Goal: Task Accomplishment & Management: Complete application form

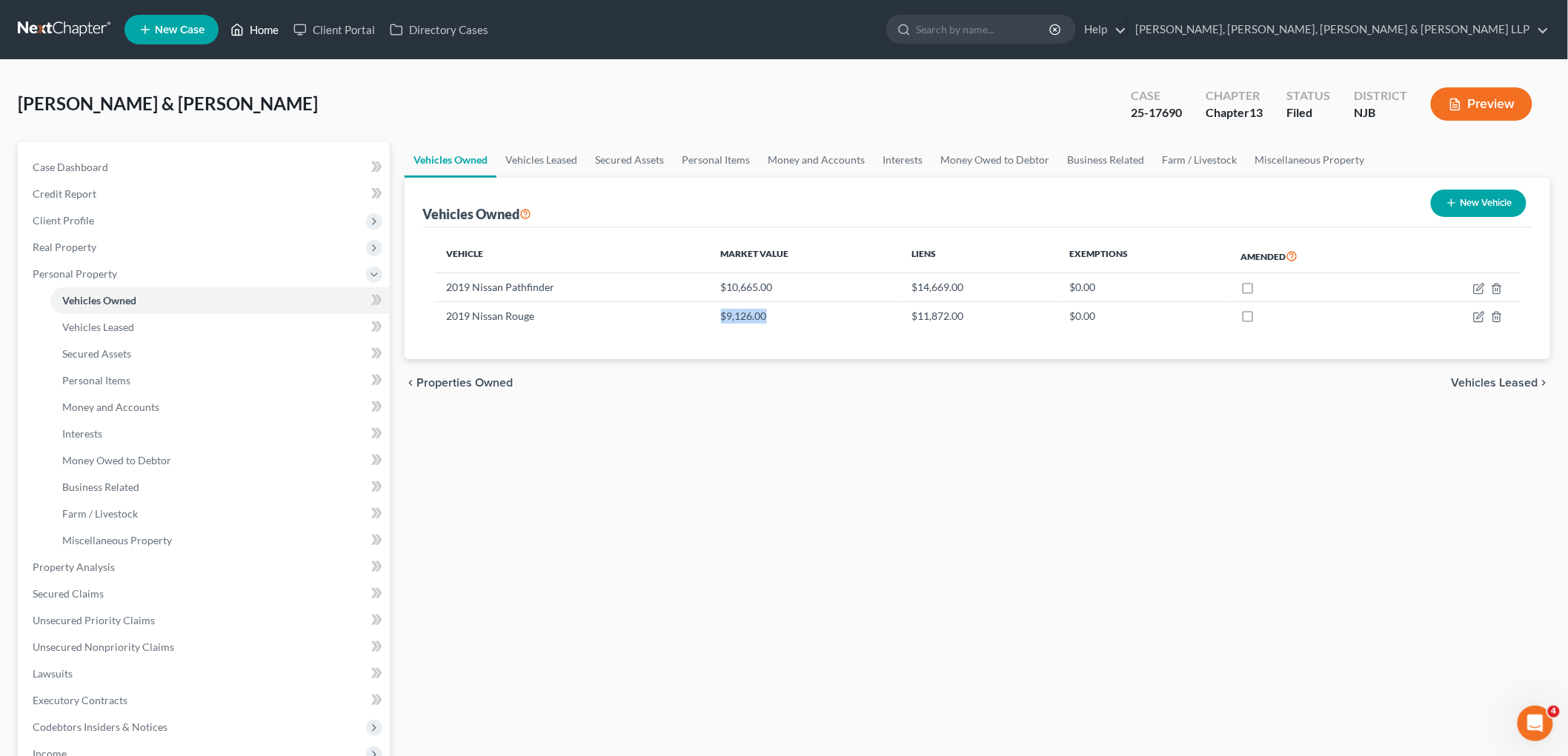
click at [263, 27] on link "Home" at bounding box center [254, 29] width 63 height 27
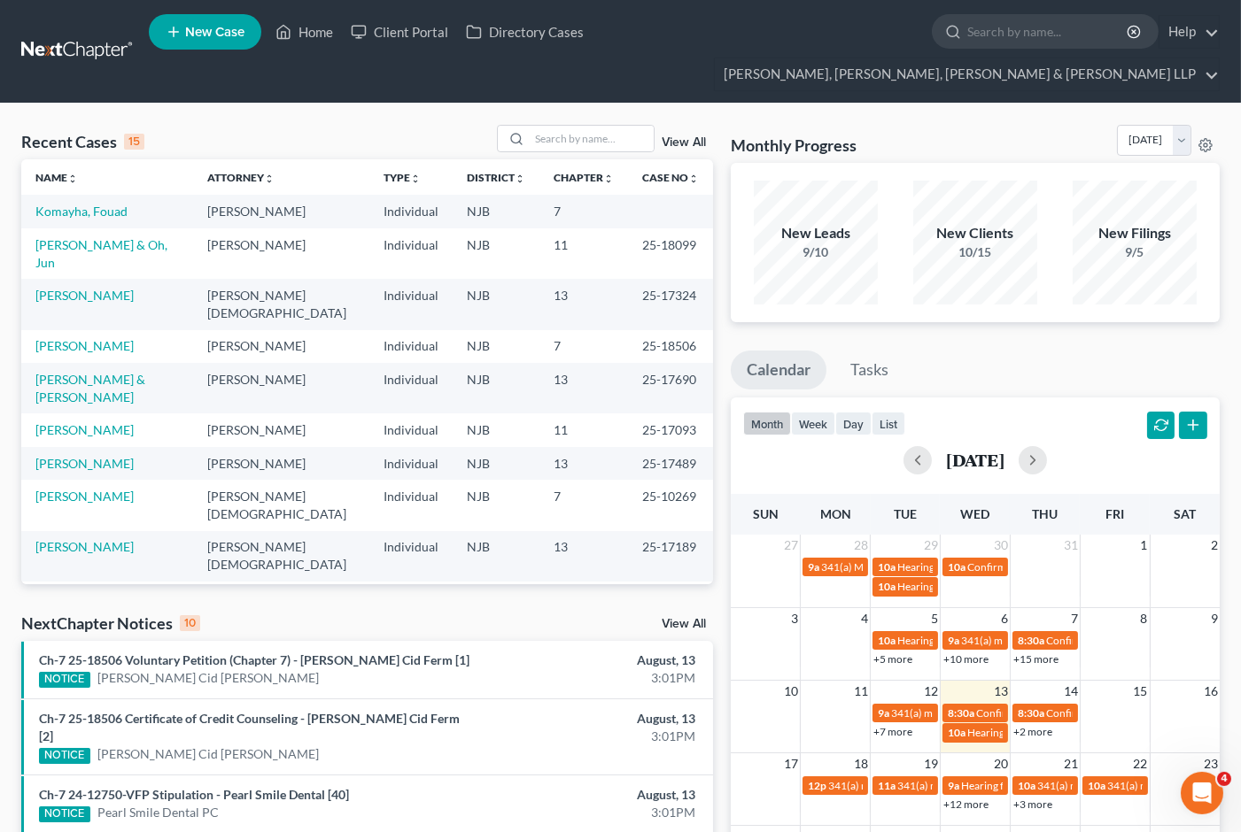
click at [898, 125] on div "Monthly Progress Bankruptcy Bankruptcy [DATE] [DATE] [DATE] [DATE] [DATE] [DATE…" at bounding box center [975, 144] width 489 height 38
click at [553, 126] on input "search" at bounding box center [592, 139] width 124 height 26
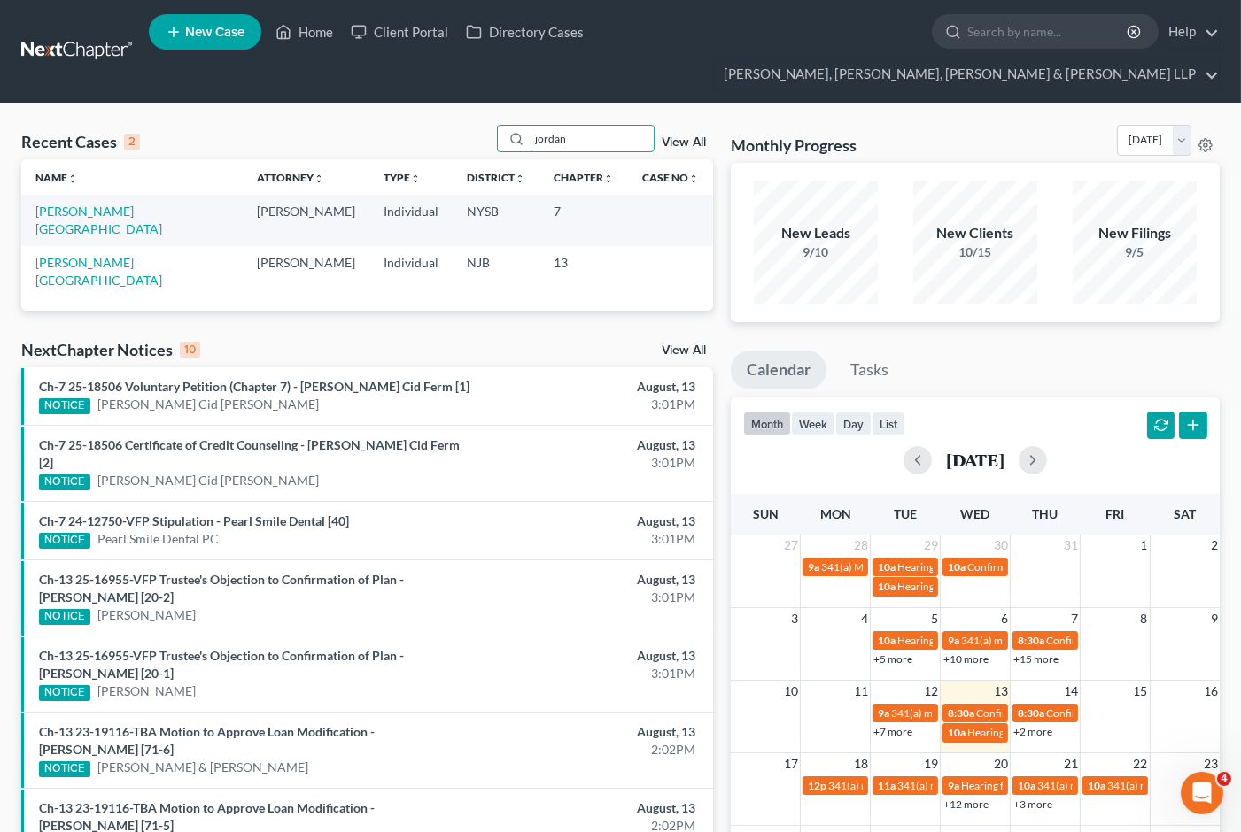
type input "jordan"
click at [213, 30] on span "New Case" at bounding box center [214, 32] width 59 height 13
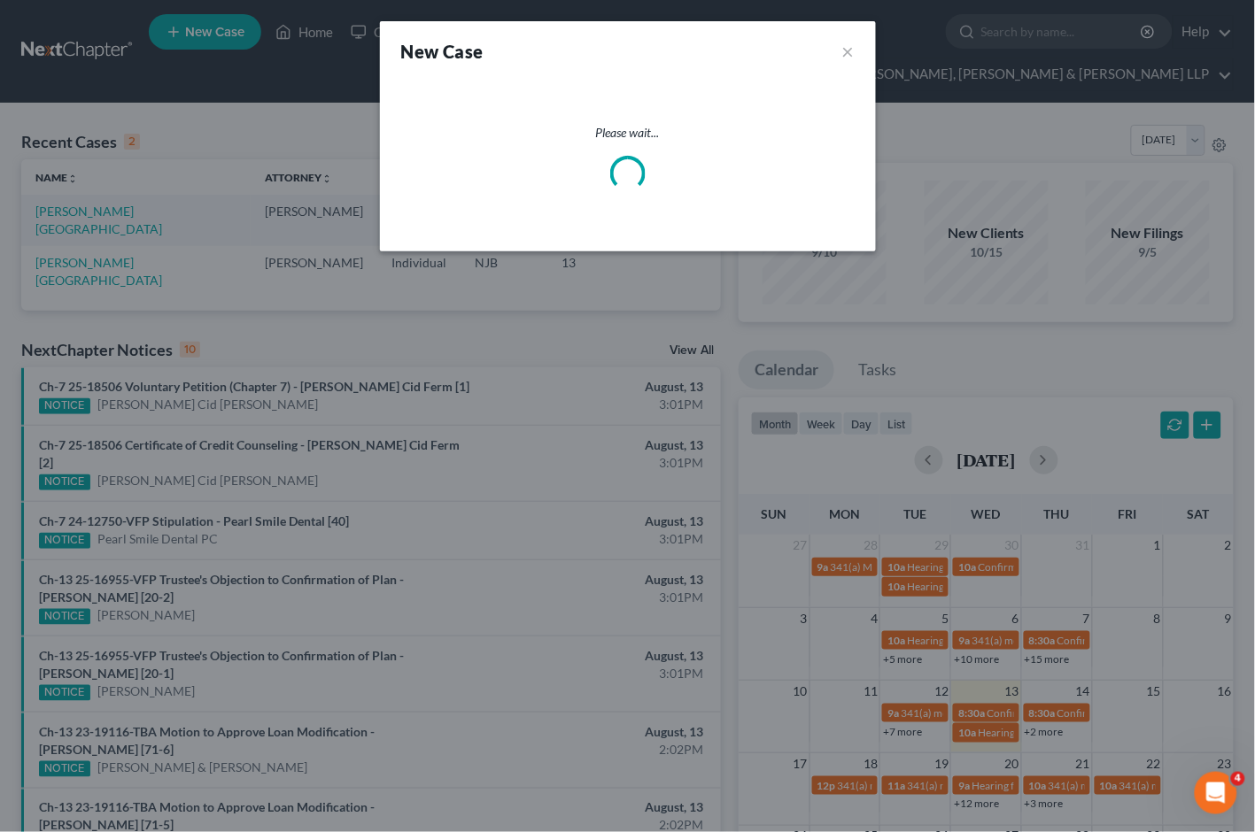
select select "51"
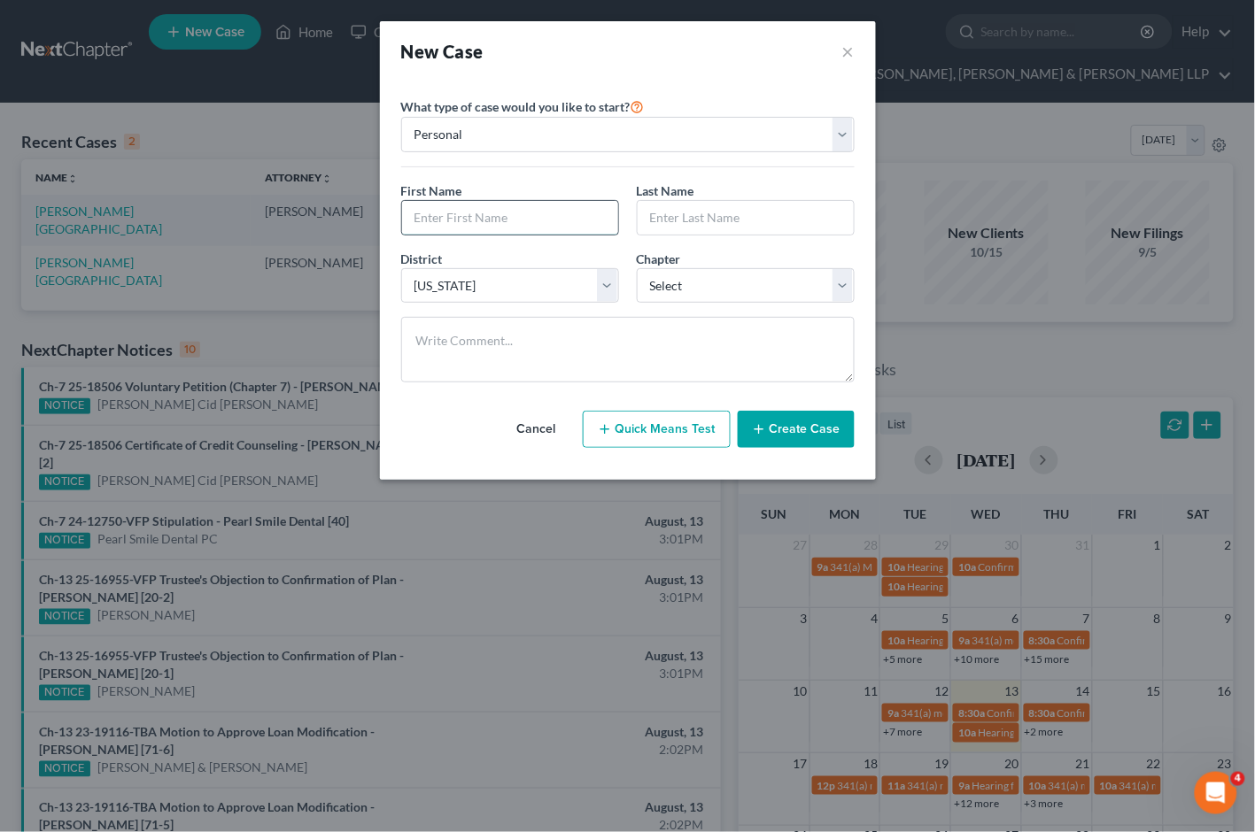
click at [527, 217] on input "text" at bounding box center [510, 218] width 216 height 34
type input "Synobia"
type input "Jordan"
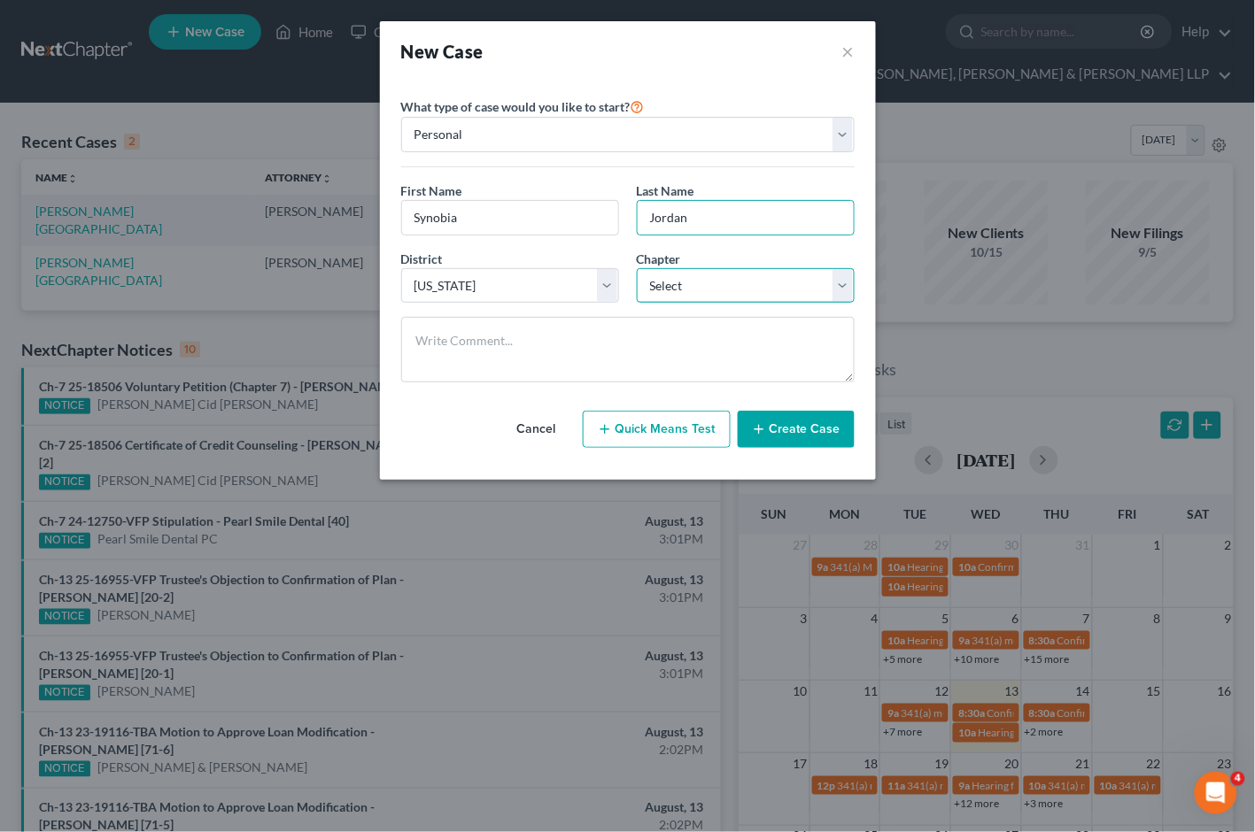
click at [673, 286] on select "Select 7 11 12 13" at bounding box center [746, 285] width 218 height 35
select select "3"
click at [637, 268] on select "Select 7 11 12 13" at bounding box center [746, 285] width 218 height 35
click at [803, 436] on button "Create Case" at bounding box center [796, 429] width 117 height 37
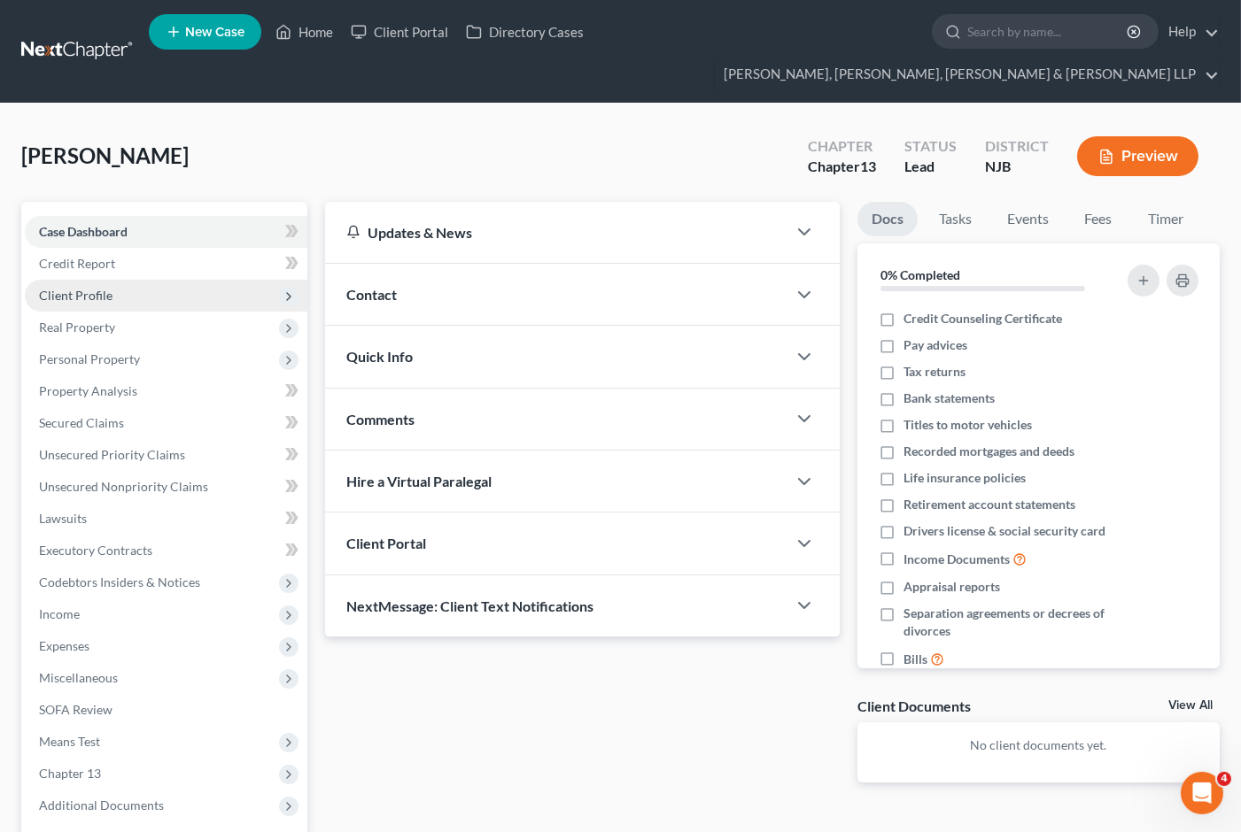
click at [99, 288] on span "Client Profile" at bounding box center [76, 295] width 74 height 15
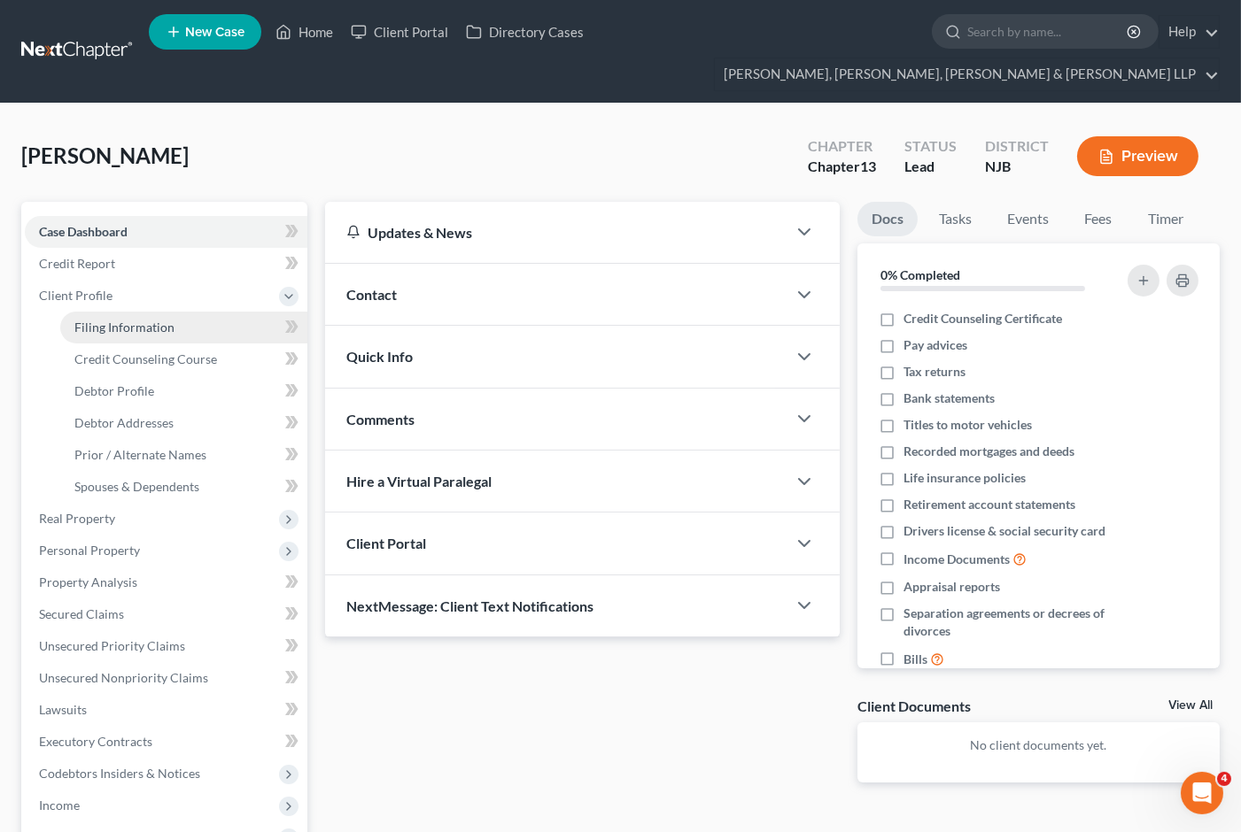
click at [107, 320] on span "Filing Information" at bounding box center [124, 327] width 100 height 15
select select "1"
select select "0"
select select "3"
select select "51"
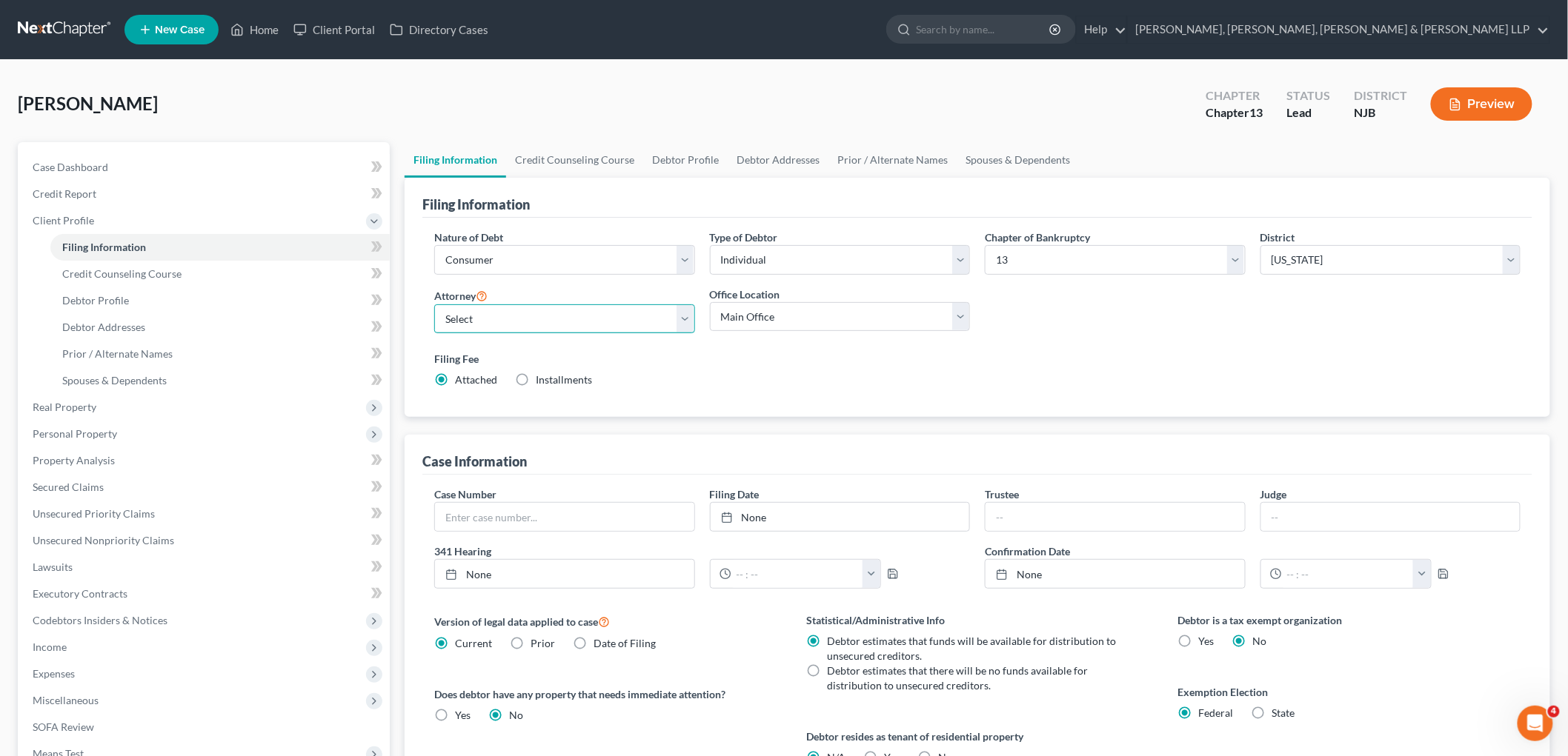
click at [618, 313] on select "Select [PERSON_NAME] - NJB [PERSON_NAME] - NYNB [PERSON_NAME] - NYEB [PERSON_NA…" at bounding box center [565, 319] width 261 height 29
select select "8"
click at [434, 304] on select "Select [PERSON_NAME] - NJB [PERSON_NAME] - NYNB [PERSON_NAME] - NYEB [PERSON_NA…" at bounding box center [565, 319] width 261 height 29
click at [807, 316] on select "Main Office Scura, [GEOGRAPHIC_DATA], [PERSON_NAME], [PERSON_NAME] & [PERSON_NA…" at bounding box center [840, 316] width 261 height 29
select select "0"
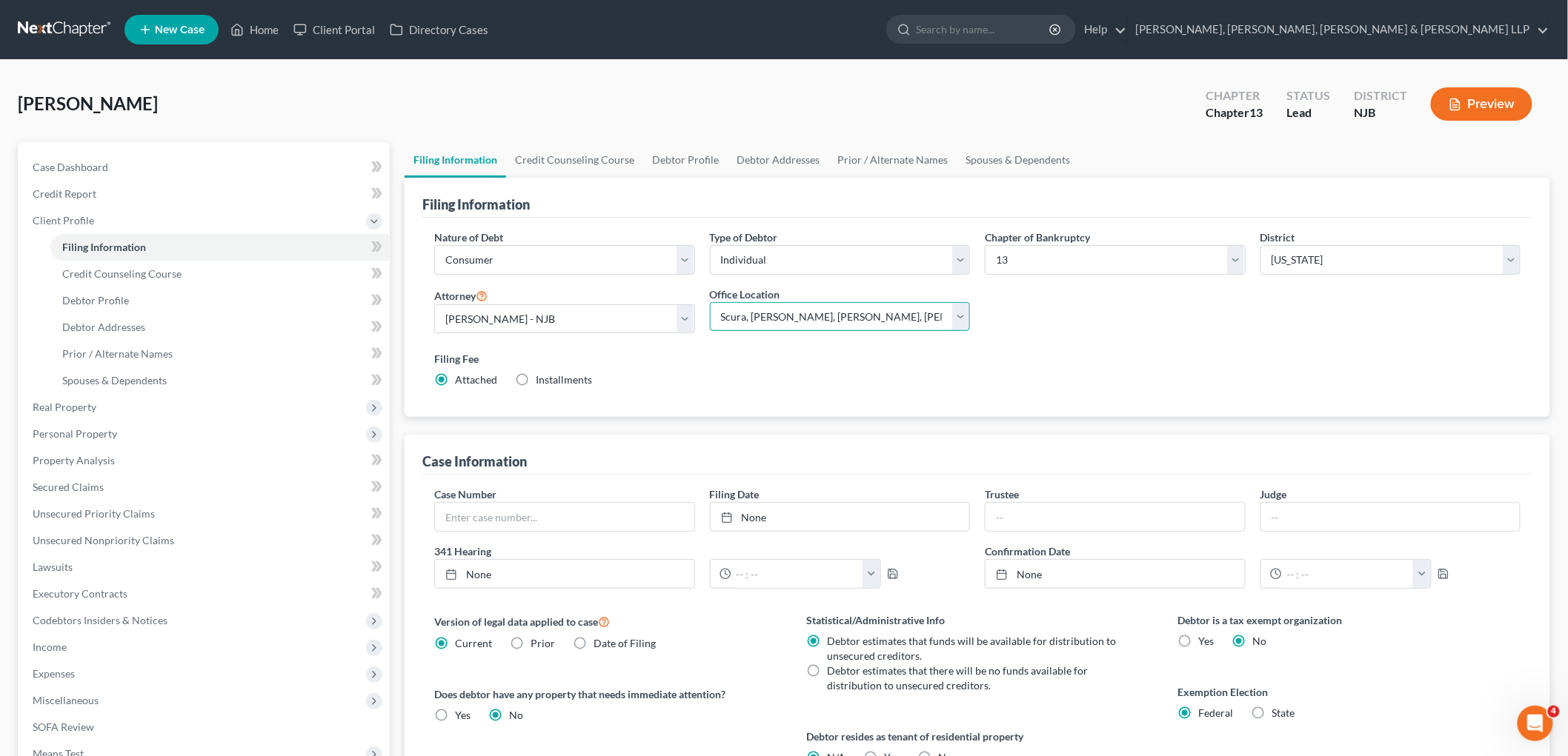
click at [710, 302] on select "Main Office Scura, [GEOGRAPHIC_DATA], [PERSON_NAME], [PERSON_NAME] & [PERSON_NA…" at bounding box center [840, 316] width 261 height 29
click at [557, 154] on link "Credit Counseling Course" at bounding box center [575, 160] width 137 height 36
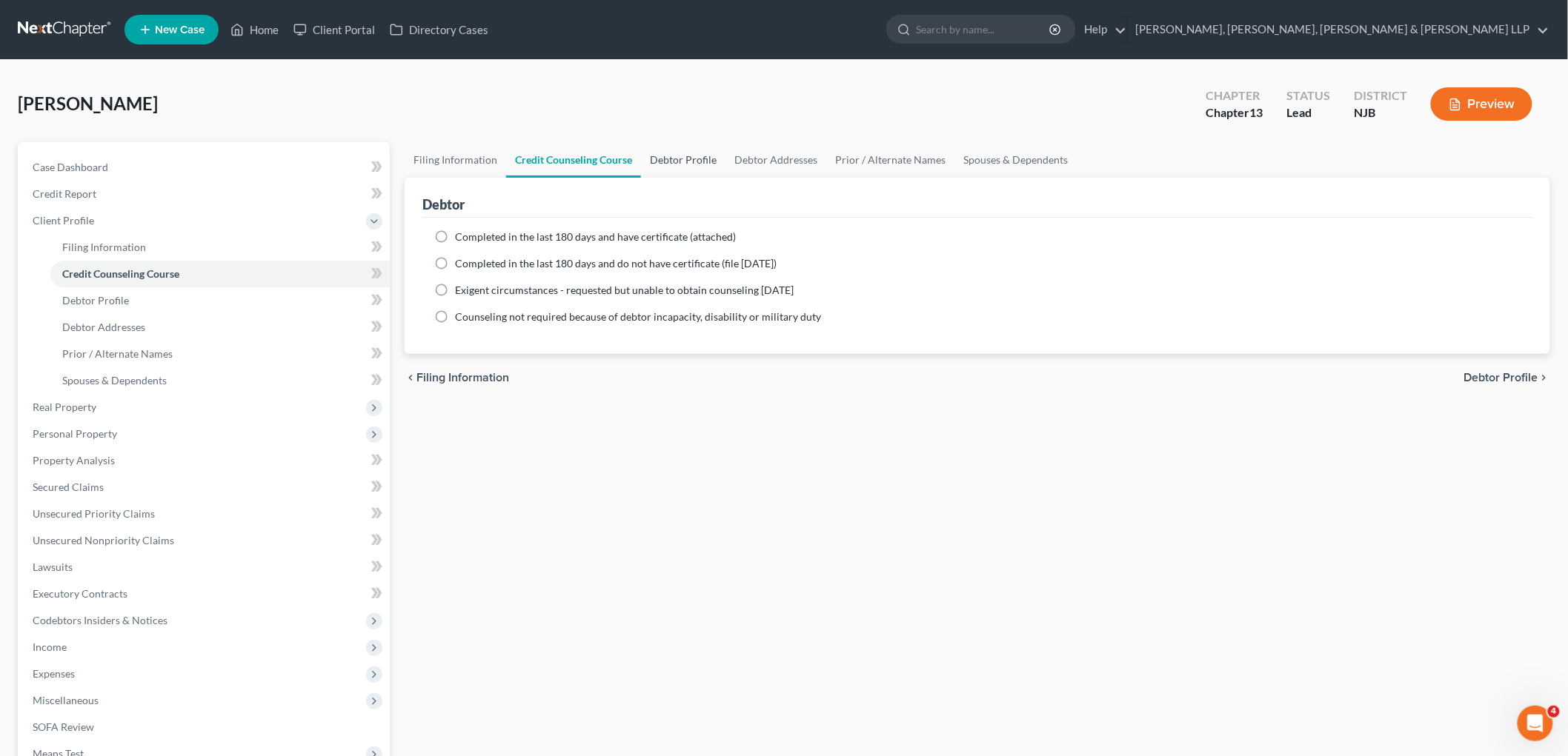
click at [690, 156] on link "Debtor Profile" at bounding box center [683, 160] width 85 height 36
select select "0"
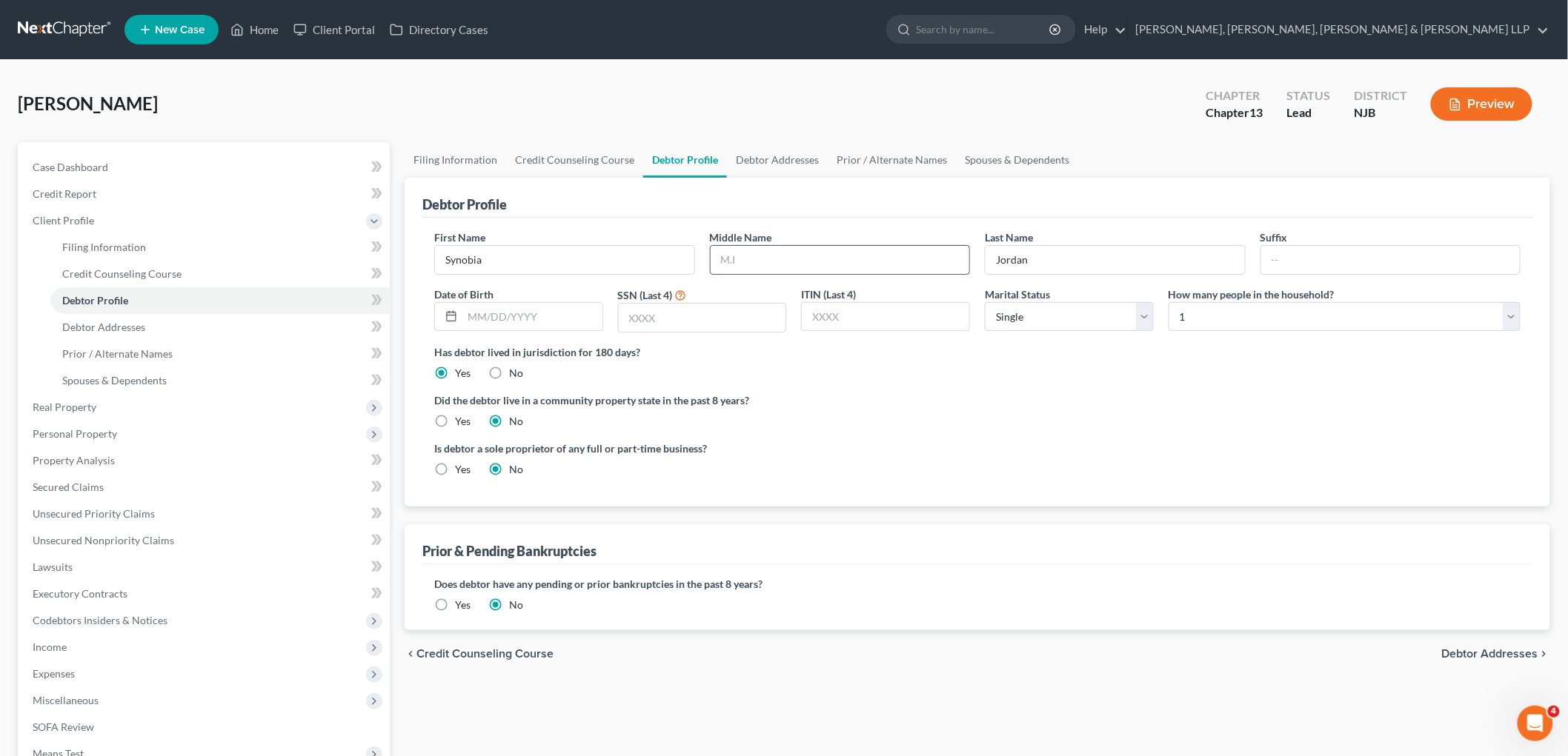
click at [810, 263] on input "text" at bounding box center [840, 260] width 259 height 28
type input "[PERSON_NAME]"
click at [1038, 447] on div "Is debtor a sole proprietor of any full or part-time business? Yes No" at bounding box center [977, 465] width 1101 height 49
click at [528, 316] on input "text" at bounding box center [532, 317] width 140 height 28
type input "[DATE]"
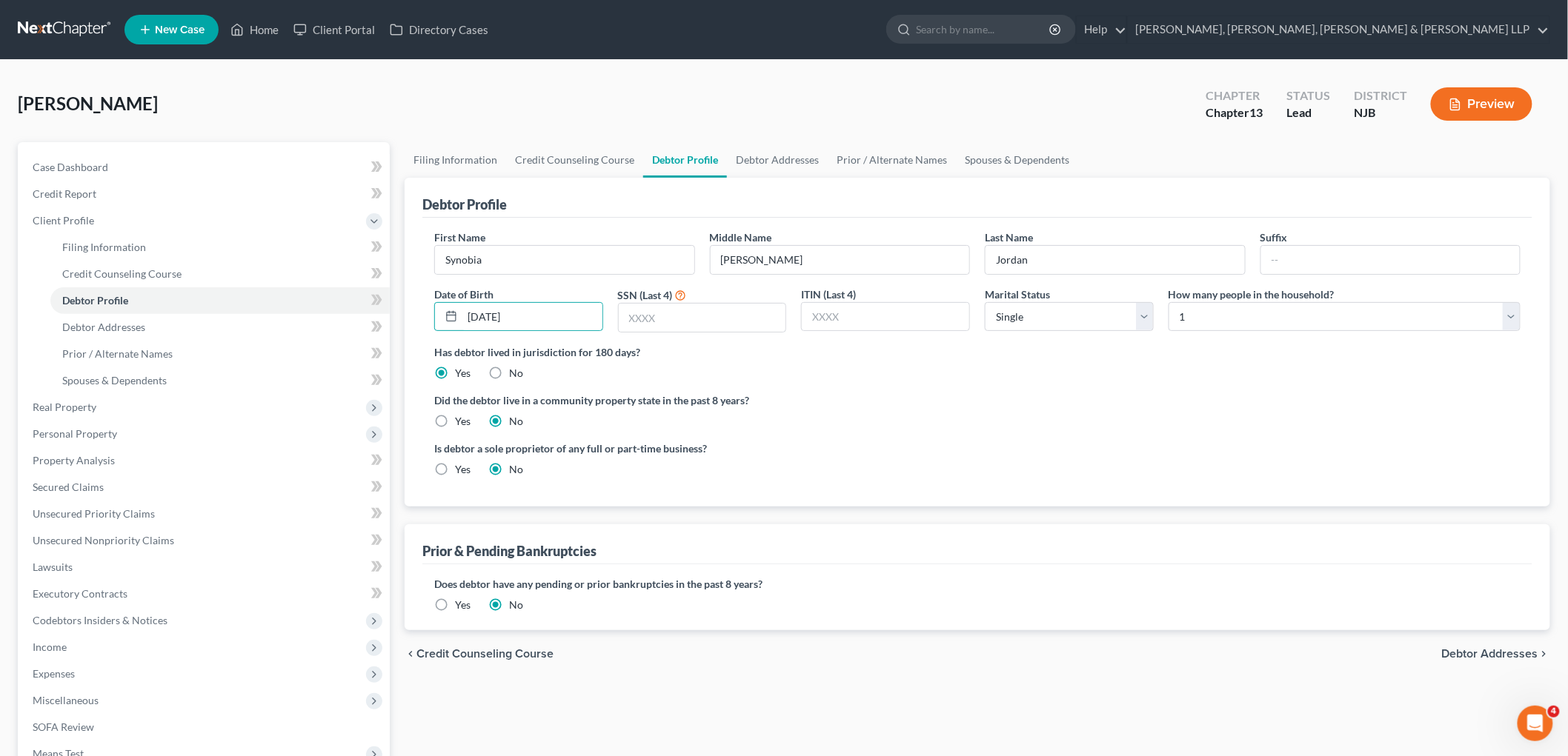
click at [920, 447] on label "Is debtor a sole proprietor of any full or part-time business?" at bounding box center [702, 448] width 535 height 16
click at [693, 319] on input "text" at bounding box center [702, 318] width 167 height 28
type input "6103"
click at [428, 156] on link "Filing Information" at bounding box center [455, 160] width 101 height 36
select select "1"
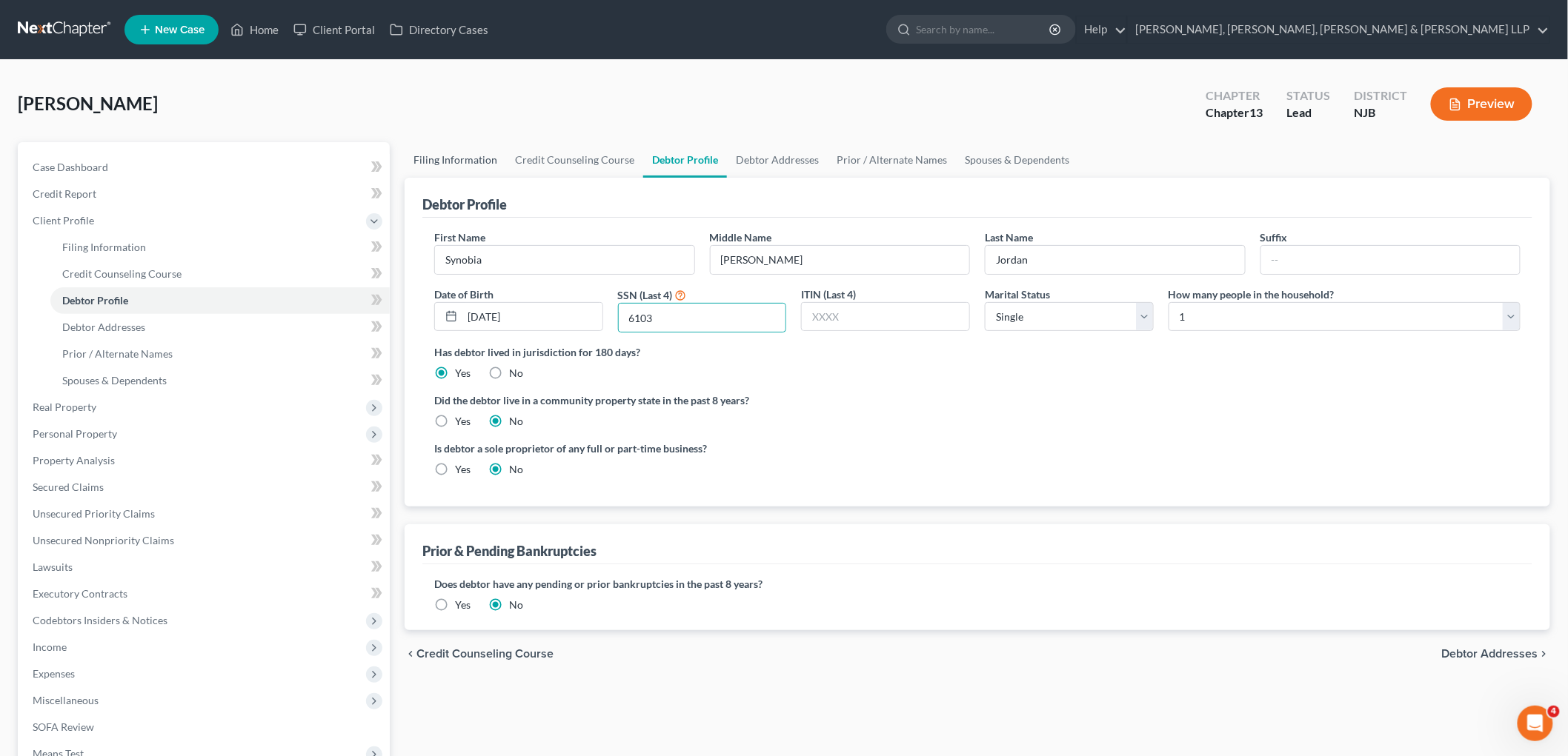
select select "0"
select select "3"
select select "51"
select select "8"
select select "0"
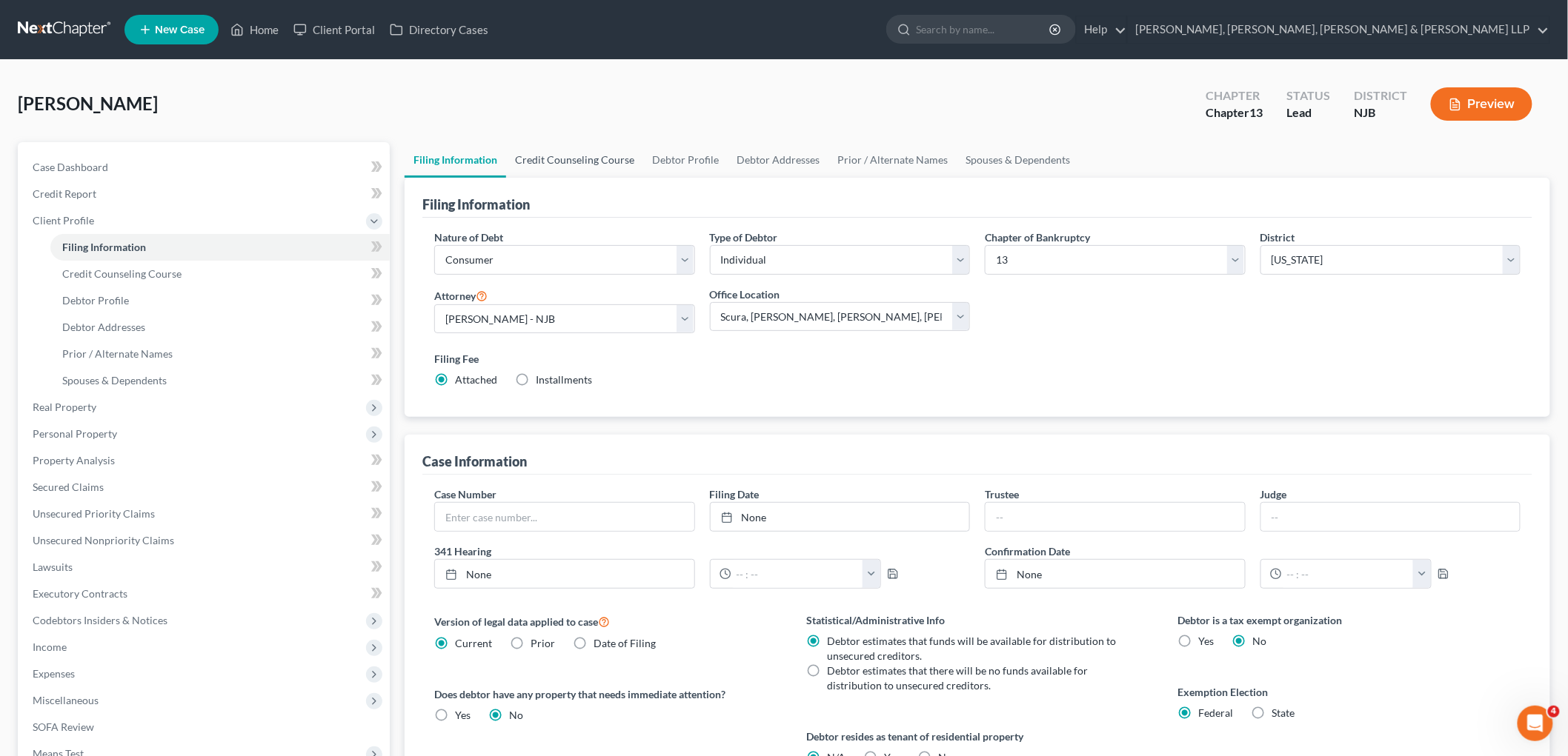
click at [563, 163] on link "Credit Counseling Course" at bounding box center [575, 160] width 137 height 36
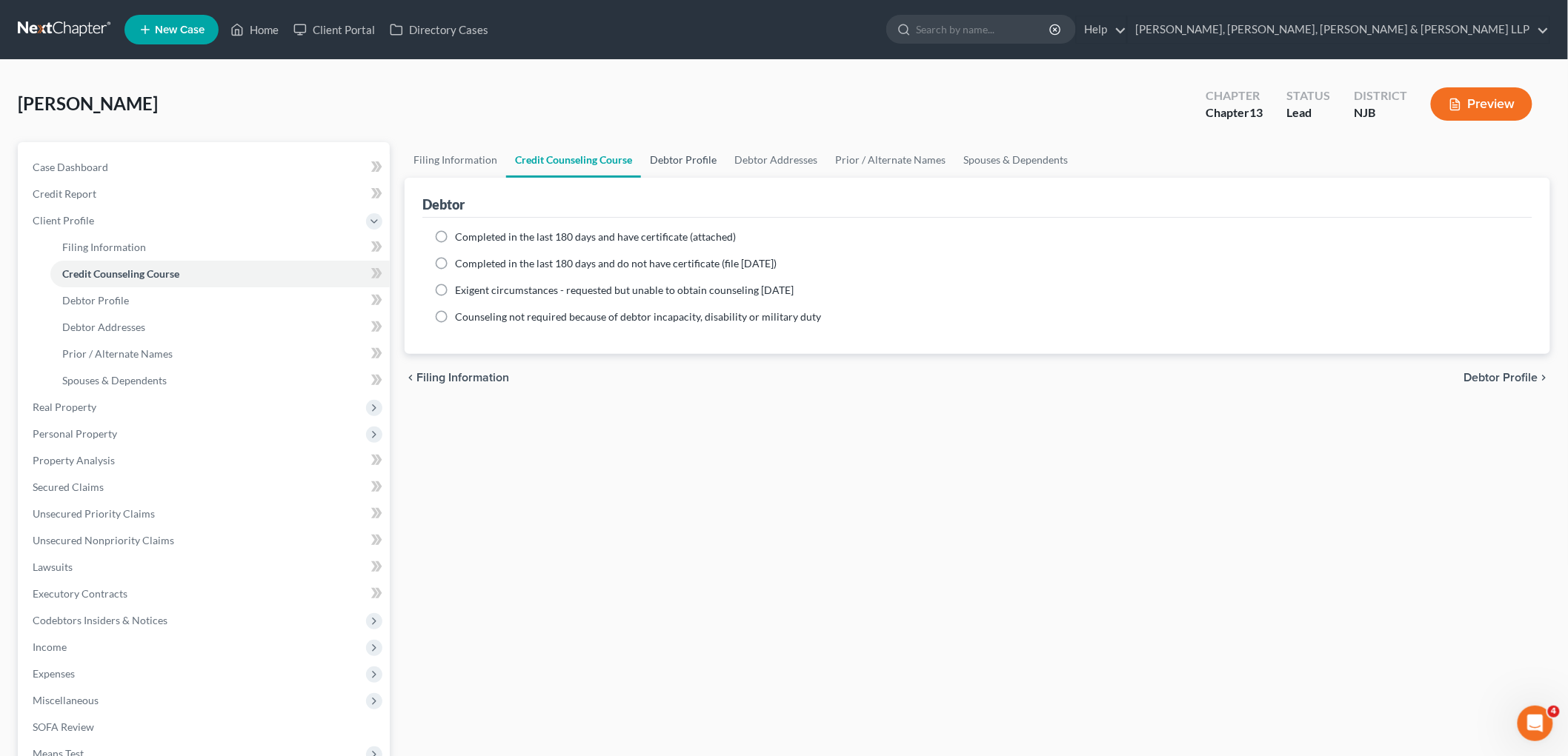
click at [670, 159] on link "Debtor Profile" at bounding box center [683, 160] width 85 height 36
select select "0"
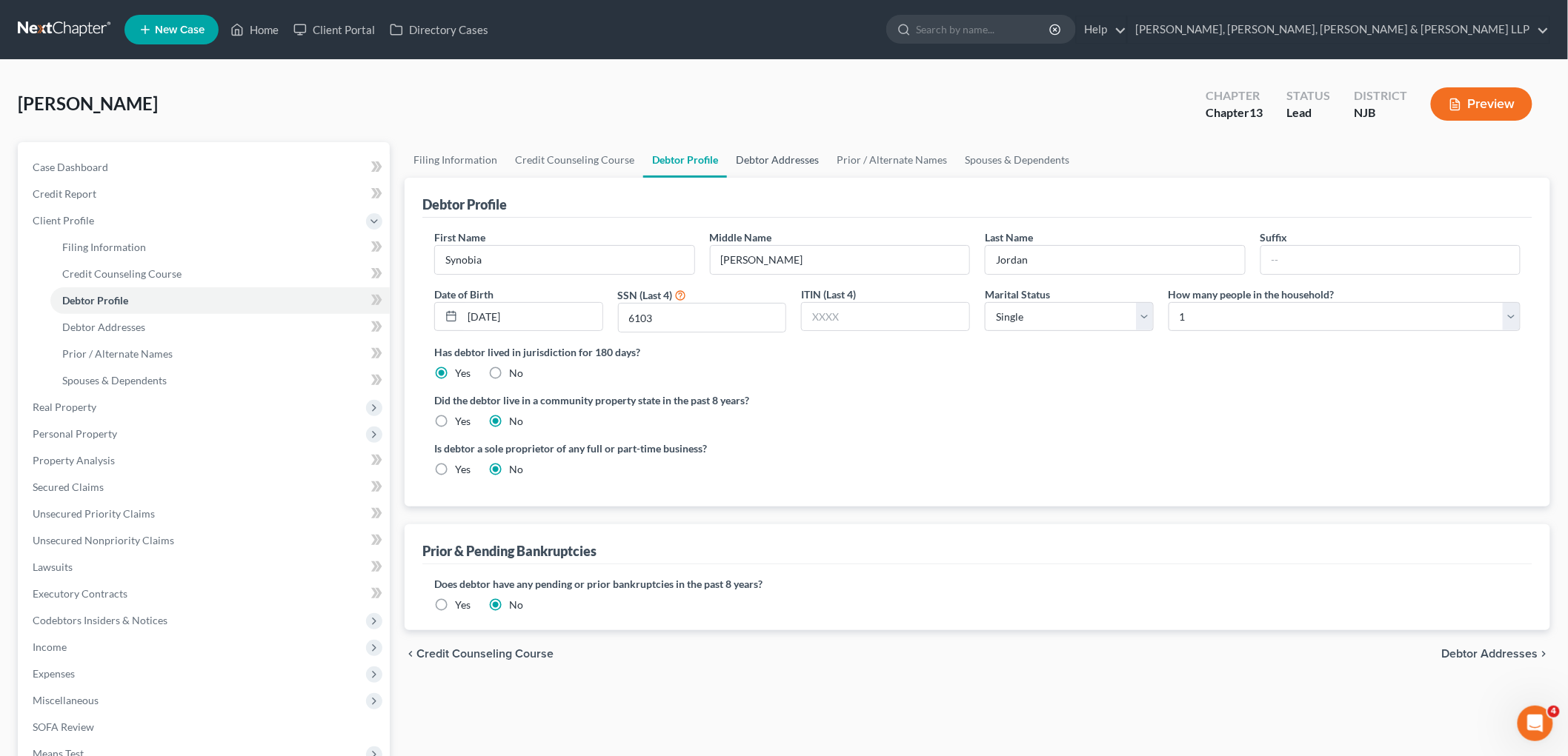
click at [735, 156] on link "Debtor Addresses" at bounding box center [777, 160] width 100 height 36
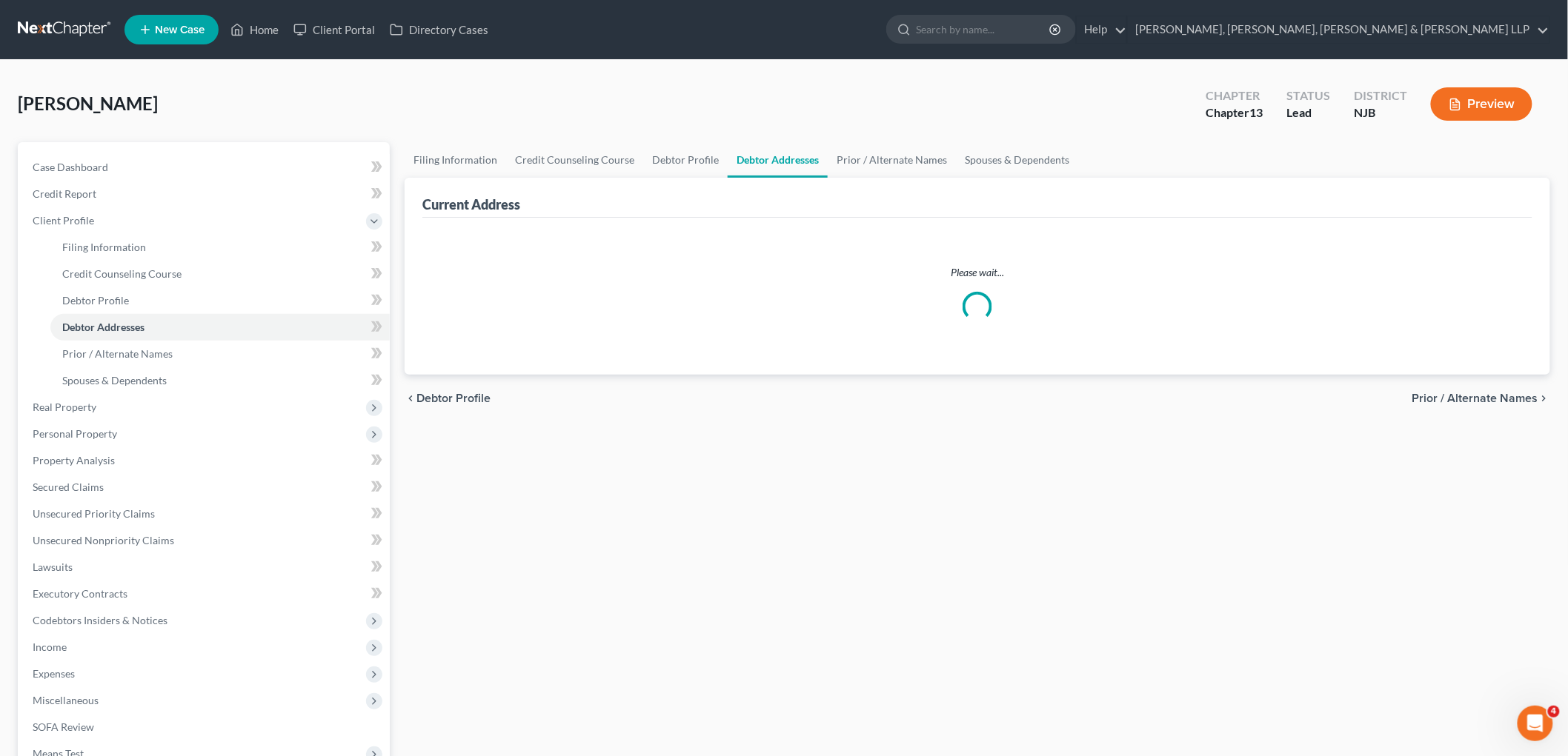
select select "0"
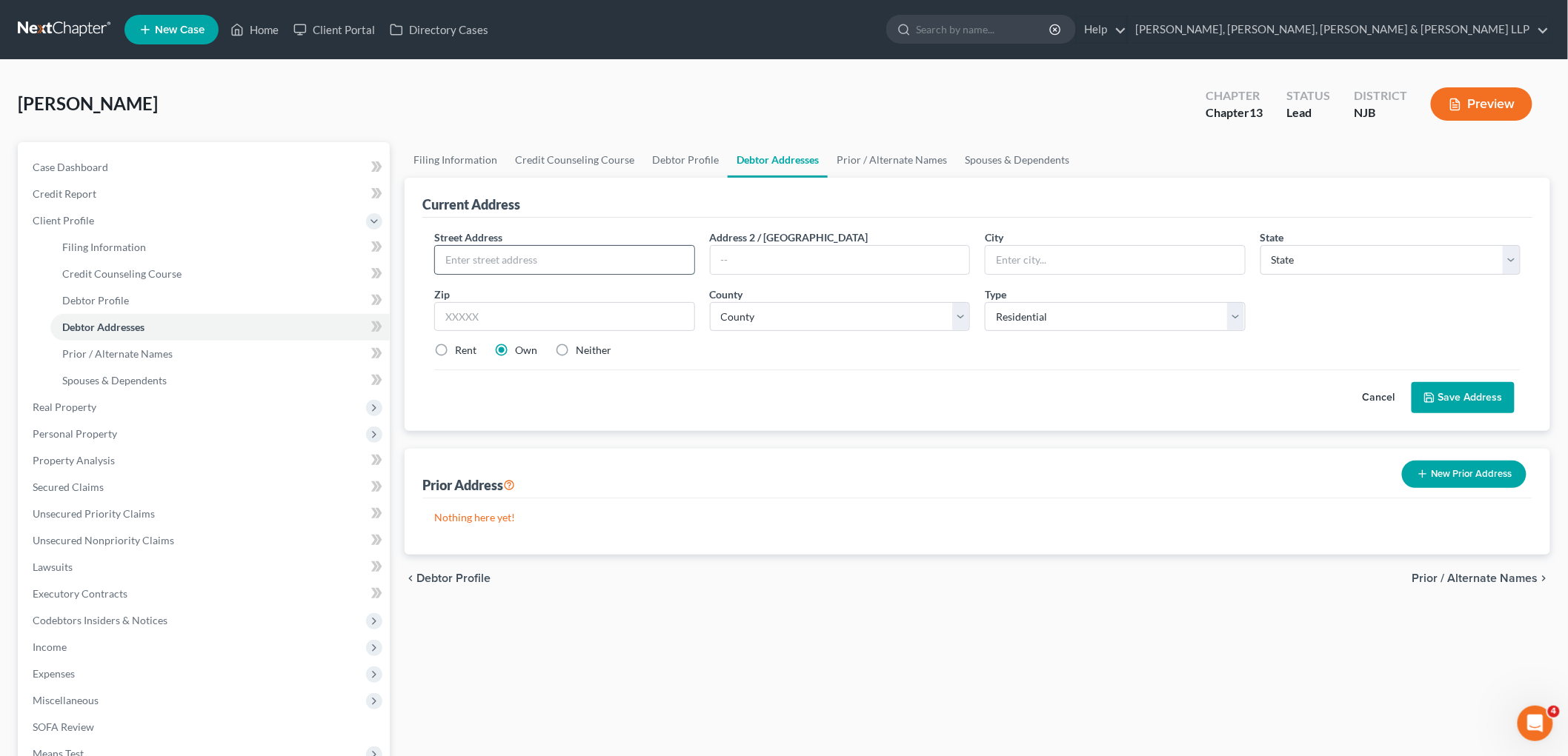
click at [523, 250] on input "text" at bounding box center [565, 260] width 259 height 28
type input "[STREET_ADDRESS][PERSON_NAME]"
type input "Apt. 1B"
click at [547, 319] on input "text" at bounding box center [565, 316] width 261 height 29
type input "07052"
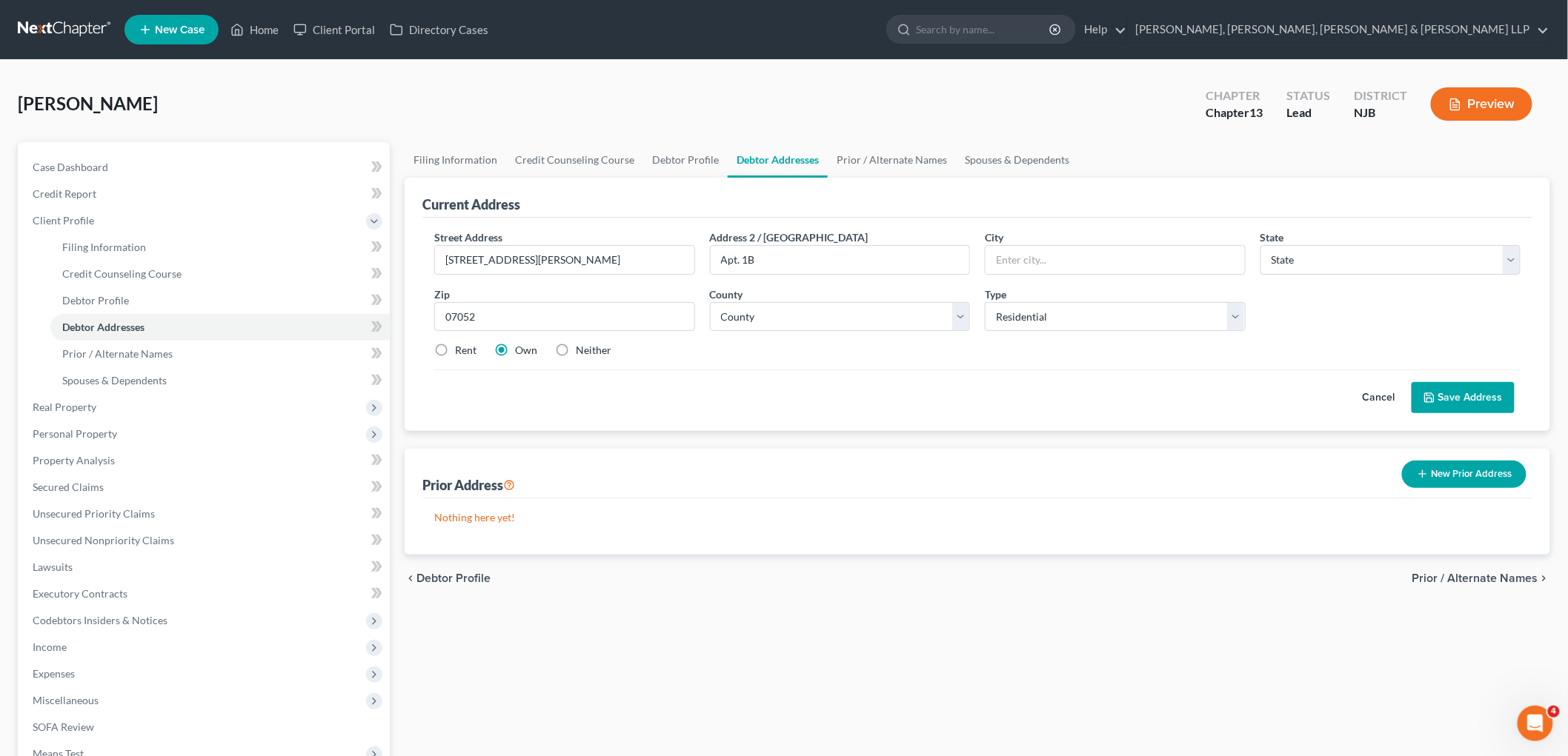
type input "West Orange"
select select "33"
click at [631, 365] on div "Street Address * 4 [PERSON_NAME] Court Address 2 / [GEOGRAPHIC_DATA]. 1B City *…" at bounding box center [977, 300] width 1101 height 140
click at [457, 350] on label "Rent" at bounding box center [466, 350] width 22 height 15
click at [461, 350] on input "Rent" at bounding box center [466, 348] width 10 height 10
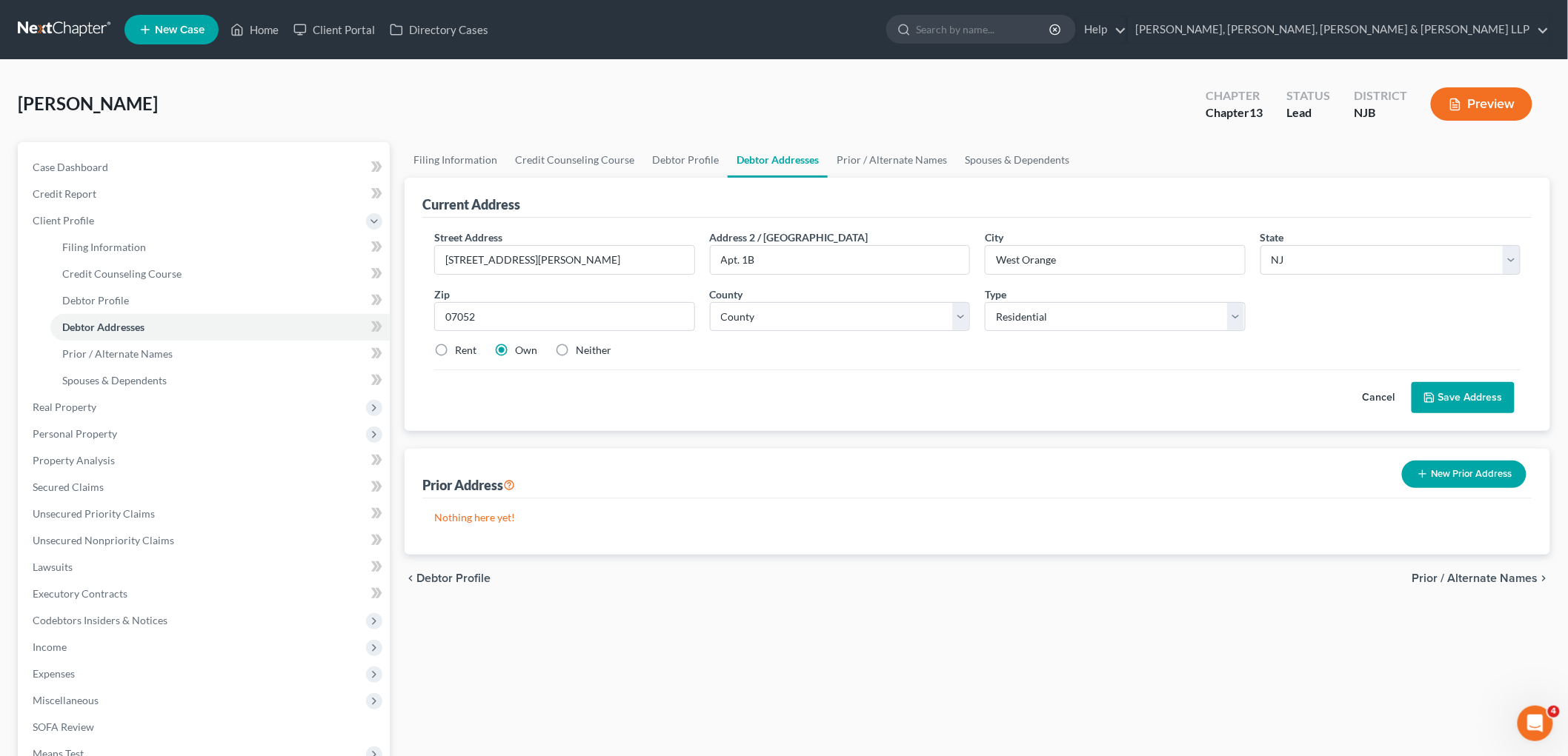
radio input "true"
click at [458, 159] on link "Filing Information" at bounding box center [455, 160] width 101 height 36
select select "1"
select select "0"
select select "3"
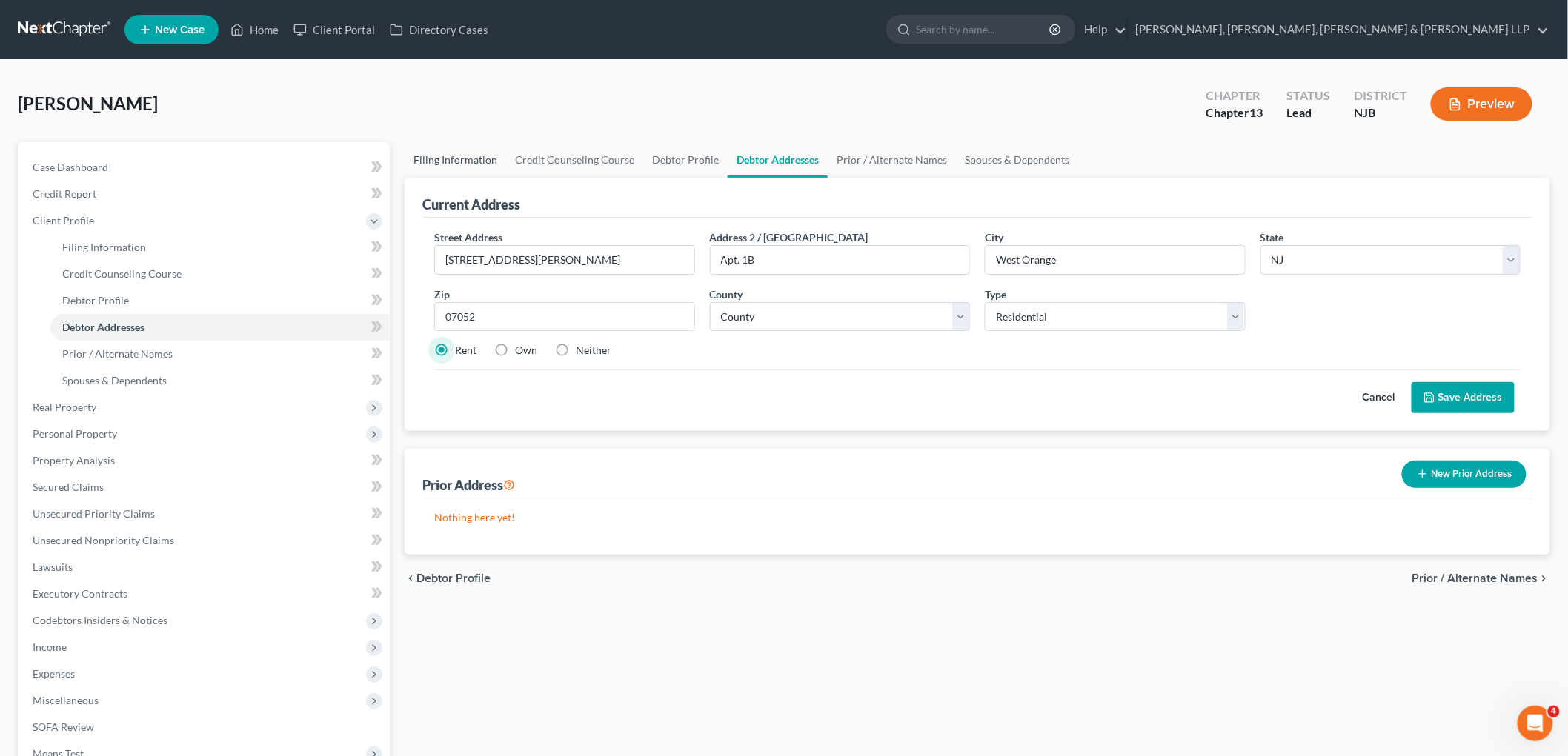
select select "51"
select select "8"
select select "0"
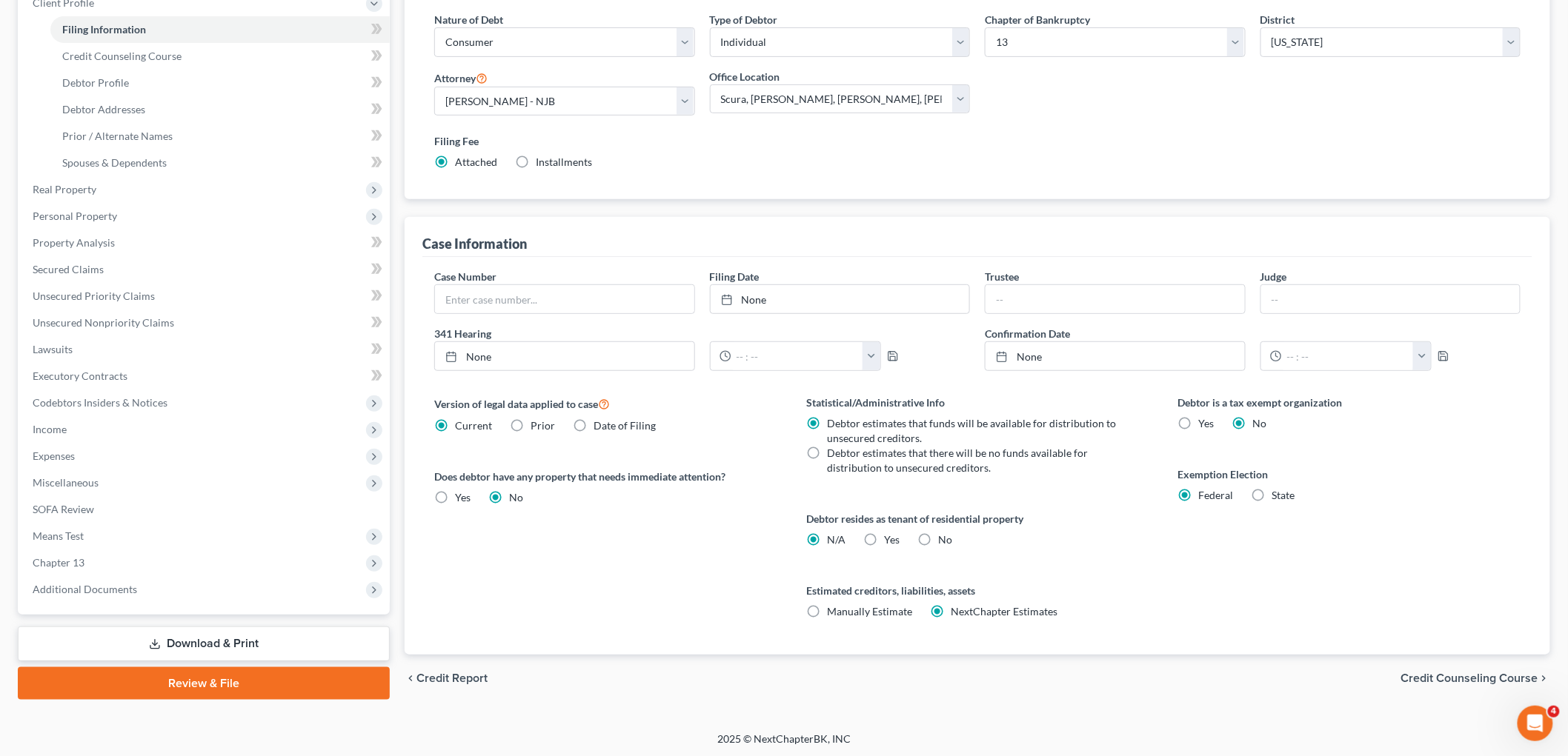
scroll to position [219, 0]
click at [884, 536] on label "Yes Yes" at bounding box center [891, 539] width 16 height 15
click at [890, 536] on input "Yes Yes" at bounding box center [895, 536] width 10 height 10
radio input "true"
radio input "false"
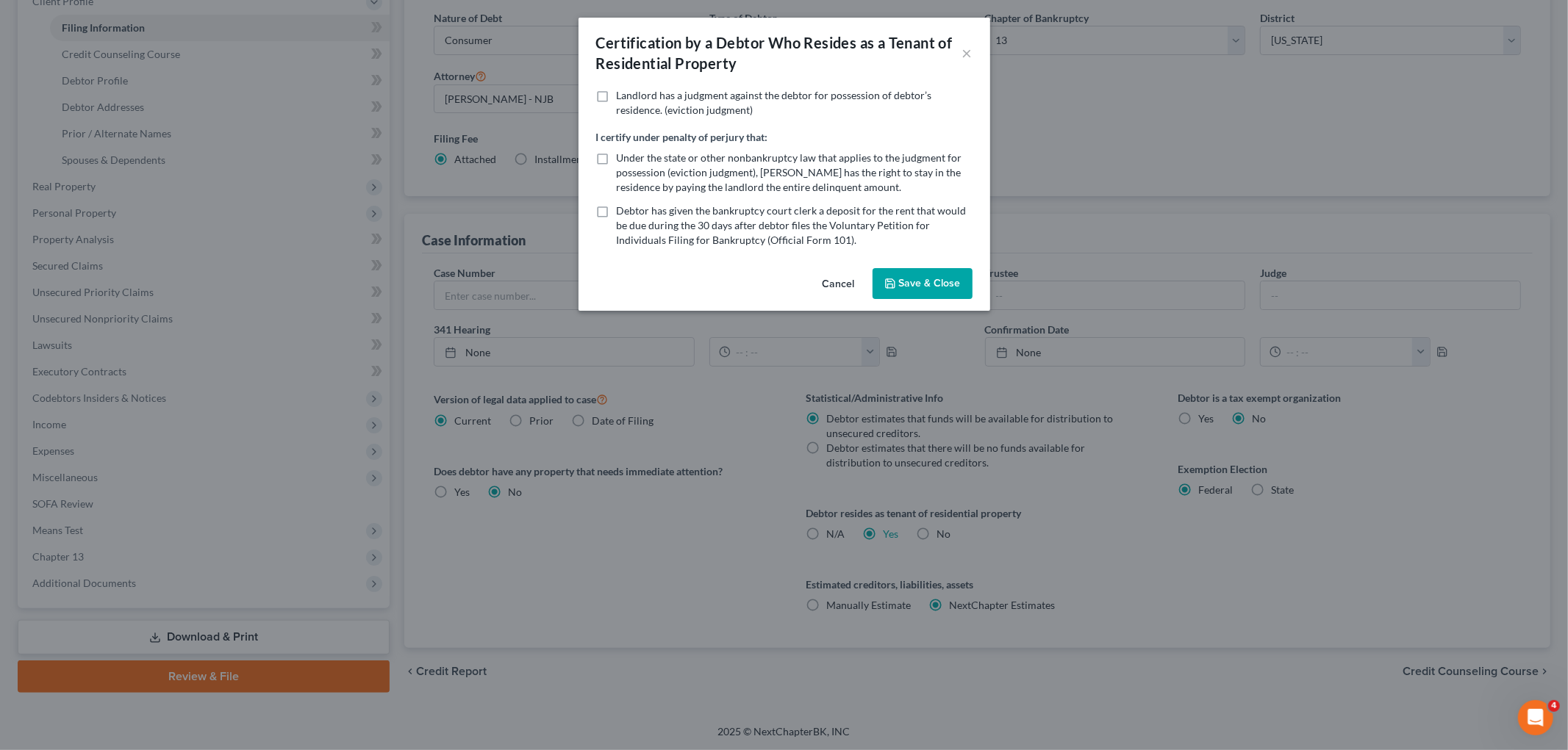
click at [844, 277] on button "Cancel" at bounding box center [838, 284] width 56 height 29
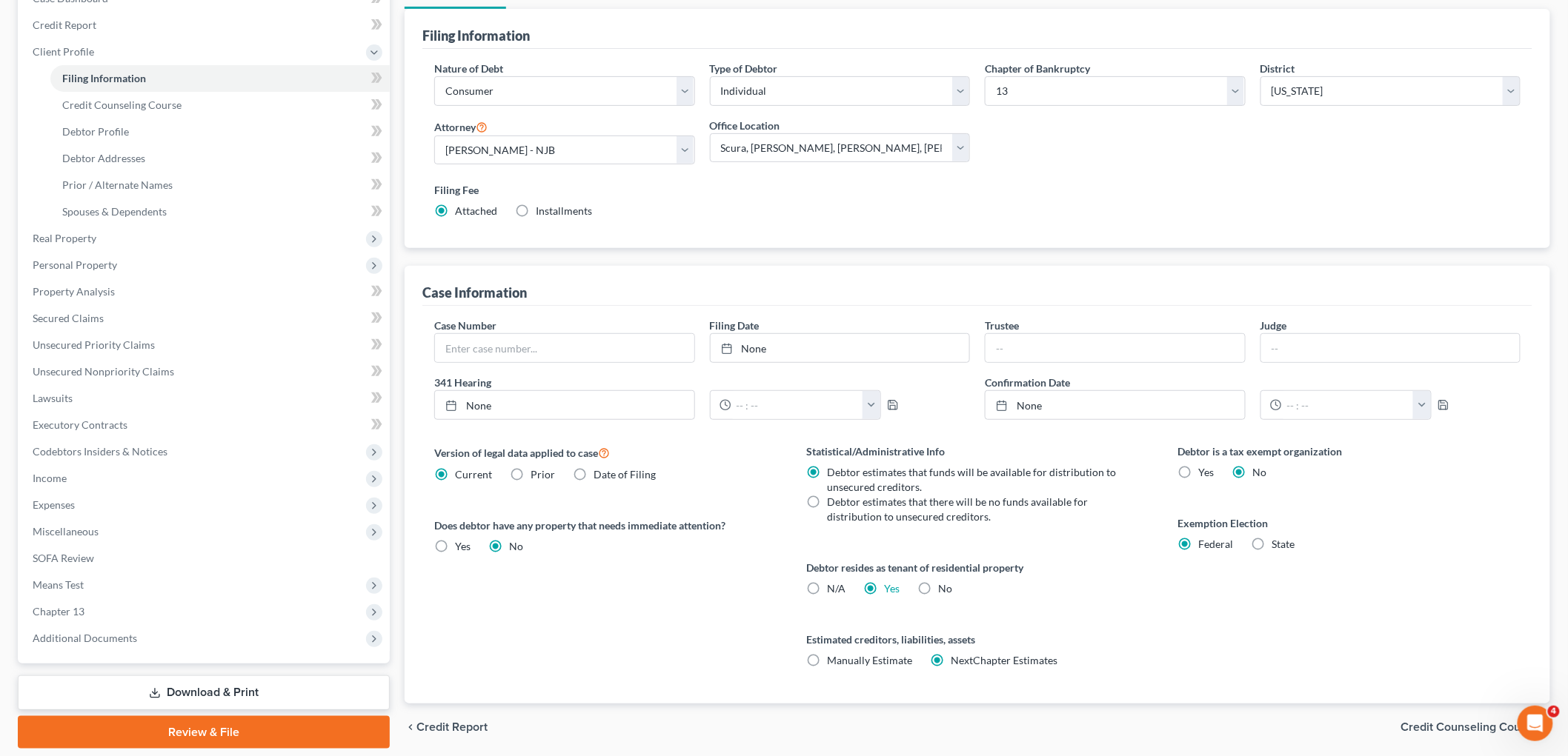
scroll to position [0, 0]
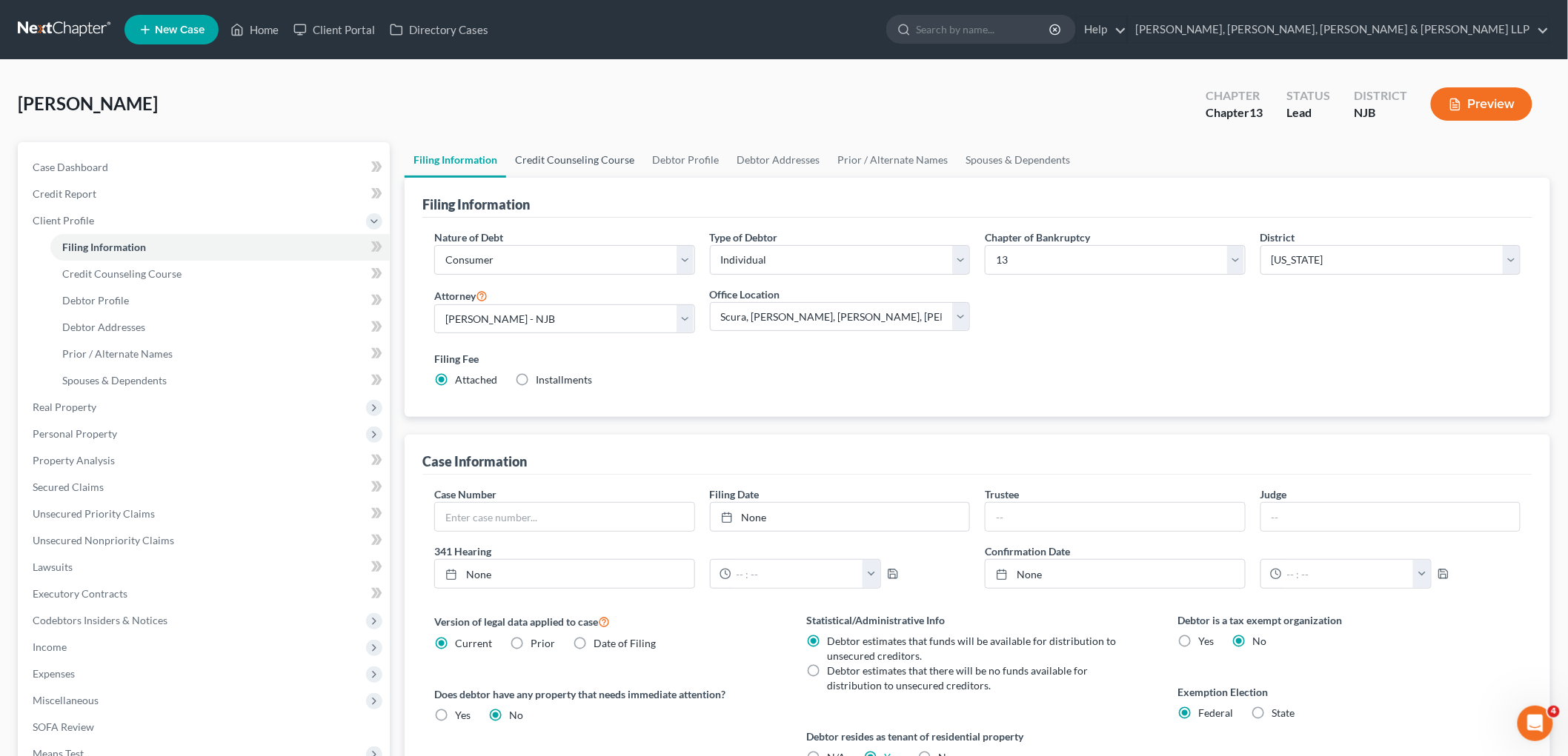
click at [554, 158] on link "Credit Counseling Course" at bounding box center [575, 160] width 137 height 36
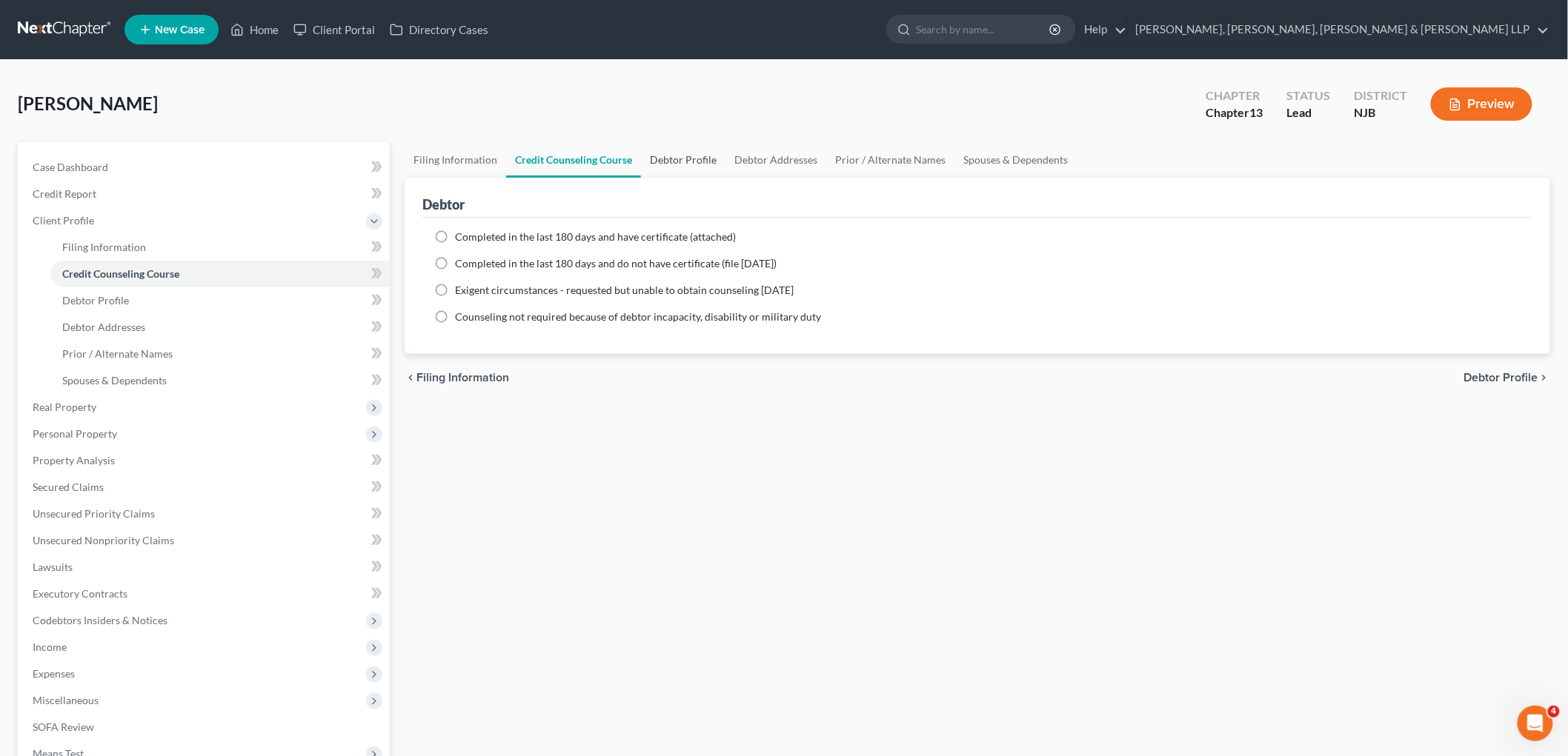
click at [669, 157] on link "Debtor Profile" at bounding box center [683, 160] width 85 height 36
select select "0"
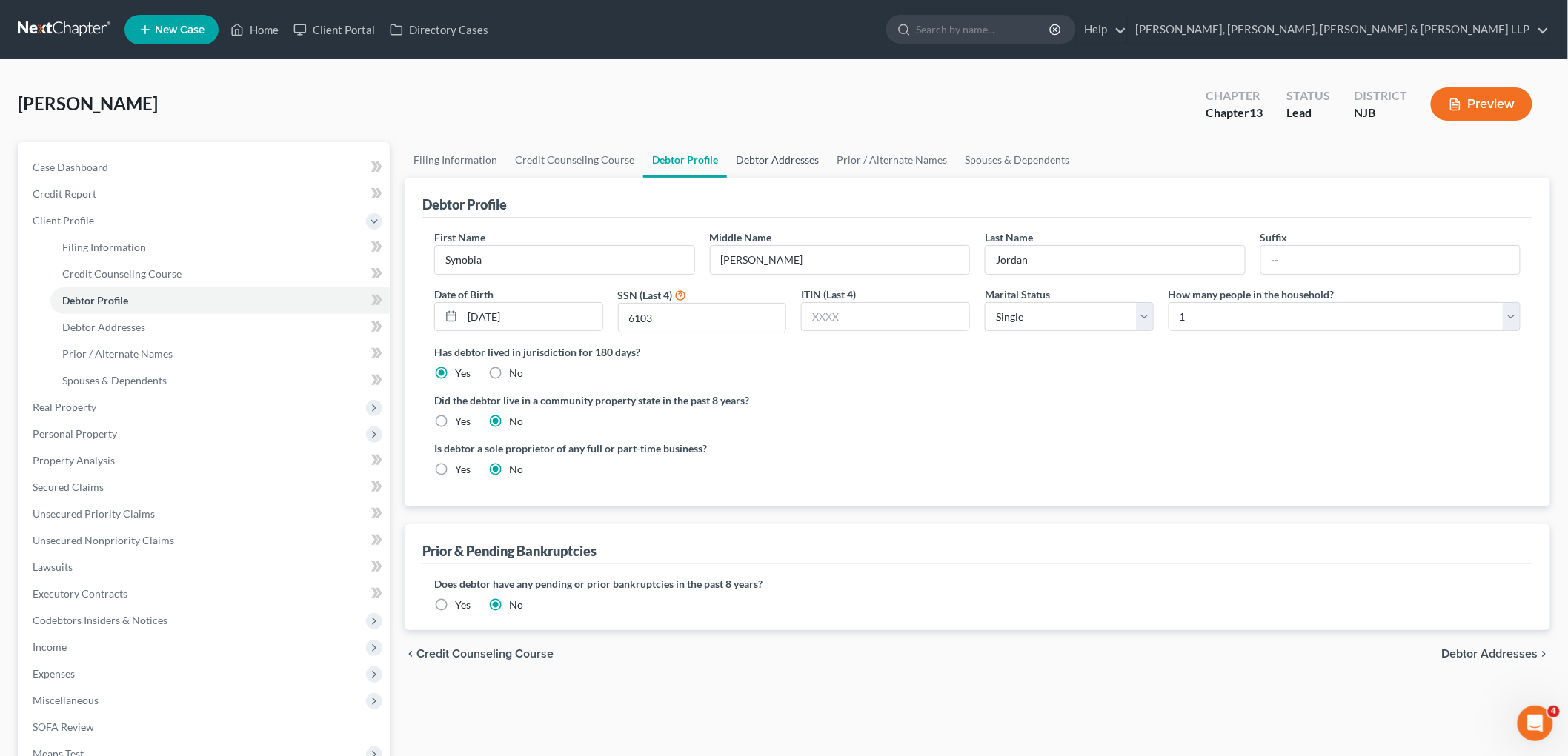
click at [775, 156] on link "Debtor Addresses" at bounding box center [777, 160] width 100 height 36
select select "0"
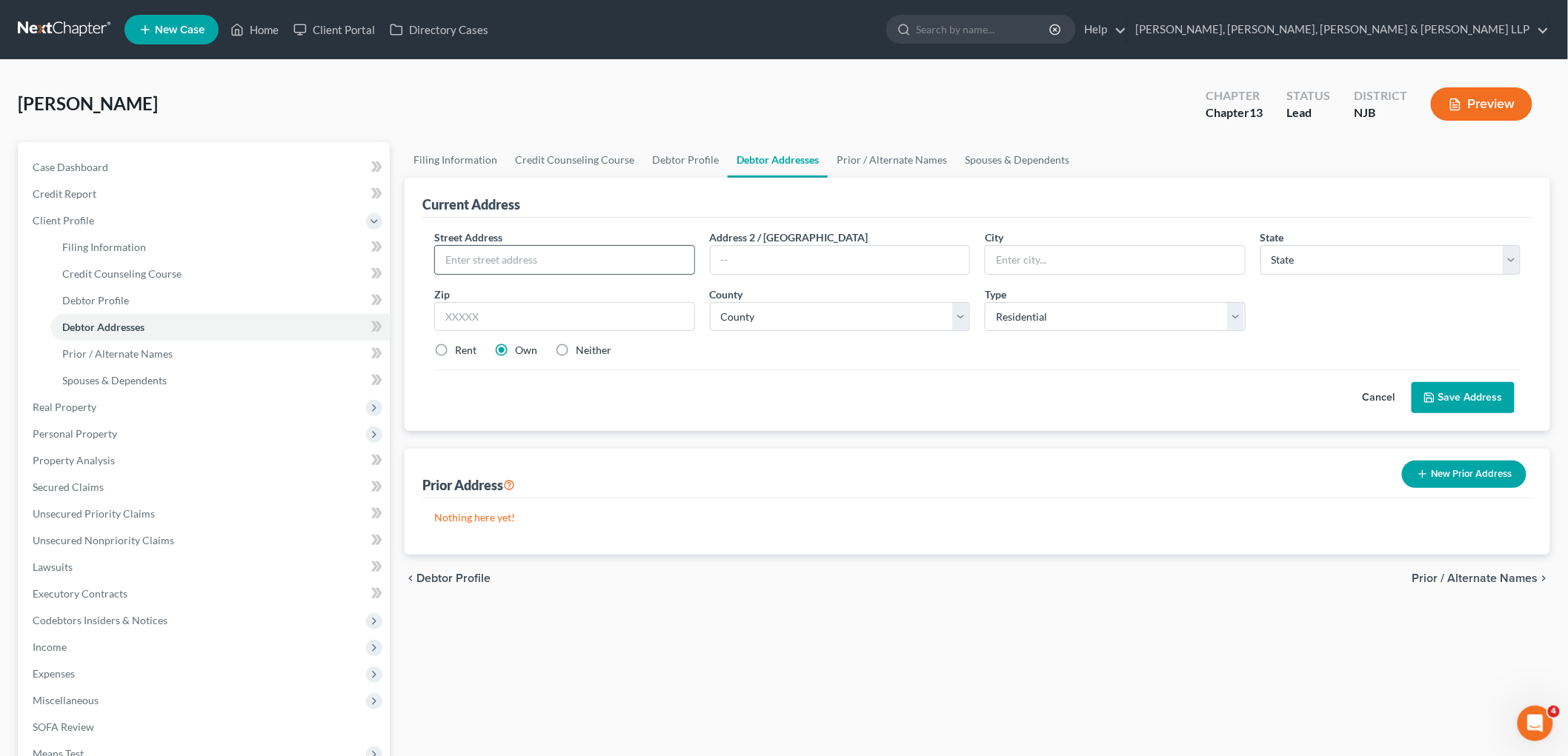
click at [587, 256] on input "text" at bounding box center [565, 260] width 259 height 28
type input "[STREET_ADDRESS][PERSON_NAME]"
type input "a"
type input "Apt. 1B"
click at [567, 319] on input "text" at bounding box center [565, 316] width 261 height 29
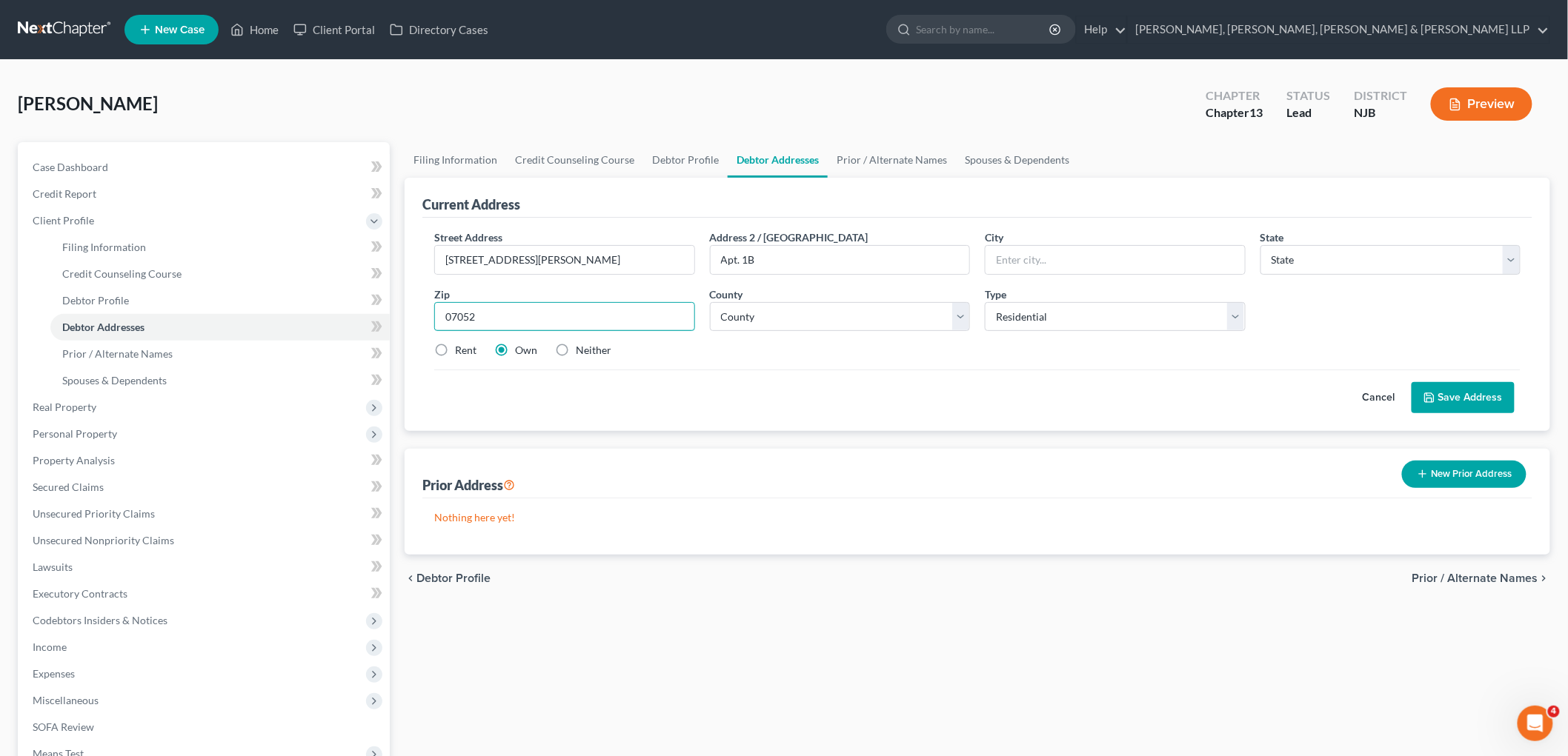
type input "07052"
type input "West Orange"
select select "33"
click at [455, 346] on label "Rent" at bounding box center [466, 350] width 22 height 15
click at [461, 346] on input "Rent" at bounding box center [466, 348] width 10 height 10
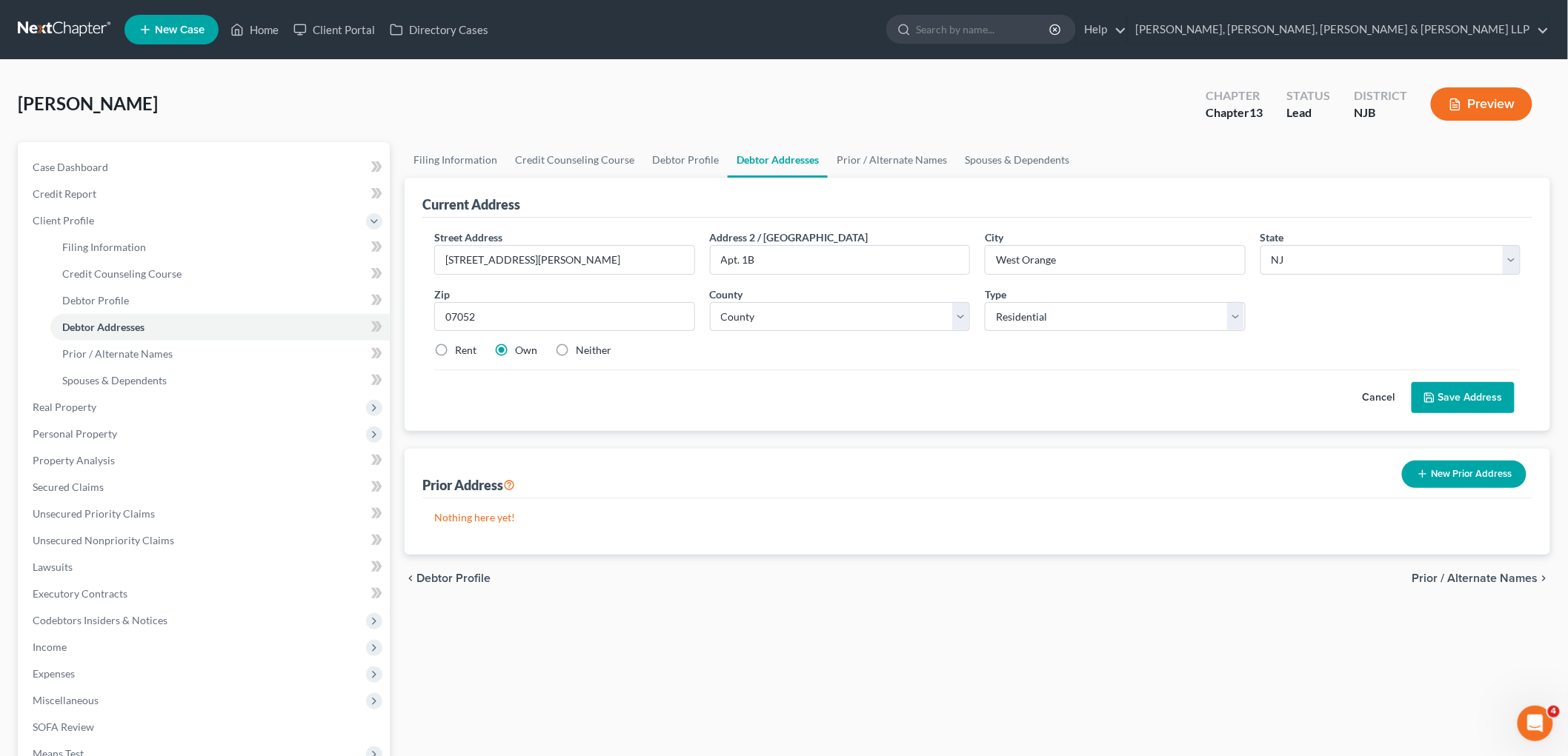
radio input "true"
click at [819, 316] on select "County [GEOGRAPHIC_DATA] [GEOGRAPHIC_DATA] [GEOGRAPHIC_DATA] [GEOGRAPHIC_DATA] …" at bounding box center [840, 316] width 261 height 29
select select "6"
click at [710, 302] on select "County [GEOGRAPHIC_DATA] [GEOGRAPHIC_DATA] [GEOGRAPHIC_DATA] [GEOGRAPHIC_DATA] …" at bounding box center [840, 316] width 261 height 29
click at [787, 424] on div "Street Address * 4 [PERSON_NAME] Court Address 2 / [GEOGRAPHIC_DATA]. 1B City *…" at bounding box center [977, 324] width 1110 height 213
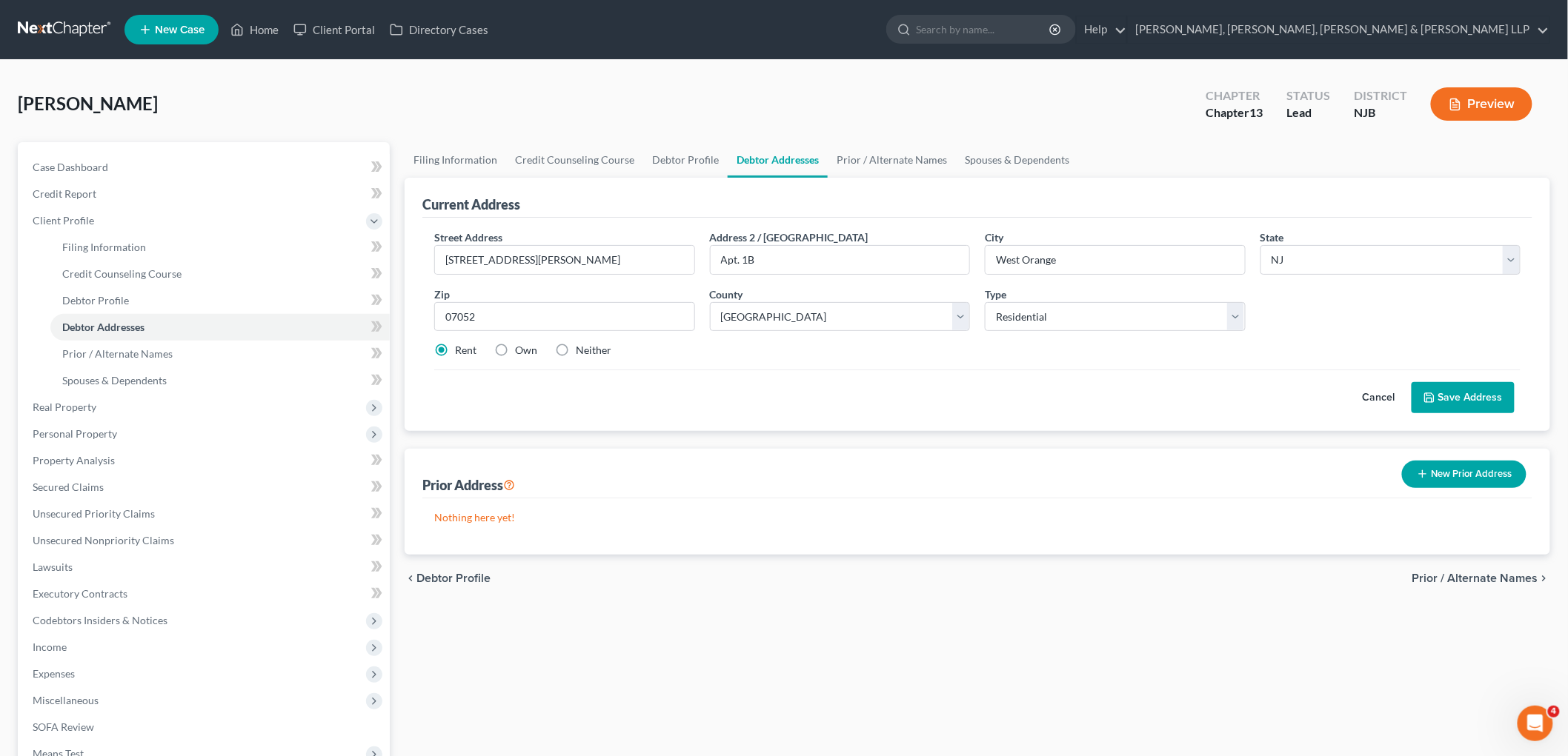
click at [1038, 391] on button "Save Address" at bounding box center [1463, 397] width 103 height 31
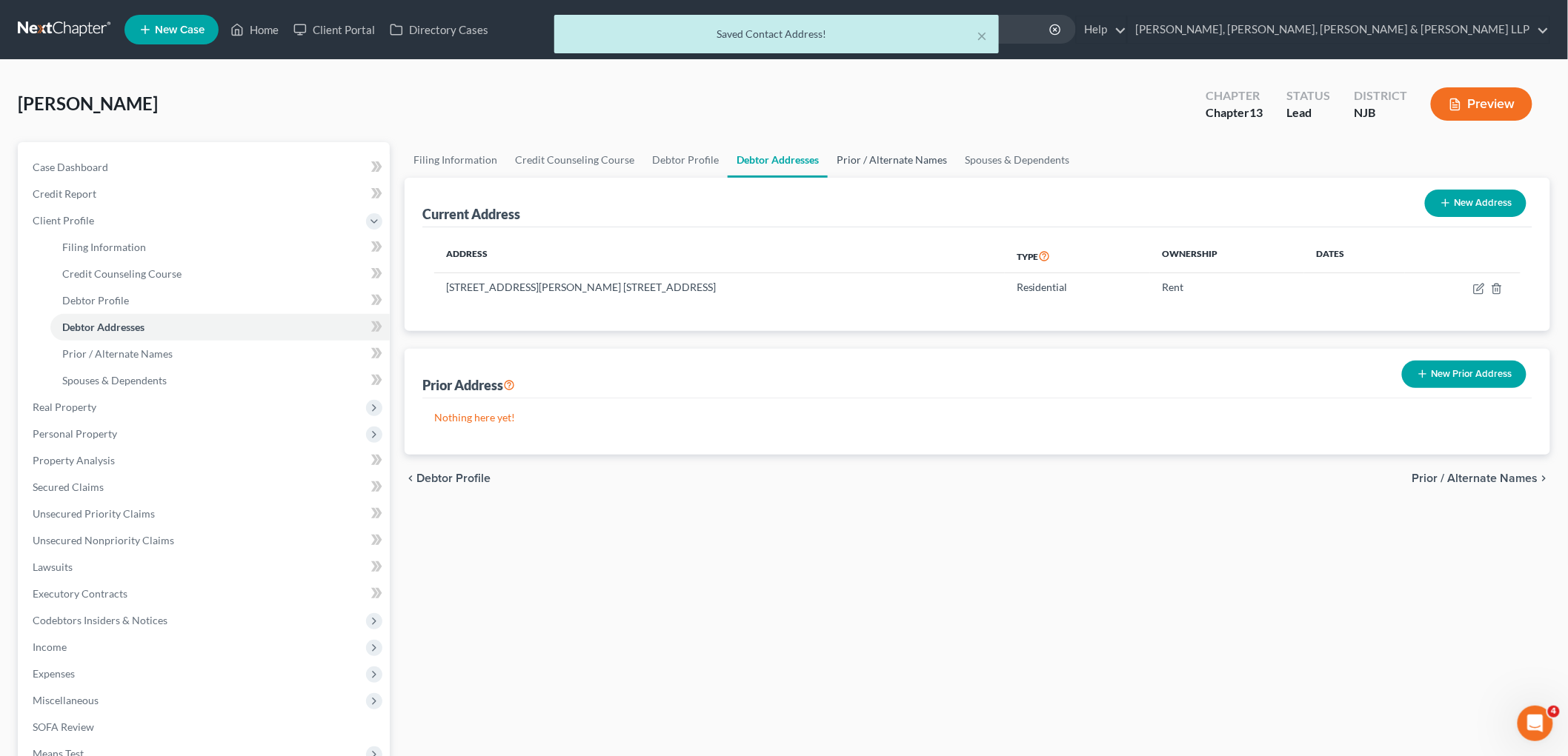
click at [865, 159] on link "Prior / Alternate Names" at bounding box center [891, 160] width 128 height 36
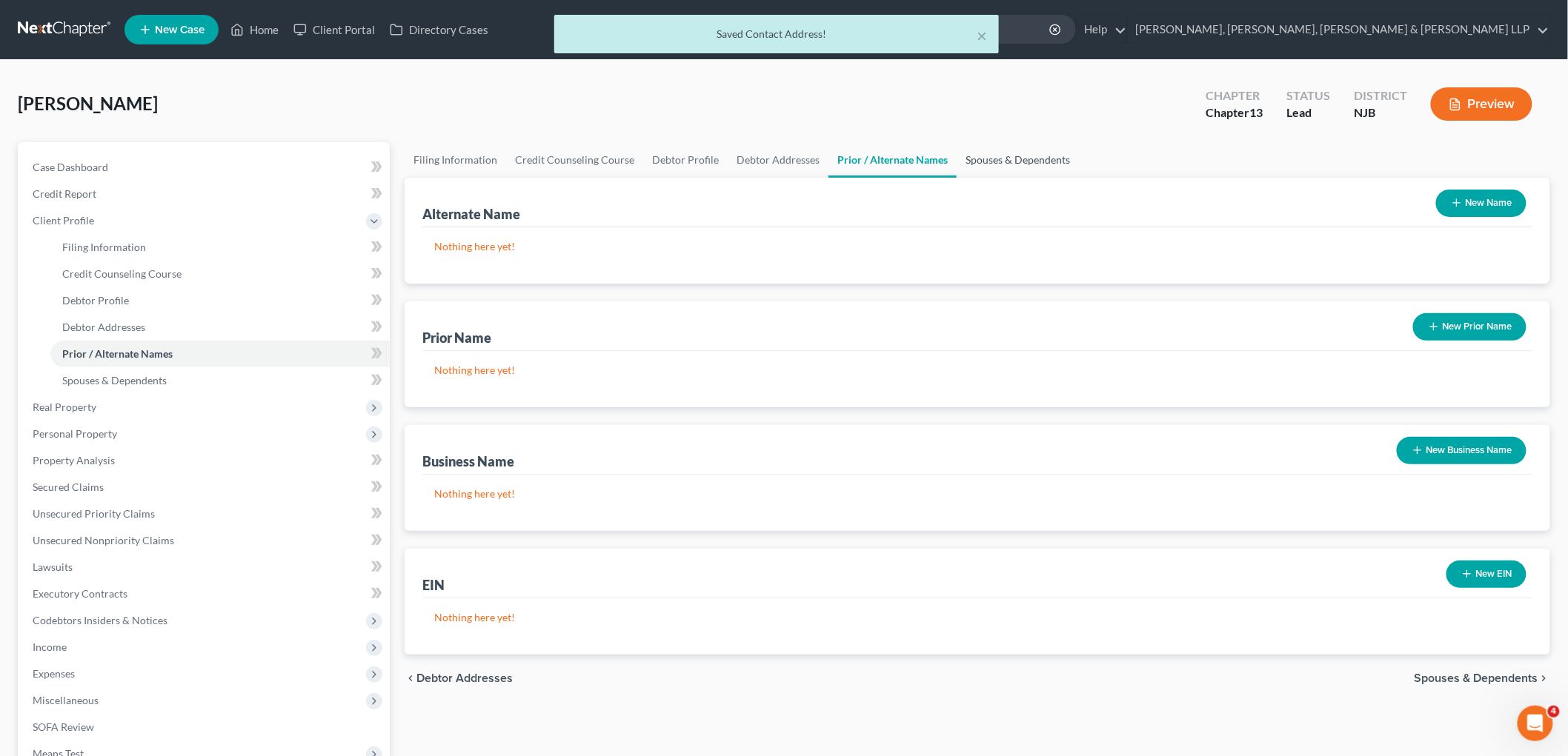
click at [979, 156] on link "Spouses & Dependents" at bounding box center [1017, 160] width 122 height 36
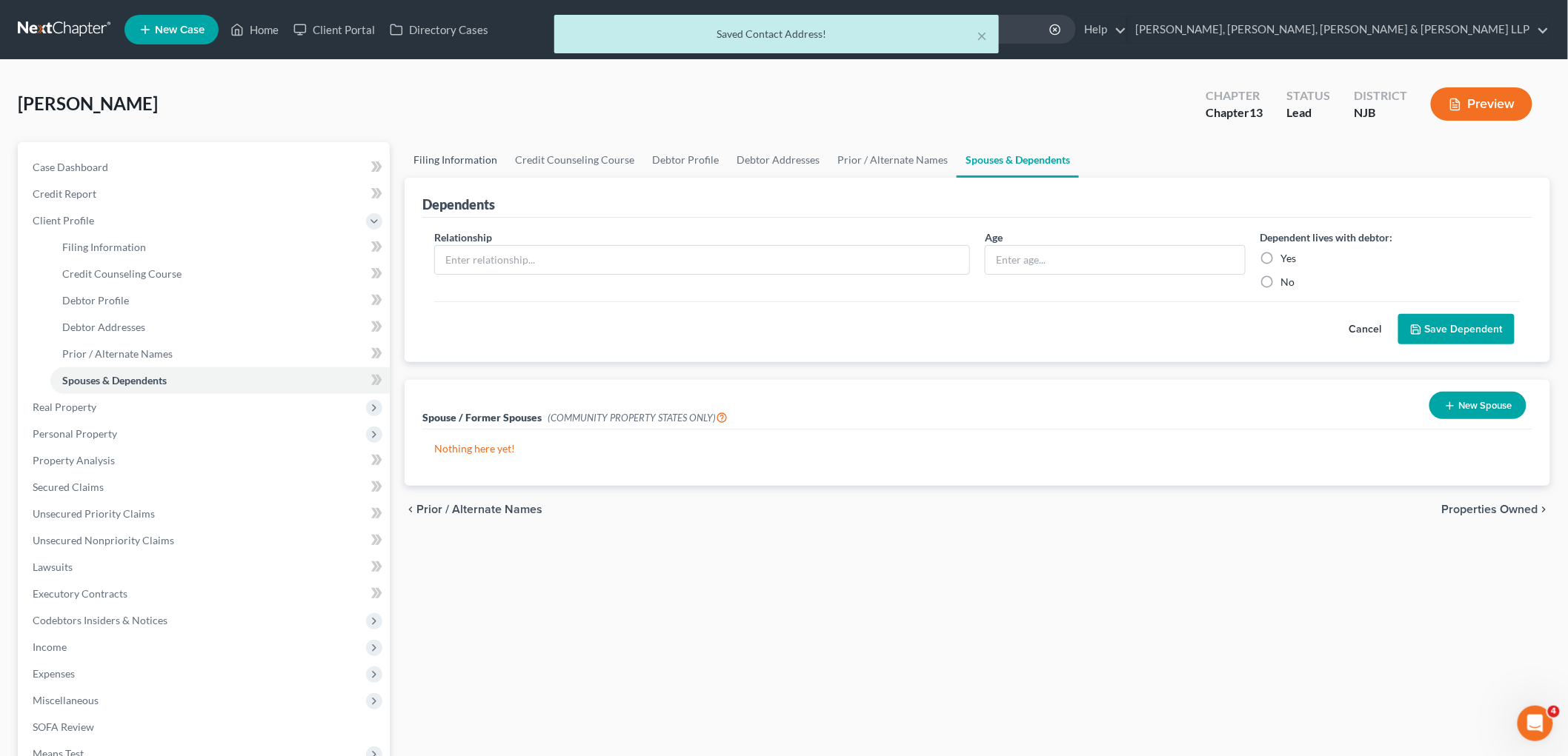
click at [460, 161] on link "Filing Information" at bounding box center [455, 160] width 101 height 36
select select "1"
select select "0"
select select "3"
select select "51"
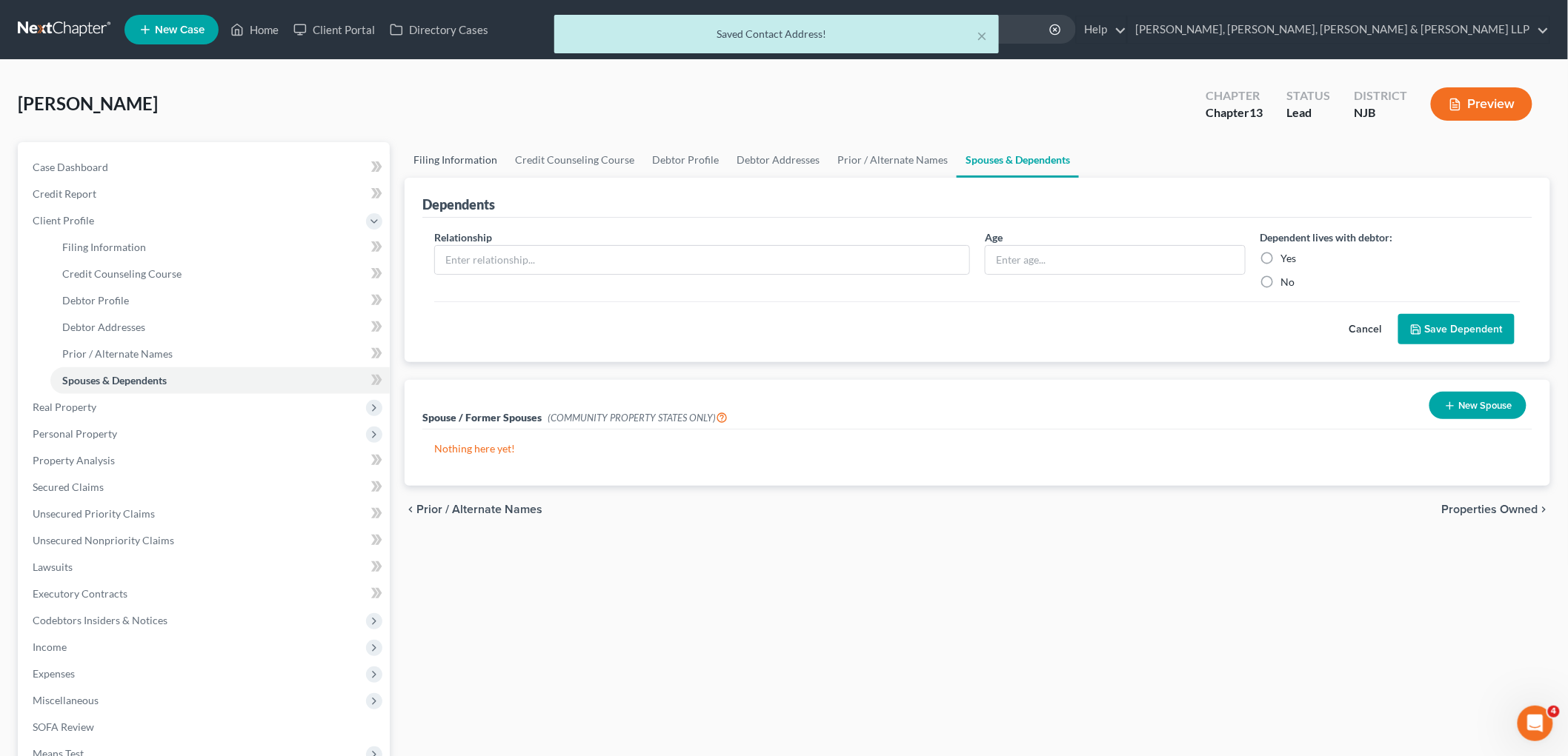
select select "8"
select select "0"
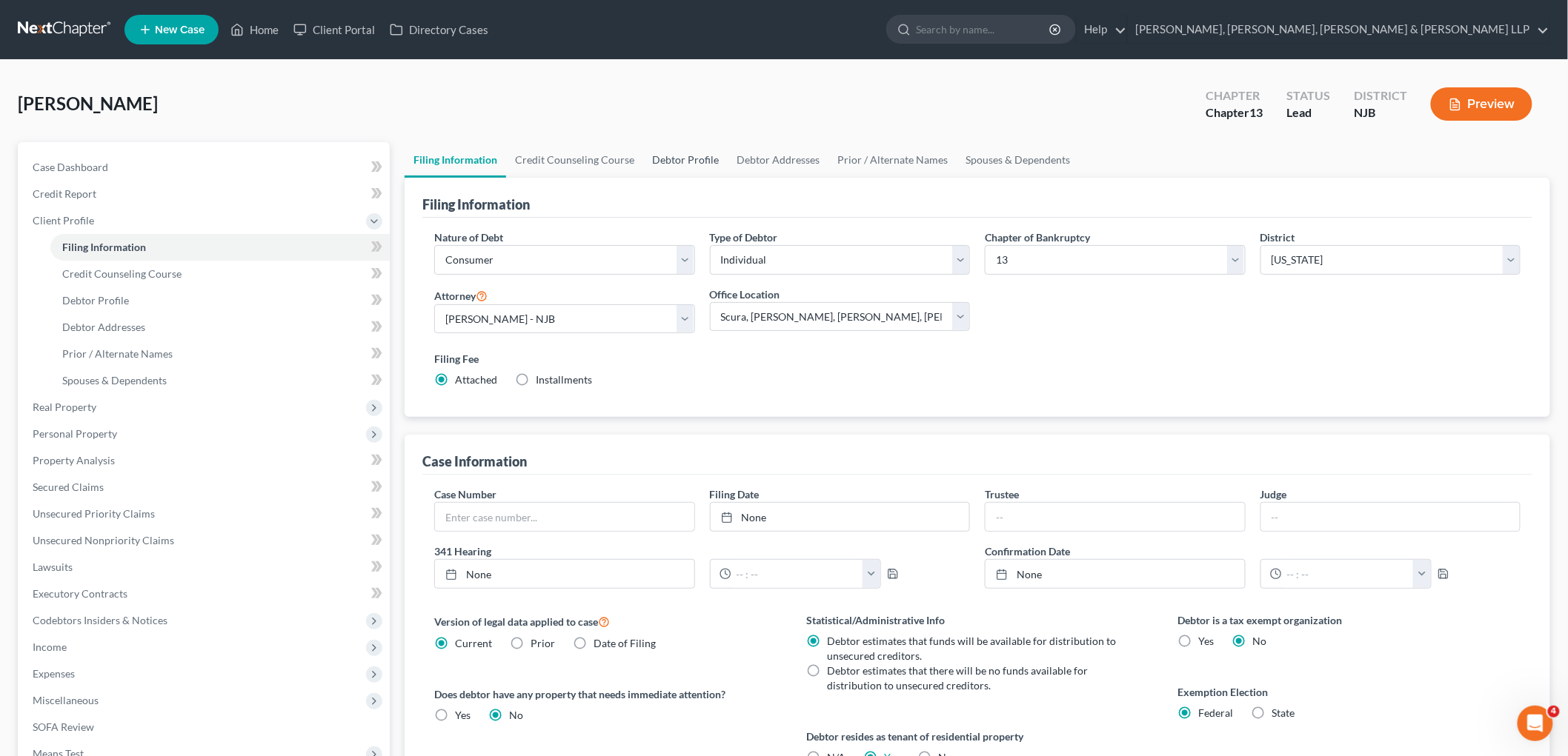
click at [673, 156] on link "Debtor Profile" at bounding box center [685, 160] width 85 height 36
select select "0"
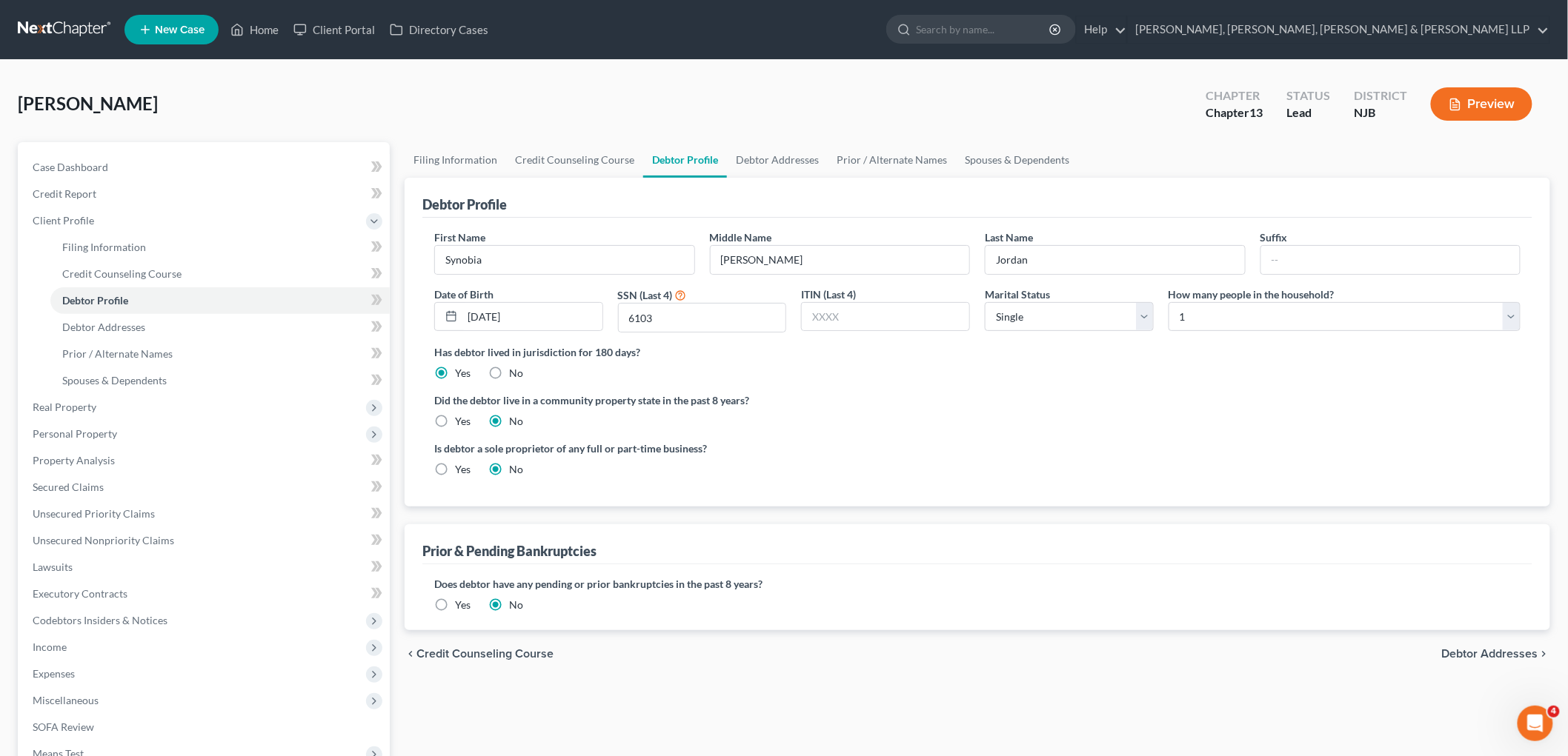
click at [455, 605] on label "Yes" at bounding box center [463, 605] width 16 height 15
click at [461, 605] on input "Yes" at bounding box center [466, 603] width 10 height 10
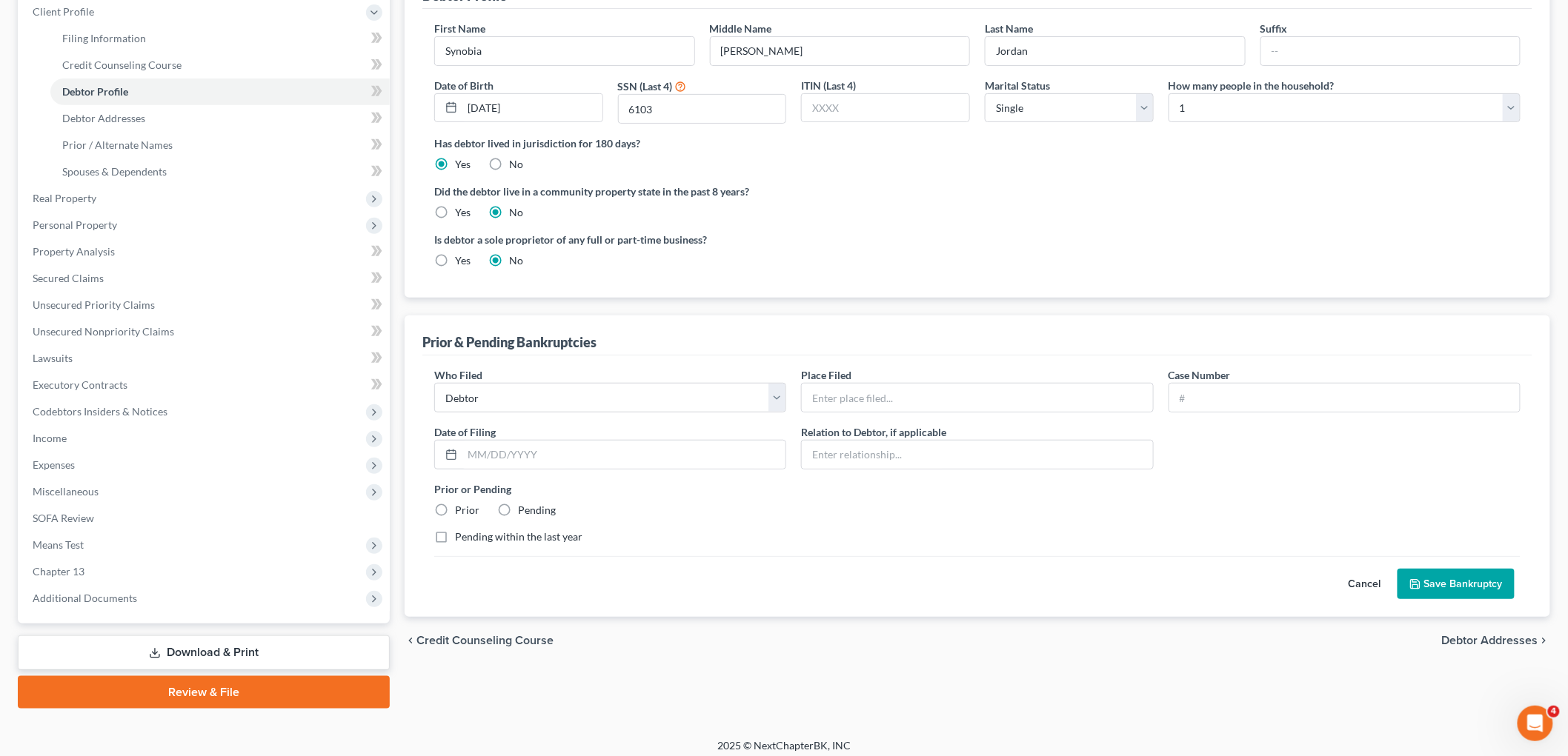
scroll to position [217, 0]
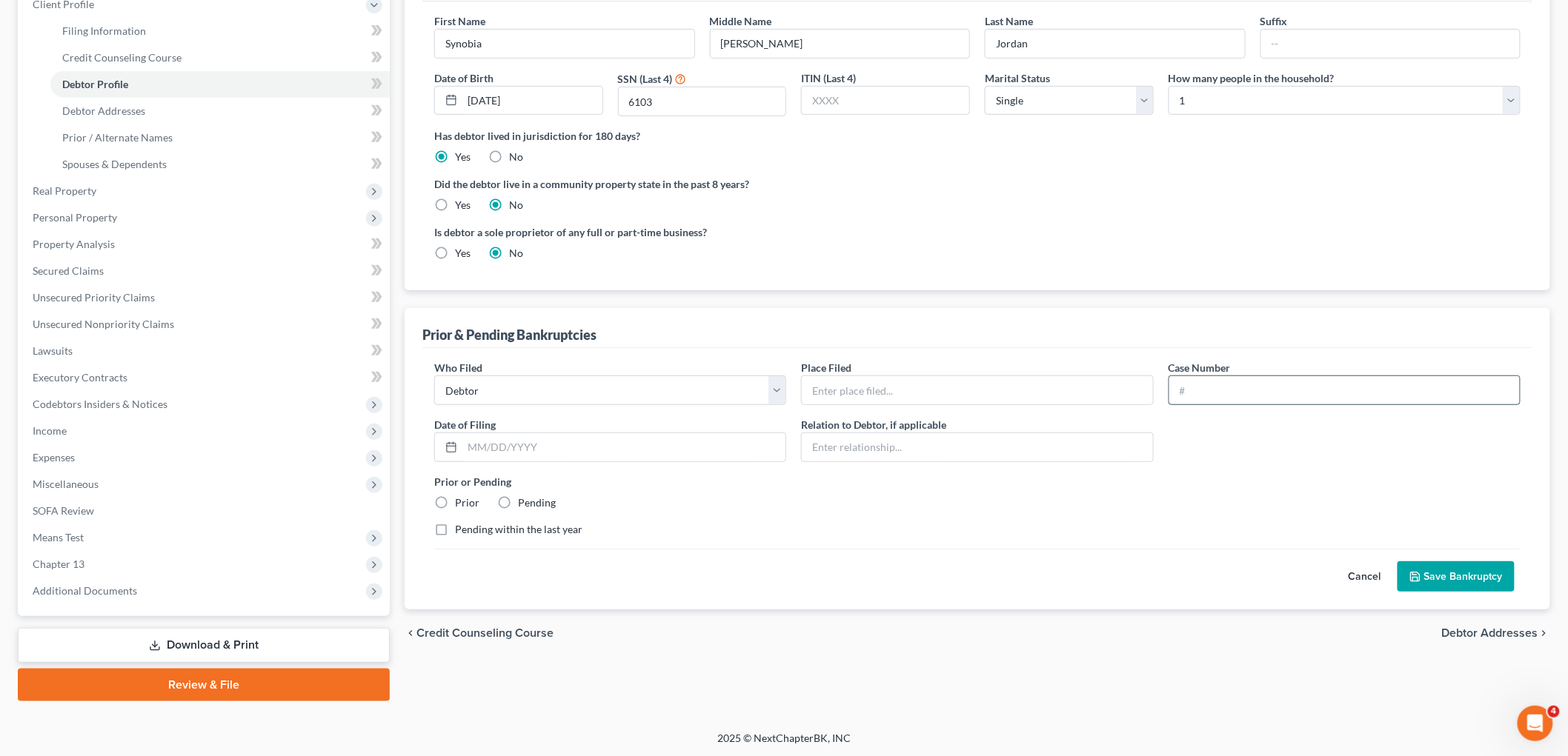
click at [1038, 392] on input "text" at bounding box center [1344, 391] width 351 height 28
paste input "23-17086-SLM"
type input "23-17086-SLM"
click at [914, 395] on input "text" at bounding box center [976, 391] width 351 height 28
type input "District of [US_STATE] ([GEOGRAPHIC_DATA])"
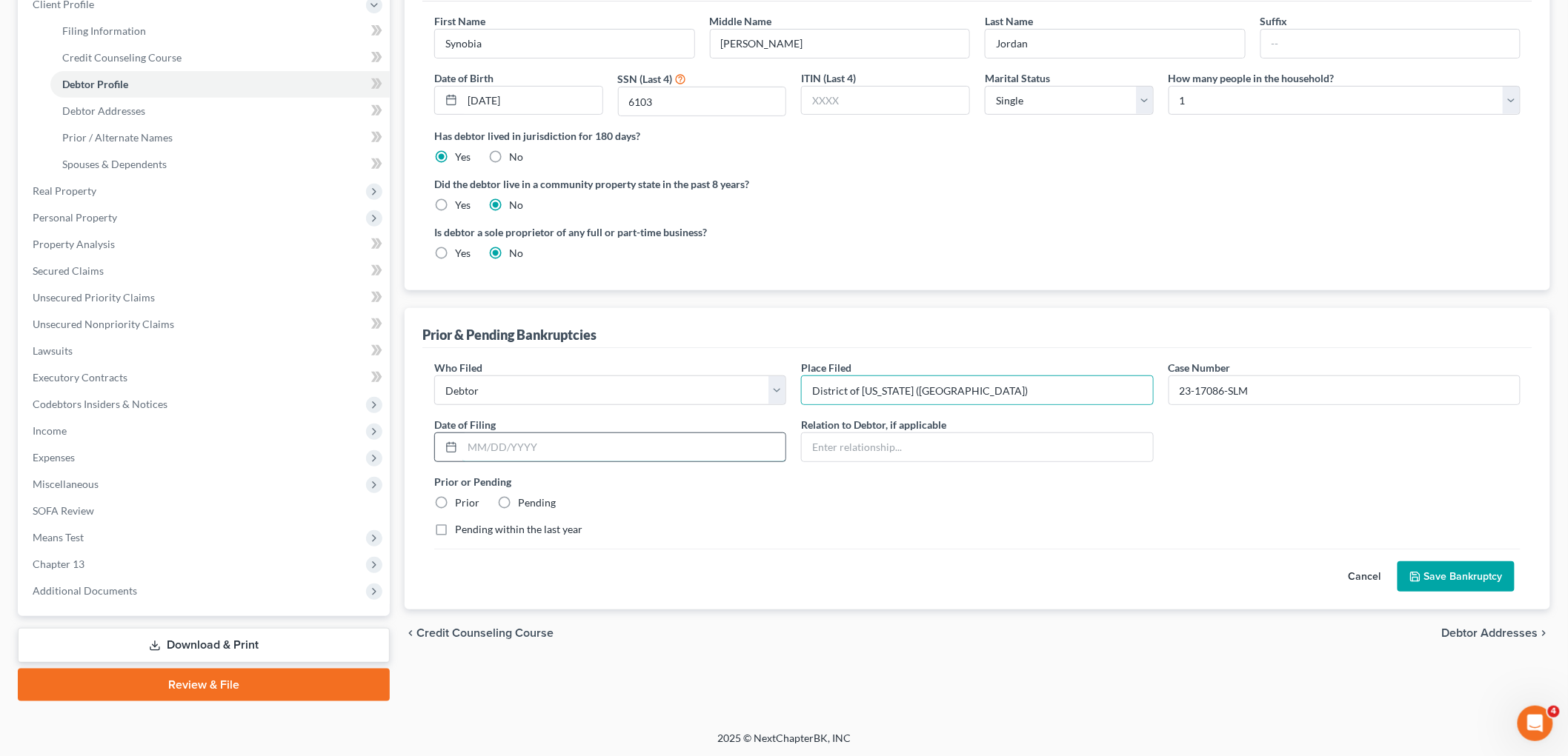
drag, startPoint x: 531, startPoint y: 452, endPoint x: 520, endPoint y: 454, distance: 11.2
click at [531, 452] on input "text" at bounding box center [624, 447] width 323 height 28
paste input "[DATE]"
type input "[DATE]"
click at [455, 500] on label "Prior" at bounding box center [467, 503] width 24 height 15
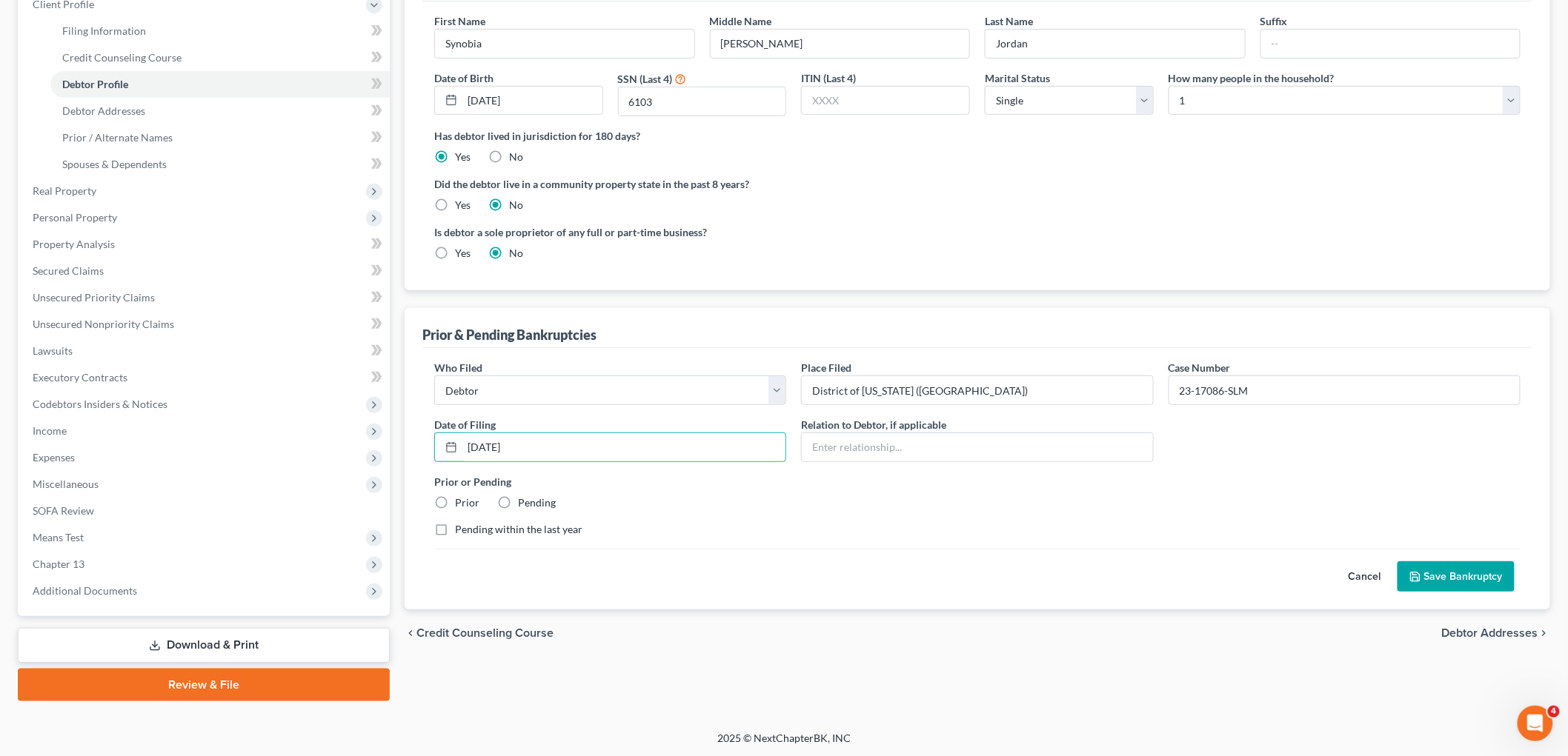
click at [461, 500] on input "Prior" at bounding box center [466, 500] width 10 height 10
radio input "true"
drag, startPoint x: 1432, startPoint y: 575, endPoint x: 1271, endPoint y: 612, distance: 165.2
click at [1038, 574] on button "Save Bankruptcy" at bounding box center [1456, 576] width 117 height 31
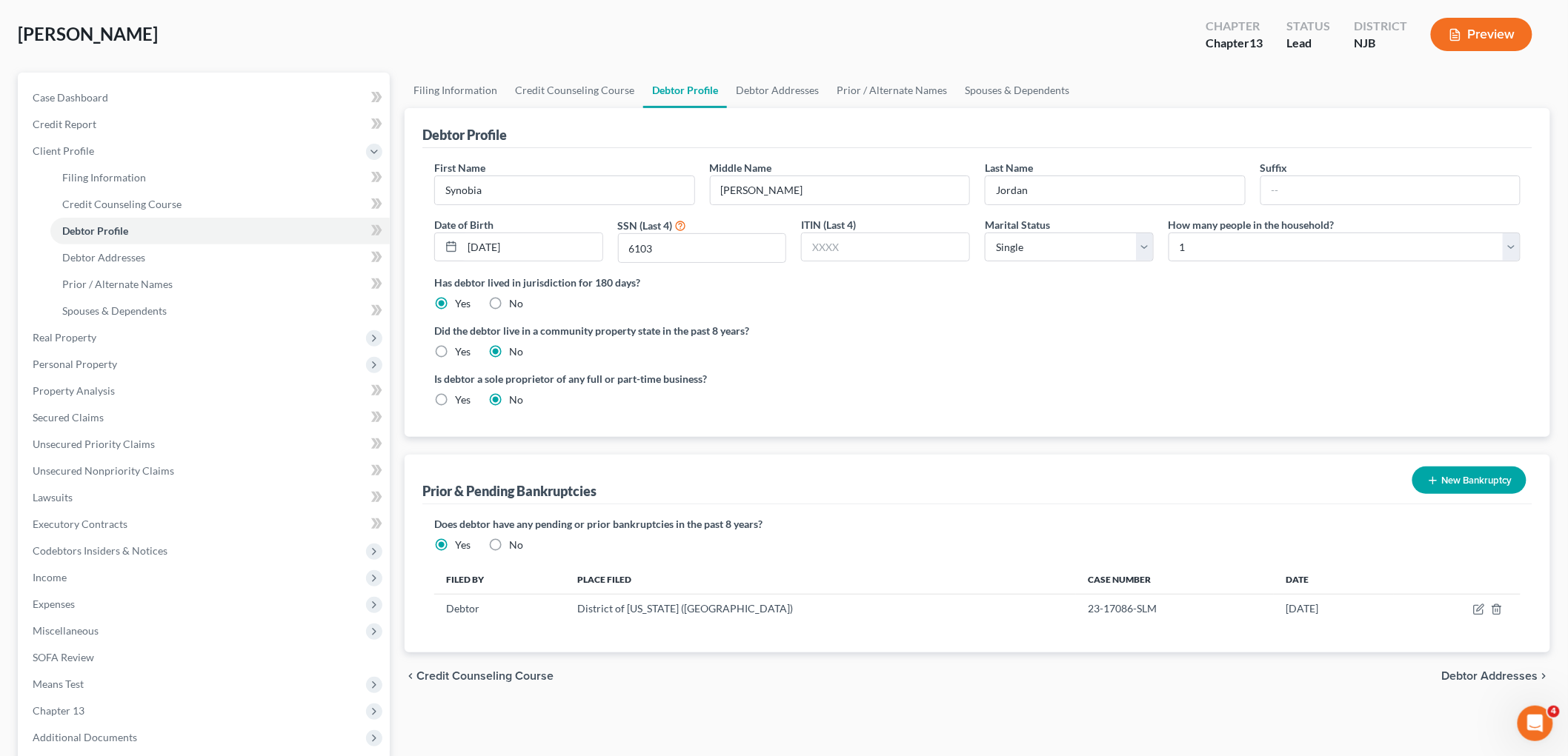
scroll to position [52, 0]
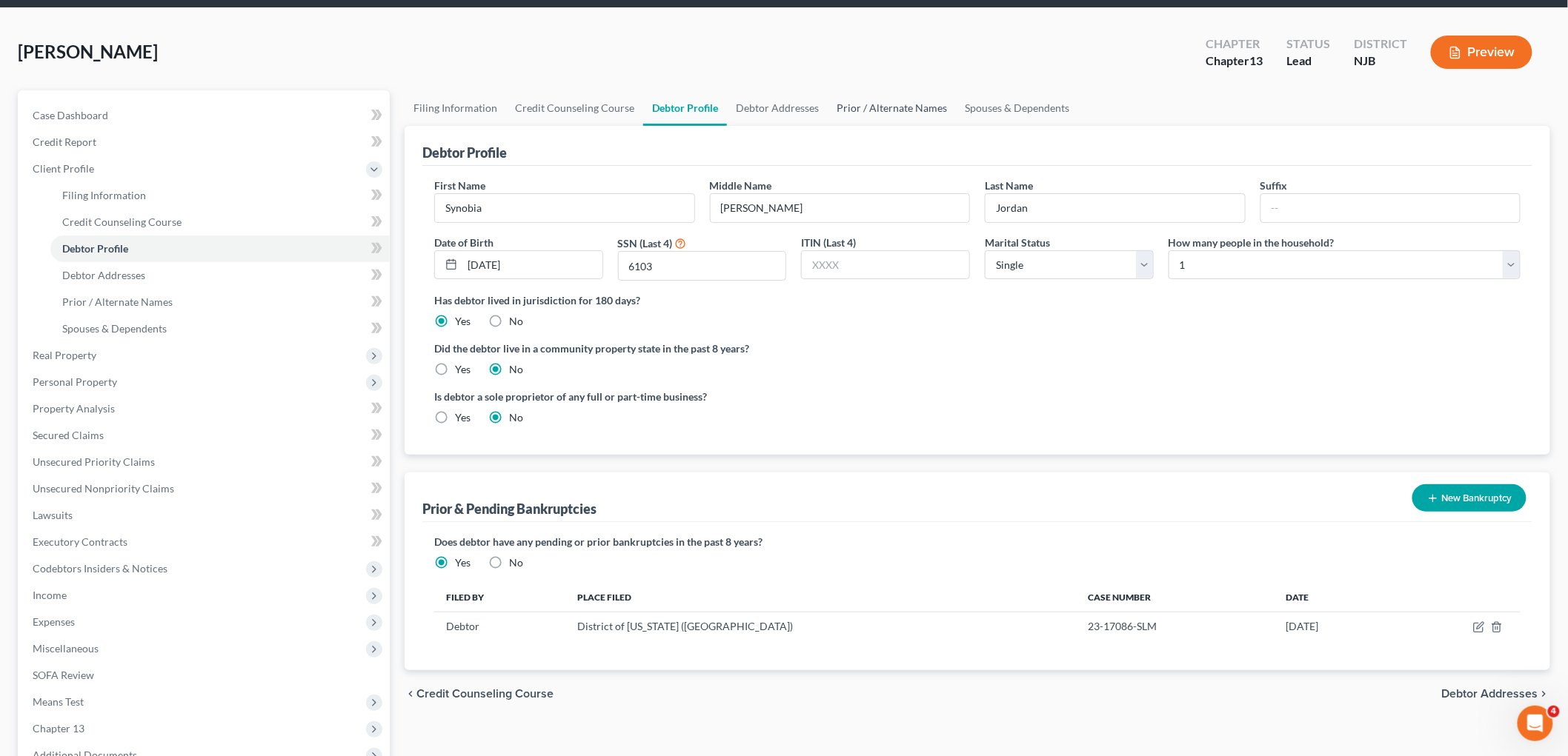
click at [888, 97] on link "Prior / Alternate Names" at bounding box center [891, 108] width 128 height 36
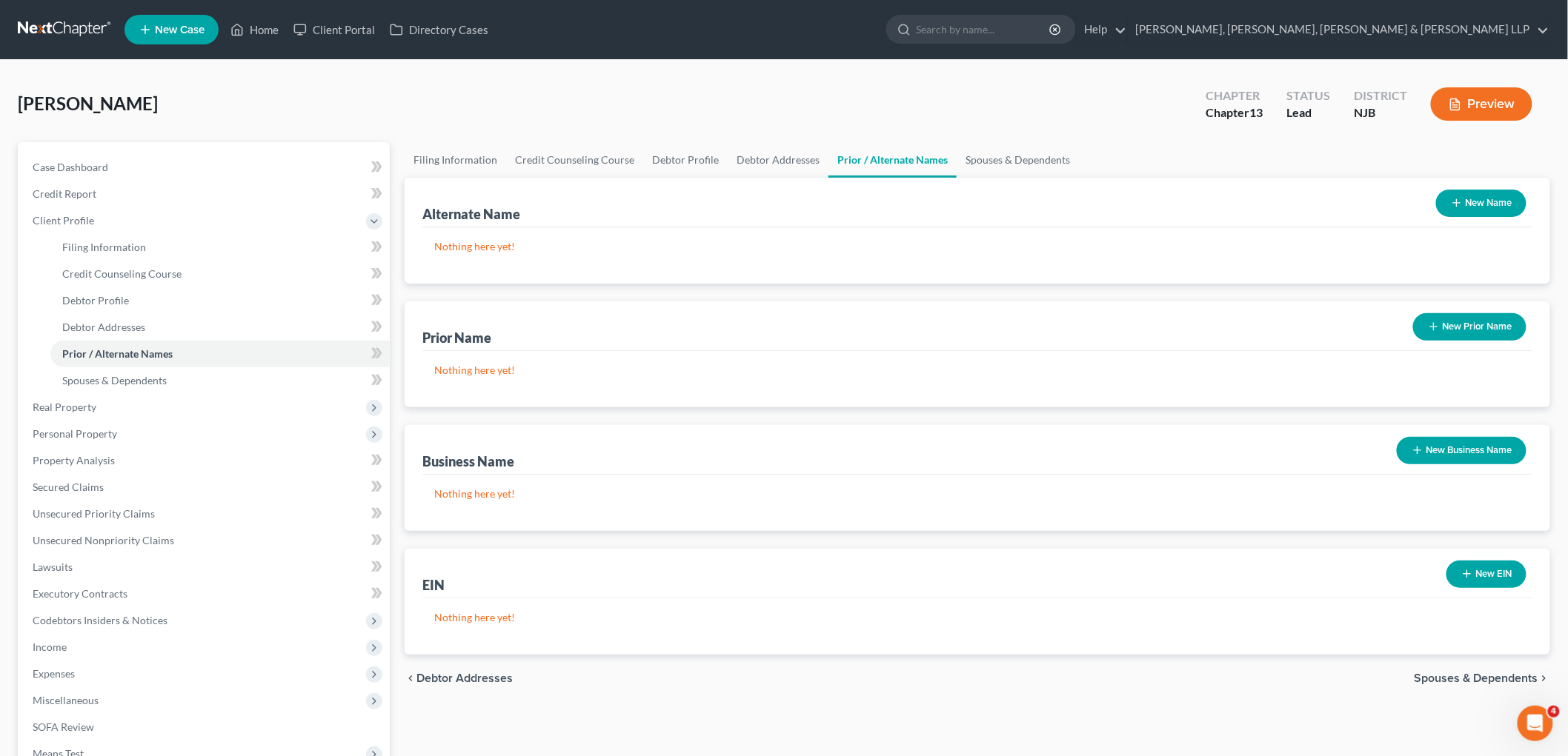
click at [1038, 196] on button "New Name" at bounding box center [1481, 203] width 90 height 28
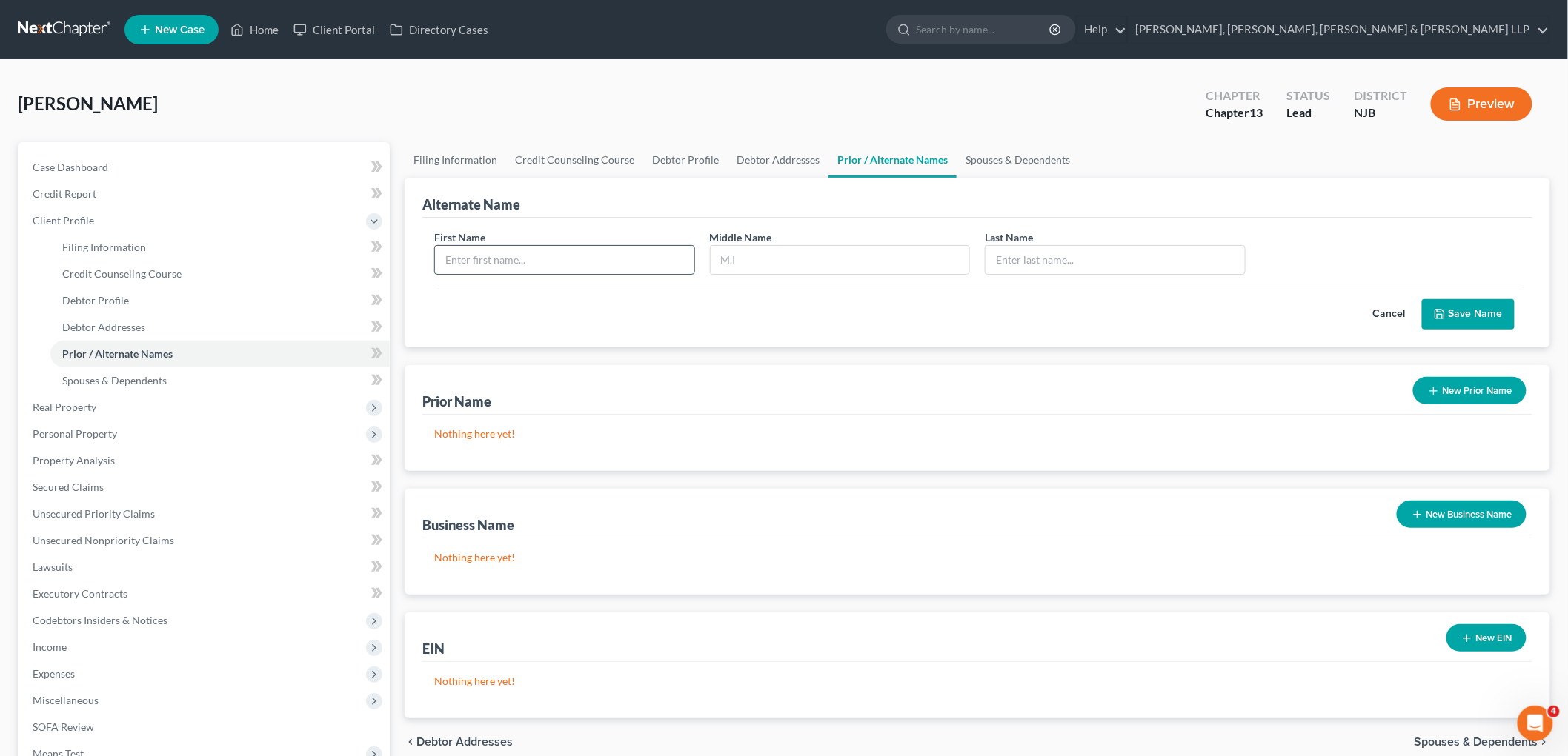
click at [581, 262] on input "text" at bounding box center [565, 260] width 259 height 28
type input "Synobia"
type input "R."
type input "Jordan"
click at [1038, 307] on button "Save Name" at bounding box center [1468, 314] width 93 height 31
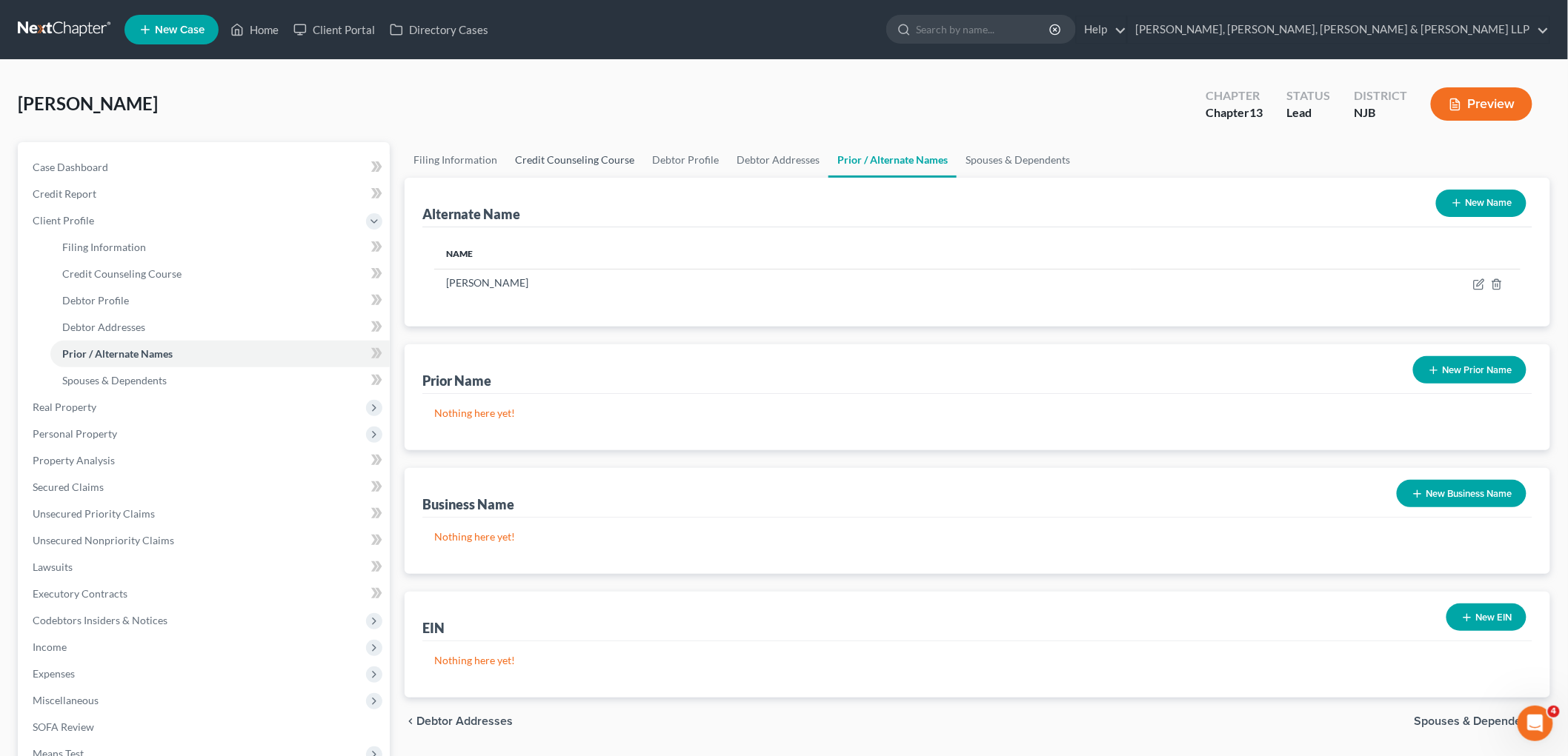
click at [561, 159] on link "Credit Counseling Course" at bounding box center [575, 160] width 137 height 36
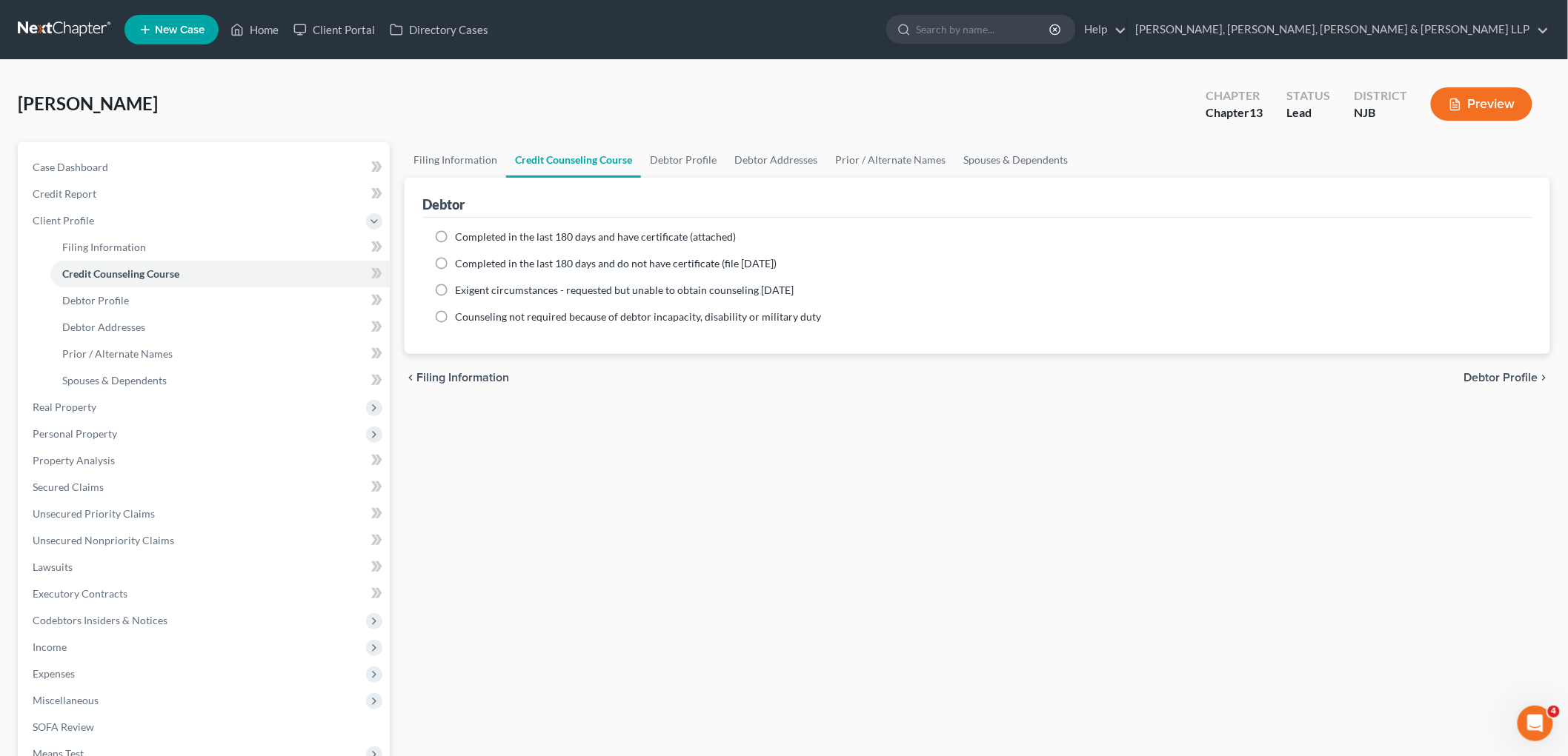
click at [547, 235] on span "Completed in the last 180 days and have certificate (attached)" at bounding box center [596, 236] width 281 height 13
click at [470, 235] on input "Completed in the last 180 days and have certificate (attached)" at bounding box center [466, 235] width 10 height 10
radio input "true"
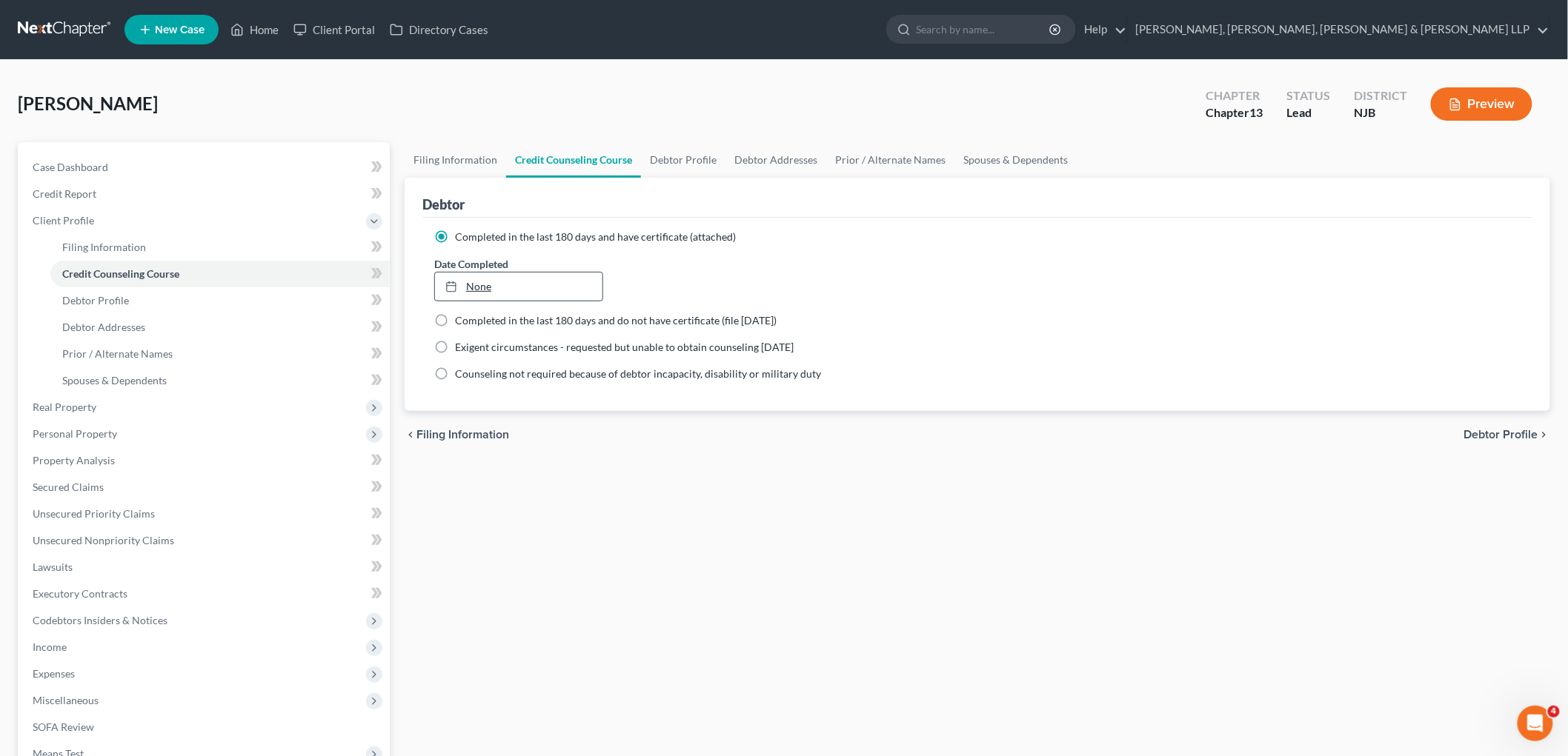
click at [523, 284] on link "None" at bounding box center [519, 287] width 167 height 28
type input "[DATE]"
click at [602, 465] on div "Filing Information Credit Counseling Course Debtor Profile Debtor Addresses Pri…" at bounding box center [977, 529] width 1161 height 775
click at [688, 152] on link "Debtor Profile" at bounding box center [683, 160] width 85 height 36
select select "0"
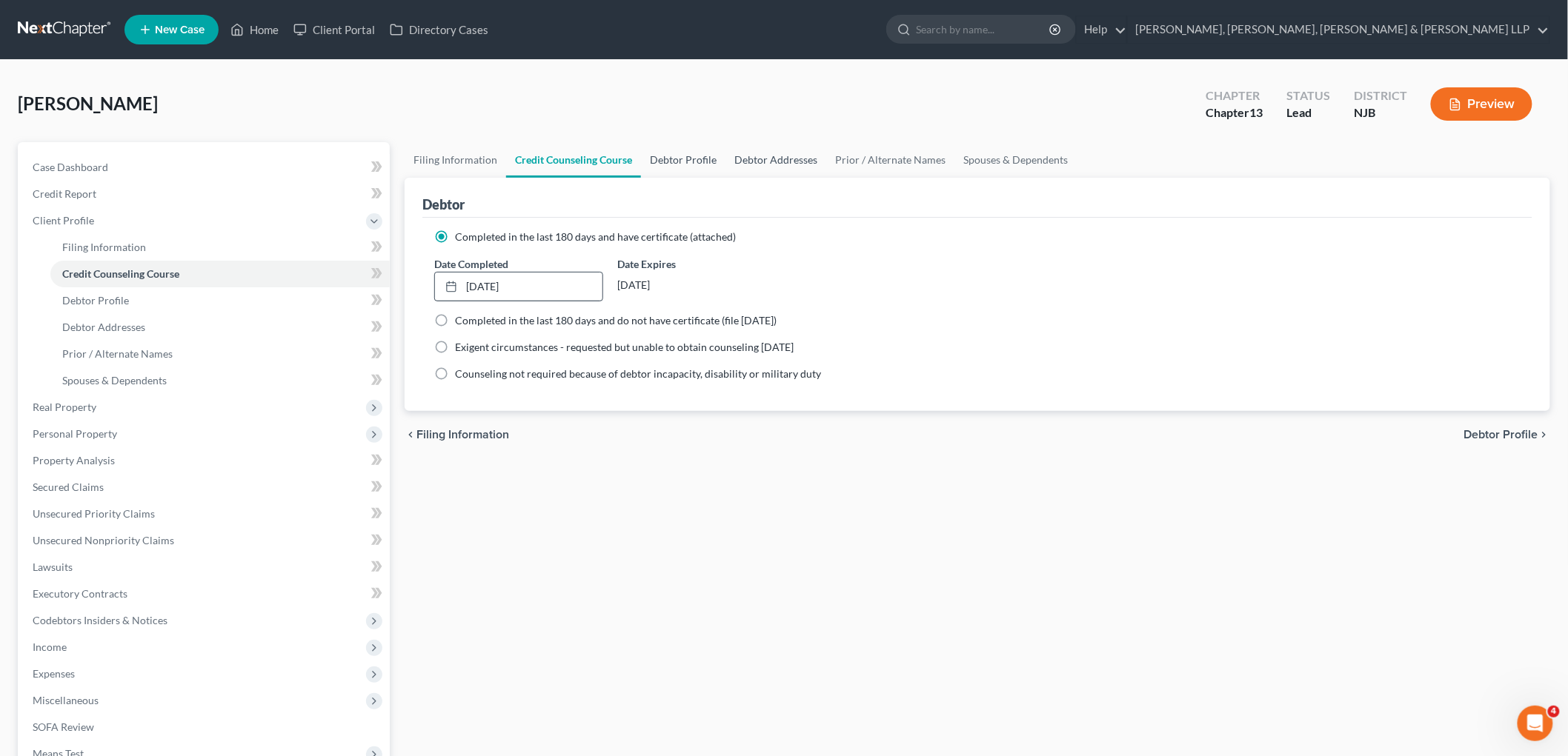
select select "0"
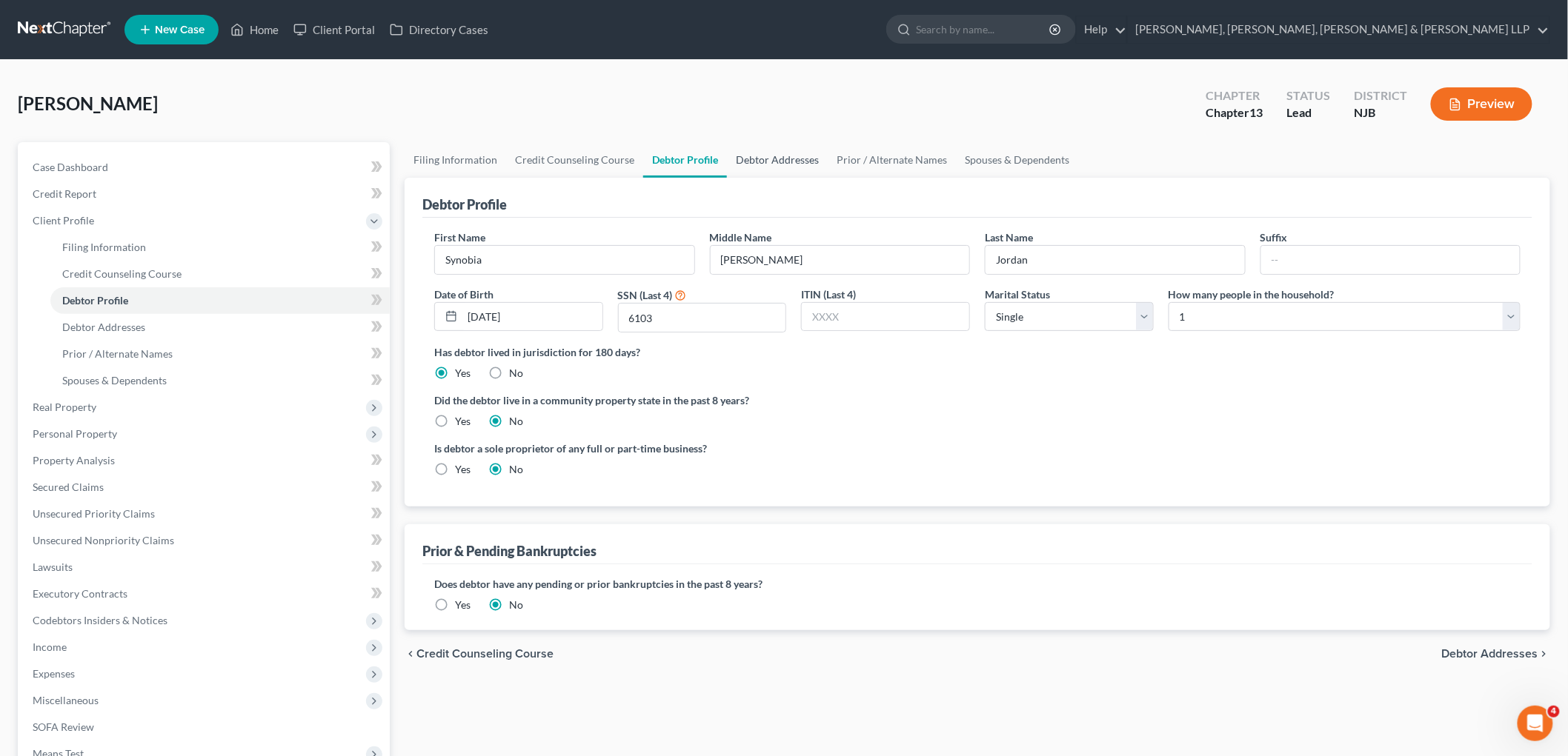
radio input "true"
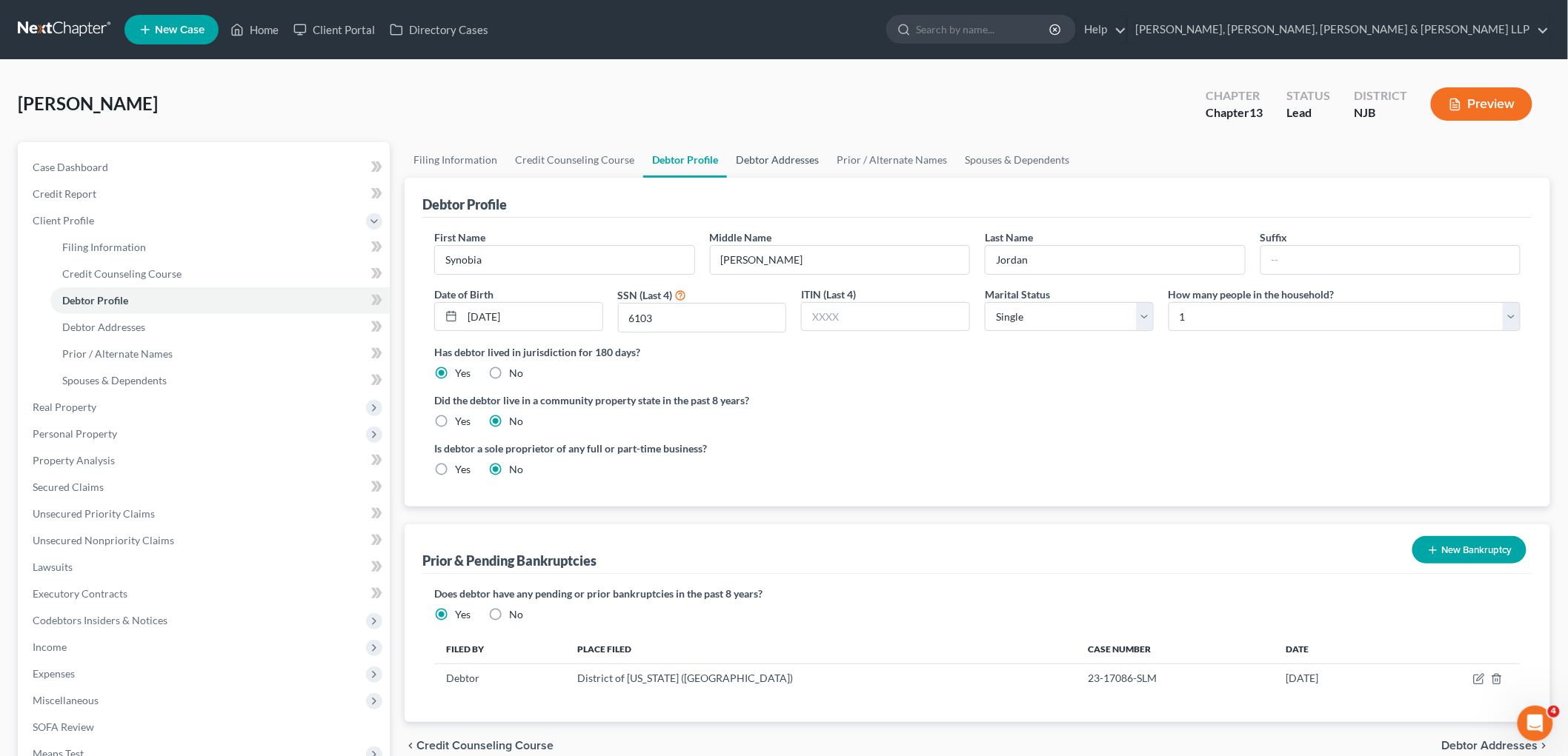
click at [771, 165] on link "Debtor Addresses" at bounding box center [777, 160] width 100 height 36
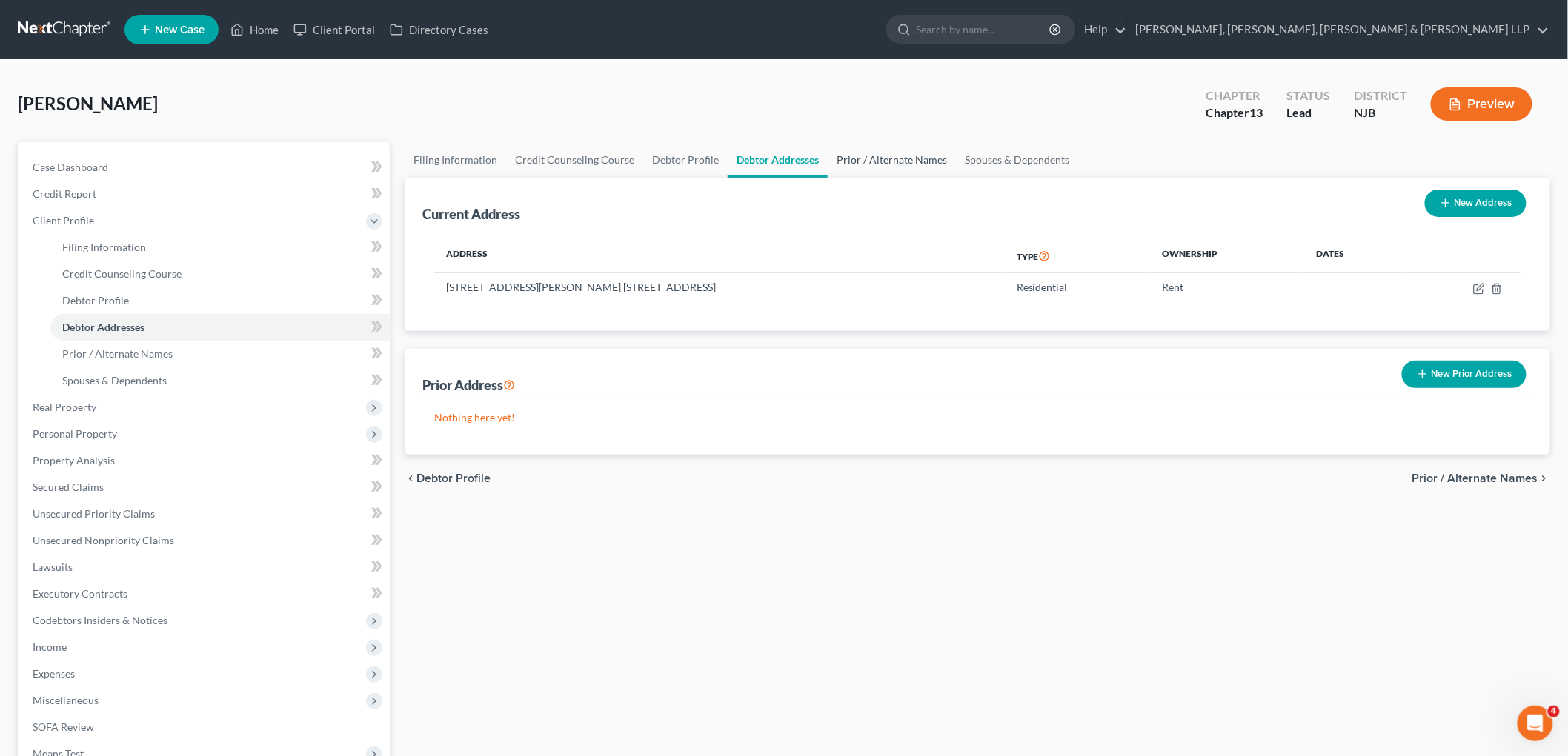
click at [857, 161] on link "Prior / Alternate Names" at bounding box center [891, 160] width 128 height 36
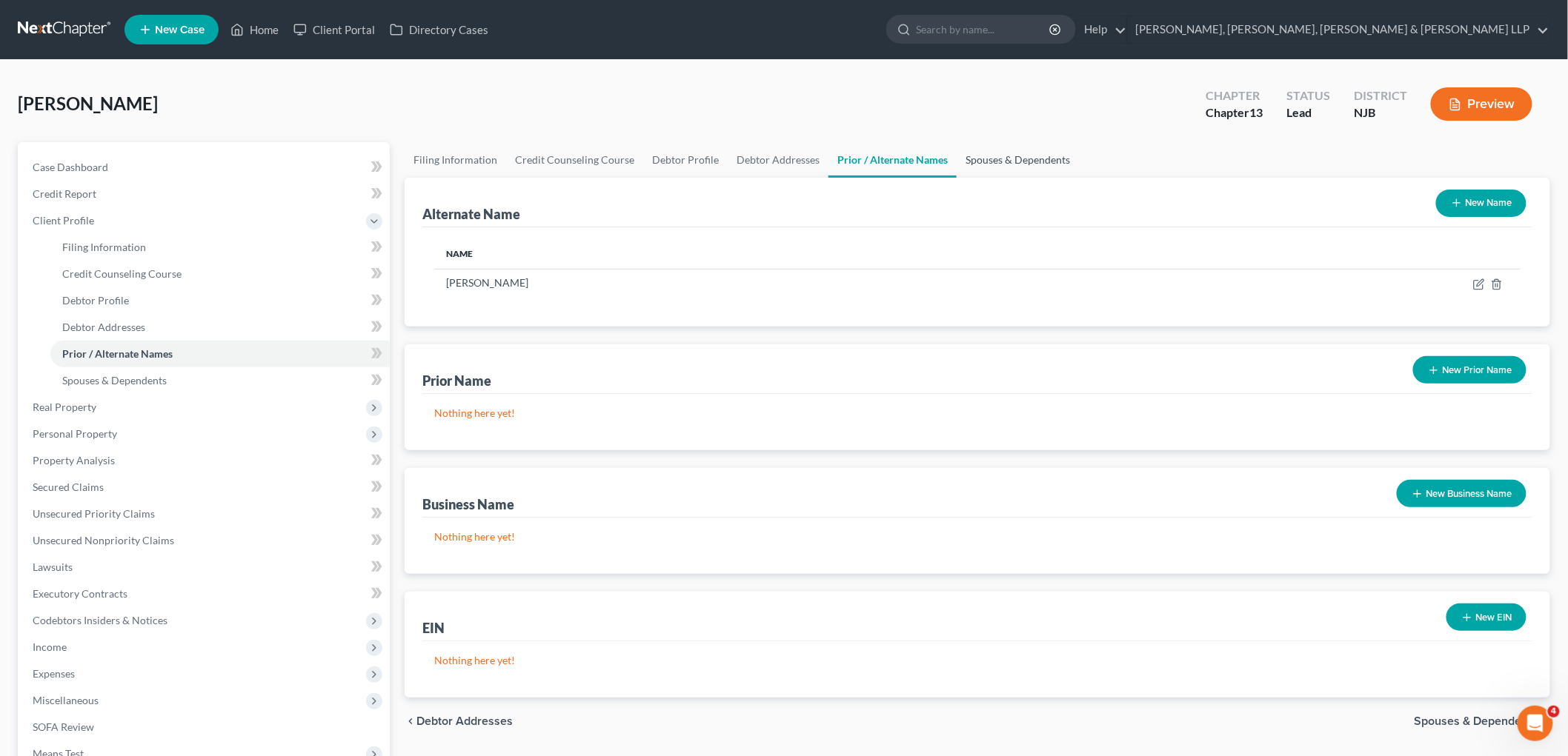
click at [971, 158] on link "Spouses & Dependents" at bounding box center [1017, 160] width 122 height 36
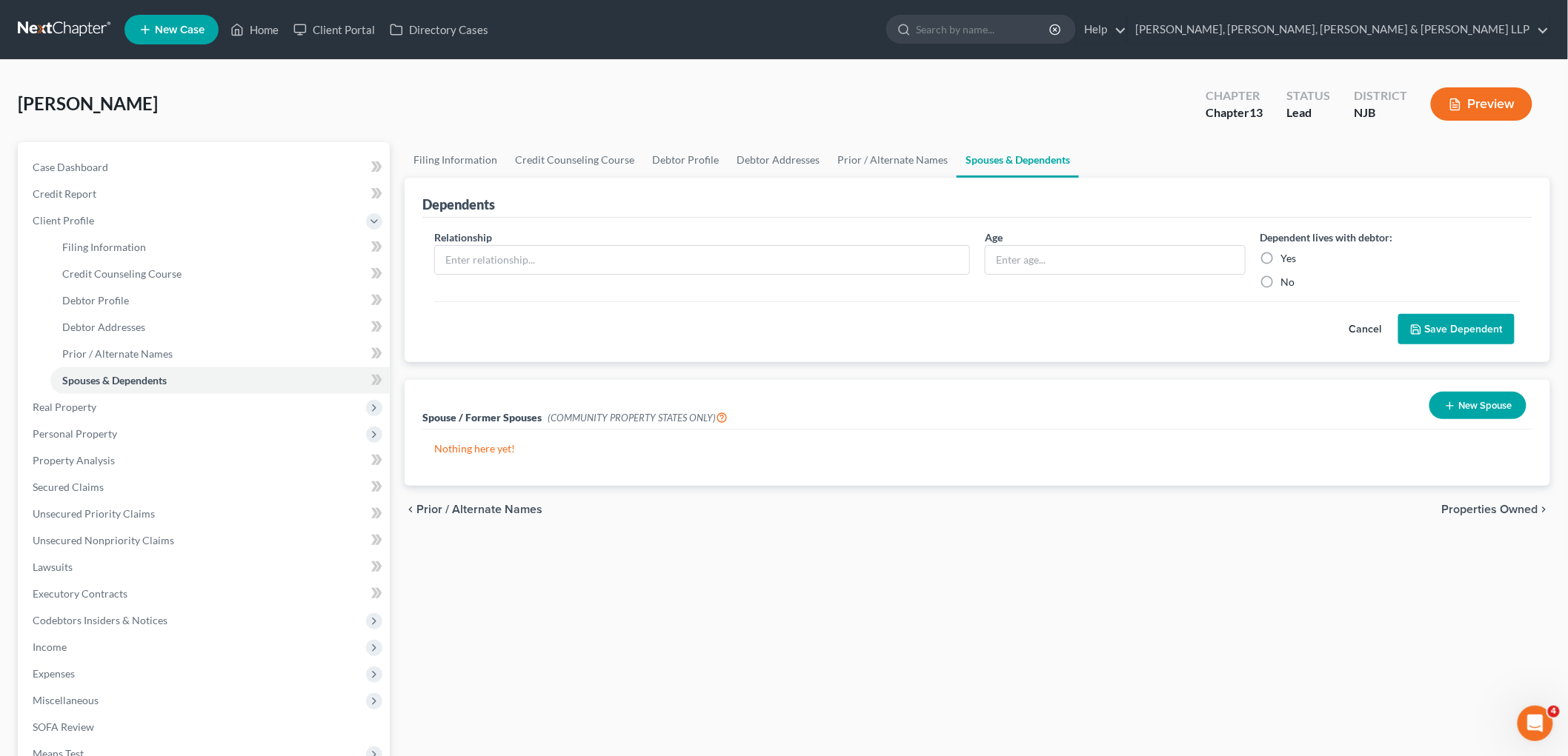
click at [1038, 506] on span "Properties Owned" at bounding box center [1489, 509] width 96 height 12
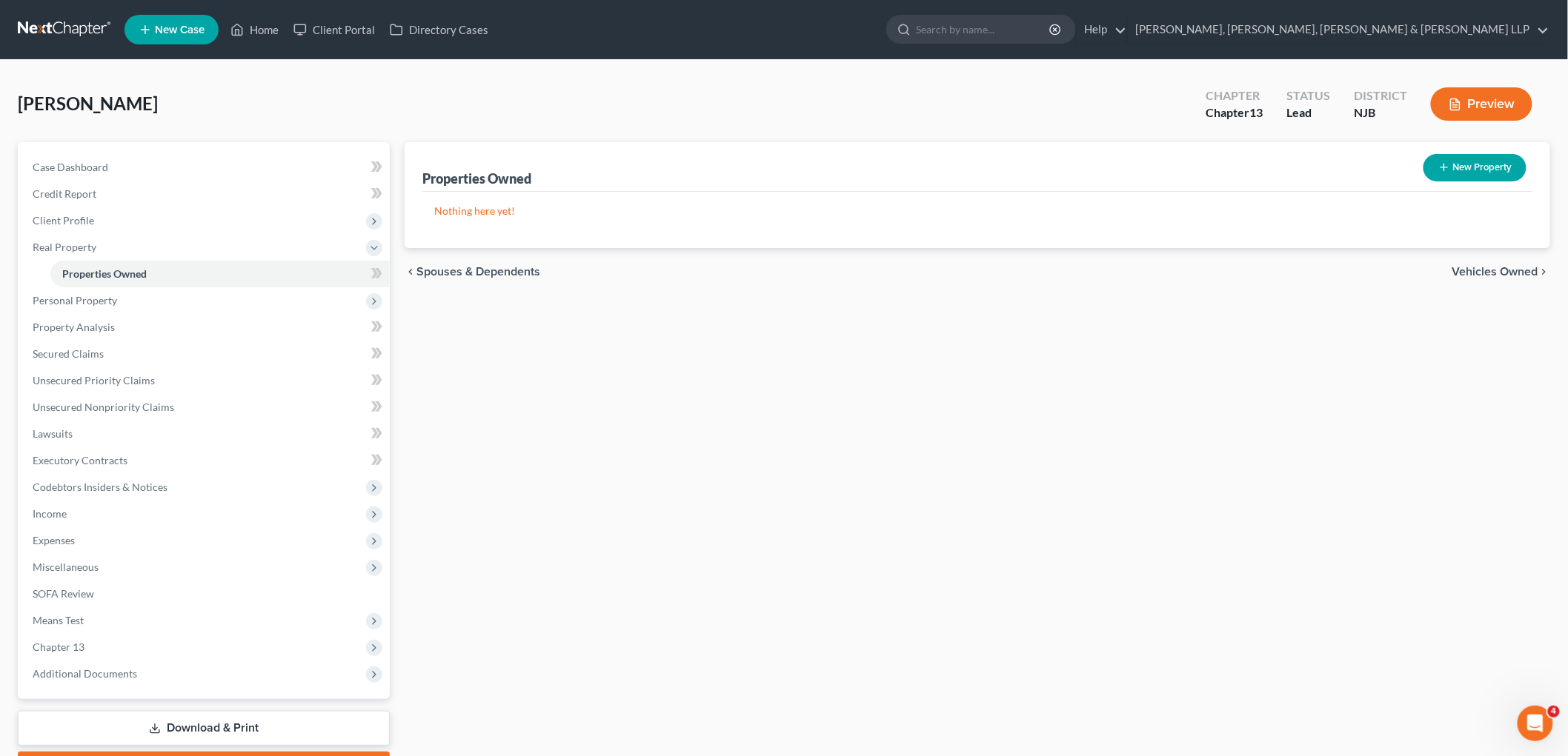
click at [587, 462] on div "Properties Owned New Property Nothing here yet! Property Market Value Liens Exe…" at bounding box center [977, 463] width 1161 height 642
click at [69, 188] on span "Credit Report" at bounding box center [64, 193] width 64 height 13
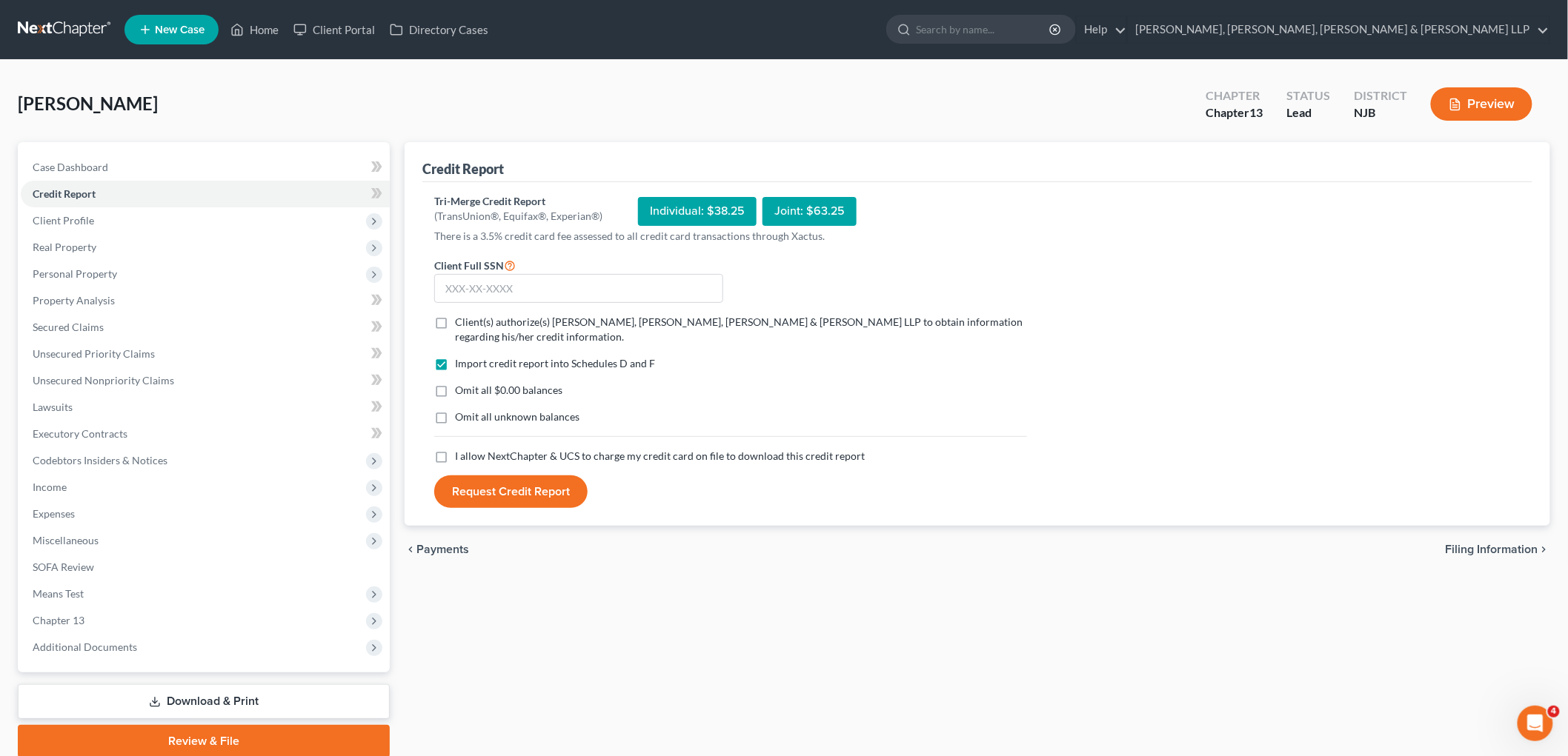
drag, startPoint x: 438, startPoint y: 321, endPoint x: 434, endPoint y: 448, distance: 127.1
click at [455, 320] on label "Client(s) authorize(s) [PERSON_NAME], [PERSON_NAME], [PERSON_NAME] & [PERSON_NA…" at bounding box center [741, 329] width 572 height 29
click at [461, 320] on input "Client(s) authorize(s) [PERSON_NAME], [PERSON_NAME], [PERSON_NAME] & [PERSON_NA…" at bounding box center [466, 319] width 10 height 10
checkbox input "true"
click at [455, 457] on label "I allow NextChapter & UCS to charge my credit card on file to download this cre…" at bounding box center [660, 457] width 410 height 15
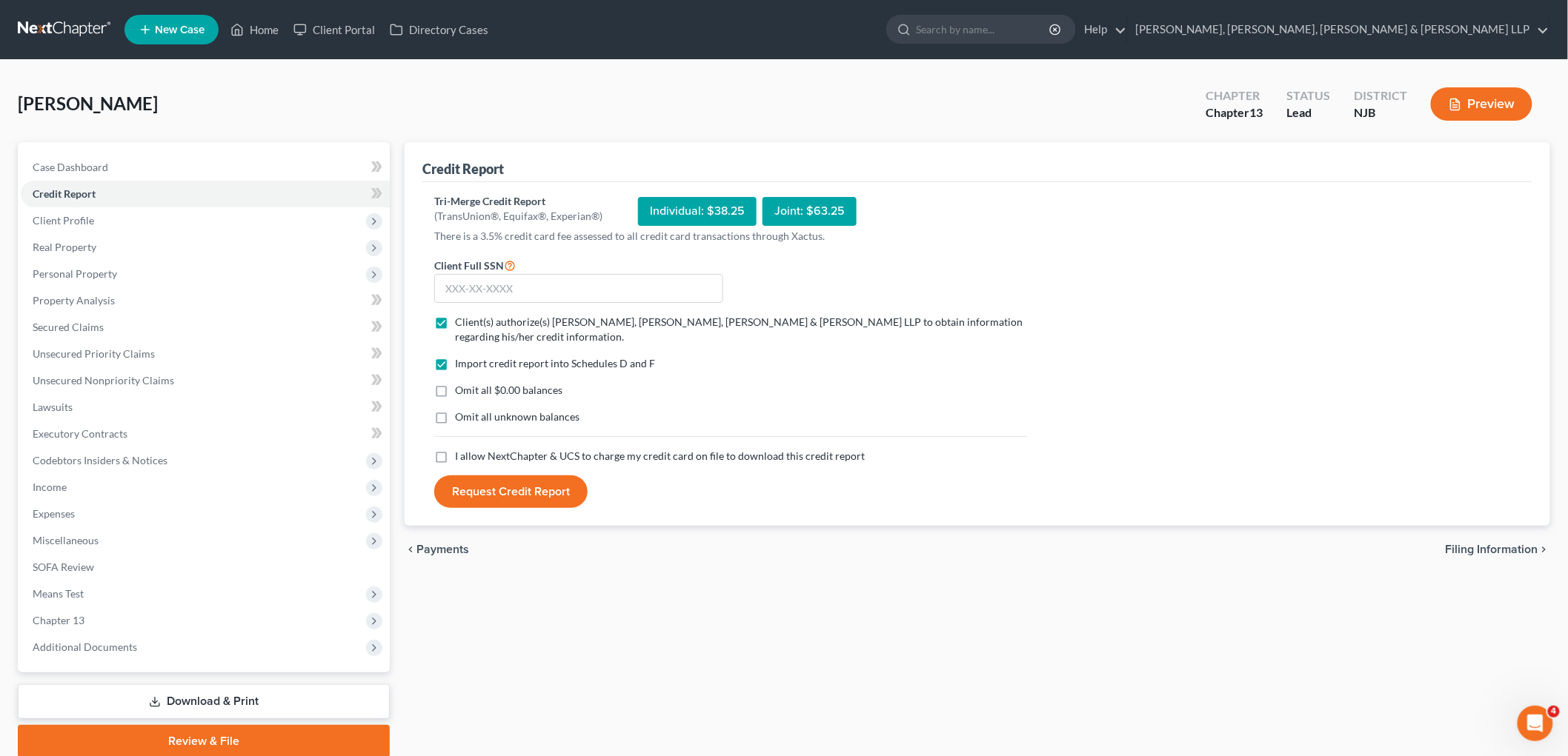
click at [461, 457] on input "I allow NextChapter & UCS to charge my credit card on file to download this cre…" at bounding box center [466, 454] width 10 height 10
checkbox input "true"
click at [550, 294] on input "text" at bounding box center [578, 289] width 289 height 29
type input "1"
type input "157-84-6103"
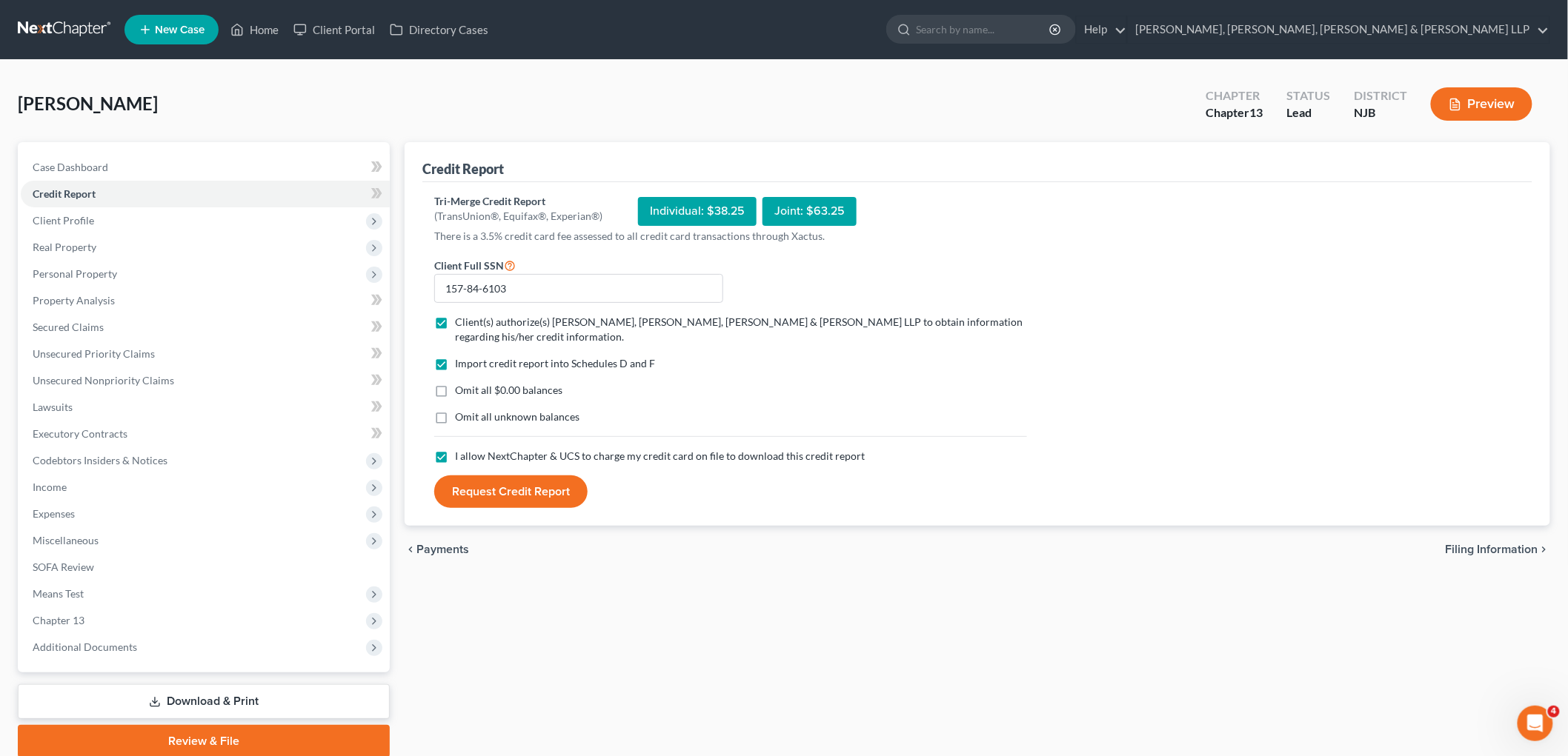
click at [709, 351] on form "Client Full SSN * 157-84-6103 Client(s) authorize(s) [PERSON_NAME], [PERSON_NAM…" at bounding box center [730, 382] width 607 height 253
click at [546, 485] on button "Request Credit Report" at bounding box center [510, 492] width 153 height 33
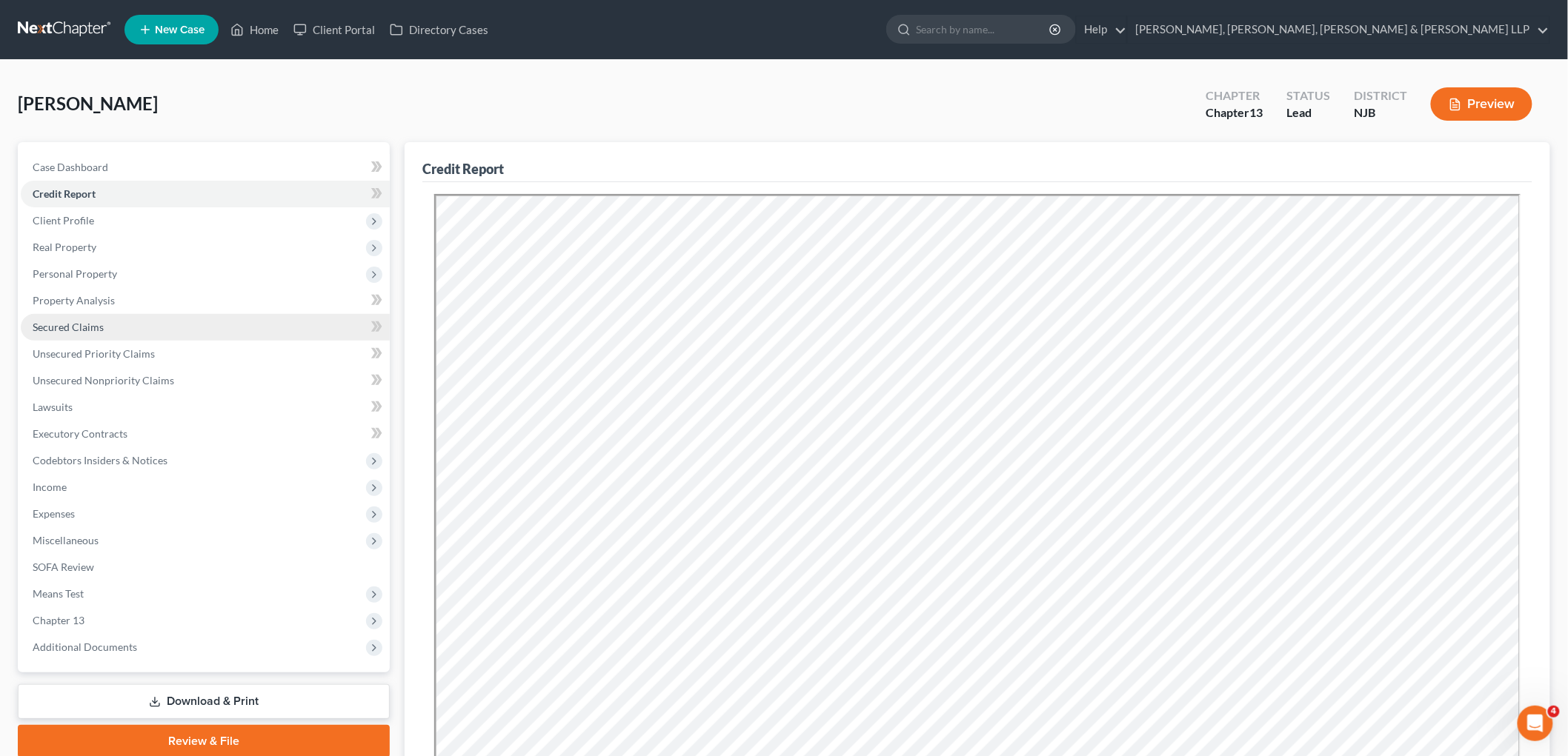
click at [87, 327] on span "Secured Claims" at bounding box center [68, 326] width 71 height 13
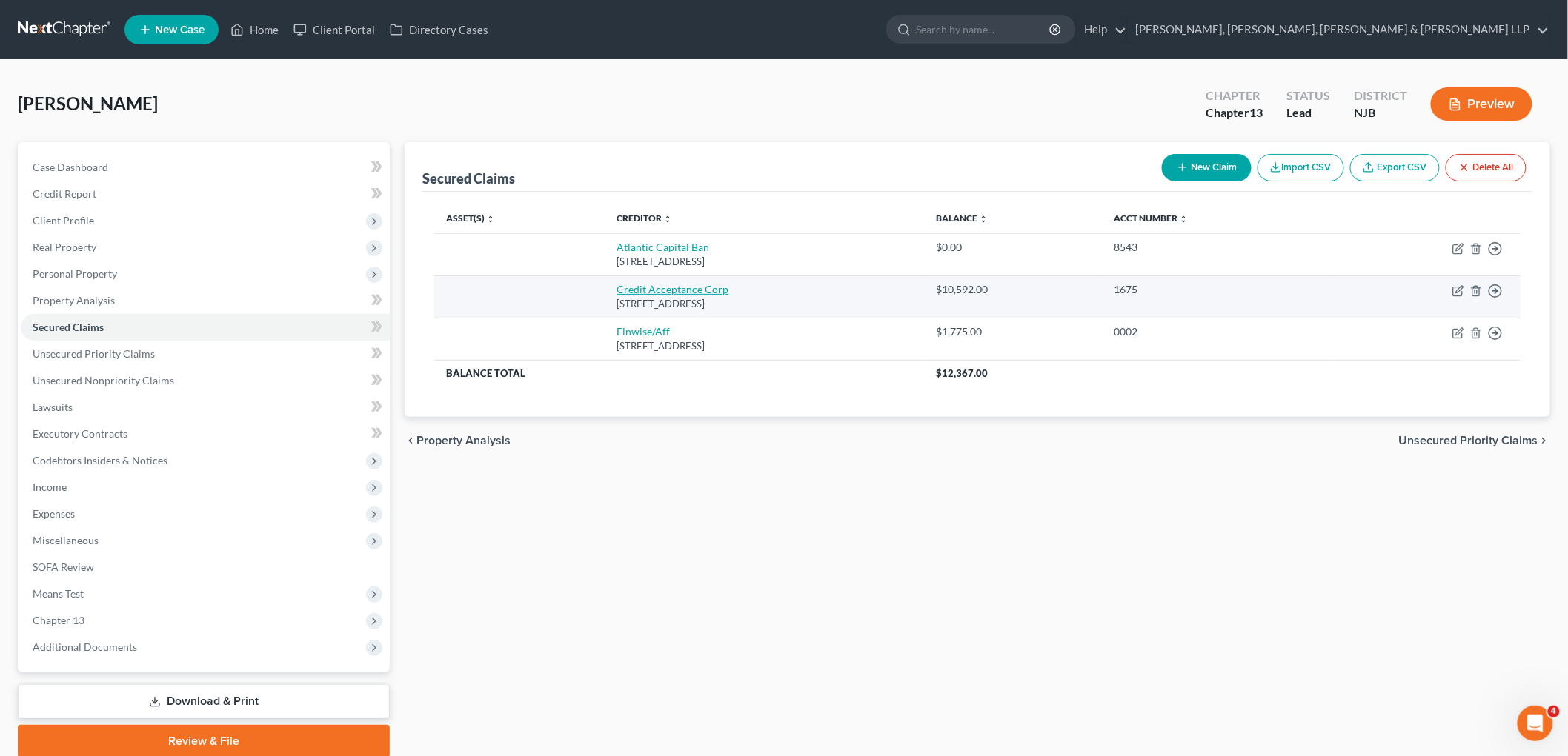
drag, startPoint x: 735, startPoint y: 300, endPoint x: 589, endPoint y: 286, distance: 146.7
click at [606, 286] on td "Credit Acceptance Corp [STREET_ADDRESS]" at bounding box center [766, 296] width 320 height 42
copy td "Credit Acceptance Corp [STREET_ADDRESS]"
click at [1038, 289] on icon "button" at bounding box center [1458, 291] width 12 height 12
select select "23"
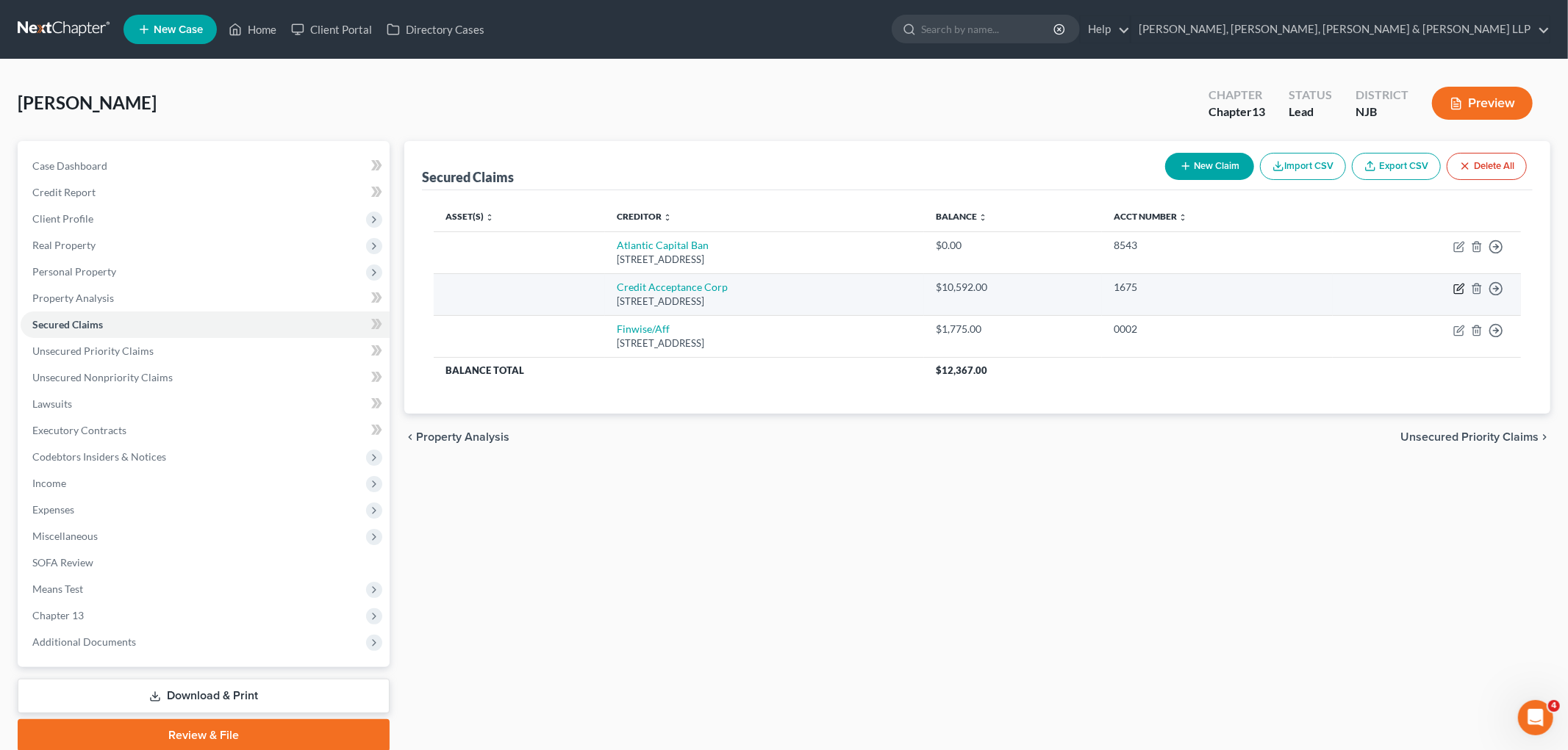
select select "0"
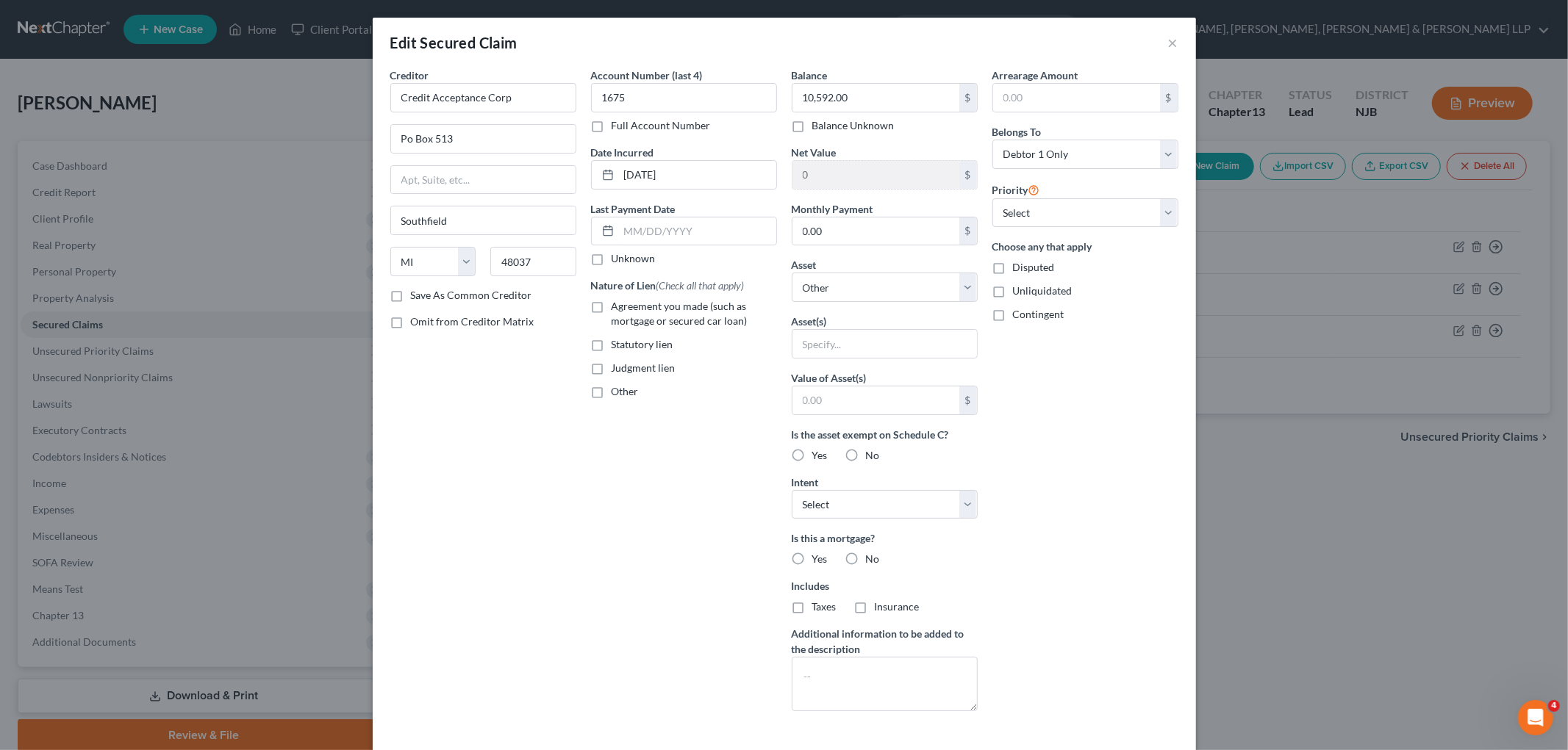
click at [612, 311] on label "Agreement you made (such as mortgage or secured car loan)" at bounding box center [694, 313] width 165 height 29
click at [618, 309] on input "Agreement you made (such as mortgage or secured car loan)" at bounding box center [623, 304] width 10 height 10
checkbox input "true"
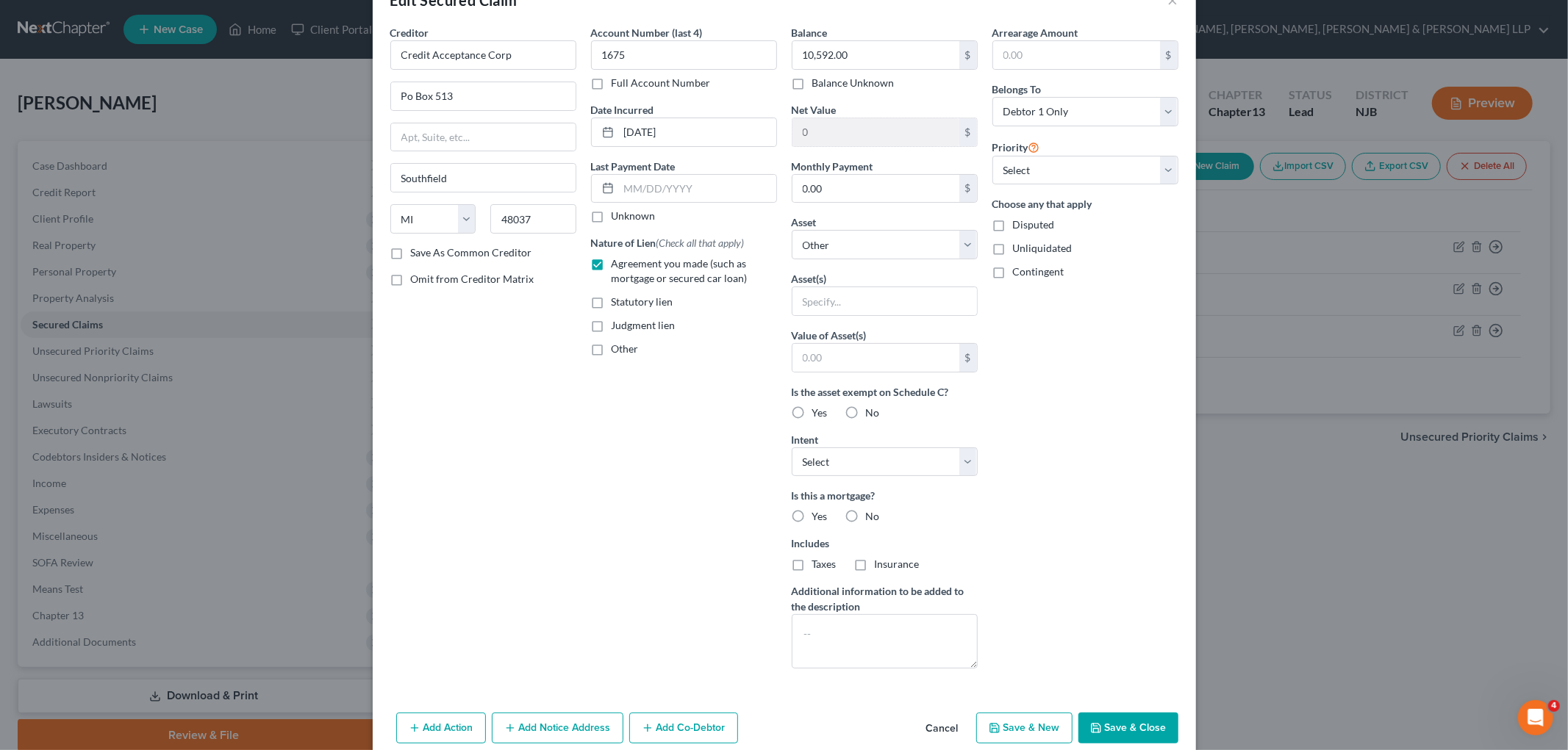
scroll to position [108, 0]
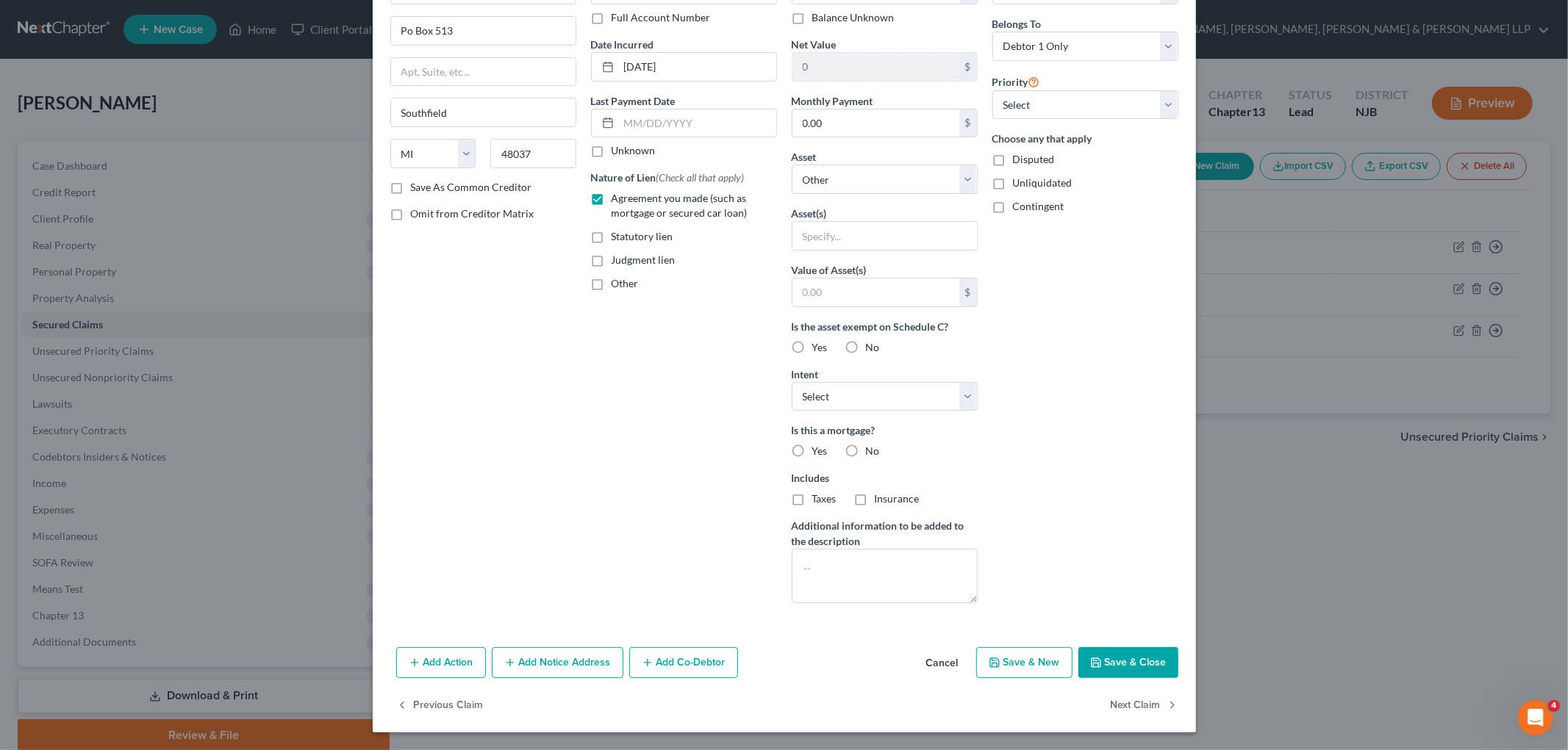
click at [1029, 675] on button "Save & Close" at bounding box center [1128, 662] width 100 height 31
select select
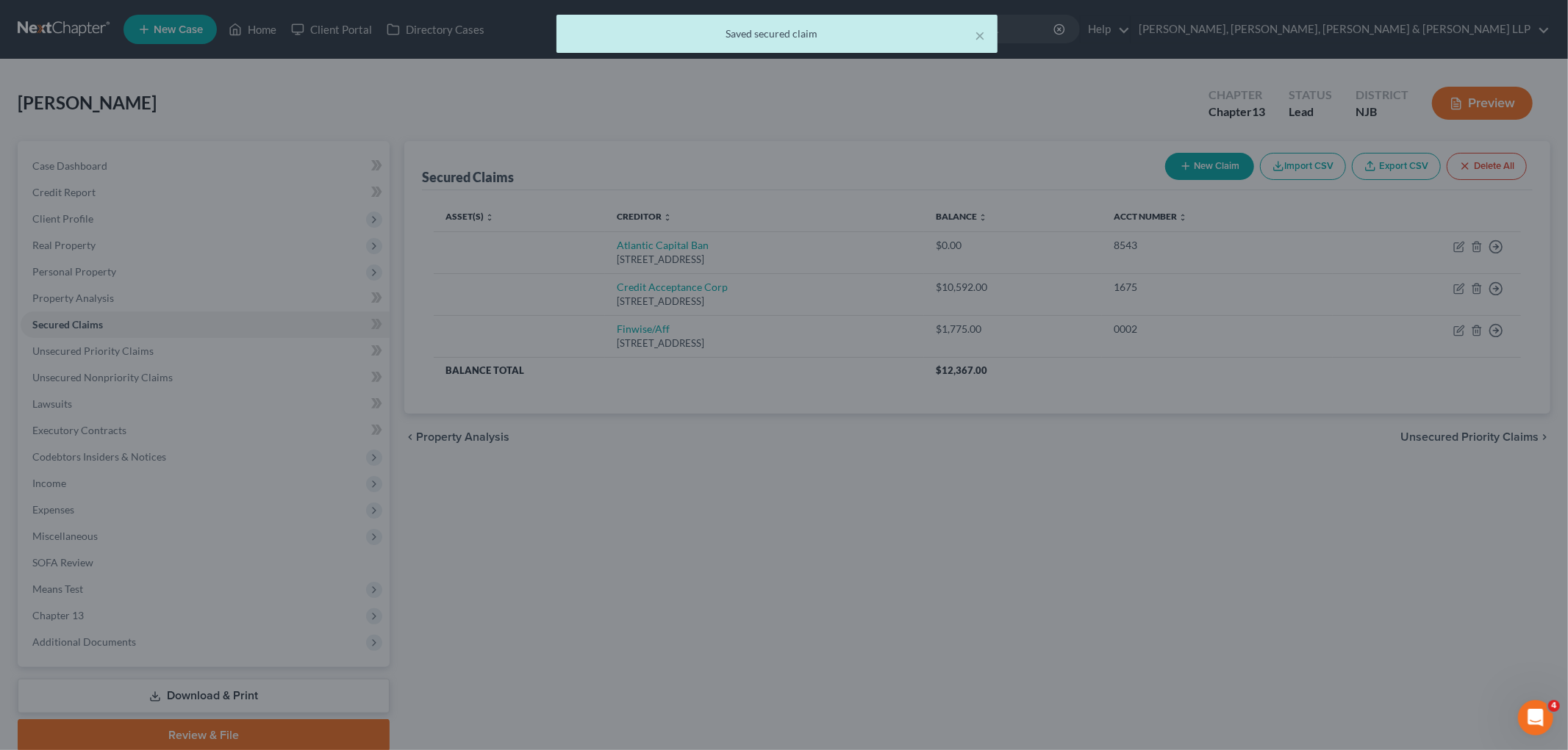
type input "0"
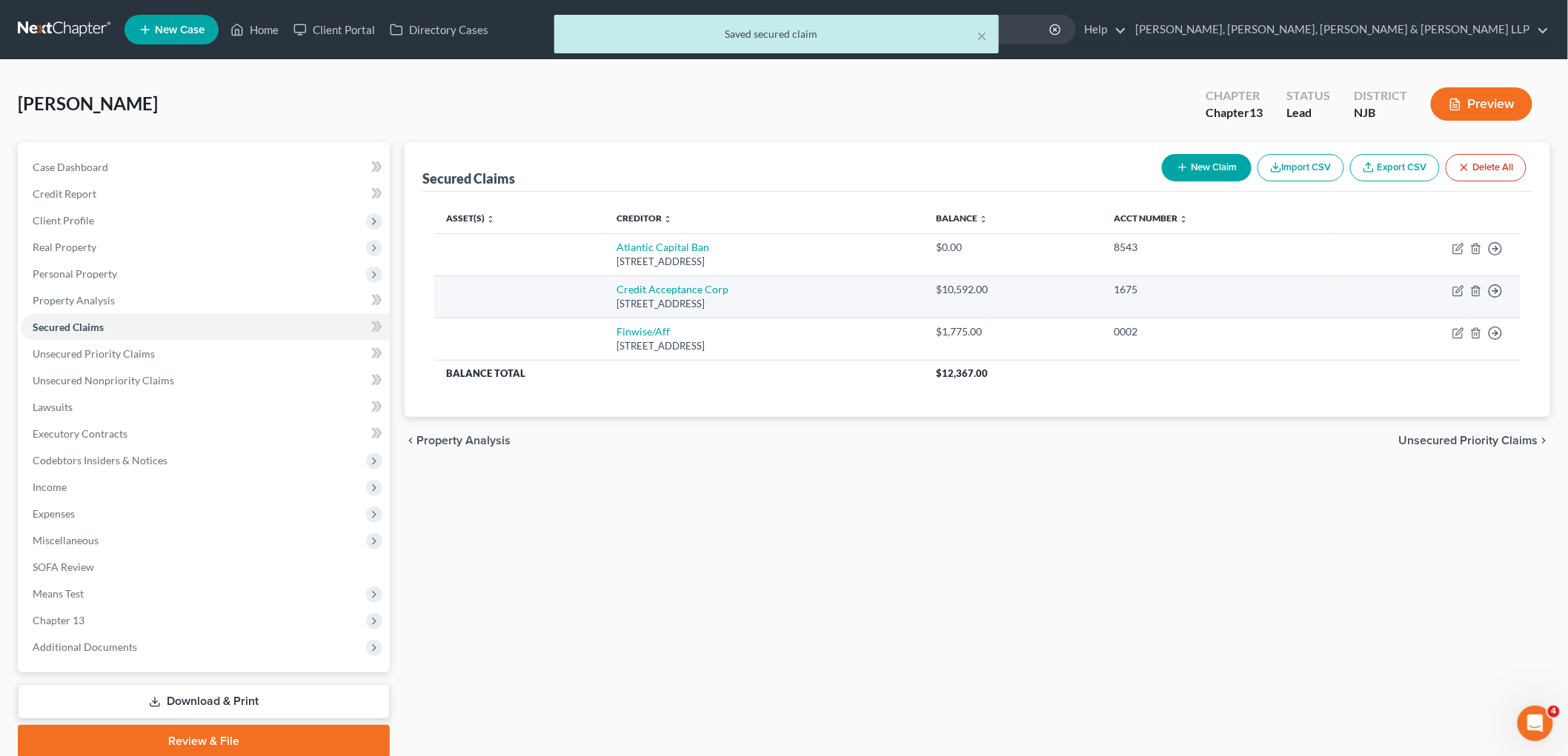
click at [1038, 282] on td "Move to E Move to F Move to G Move to Notice Only" at bounding box center [1426, 296] width 188 height 42
click at [1038, 291] on icon "button" at bounding box center [1458, 291] width 12 height 12
select select "23"
select select "0"
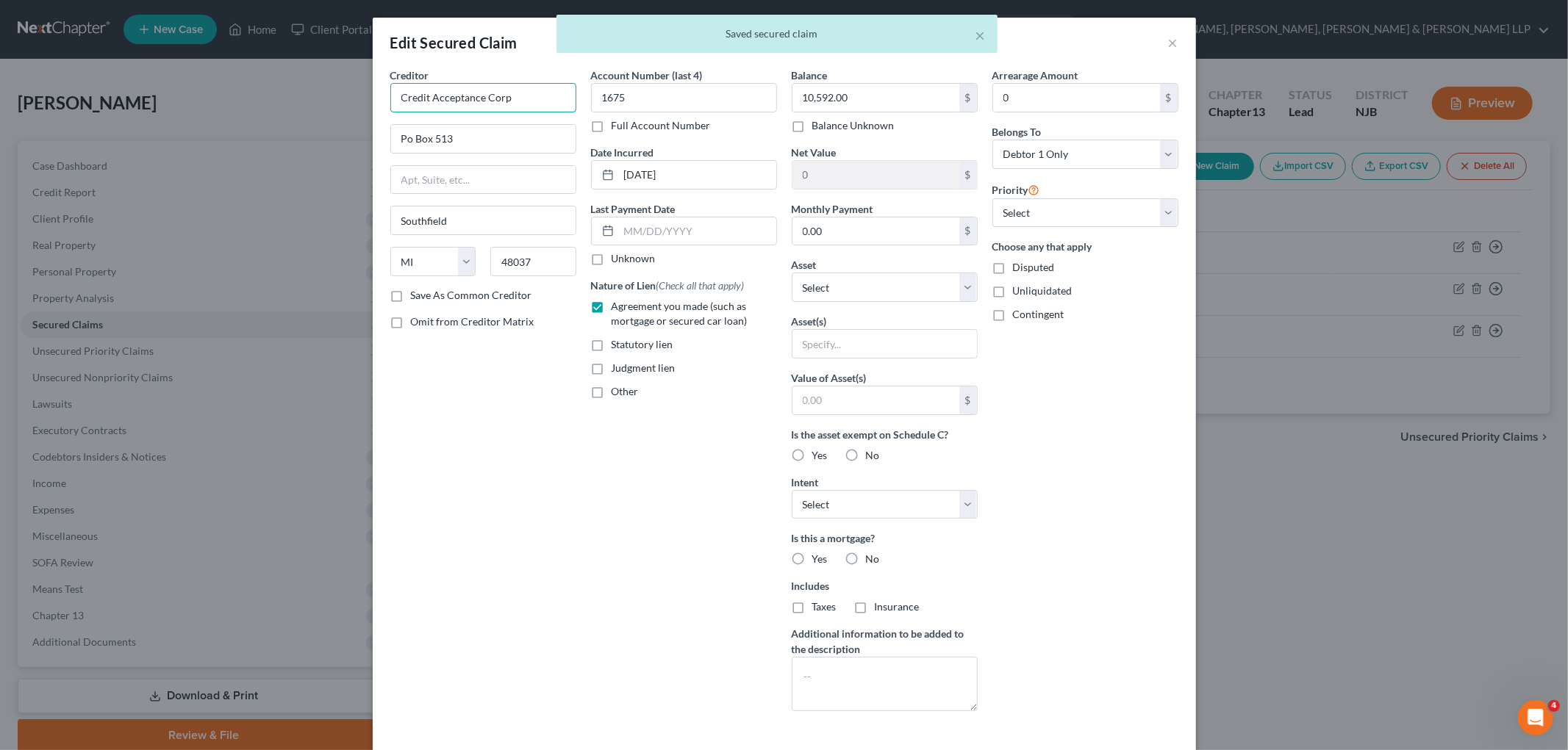
click at [518, 99] on input "Credit Acceptance Corp" at bounding box center [483, 97] width 186 height 29
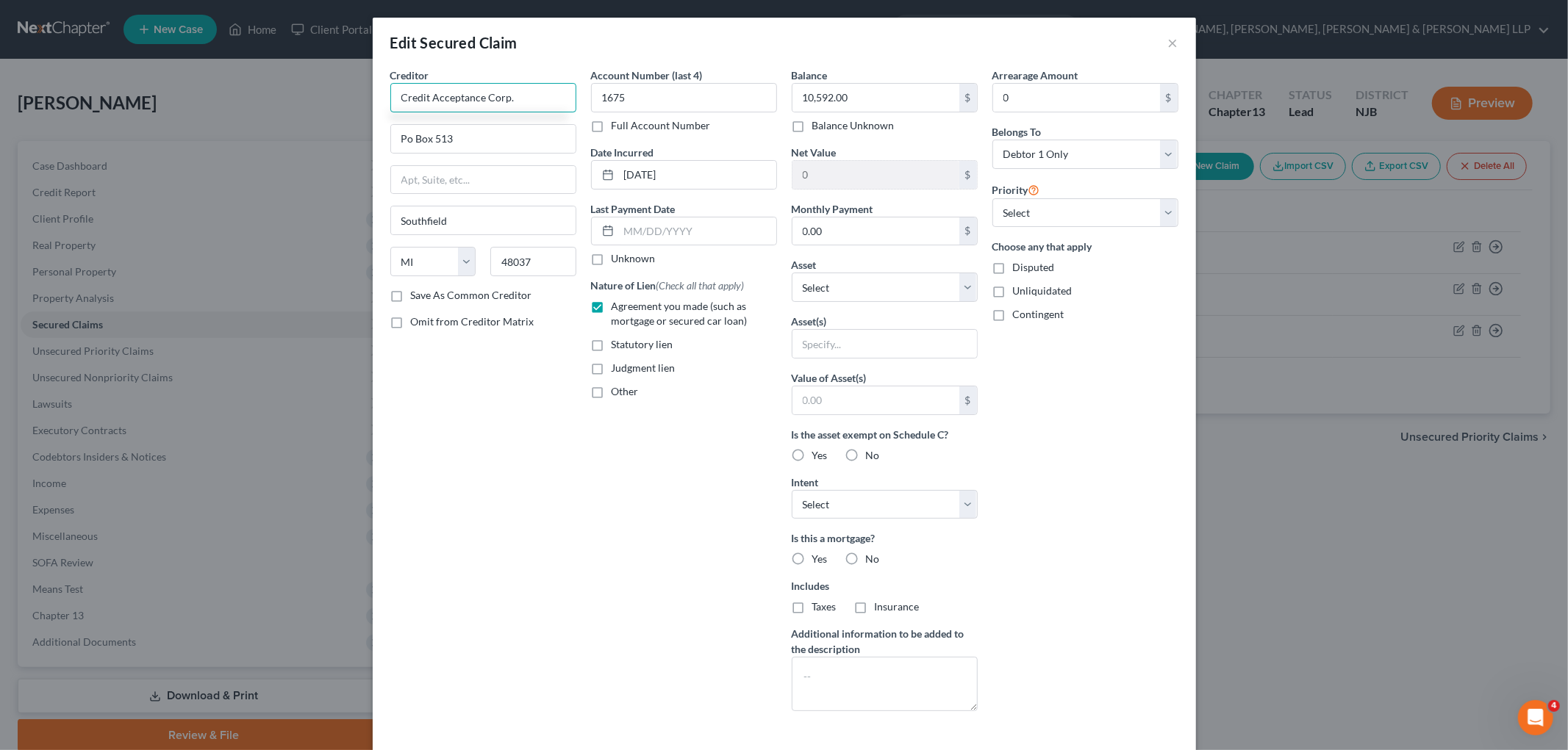
type input "Credit Acceptance Corp."
click at [540, 425] on div "Creditor * Credit Acceptance Corp. Po [GEOGRAPHIC_DATA] [US_STATE] AK AR AZ CA …" at bounding box center [483, 395] width 201 height 655
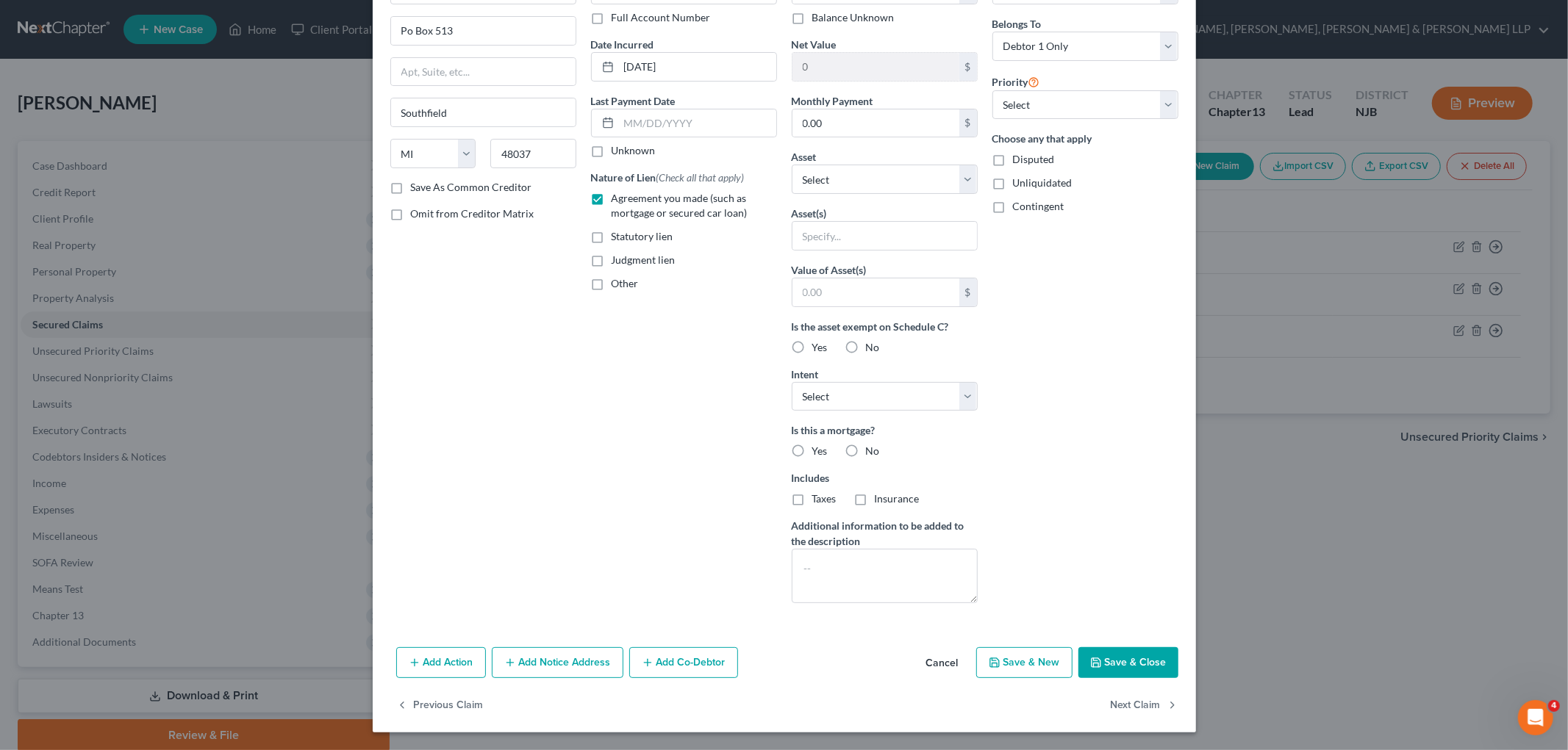
click at [1029, 666] on button "Save & Close" at bounding box center [1128, 662] width 100 height 31
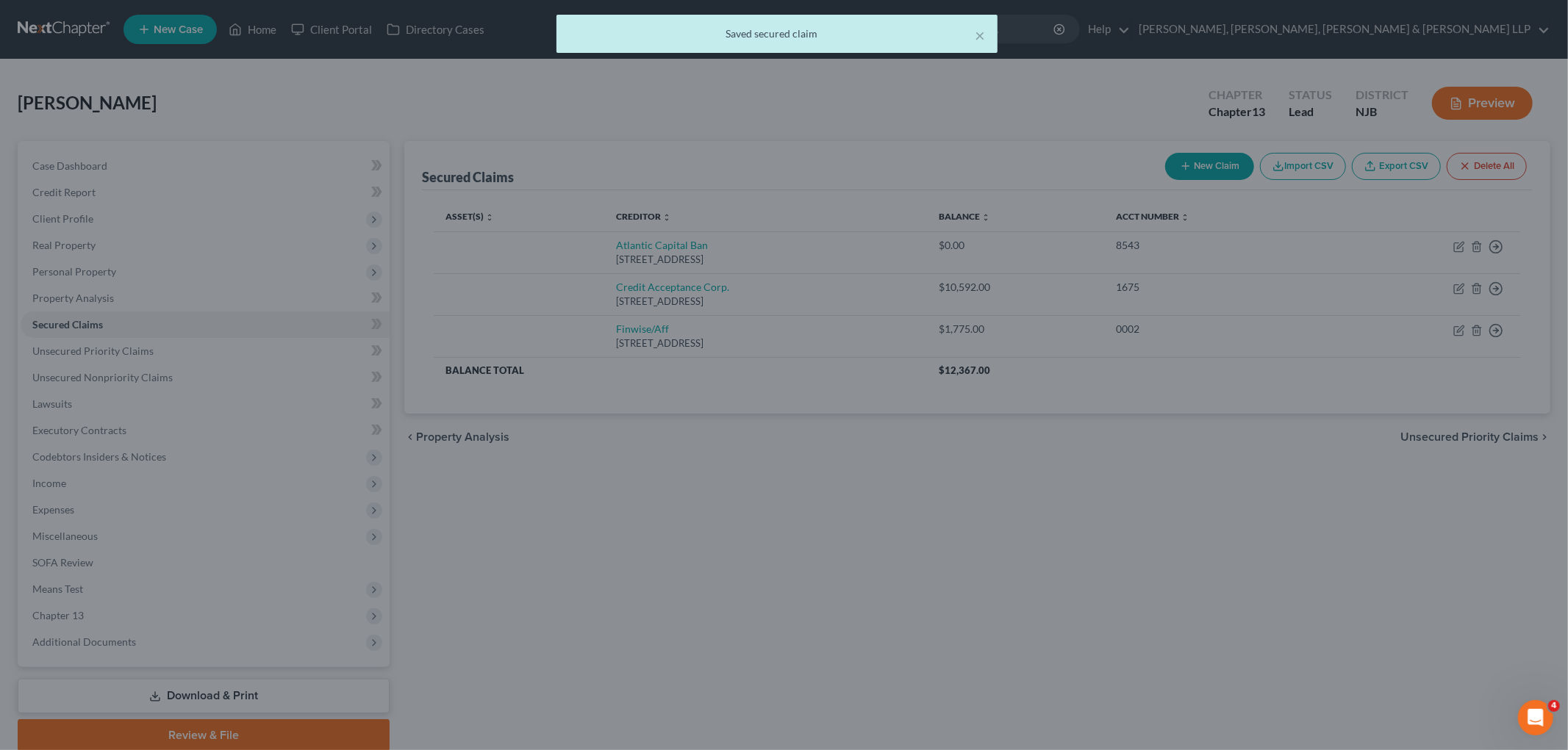
scroll to position [0, 0]
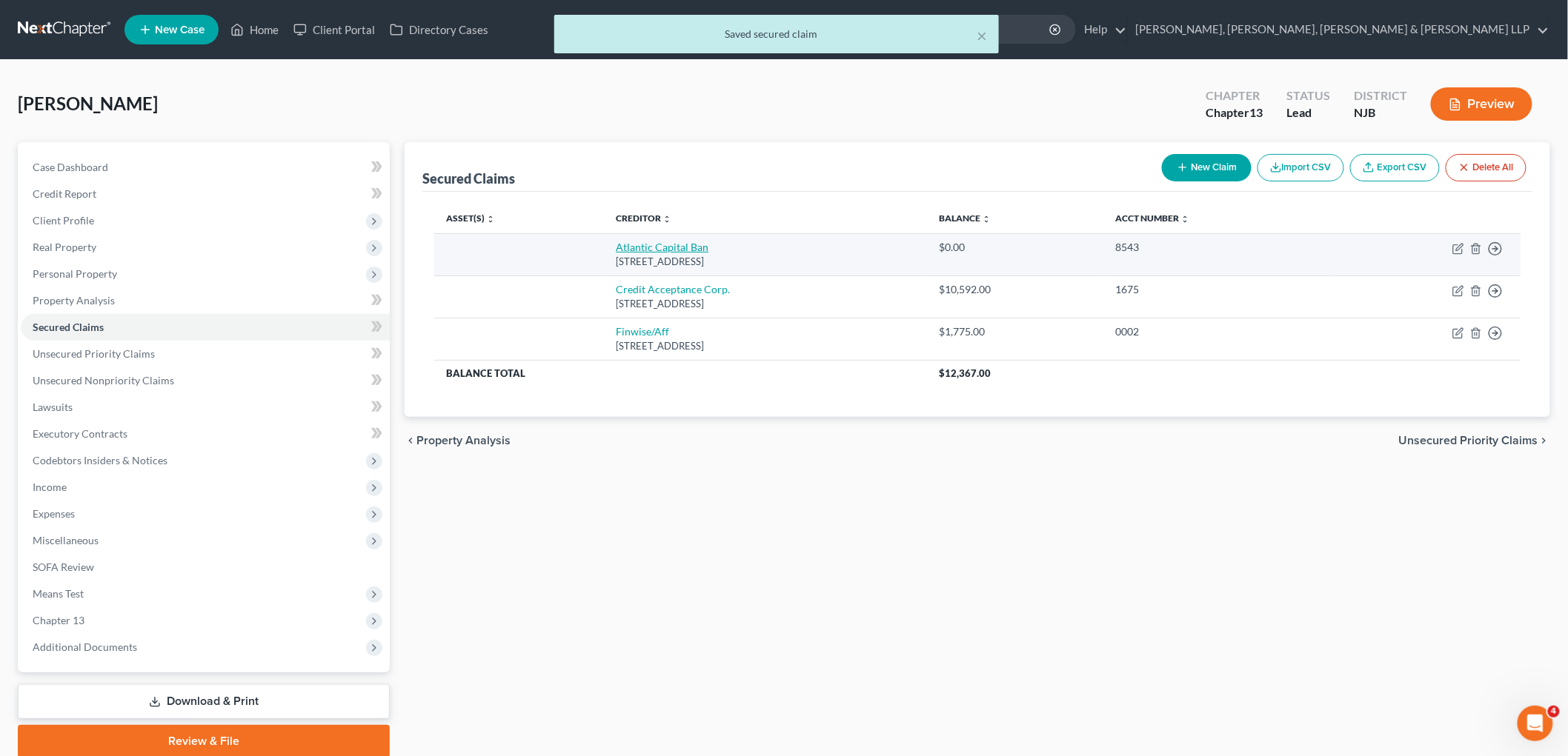
drag, startPoint x: 791, startPoint y: 263, endPoint x: 590, endPoint y: 245, distance: 201.8
click at [605, 245] on td "Atlantic Capital Ban [STREET_ADDRESS]" at bounding box center [766, 254] width 323 height 42
copy td "Atlantic Capital Ban [STREET_ADDRESS]"
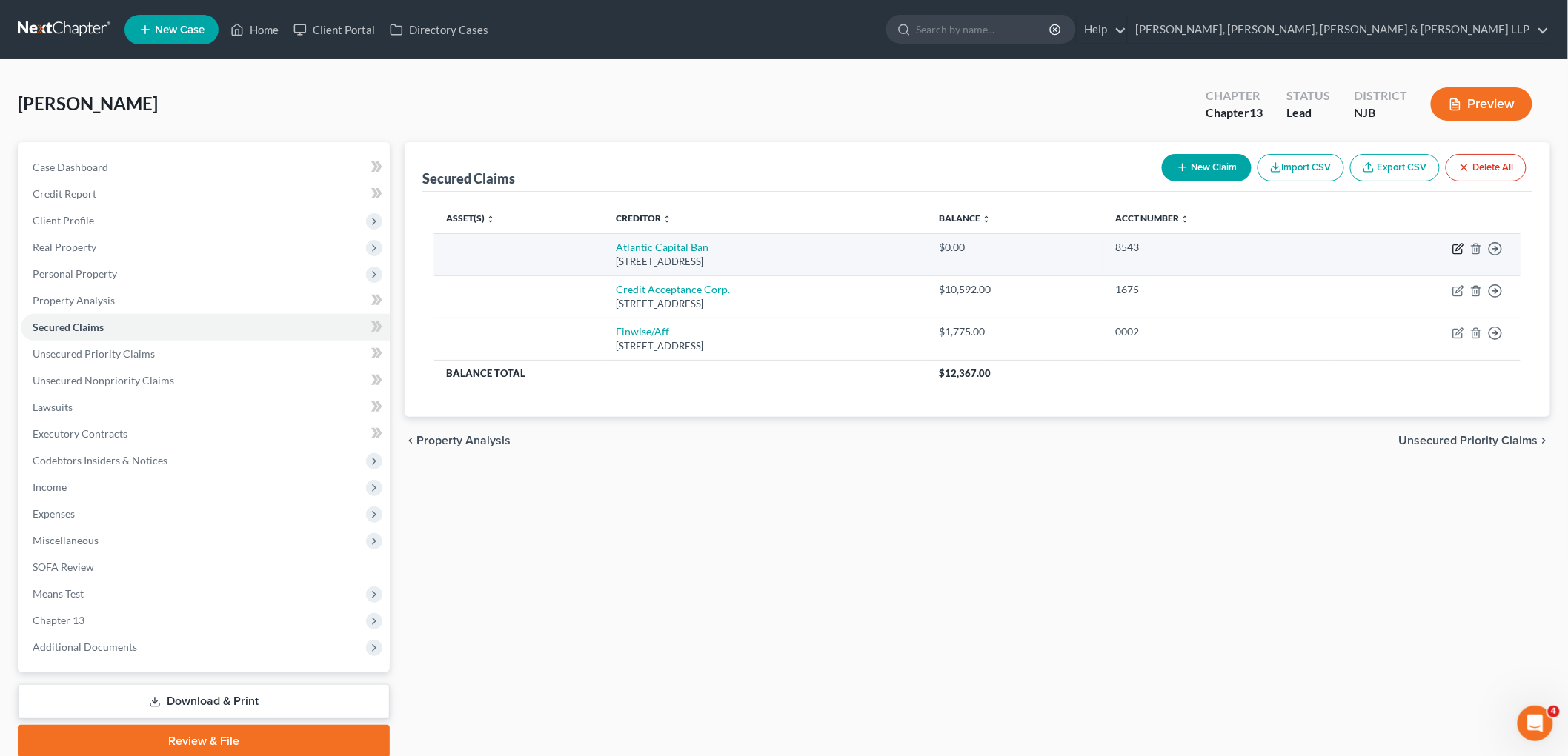
click at [1038, 246] on icon "button" at bounding box center [1458, 248] width 12 height 12
select select "45"
select select "0"
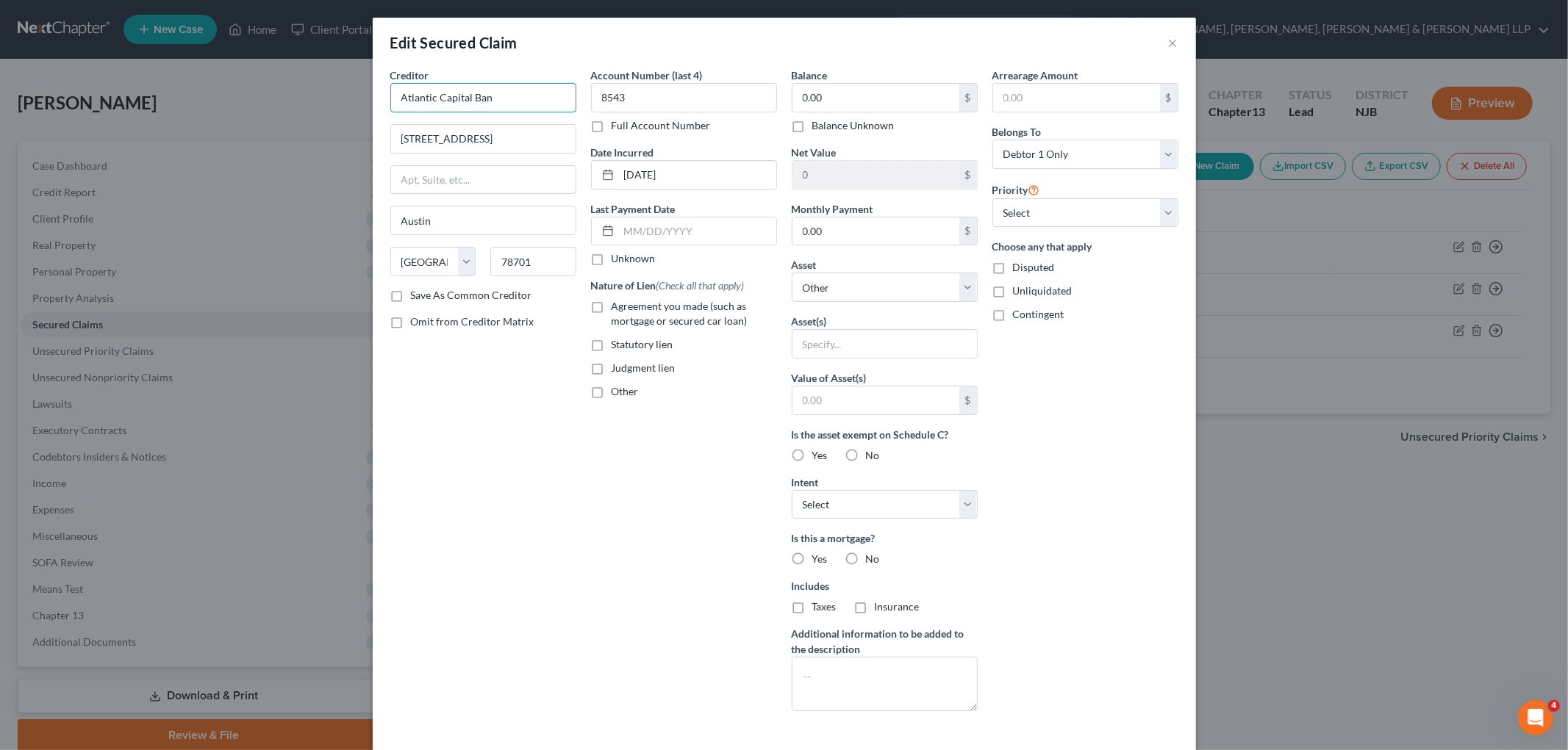
drag, startPoint x: 466, startPoint y: 93, endPoint x: 357, endPoint y: 93, distance: 109.0
click at [357, 93] on div "Edit Secured Claim × Creditor * Atlantic Capital Ban [STREET_ADDRESS][GEOGRAPHI…" at bounding box center [784, 375] width 1568 height 750
paste input "k,"
type input "Atlantic Capital Bank"
click at [485, 177] on input "text" at bounding box center [483, 180] width 184 height 28
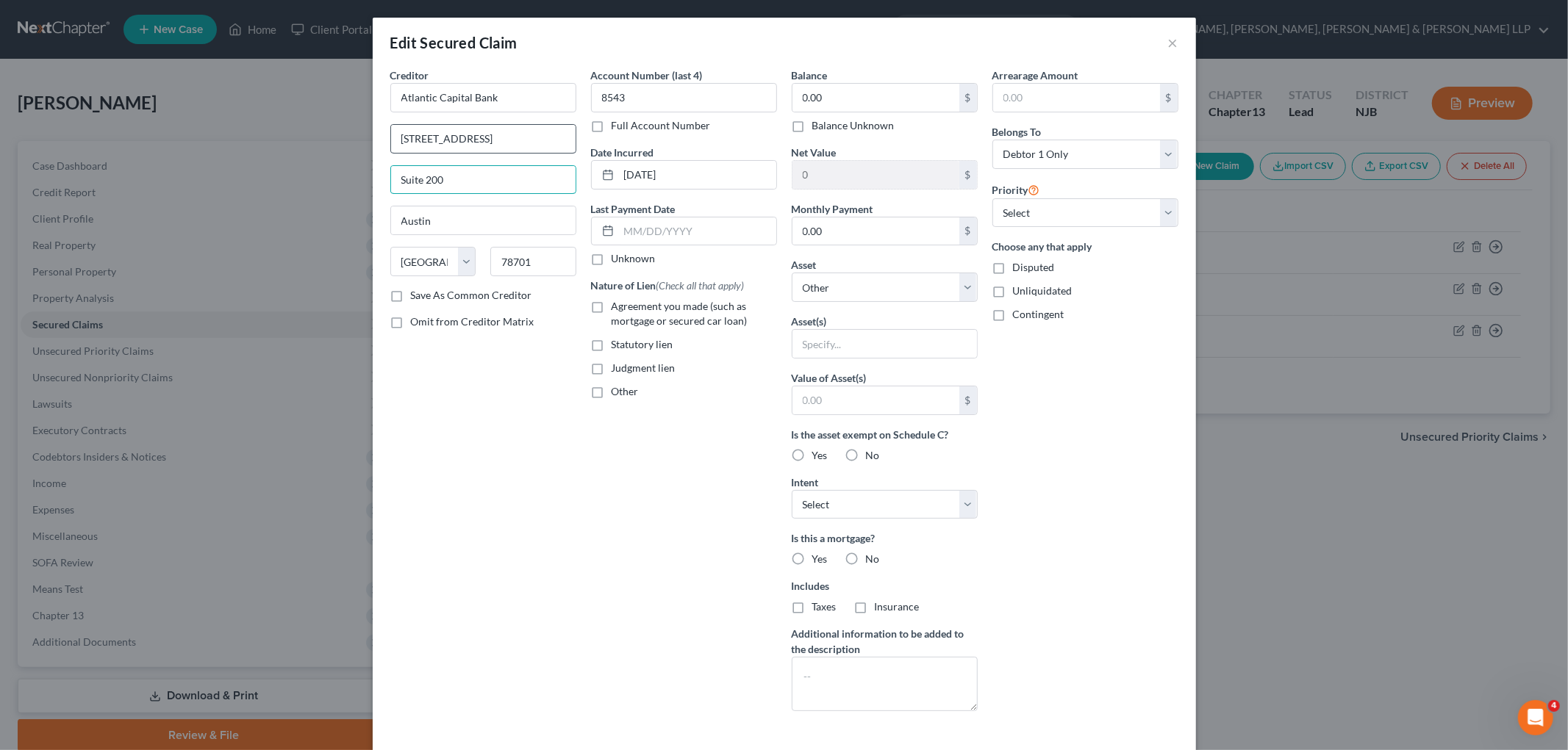
type input "Suite 200"
click at [535, 132] on input "[STREET_ADDRESS]" at bounding box center [483, 139] width 184 height 28
type input "[STREET_ADDRESS]"
click at [424, 178] on input "Suite 200" at bounding box center [483, 180] width 184 height 28
type input "Suite 2200"
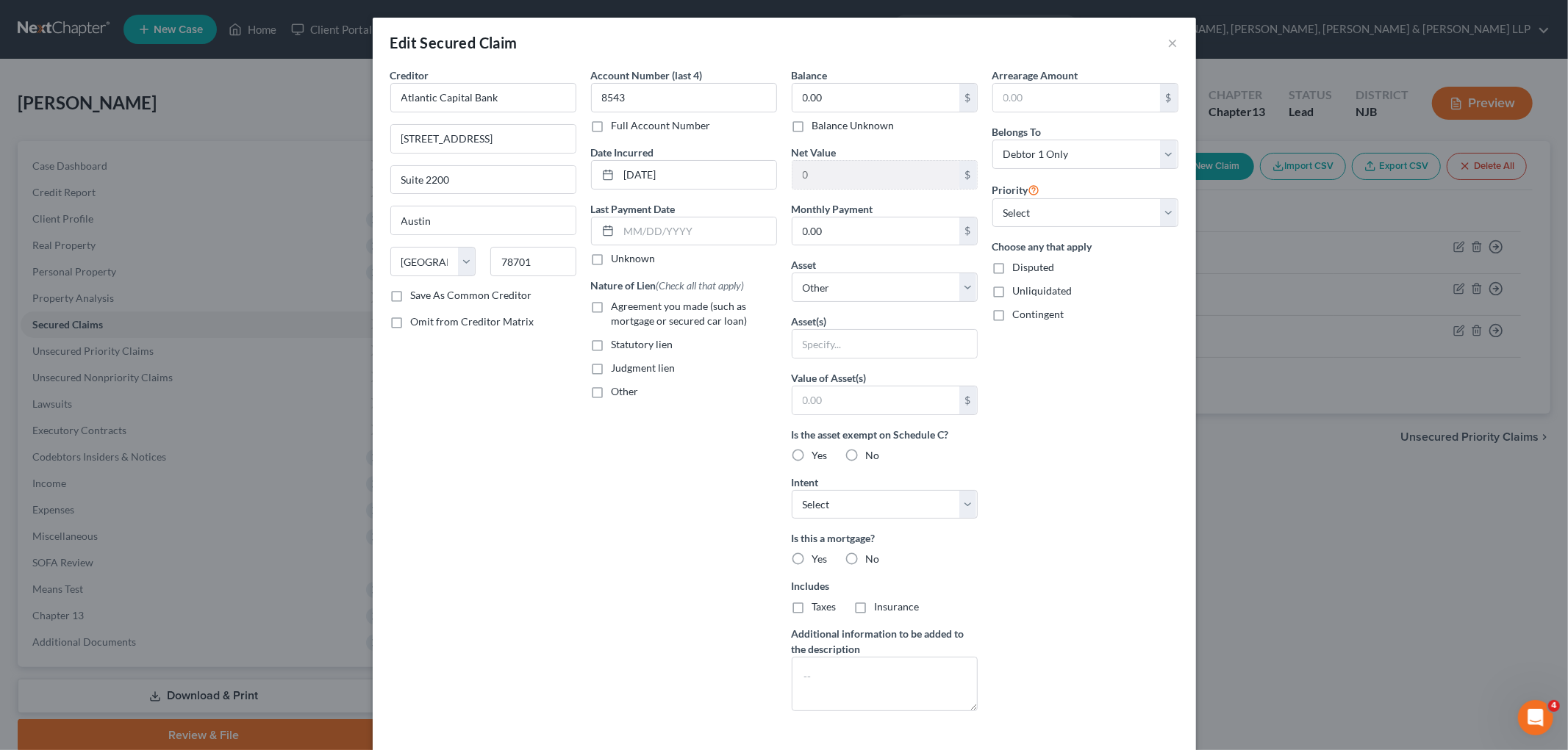
click at [471, 438] on div "Creditor * Atlantic Capital Bank [STREET_ADDRESS][GEOGRAPHIC_DATA][US_STATE] CA…" at bounding box center [483, 395] width 201 height 655
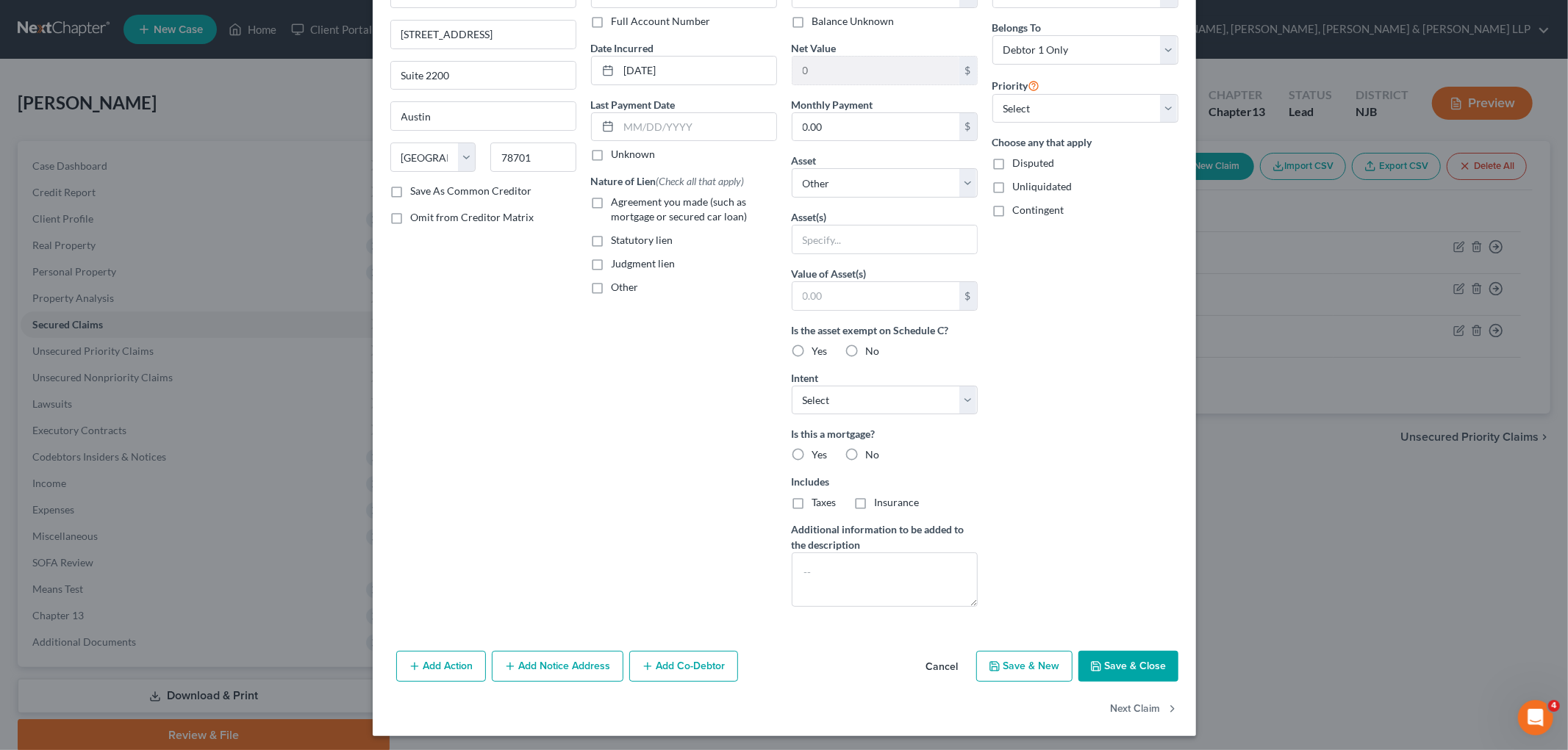
scroll to position [108, 0]
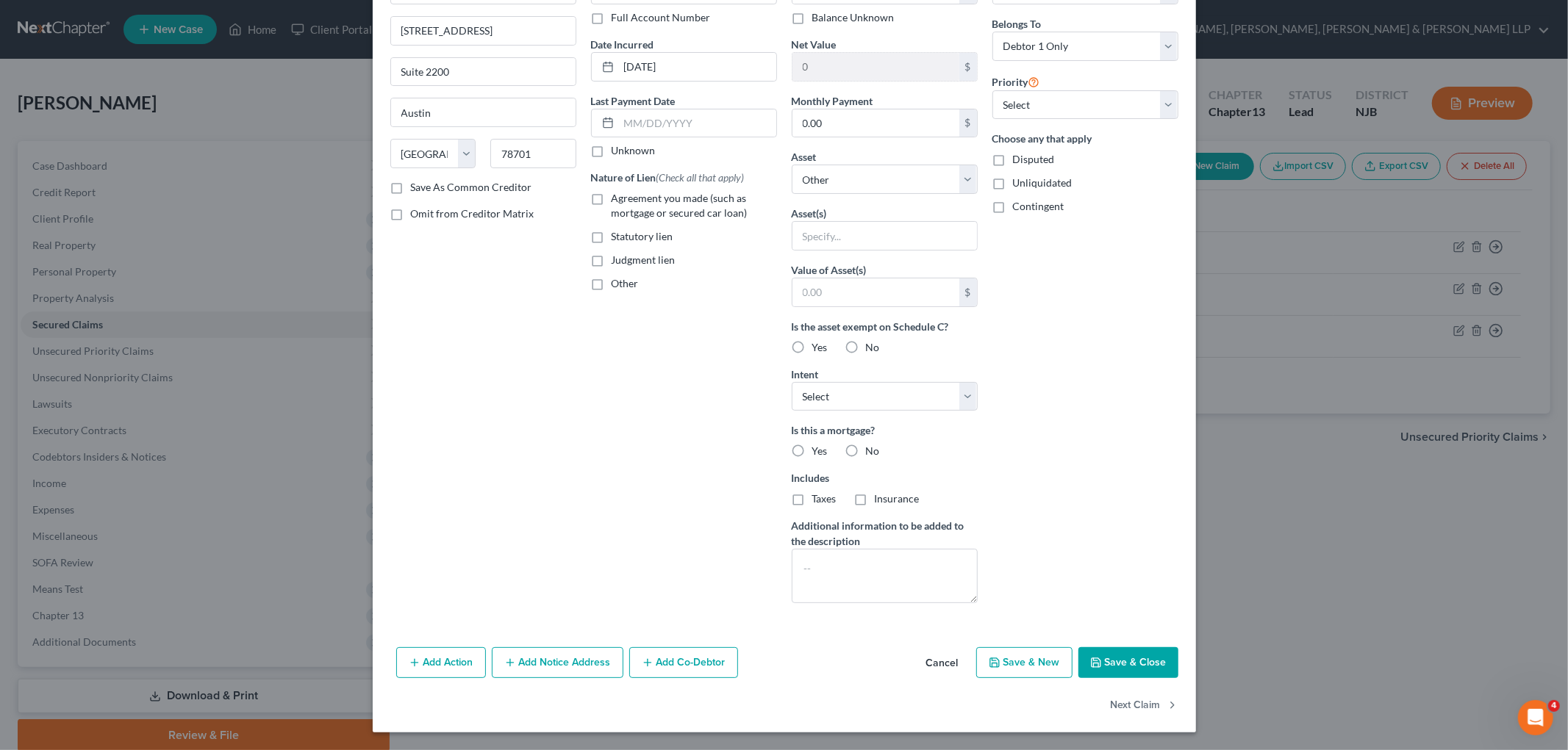
click at [1029, 658] on button "Save & Close" at bounding box center [1128, 662] width 100 height 31
select select
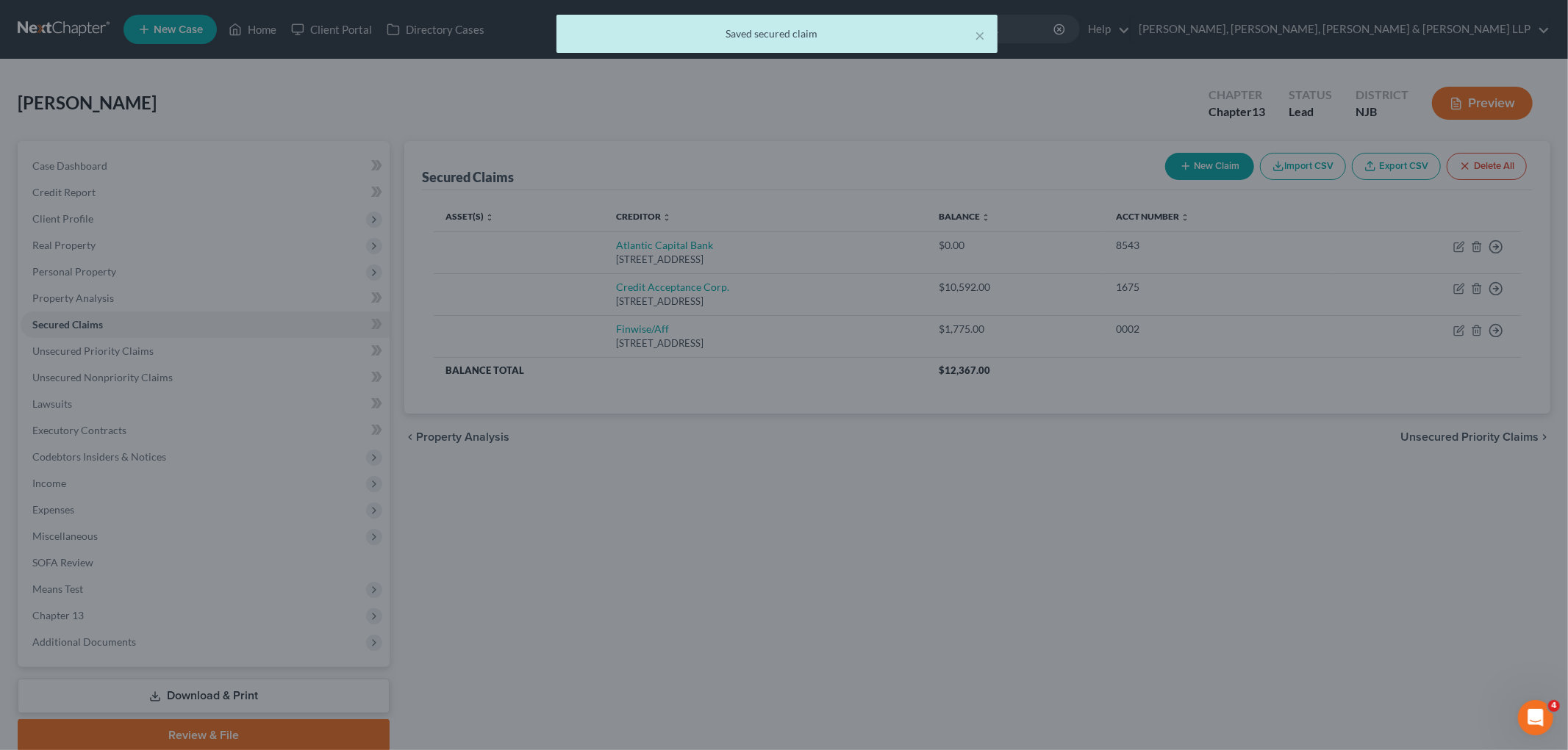
type input "0"
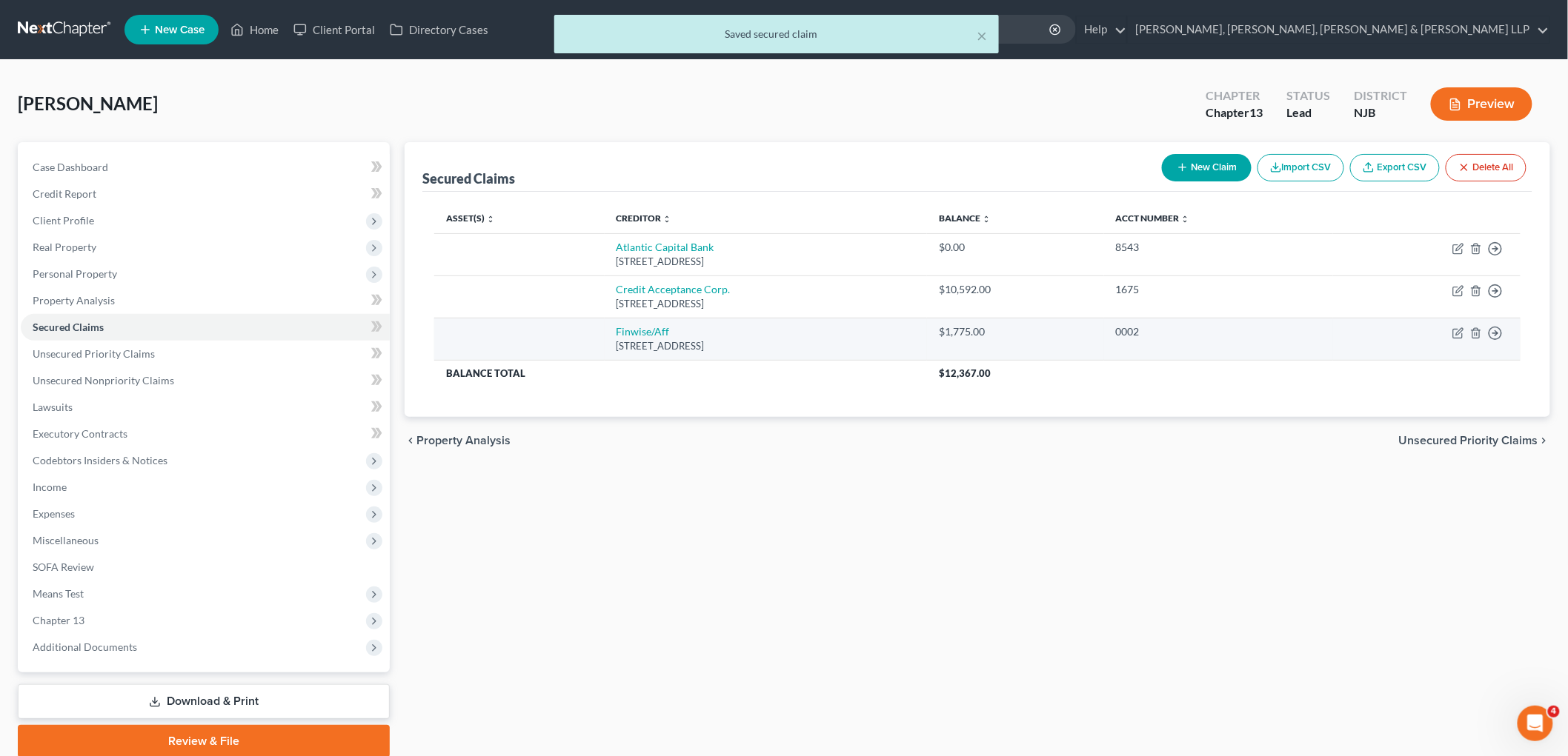
drag, startPoint x: 767, startPoint y: 351, endPoint x: 586, endPoint y: 324, distance: 183.0
click at [605, 324] on td "Finwise/Aff [STREET_ADDRESS]" at bounding box center [766, 339] width 323 height 42
copy td "Finwise/Aff [STREET_ADDRESS]"
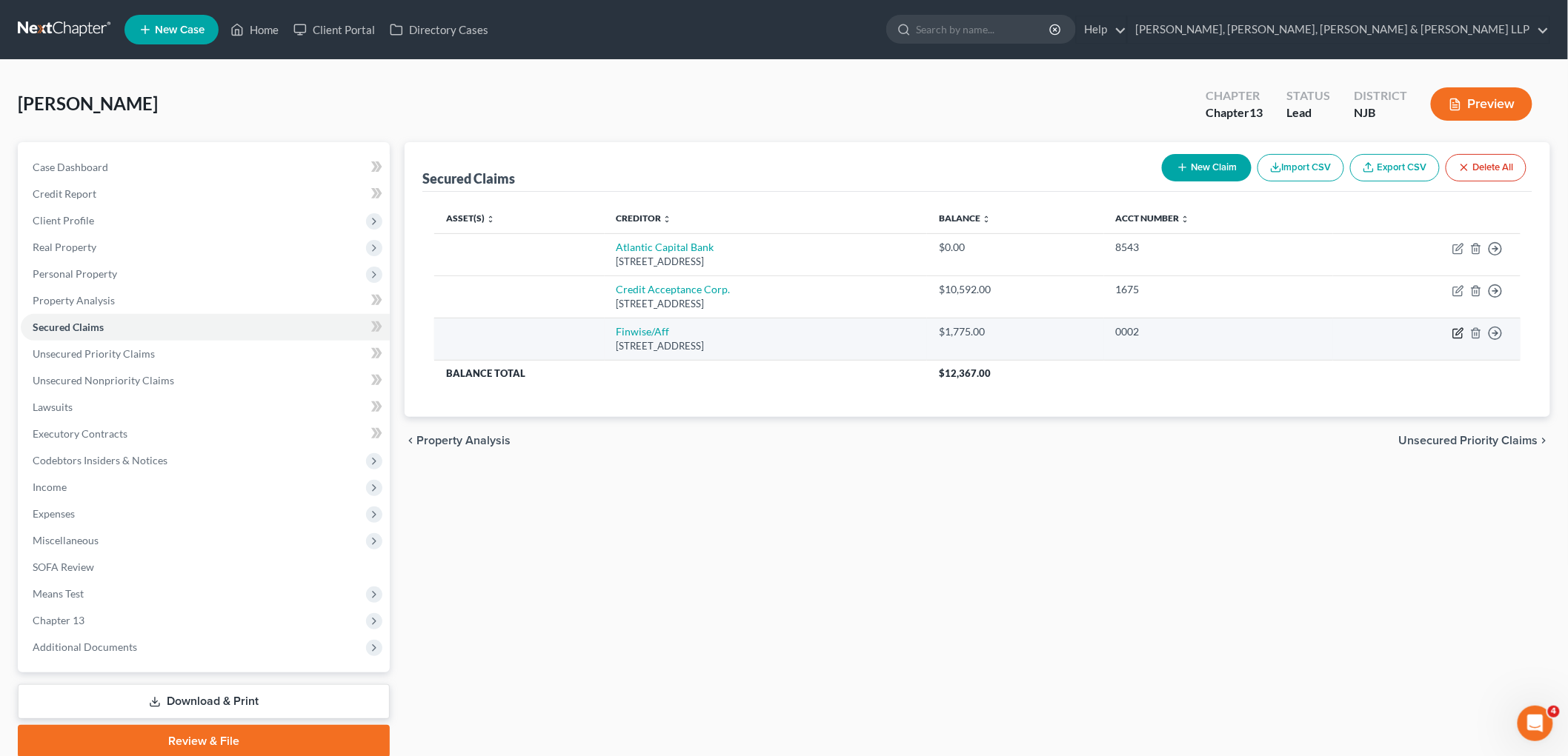
click at [1038, 331] on icon "button" at bounding box center [1458, 333] width 12 height 12
select select "45"
select select "0"
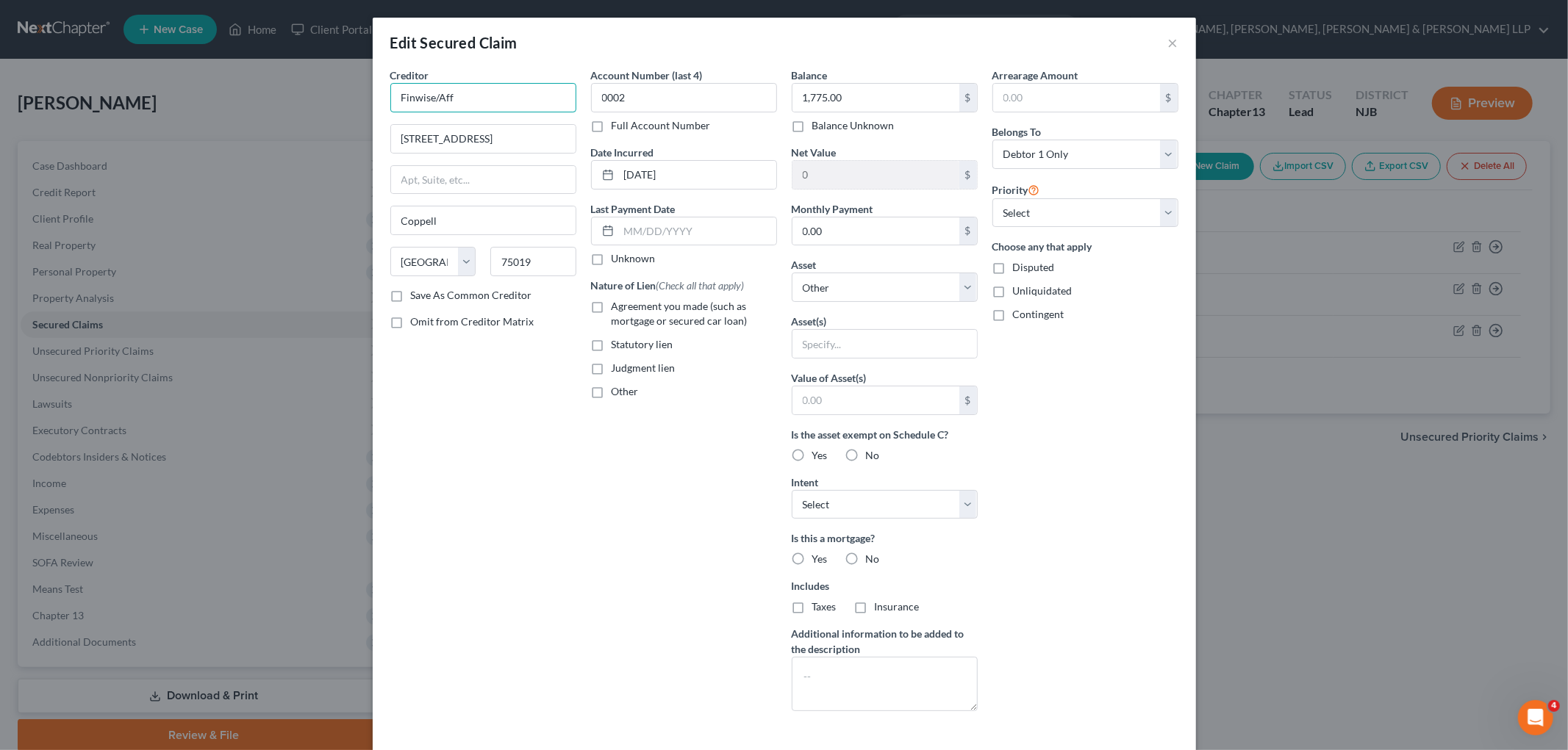
drag, startPoint x: 457, startPoint y: 96, endPoint x: 391, endPoint y: 94, distance: 66.0
click at [391, 94] on input "Finwise/Aff" at bounding box center [483, 97] width 186 height 29
paste input "American First Finance, LLC"
type input "American First Finance, LLC"
click at [517, 441] on div "Creditor * American First Finance, LLC [STREET_ADDRESS] Coppell State [US_STATE…" at bounding box center [483, 395] width 201 height 655
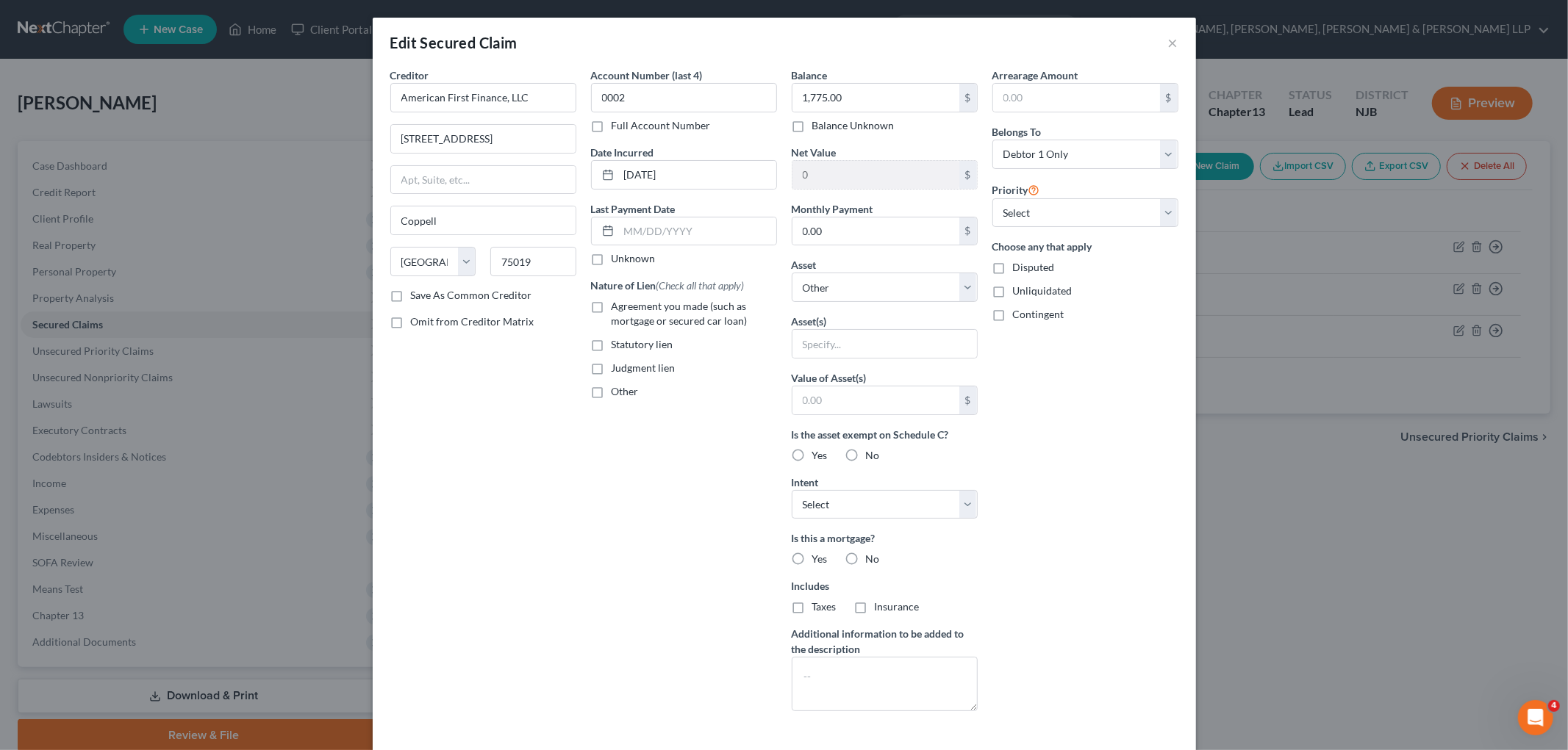
click at [605, 438] on div "Account Number (last 4) 0002 Full Account Number Date Incurred [DATE] Last Paym…" at bounding box center [684, 395] width 201 height 655
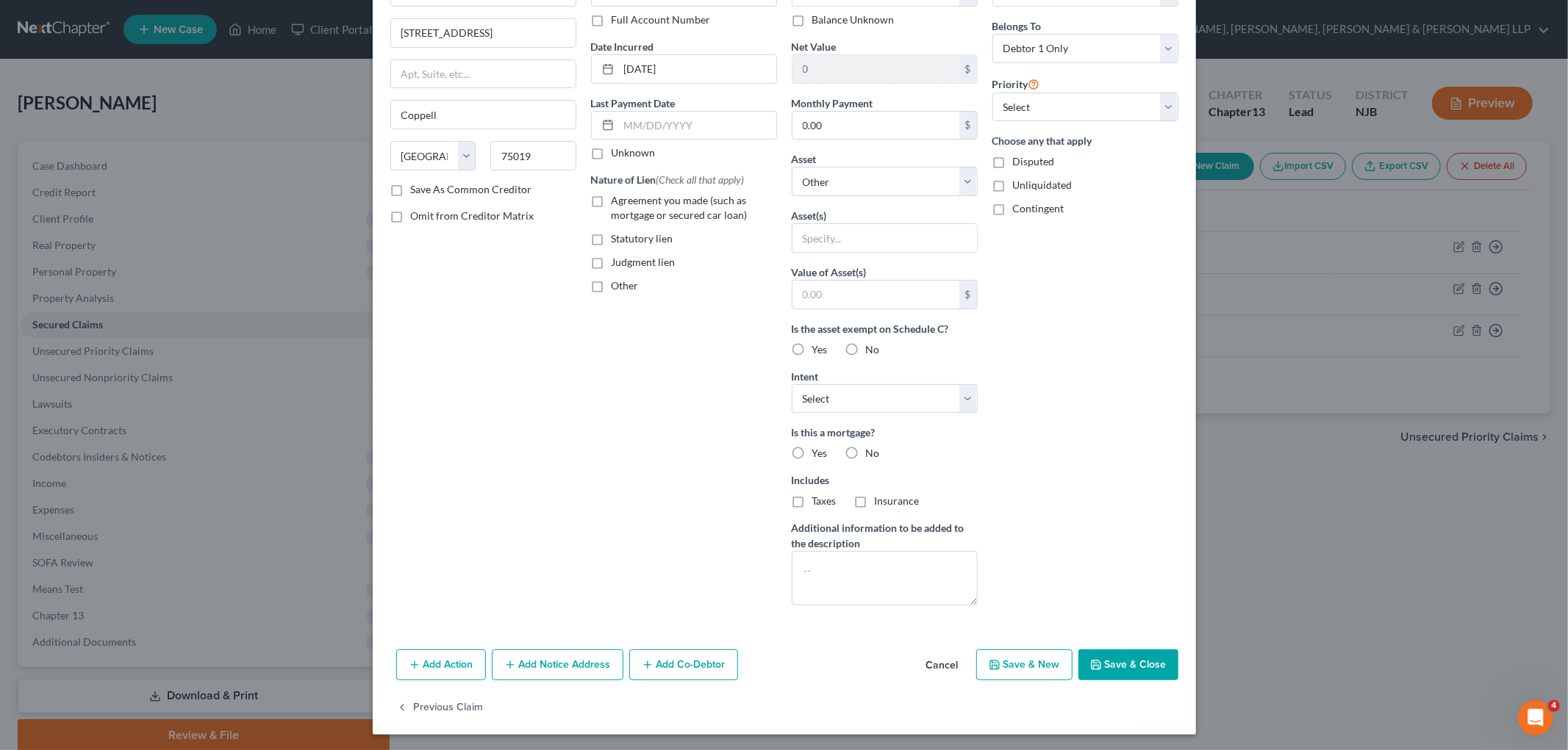
scroll to position [108, 0]
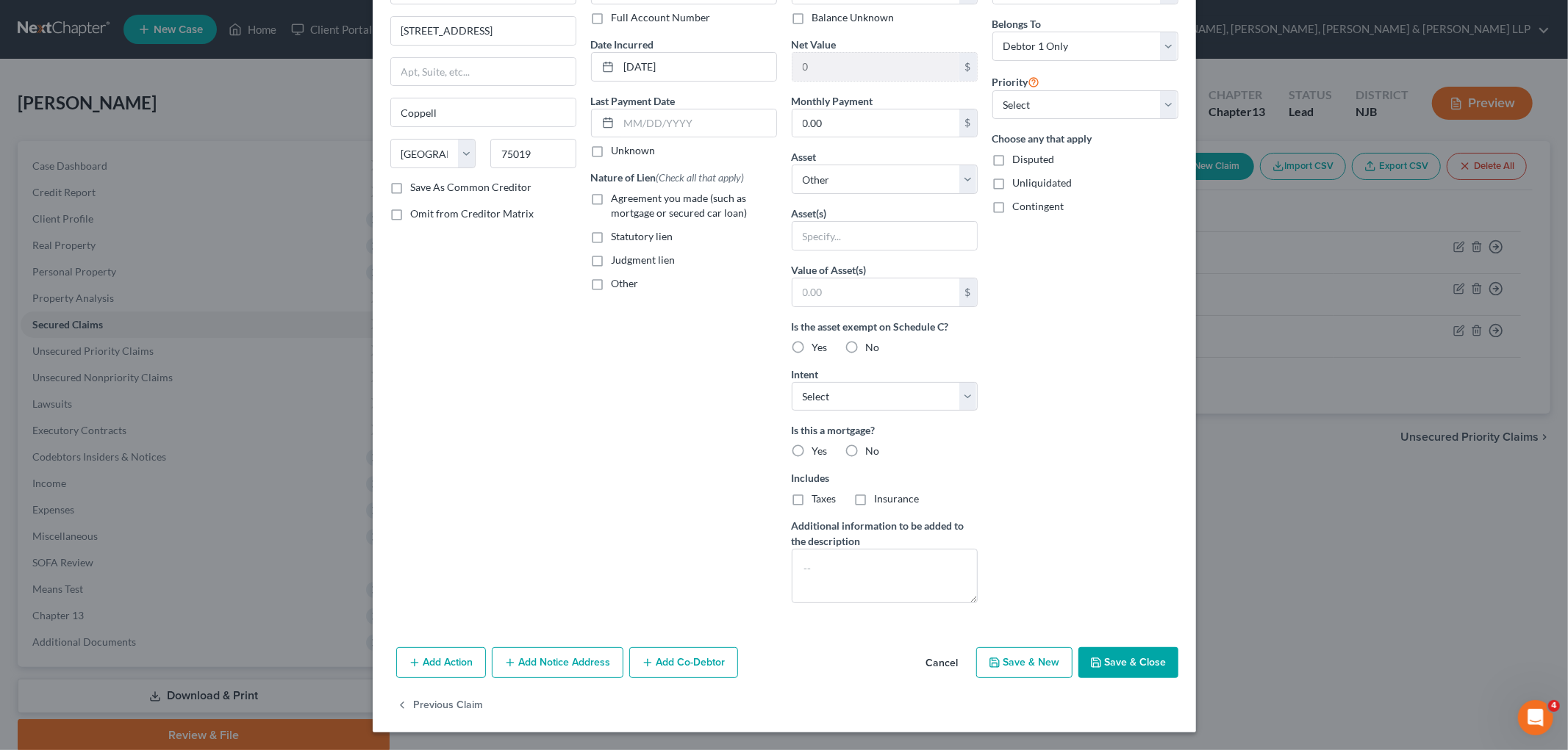
click at [1029, 670] on button "Save & Close" at bounding box center [1128, 662] width 100 height 31
select select
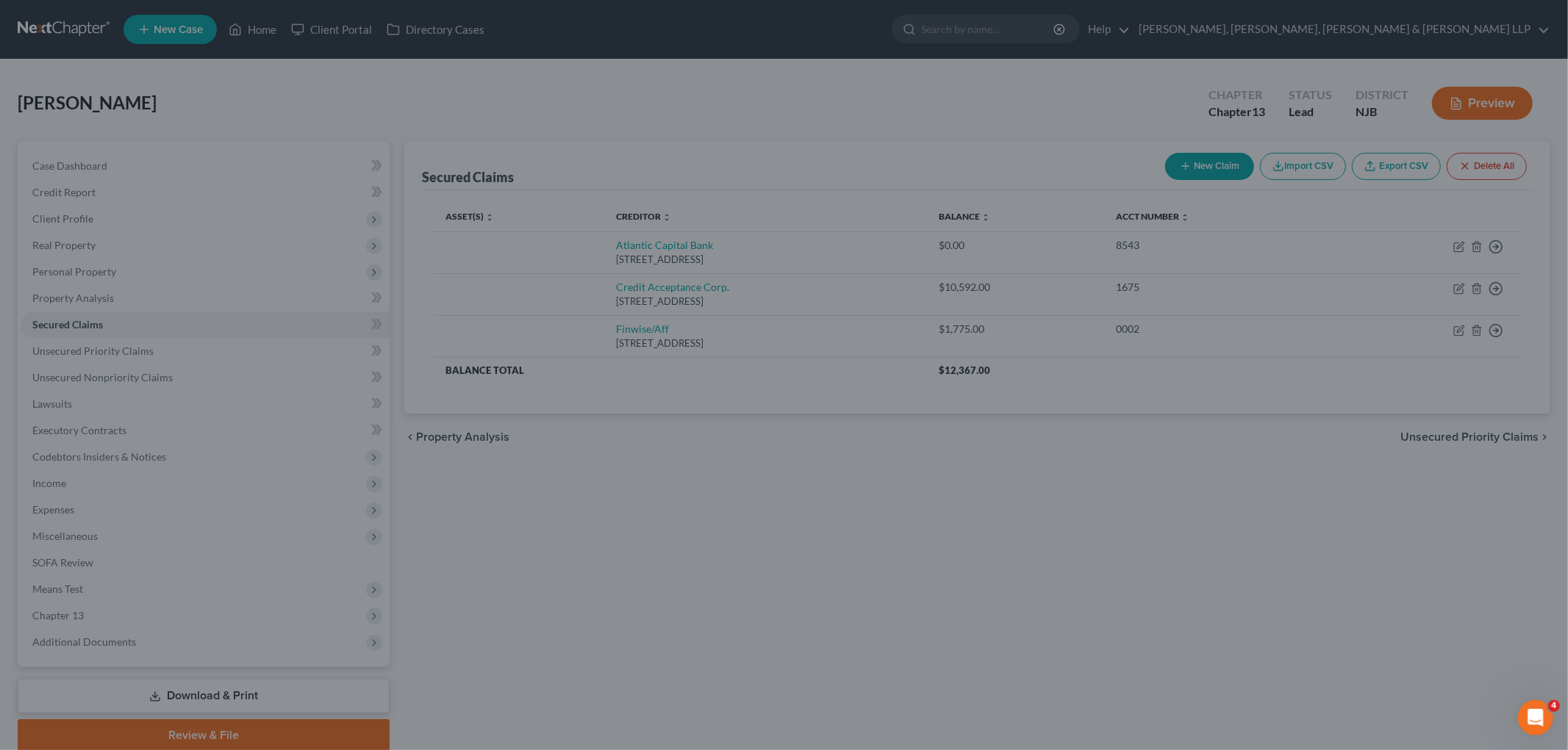
type input "0"
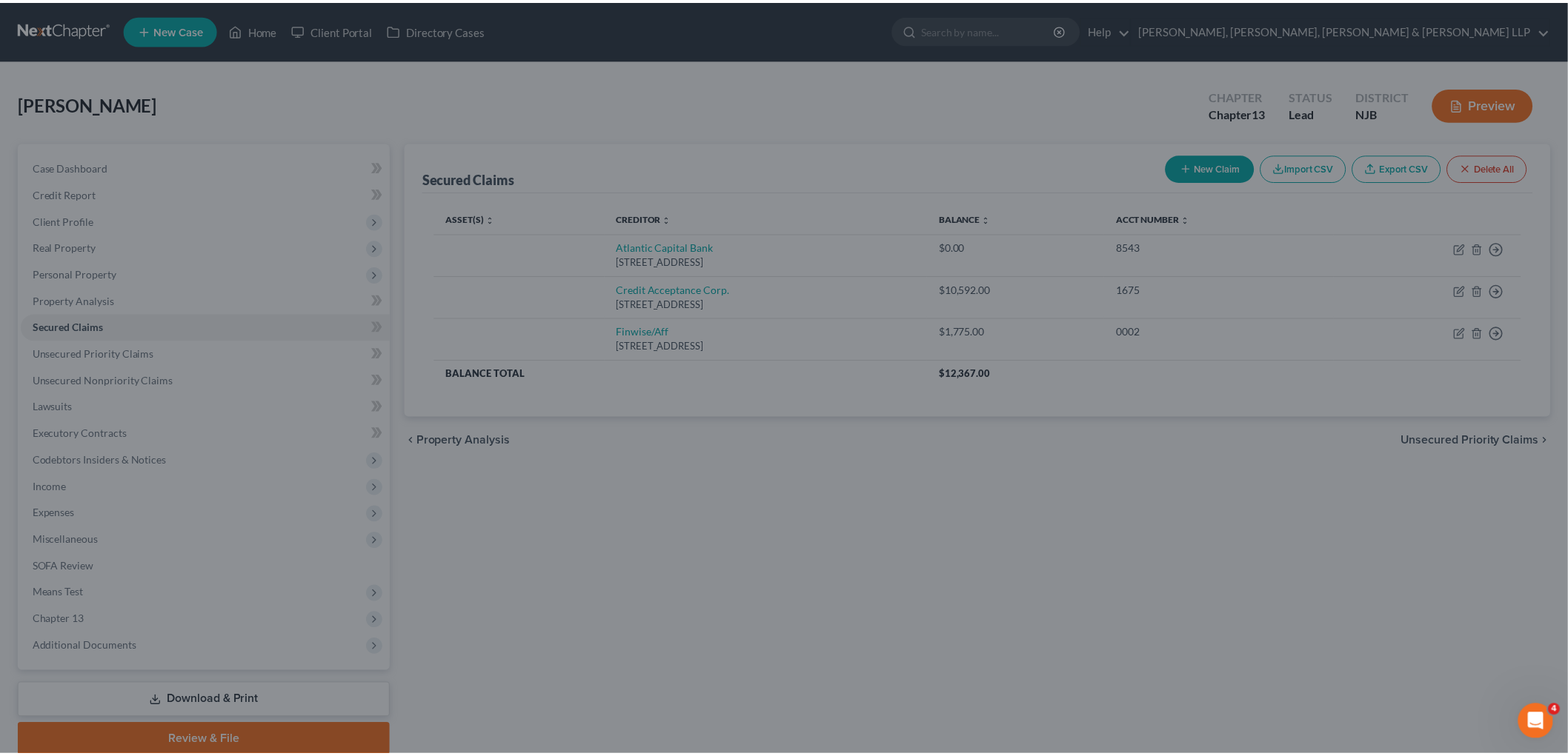
scroll to position [0, 0]
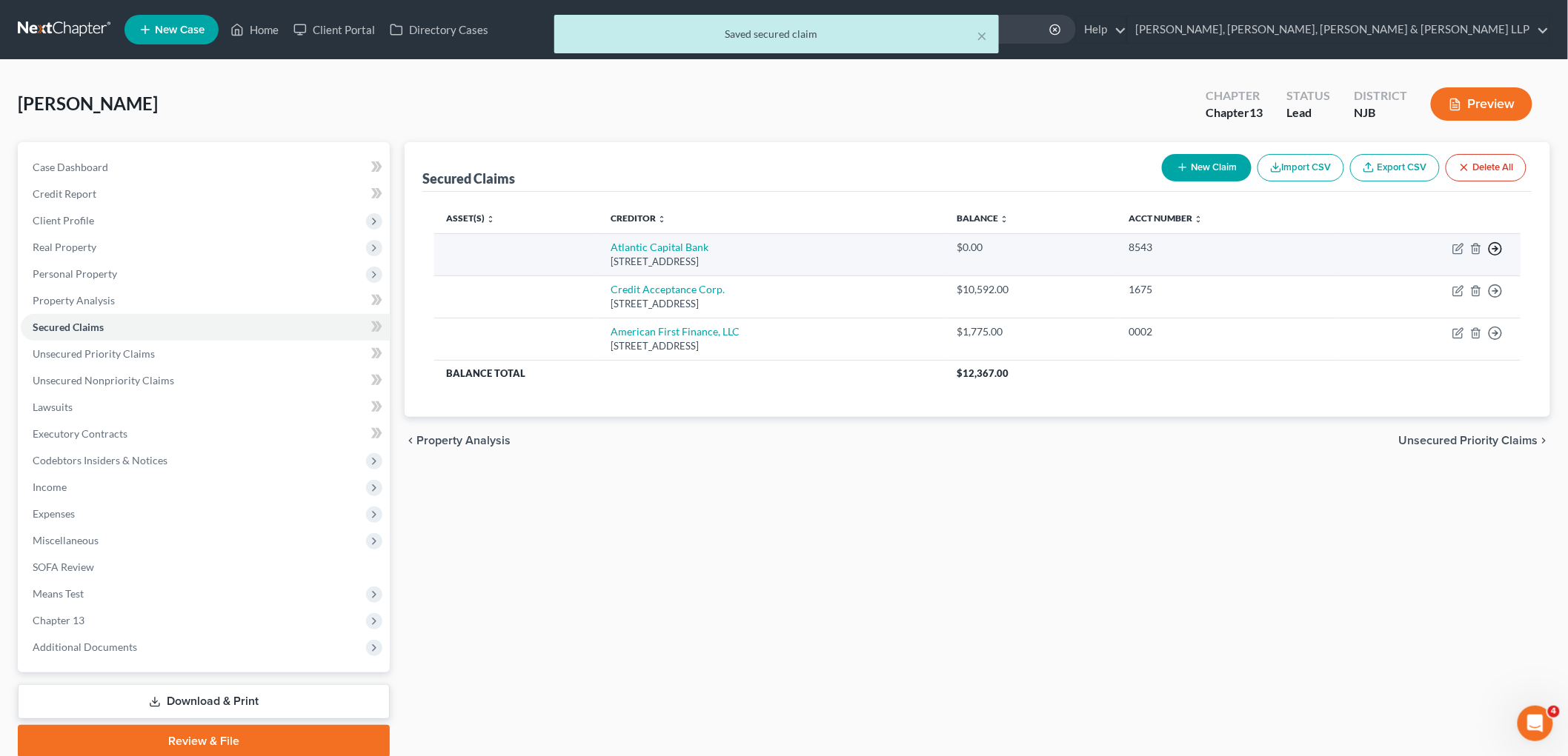
click at [1038, 245] on circle "button" at bounding box center [1495, 248] width 13 height 13
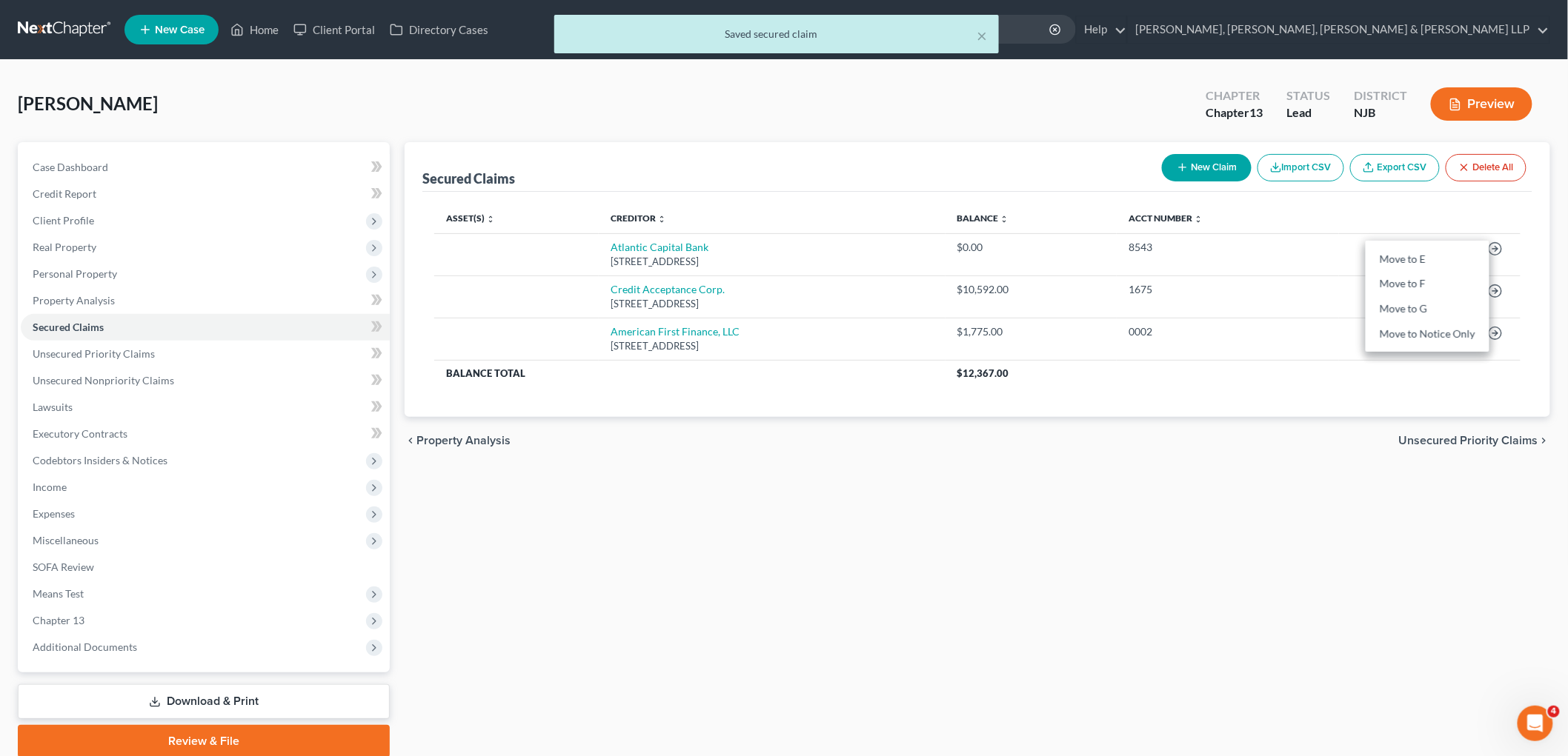
click at [1038, 478] on div "Secured Claims New Claim Import CSV Export CSV Delete All Asset(s) expand_more …" at bounding box center [977, 450] width 1161 height 616
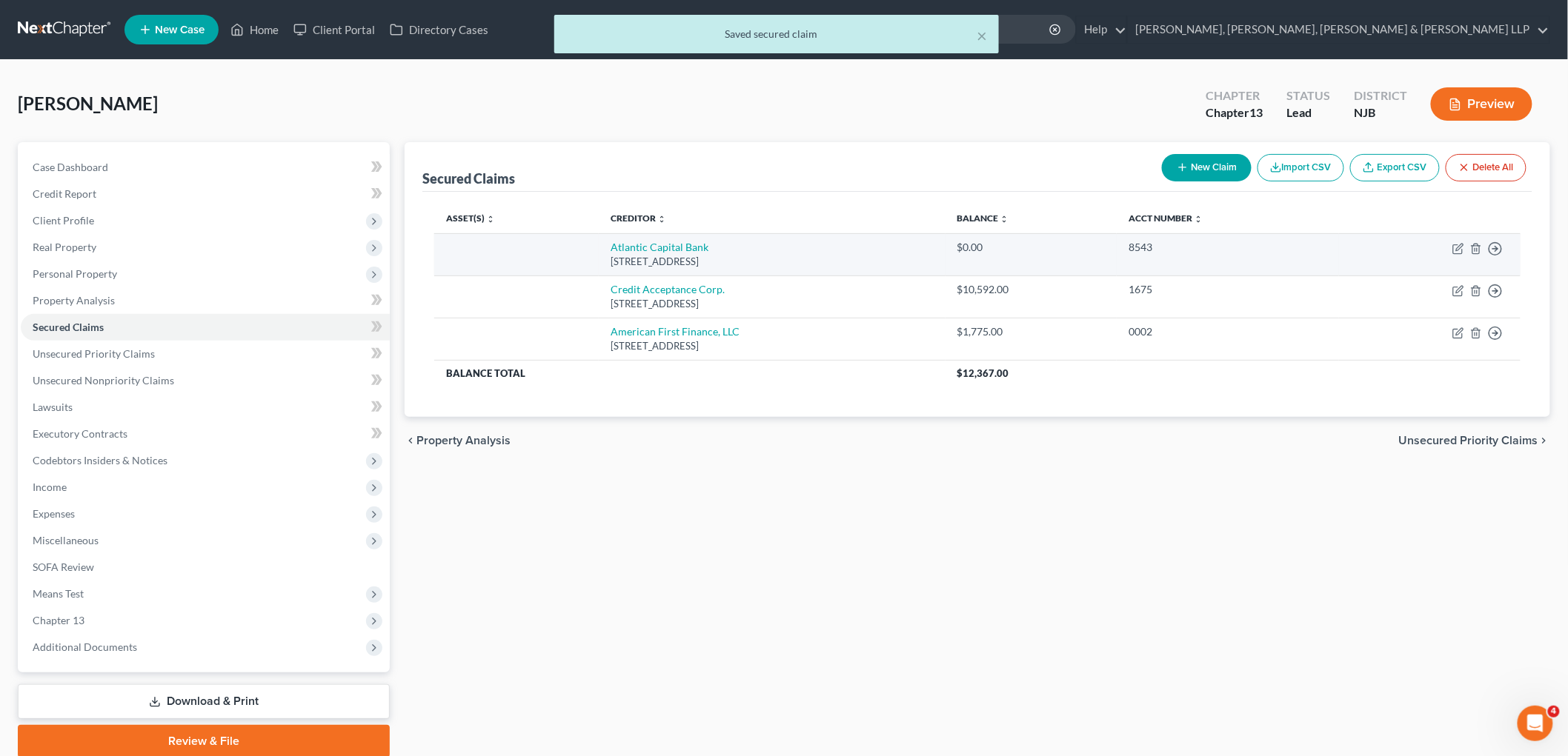
click at [1038, 249] on td "Move to E Move to F Move to G Move to Notice Only" at bounding box center [1429, 254] width 182 height 42
click at [1038, 249] on icon "button" at bounding box center [1495, 249] width 15 height 15
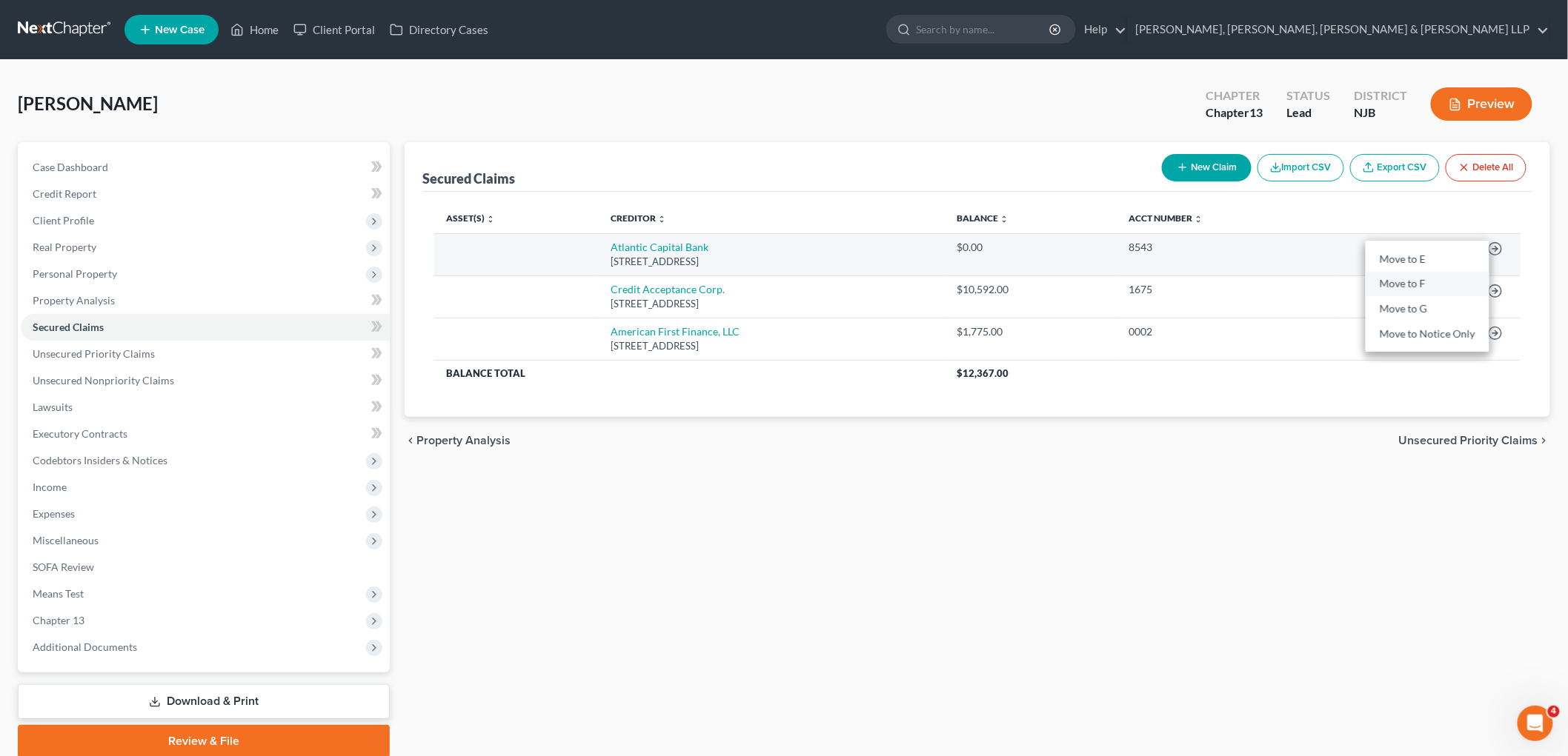
click at [1038, 284] on link "Move to F" at bounding box center [1427, 284] width 124 height 25
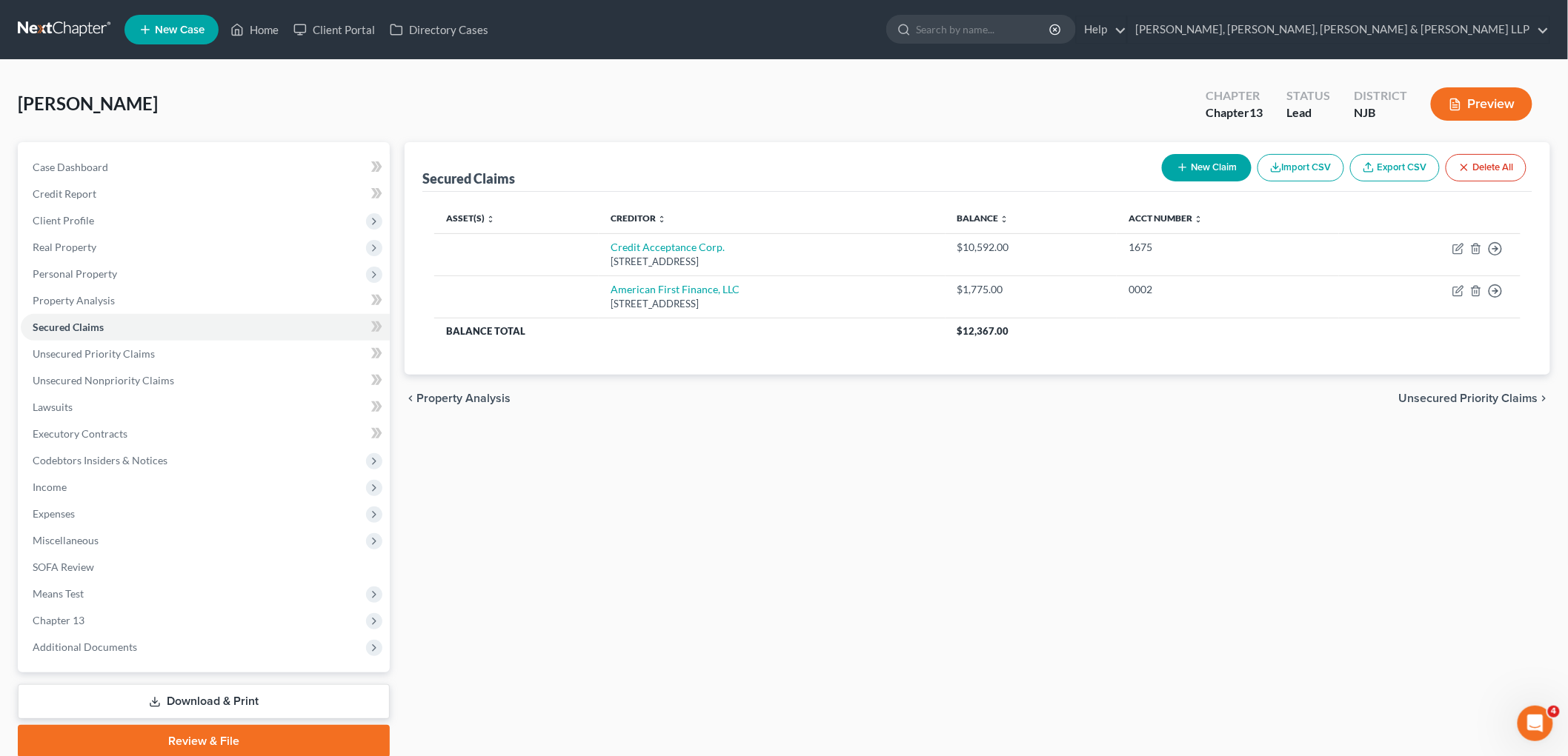
click at [1038, 398] on span "Unsecured Priority Claims" at bounding box center [1468, 398] width 139 height 12
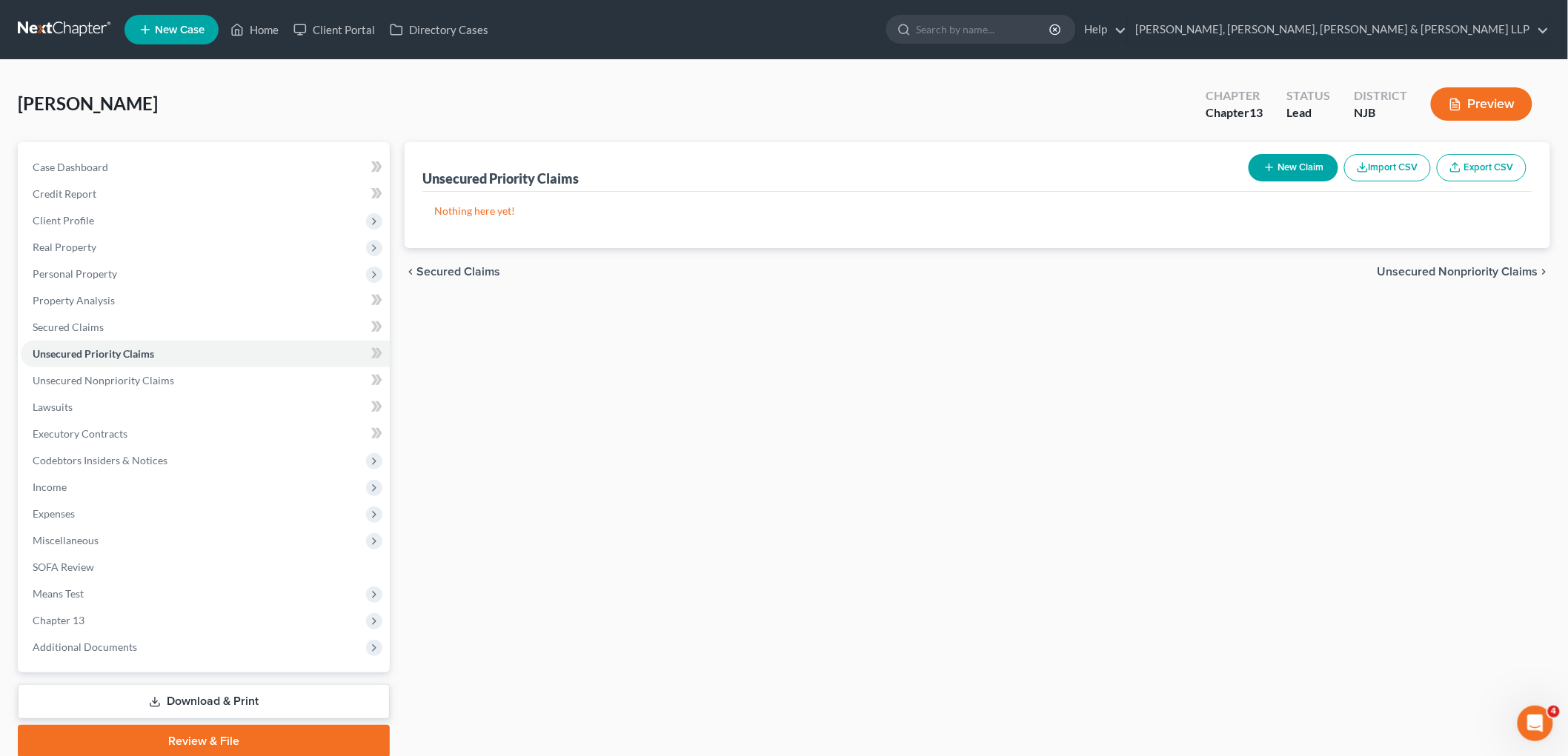
click at [1038, 171] on button "New Claim" at bounding box center [1293, 167] width 90 height 28
select select "0"
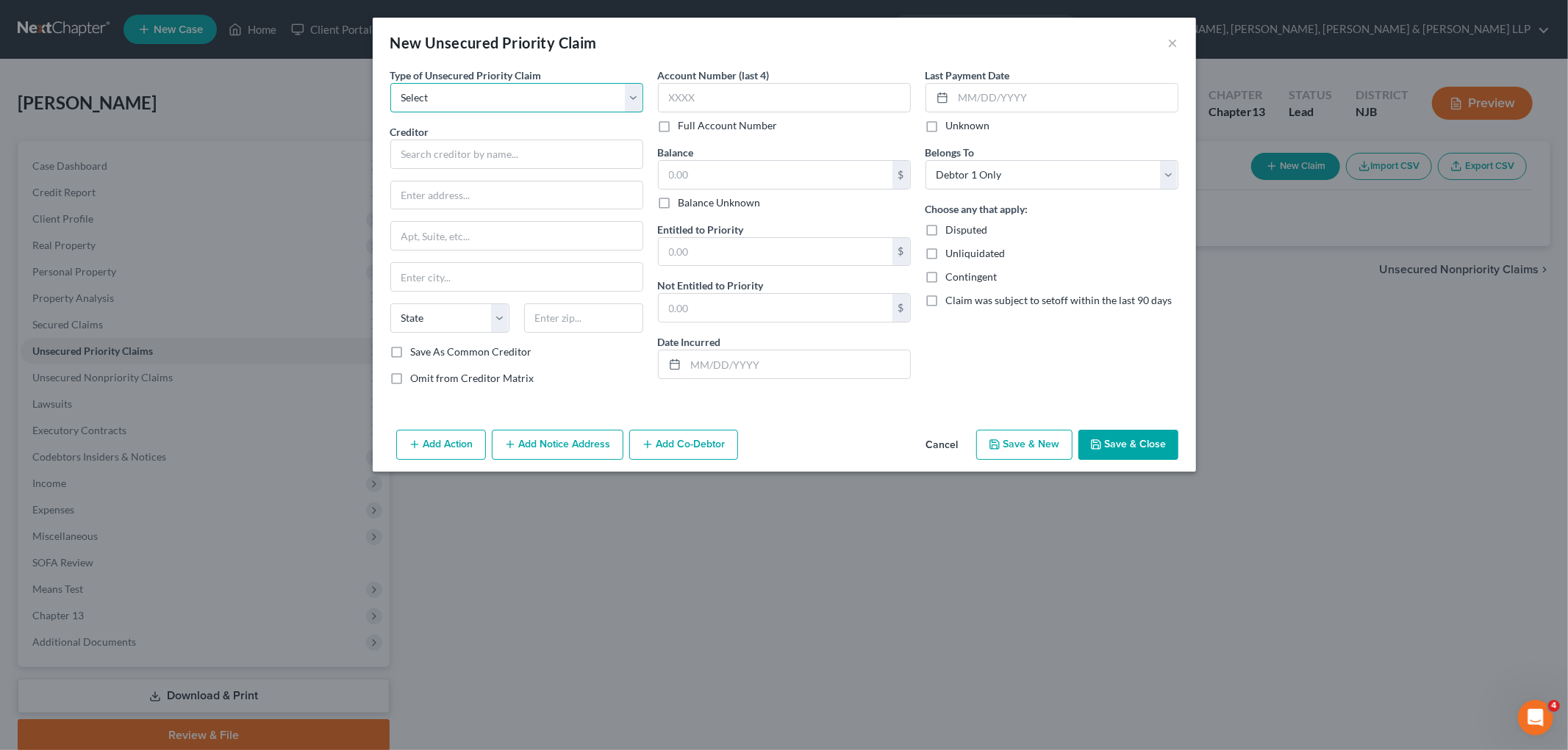
drag, startPoint x: 472, startPoint y: 96, endPoint x: 458, endPoint y: 112, distance: 21.3
click at [472, 96] on select "Select Taxes & Other Government Units Domestic Support Obligations Extensions o…" at bounding box center [516, 97] width 253 height 29
select select "0"
click at [390, 83] on select "Select Taxes & Other Government Units Domestic Support Obligations Extensions o…" at bounding box center [516, 97] width 253 height 29
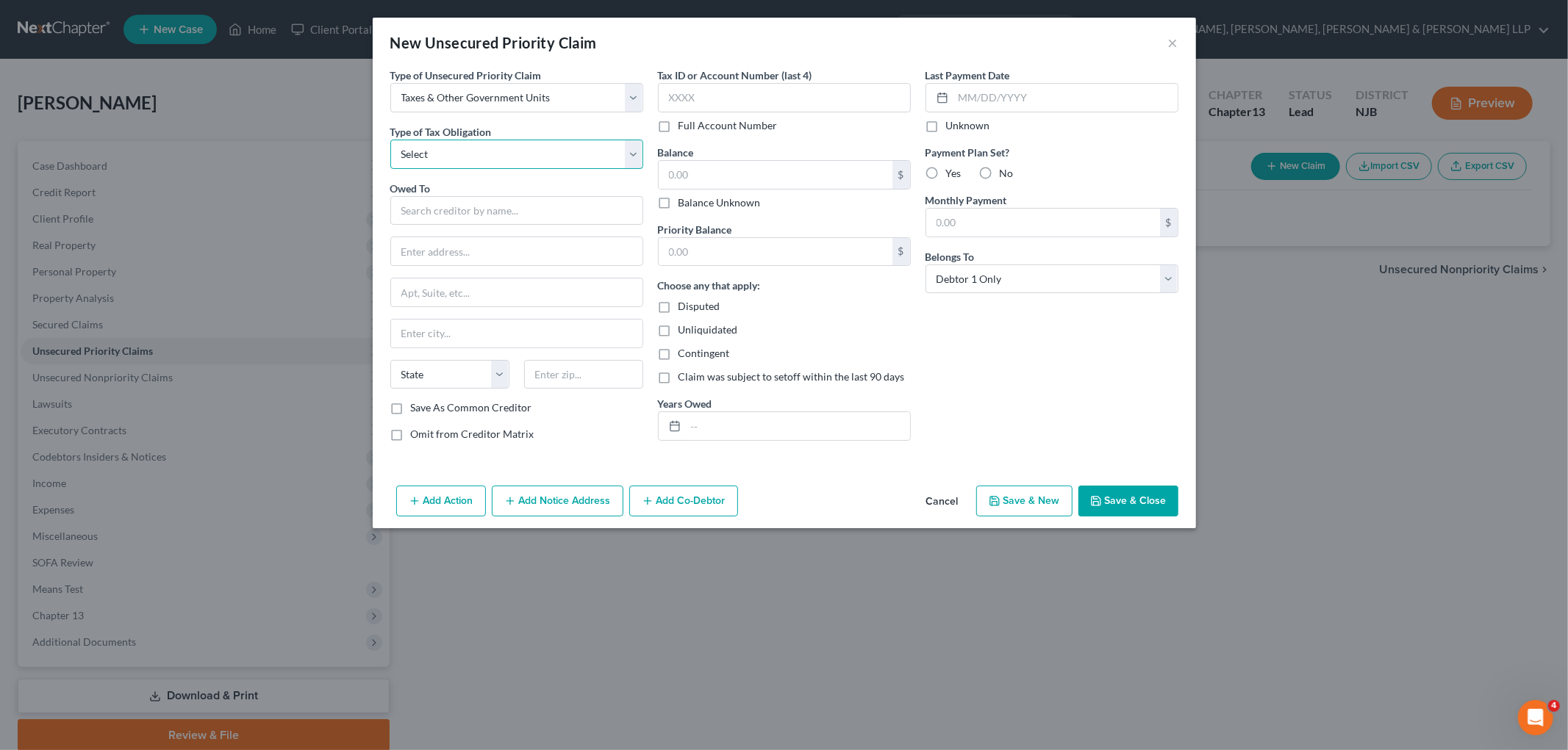
drag, startPoint x: 459, startPoint y: 155, endPoint x: 459, endPoint y: 163, distance: 8.0
click at [459, 155] on select "Select Federal City State Franchise Tax Board Other" at bounding box center [516, 153] width 253 height 29
select select "0"
click at [390, 139] on select "Select Federal City State Franchise Tax Board Other" at bounding box center [516, 153] width 253 height 29
click at [484, 208] on input "text" at bounding box center [516, 210] width 253 height 29
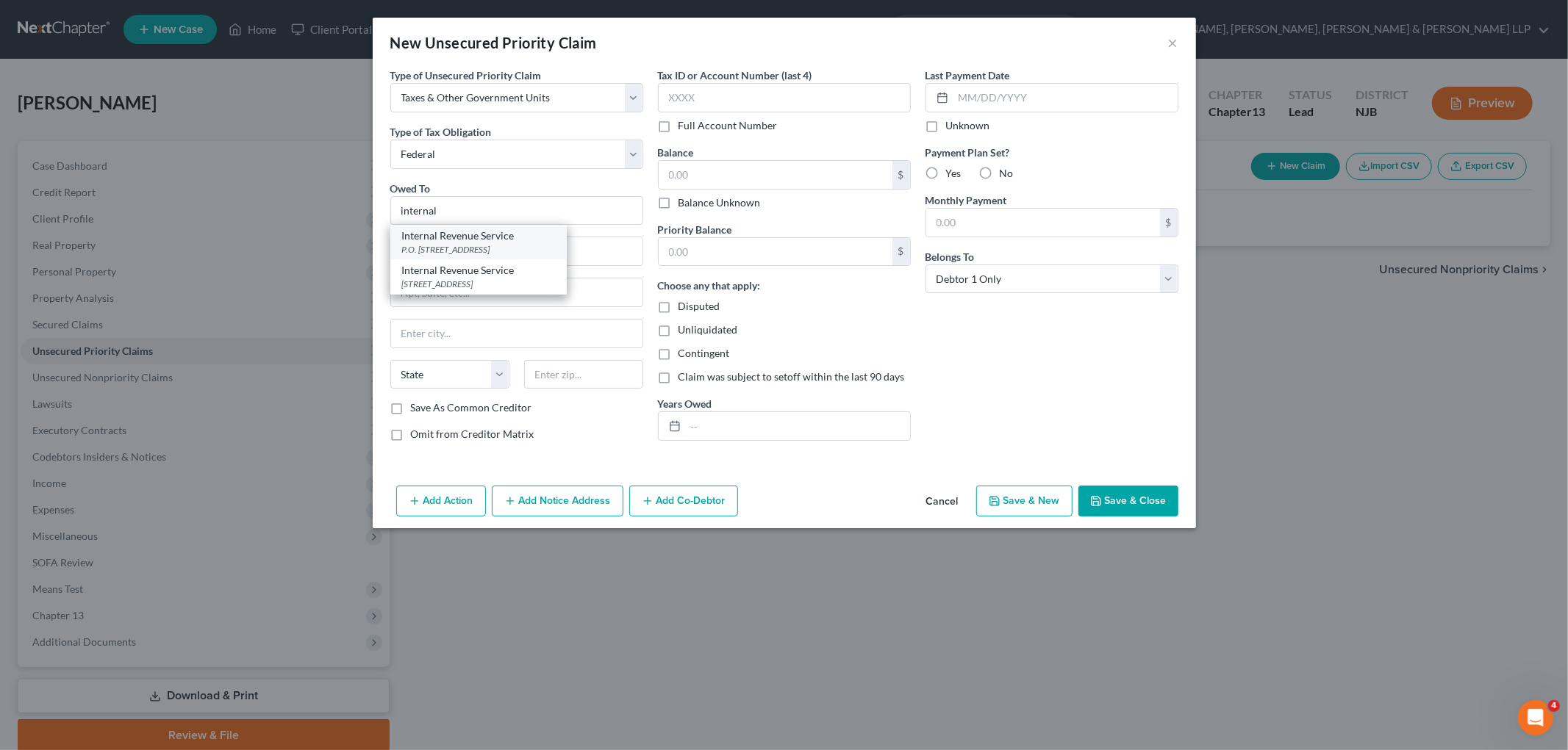
click at [472, 247] on div "P.O. [STREET_ADDRESS]" at bounding box center [478, 249] width 153 height 12
type input "Internal Revenue Service"
type input "P.O. Box 7346"
type input "[GEOGRAPHIC_DATA]"
select select "39"
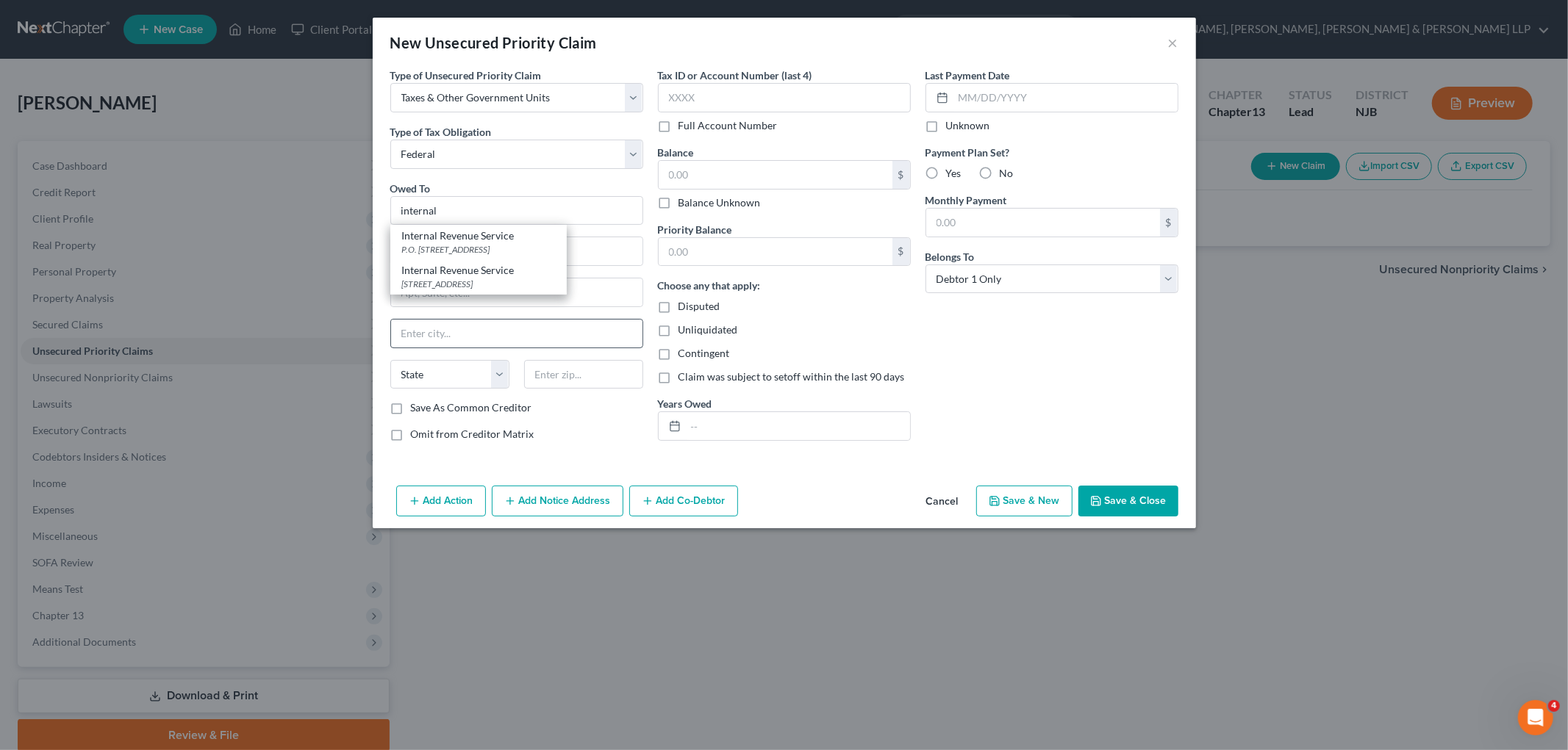
type input "19101"
click at [1029, 504] on button "Save & Close" at bounding box center [1128, 500] width 100 height 31
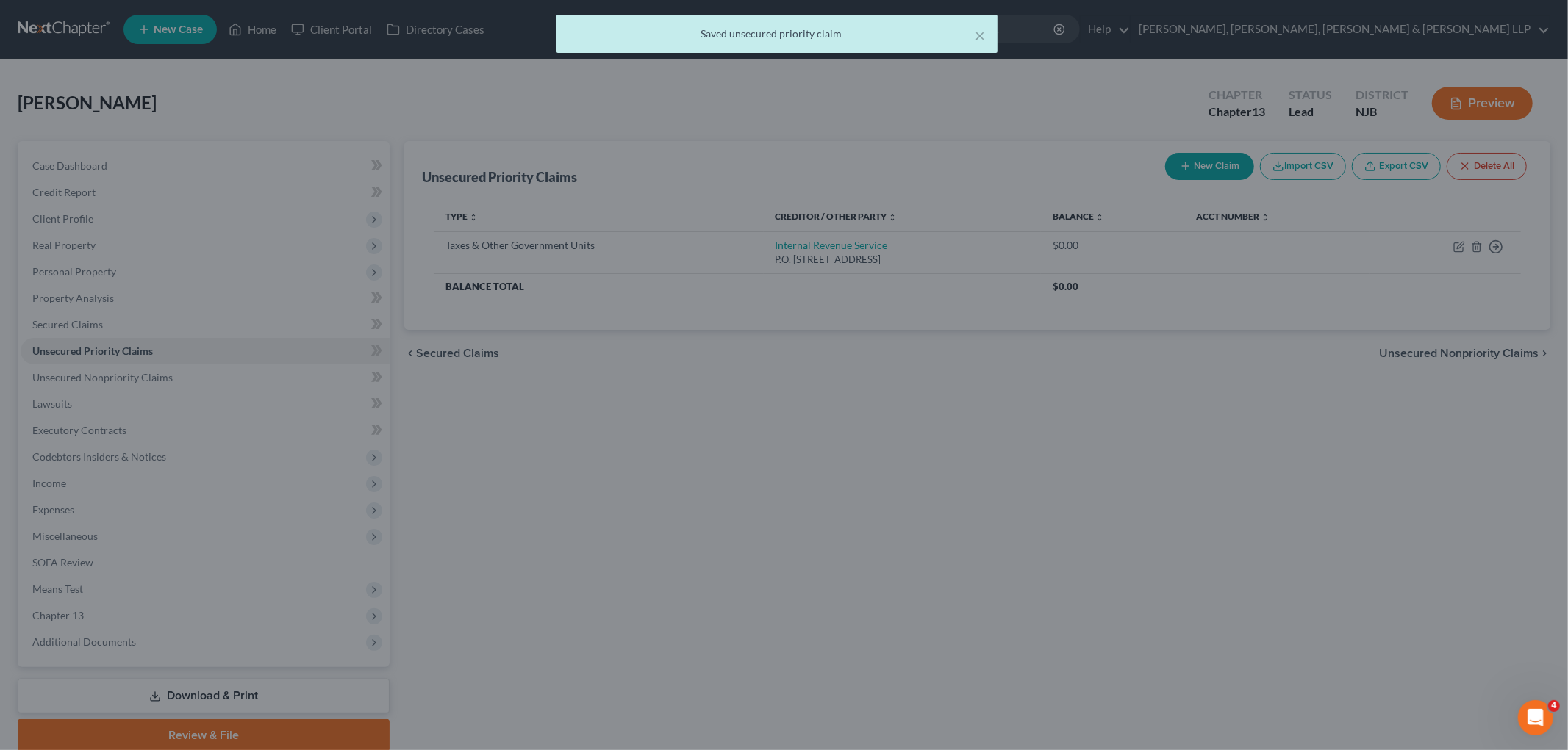
type input "0.00"
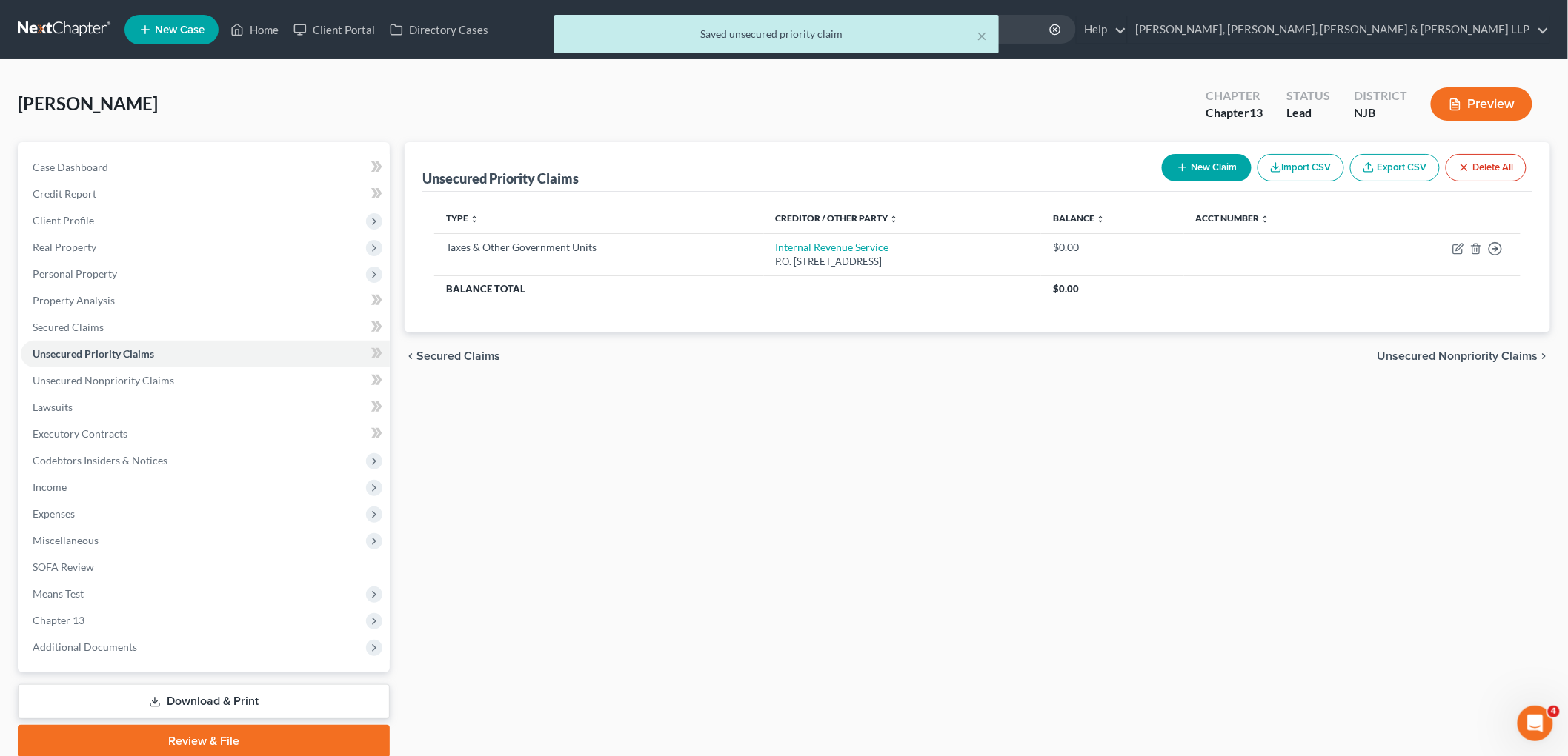
click at [1038, 166] on button "New Claim" at bounding box center [1207, 167] width 90 height 28
select select "0"
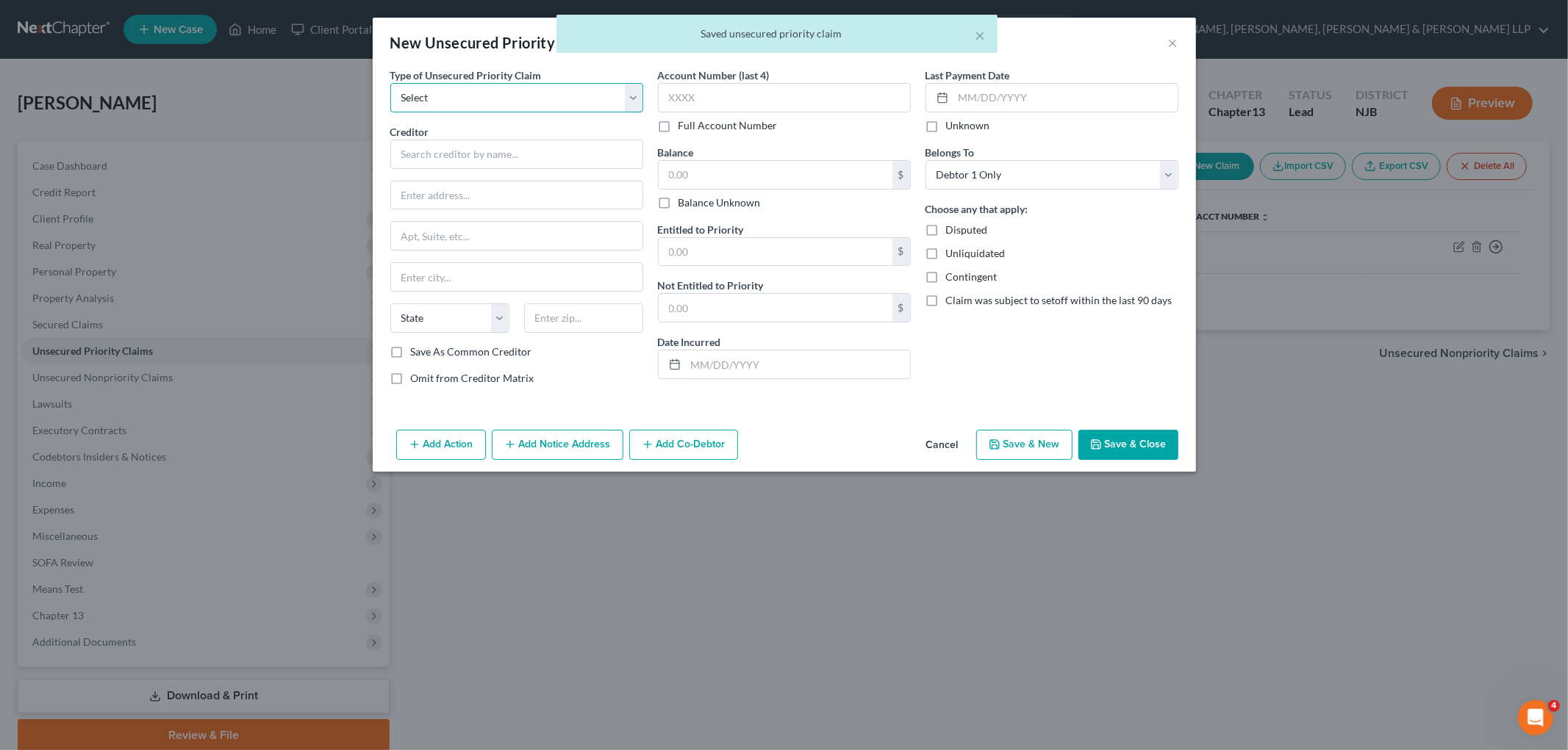
click at [490, 91] on select "Select Taxes & Other Government Units Domestic Support Obligations Extensions o…" at bounding box center [516, 97] width 253 height 29
select select "0"
click at [390, 83] on select "Select Taxes & Other Government Units Domestic Support Obligations Extensions o…" at bounding box center [516, 97] width 253 height 29
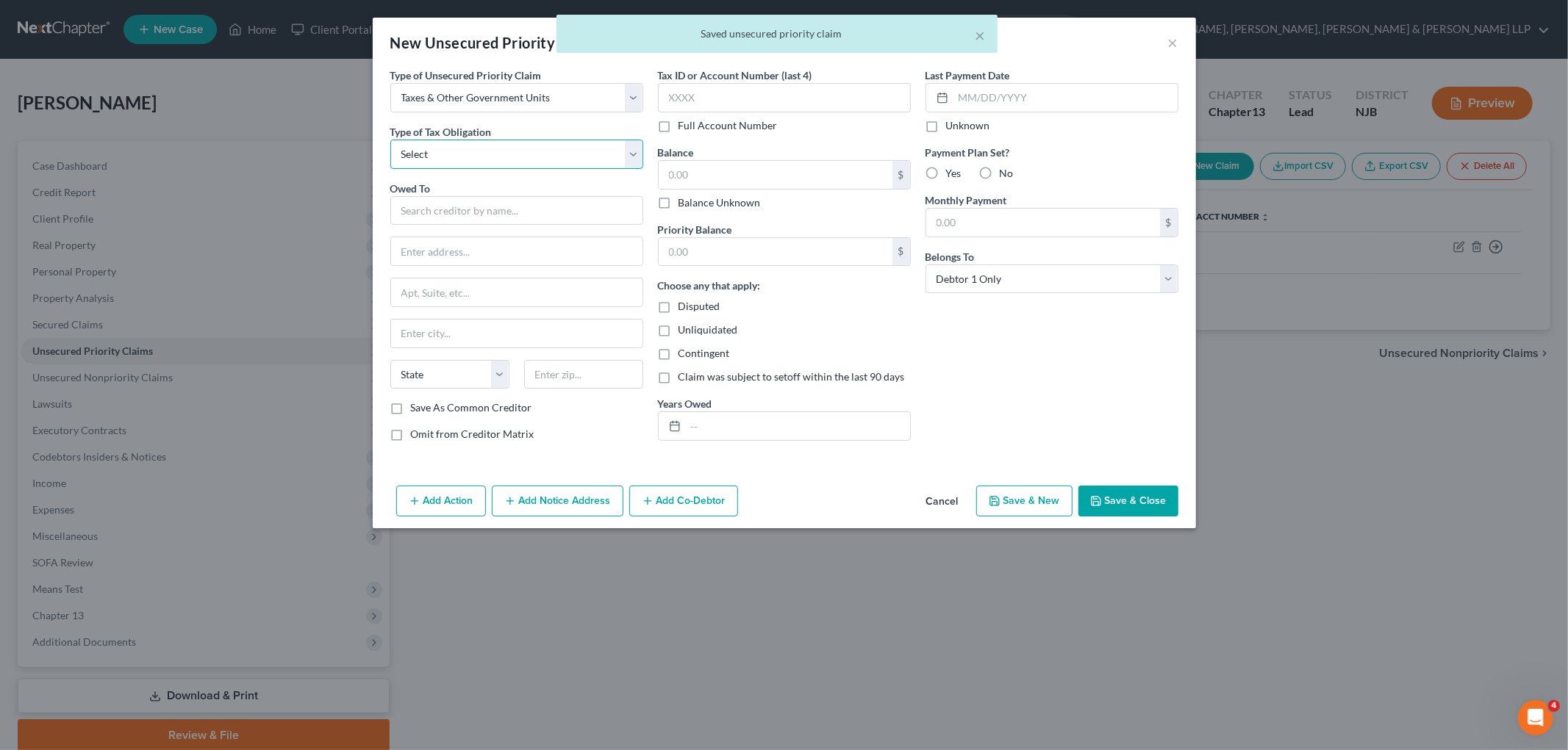
click at [473, 153] on select "Select Federal City State Franchise Tax Board Other" at bounding box center [516, 153] width 253 height 29
select select "2"
click at [390, 139] on select "Select Federal City State Franchise Tax Board Other" at bounding box center [516, 153] width 253 height 29
click at [459, 201] on input "text" at bounding box center [516, 210] width 253 height 29
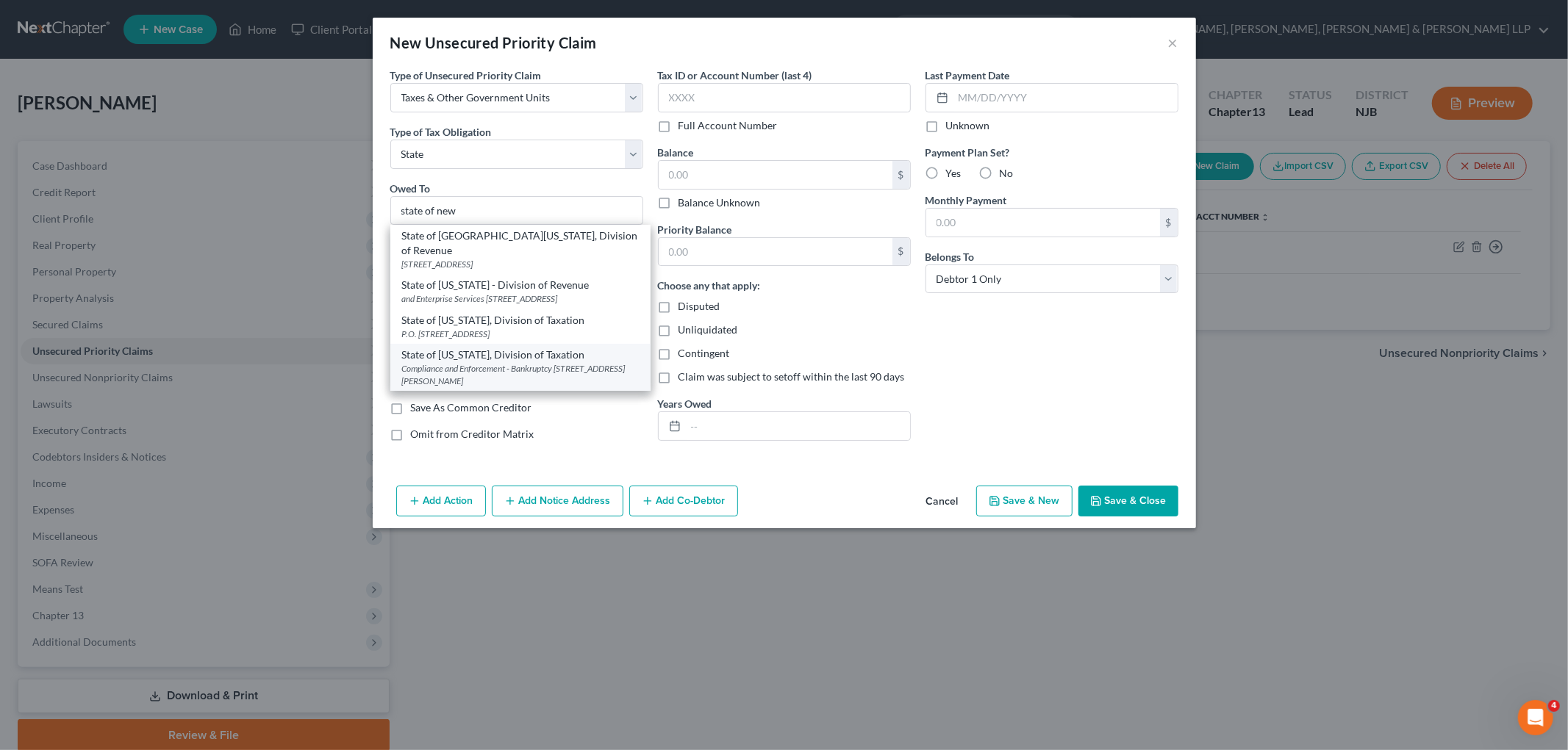
click at [495, 368] on div "Compliance and Enforcement - Bankruptcy [STREET_ADDRESS][PERSON_NAME]" at bounding box center [520, 375] width 237 height 25
type input "State of [US_STATE], Division of Taxation"
type input "Compliance and Enforcement - Bankruptcy Unit"
type input "[STREET_ADDRESS][PERSON_NAME]"
type input "[GEOGRAPHIC_DATA]"
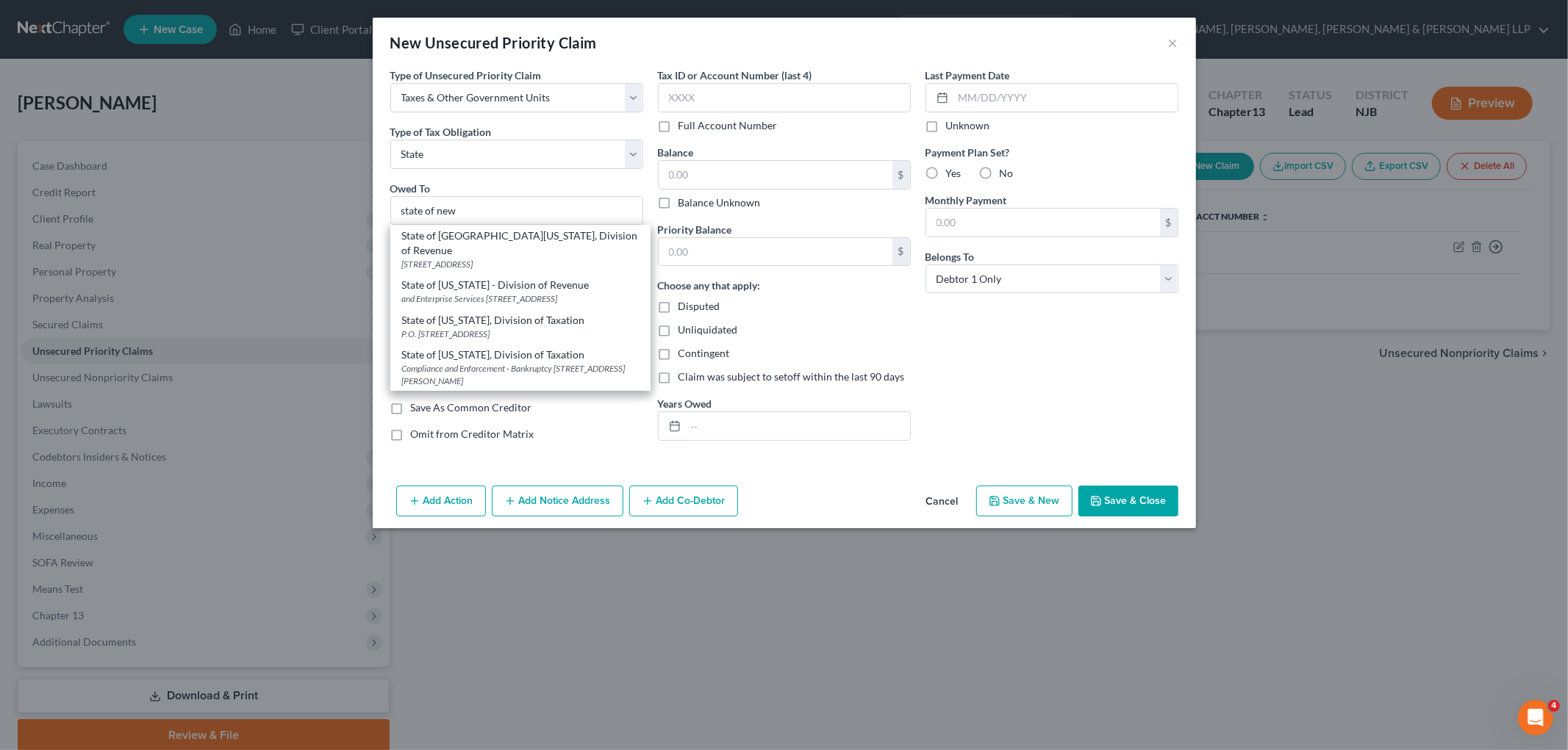
select select "33"
type input "08695"
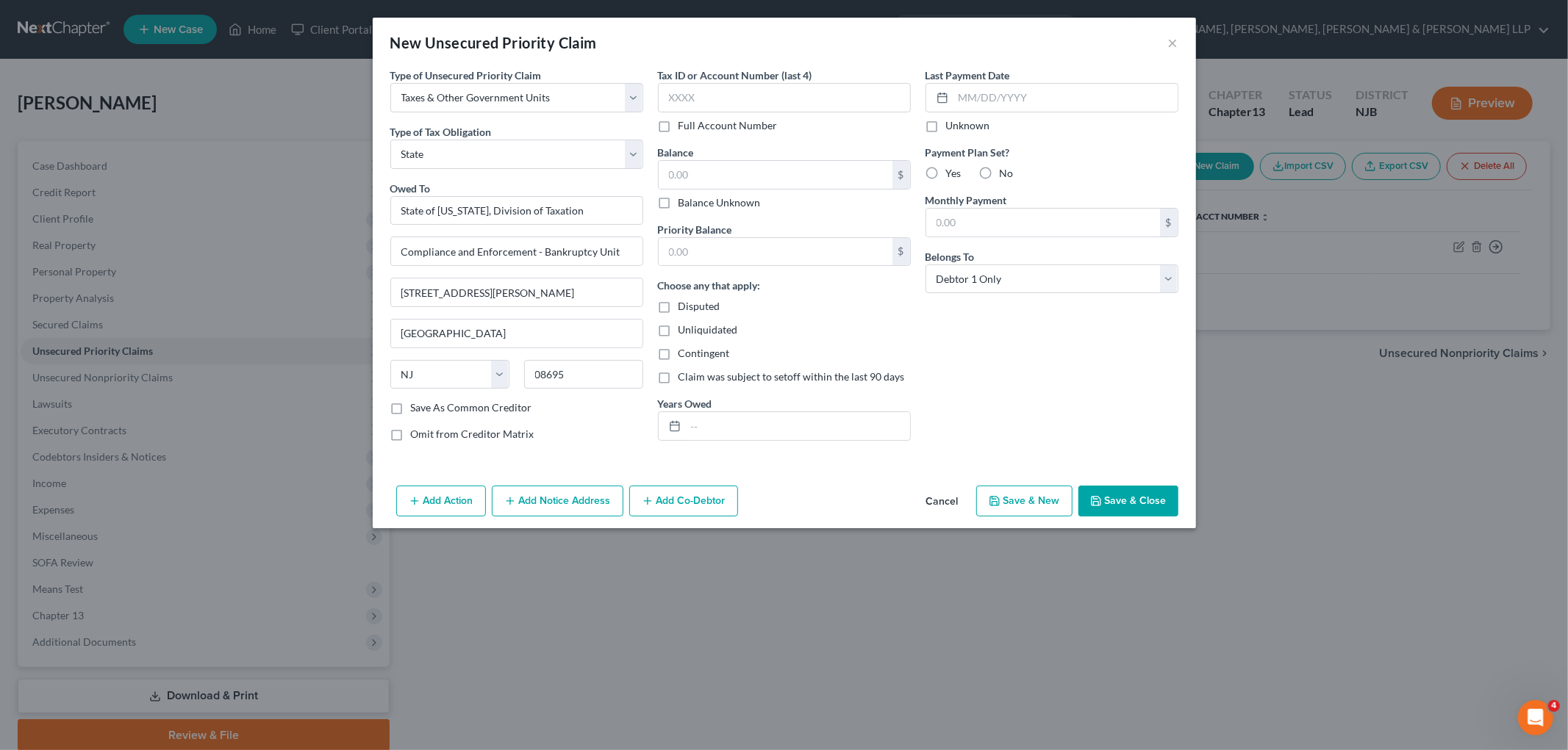
click at [1029, 497] on button "Save & Close" at bounding box center [1128, 500] width 100 height 31
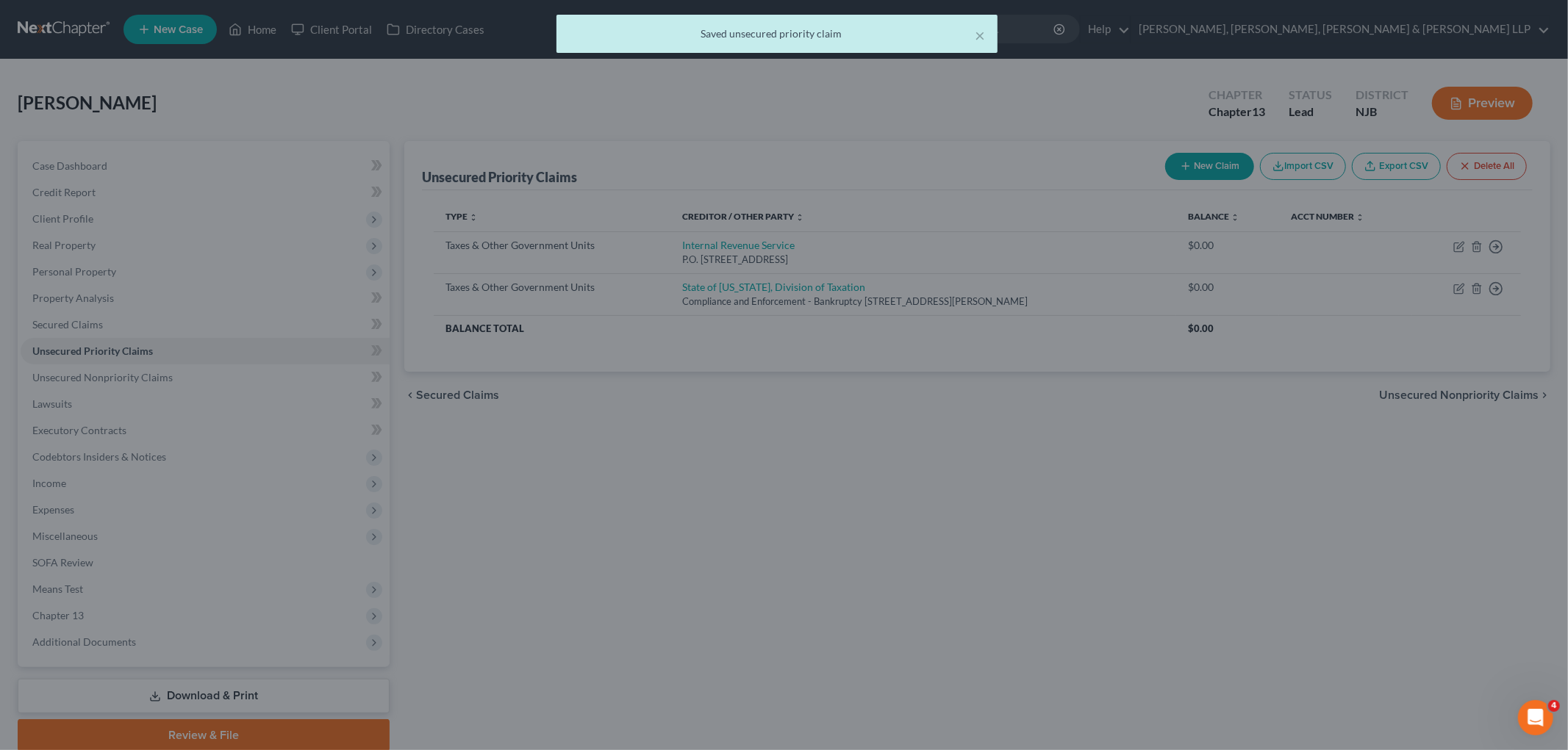
type input "0.00"
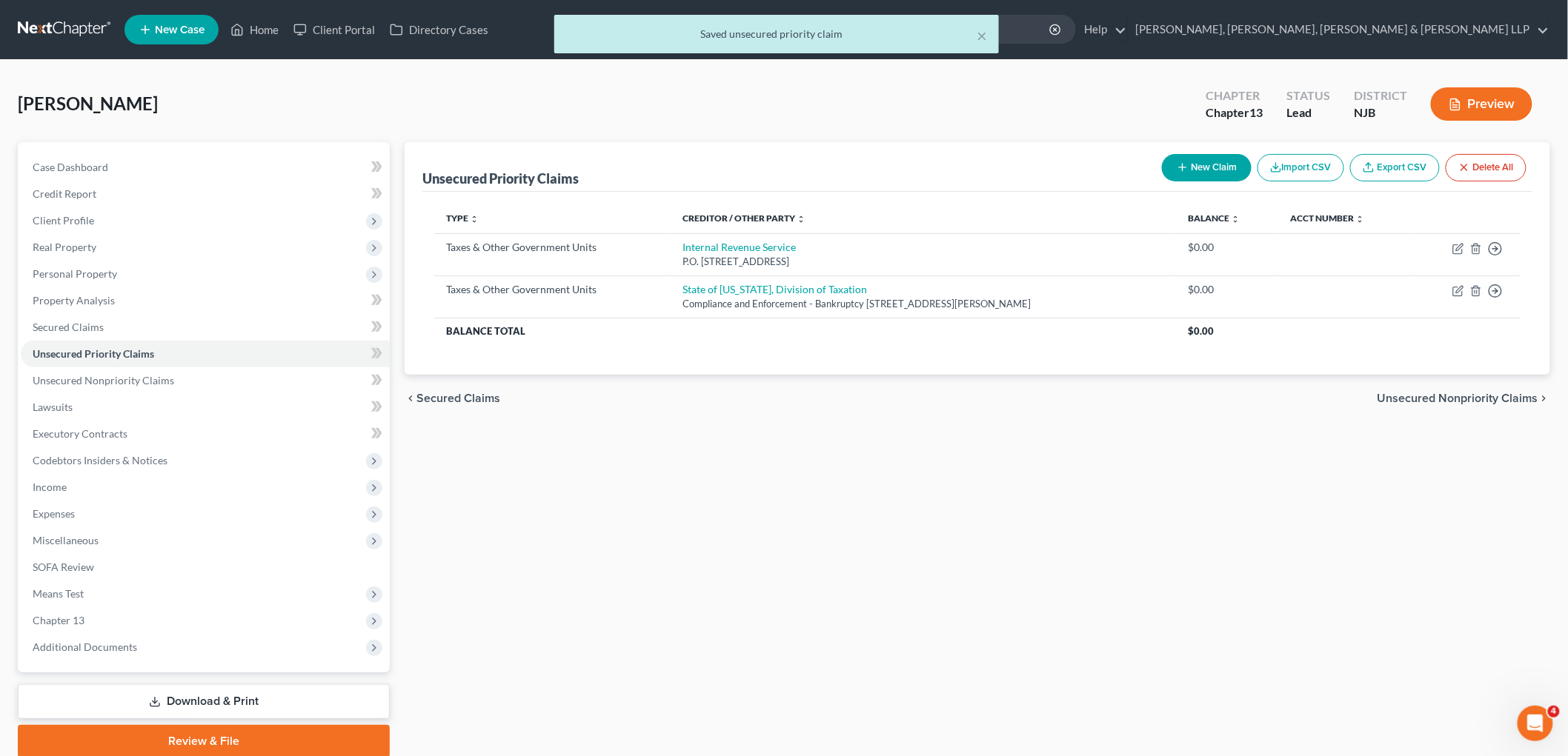
click at [1038, 398] on span "Unsecured Nonpriority Claims" at bounding box center [1458, 398] width 161 height 12
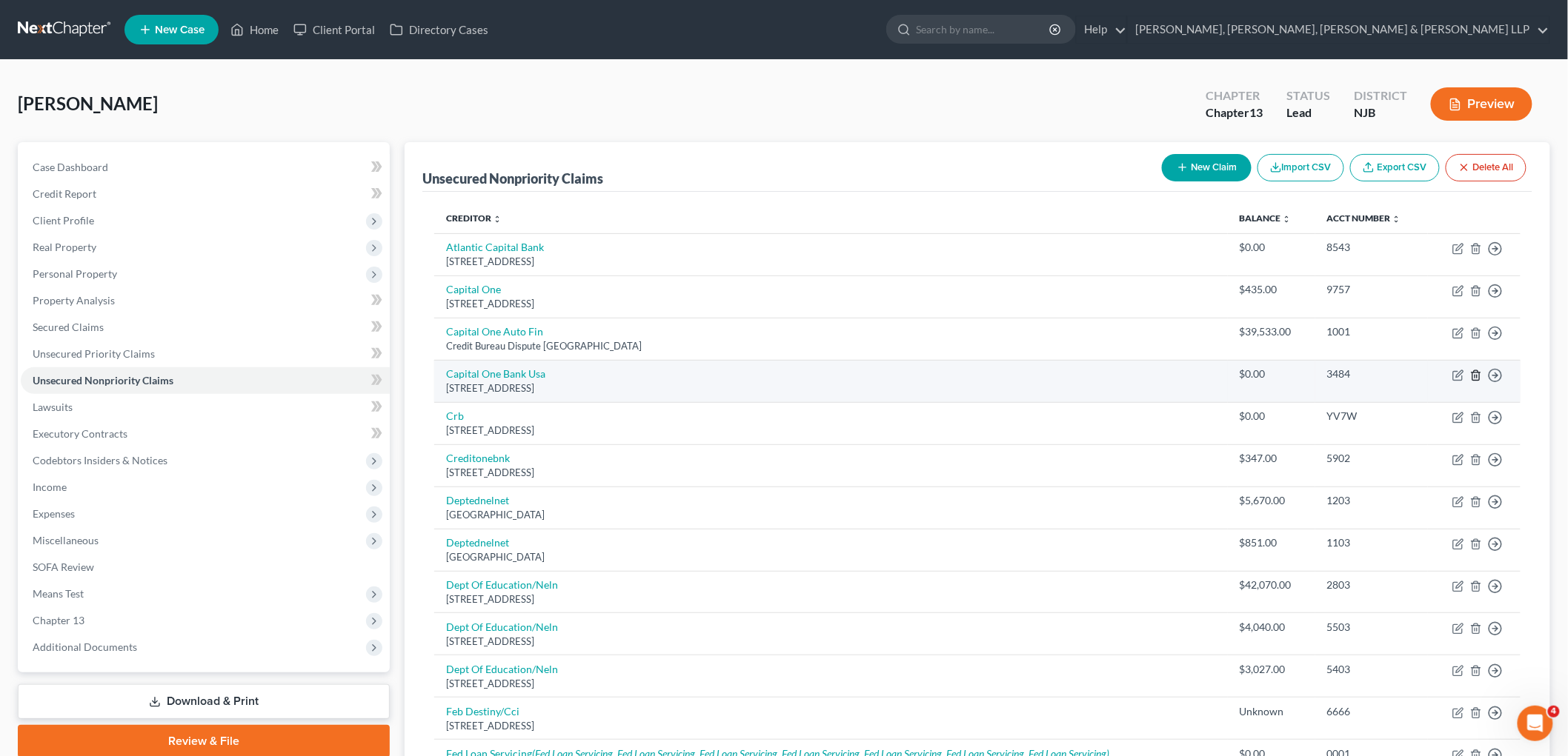
click at [1038, 372] on icon "button" at bounding box center [1476, 375] width 12 height 12
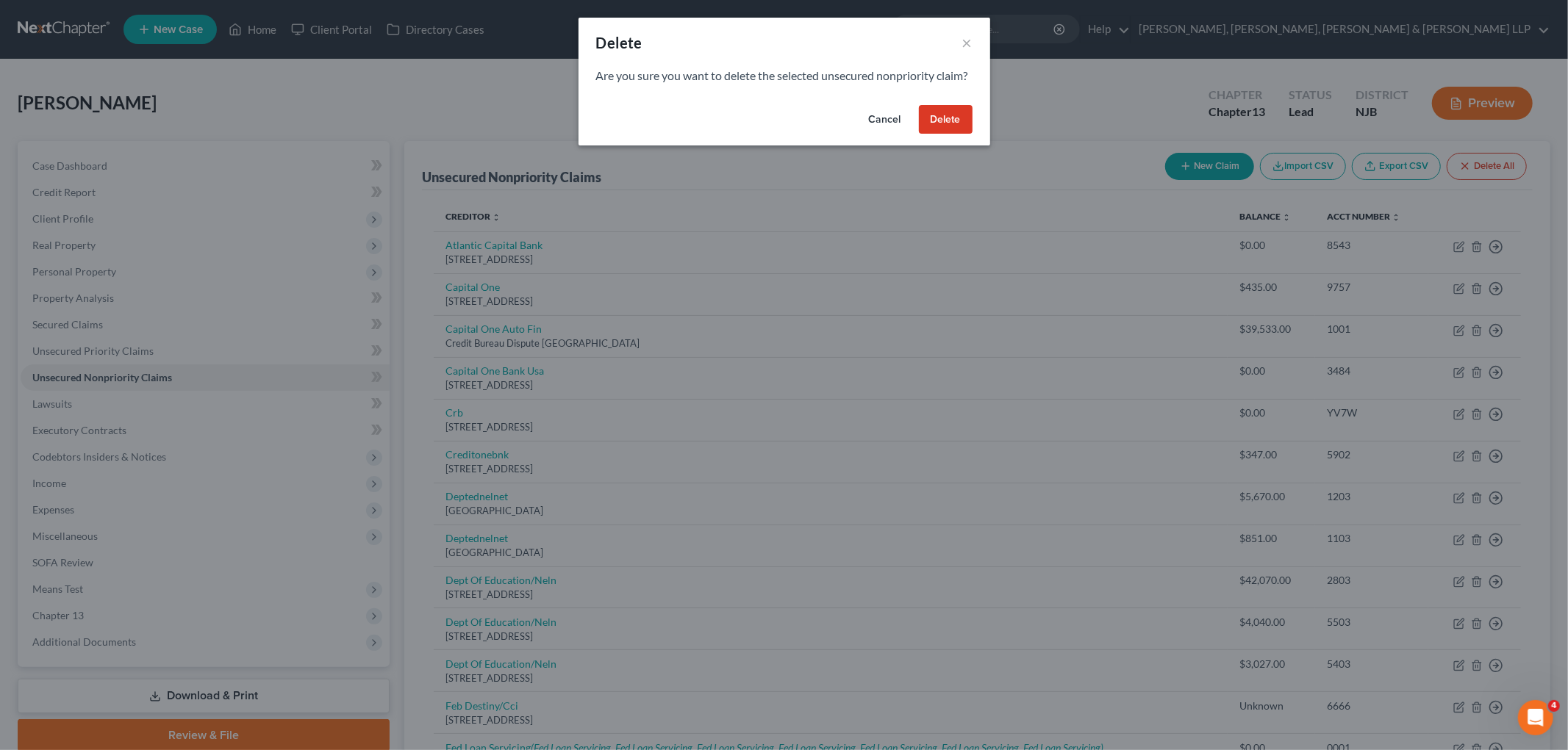
click at [941, 129] on button "Delete" at bounding box center [945, 119] width 54 height 29
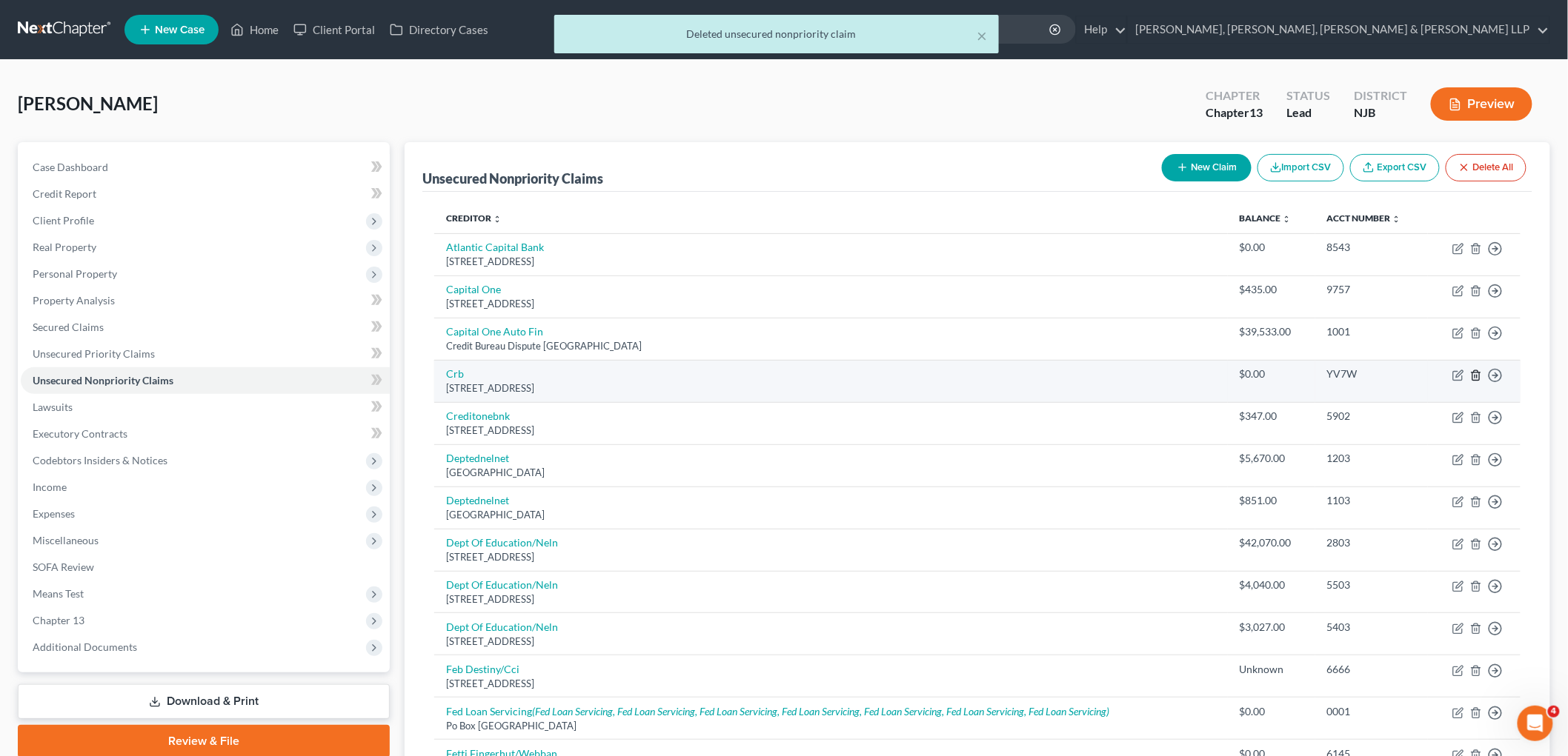
click at [1038, 375] on line "button" at bounding box center [1477, 376] width 0 height 3
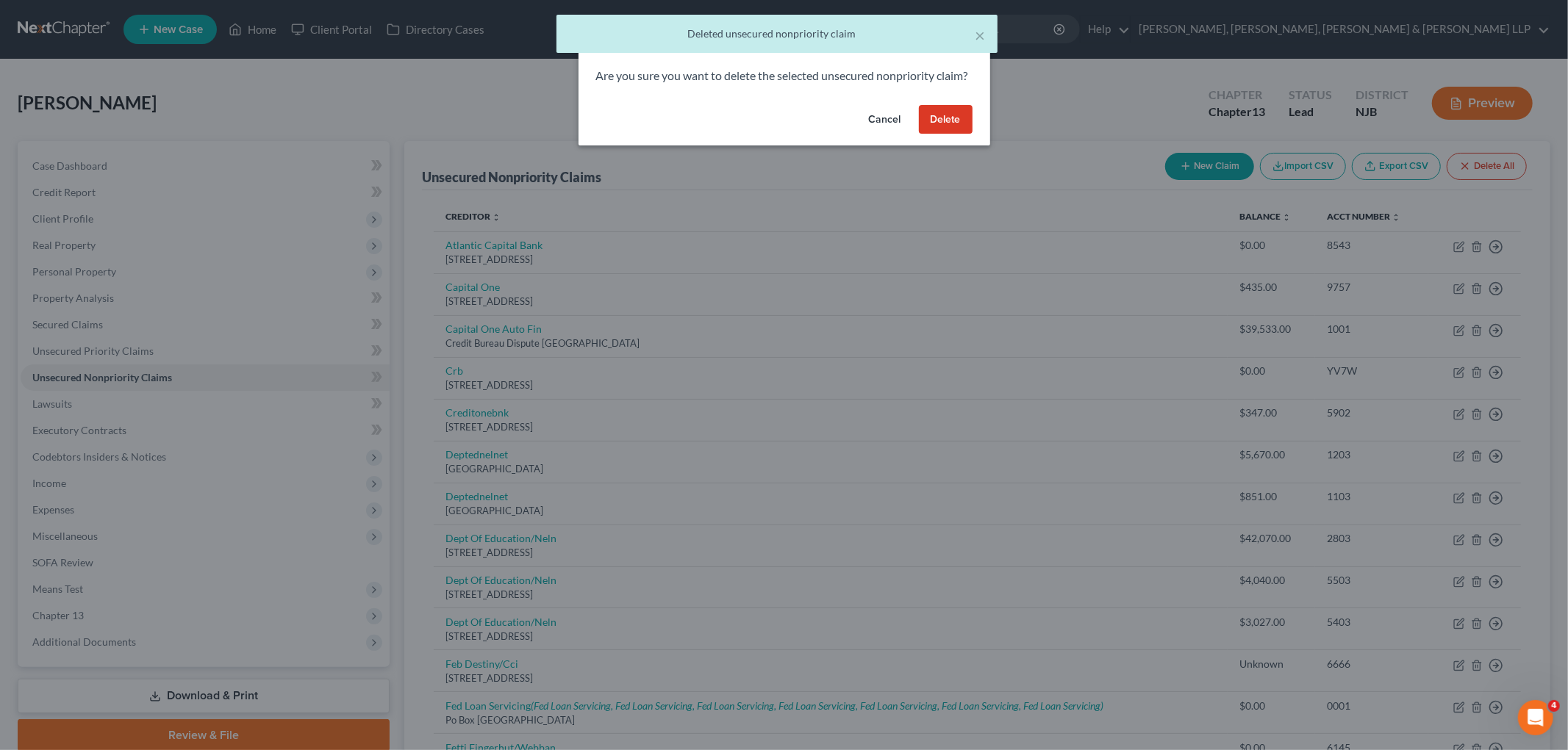
click at [955, 134] on button "Delete" at bounding box center [945, 119] width 54 height 29
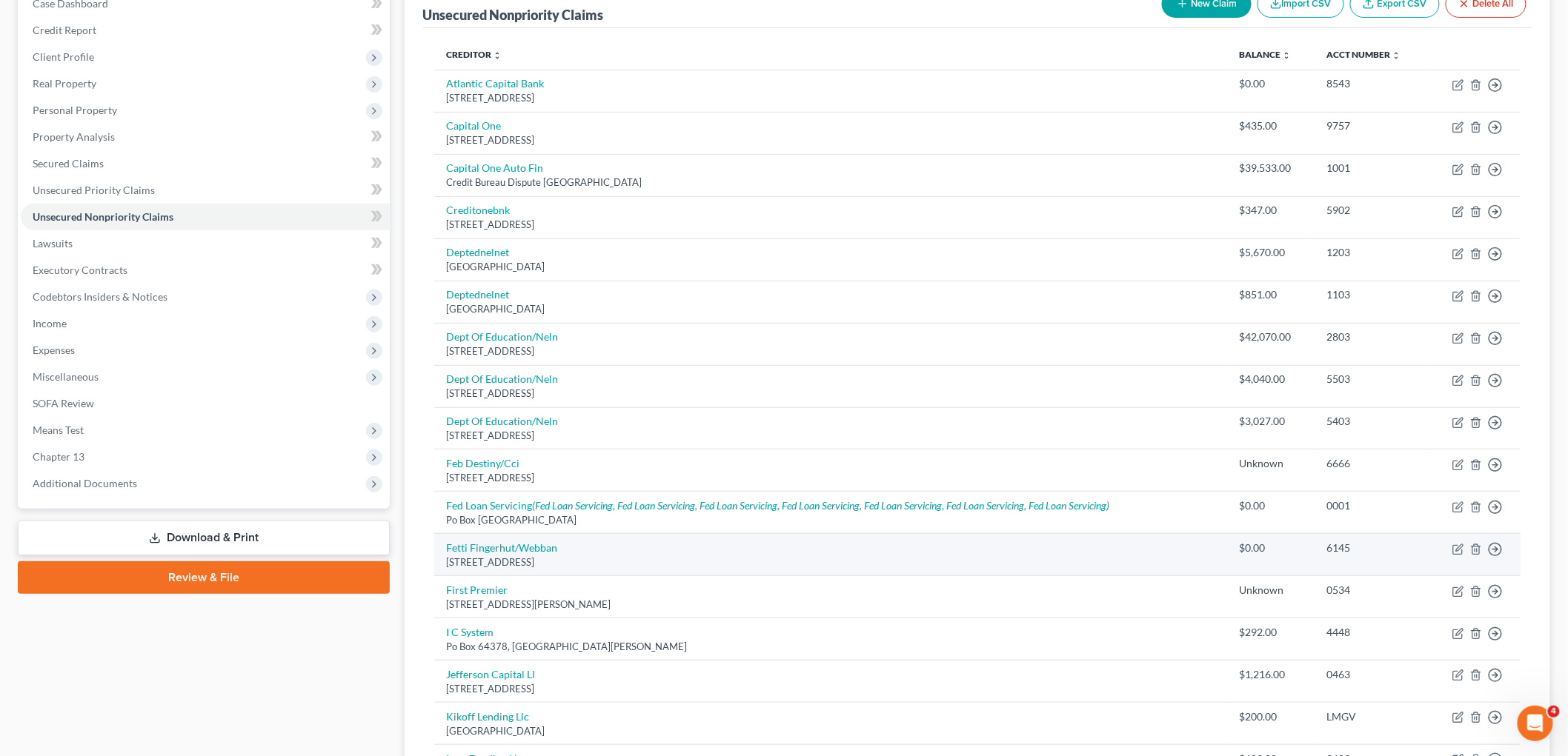
scroll to position [165, 0]
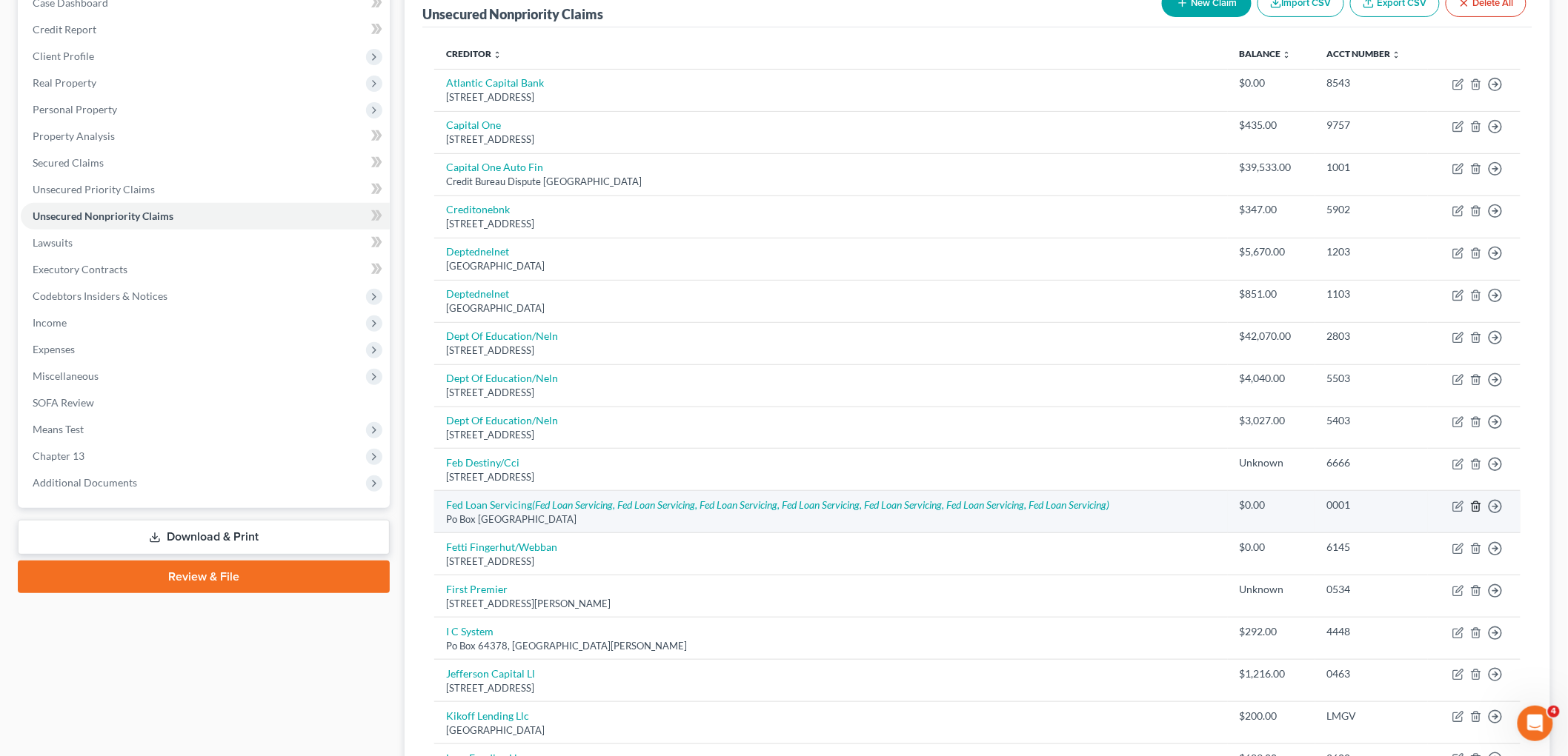
click at [1038, 506] on line "button" at bounding box center [1475, 508] width 0 height 3
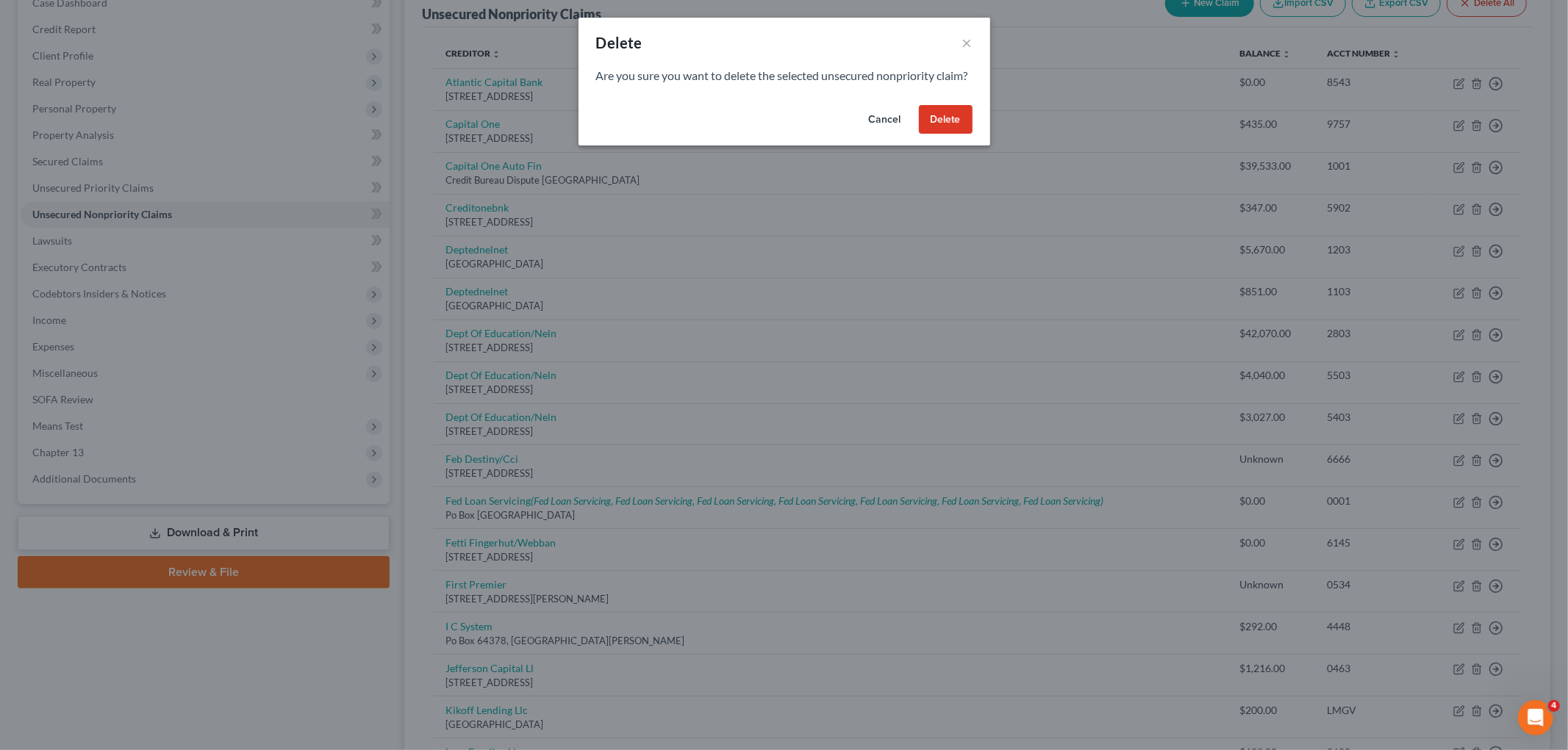
click at [946, 134] on button "Delete" at bounding box center [945, 119] width 54 height 29
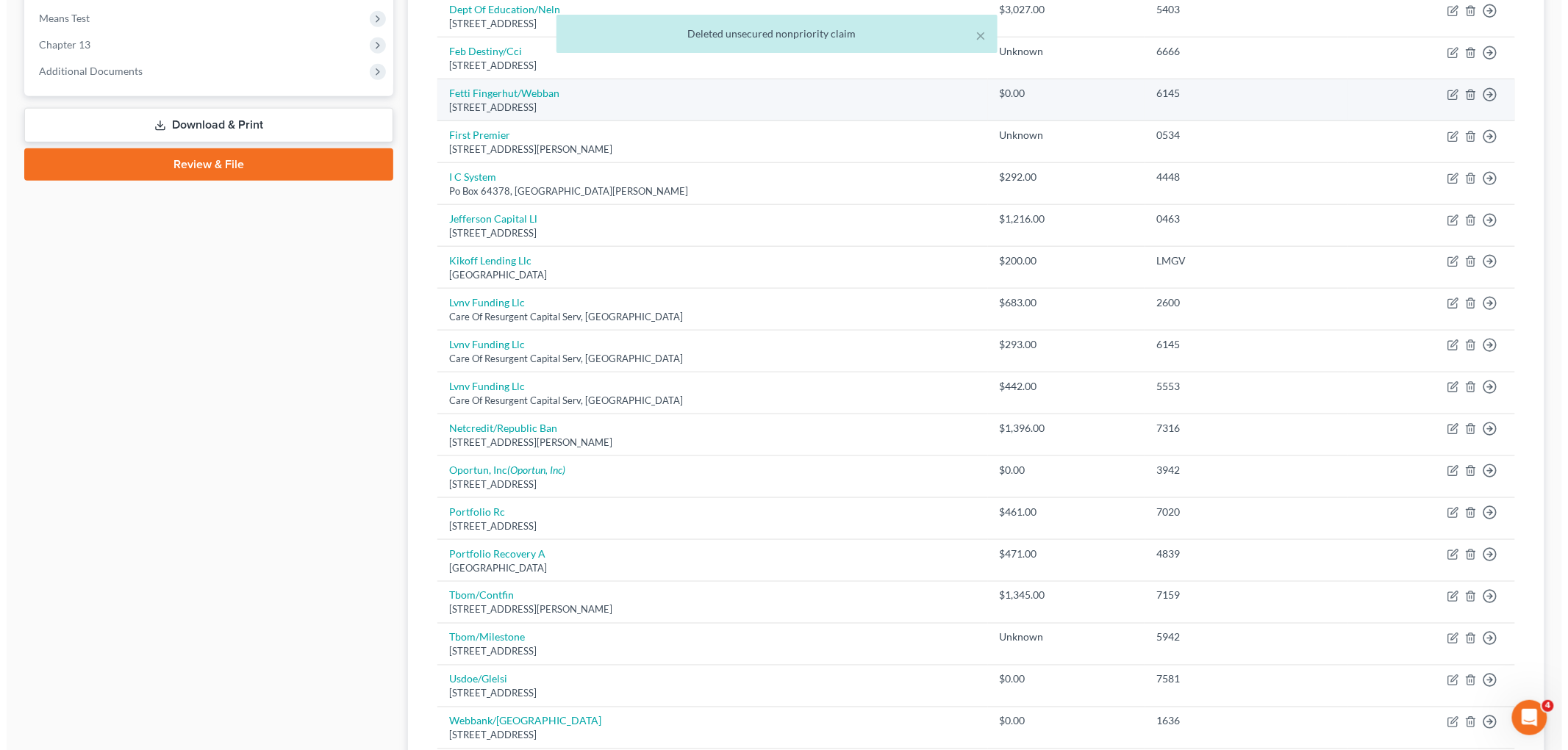
scroll to position [730, 0]
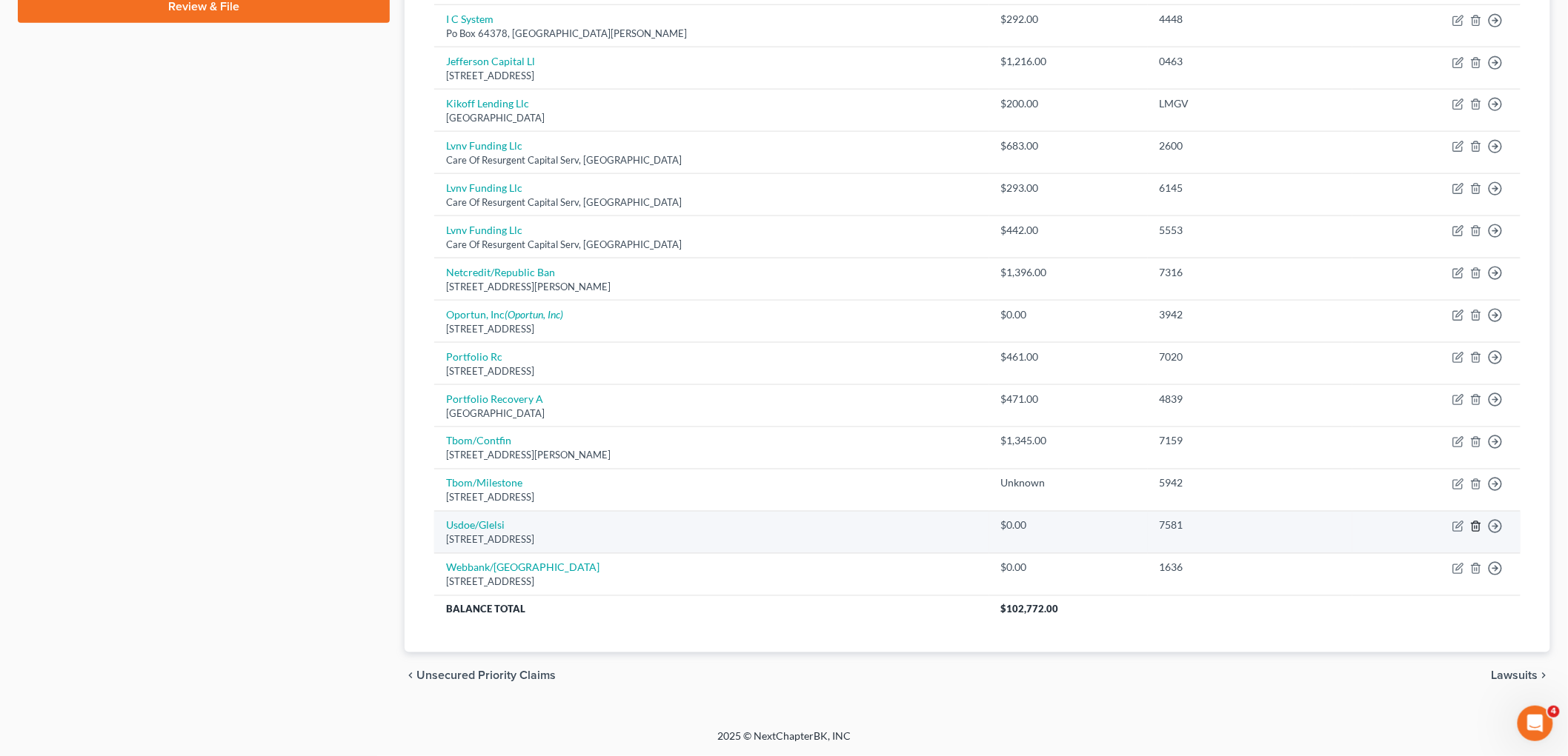
click at [1038, 526] on icon "button" at bounding box center [1476, 527] width 12 height 12
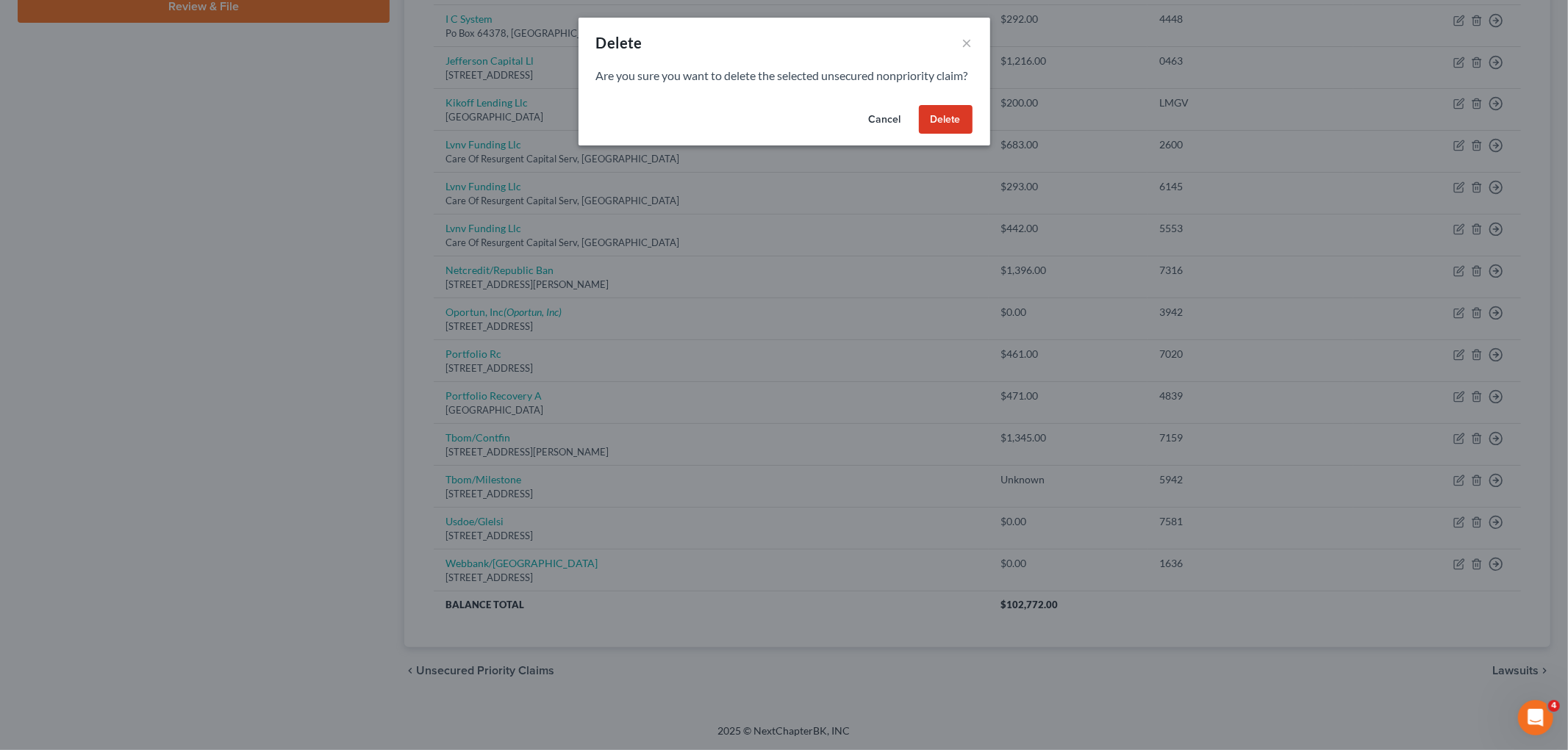
click at [944, 134] on button "Delete" at bounding box center [945, 119] width 54 height 29
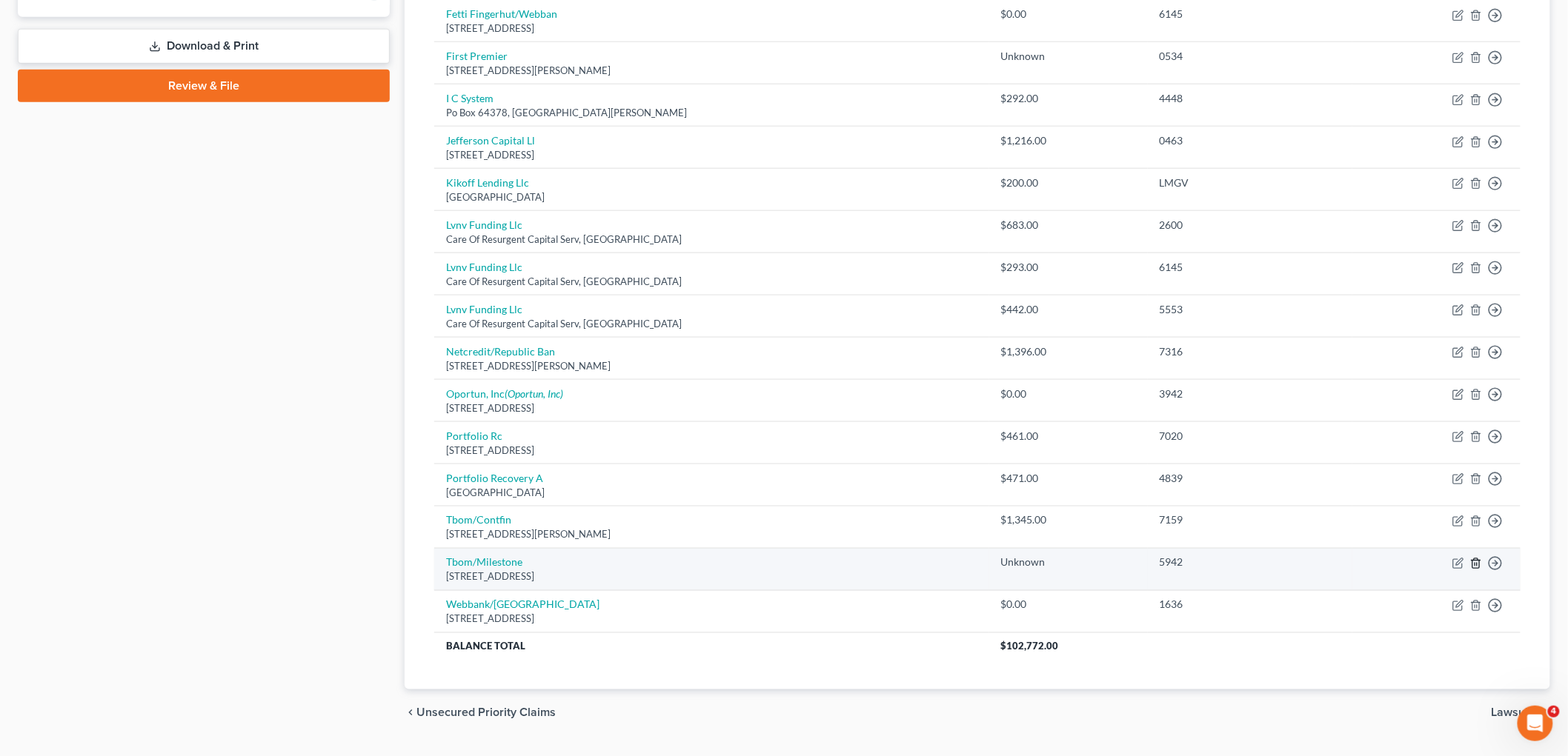
scroll to position [611, 0]
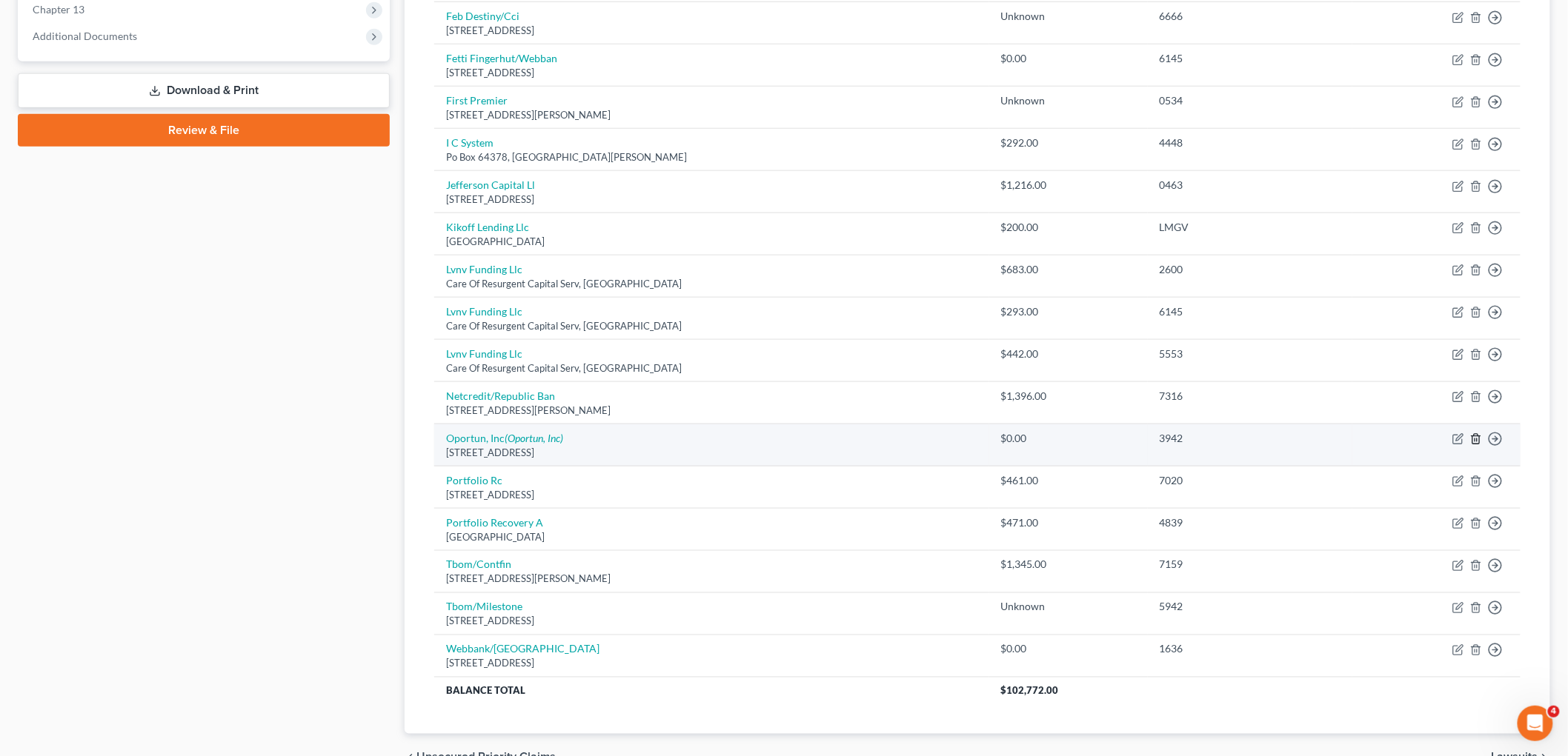
click at [1038, 440] on icon "button" at bounding box center [1476, 439] width 12 height 12
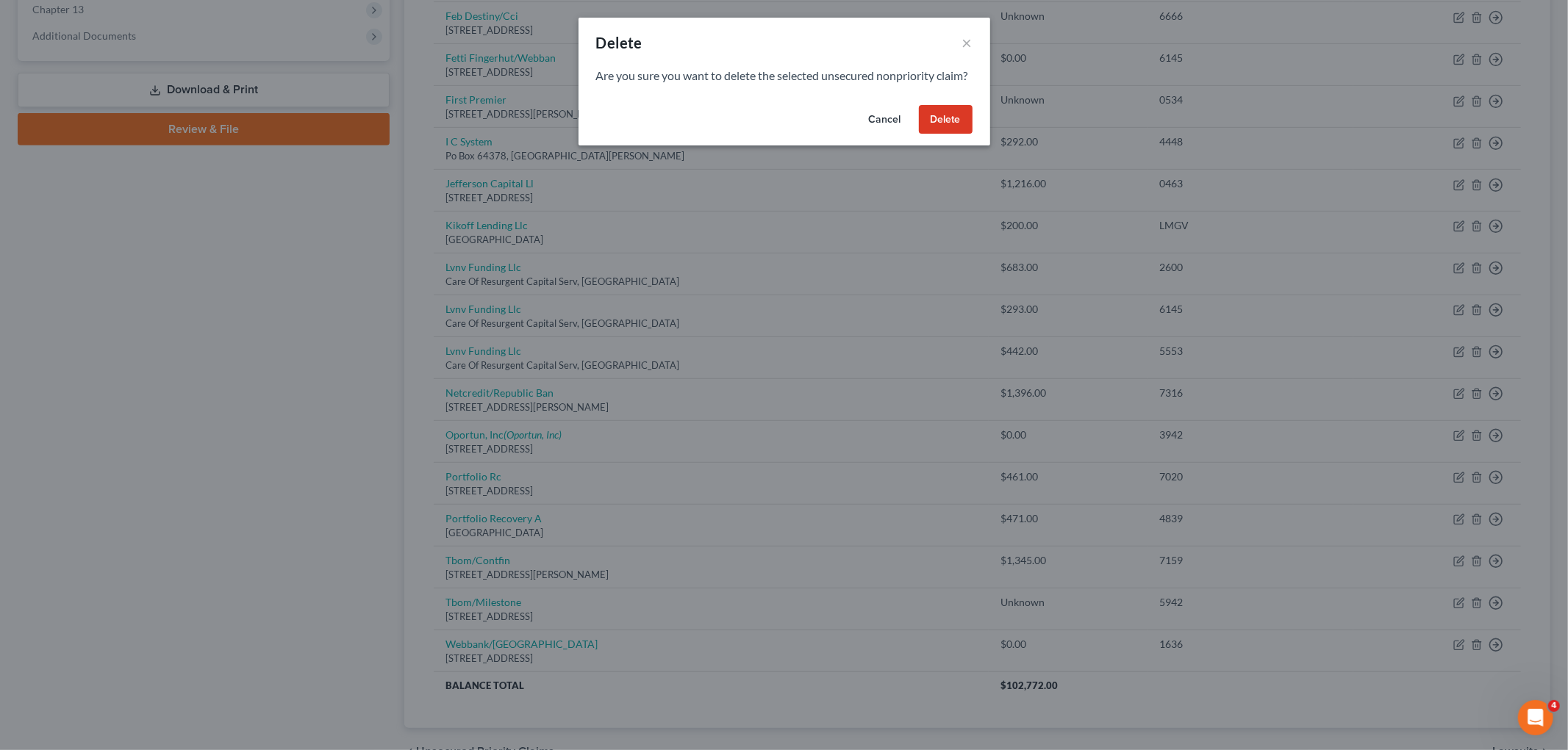
click at [960, 134] on button "Delete" at bounding box center [945, 119] width 54 height 29
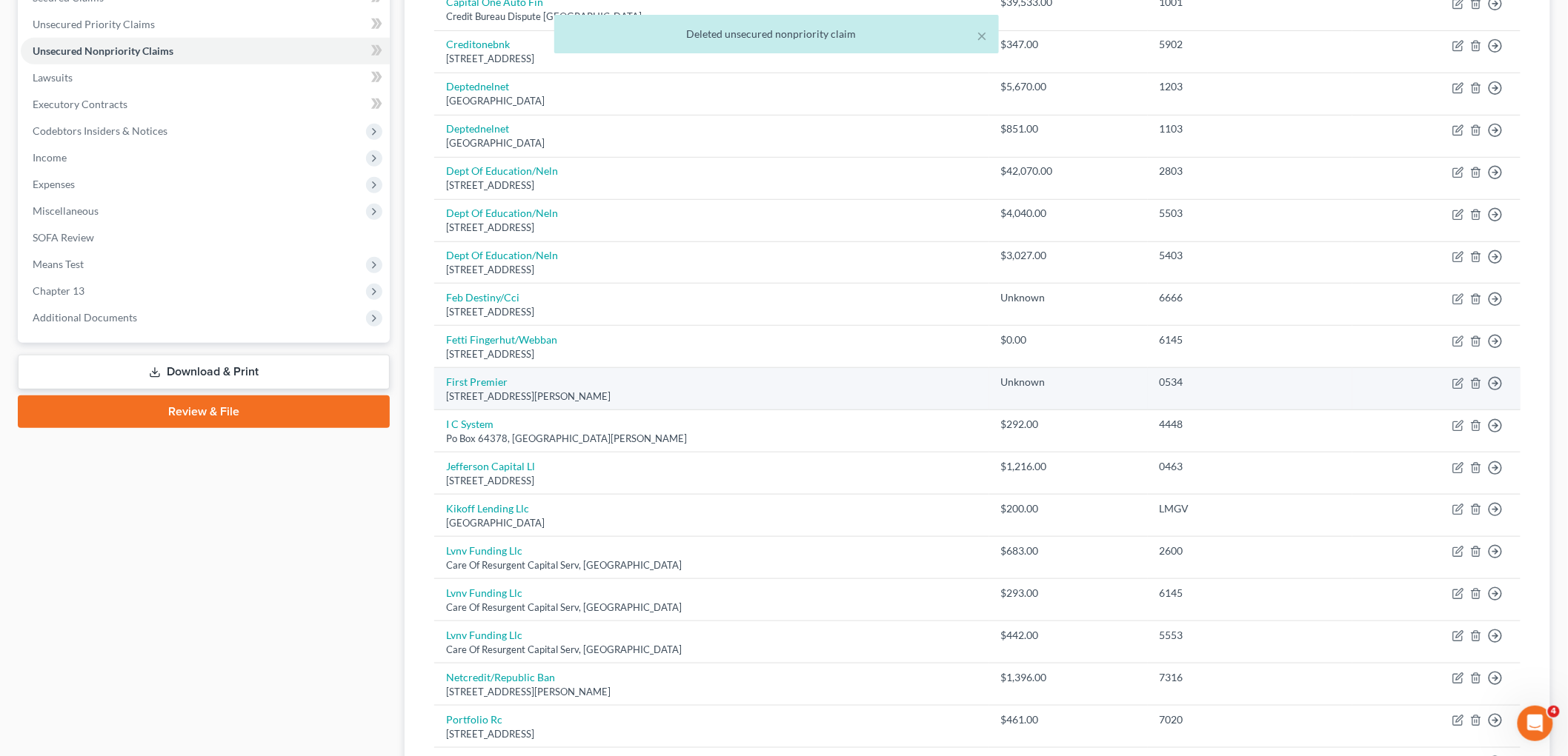
scroll to position [282, 0]
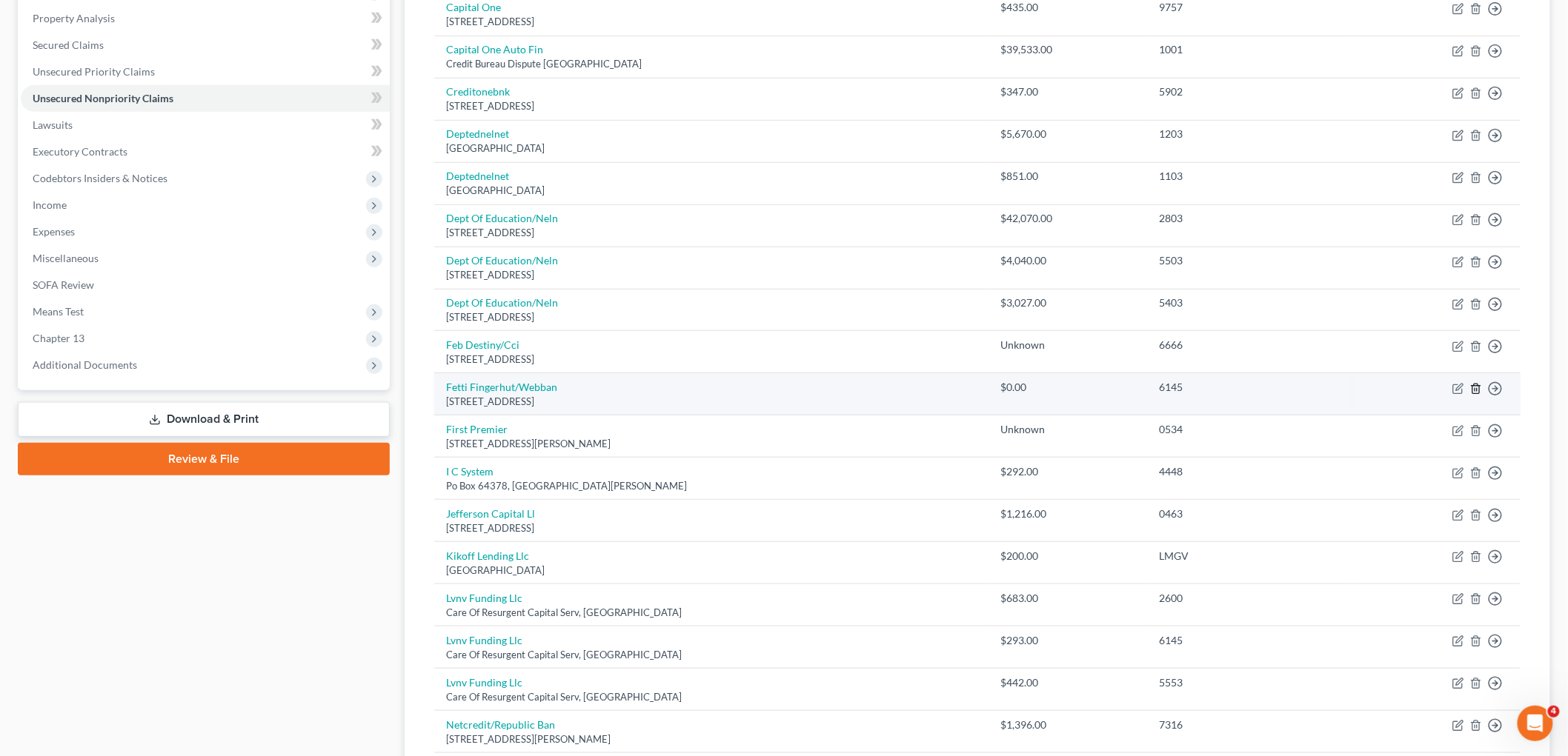
click at [1038, 390] on icon "button" at bounding box center [1476, 389] width 12 height 12
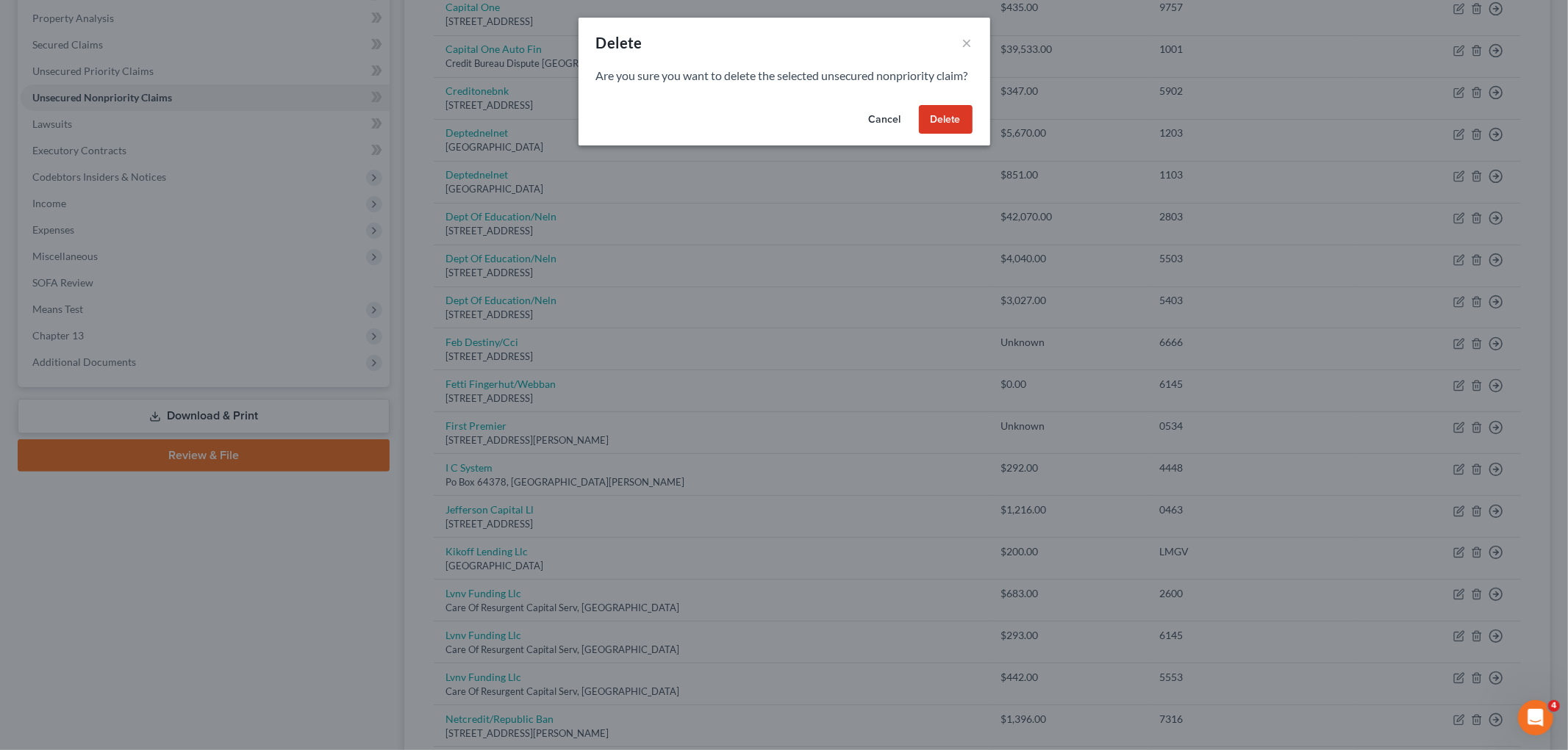
click at [945, 130] on button "Delete" at bounding box center [945, 119] width 54 height 29
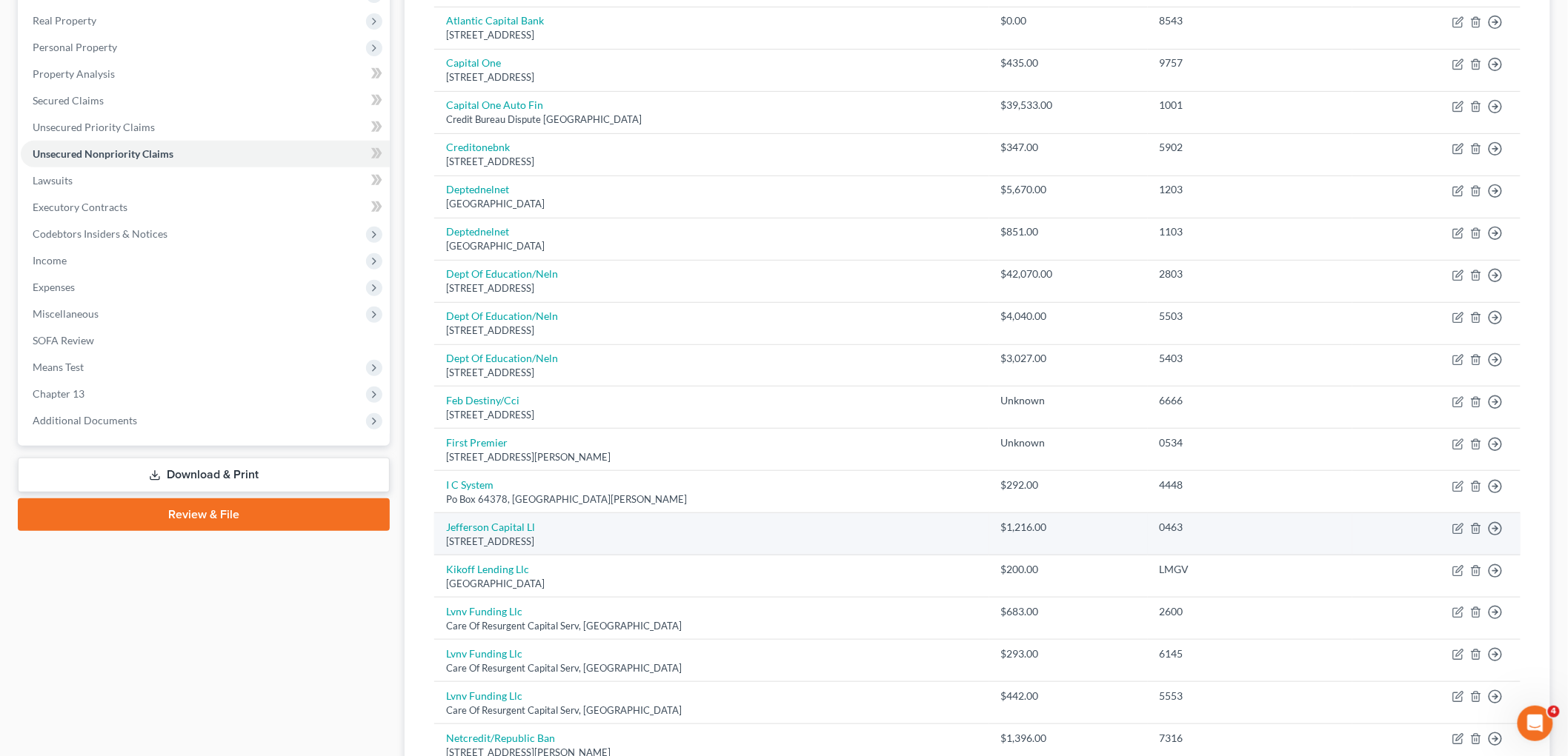
scroll to position [33, 0]
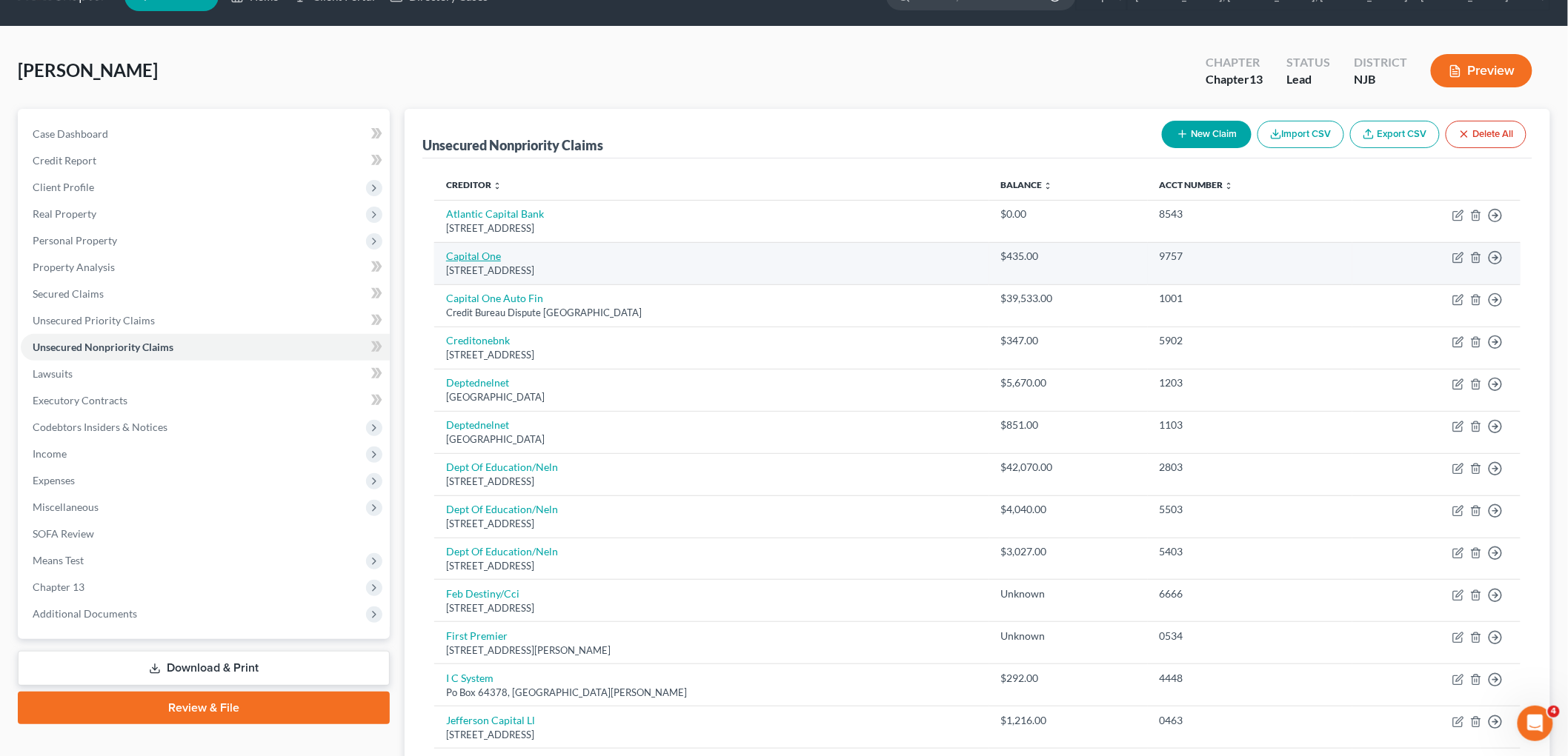
drag, startPoint x: 589, startPoint y: 267, endPoint x: 448, endPoint y: 255, distance: 141.5
click at [448, 255] on td "Capital [STREET_ADDRESS]" at bounding box center [711, 263] width 555 height 42
copy td "Capital [STREET_ADDRESS]"
click at [1038, 259] on icon "button" at bounding box center [1458, 258] width 12 height 12
select select "46"
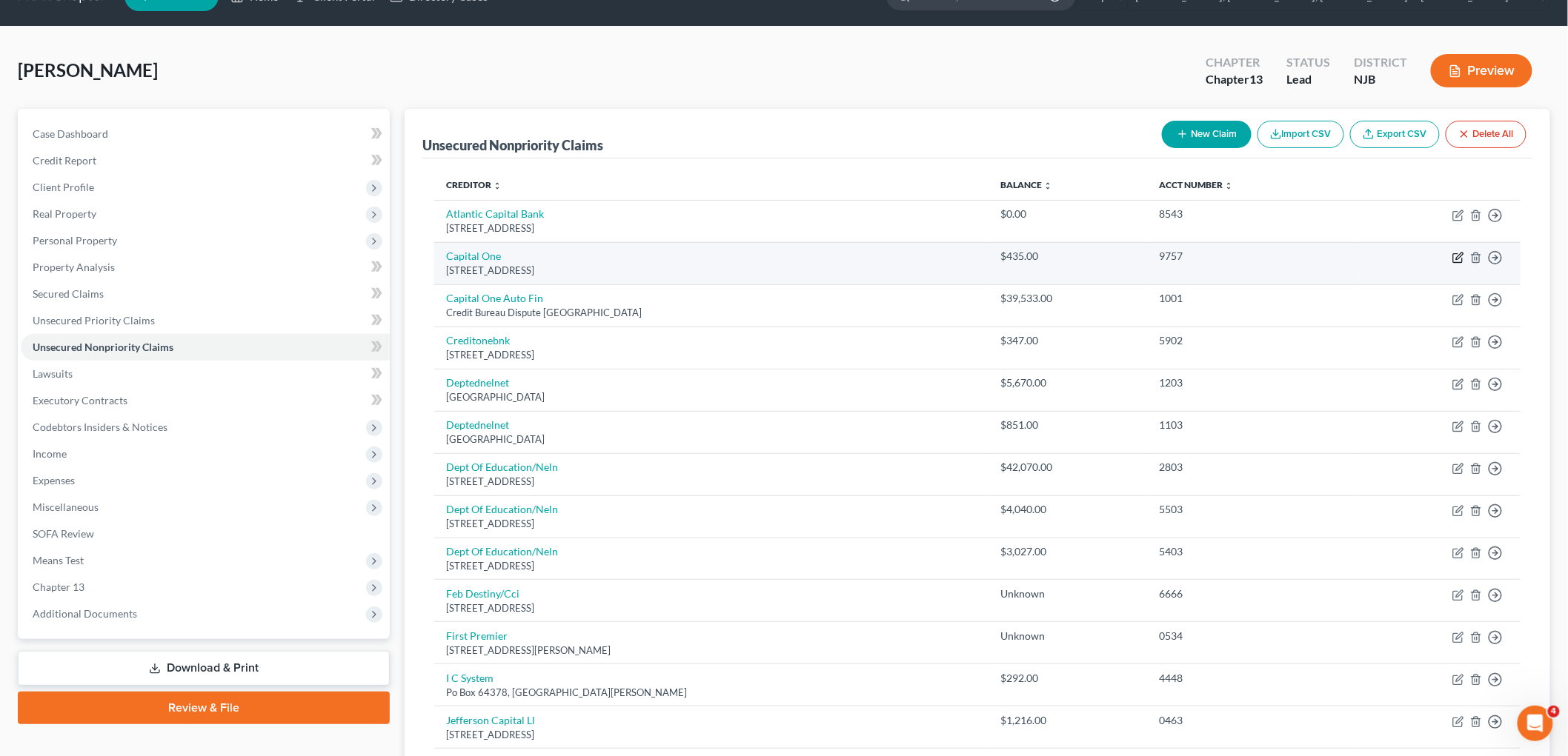
select select "2"
select select "0"
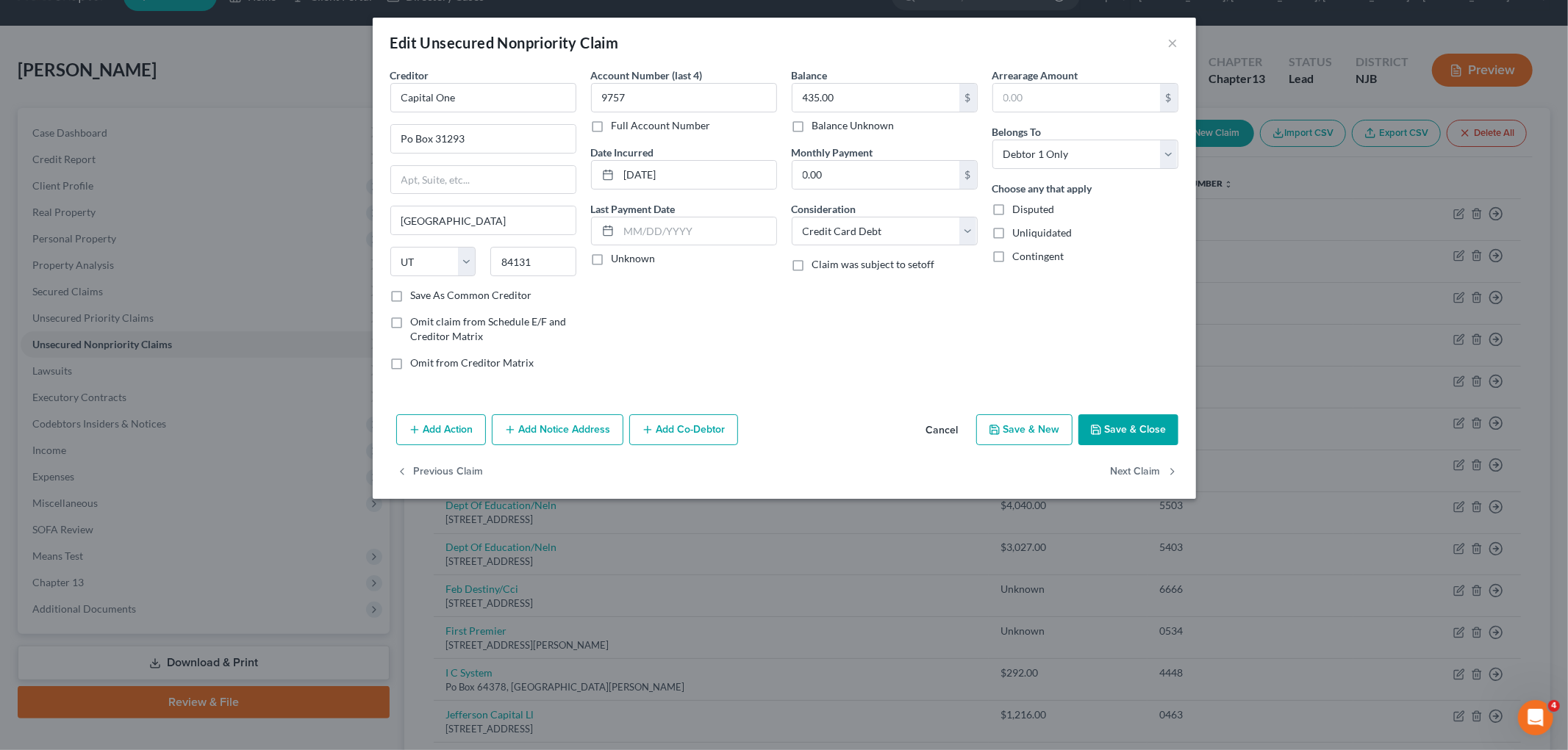
click at [1029, 428] on button "Save & Close" at bounding box center [1128, 429] width 100 height 31
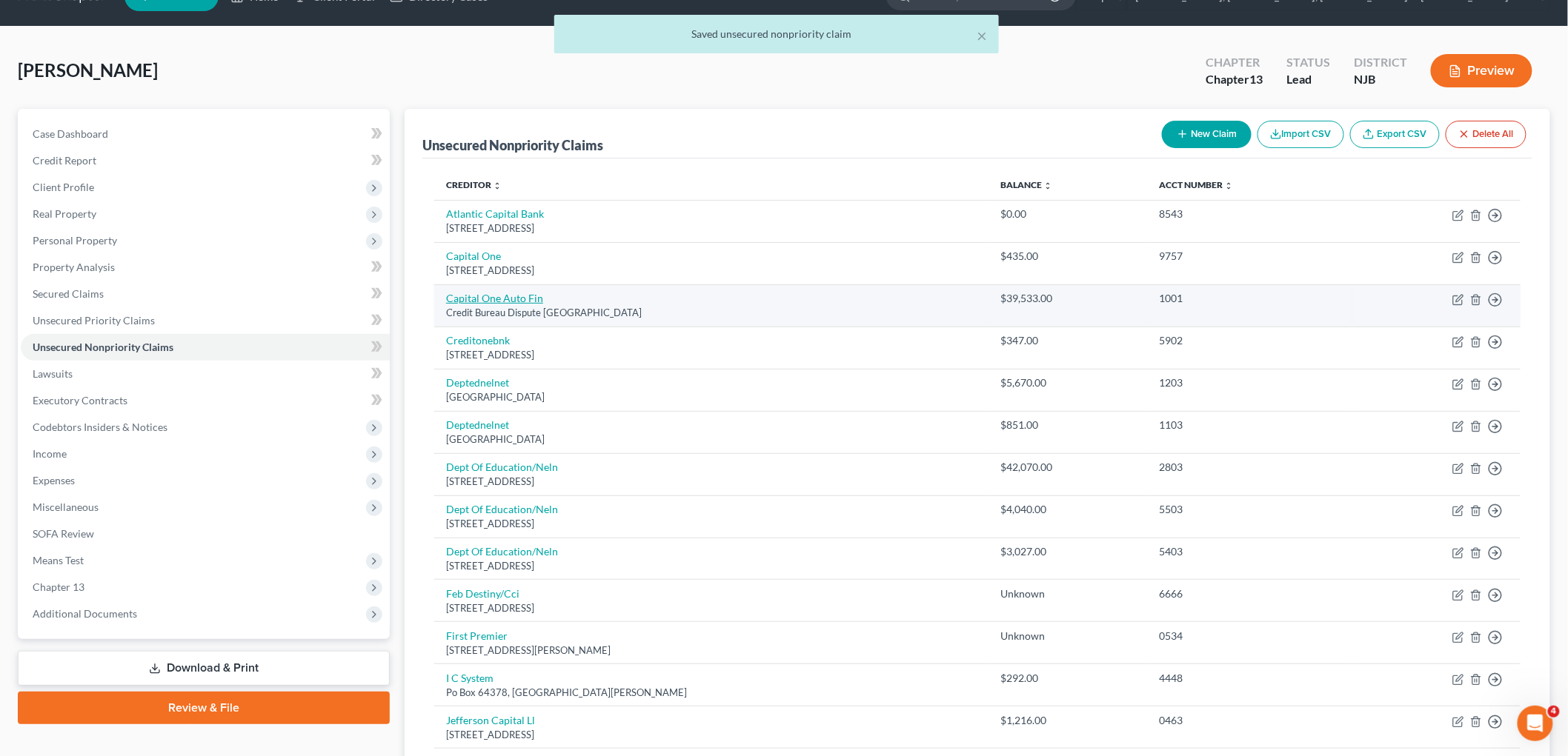
drag, startPoint x: 665, startPoint y: 314, endPoint x: 447, endPoint y: 294, distance: 218.9
click at [447, 294] on td "Capital One Auto Fin Credit Bureau Dispute [GEOGRAPHIC_DATA]" at bounding box center [711, 305] width 555 height 42
copy td "Capital One Auto Fin Credit Bureau Dispute [GEOGRAPHIC_DATA]"
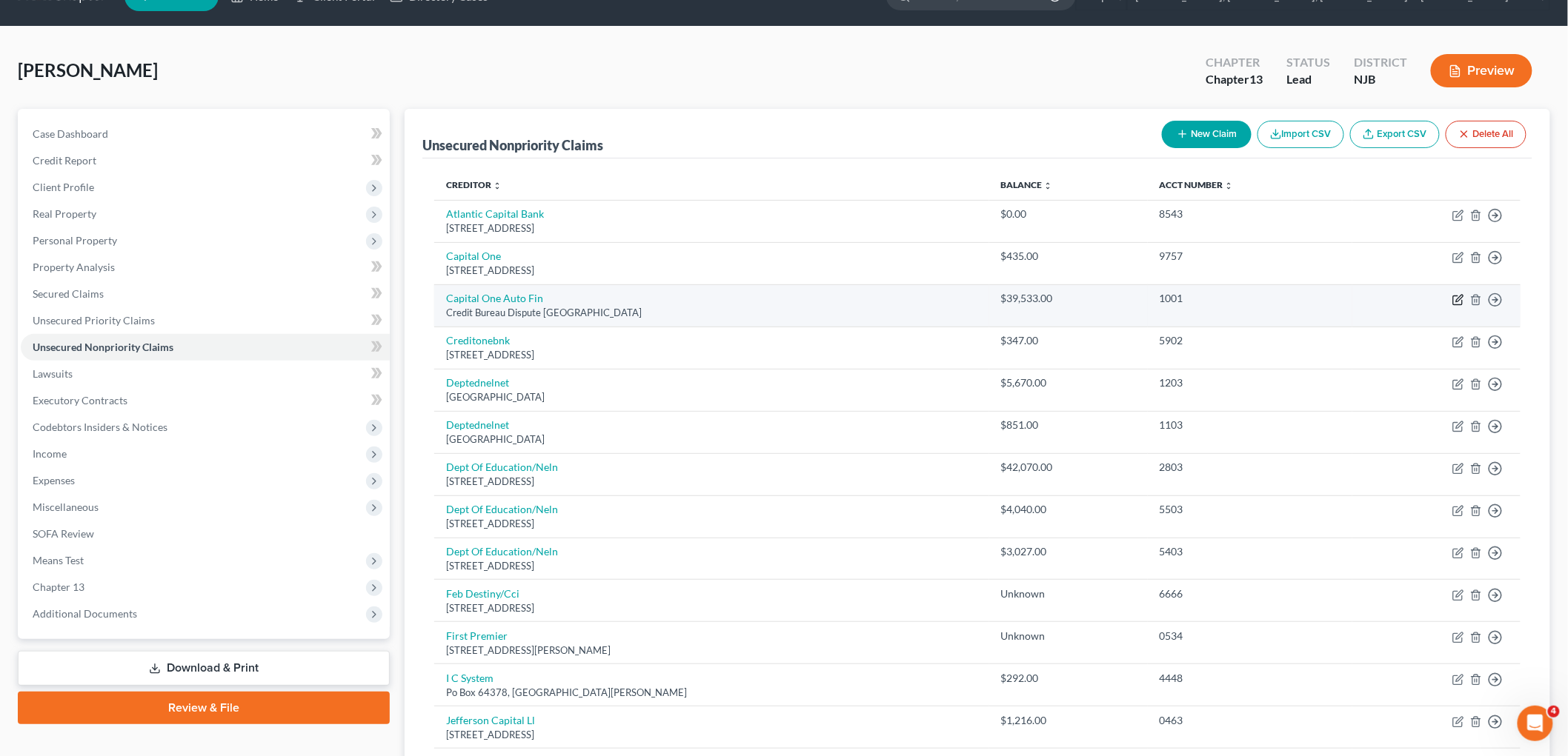
click at [1038, 299] on icon "button" at bounding box center [1458, 300] width 12 height 12
select select "45"
select select "1"
select select "0"
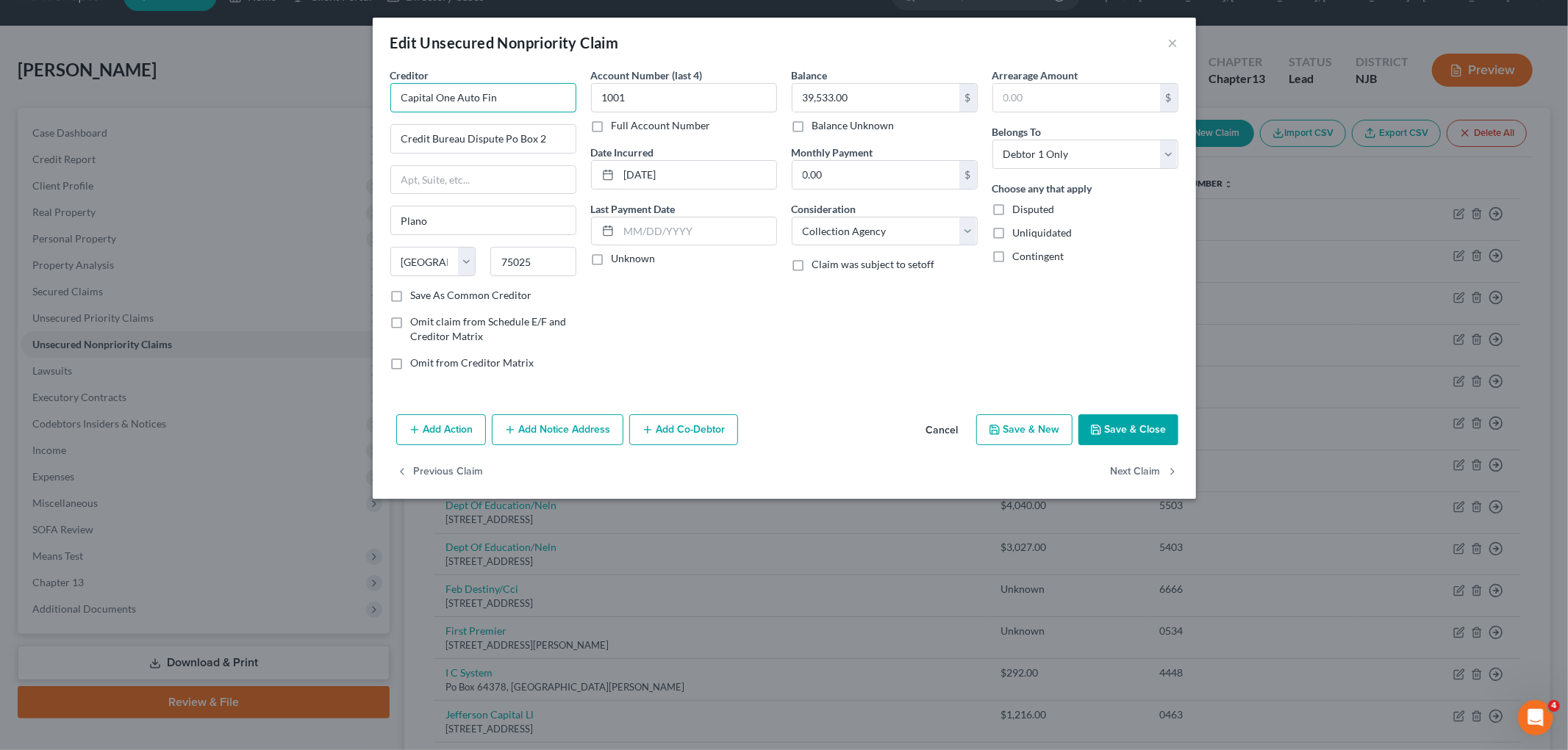
drag, startPoint x: 517, startPoint y: 99, endPoint x: 490, endPoint y: 98, distance: 27.0
click at [395, 98] on input "Capital One Auto Fin" at bounding box center [483, 97] width 186 height 29
paste input "ance"
type input "Capital One Auto Finance"
drag, startPoint x: 398, startPoint y: 138, endPoint x: 576, endPoint y: 144, distance: 178.1
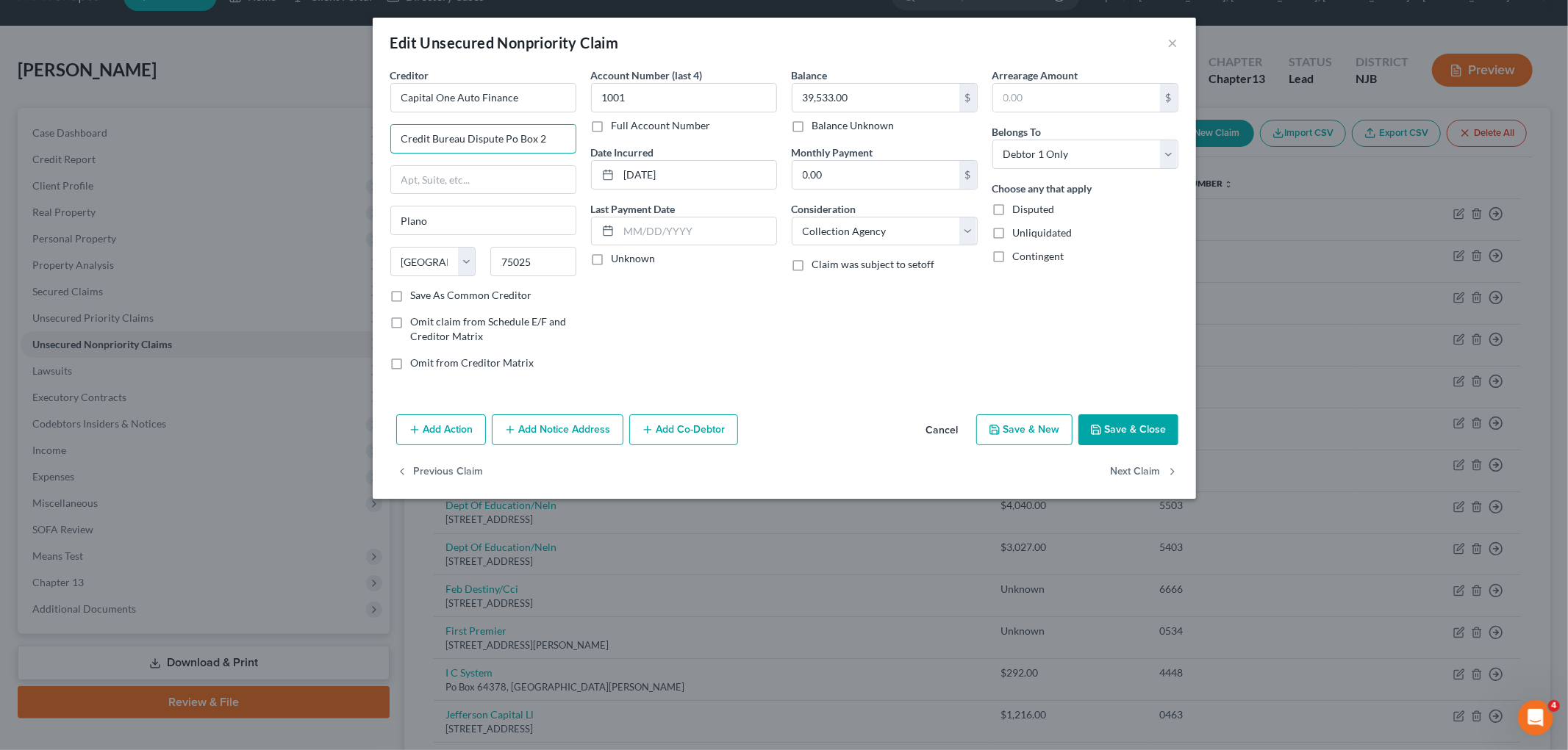
click at [576, 144] on div "Creditor * Capital One Auto Finance Credit Bureau Dispute Po Box 2 Plano State …" at bounding box center [483, 224] width 201 height 314
paste input "P.O. Box 259407"
type input "P.O. Box 259407"
click at [688, 326] on div "Account Number (last 4) 1001 Full Account Number Date Incurred [DATE] Last Paym…" at bounding box center [684, 224] width 201 height 314
click at [704, 343] on div "Account Number (last 4) 1001 Full Account Number Date Incurred [DATE] Last Paym…" at bounding box center [684, 224] width 201 height 314
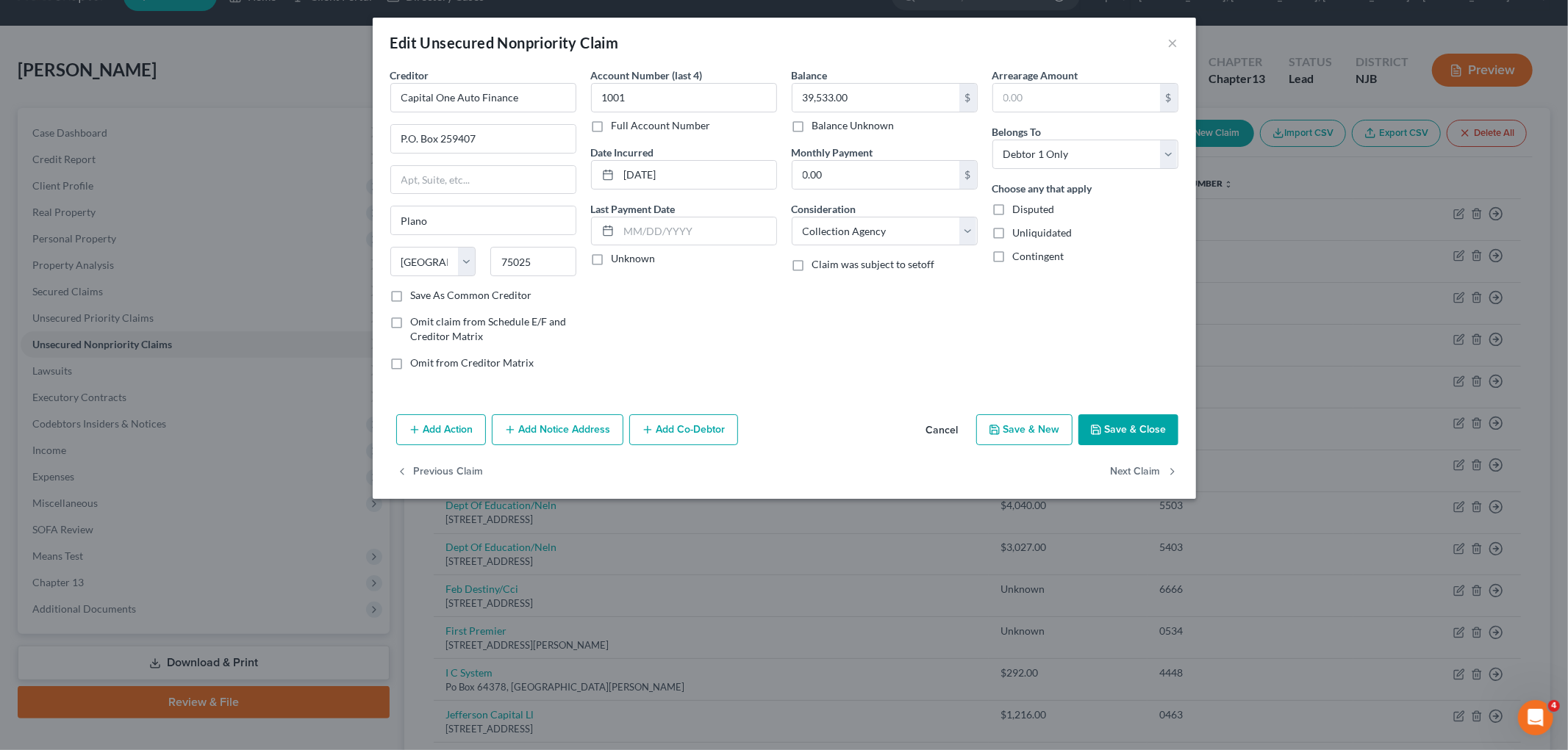
click at [1029, 425] on button "Save & Close" at bounding box center [1128, 429] width 100 height 31
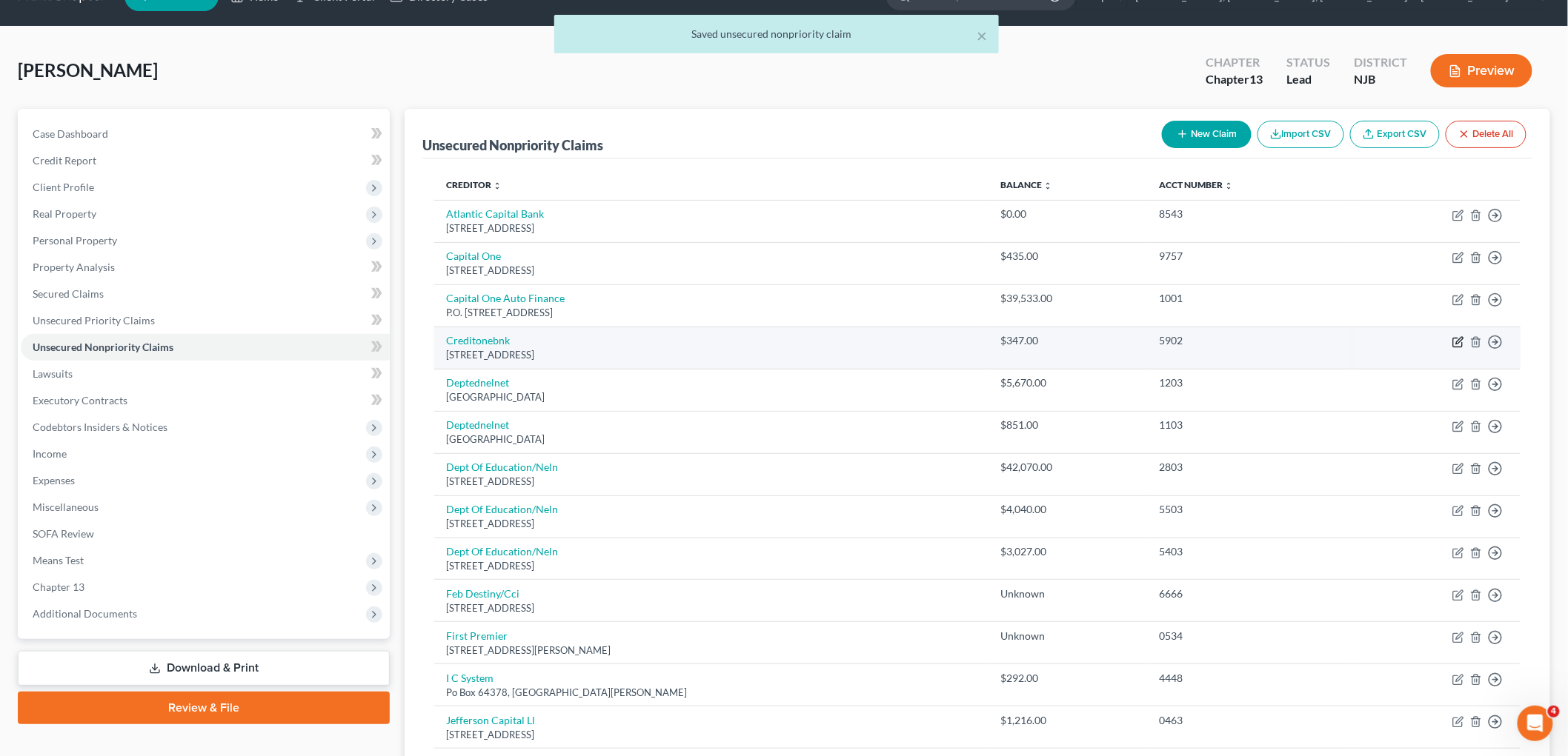
click at [1038, 337] on icon "button" at bounding box center [1458, 342] width 12 height 12
select select "31"
select select "2"
select select "0"
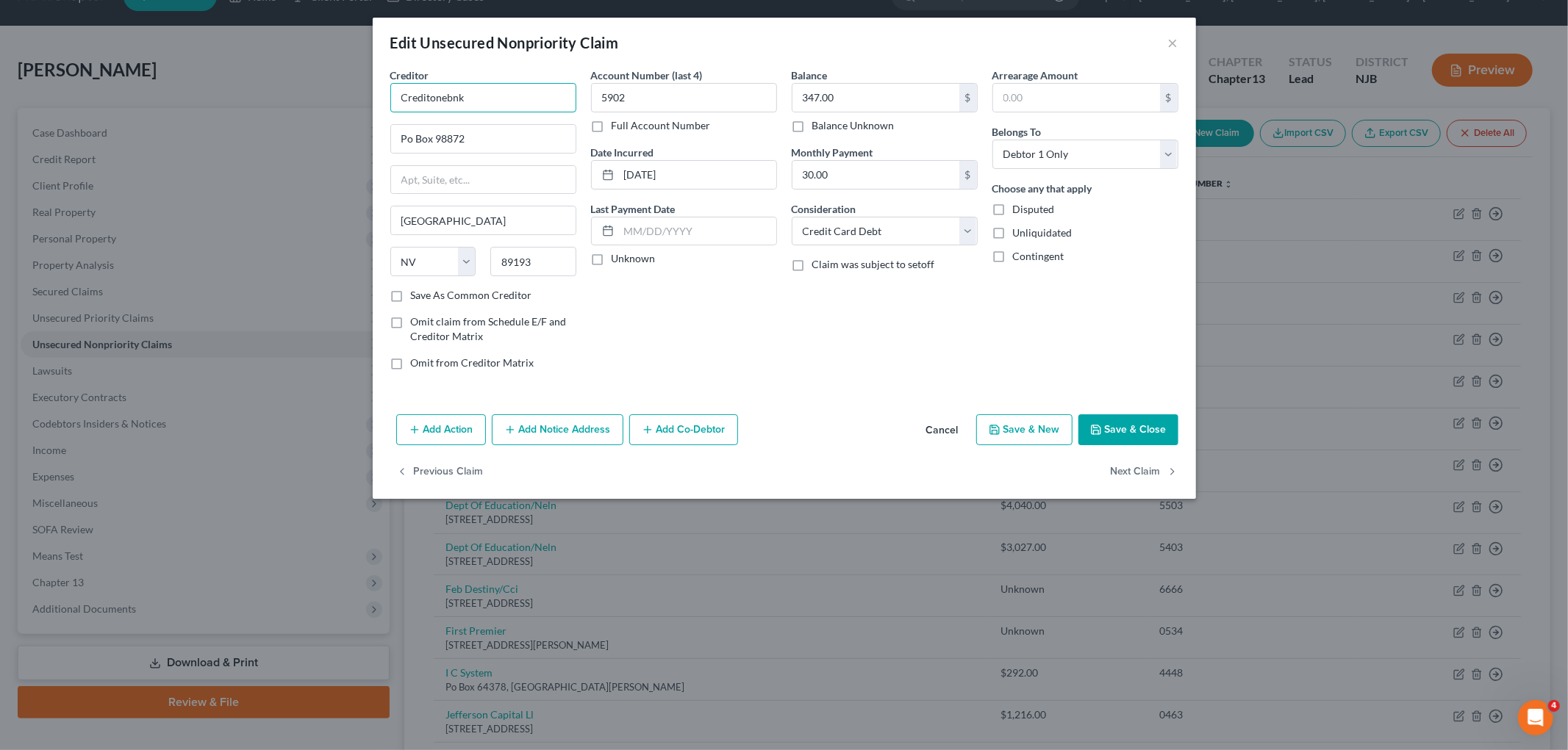
click at [431, 95] on input "Creditonebnk" at bounding box center [483, 97] width 186 height 29
click at [697, 312] on div "Account Number (last 4) 5902 Full Account Number Date Incurred [DATE] Last Paym…" at bounding box center [684, 224] width 201 height 314
type input "Credit One Bank"
click at [1029, 430] on button "Save & Close" at bounding box center [1128, 429] width 100 height 31
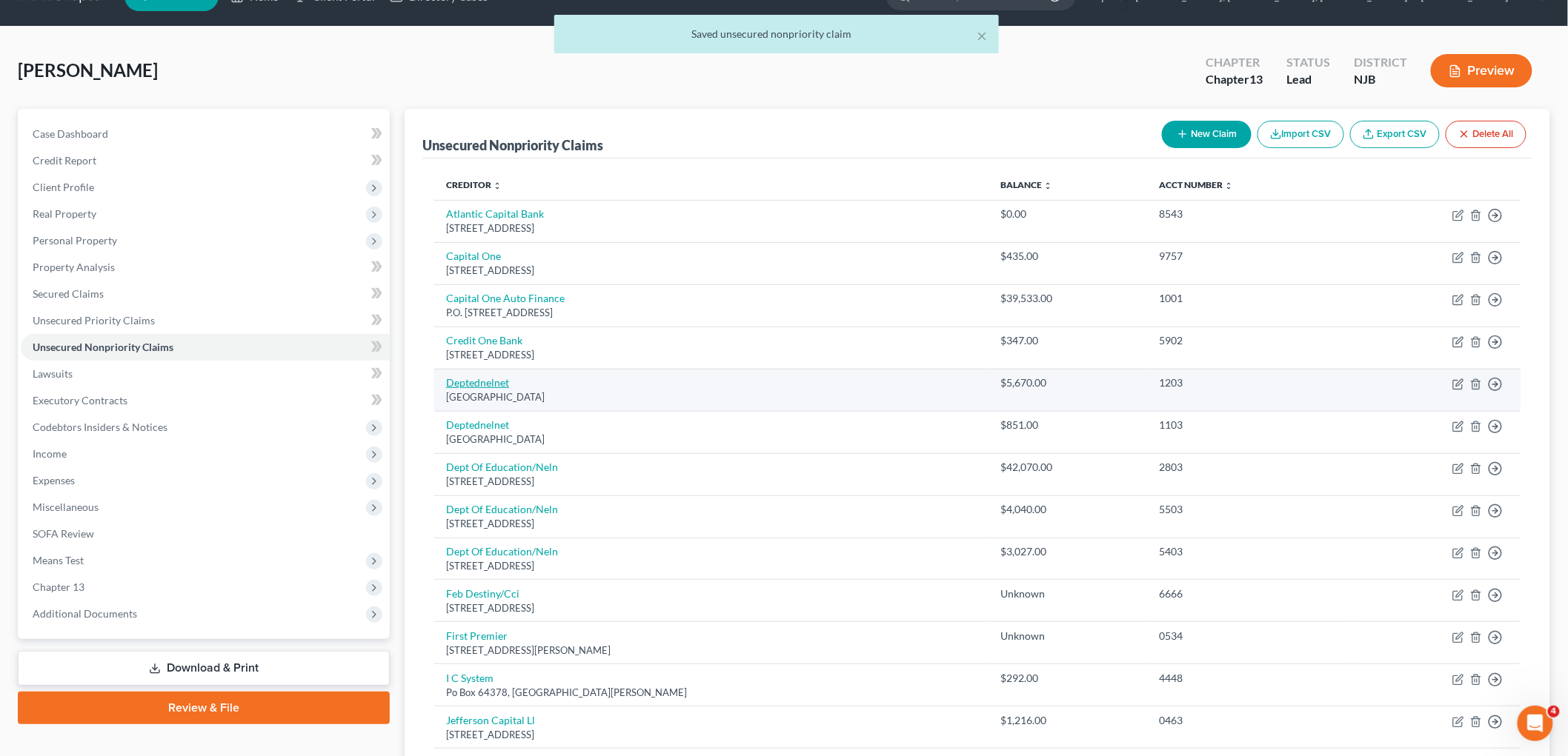
drag, startPoint x: 611, startPoint y: 400, endPoint x: 446, endPoint y: 382, distance: 166.0
click at [446, 382] on td "Deptednelnet [GEOGRAPHIC_DATA]" at bounding box center [711, 390] width 555 height 42
copy td "Deptednelnet [GEOGRAPHIC_DATA]"
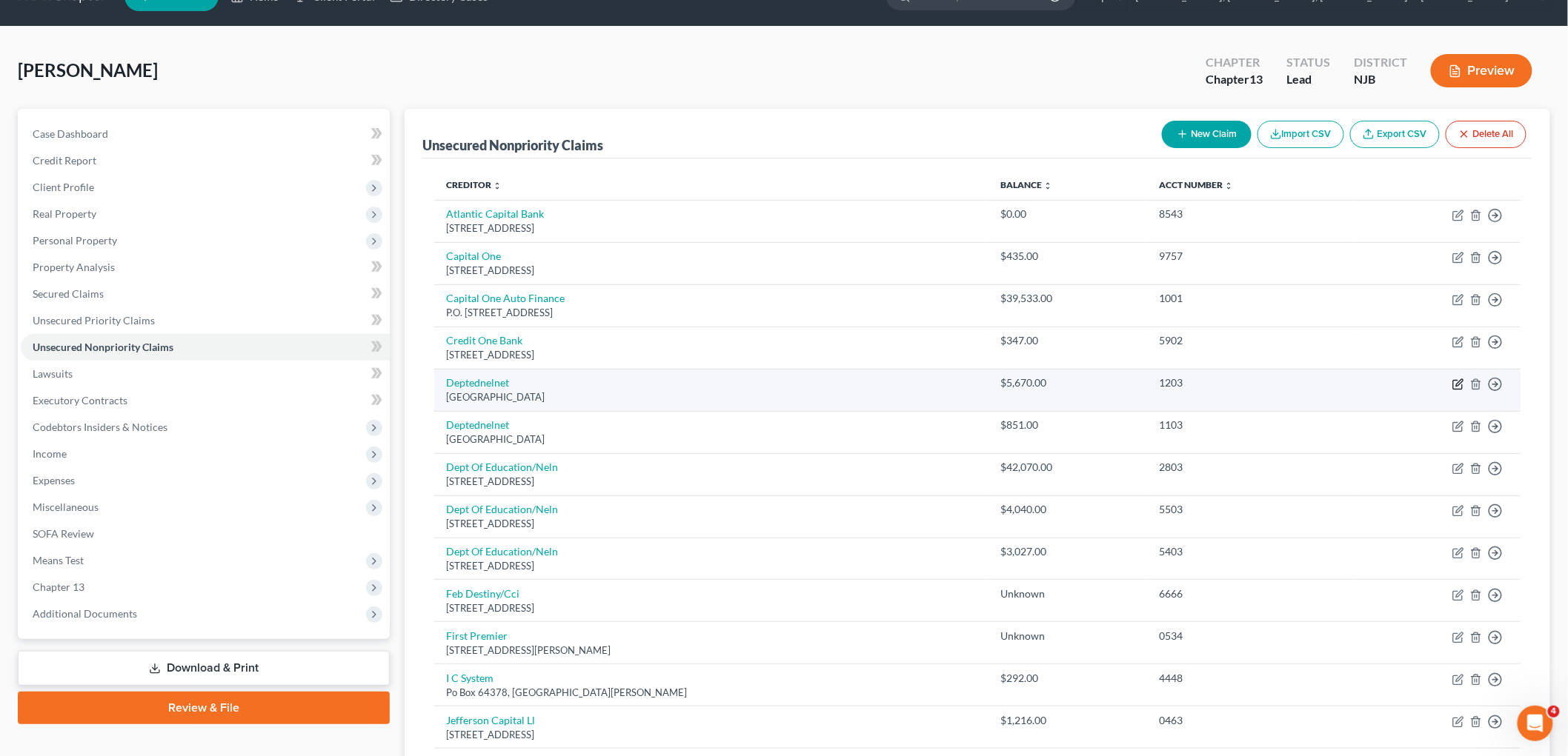
click at [1038, 382] on icon "button" at bounding box center [1459, 382] width 7 height 7
select select "30"
select select "17"
select select "0"
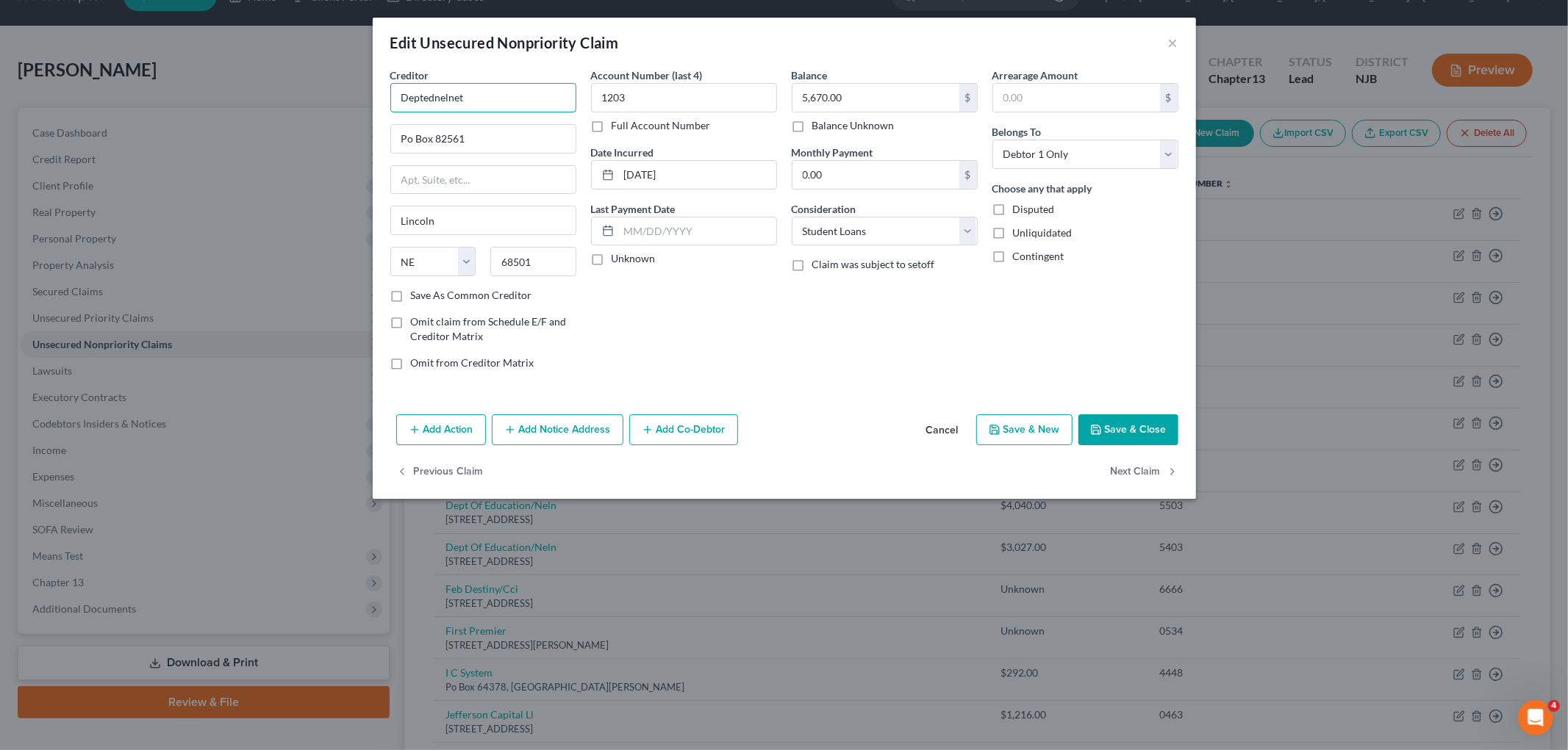
drag, startPoint x: 483, startPoint y: 96, endPoint x: 346, endPoint y: 94, distance: 137.0
click at [346, 94] on div "Edit Unsecured Nonpriority Claim × Creditor * Deptednelnet Po Box 82561 [GEOGRA…" at bounding box center [784, 375] width 1568 height 750
drag, startPoint x: 447, startPoint y: 93, endPoint x: 398, endPoint y: 93, distance: 49.0
click at [398, 93] on input "Nelnet" at bounding box center [483, 97] width 186 height 29
click at [780, 349] on div "Account Number (last 4) 1203 Full Account Number Date Incurred [DATE] Last Paym…" at bounding box center [684, 224] width 201 height 314
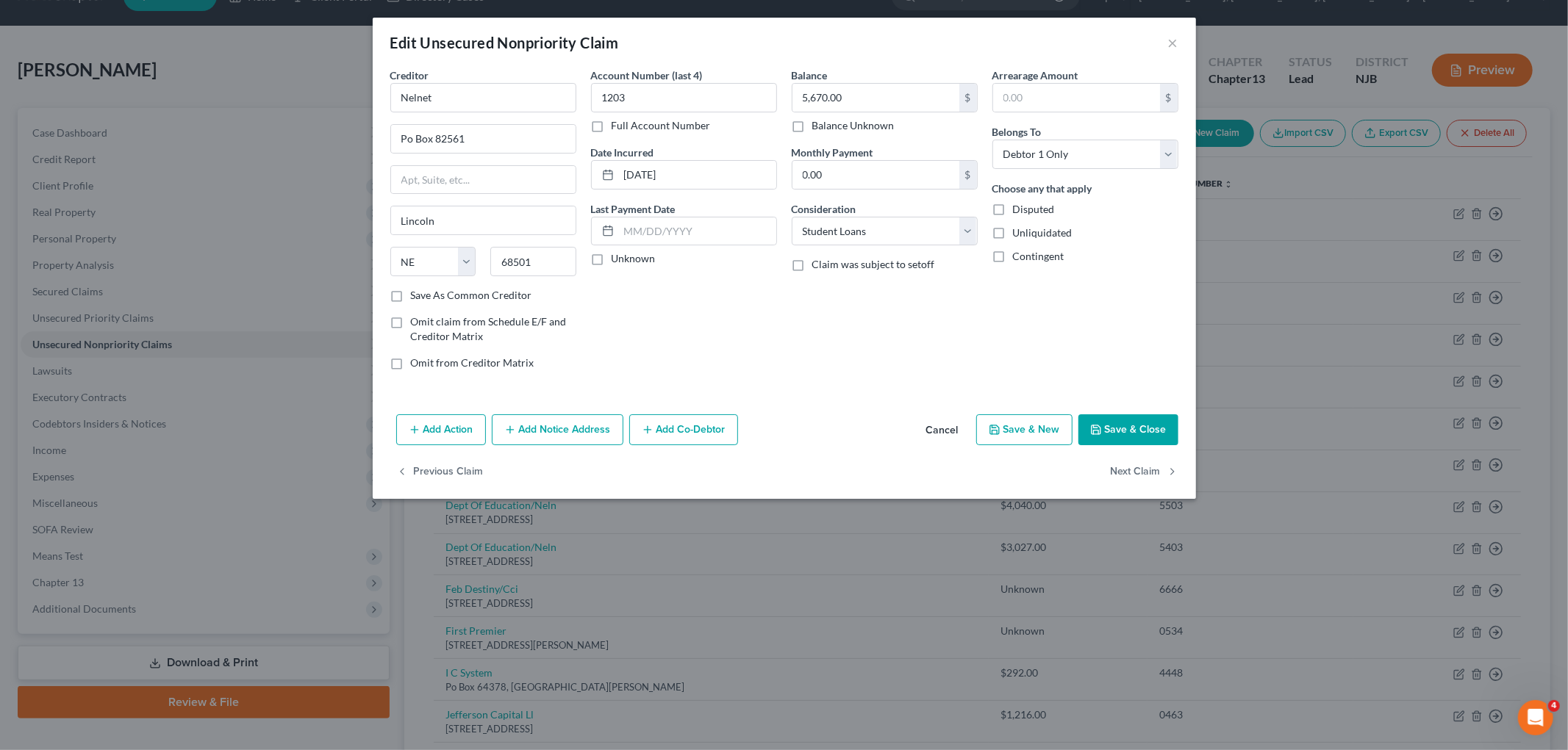
type input "Nelnet"
click at [1029, 427] on button "Save & Close" at bounding box center [1128, 429] width 100 height 31
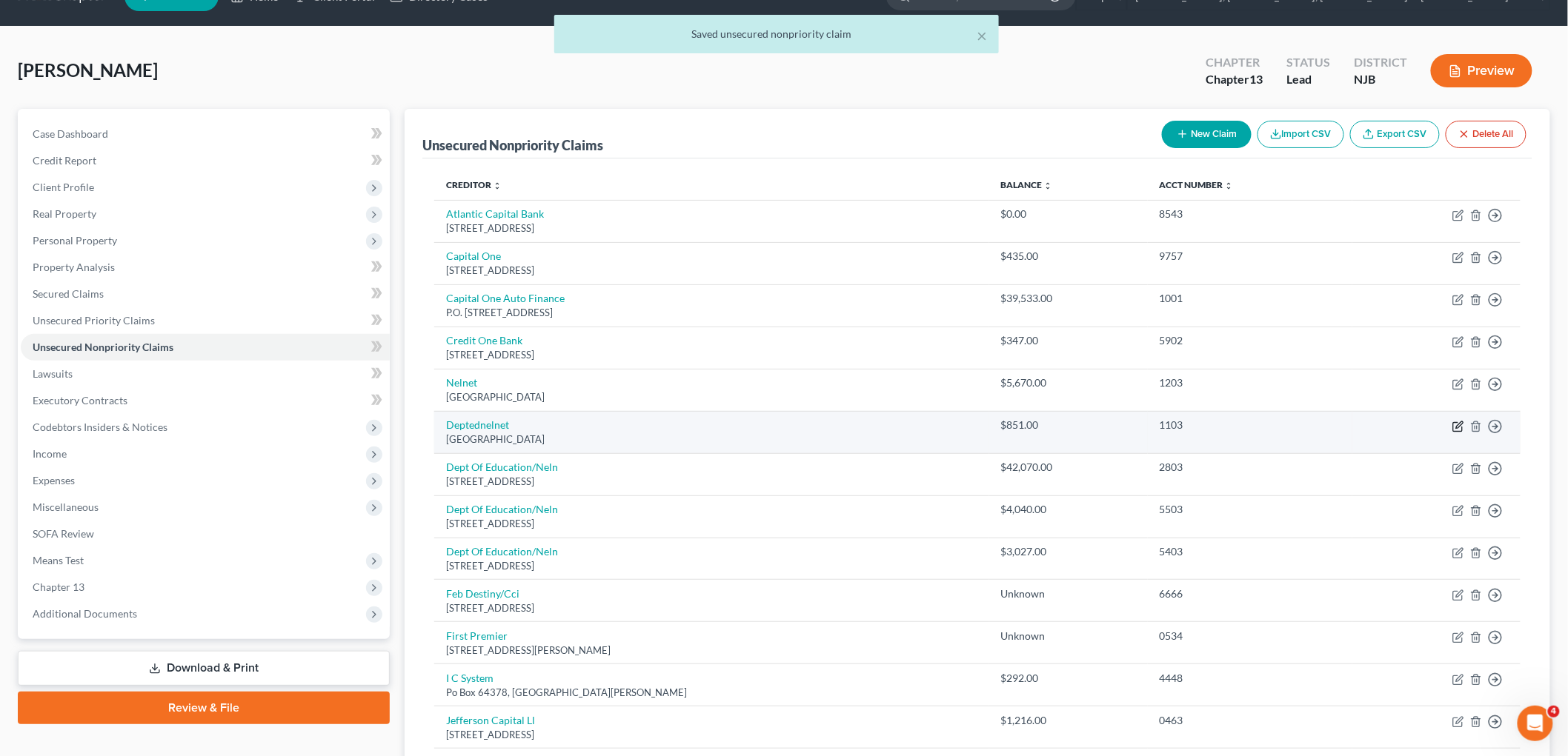
click at [1038, 426] on icon "button" at bounding box center [1458, 427] width 12 height 12
select select "30"
select select "17"
select select "0"
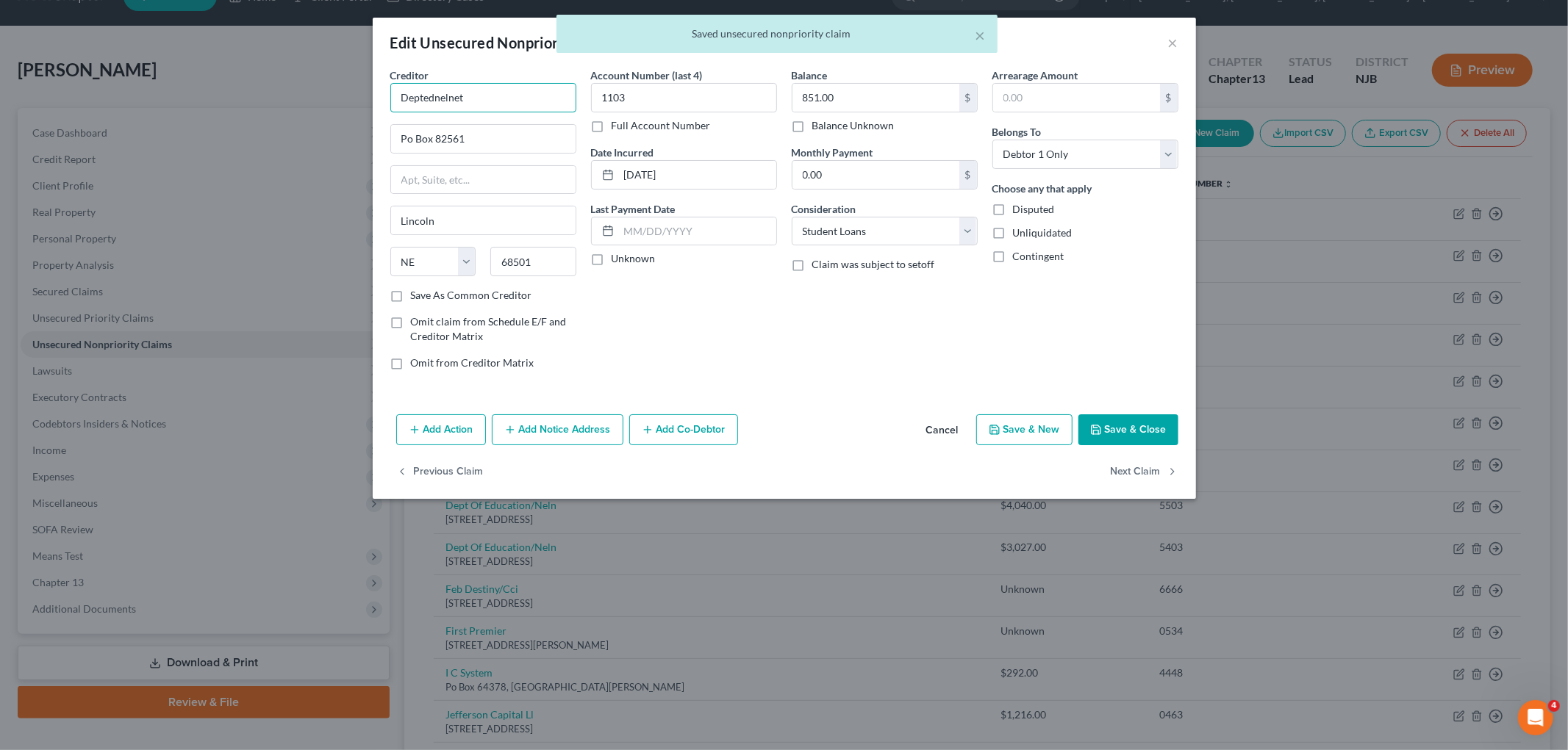
drag, startPoint x: 483, startPoint y: 92, endPoint x: 364, endPoint y: 90, distance: 119.0
click at [364, 90] on div "Edit Unsecured Nonpriority Claim × Creditor * Deptednelnet Po Box 82561 [GEOGRA…" at bounding box center [784, 375] width 1568 height 750
paste input "Nelnet"
click at [719, 306] on div "Account Number (last 4) 1103 Full Account Number Date Incurred [DATE] Last Paym…" at bounding box center [684, 224] width 201 height 314
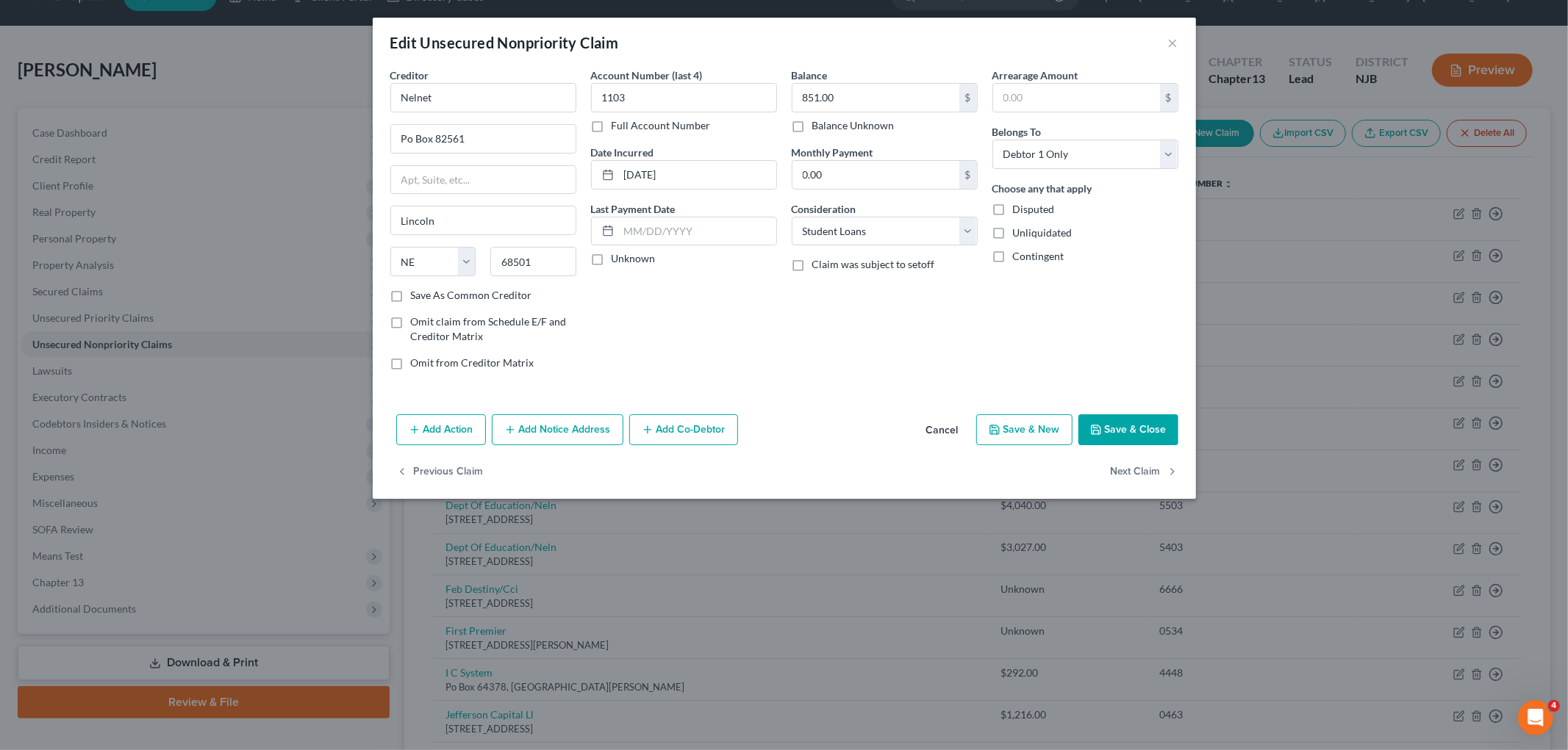
type input "Nelnet"
click at [1029, 433] on button "Save & Close" at bounding box center [1128, 429] width 100 height 31
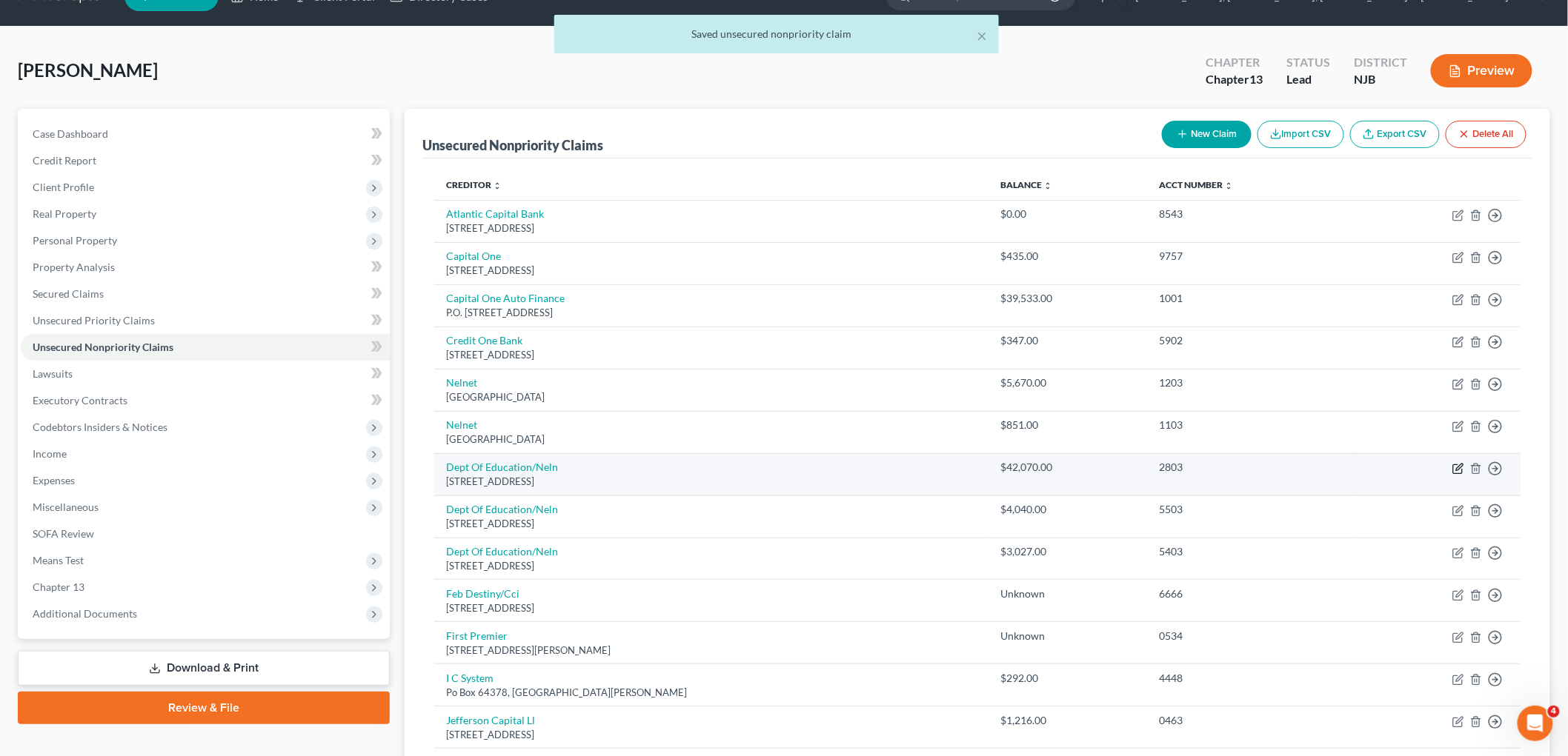
click at [1038, 469] on icon "button" at bounding box center [1459, 467] width 7 height 7
select select "30"
select select "17"
select select "0"
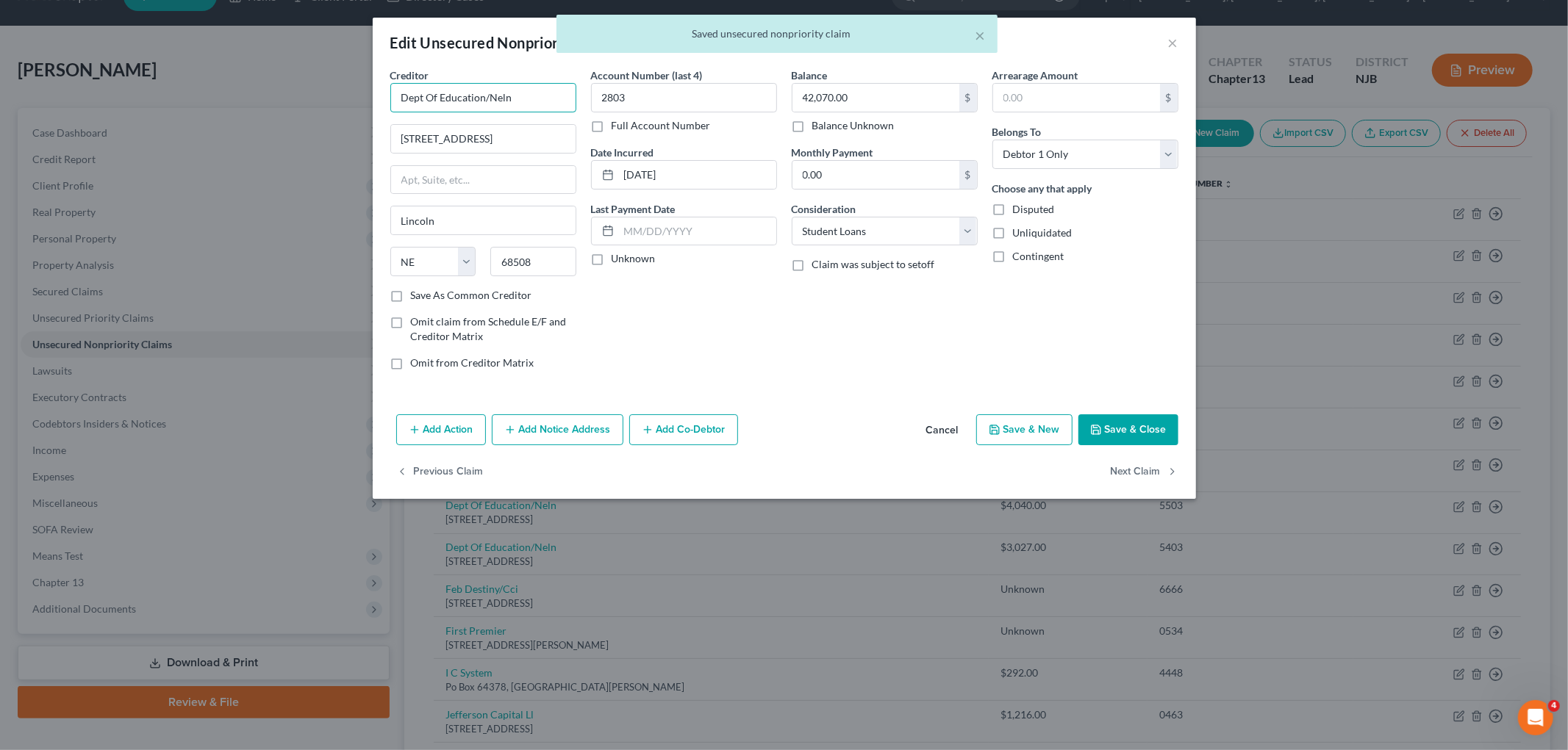
drag, startPoint x: 527, startPoint y: 95, endPoint x: 376, endPoint y: 86, distance: 151.3
click at [376, 86] on div "Creditor * Dept Of Education/Neln [GEOGRAPHIC_DATA] [US_STATE] AK AR AZ CA CO […" at bounding box center [784, 237] width 823 height 341
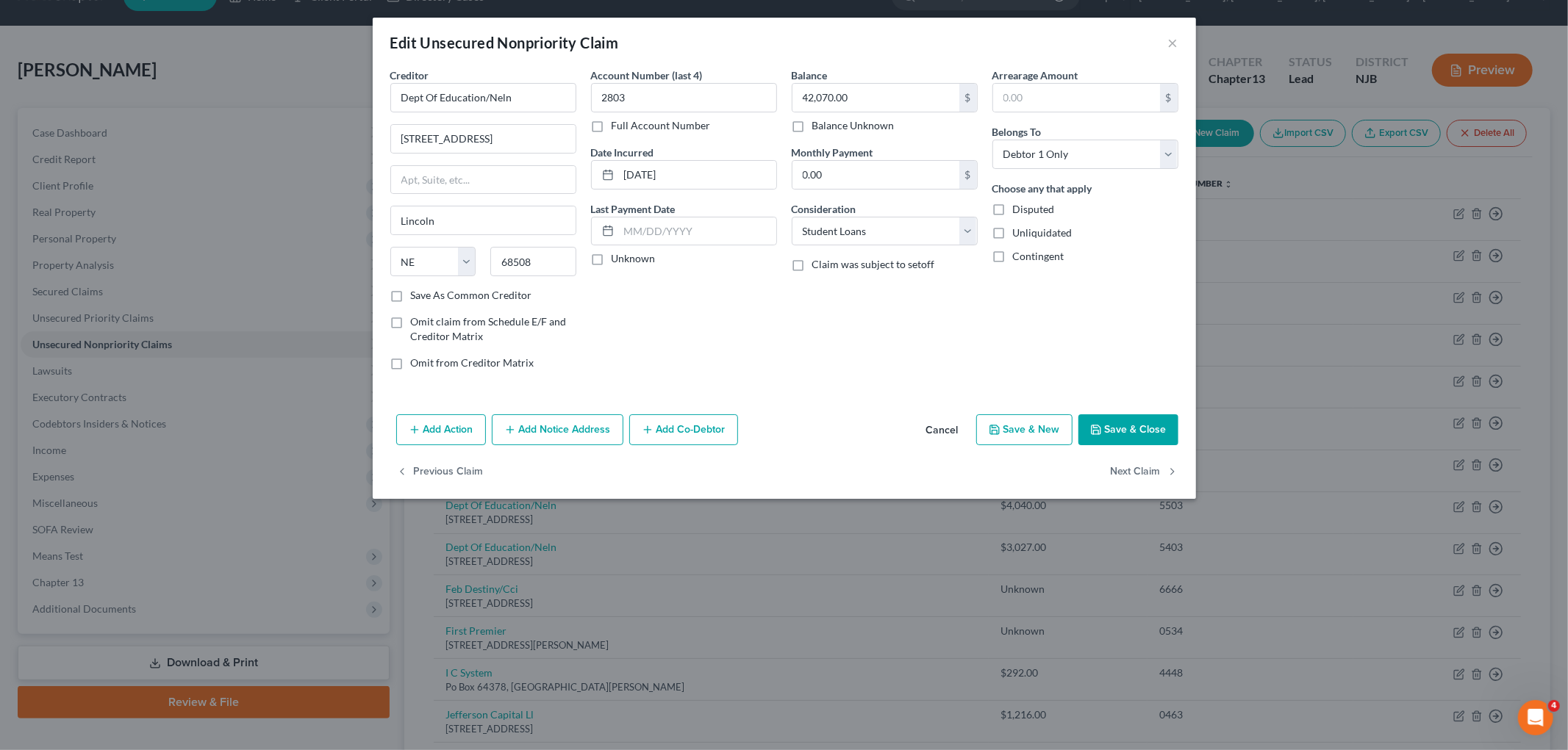
click at [950, 432] on button "Cancel" at bounding box center [942, 430] width 56 height 29
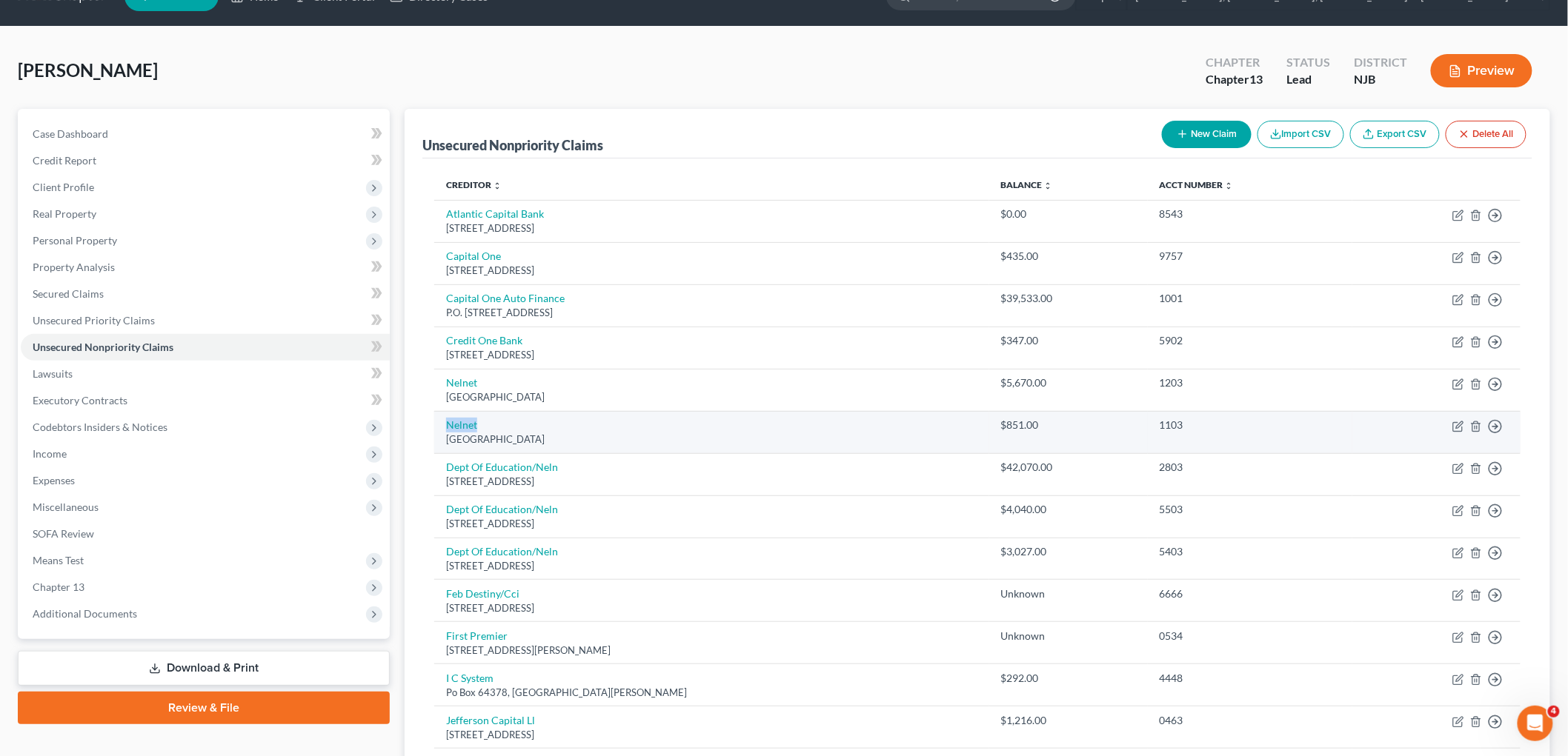
drag, startPoint x: 438, startPoint y: 423, endPoint x: 584, endPoint y: 428, distance: 146.1
click at [584, 428] on td "[GEOGRAPHIC_DATA]" at bounding box center [711, 432] width 555 height 42
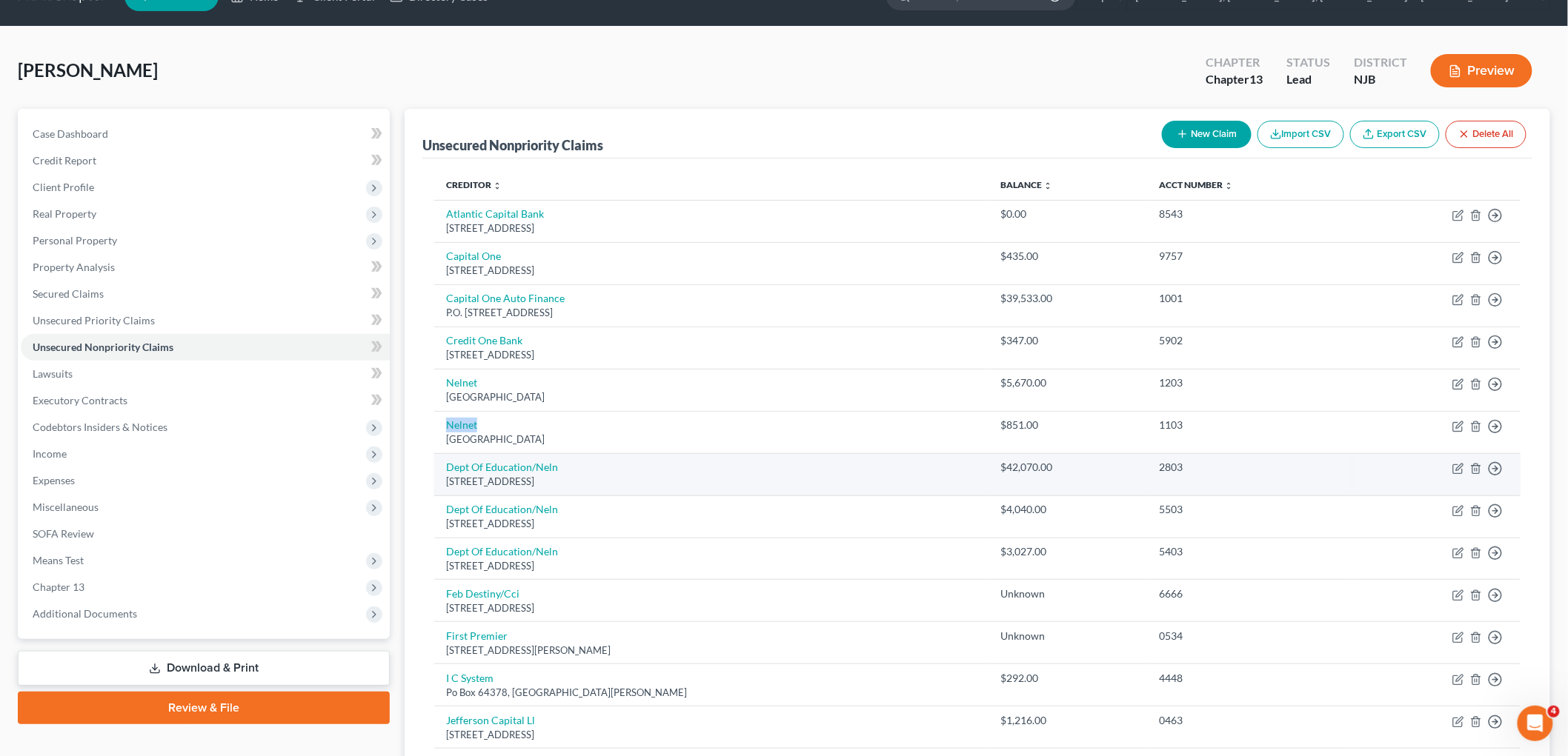
drag, startPoint x: 441, startPoint y: 462, endPoint x: 590, endPoint y: 480, distance: 150.1
click at [590, 480] on td "Dept Of Education/Neln [STREET_ADDRESS]" at bounding box center [711, 474] width 555 height 42
copy td "Dept Of Education/Neln [STREET_ADDRESS]"
click at [1038, 465] on icon "button" at bounding box center [1458, 468] width 12 height 12
select select "30"
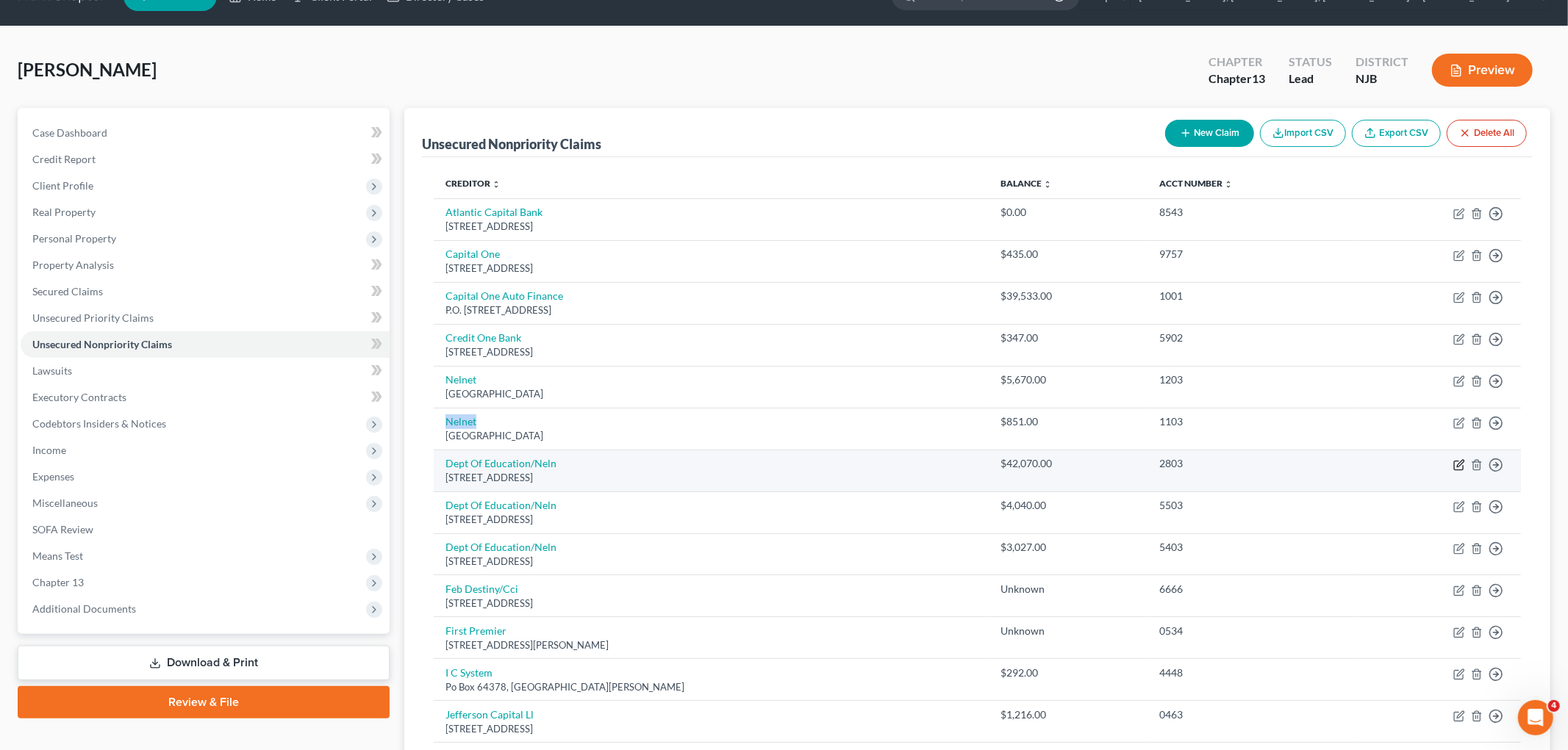
select select "17"
select select "0"
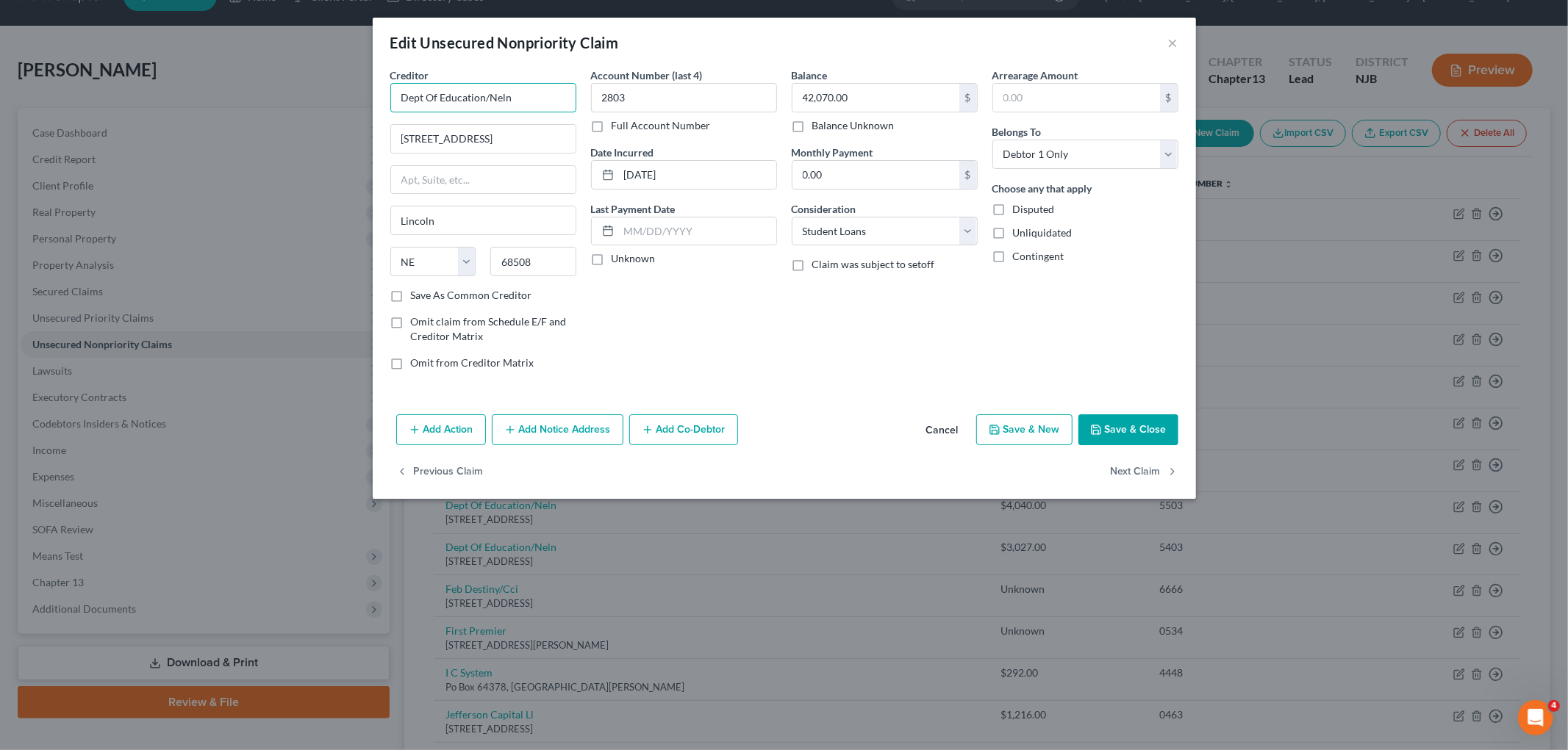
drag, startPoint x: 530, startPoint y: 94, endPoint x: 342, endPoint y: 94, distance: 188.0
click at [342, 94] on div "Edit Unsecured Nonpriority Claim × Creditor * Dept Of Education/Neln [STREET_AD…" at bounding box center [784, 375] width 1568 height 750
click at [494, 141] on input "[STREET_ADDRESS]" at bounding box center [483, 139] width 184 height 28
type input "Nelnet Servicing"
drag, startPoint x: 746, startPoint y: 324, endPoint x: 520, endPoint y: 143, distance: 289.5
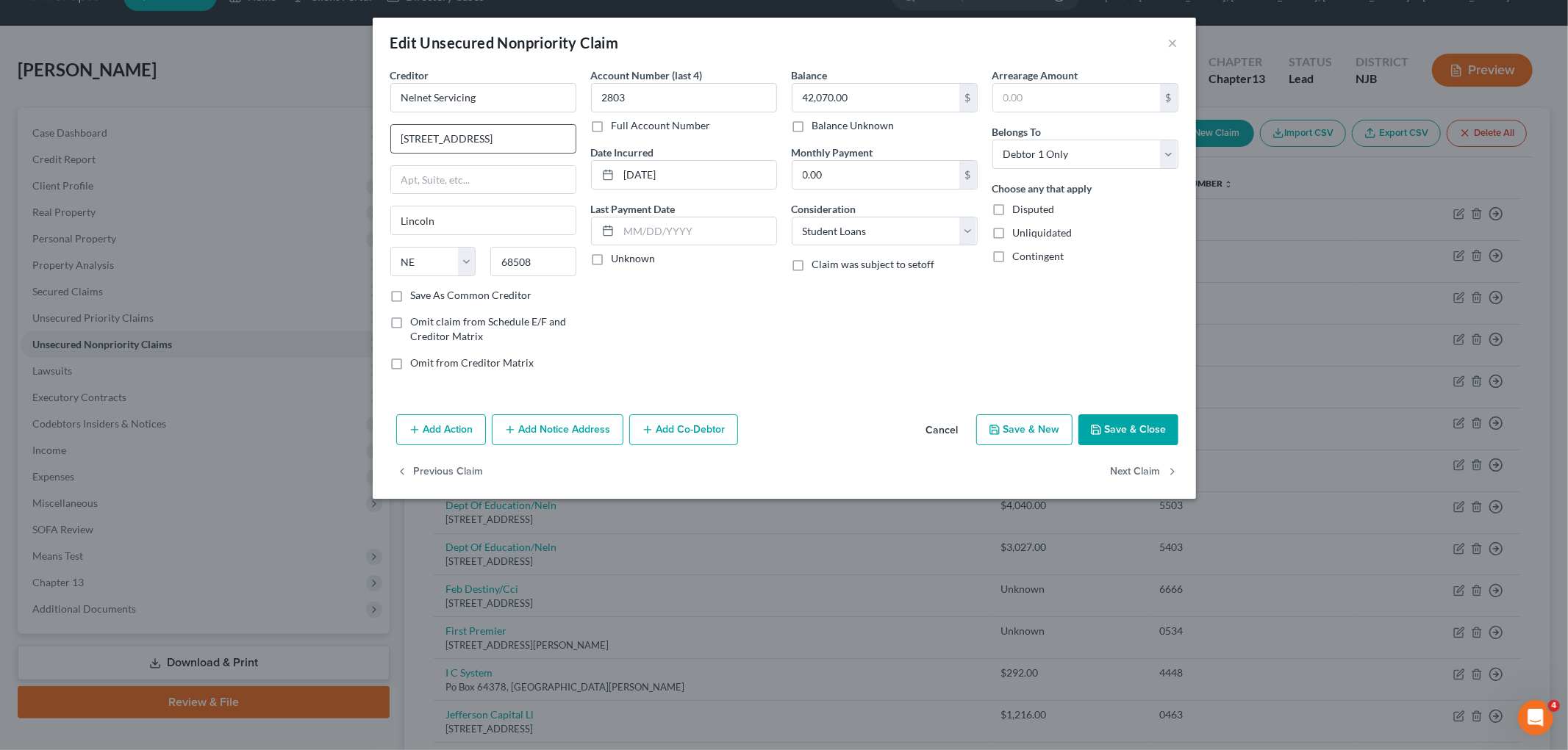
click at [746, 324] on div "Account Number (last 4) 2803 Full Account Number Date Incurred [DATE] Last Paym…" at bounding box center [684, 224] width 201 height 314
drag, startPoint x: 478, startPoint y: 95, endPoint x: 379, endPoint y: 95, distance: 99.0
click at [379, 95] on div "Creditor * Nelnet Servicing [GEOGRAPHIC_DATA] [US_STATE][GEOGRAPHIC_DATA] AZ CA…" at bounding box center [784, 237] width 823 height 341
click at [701, 321] on div "Account Number (last 4) 2803 Full Account Number Date Incurred [DATE] Last Paym…" at bounding box center [684, 224] width 201 height 314
click at [424, 139] on input "[STREET_ADDRESS]" at bounding box center [483, 139] width 184 height 28
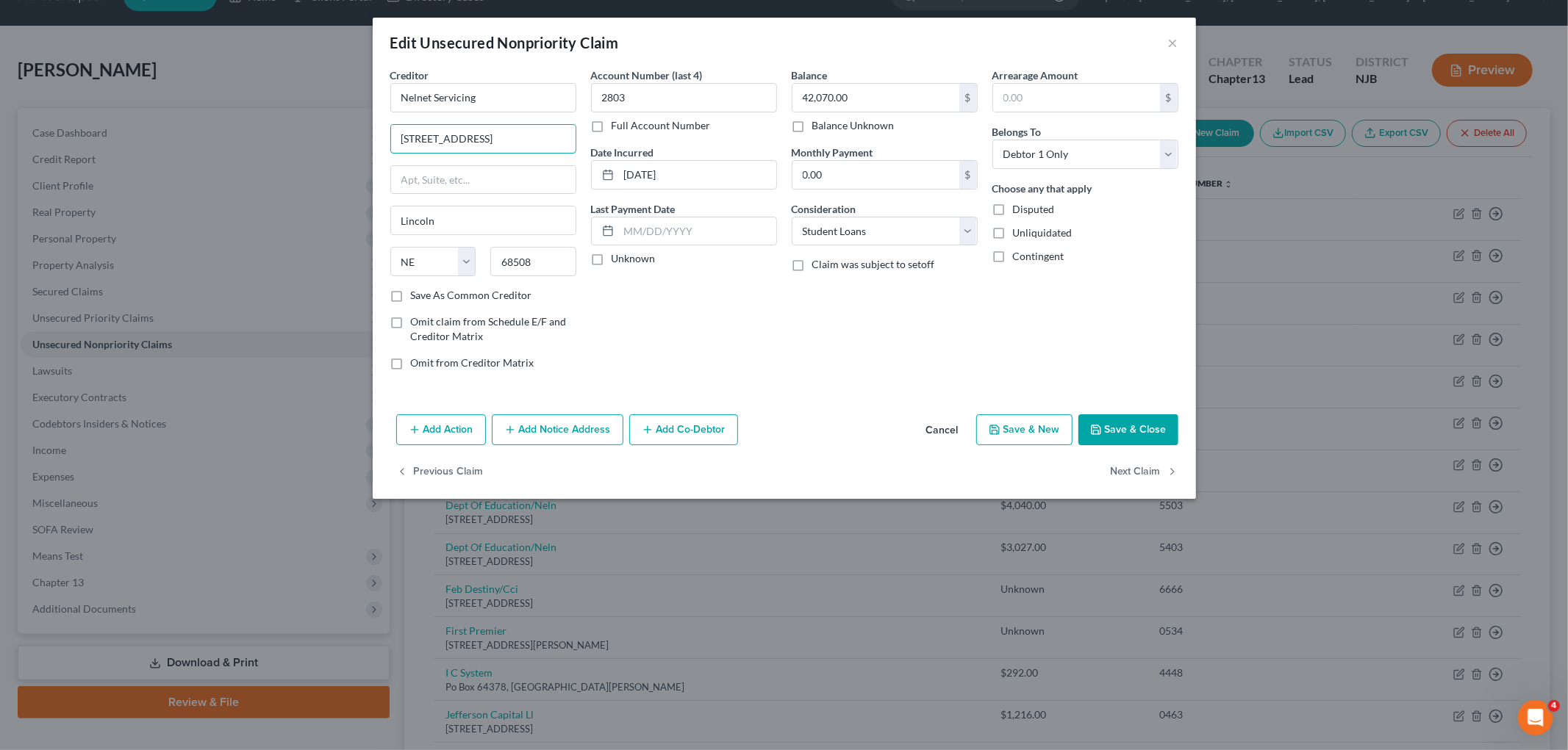
type input "[STREET_ADDRESS]"
click at [750, 319] on div "Account Number (last 4) 2803 Full Account Number Date Incurred [DATE] Last Paym…" at bounding box center [684, 224] width 201 height 314
click at [1029, 423] on button "Save & Close" at bounding box center [1128, 429] width 100 height 31
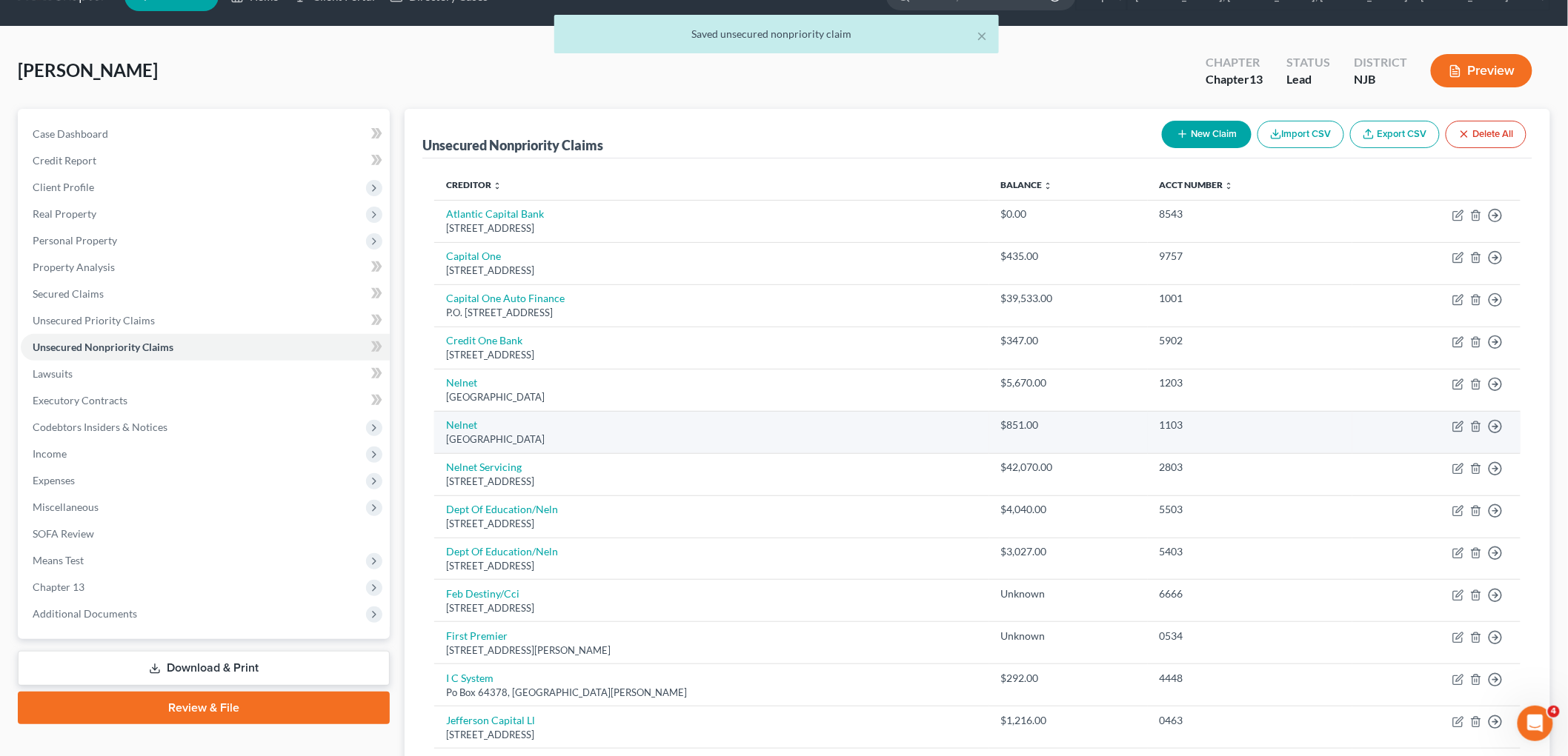
scroll to position [115, 0]
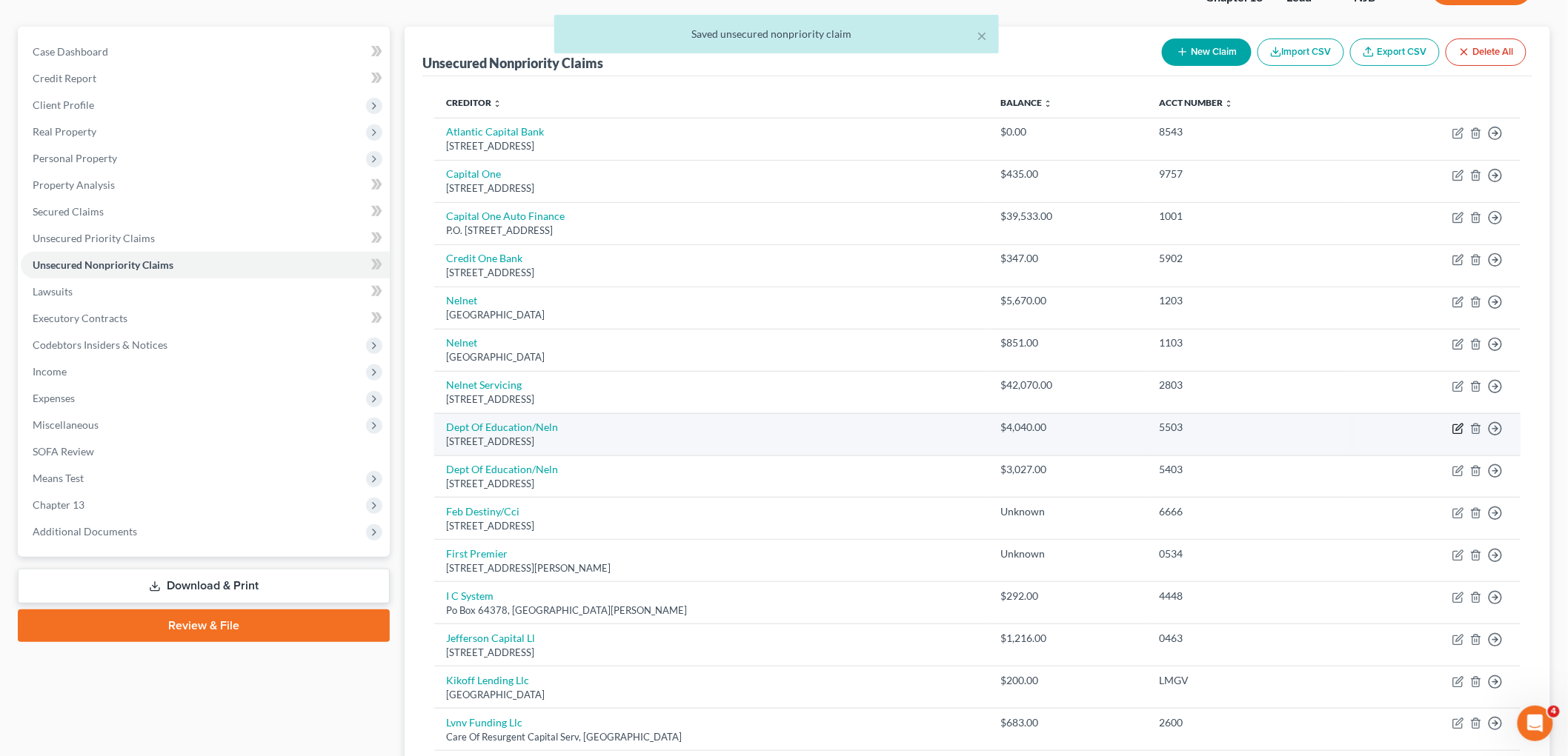
click at [1038, 425] on icon "button" at bounding box center [1458, 429] width 12 height 12
select select "30"
select select "17"
select select "0"
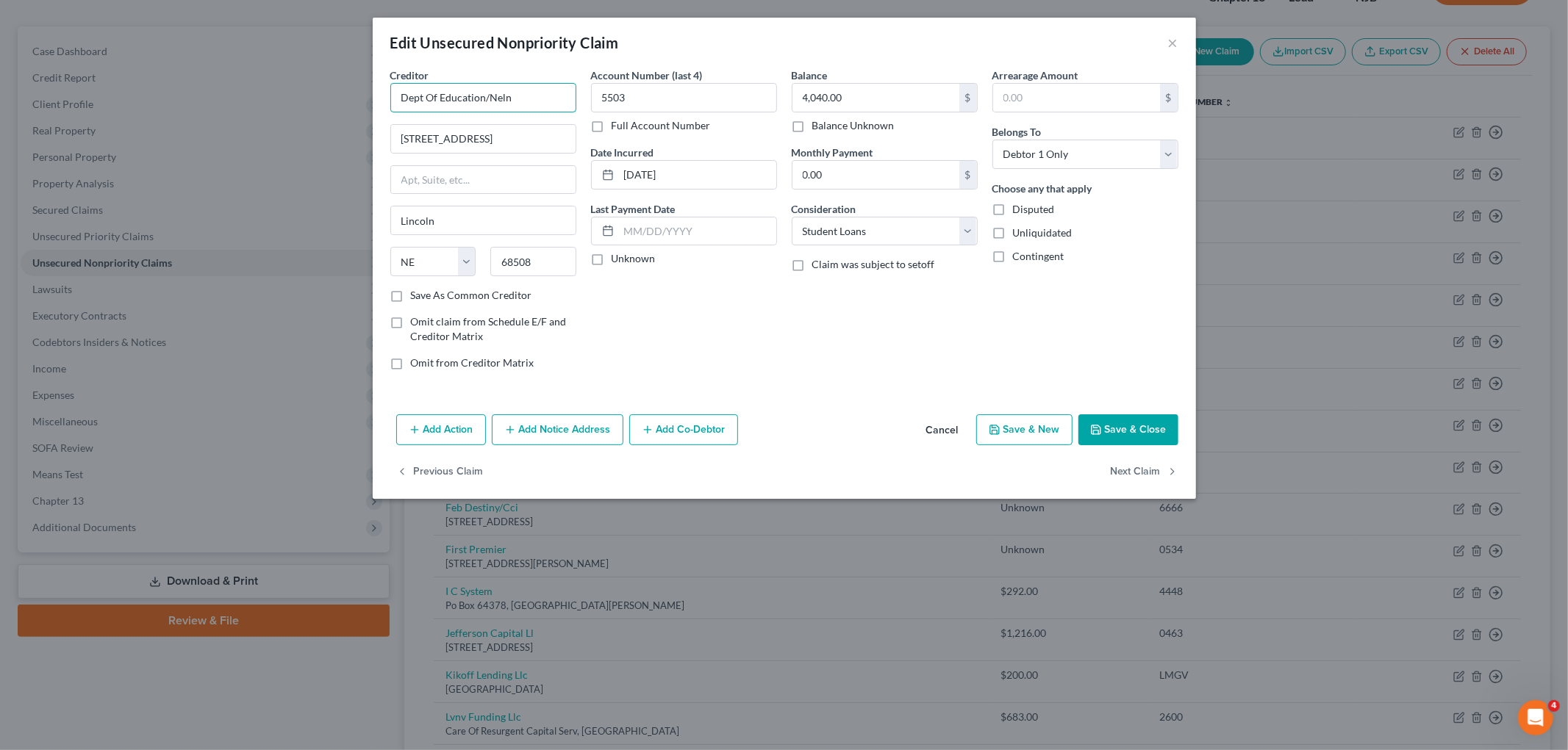
drag, startPoint x: 515, startPoint y: 93, endPoint x: 389, endPoint y: 90, distance: 126.0
click at [390, 90] on input "Dept Of Education/Neln" at bounding box center [483, 97] width 186 height 29
paste input "Nelnet Servicing"
type input "Nelnet Servicing"
drag, startPoint x: 478, startPoint y: 134, endPoint x: 486, endPoint y: 149, distance: 17.0
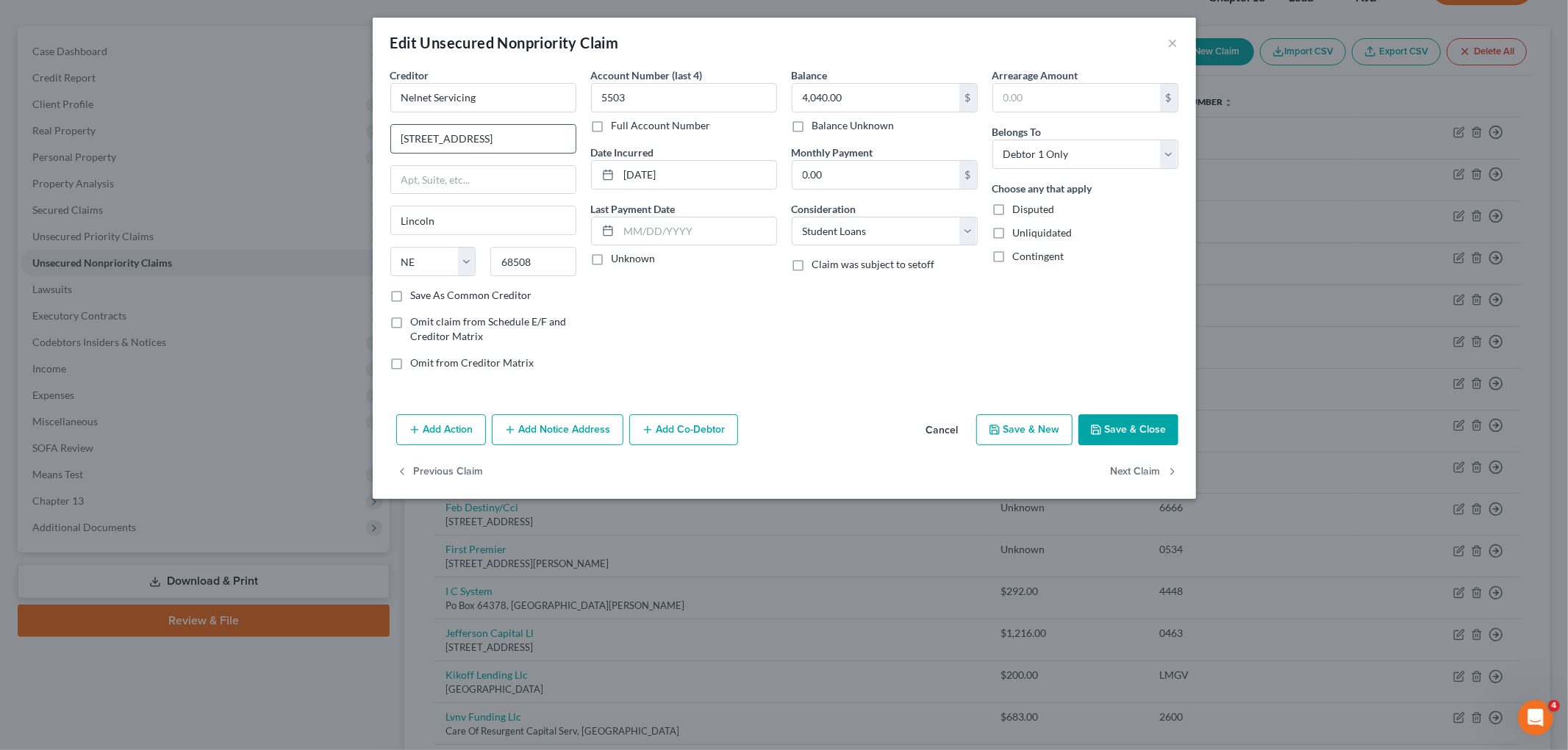
click at [478, 134] on input "[STREET_ADDRESS]" at bounding box center [483, 139] width 184 height 28
type input "[STREET_ADDRESS]"
click at [698, 331] on div "Account Number (last 4) 5503 Full Account Number Date Incurred [DATE] Last Paym…" at bounding box center [684, 224] width 201 height 314
click at [1029, 428] on button "Save & Close" at bounding box center [1128, 429] width 100 height 31
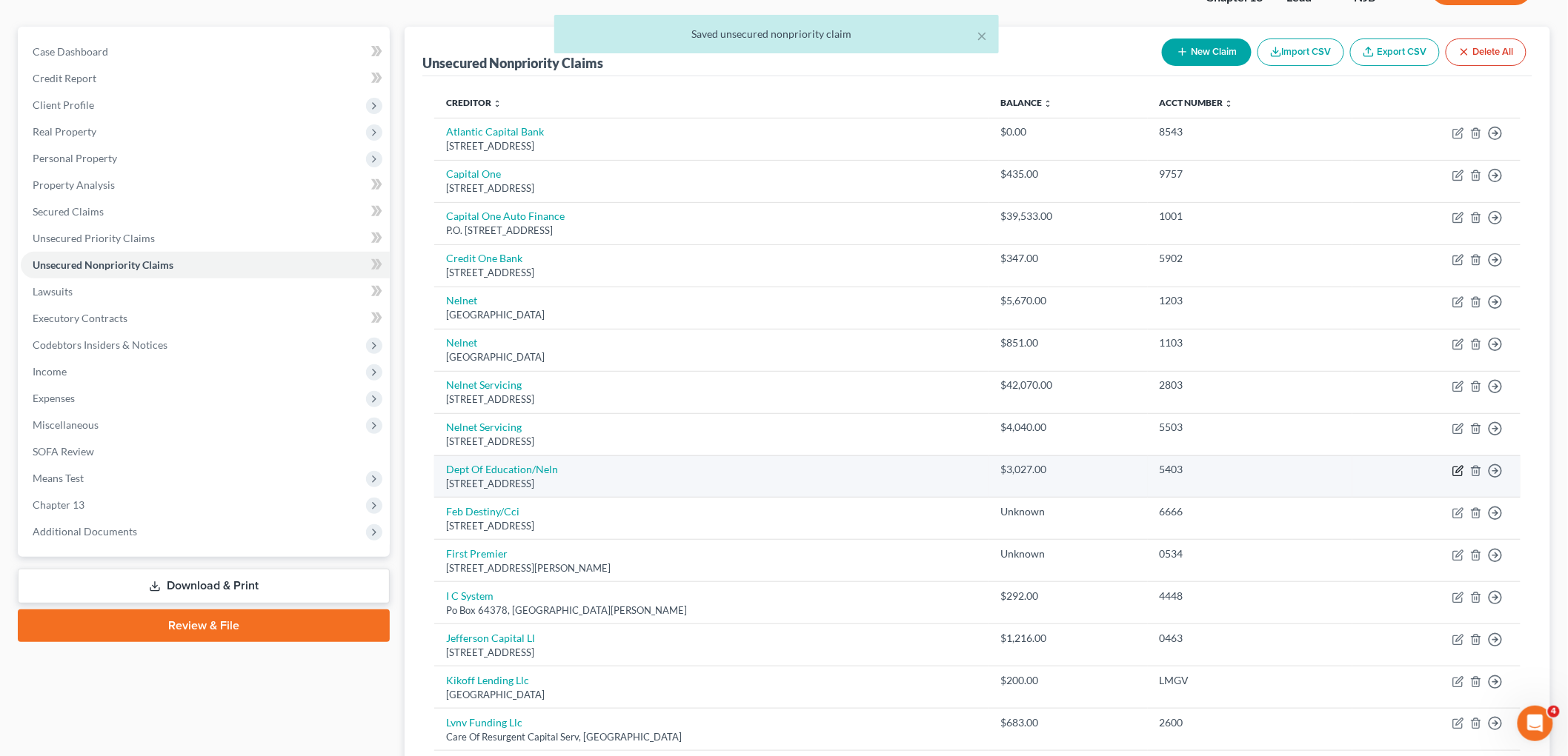
click at [1038, 468] on icon "button" at bounding box center [1458, 471] width 12 height 12
select select "30"
select select "17"
select select "0"
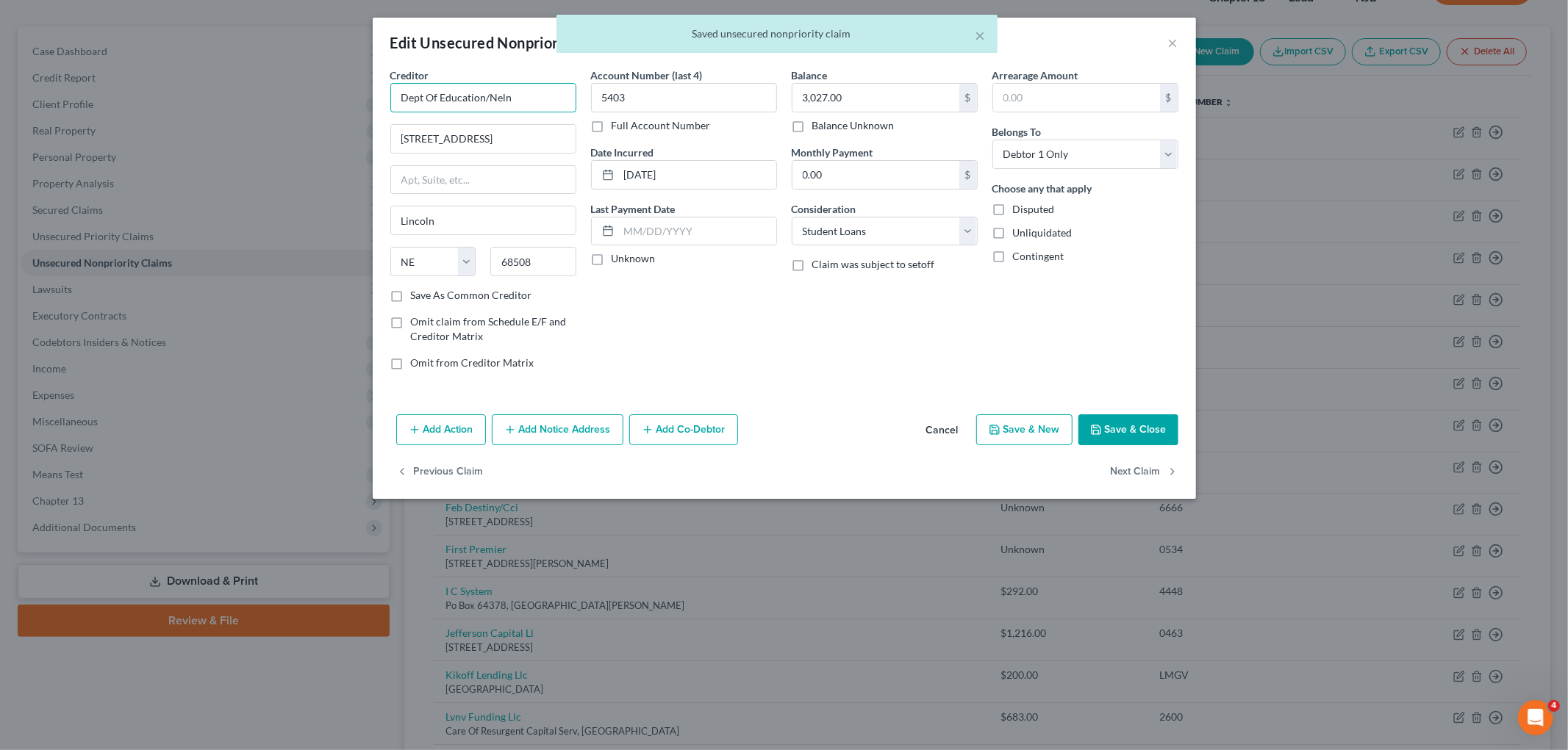
drag, startPoint x: 526, startPoint y: 96, endPoint x: 378, endPoint y: 91, distance: 148.1
click at [378, 91] on div "Creditor * Dept Of Education/Neln [GEOGRAPHIC_DATA] [US_STATE] AK AR AZ CA CO […" at bounding box center [784, 237] width 823 height 341
paste input "Nelnet Servicing"
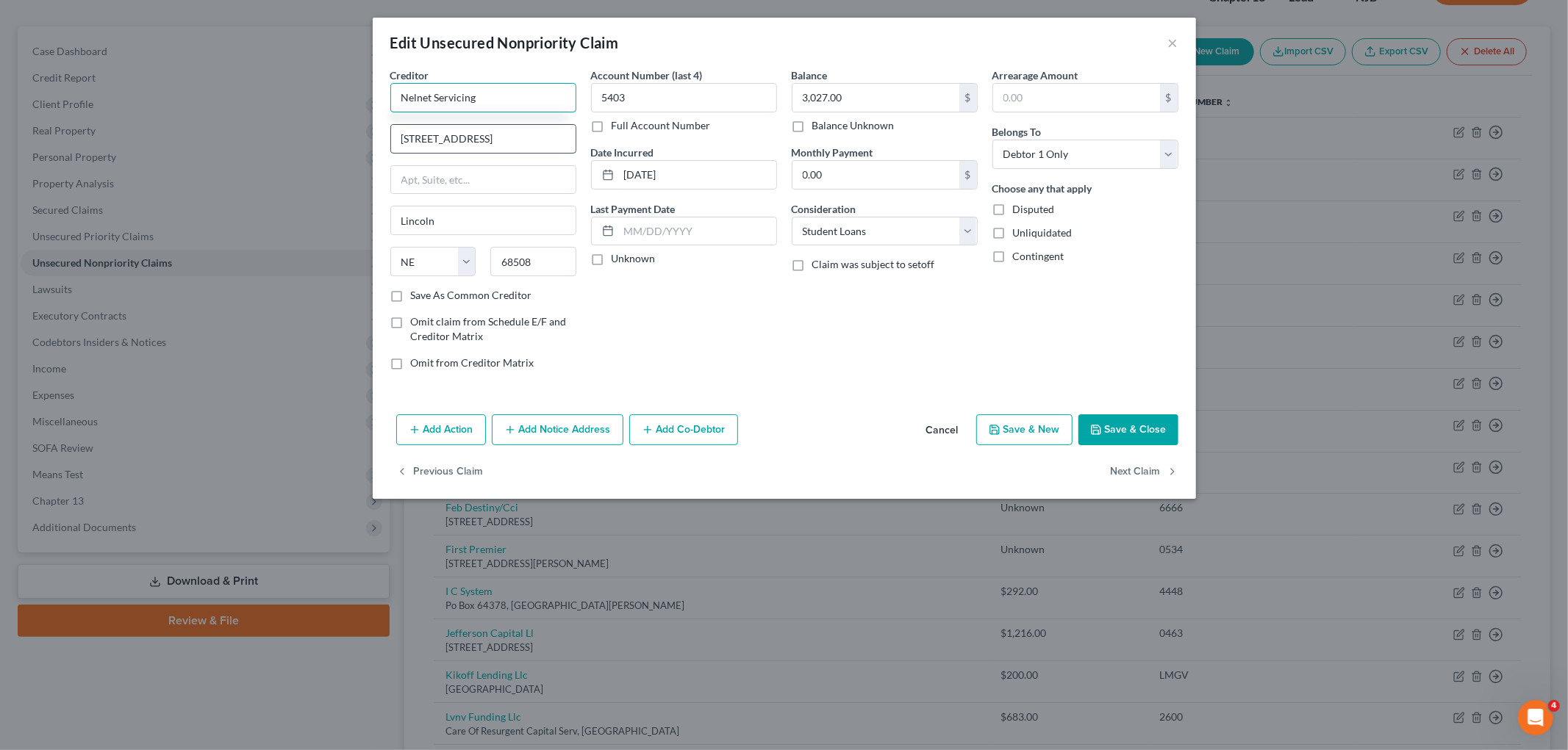
type input "Nelnet Servicing"
click at [532, 144] on input "[STREET_ADDRESS]" at bounding box center [483, 139] width 184 height 28
type input "[STREET_ADDRESS]"
click at [688, 343] on div "Account Number (last 4) 5403 Full Account Number Date Incurred [DATE] Last Paym…" at bounding box center [684, 224] width 201 height 314
click at [1029, 424] on icon "button" at bounding box center [1096, 430] width 12 height 12
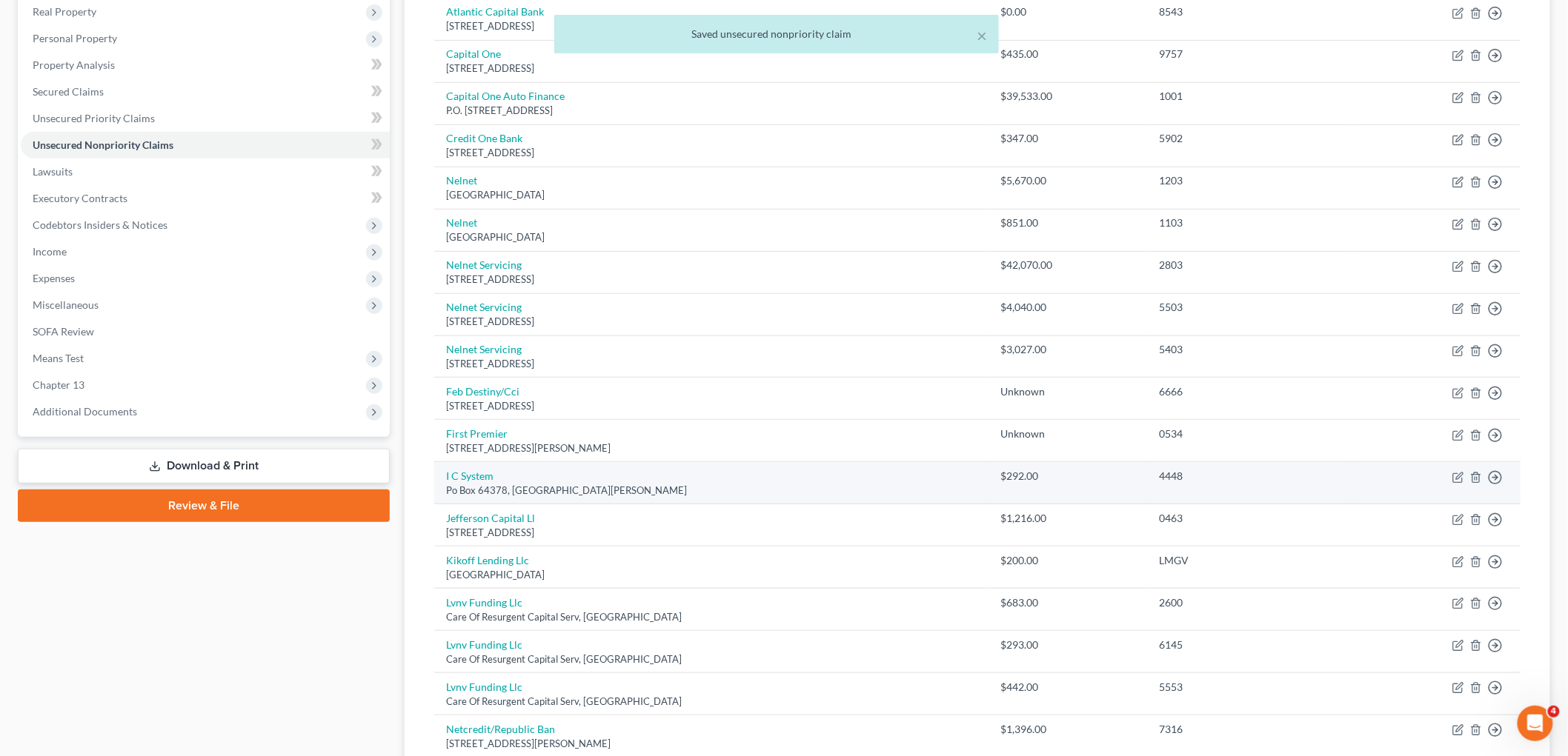
scroll to position [280, 0]
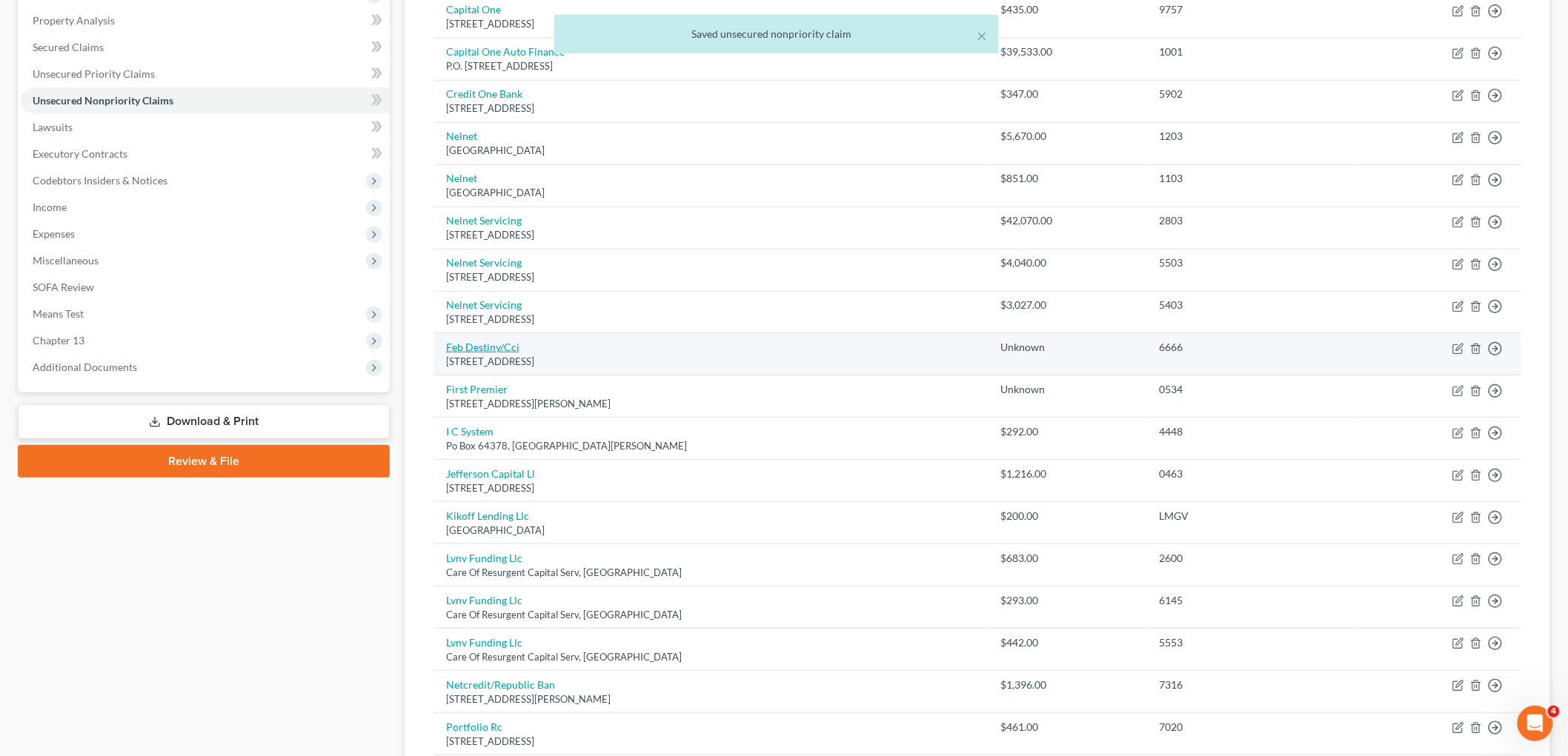
drag, startPoint x: 674, startPoint y: 365, endPoint x: 445, endPoint y: 352, distance: 229.4
click at [445, 352] on td "Feb Destiny/Cci [STREET_ADDRESS]" at bounding box center [711, 355] width 555 height 42
copy td "Feb Destiny/Cci [STREET_ADDRESS]"
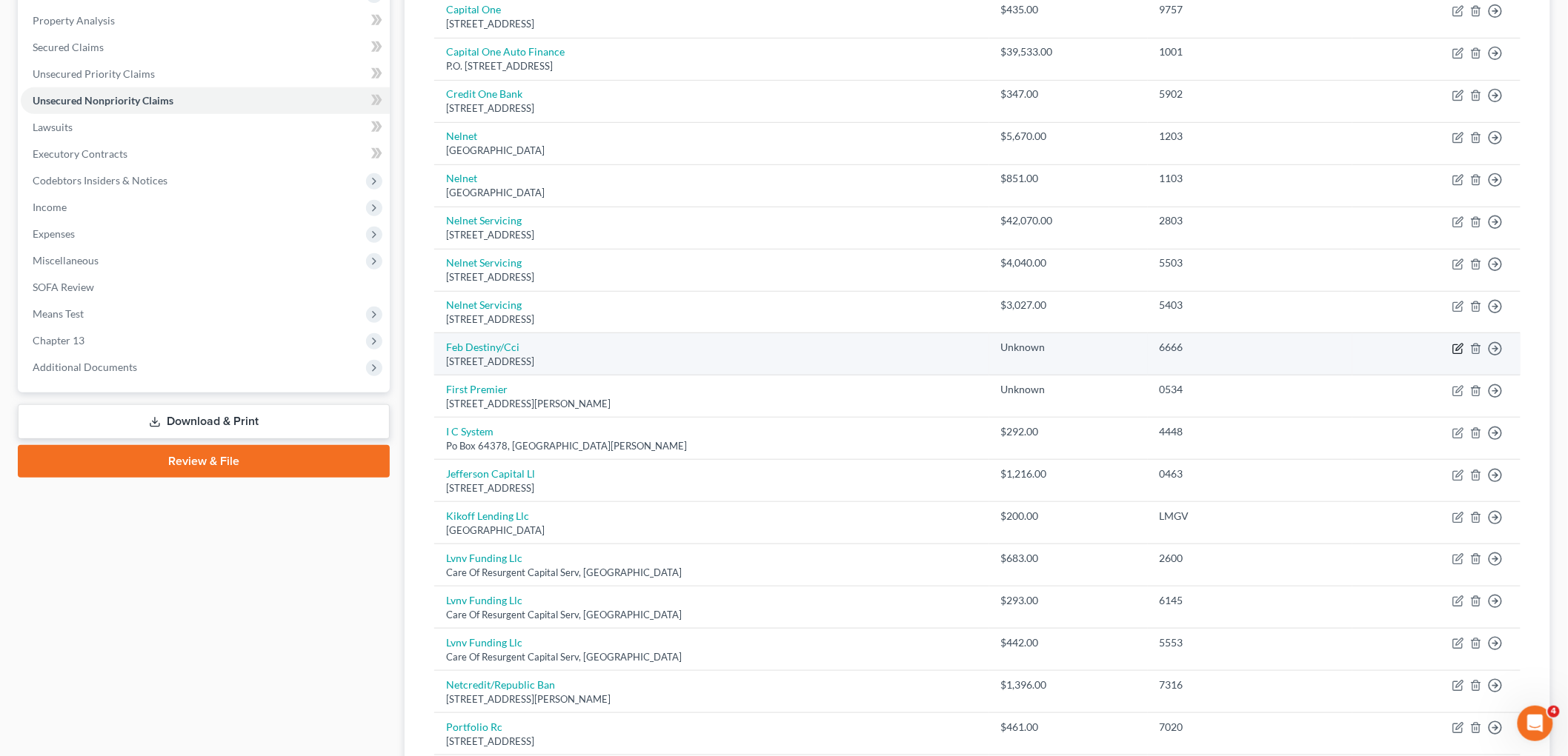
click at [1038, 345] on icon "button" at bounding box center [1458, 349] width 9 height 9
select select "38"
select select "2"
select select "0"
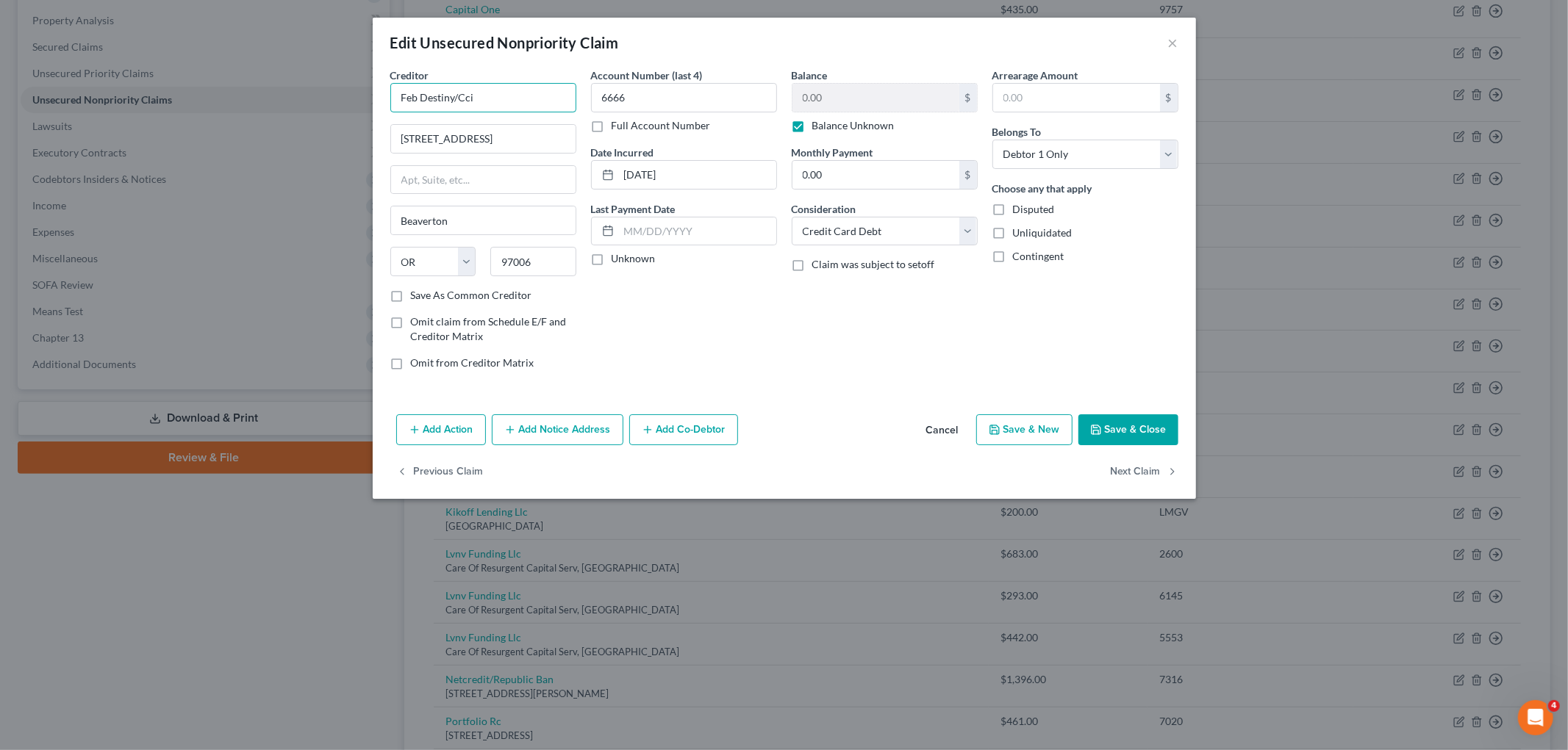
drag, startPoint x: 496, startPoint y: 86, endPoint x: 393, endPoint y: 86, distance: 103.0
click at [393, 86] on input "Feb Destiny/Cci" at bounding box center [483, 97] width 186 height 29
paste input "Concora Credit"
type input "Concora Credit"
click at [752, 369] on div "Account Number (last 4) 6666 Full Account Number Date Incurred [DATE] Last Paym…" at bounding box center [684, 224] width 201 height 314
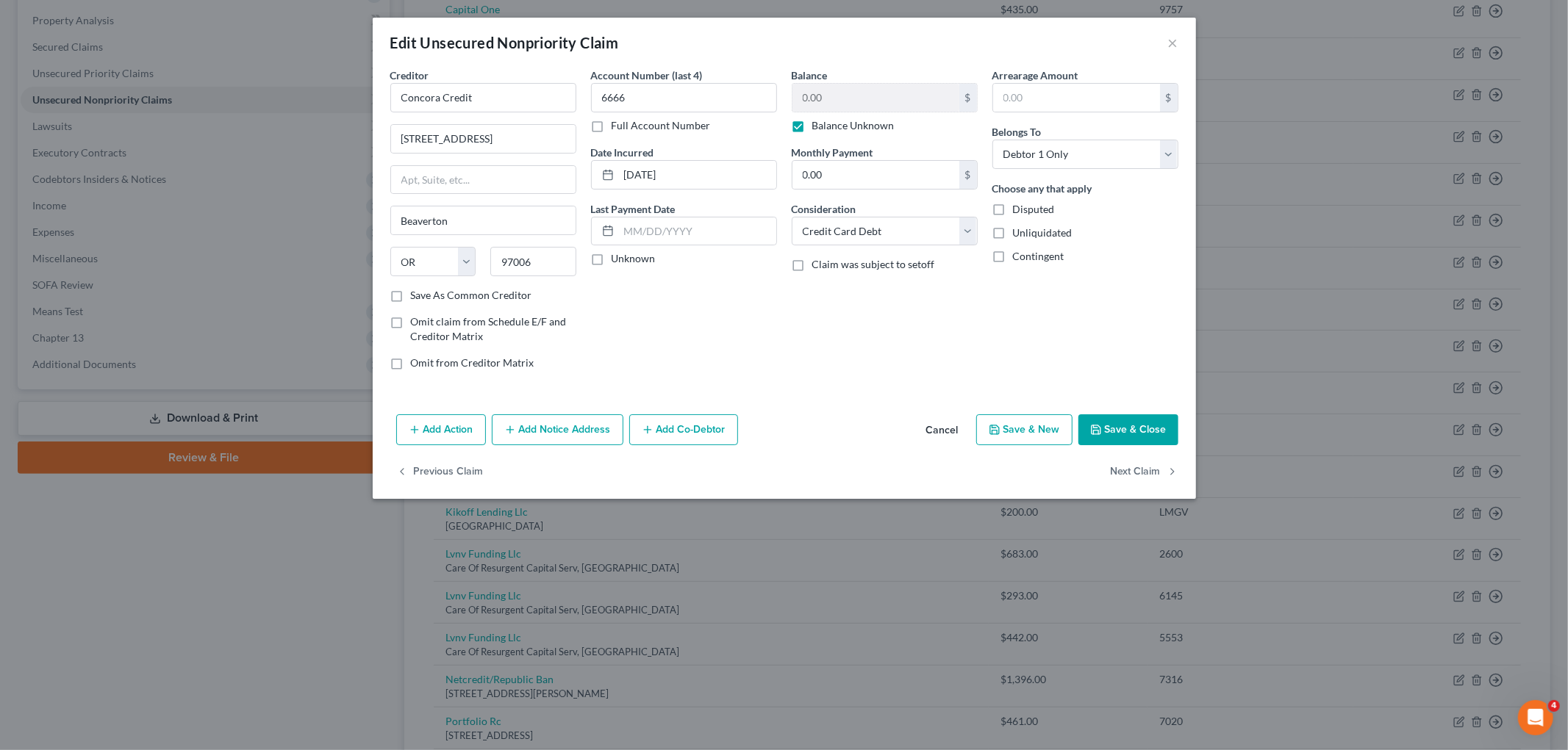
click at [1029, 431] on button "Save & Close" at bounding box center [1128, 429] width 100 height 31
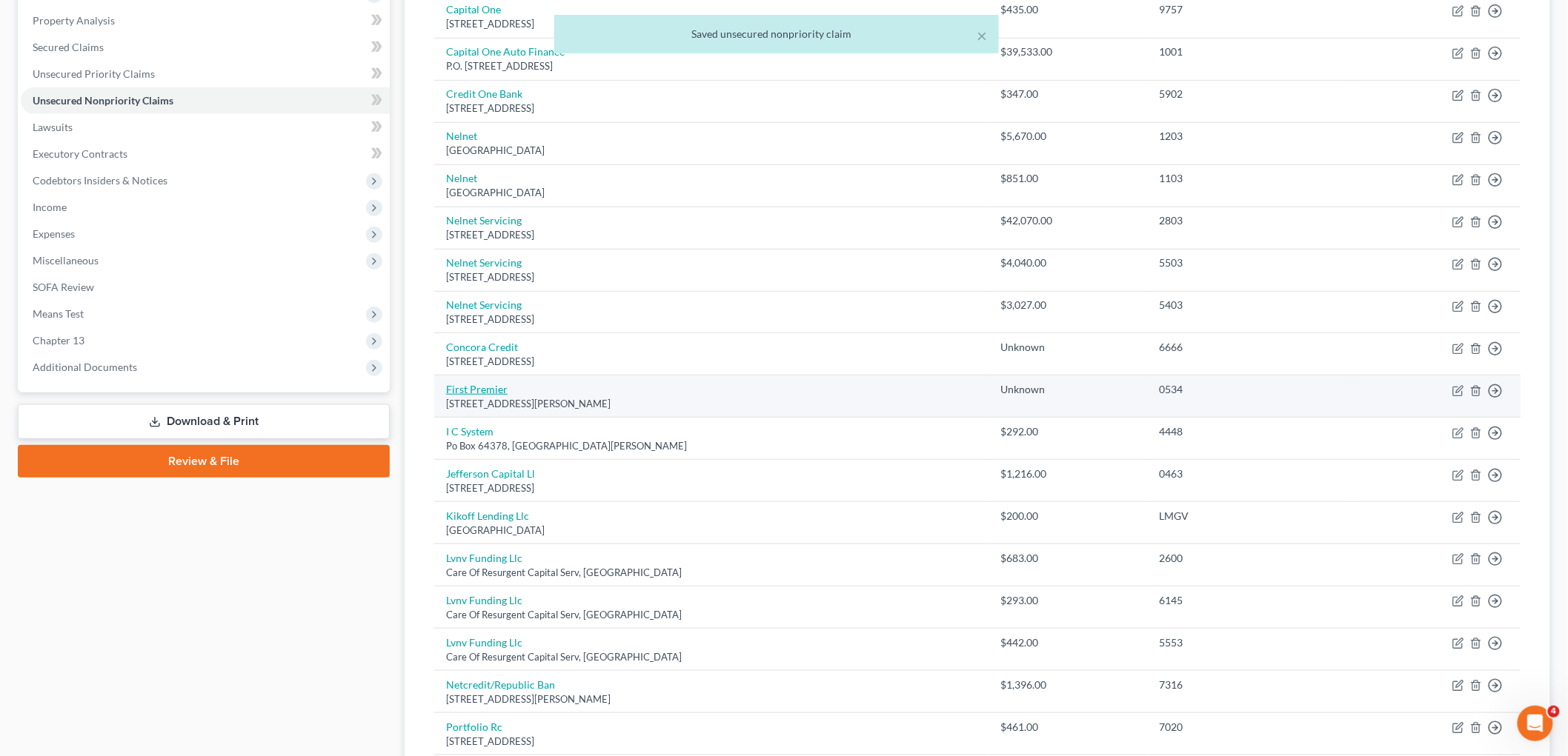
drag, startPoint x: 631, startPoint y: 406, endPoint x: 447, endPoint y: 388, distance: 184.9
click at [447, 388] on td "First Premier [STREET_ADDRESS][PERSON_NAME]" at bounding box center [711, 396] width 555 height 42
copy td "First Premier [STREET_ADDRESS][PERSON_NAME]"
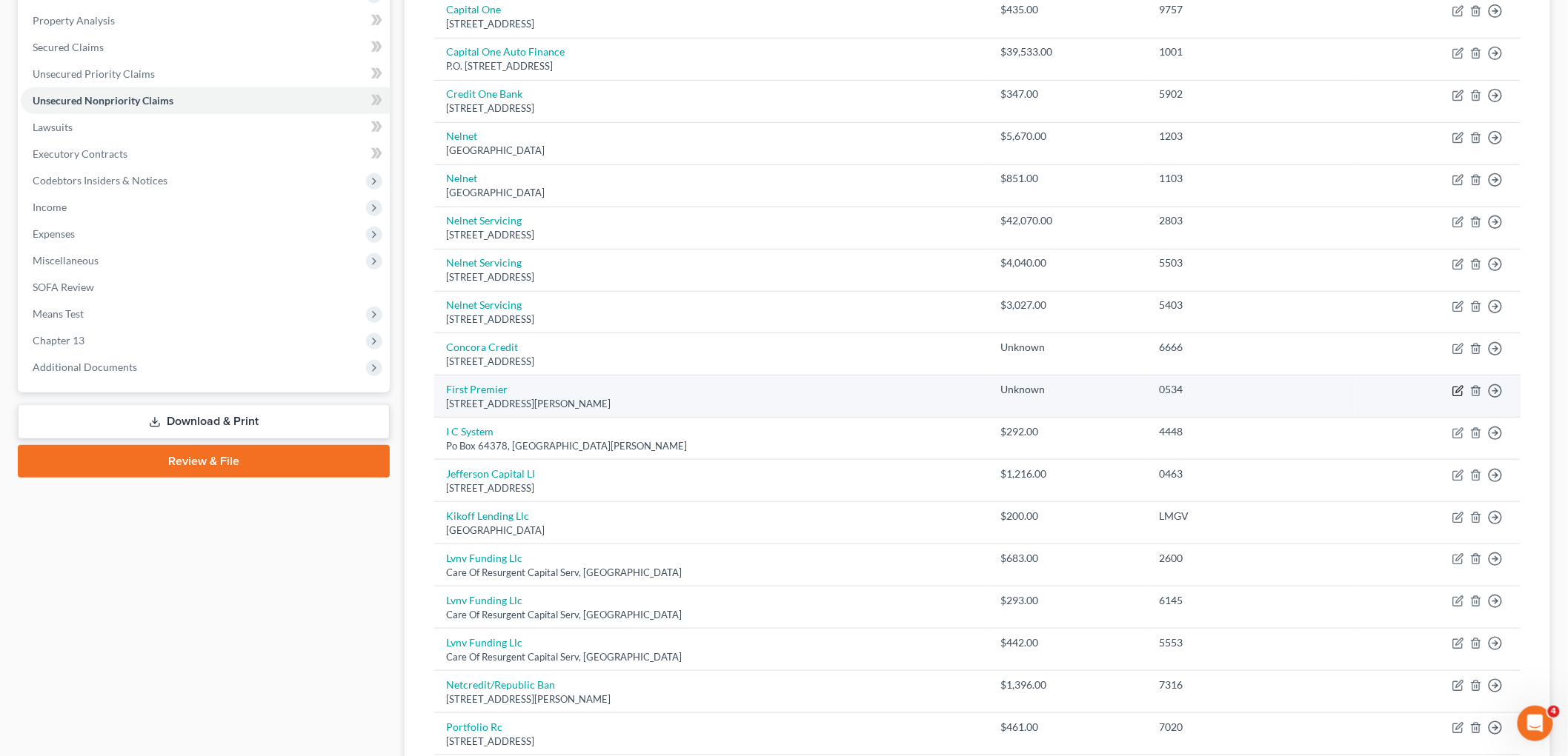
click at [1038, 388] on icon "button" at bounding box center [1458, 391] width 12 height 12
select select "43"
select select "2"
select select "0"
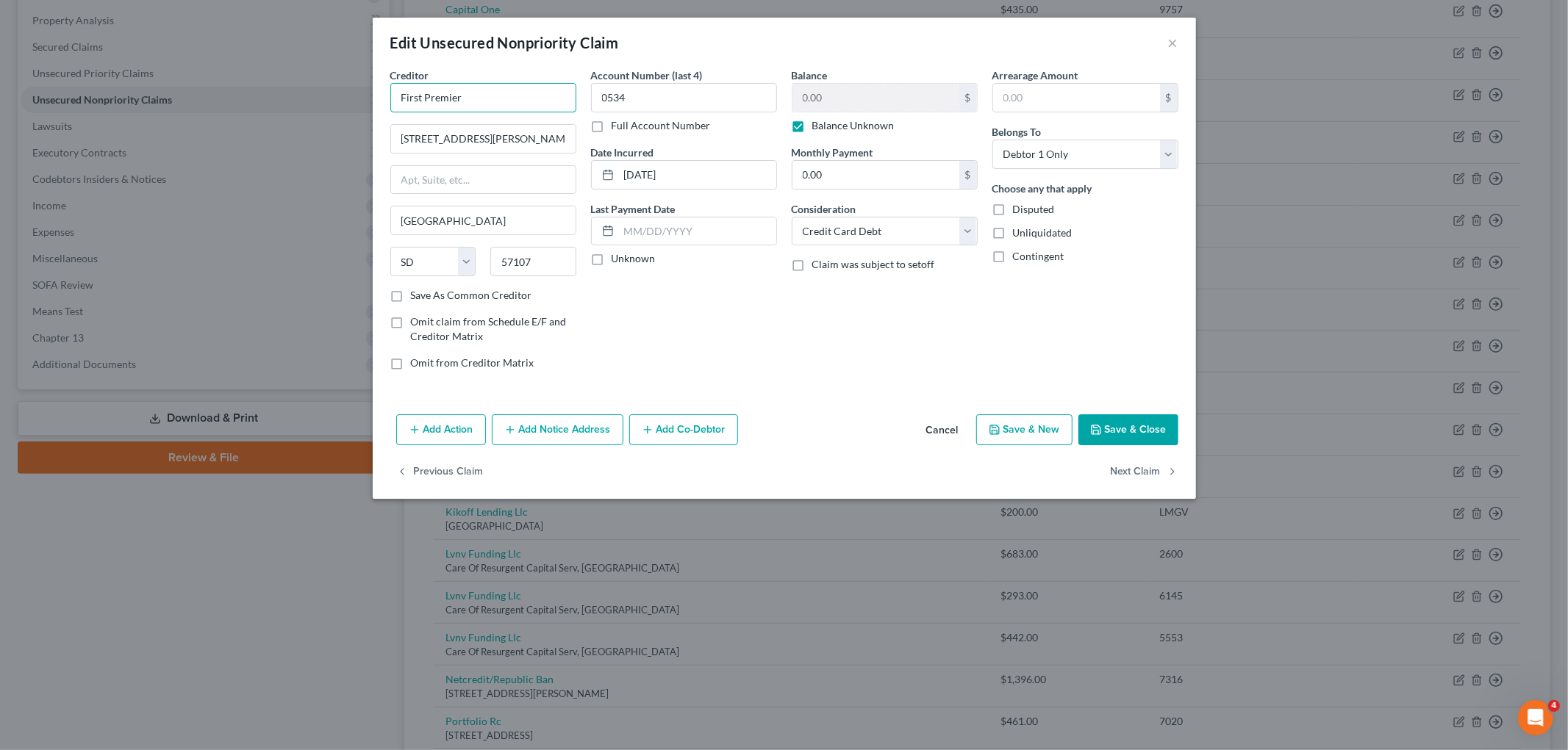
drag, startPoint x: 471, startPoint y: 97, endPoint x: 389, endPoint y: 95, distance: 82.0
click at [390, 95] on input "First Premier" at bounding box center [483, 97] width 186 height 29
paste input "PREMIER Bankcard"
type input "PREMIER Bankcard"
click at [518, 138] on input "[STREET_ADDRESS][PERSON_NAME]" at bounding box center [483, 139] width 184 height 28
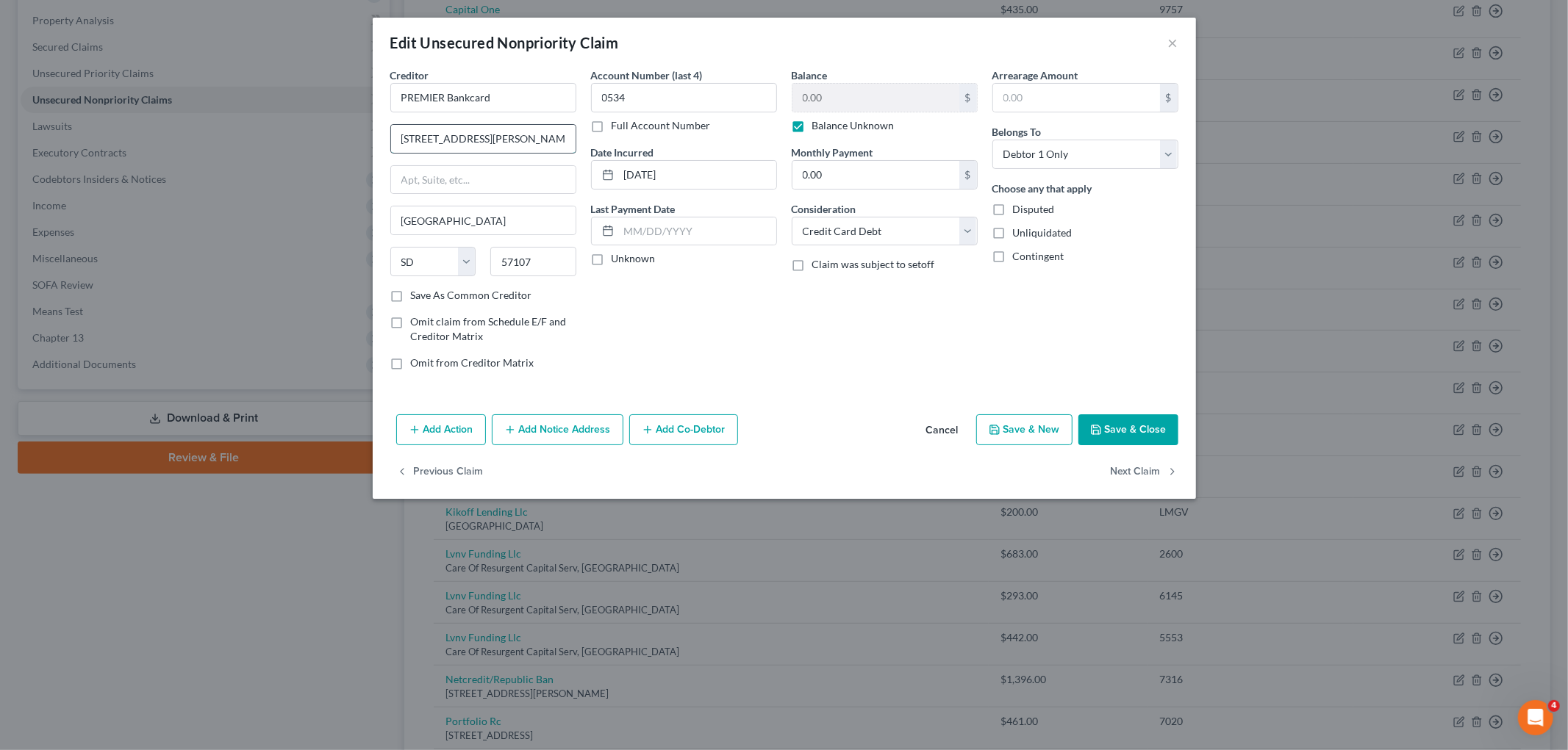
type input "[STREET_ADDRESS][PERSON_NAME]"
click at [723, 325] on div "Account Number (last 4) 0534 Full Account Number Date Incurred [DATE] Last Paym…" at bounding box center [684, 224] width 201 height 314
click at [1029, 433] on button "Save & Close" at bounding box center [1128, 429] width 100 height 31
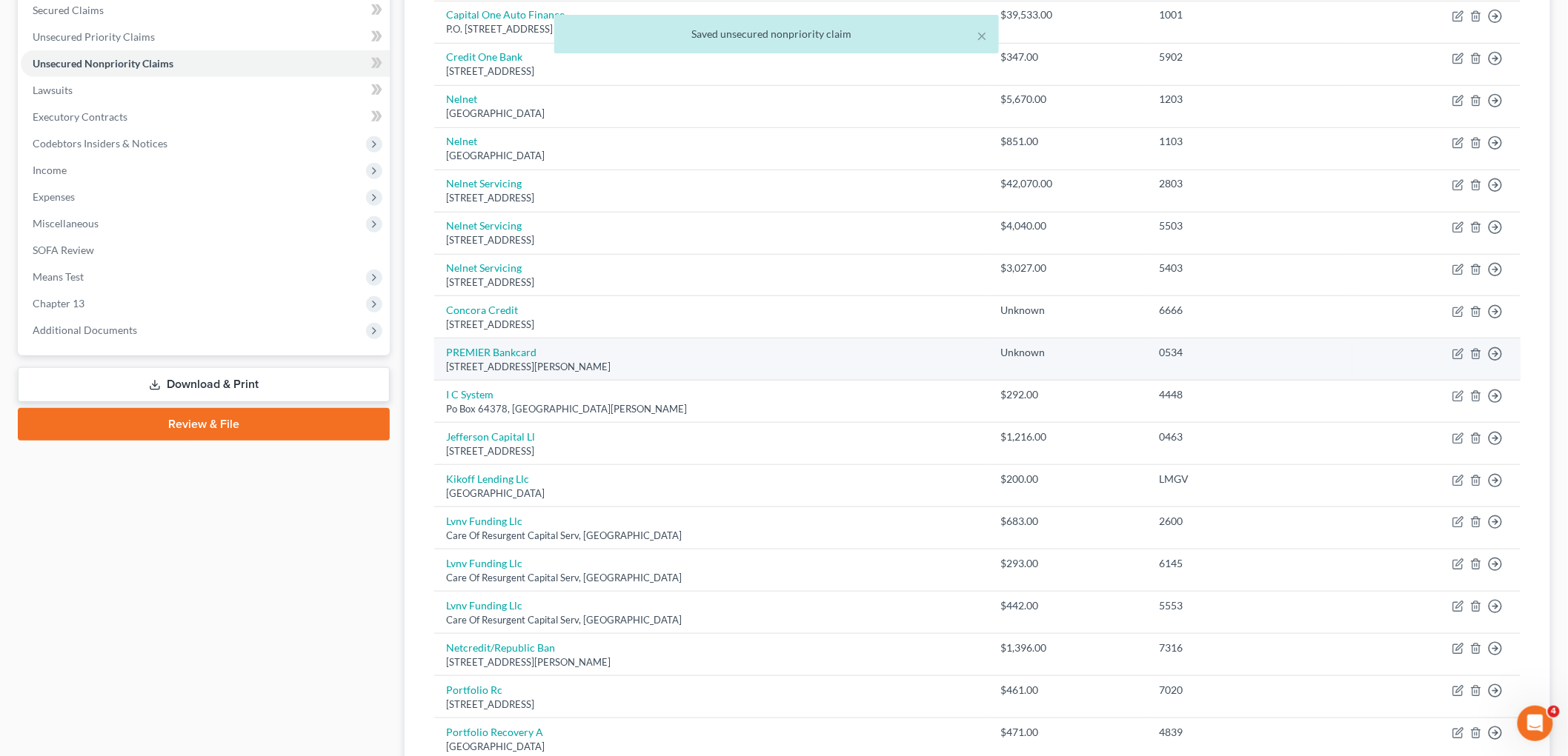
scroll to position [363, 0]
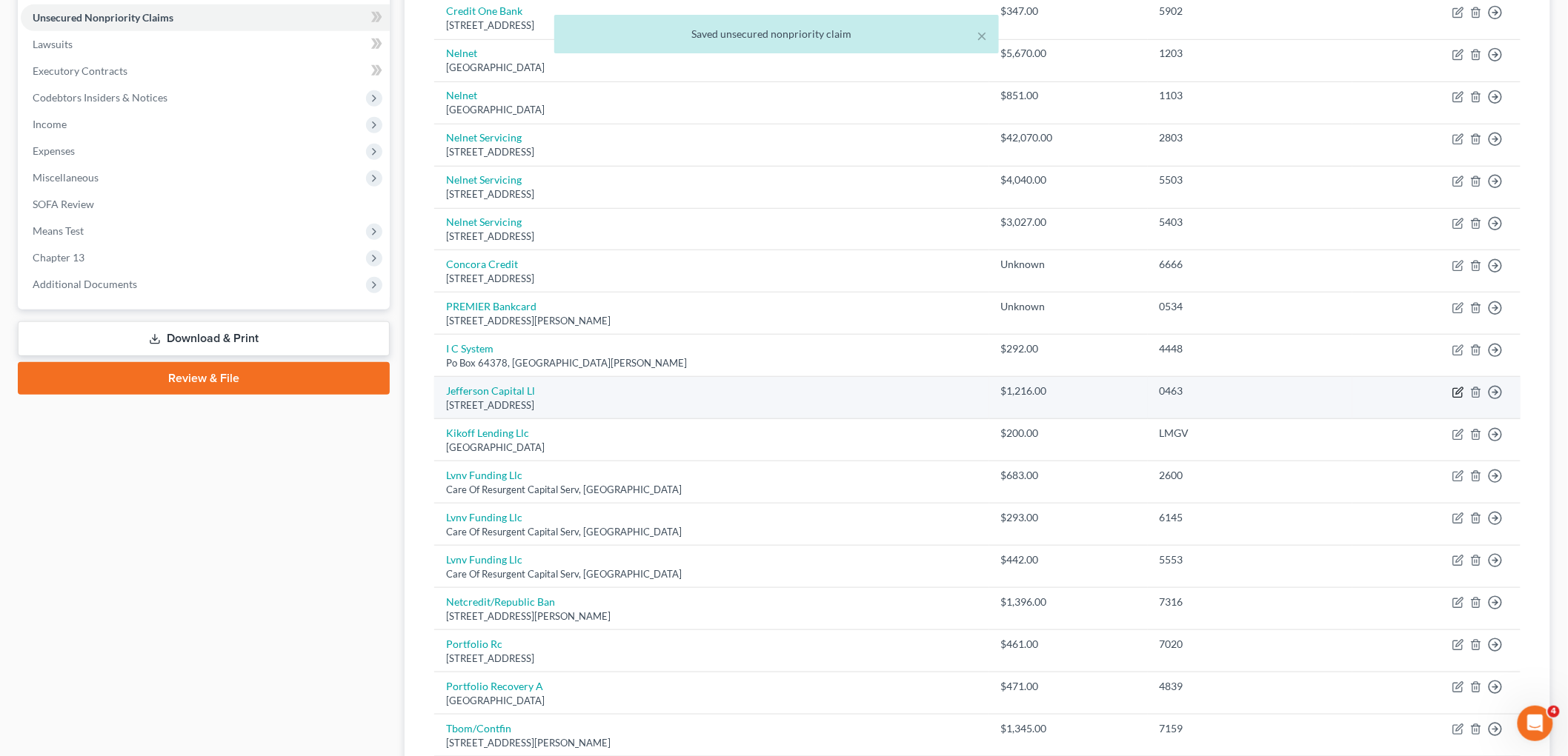
click at [1038, 392] on icon "button" at bounding box center [1458, 392] width 12 height 12
select select "24"
select select "1"
select select "0"
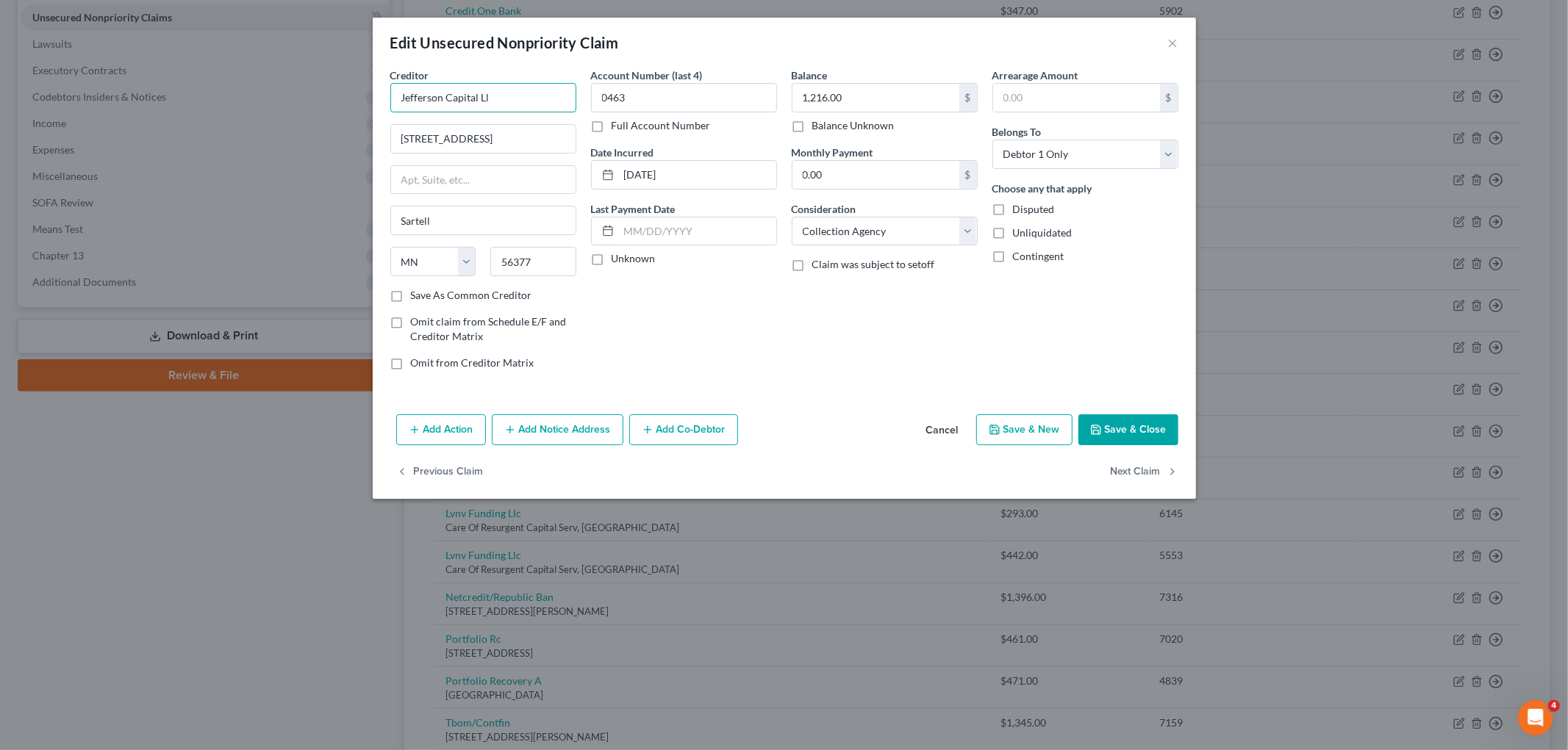
click at [508, 90] on input "Jefferson Capital Ll" at bounding box center [483, 97] width 186 height 29
type input "Jefferson Capital LLC"
click at [761, 363] on div "Account Number (last 4) 0463 Full Account Number Date Incurred [DATE] Last Paym…" at bounding box center [684, 224] width 201 height 314
click at [1029, 431] on button "Save & Close" at bounding box center [1128, 429] width 100 height 31
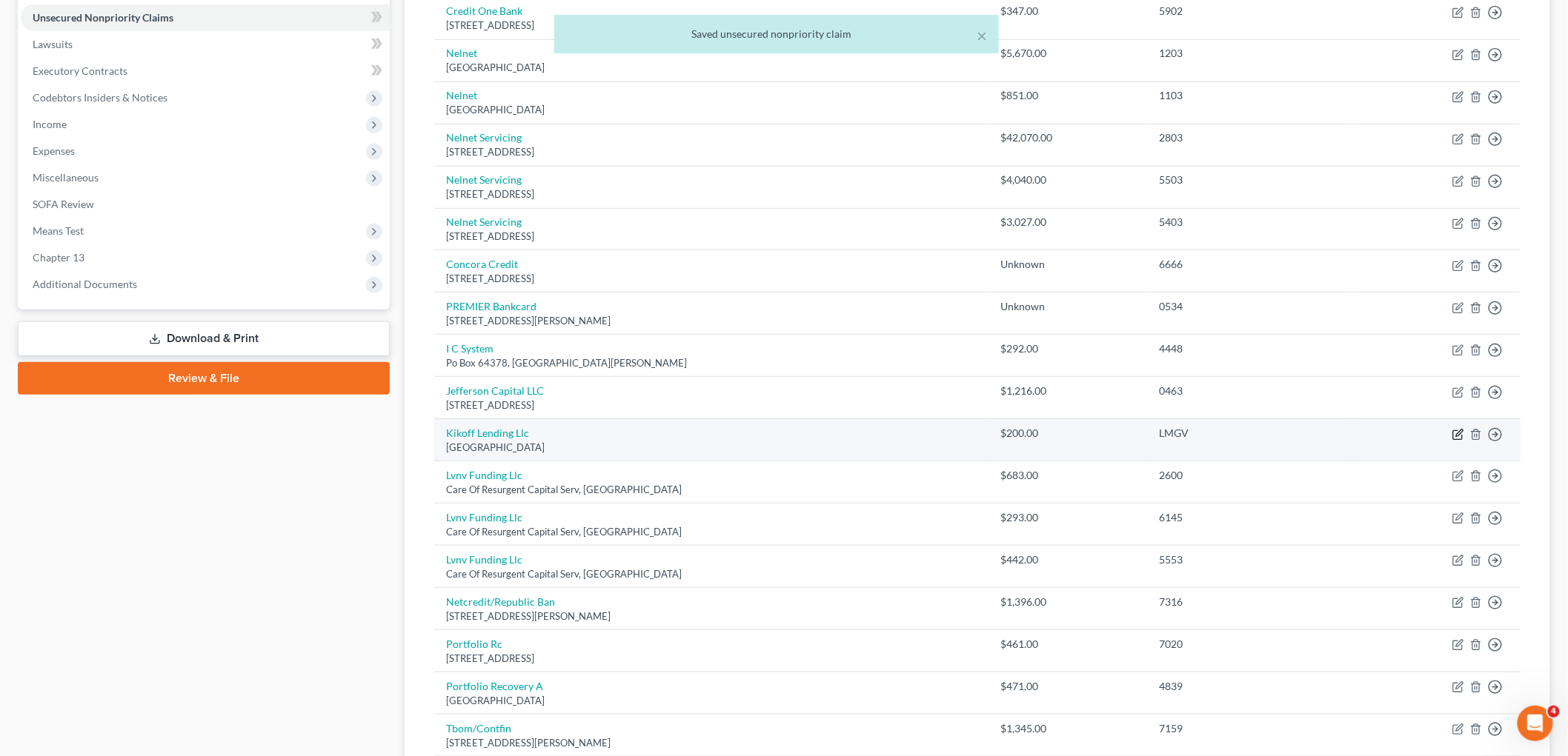
click at [1038, 435] on icon "button" at bounding box center [1458, 435] width 9 height 9
select select "31"
select select "2"
select select "0"
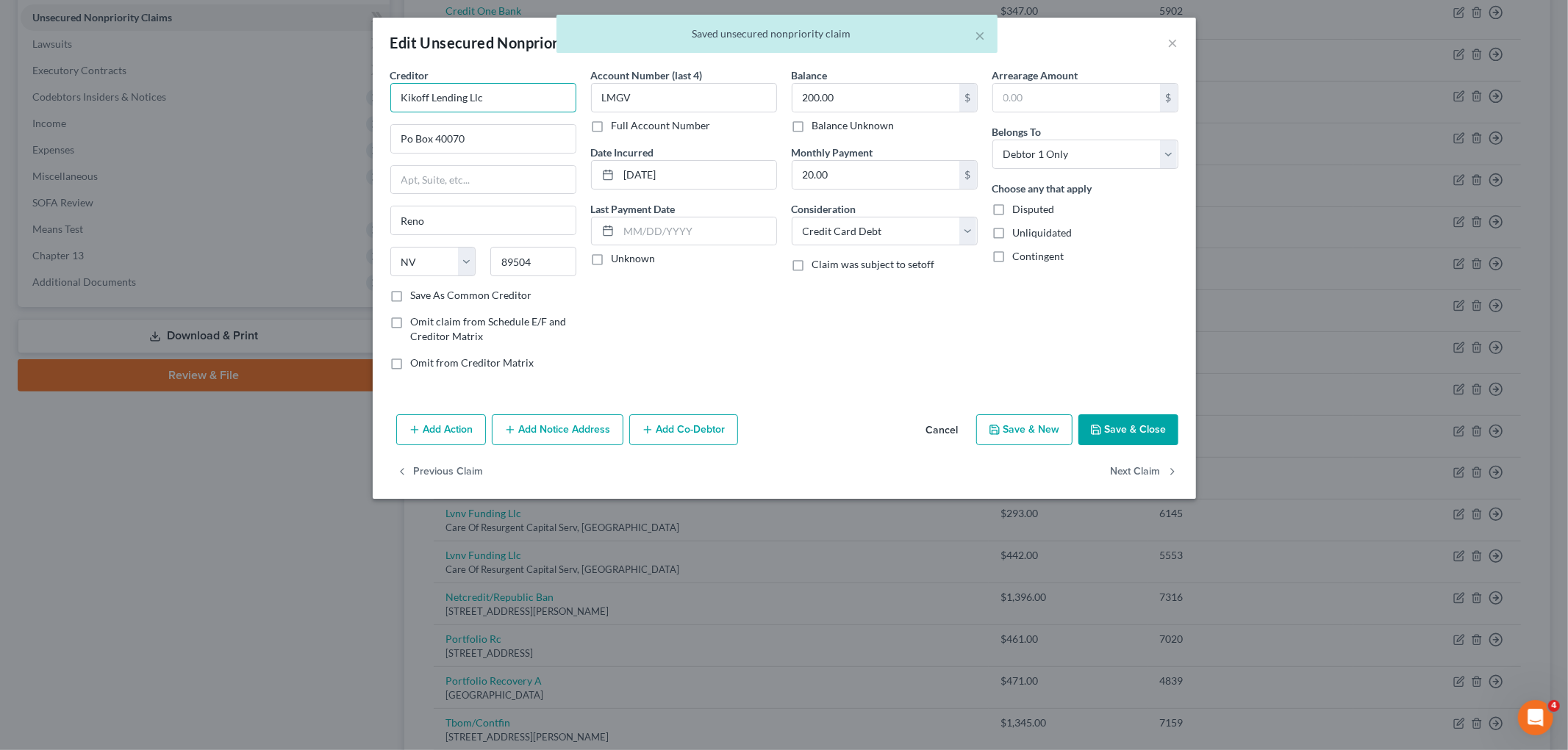
click at [510, 95] on input "Kikoff Lending Llc" at bounding box center [483, 97] width 186 height 29
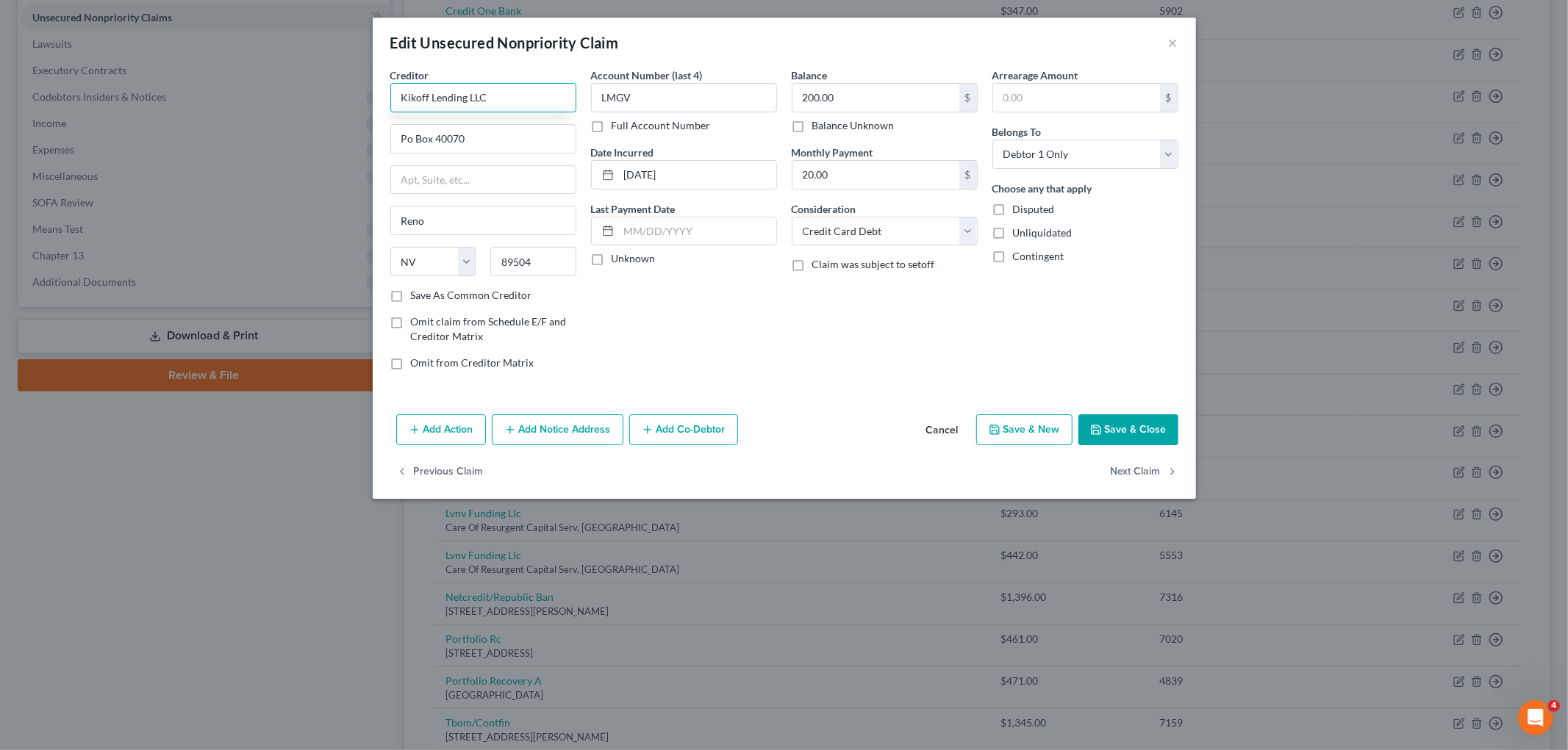
type input "Kikoff Lending LLC"
click at [688, 358] on div "Account Number (last 4) LMGV Full Account Number Date Incurred [DATE] Last Paym…" at bounding box center [684, 224] width 201 height 314
click at [1029, 431] on button "Save & Close" at bounding box center [1128, 429] width 100 height 31
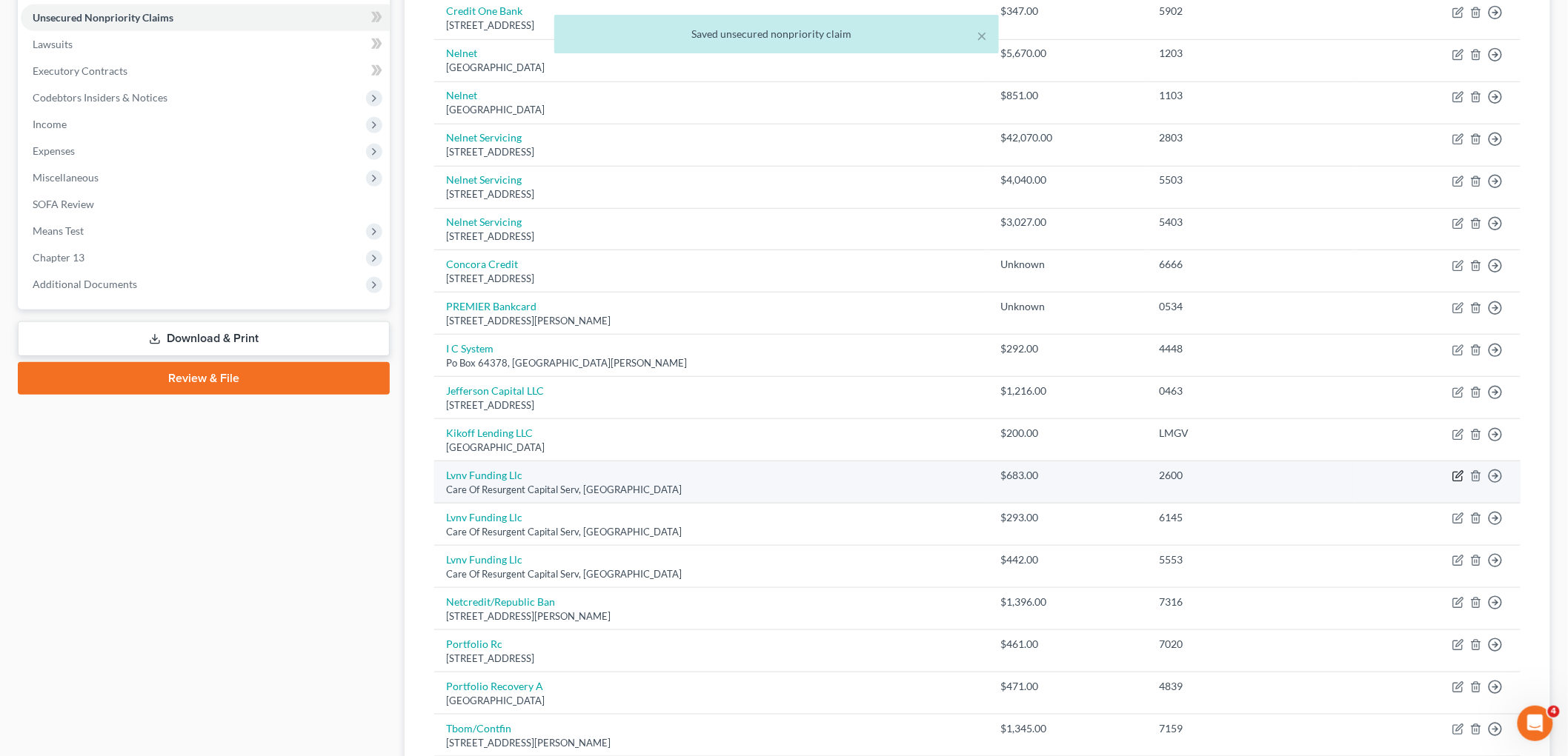
click at [1038, 477] on icon "button" at bounding box center [1459, 475] width 7 height 7
select select "42"
select select "1"
select select "0"
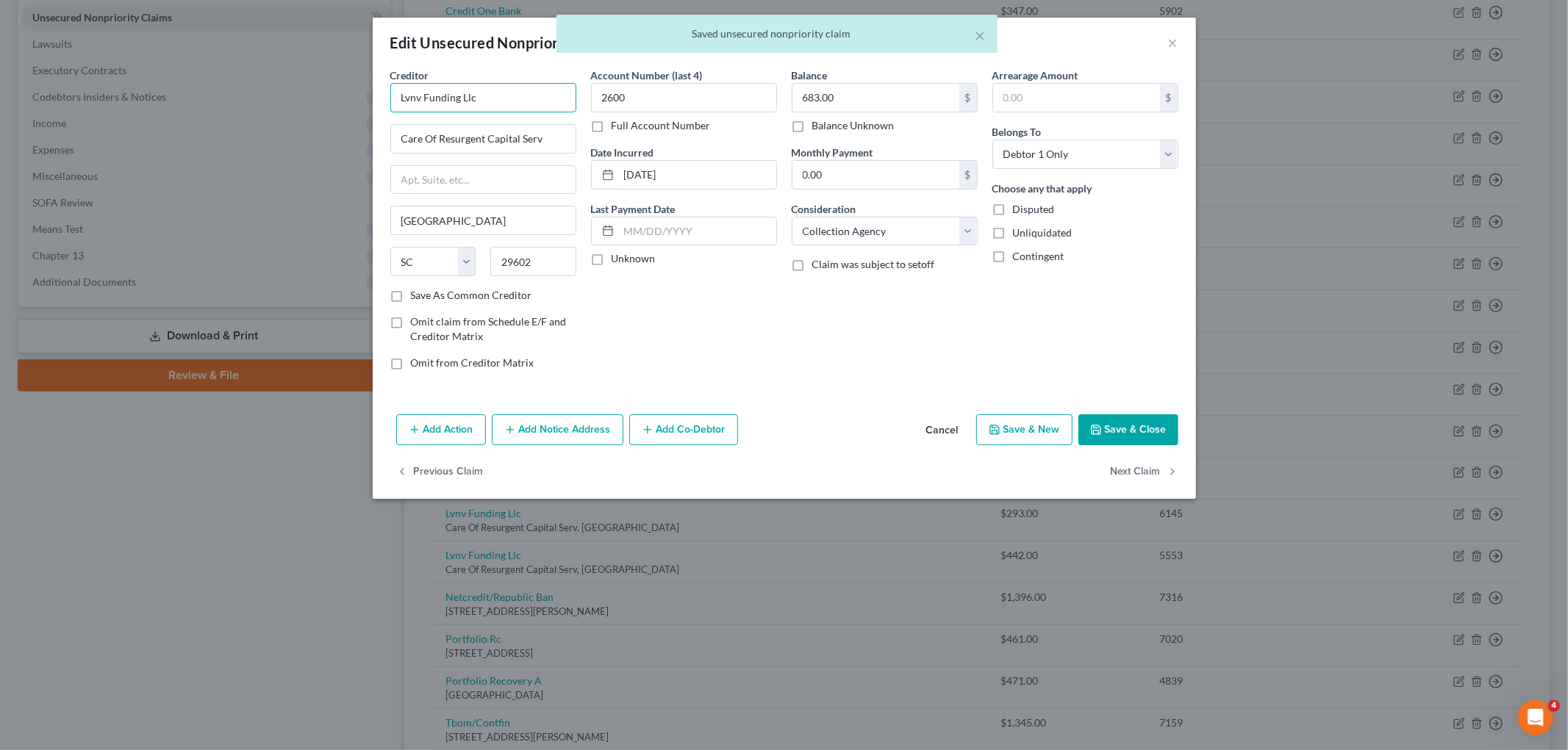
click at [526, 100] on input "Lvnv Funding Llc" at bounding box center [483, 97] width 186 height 29
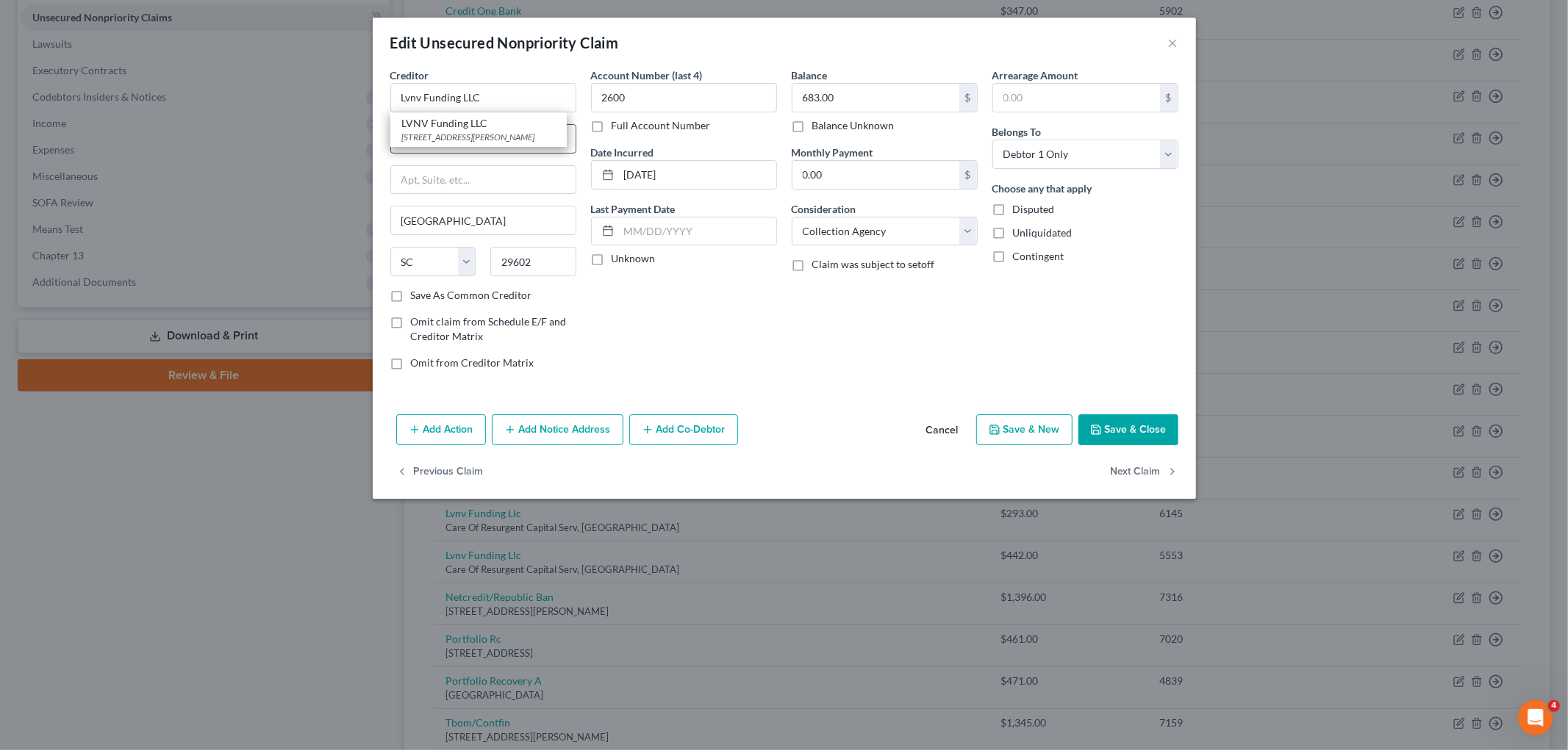
click at [550, 144] on div "LVNV Funding LLC [STREET_ADDRESS][PERSON_NAME]" at bounding box center [478, 129] width 177 height 35
type input "LVNV Funding LLC"
type input "[STREET_ADDRESS][PERSON_NAME]"
type input "29601"
click at [657, 306] on div "Account Number (last 4) 2600 Full Account Number Date Incurred [DATE] Last Paym…" at bounding box center [684, 224] width 201 height 314
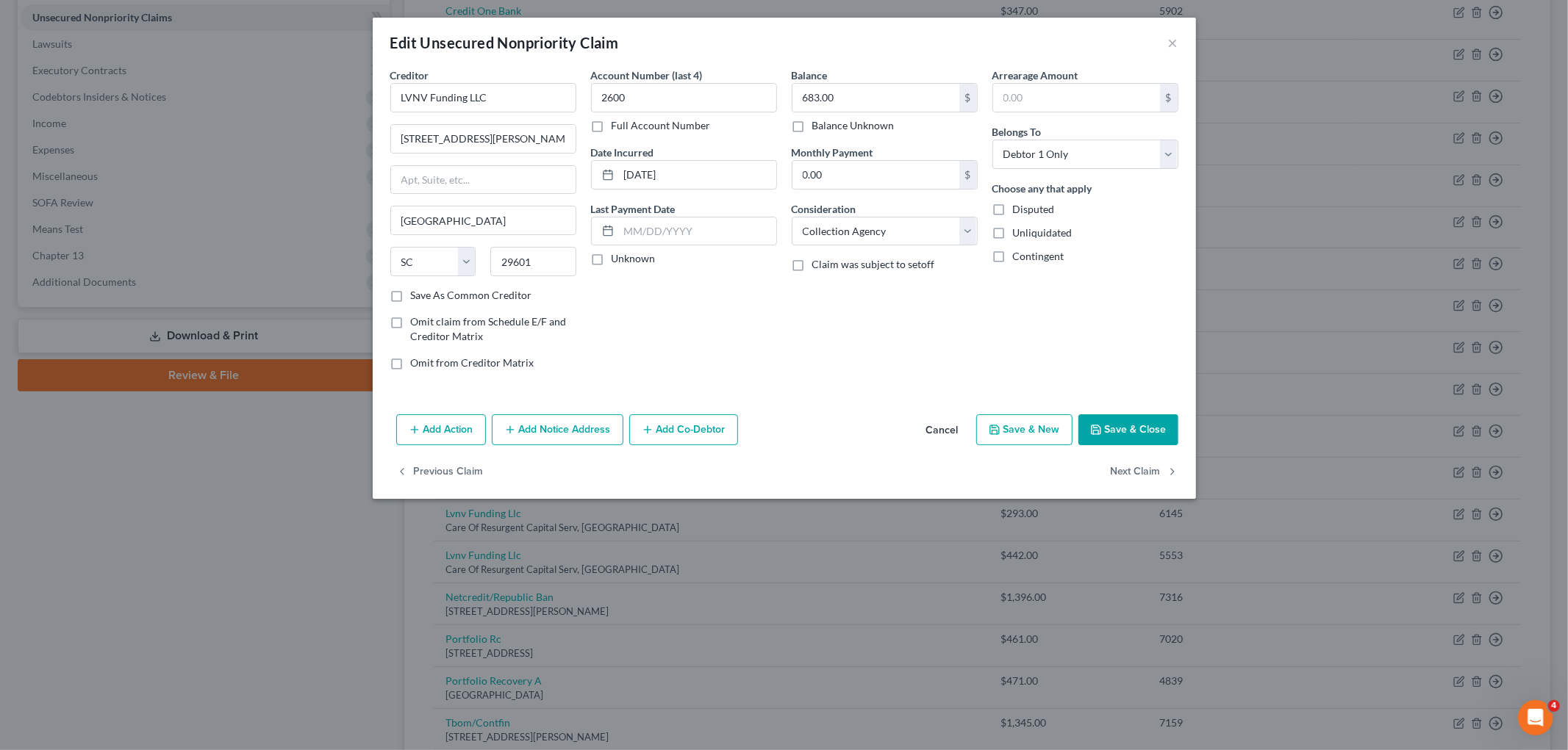
click at [1029, 420] on button "Save & Close" at bounding box center [1128, 429] width 100 height 31
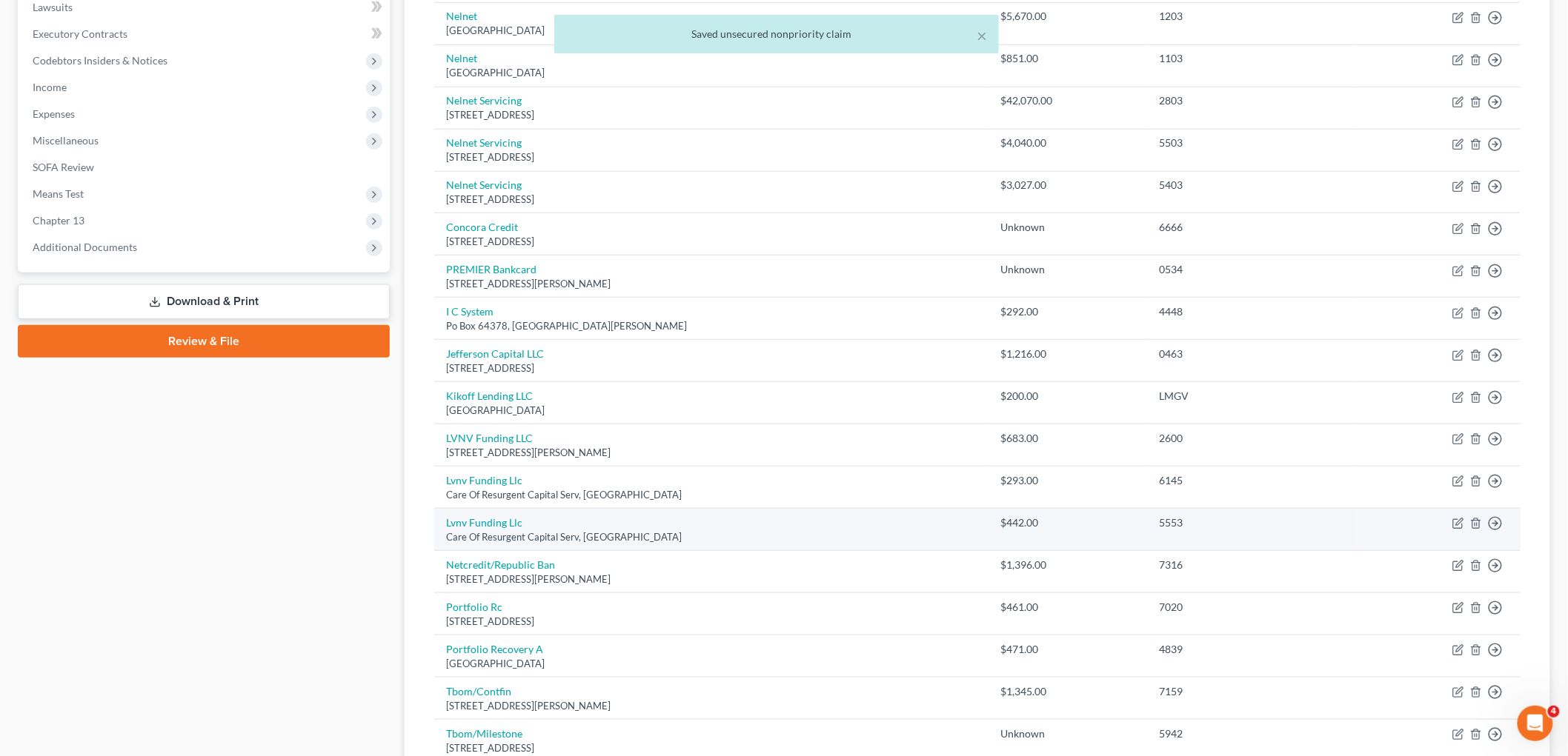
scroll to position [445, 0]
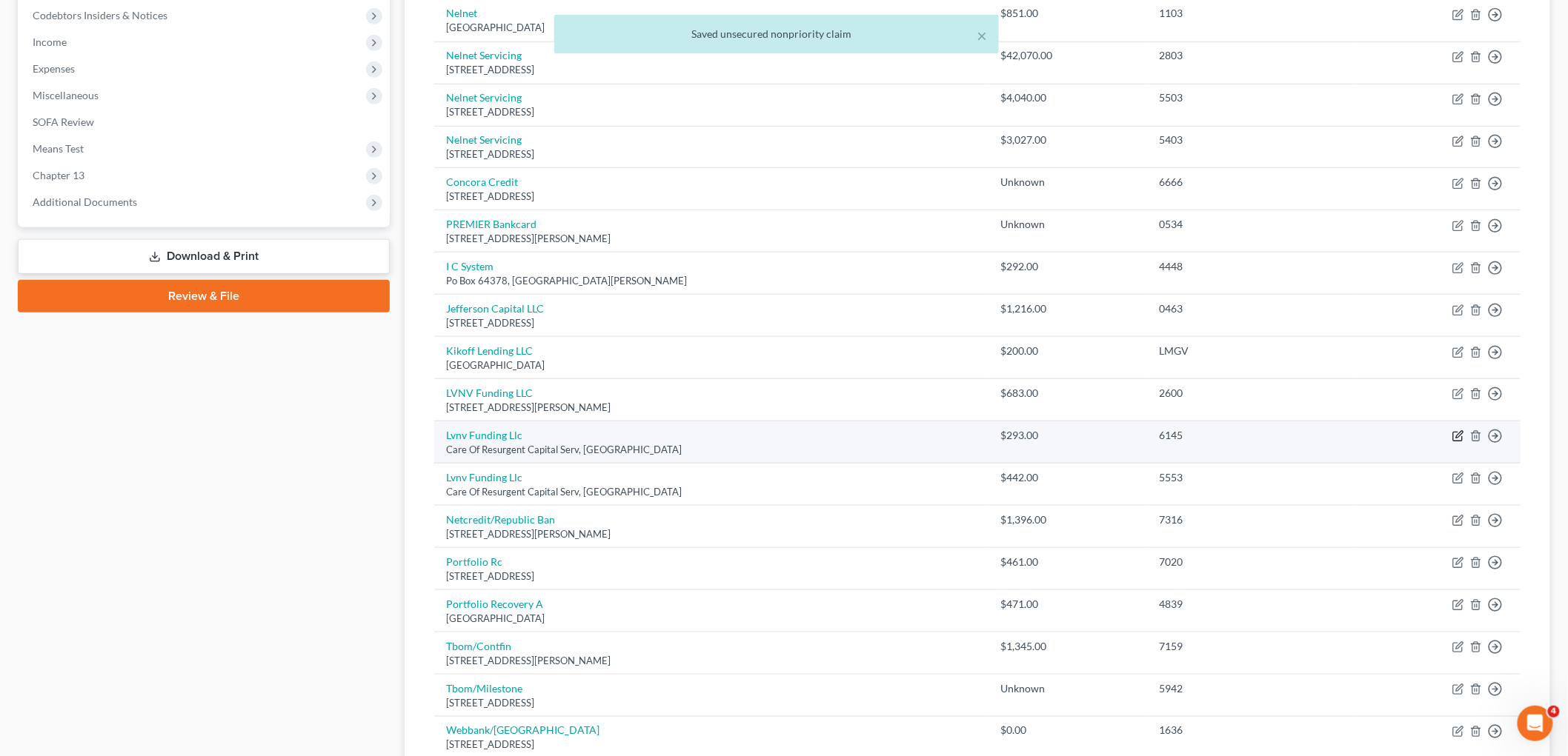
click at [1038, 433] on icon "button" at bounding box center [1458, 437] width 12 height 12
select select "42"
select select "1"
select select "0"
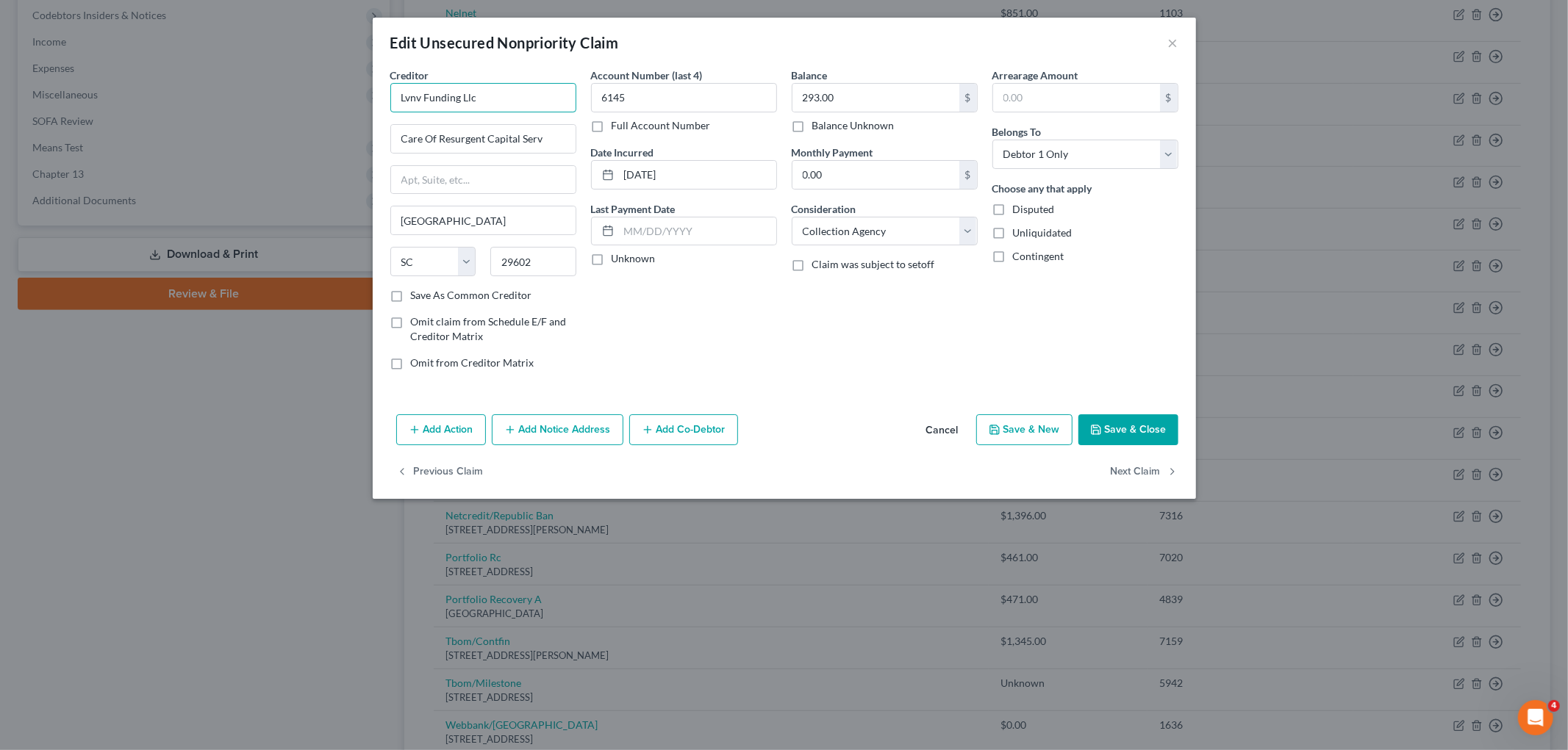
click at [530, 90] on input "Lvnv Funding Llc" at bounding box center [483, 97] width 186 height 29
click at [489, 119] on div "LVNV Funding LLC" at bounding box center [478, 124] width 153 height 15
type input "LVNV Funding LLC"
type input "[STREET_ADDRESS][PERSON_NAME]"
type input "29601"
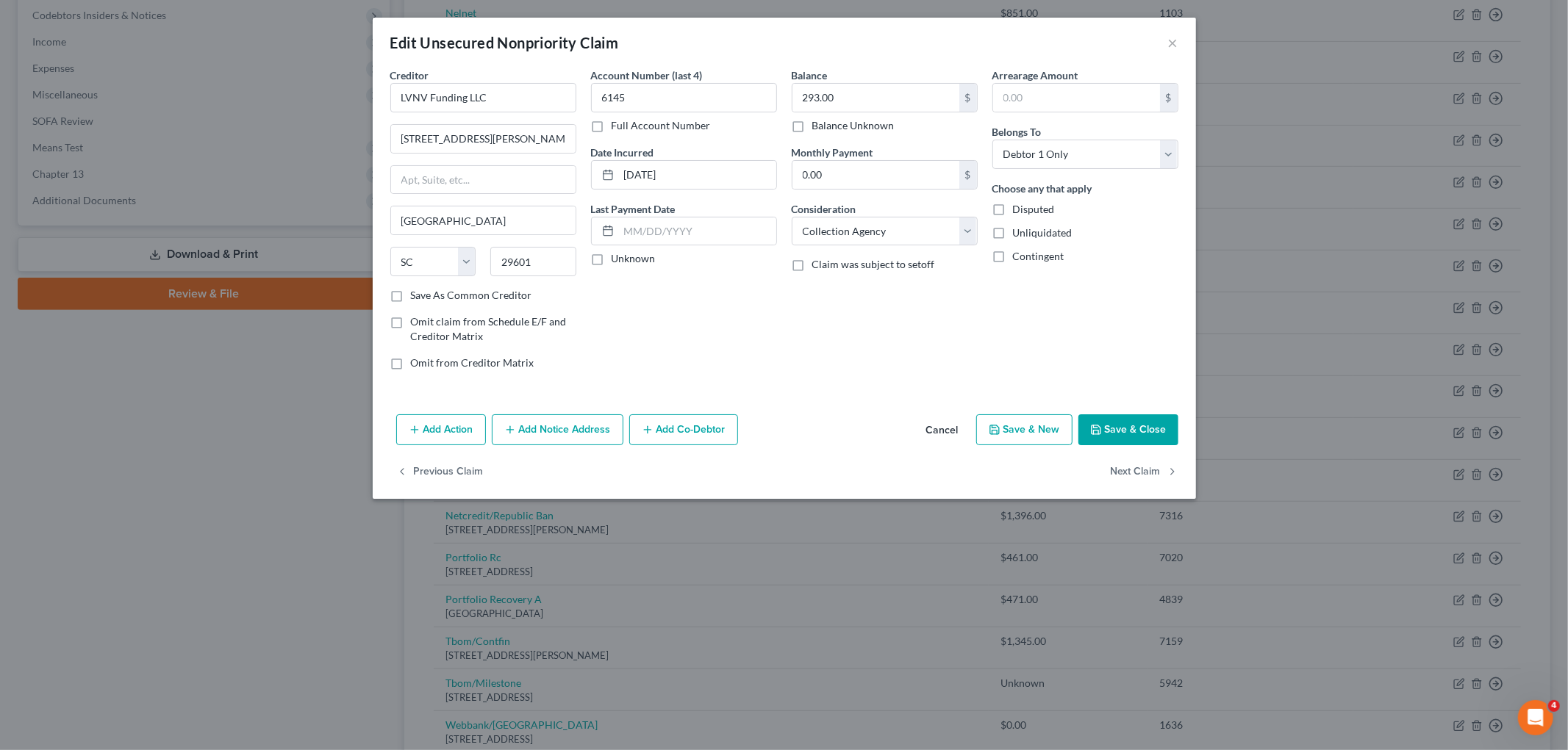
drag, startPoint x: 694, startPoint y: 343, endPoint x: 1058, endPoint y: 452, distance: 380.0
click at [694, 342] on div "Account Number (last 4) 6145 Full Account Number Date Incurred [DATE] Last Paym…" at bounding box center [684, 224] width 201 height 314
click at [1029, 432] on button "Save & Close" at bounding box center [1128, 429] width 100 height 31
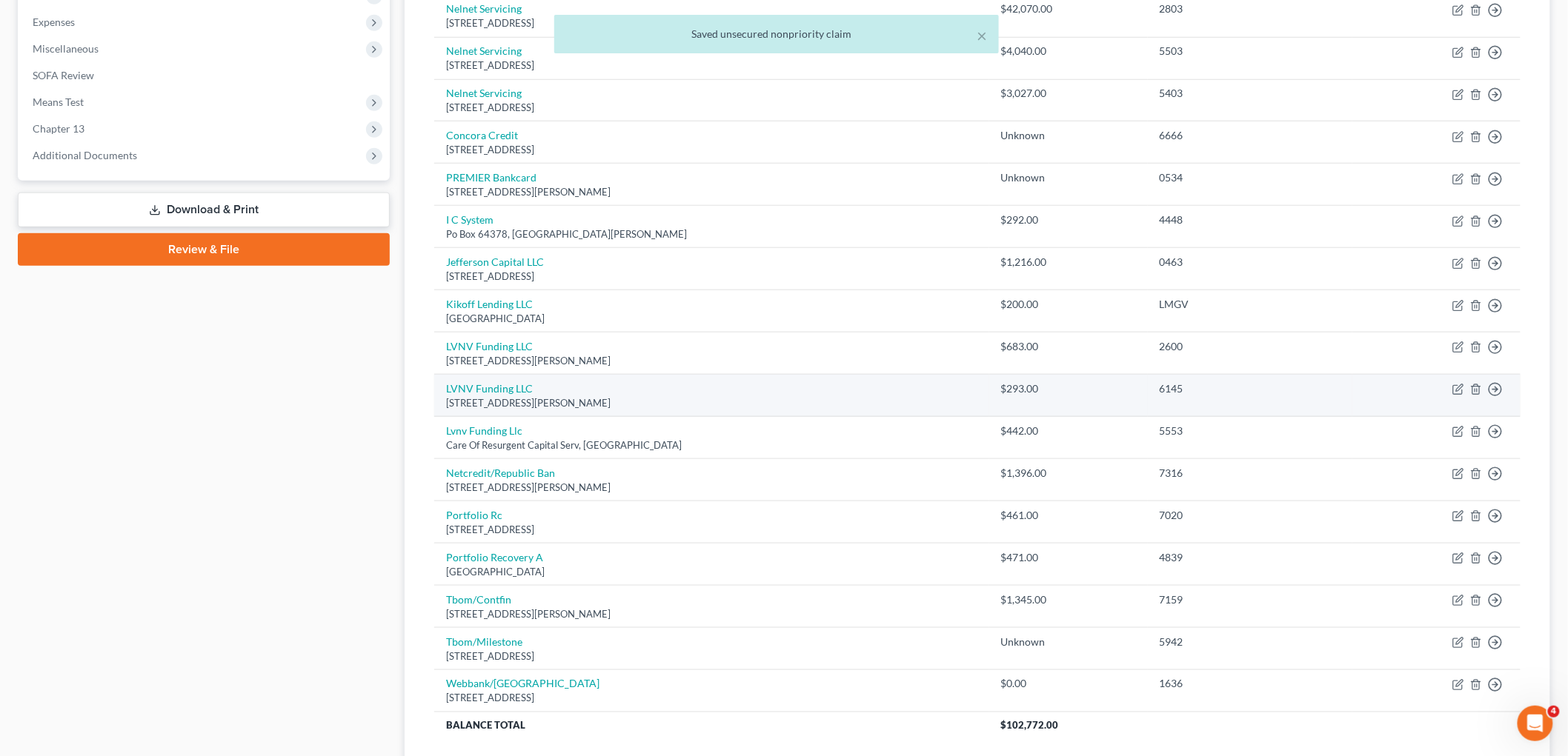
scroll to position [528, 0]
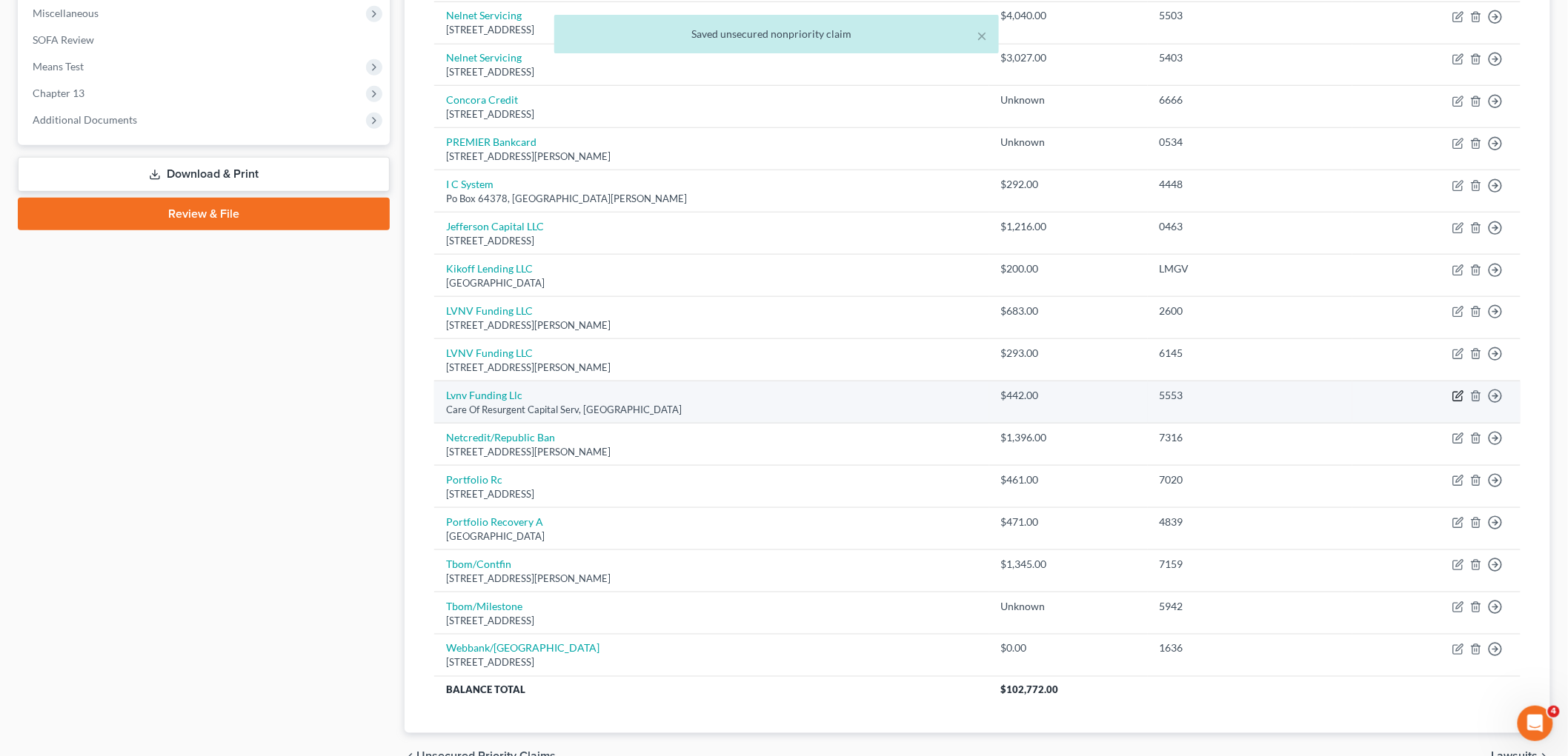
click at [1038, 396] on icon "button" at bounding box center [1458, 396] width 12 height 12
select select "42"
select select "1"
select select "0"
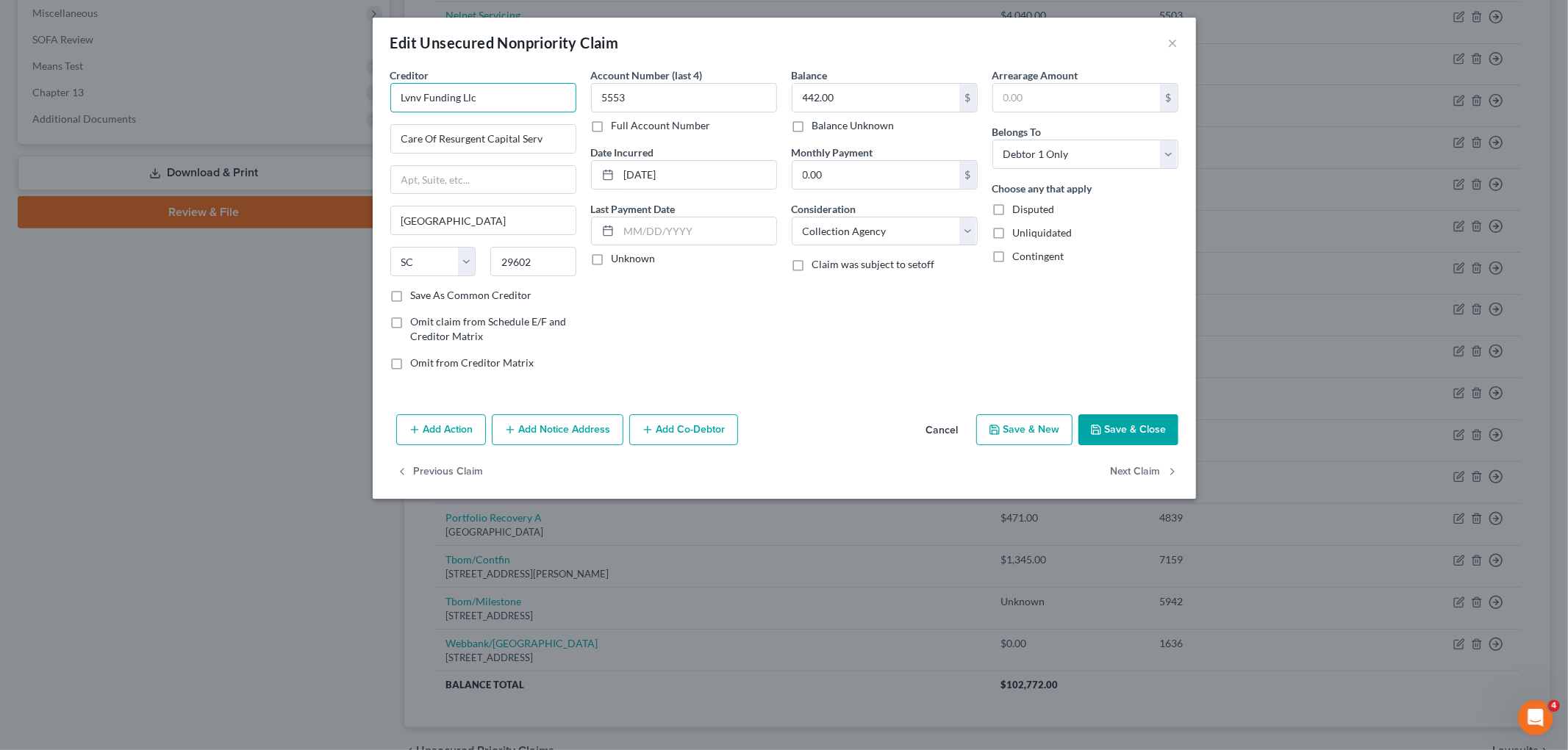
click at [511, 97] on input "Lvnv Funding Llc" at bounding box center [483, 97] width 186 height 29
click at [485, 124] on div "LVNV Funding LLC" at bounding box center [478, 124] width 153 height 15
type input "LVNV Funding LLC"
type input "[STREET_ADDRESS][PERSON_NAME]"
type input "29601"
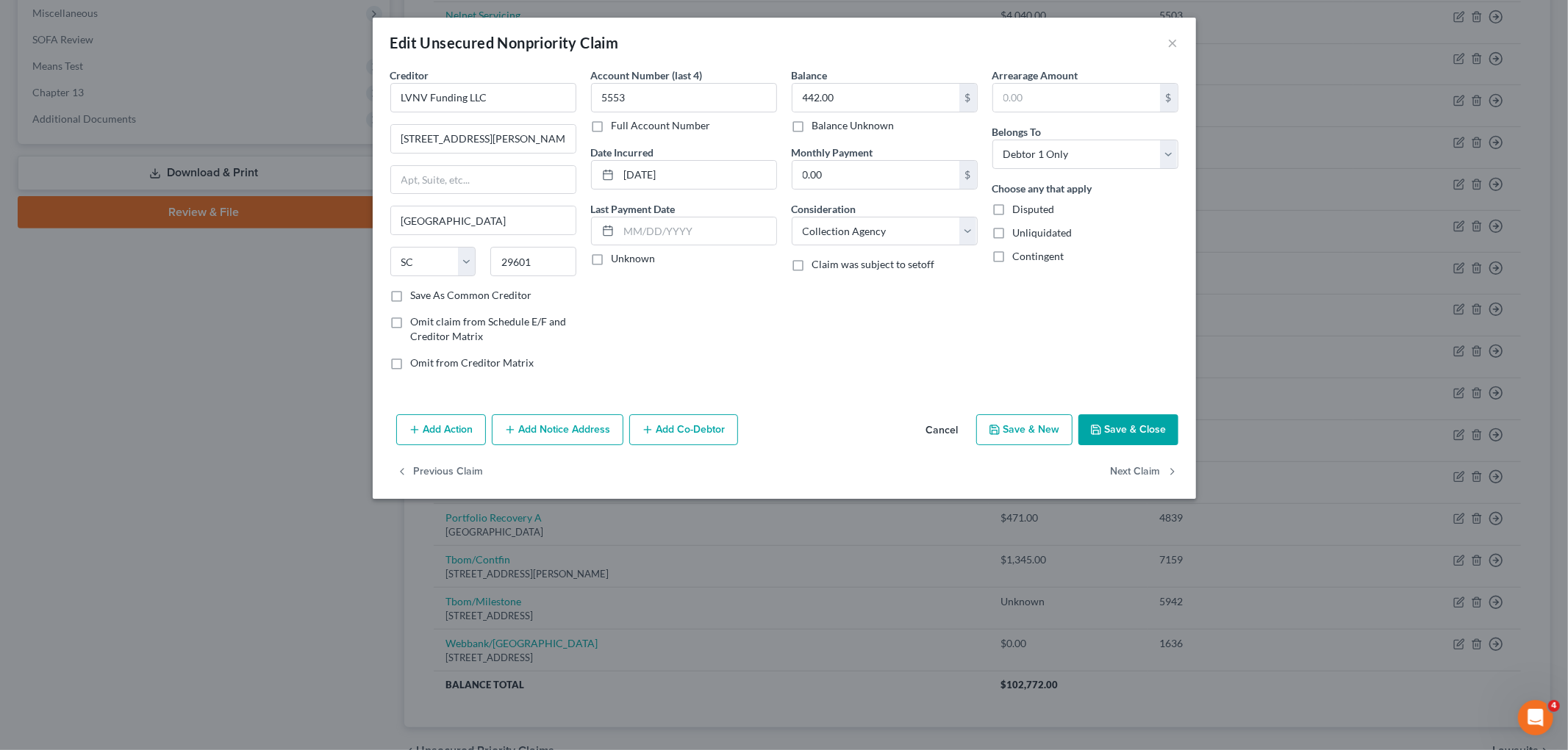
click at [775, 353] on div "Account Number (last 4) 5553 Full Account Number Date Incurred [DATE] Last Paym…" at bounding box center [684, 224] width 201 height 314
click at [1029, 426] on button "Save & Close" at bounding box center [1128, 429] width 100 height 31
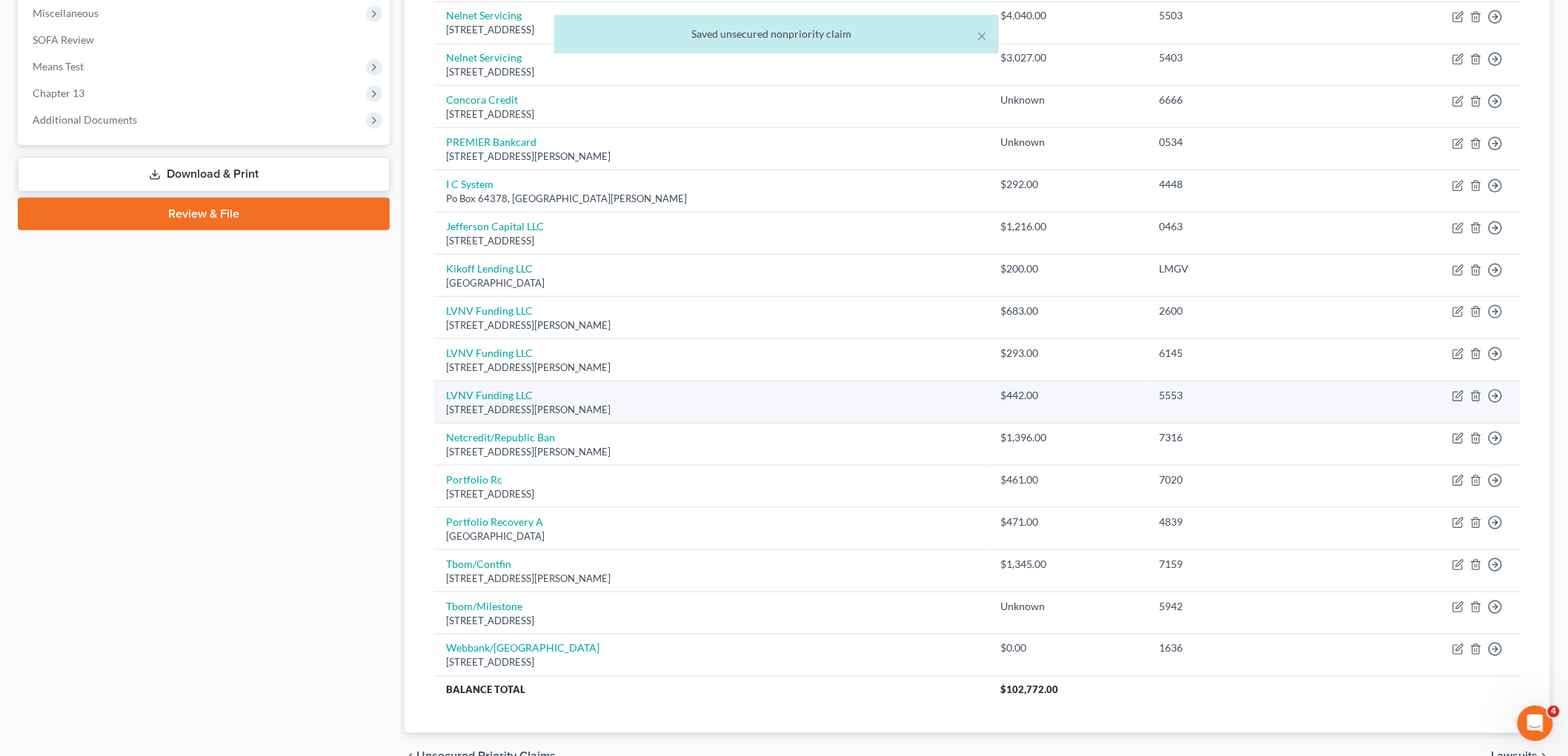
scroll to position [610, 0]
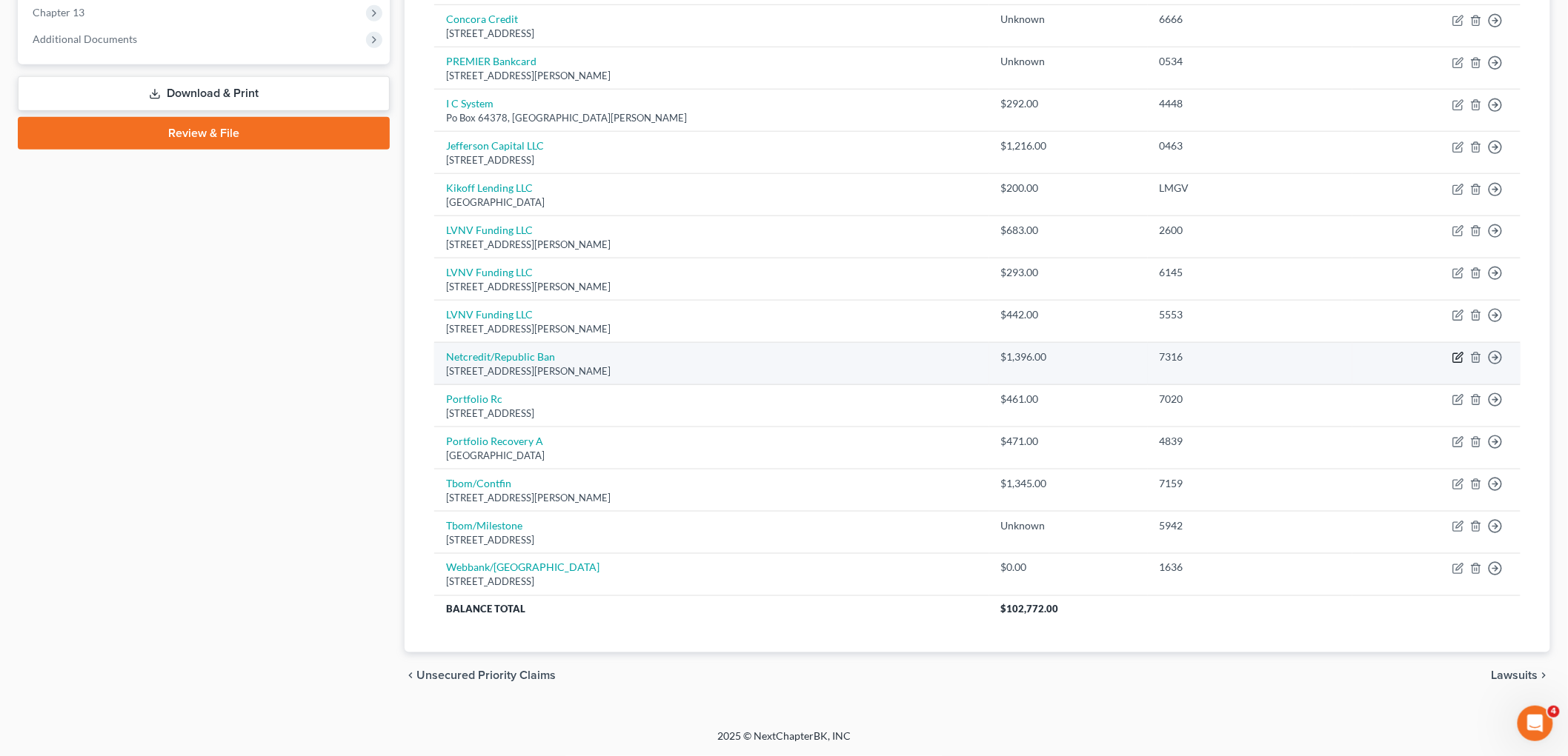
click at [1038, 355] on icon "button" at bounding box center [1458, 358] width 12 height 12
select select "14"
select select "2"
select select "0"
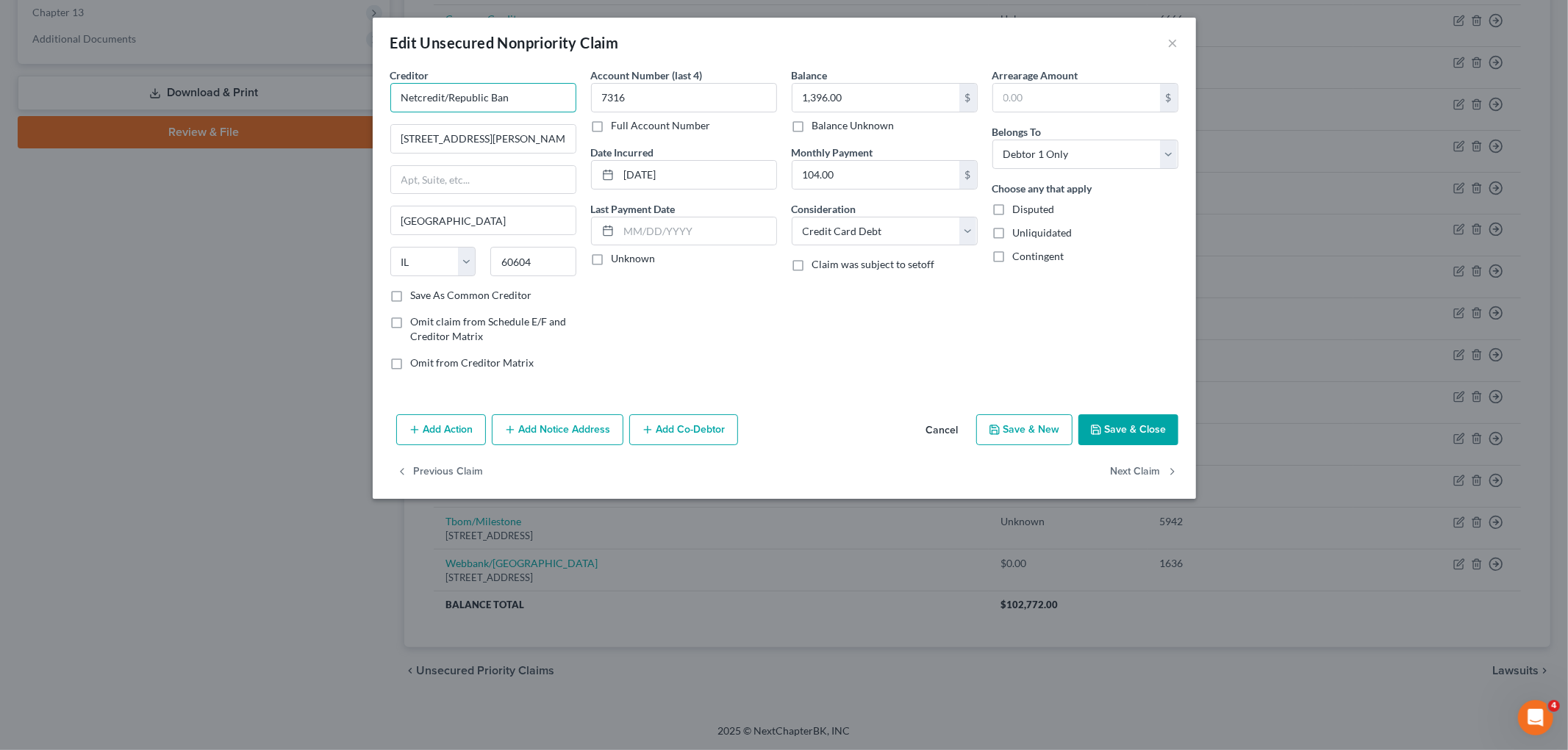
click at [541, 97] on input "Netcredit/Republic Ban" at bounding box center [483, 97] width 186 height 29
click at [420, 98] on input "Netcredit/Republic Bank" at bounding box center [483, 97] width 186 height 29
click at [525, 134] on input "[STREET_ADDRESS][PERSON_NAME]" at bounding box center [483, 139] width 184 height 28
type input "NetCredit/Republic Bank"
type input "[STREET_ADDRESS][PERSON_NAME]"
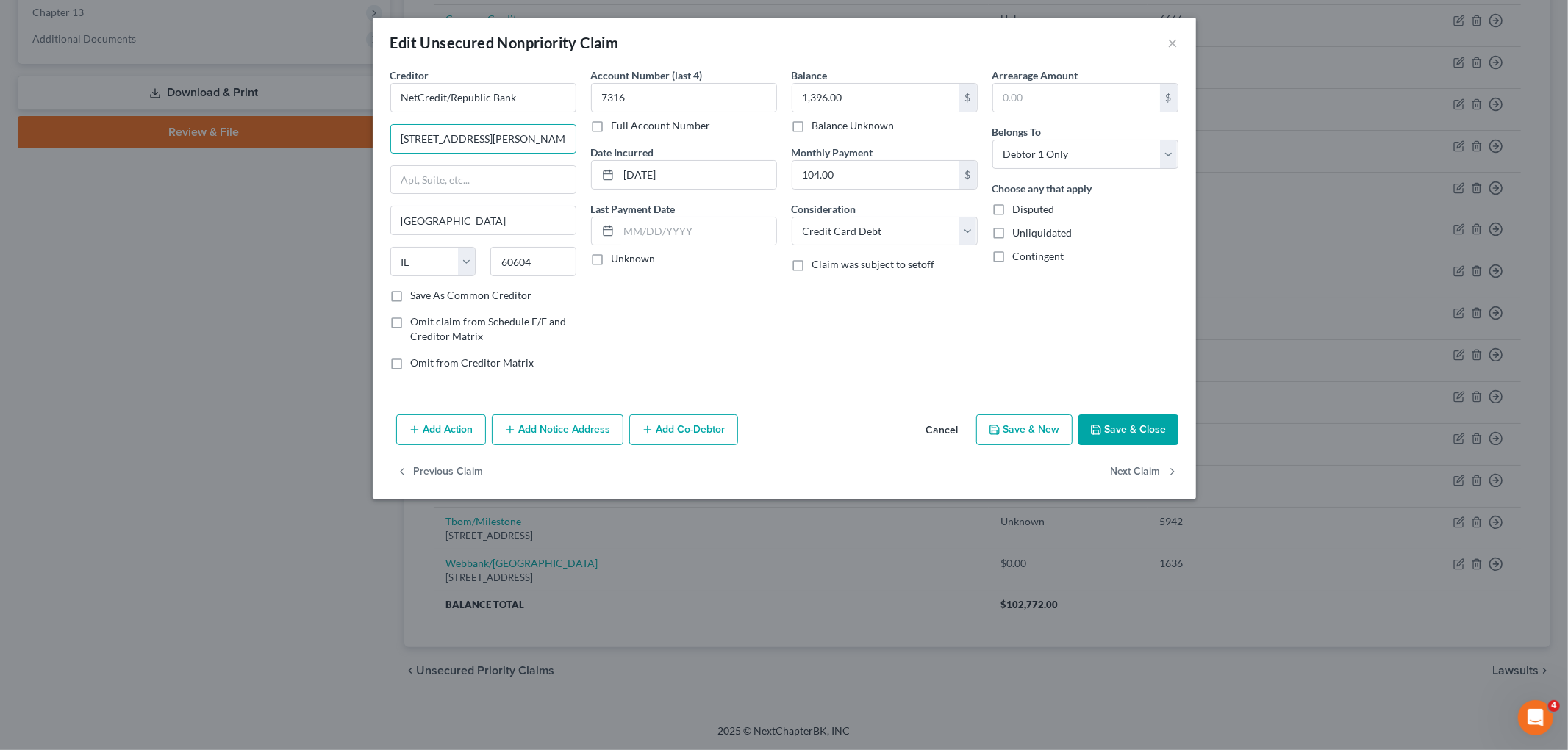
click at [748, 318] on div "Account Number (last 4) 7316 Full Account Number Date Incurred [DATE] Last Paym…" at bounding box center [684, 224] width 201 height 314
click at [1029, 427] on button "Save & Close" at bounding box center [1128, 429] width 100 height 31
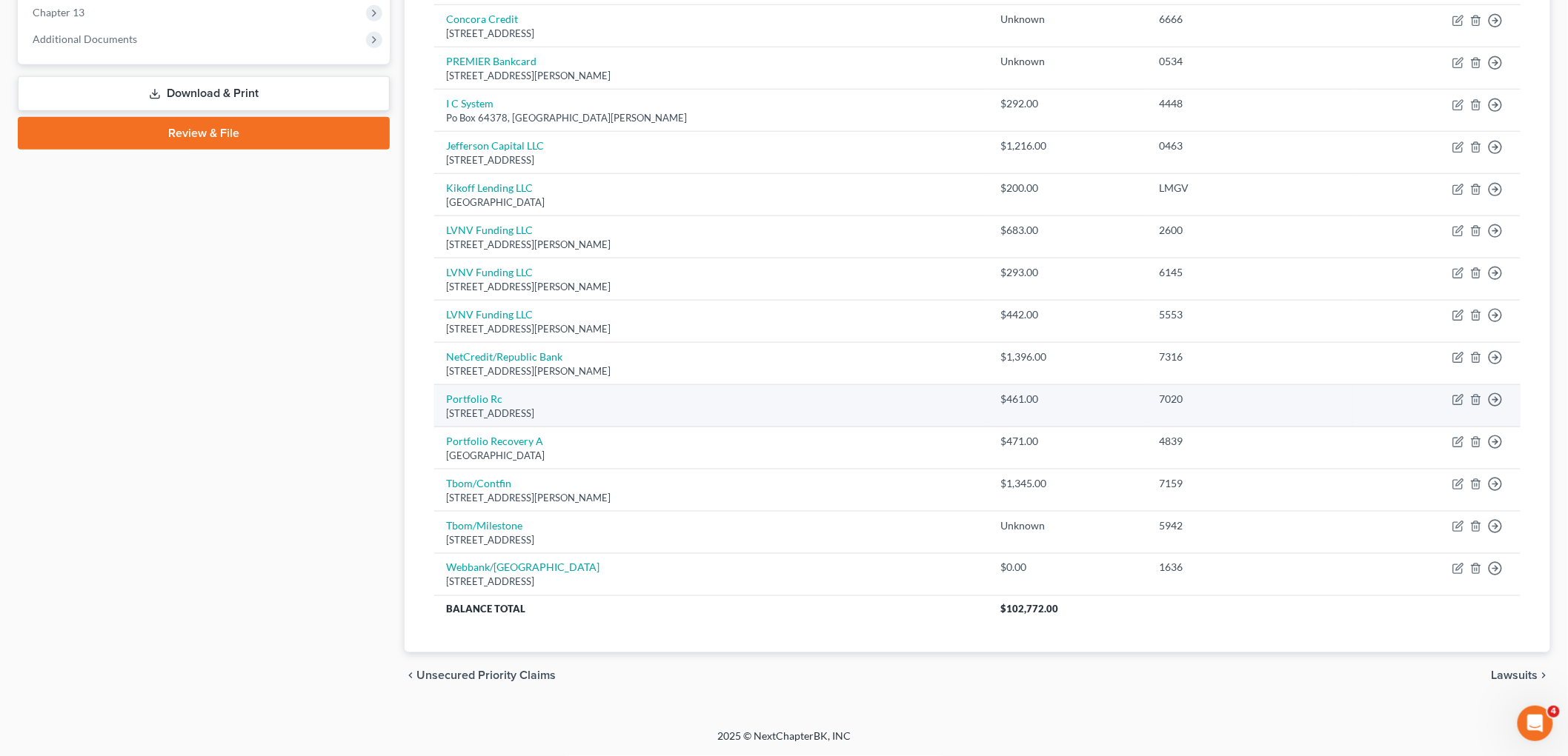
drag, startPoint x: 648, startPoint y: 413, endPoint x: 443, endPoint y: 400, distance: 205.4
click at [443, 400] on td "Portfolio Rc [STREET_ADDRESS]" at bounding box center [711, 406] width 555 height 42
copy td "Portfolio Rc [STREET_ADDRESS]"
click at [1038, 400] on icon "button" at bounding box center [1458, 400] width 12 height 12
select select "48"
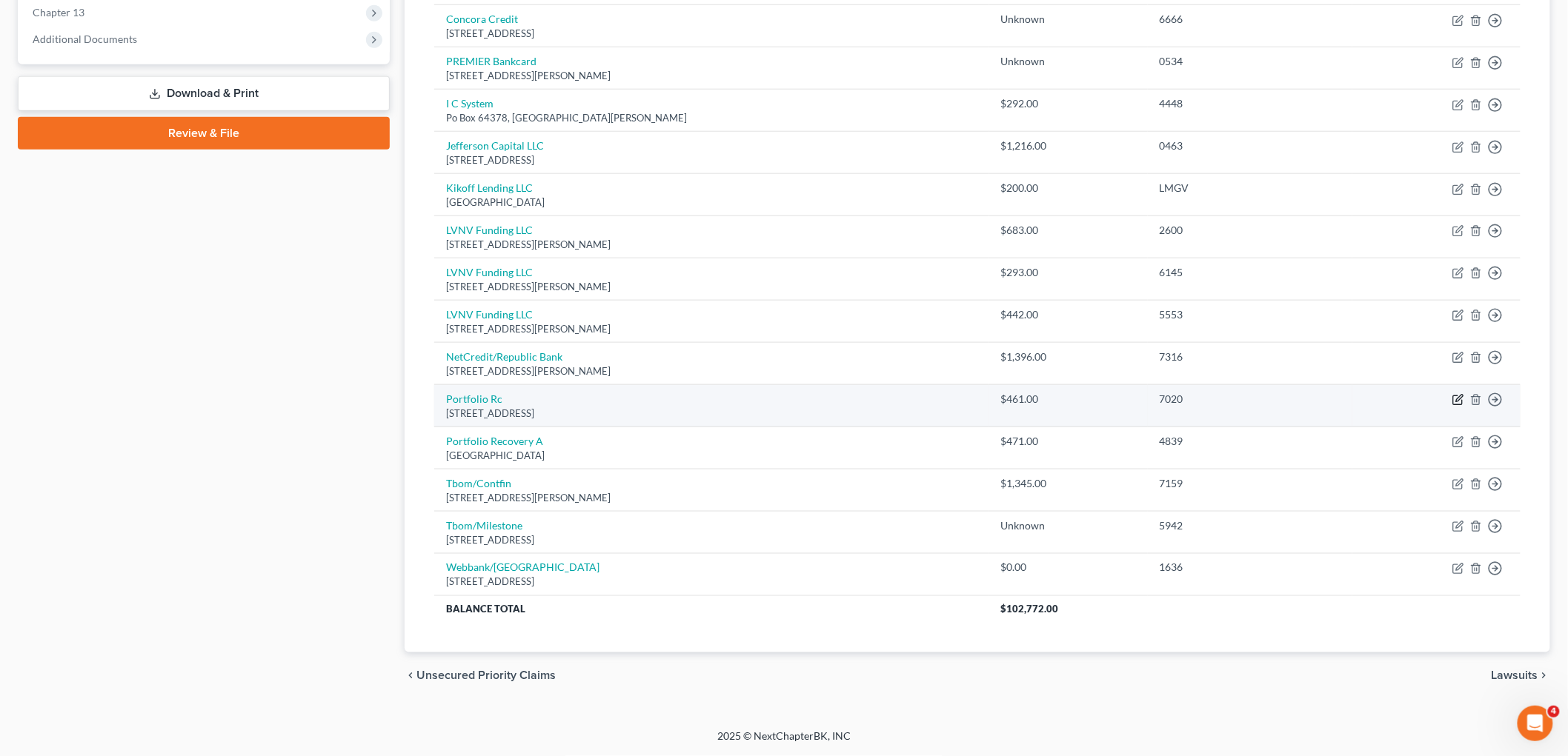
select select "0"
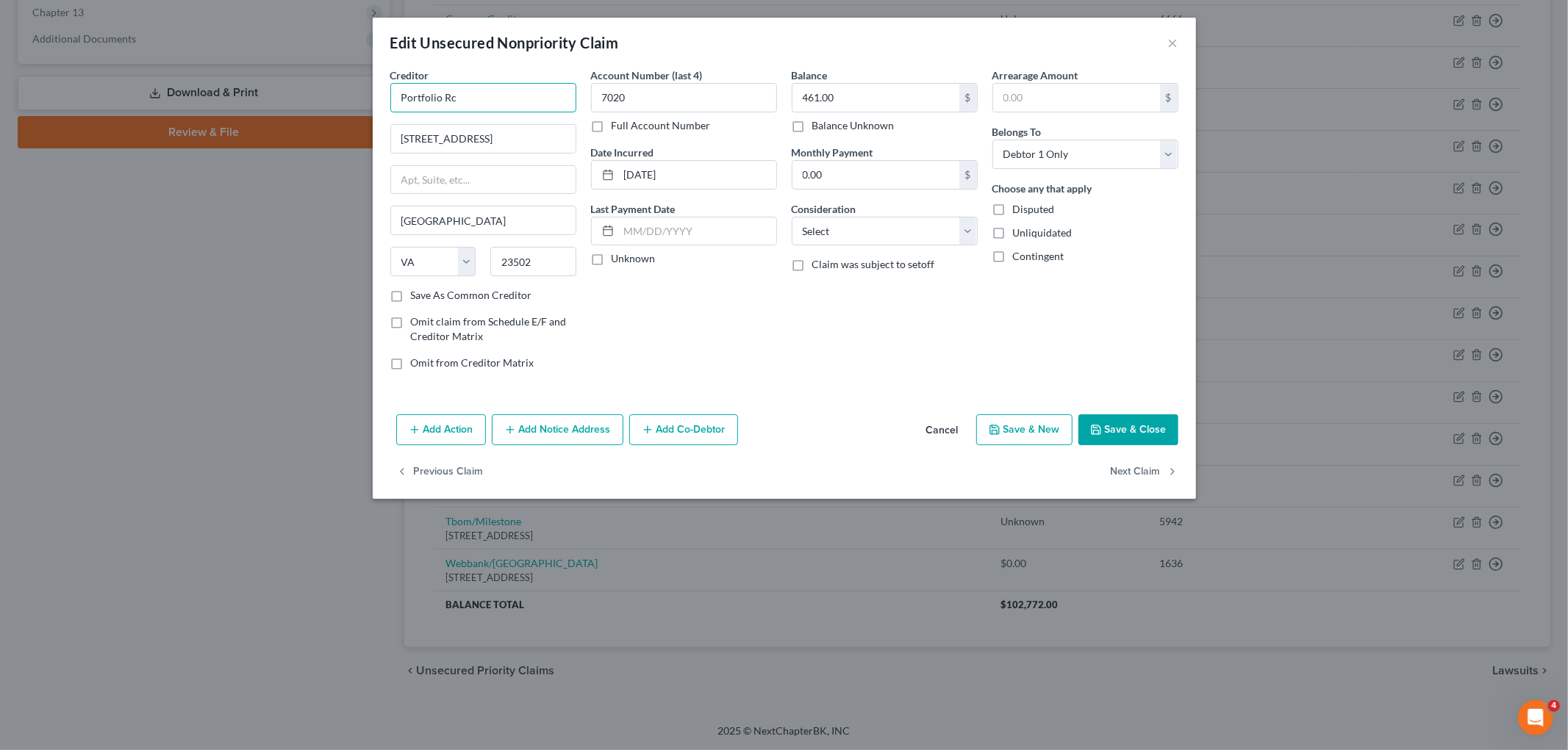
drag, startPoint x: 474, startPoint y: 97, endPoint x: 395, endPoint y: 93, distance: 79.1
click at [395, 93] on input "Portfolio Rc" at bounding box center [483, 97] width 186 height 29
paste input "ecovery Associates, LLC"
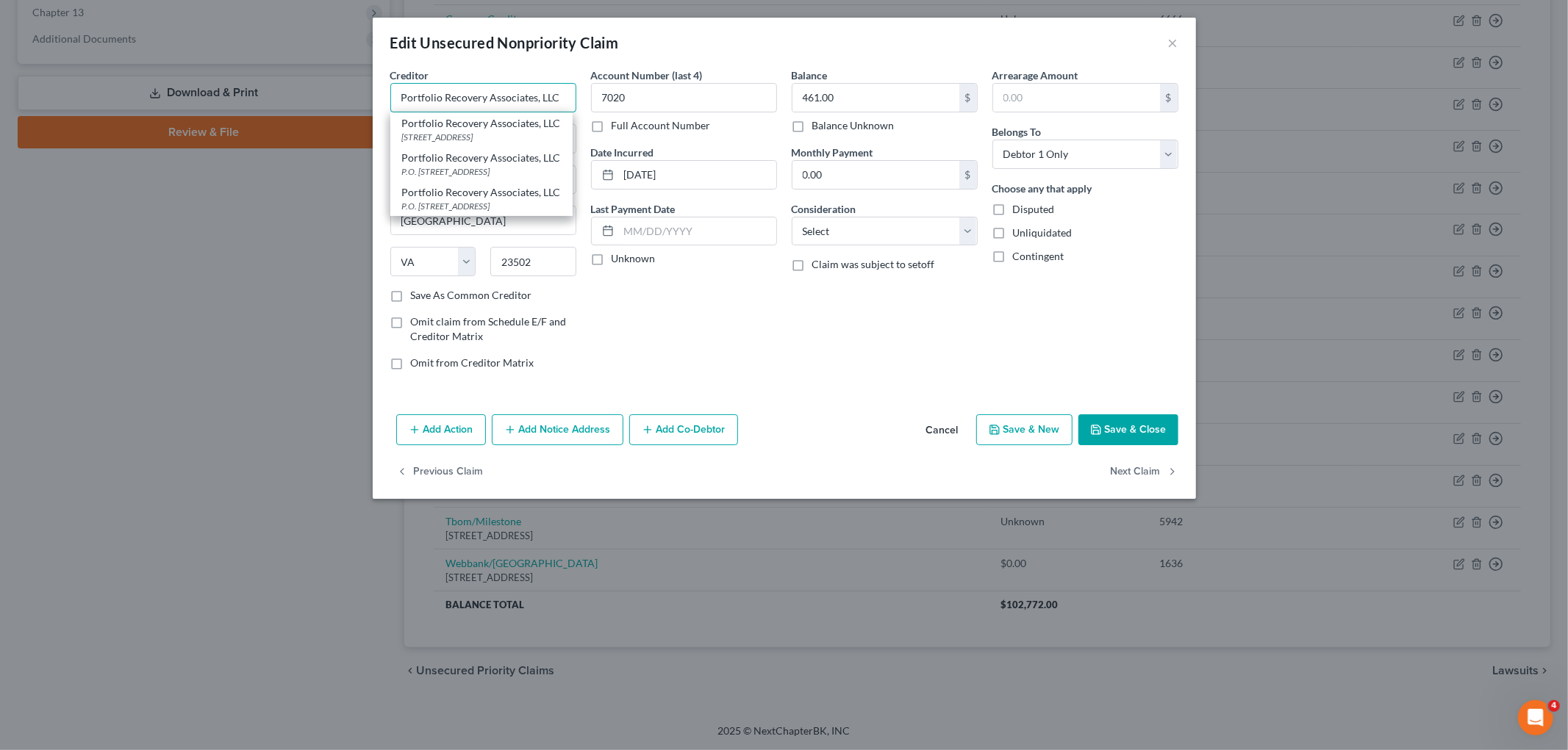
type input "Portfolio Recovery Associates, LLC"
click at [513, 69] on div "Creditor * Portfolio Recovery Associates, LLC Portfolio Recovery Associates, LL…" at bounding box center [483, 90] width 186 height 45
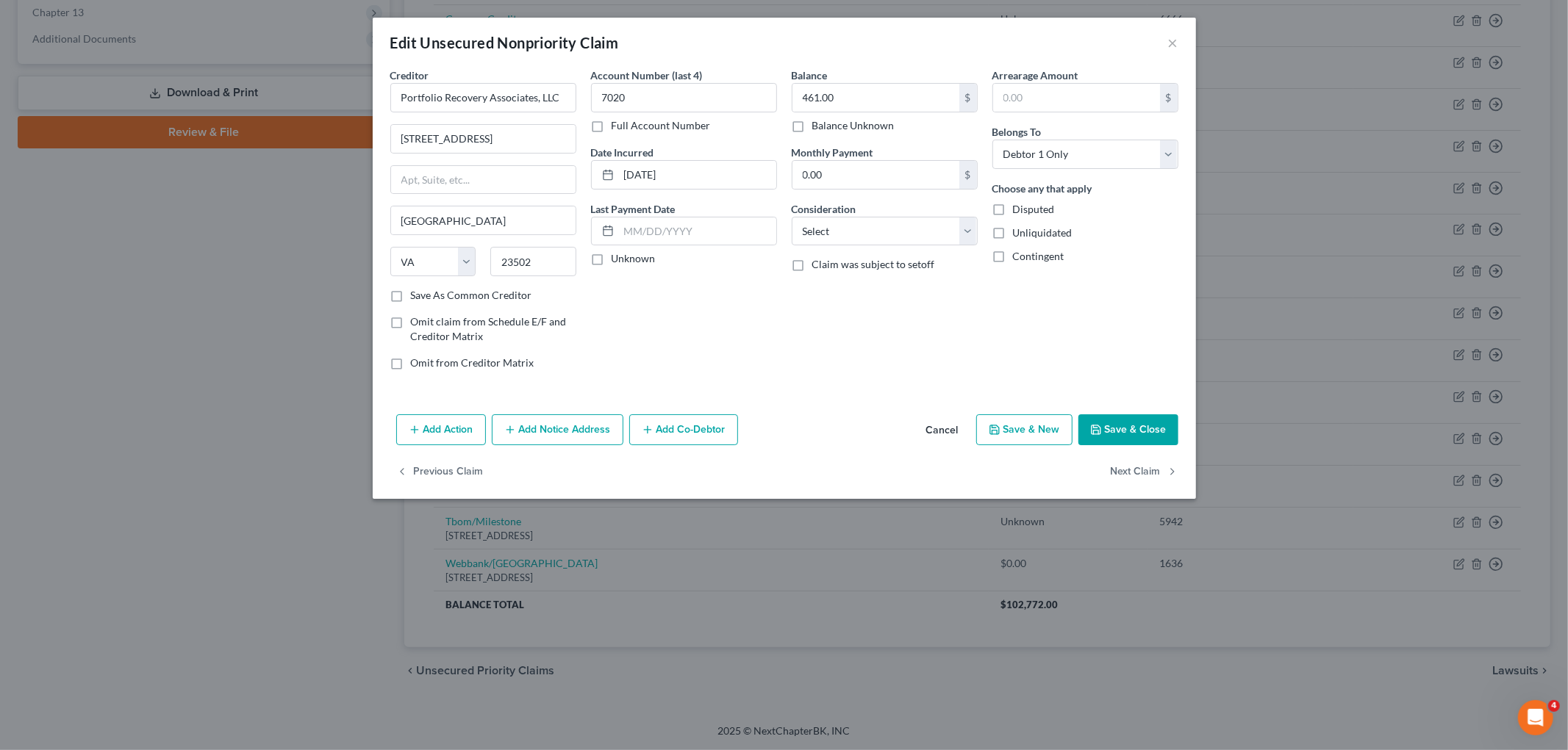
click at [1029, 422] on button "Save & Close" at bounding box center [1128, 429] width 100 height 31
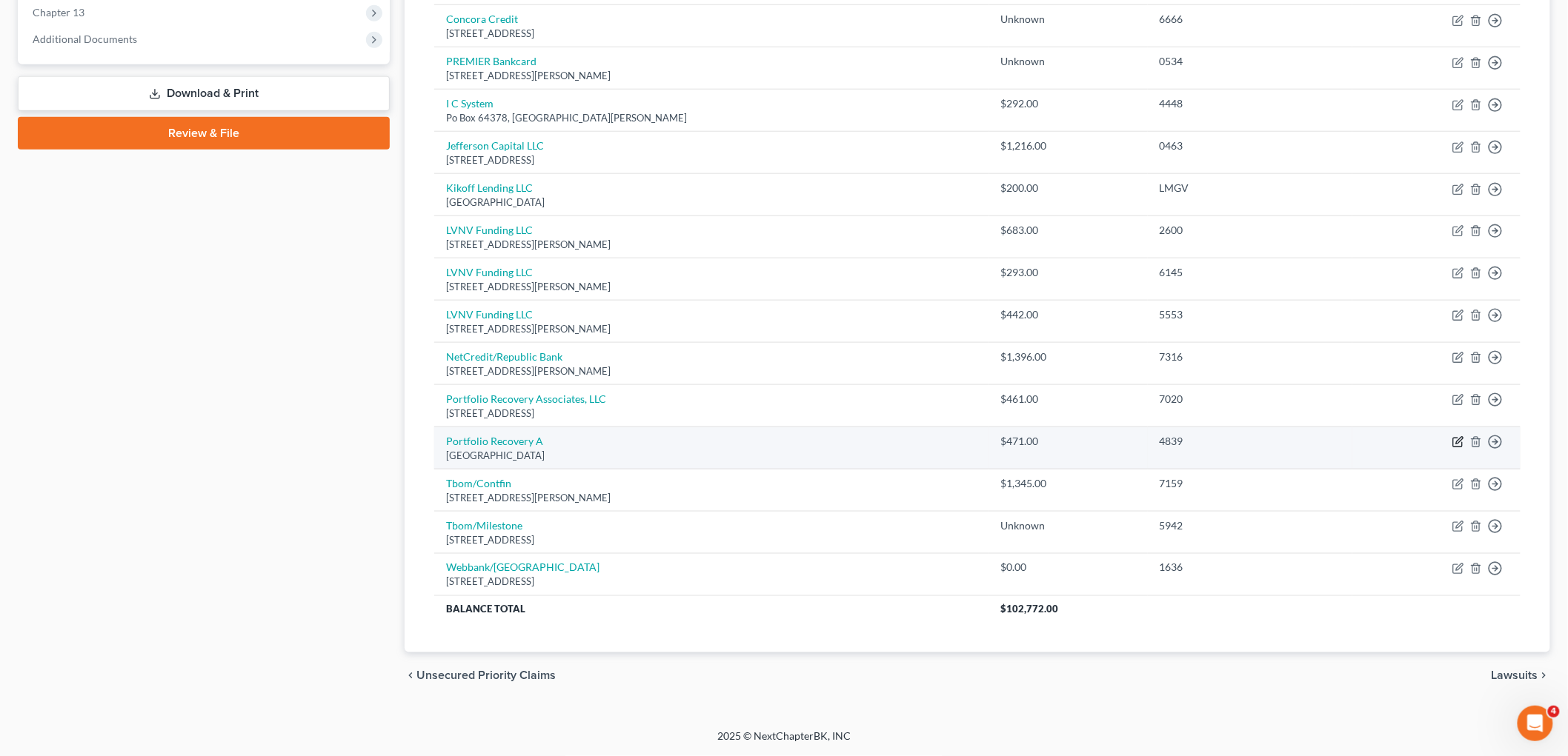
click at [1038, 442] on icon "button" at bounding box center [1459, 441] width 7 height 7
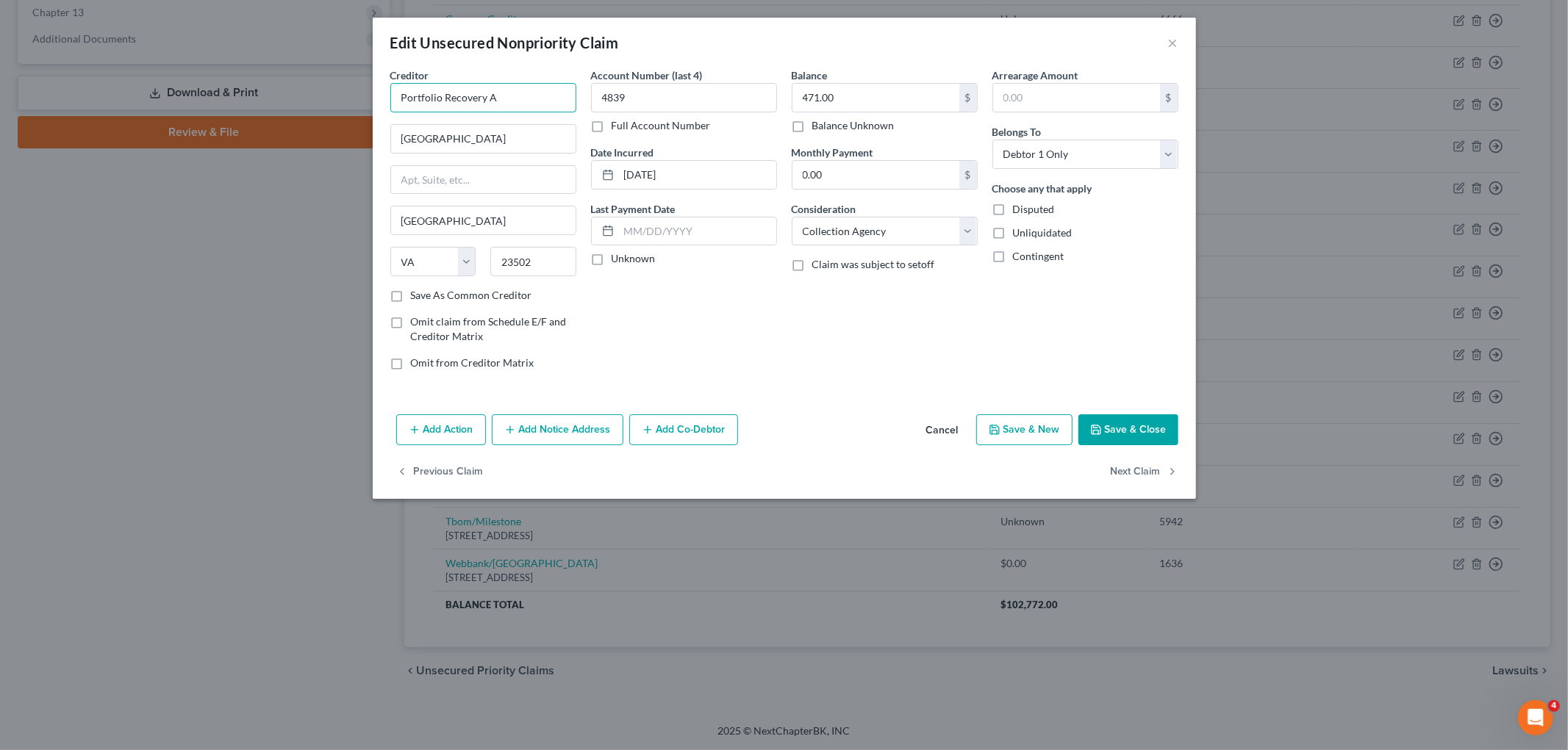
drag, startPoint x: 513, startPoint y: 94, endPoint x: 364, endPoint y: 95, distance: 149.0
click at [364, 95] on div "Edit Unsecured Nonpriority Claim × Creditor * Portfolio Recovery A [GEOGRAPHIC_…" at bounding box center [784, 375] width 1568 height 750
paste input "ssociates, LLC"
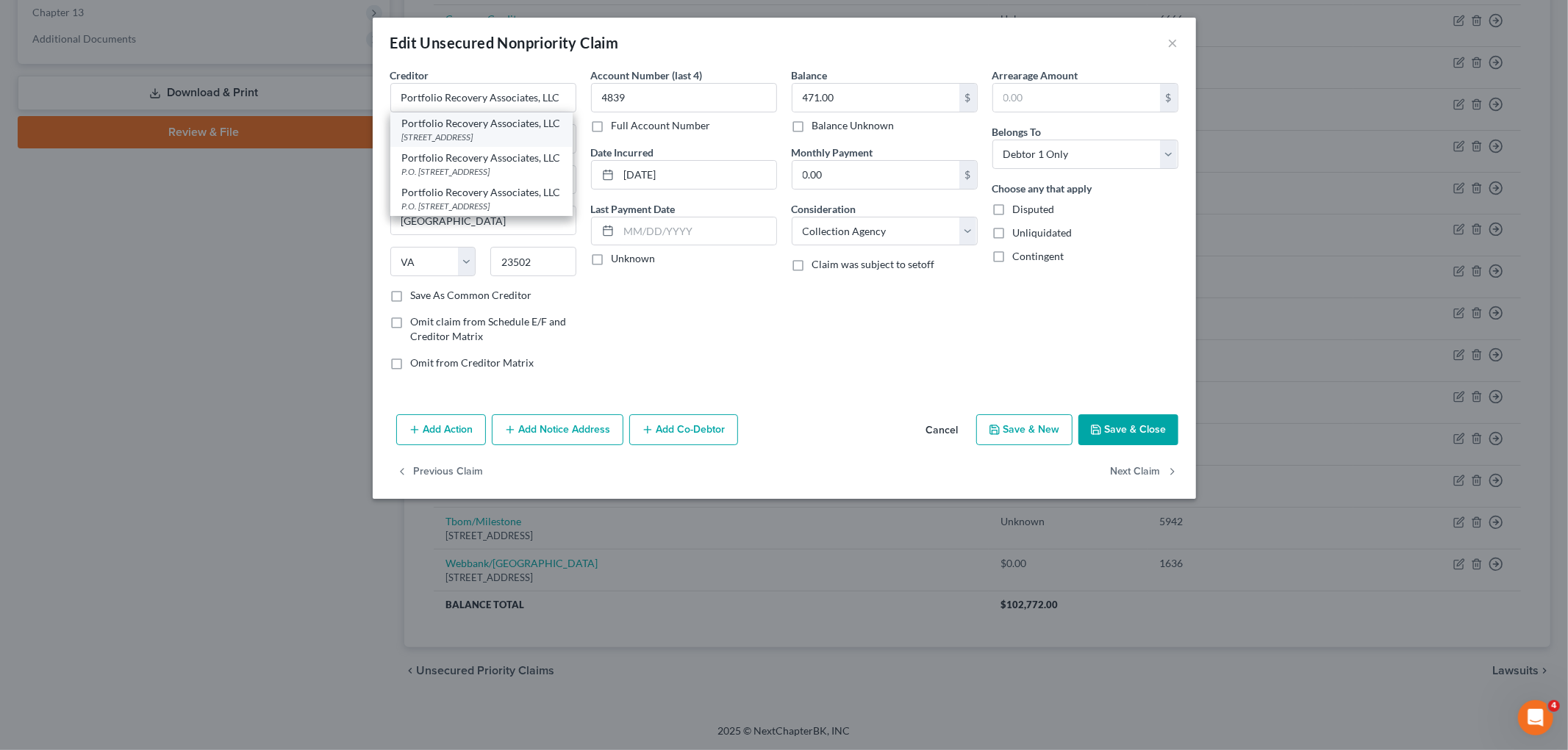
click at [414, 122] on div "Portfolio Recovery Associates, LLC" at bounding box center [481, 124] width 159 height 15
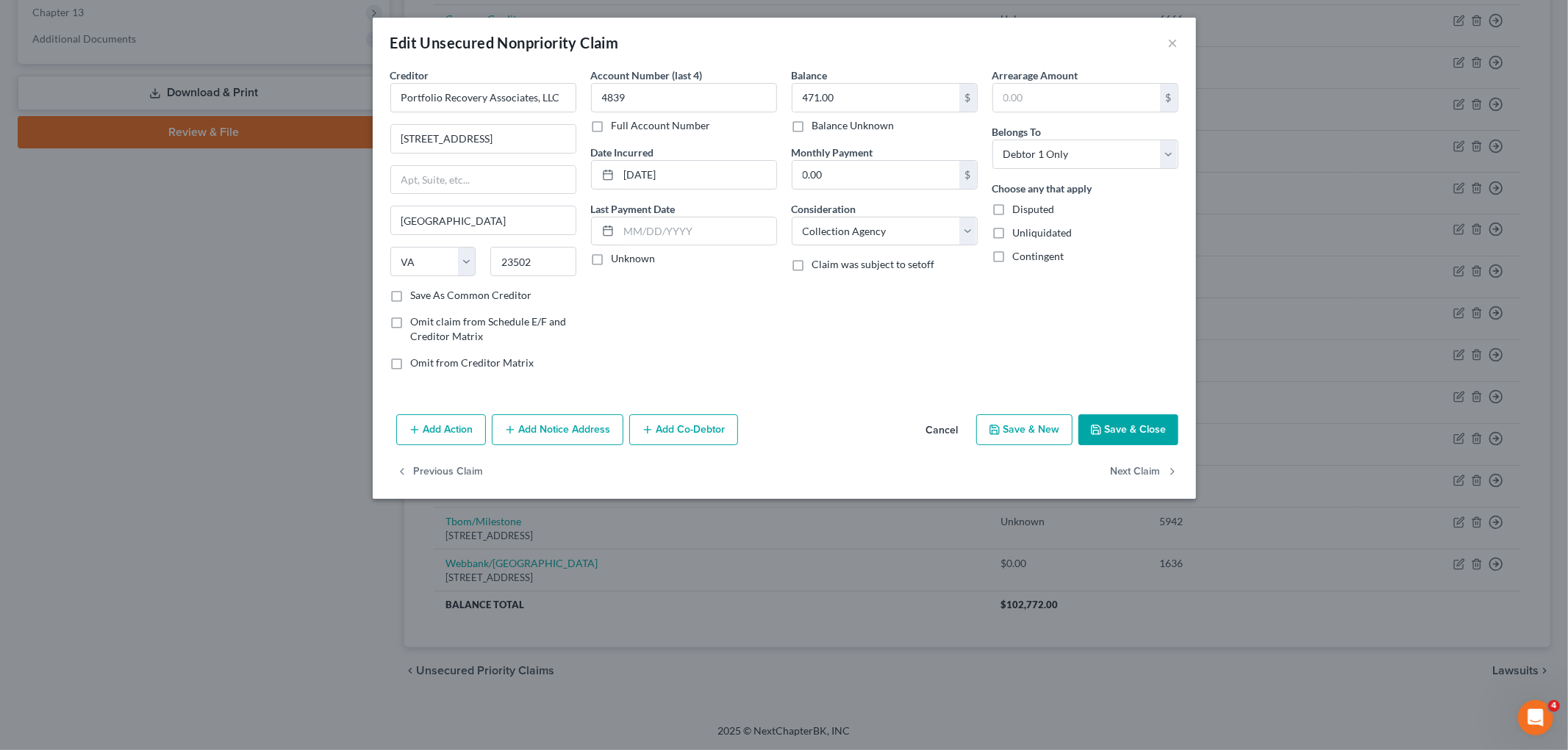
click at [802, 346] on div "Balance 471.00 $ Balance Unknown Balance Undetermined 471.00 $ Balance Unknown …" at bounding box center [885, 224] width 201 height 314
click at [1029, 430] on button "Save & Close" at bounding box center [1128, 429] width 100 height 31
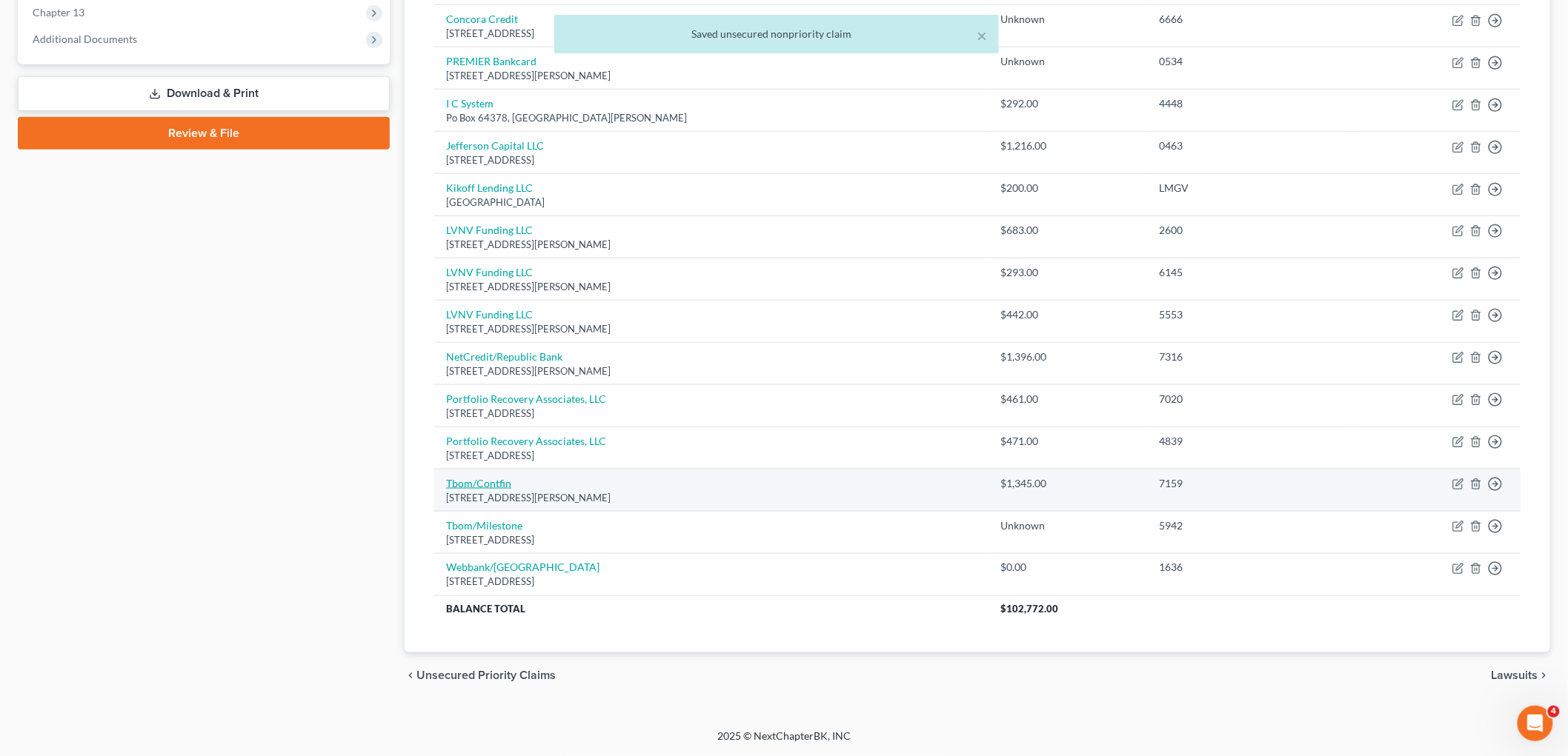
drag, startPoint x: 596, startPoint y: 498, endPoint x: 448, endPoint y: 483, distance: 148.8
click at [448, 483] on td "Tbom/Contfin [STREET_ADDRESS][PERSON_NAME]" at bounding box center [711, 490] width 555 height 42
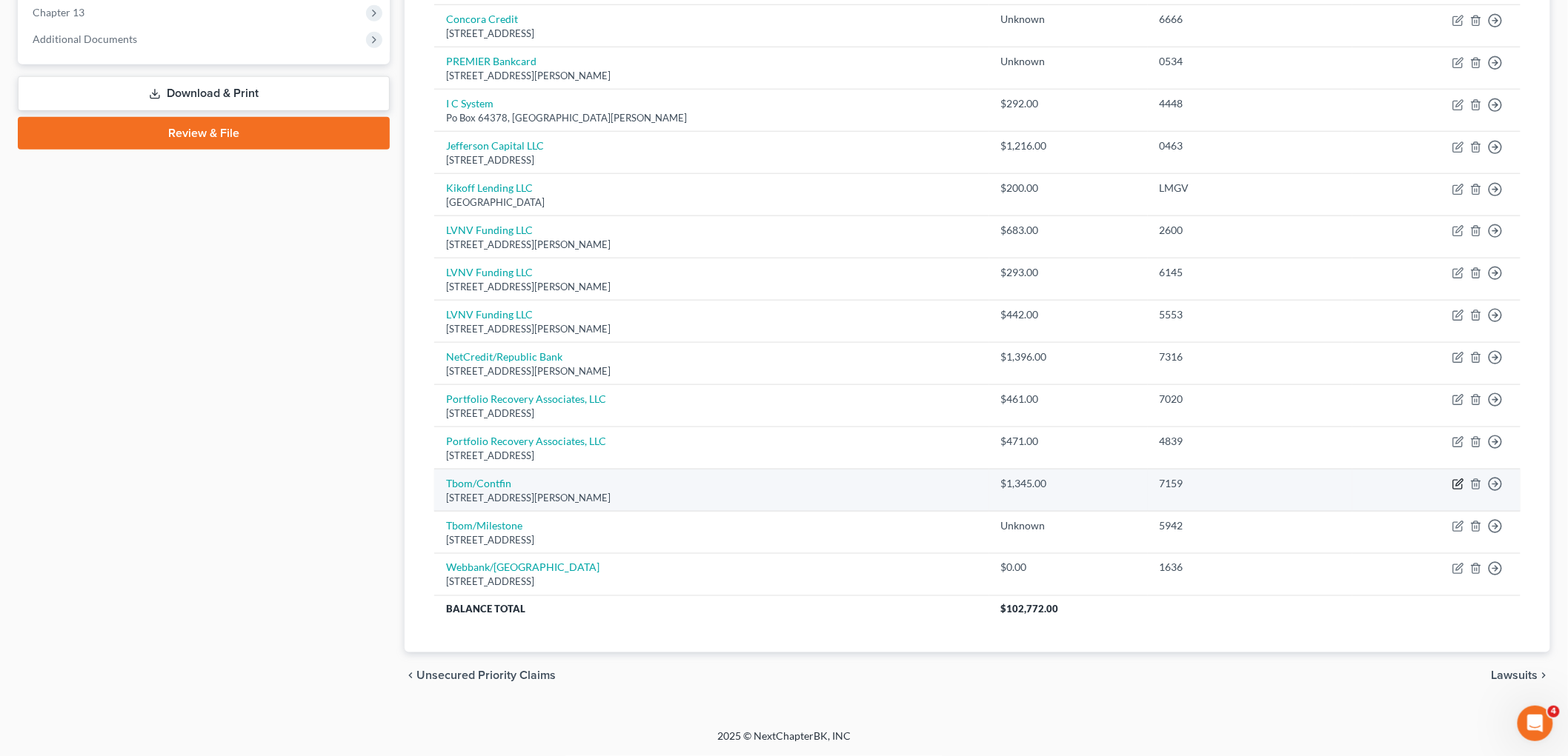
click at [1038, 478] on icon "button" at bounding box center [1458, 484] width 12 height 12
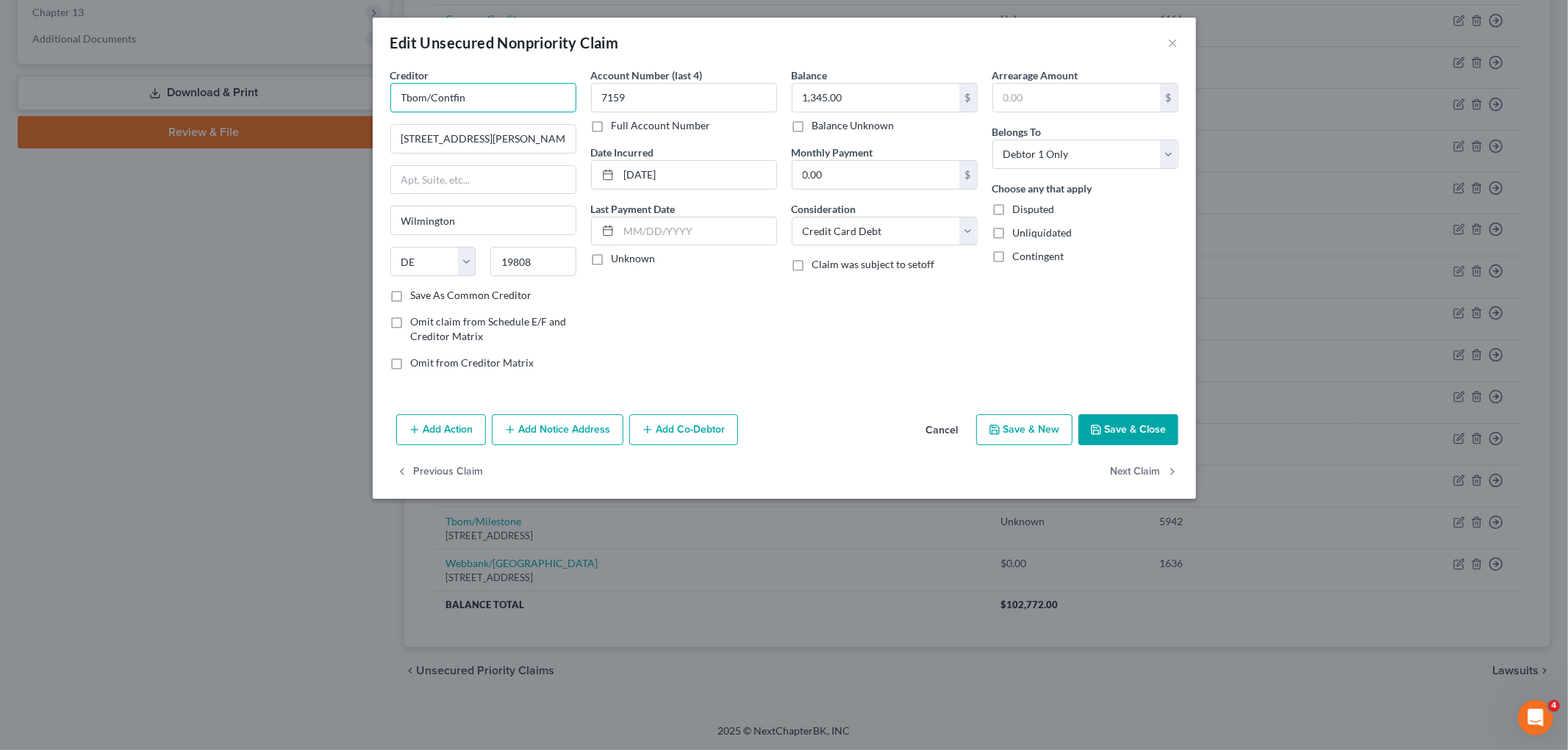
drag, startPoint x: 476, startPoint y: 92, endPoint x: 383, endPoint y: 83, distance: 93.4
click at [383, 83] on div "Creditor * Tbom/Contfin [STREET_ADDRESS][GEOGRAPHIC_DATA][PERSON_NAME] [US_STAT…" at bounding box center [483, 224] width 201 height 314
paste input "Continental Finance Company, LLC"
click at [539, 138] on input "[STREET_ADDRESS][PERSON_NAME]" at bounding box center [483, 139] width 184 height 28
click at [665, 321] on div "Account Number (last 4) 7159 Full Account Number Date Incurred [DATE] Last Paym…" at bounding box center [684, 224] width 201 height 314
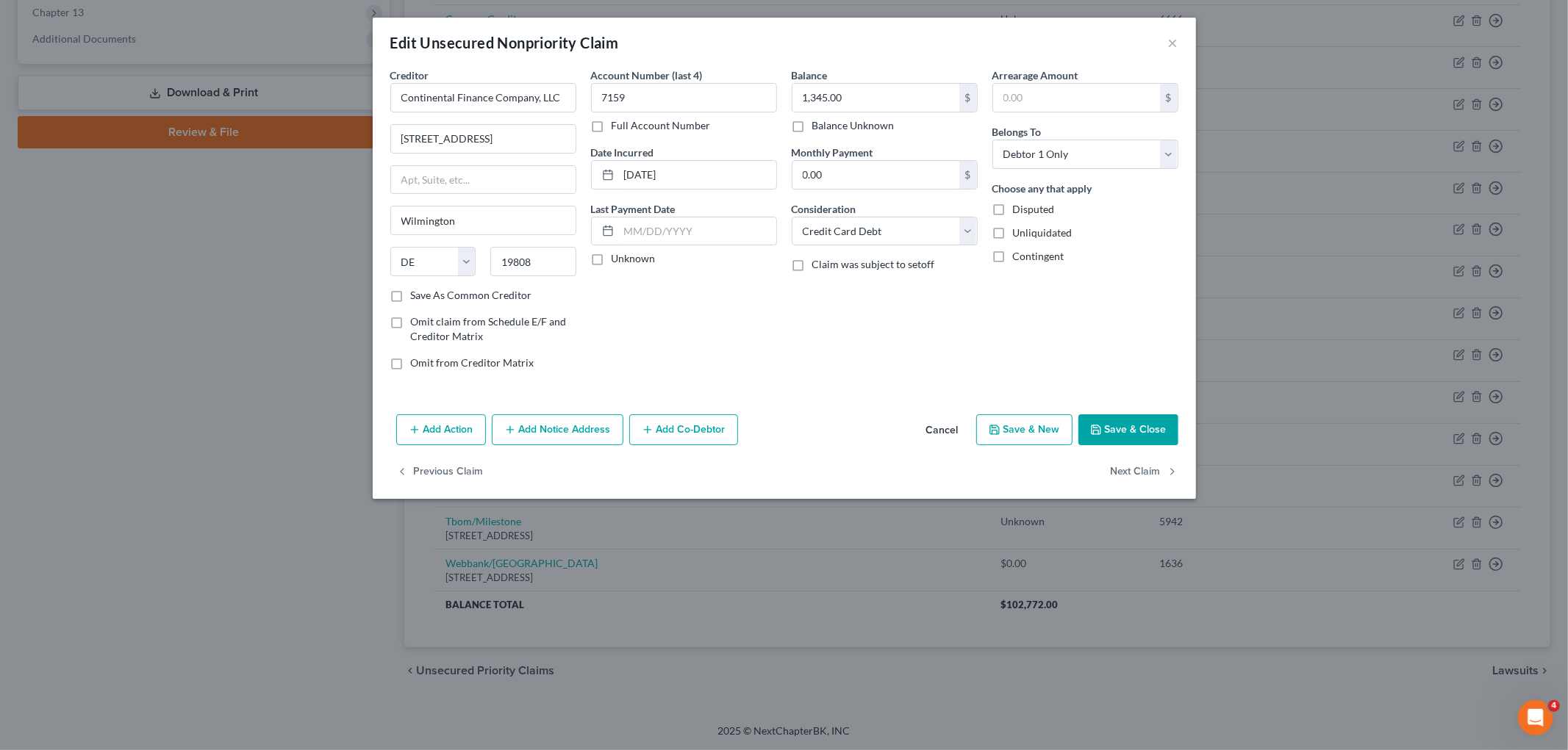
click at [1029, 434] on button "Save & Close" at bounding box center [1128, 429] width 100 height 31
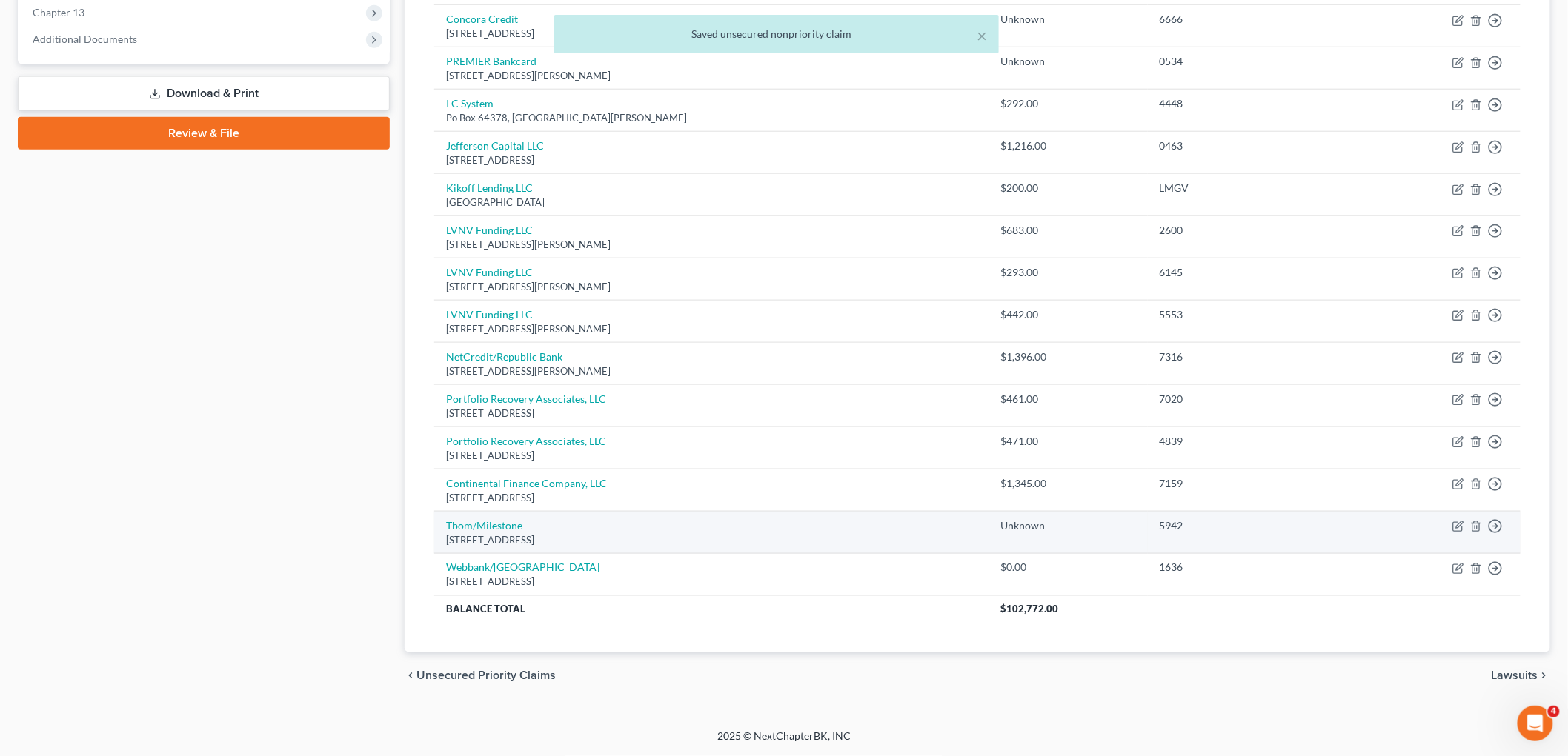
drag, startPoint x: 606, startPoint y: 536, endPoint x: 444, endPoint y: 524, distance: 162.4
click at [444, 524] on td "Tbom/Milestone Po Box [GEOGRAPHIC_DATA]" at bounding box center [711, 533] width 555 height 42
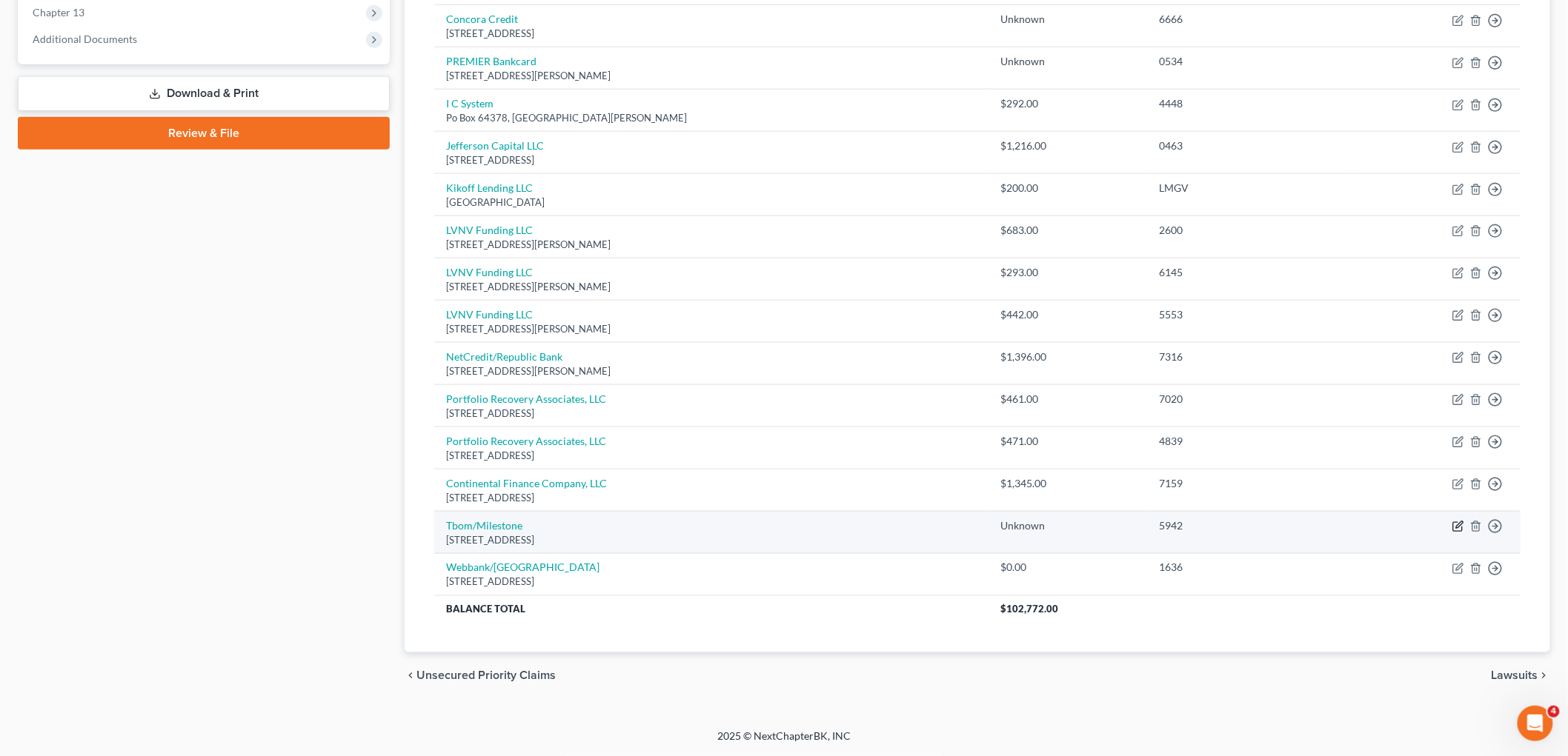
click at [1038, 528] on icon "button" at bounding box center [1458, 527] width 12 height 12
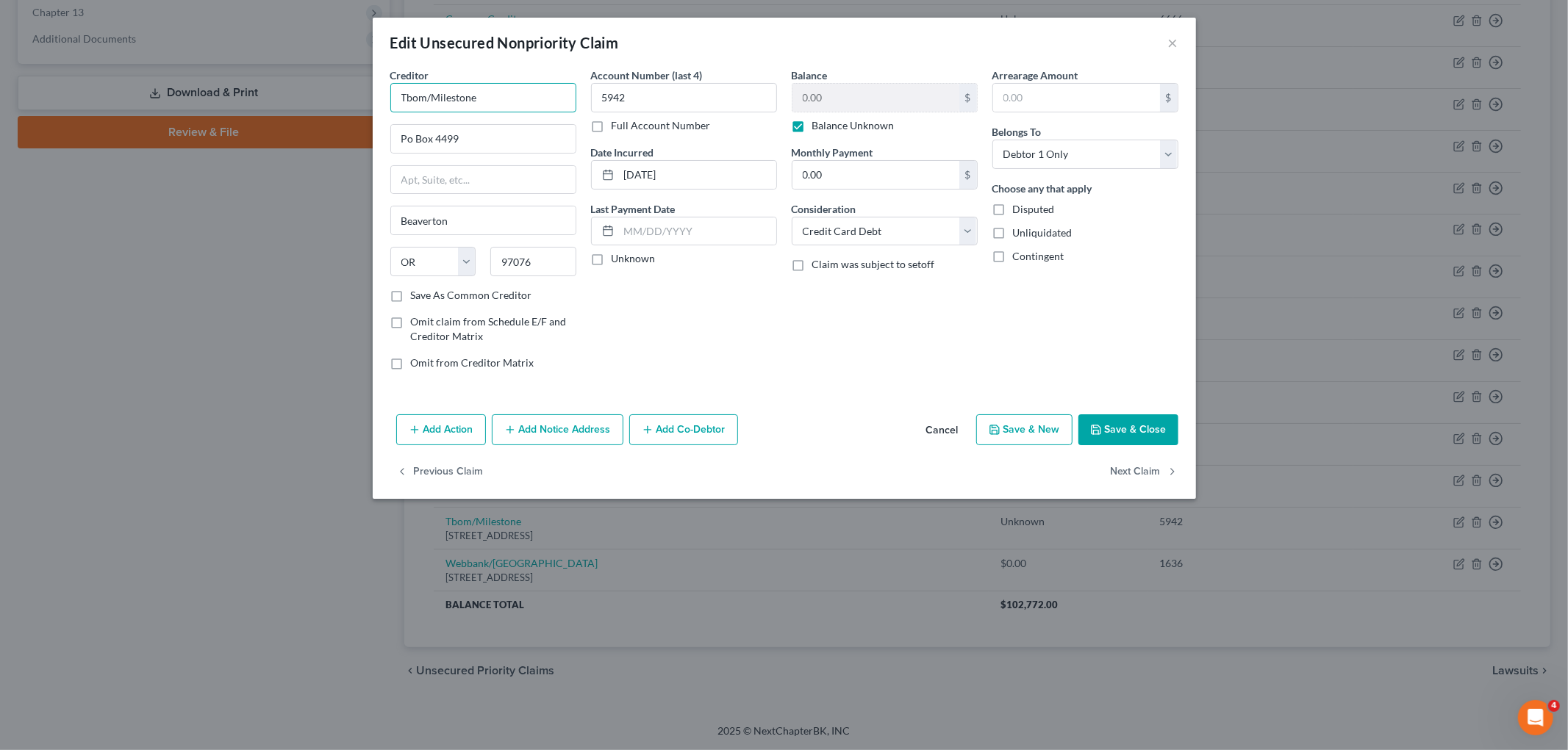
drag, startPoint x: 509, startPoint y: 90, endPoint x: 388, endPoint y: 90, distance: 121.0
click at [388, 90] on div "Creditor * Tbom/Milestone Po Box [GEOGRAPHIC_DATA] [US_STATE][GEOGRAPHIC_DATA] …" at bounding box center [483, 224] width 201 height 314
paste input "Concora Credit"
click at [716, 333] on div "Account Number (last 4) 5942 Full Account Number Date Incurred [DATE] Last Paym…" at bounding box center [684, 224] width 201 height 314
click at [1029, 431] on button "Save & Close" at bounding box center [1128, 429] width 100 height 31
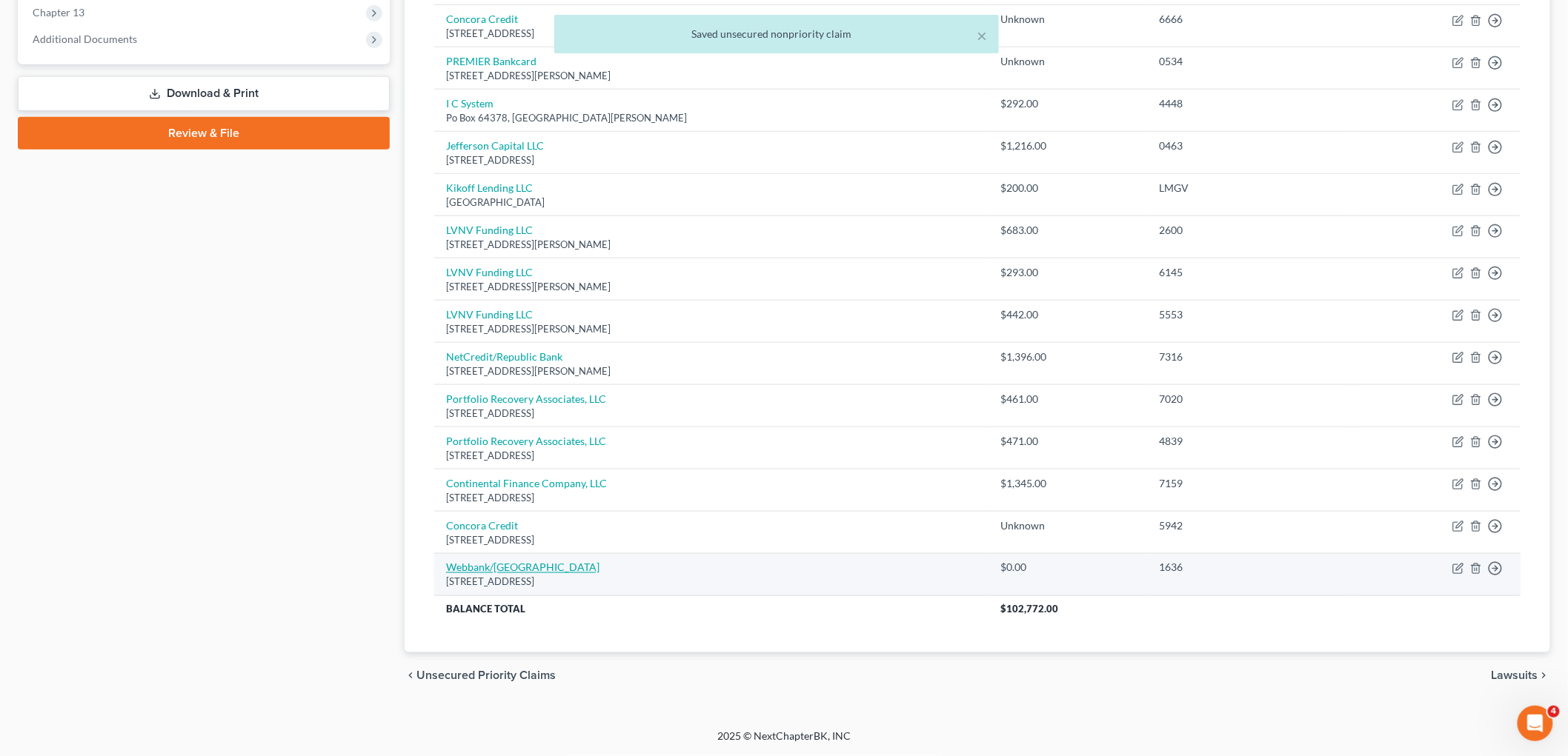
drag, startPoint x: 641, startPoint y: 580, endPoint x: 450, endPoint y: 565, distance: 191.6
click at [450, 565] on td "Webbank/Gettington [STREET_ADDRESS]" at bounding box center [711, 575] width 555 height 42
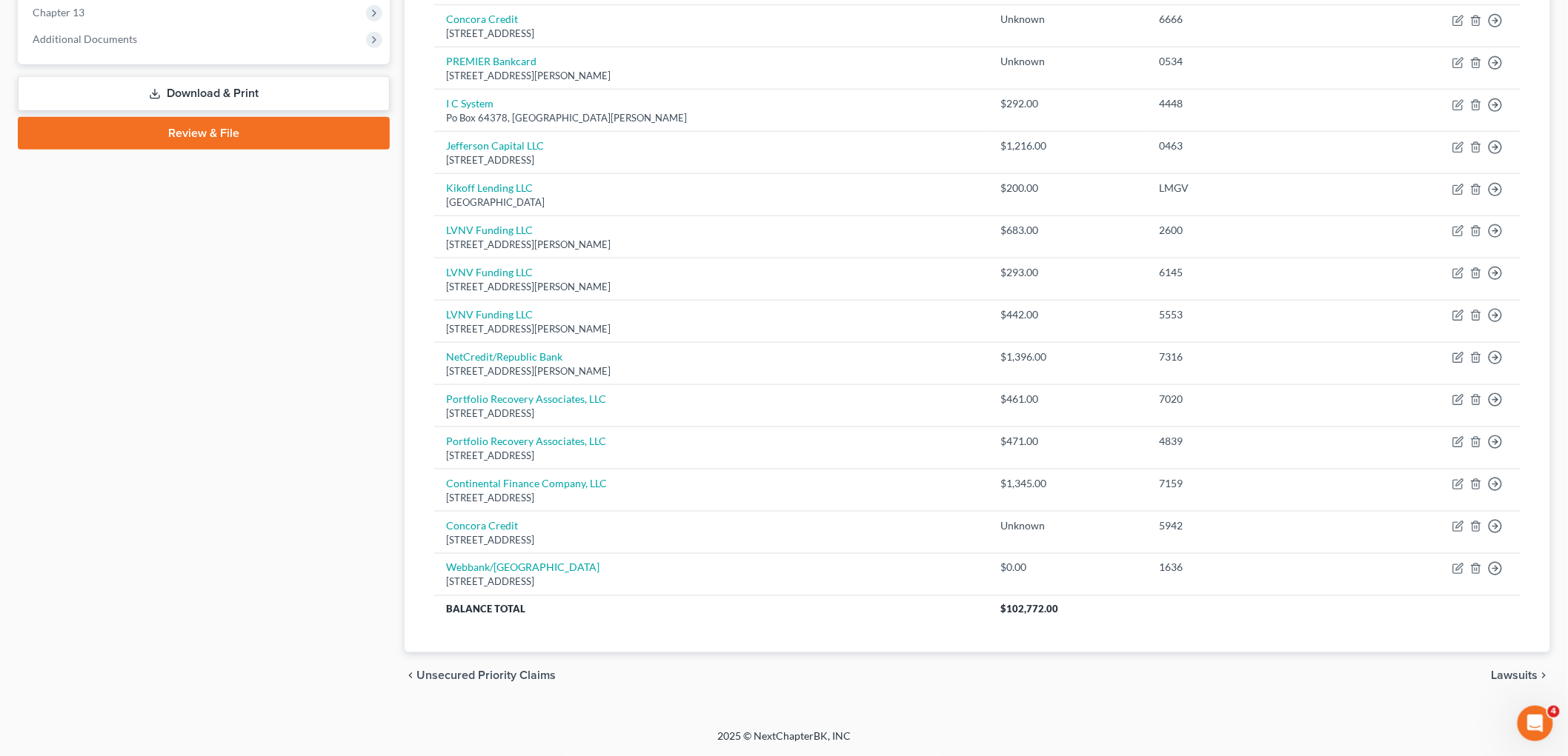
click at [841, 626] on div "Creditor expand_more expand_less unfold_more Balance expand_more expand_less un…" at bounding box center [977, 118] width 1110 height 1069
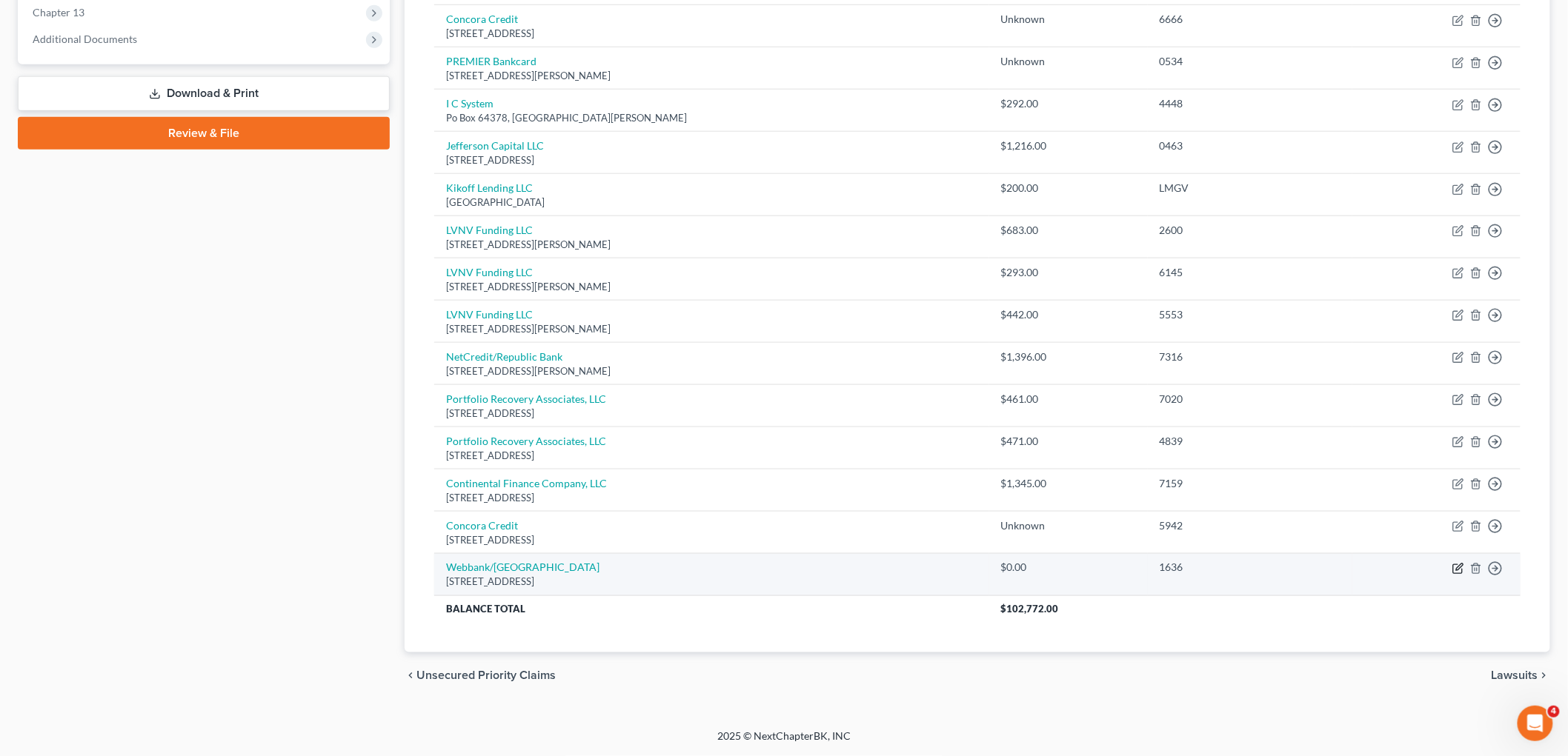
click at [1038, 563] on icon "button" at bounding box center [1458, 569] width 12 height 12
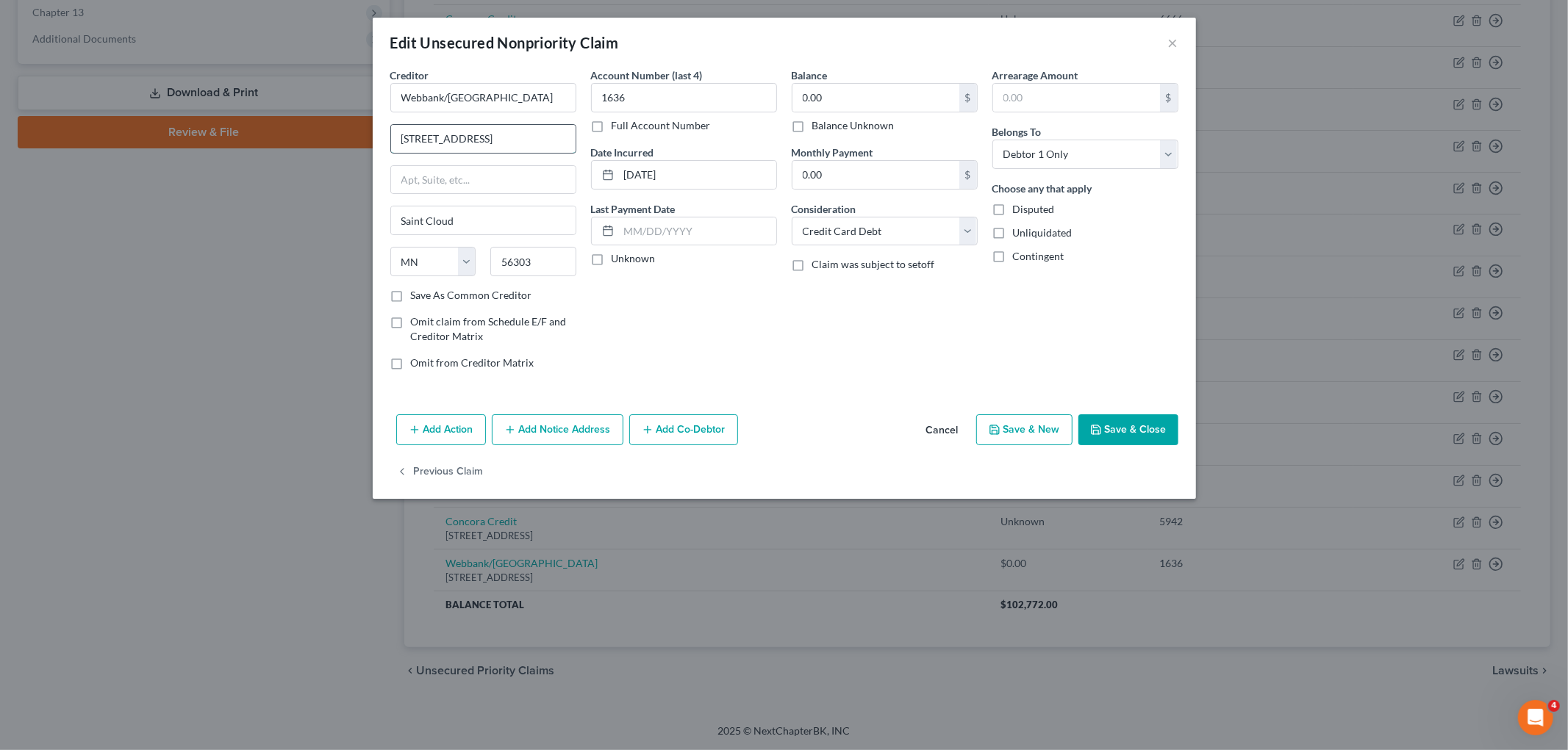
click at [508, 137] on input "[STREET_ADDRESS]" at bounding box center [483, 139] width 184 height 28
click at [734, 346] on div "Account Number (last 4) 1636 Full Account Number Date Incurred [DATE] Last Paym…" at bounding box center [684, 224] width 201 height 314
click at [1029, 429] on button "Save & Close" at bounding box center [1128, 429] width 100 height 31
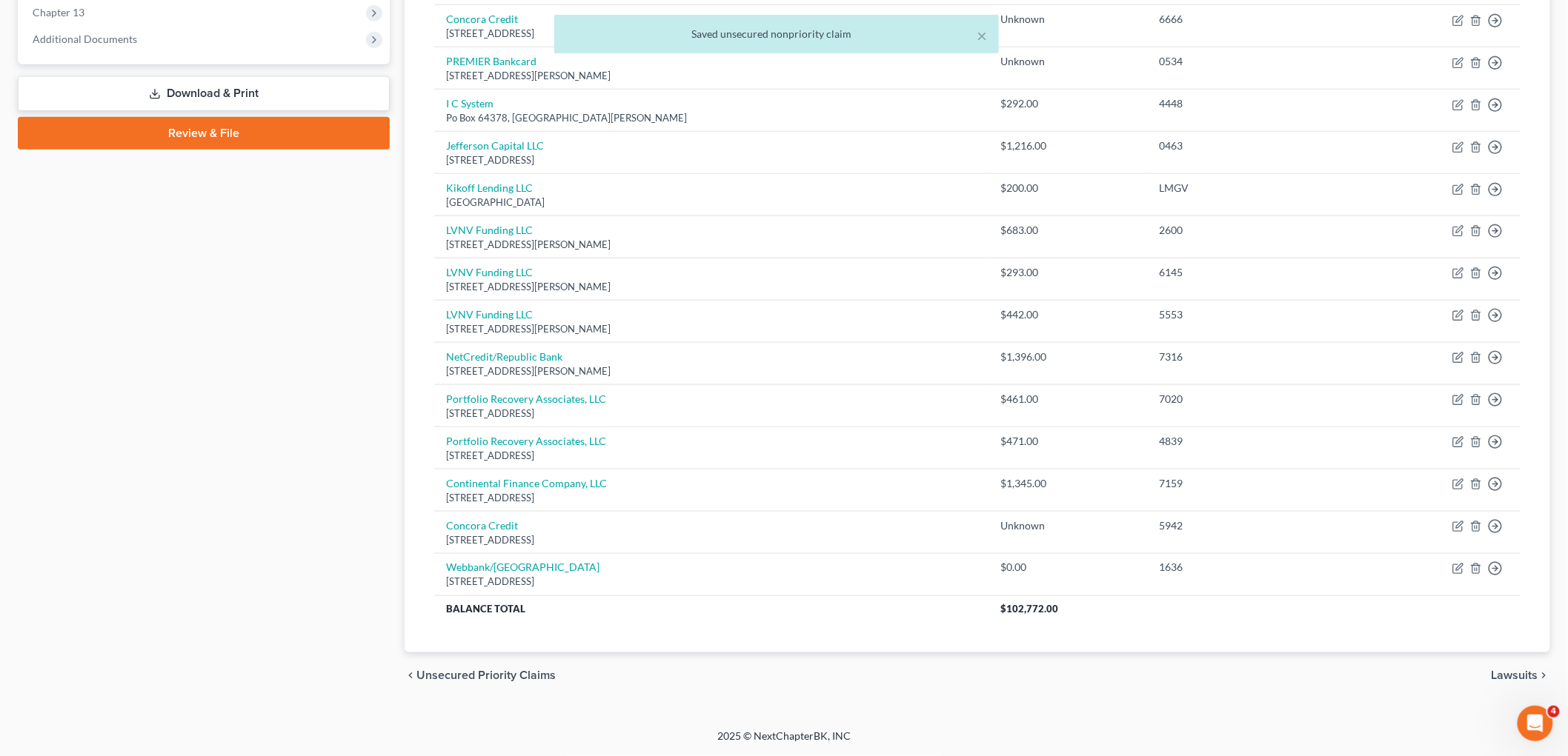
click at [349, 534] on div "Case Dashboard Payments Invoices Payments Payments Credit Report Client Profile" at bounding box center [203, 117] width 387 height 1166
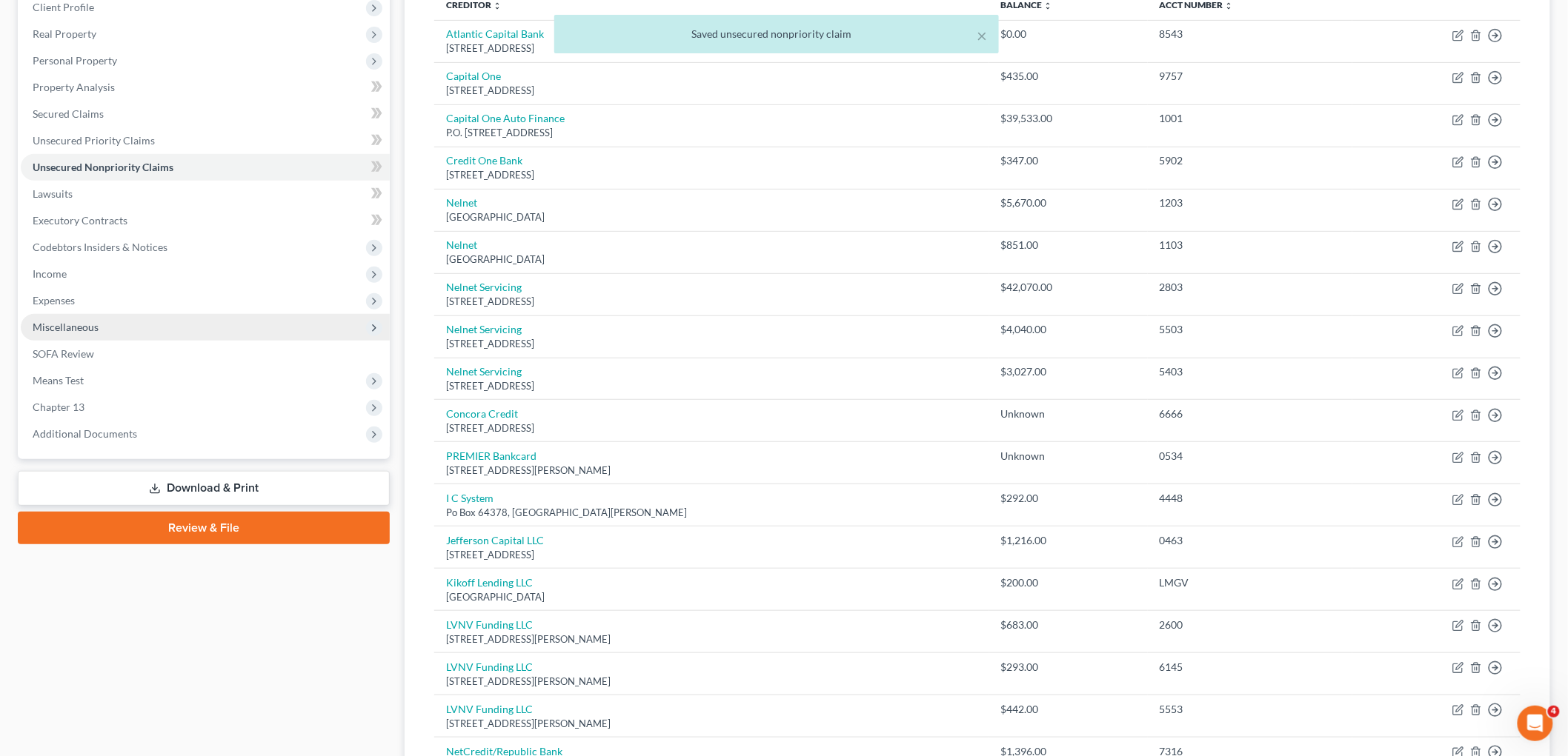
scroll to position [33, 0]
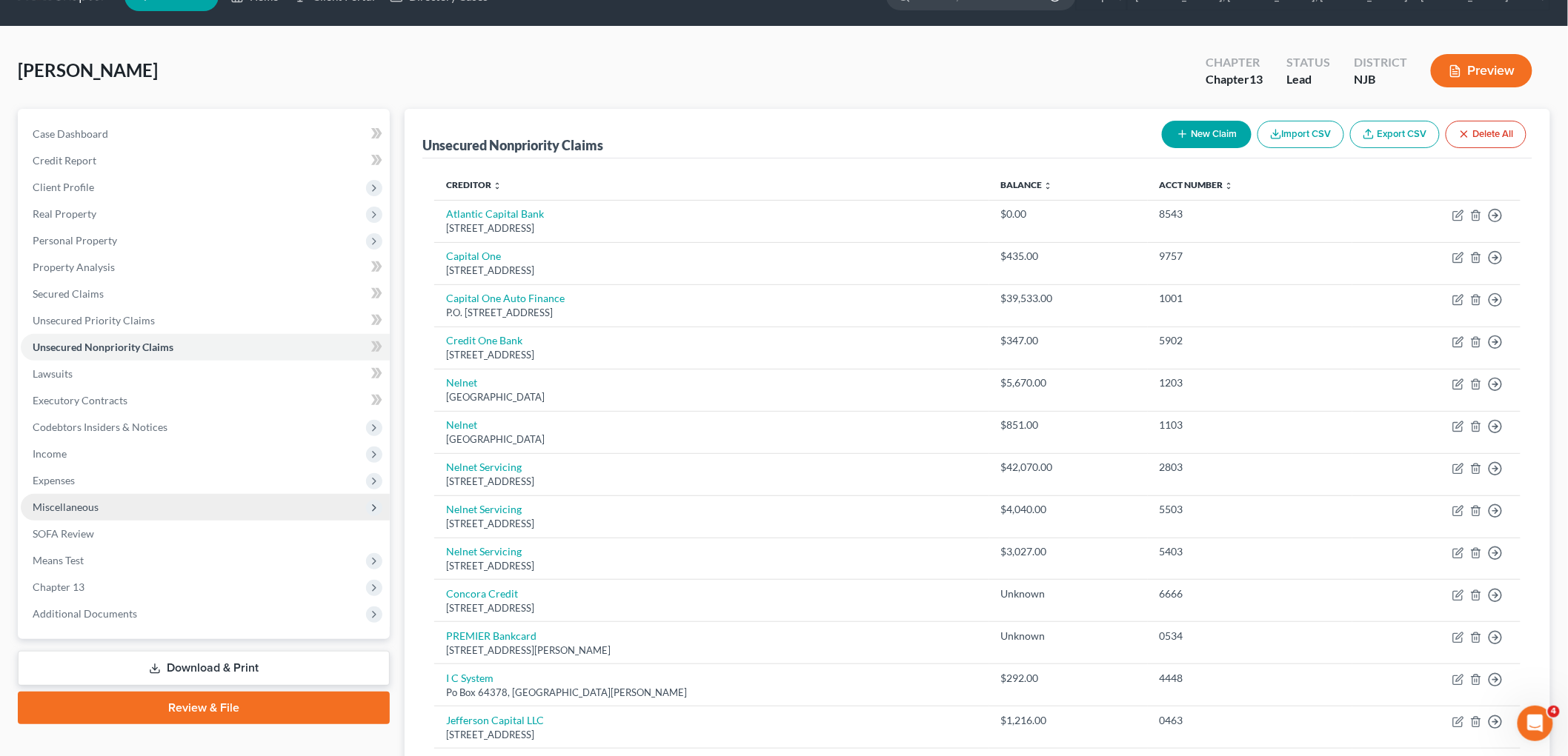
click at [70, 502] on span "Miscellaneous" at bounding box center [65, 507] width 66 height 13
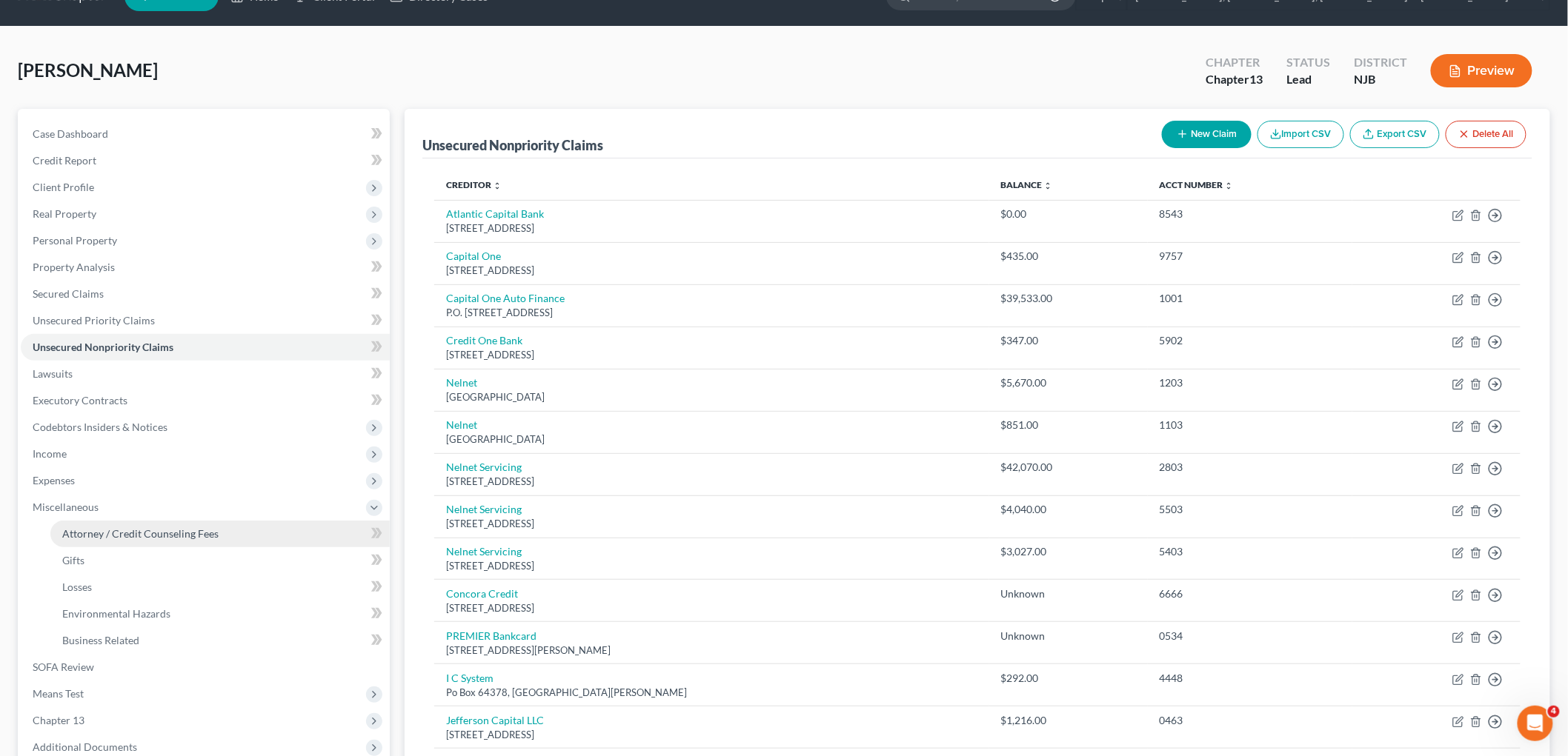
click at [91, 529] on span "Attorney / Credit Counseling Fees" at bounding box center [140, 534] width 156 height 13
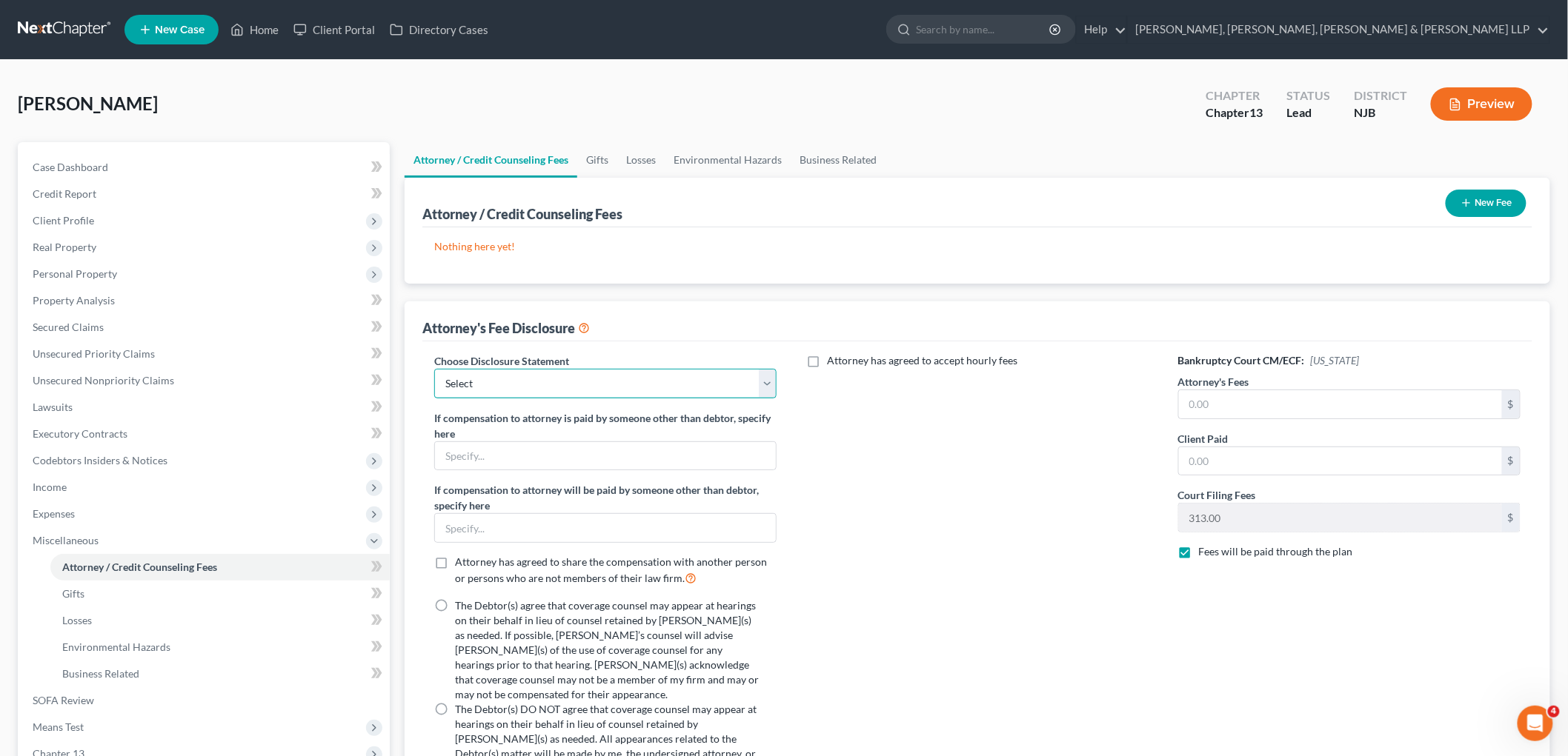
click at [589, 386] on select "Select Chapter 13 Disclosure Statement Chapter 7 Disclosure Statement" at bounding box center [605, 383] width 342 height 29
click at [434, 369] on select "Select Chapter 13 Disclosure Statement Chapter 7 Disclosure Statement" at bounding box center [605, 383] width 342 height 29
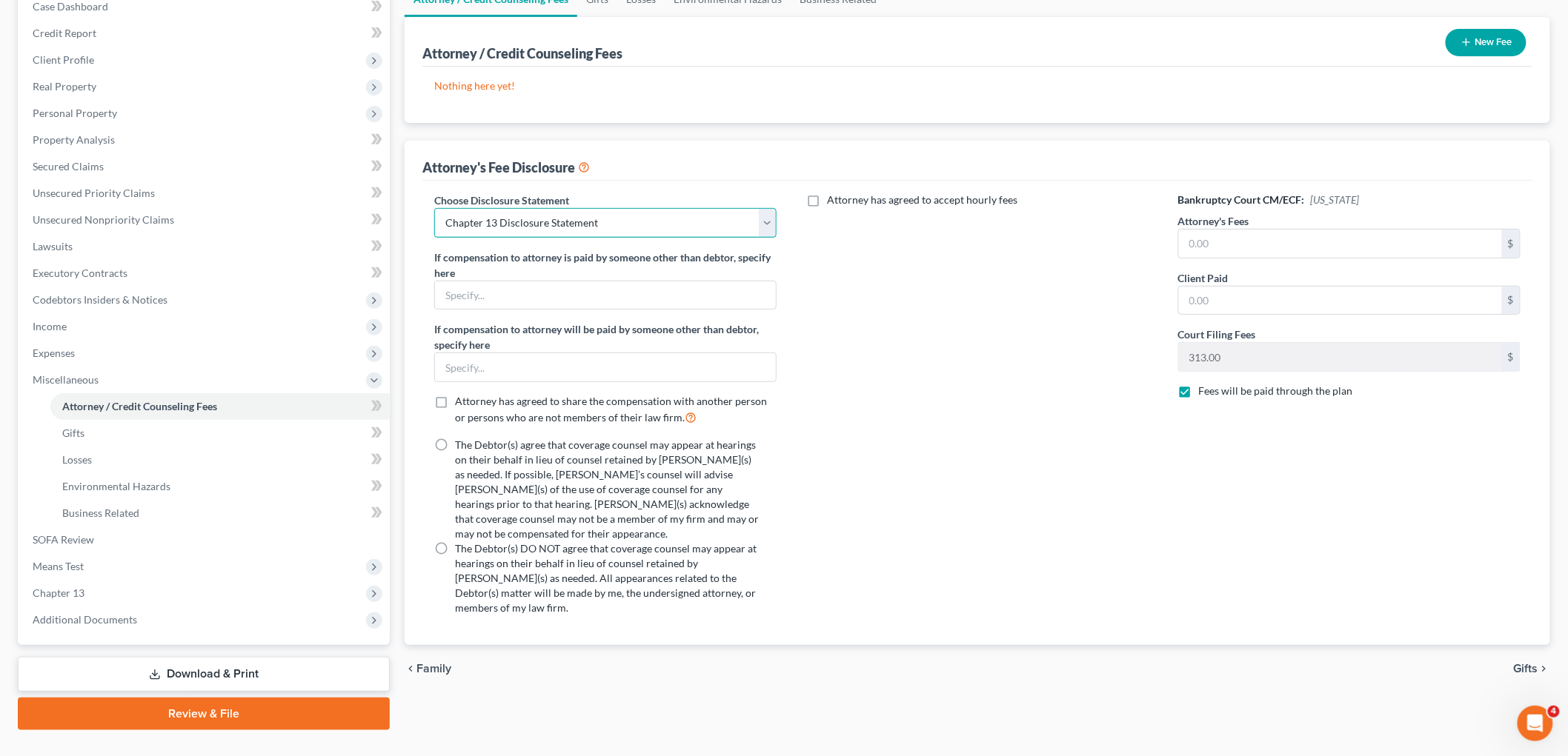
scroll to position [165, 0]
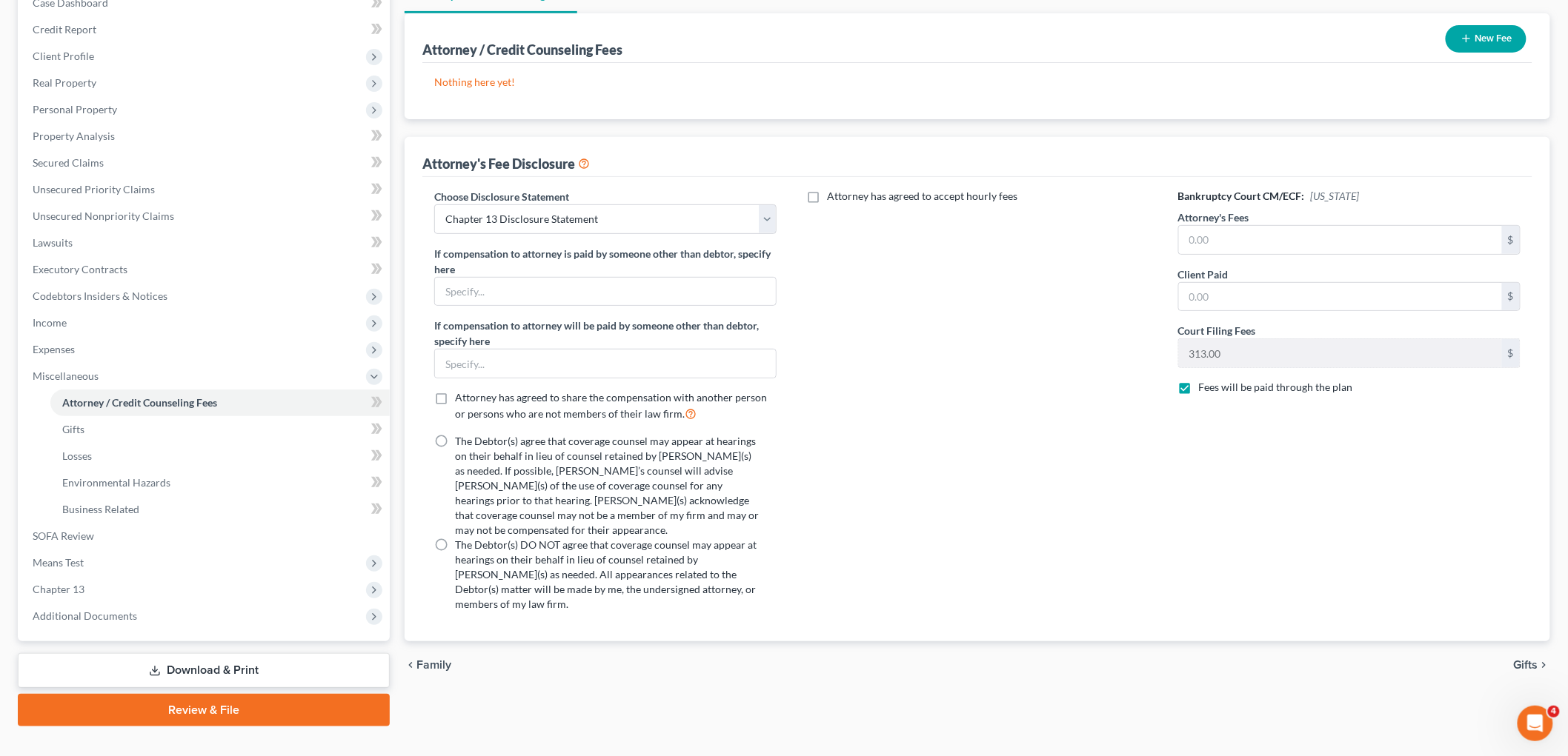
click at [455, 438] on label "The Debtor(s) agree that coverage counsel may appear at hearings on their behal…" at bounding box center [607, 486] width 304 height 104
click at [461, 438] on input "The Debtor(s) agree that coverage counsel may appear at hearings on their behal…" at bounding box center [466, 439] width 10 height 10
click at [827, 195] on label "Attorney has agreed to accept hourly fees" at bounding box center [922, 197] width 191 height 15
click at [833, 195] on input "Attorney has agreed to accept hourly fees" at bounding box center [838, 194] width 10 height 10
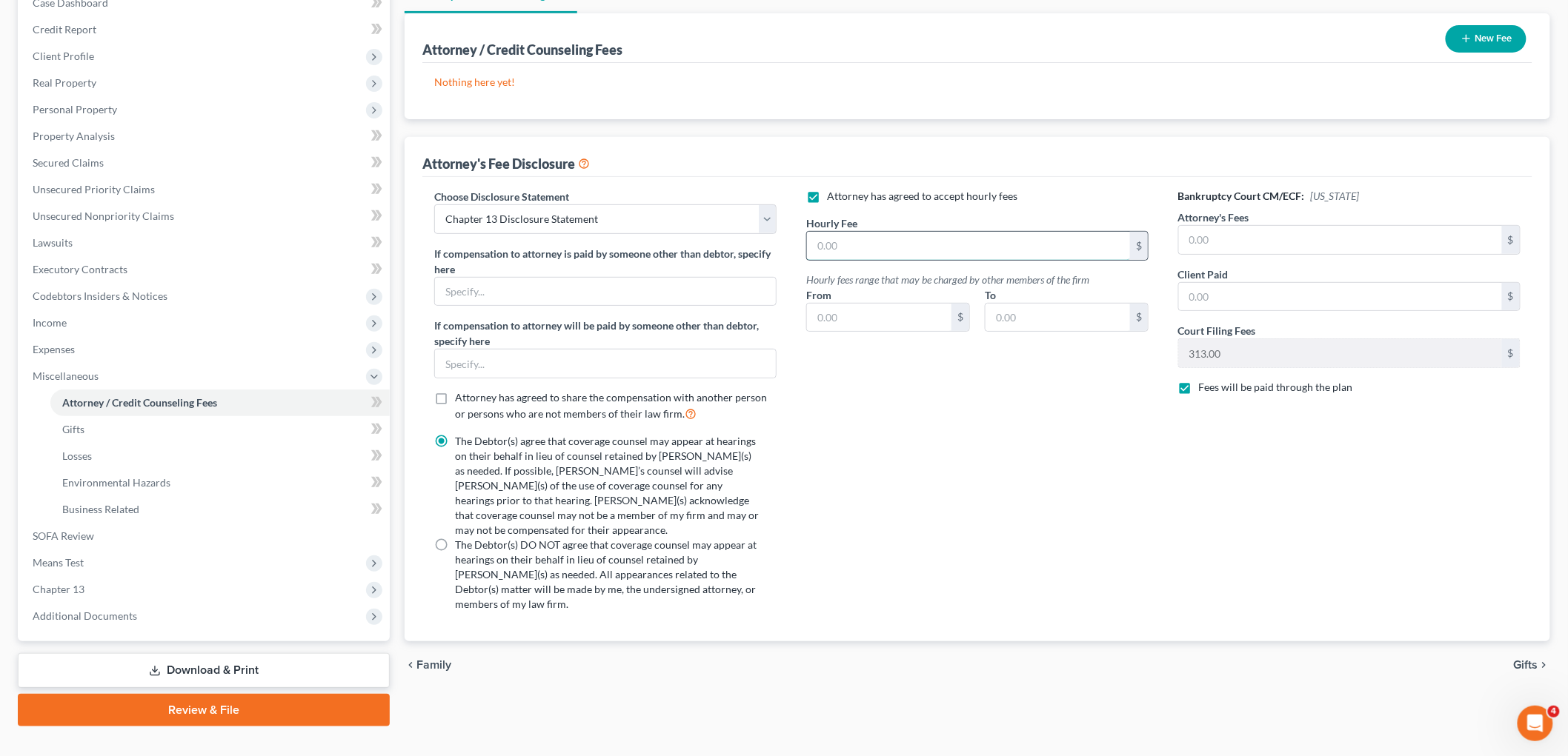
click at [868, 249] on input "text" at bounding box center [968, 246] width 323 height 28
click at [1038, 248] on input "text" at bounding box center [1340, 240] width 323 height 28
click at [1038, 289] on input "text" at bounding box center [1340, 297] width 323 height 28
click at [1038, 524] on div "Attorney has agreed to accept hourly fees Hourly Fee 495 $ Hourly fees range th…" at bounding box center [977, 406] width 372 height 435
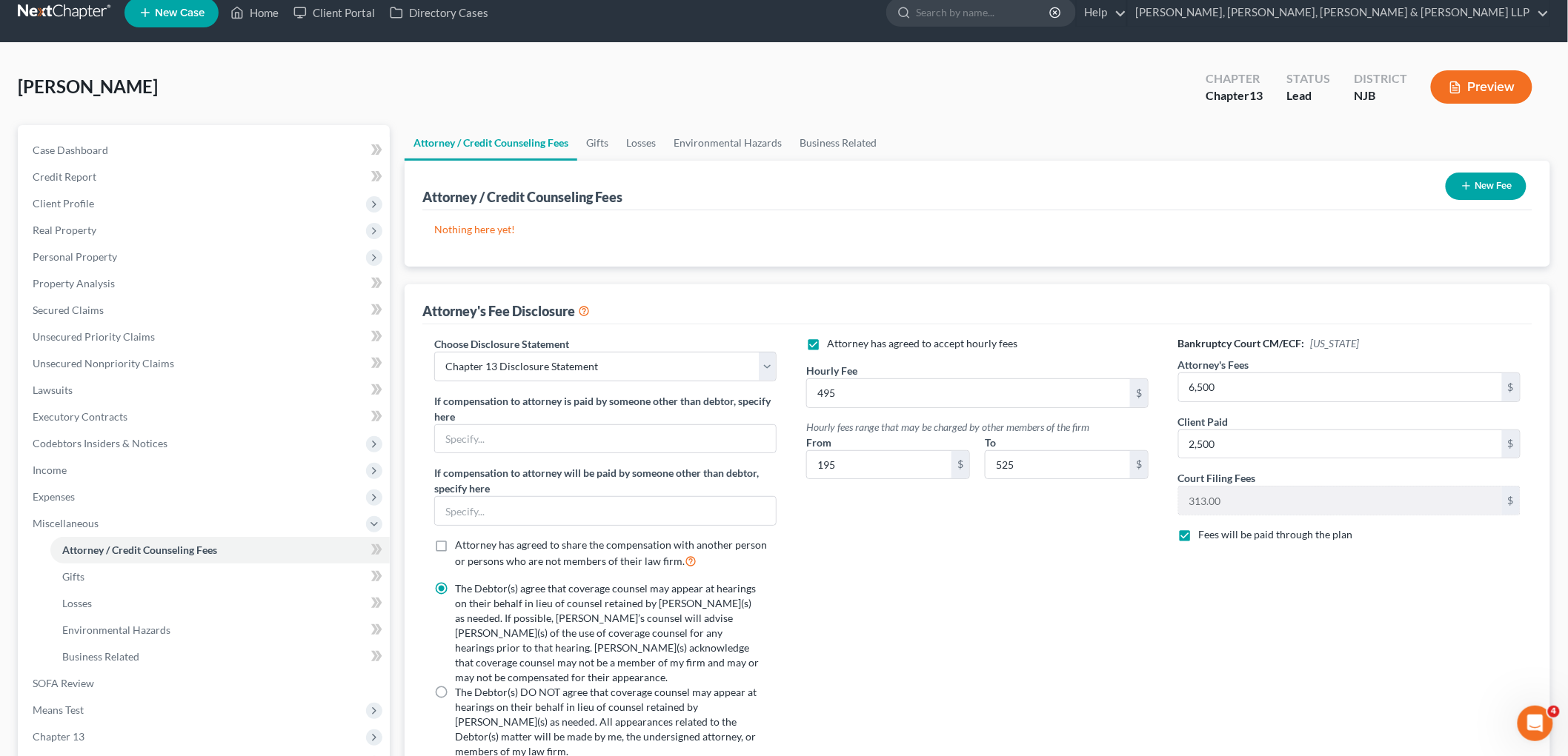
scroll to position [0, 0]
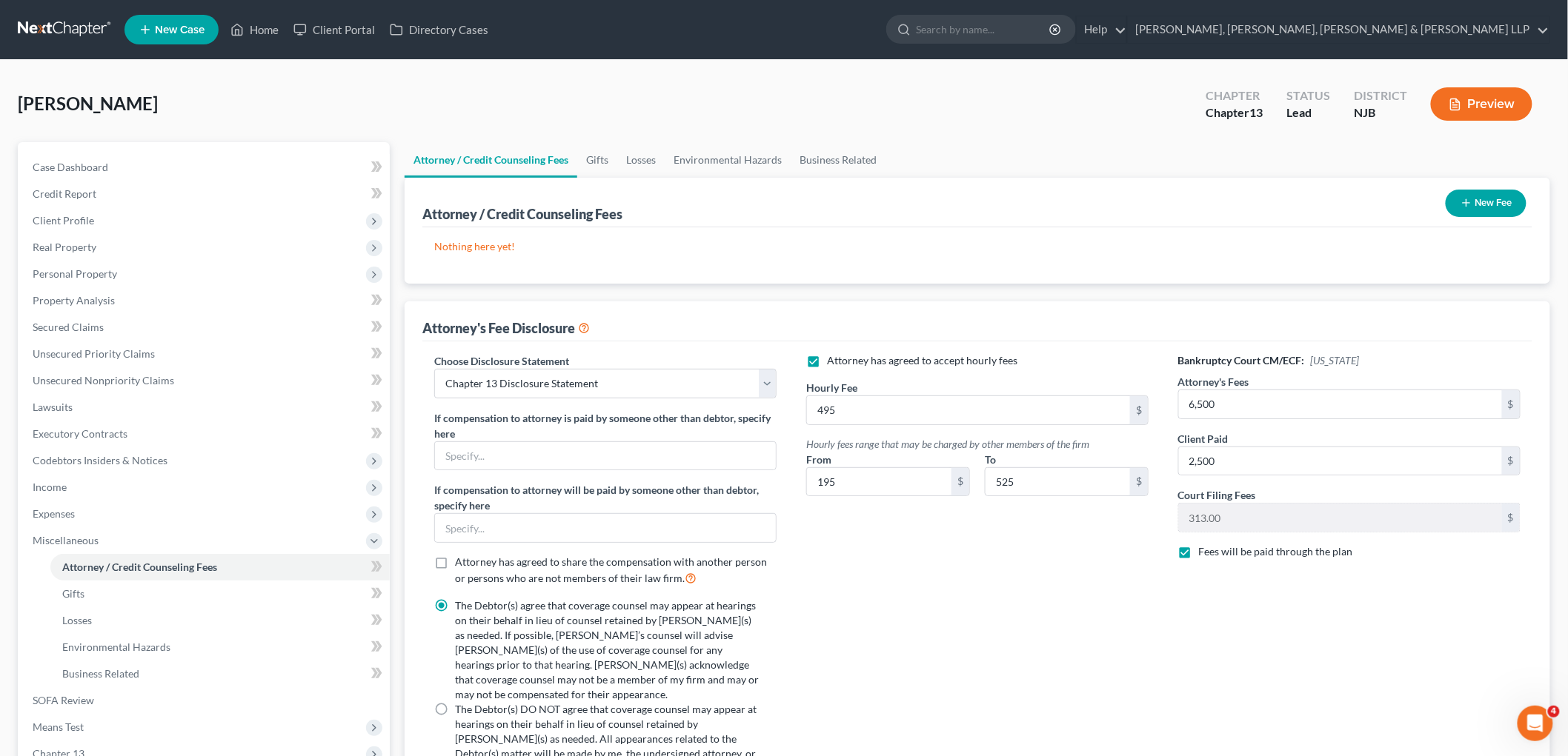
click at [1038, 194] on button "New Fee" at bounding box center [1486, 203] width 81 height 28
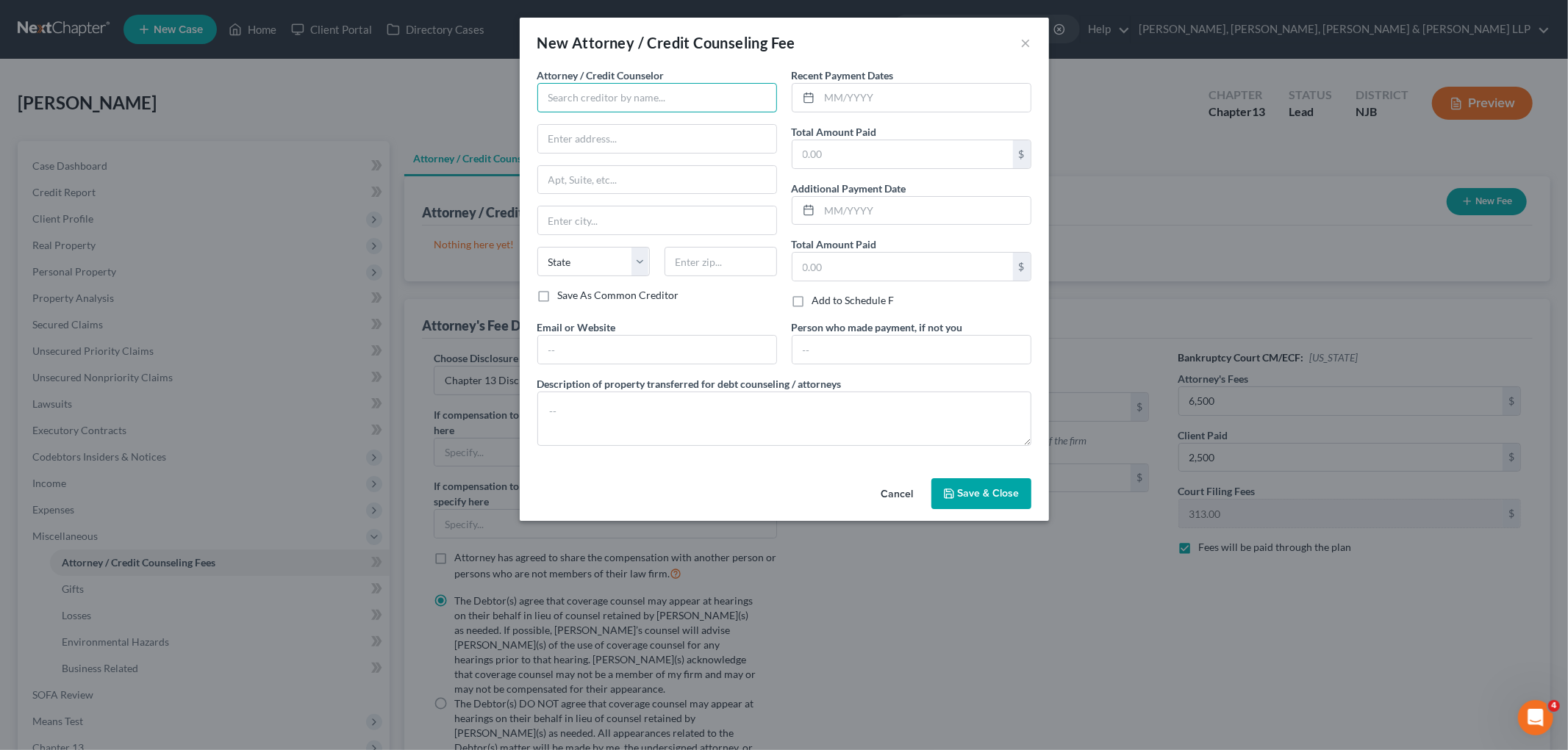
click at [644, 103] on input "text" at bounding box center [657, 97] width 240 height 29
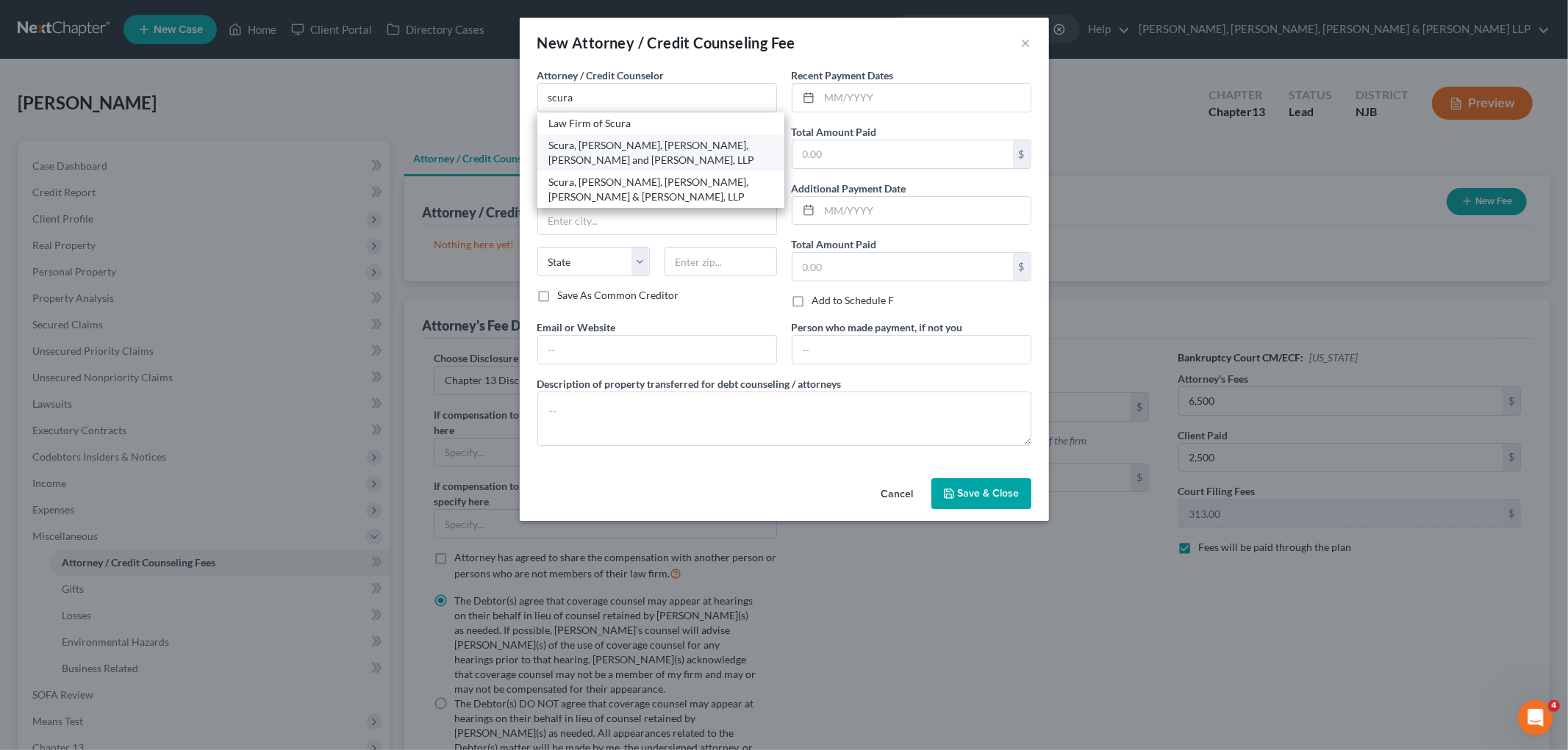
click at [614, 147] on div "Scura, [PERSON_NAME], [PERSON_NAME], [PERSON_NAME] and [PERSON_NAME], LLP" at bounding box center [661, 152] width 223 height 29
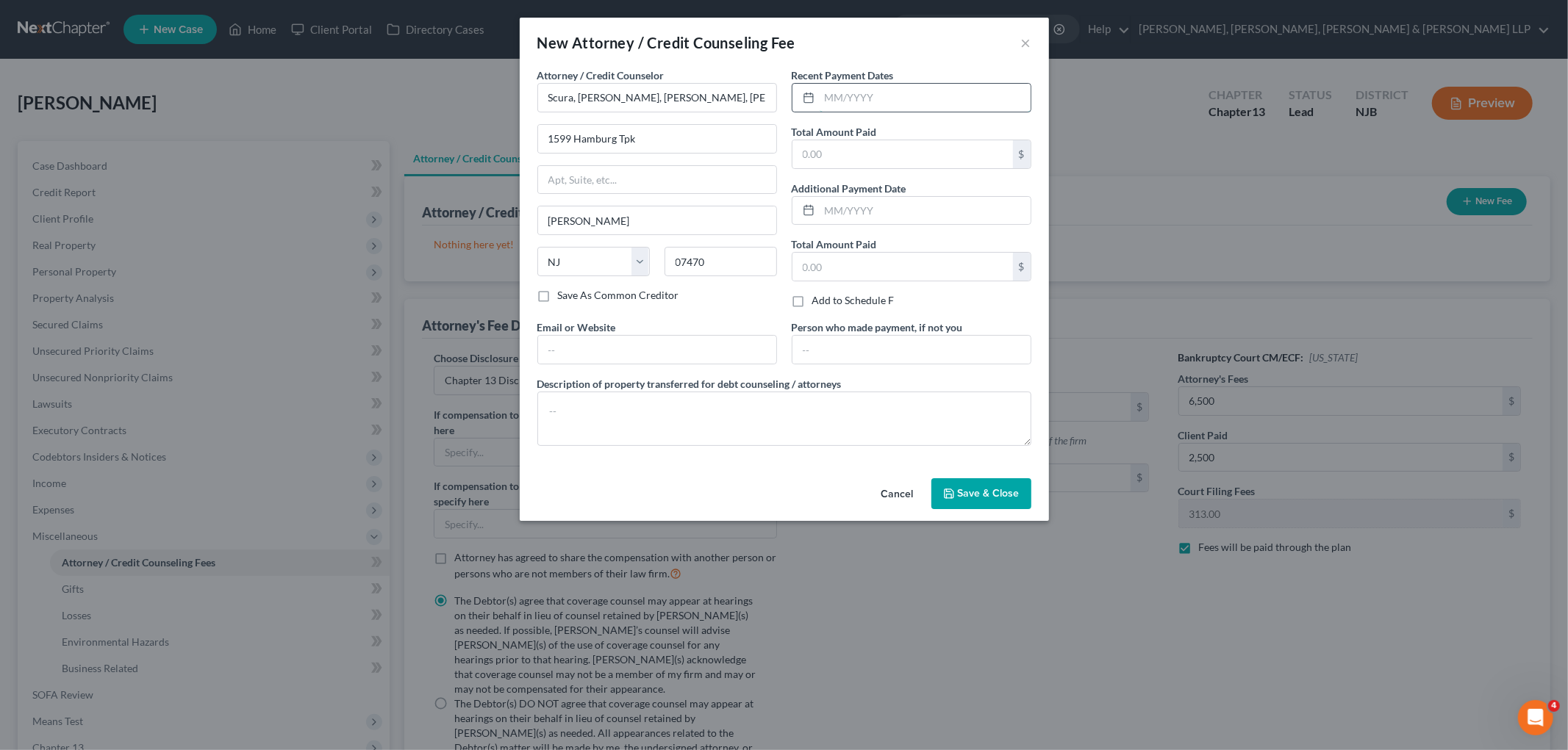
click at [862, 90] on input "text" at bounding box center [925, 98] width 211 height 28
click at [865, 152] on input "text" at bounding box center [903, 154] width 221 height 28
click at [723, 343] on input "text" at bounding box center [657, 350] width 238 height 28
click at [860, 354] on input "text" at bounding box center [911, 350] width 238 height 28
click at [782, 425] on textarea at bounding box center [784, 419] width 494 height 55
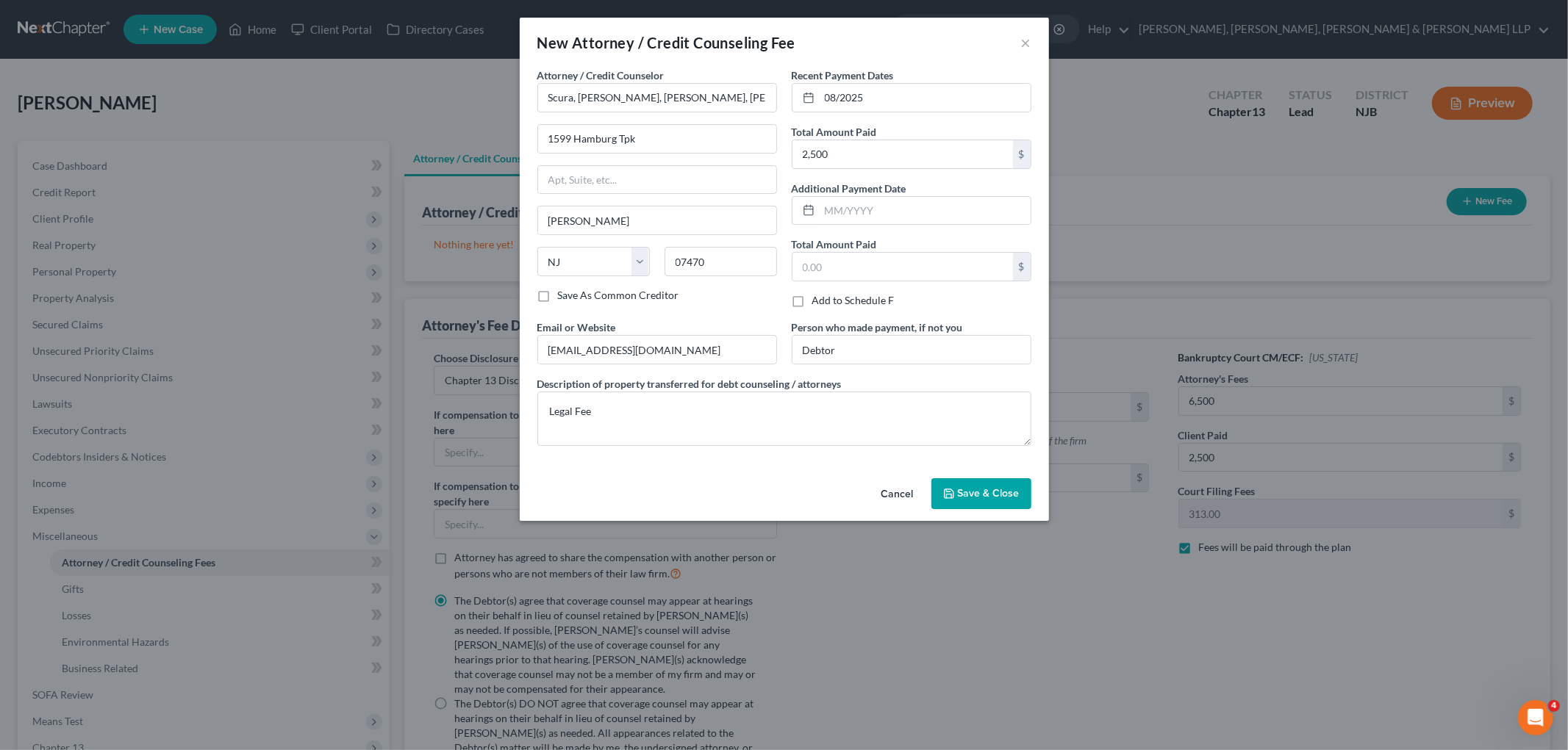
click at [973, 493] on span "Save & Close" at bounding box center [989, 493] width 61 height 12
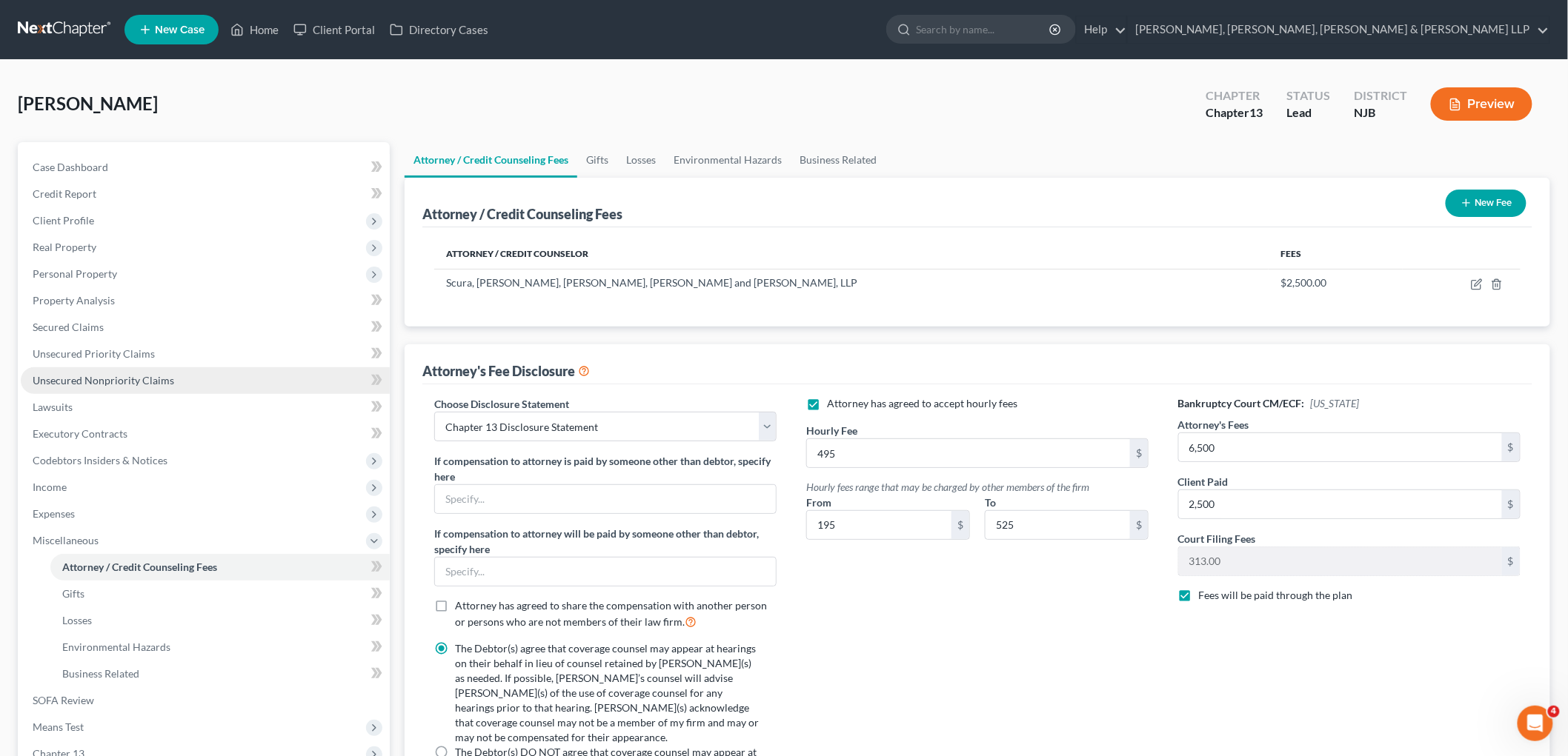
click at [85, 380] on span "Unsecured Nonpriority Claims" at bounding box center [103, 380] width 141 height 13
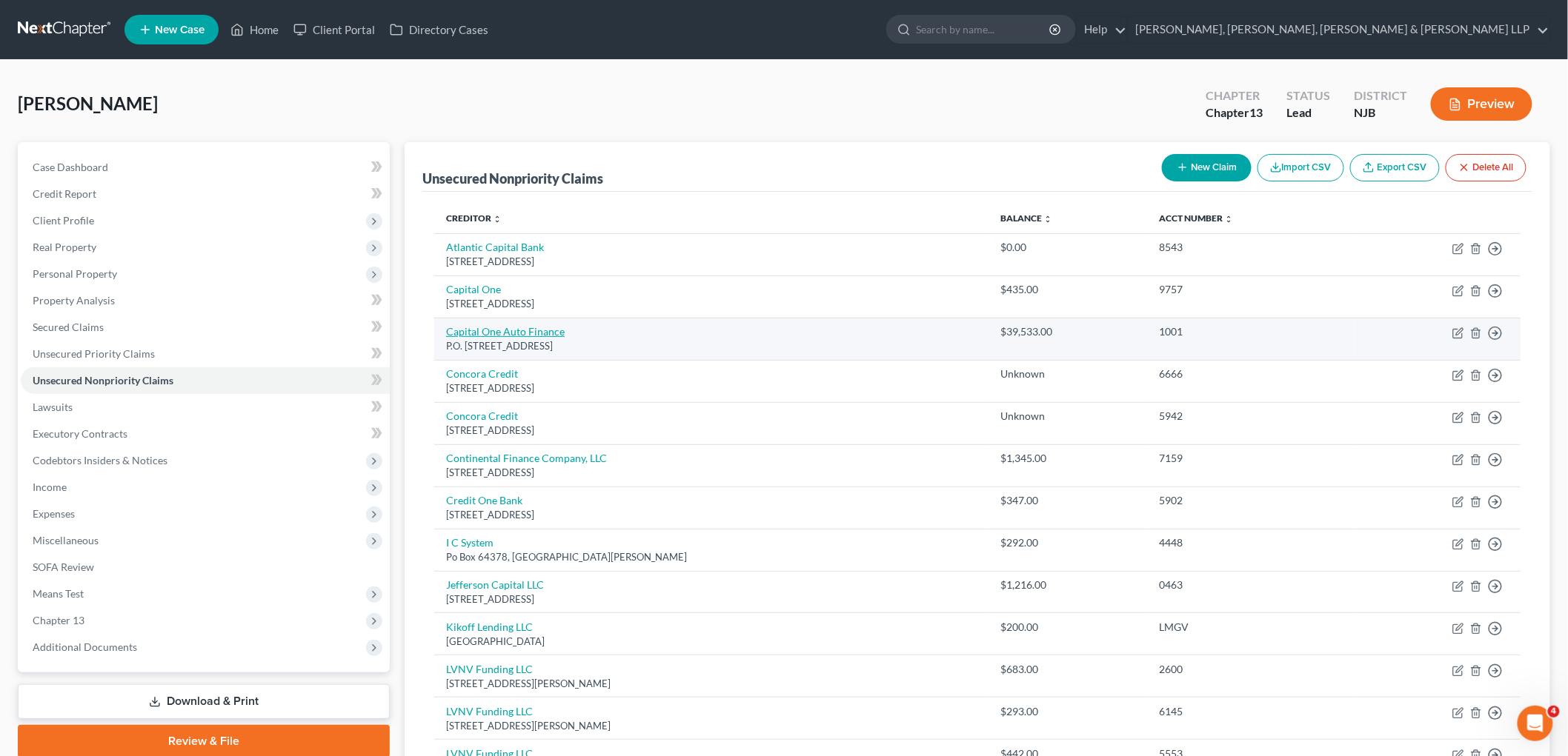
click at [552, 328] on link "Capital One Auto Finance" at bounding box center [505, 331] width 119 height 13
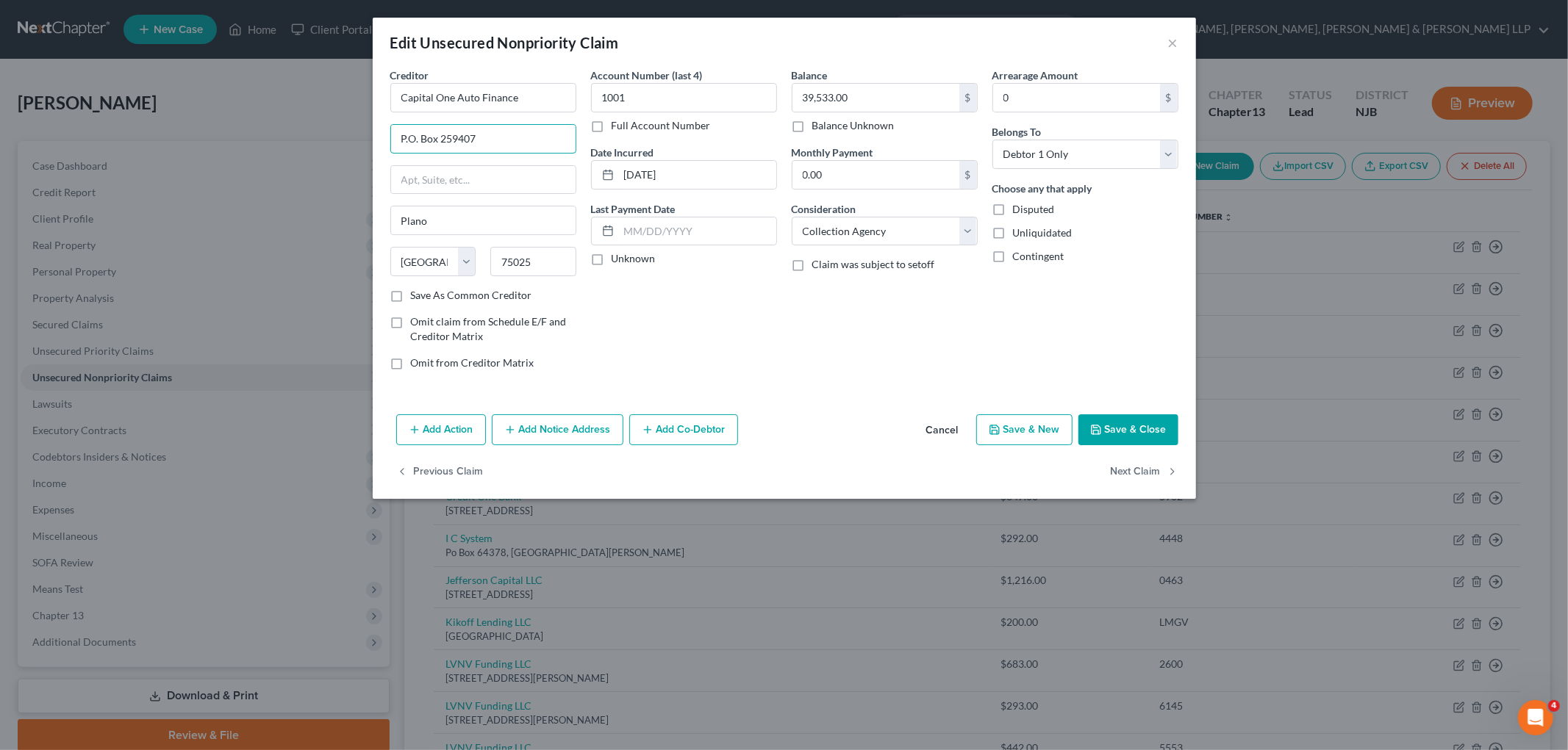
drag, startPoint x: 497, startPoint y: 139, endPoint x: 381, endPoint y: 141, distance: 116.0
click at [381, 141] on div "Creditor * Capital One Auto Finance P.O. Box 259407 [GEOGRAPHIC_DATA] [US_STATE…" at bounding box center [784, 237] width 823 height 341
paste input "Attn AIS Portfolio Services, LP"
click at [488, 178] on input "text" at bounding box center [483, 180] width 184 height 28
paste input "[STREET_ADDRESS]"
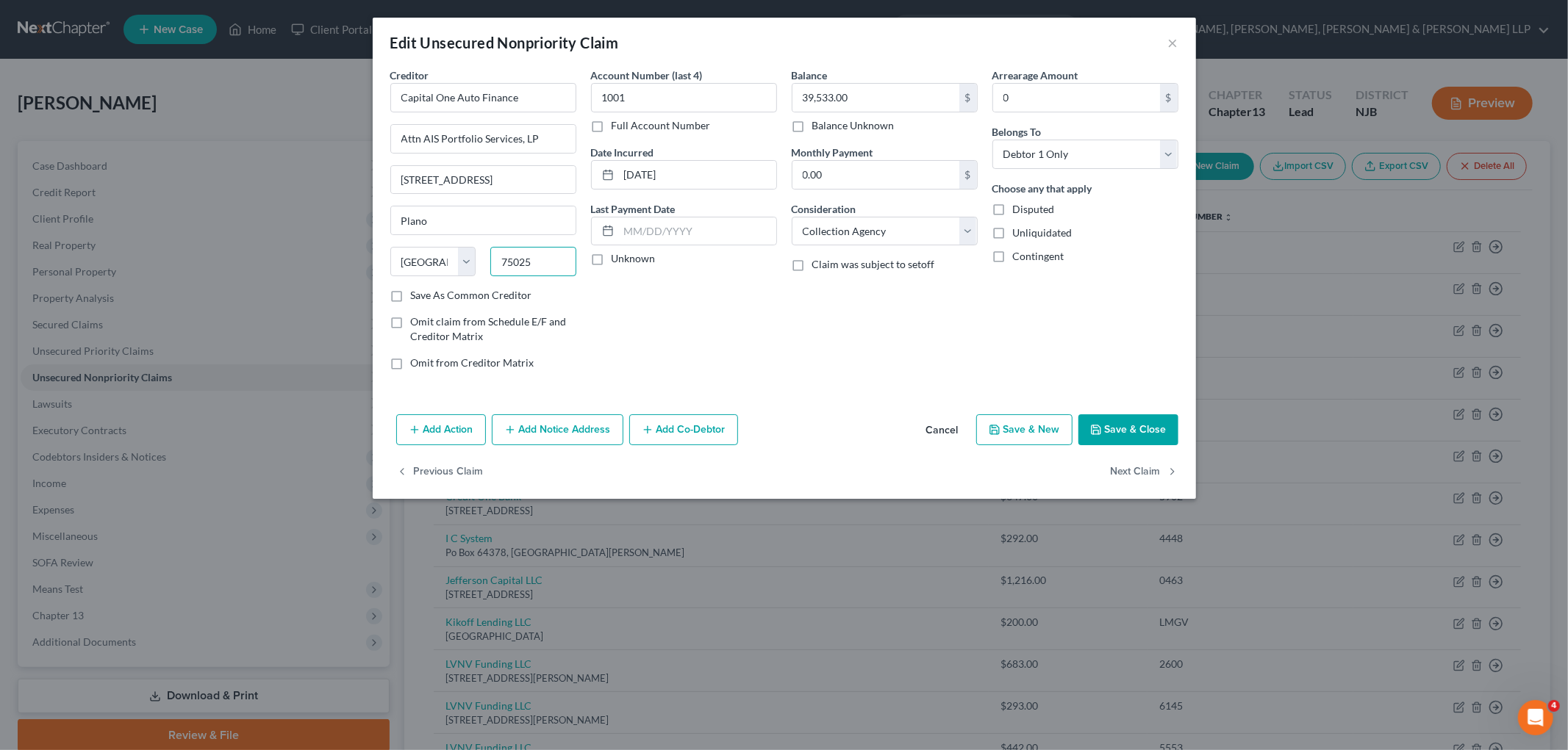
drag, startPoint x: 546, startPoint y: 265, endPoint x: 496, endPoint y: 260, distance: 50.2
click at [496, 260] on input "75025" at bounding box center [534, 261] width 86 height 29
paste input "3118"
drag, startPoint x: 740, startPoint y: 294, endPoint x: 710, endPoint y: 309, distance: 33.5
click at [740, 292] on div "Account Number (last 4) 1001 Full Account Number Date Incurred [DATE] Last Paym…" at bounding box center [684, 224] width 201 height 314
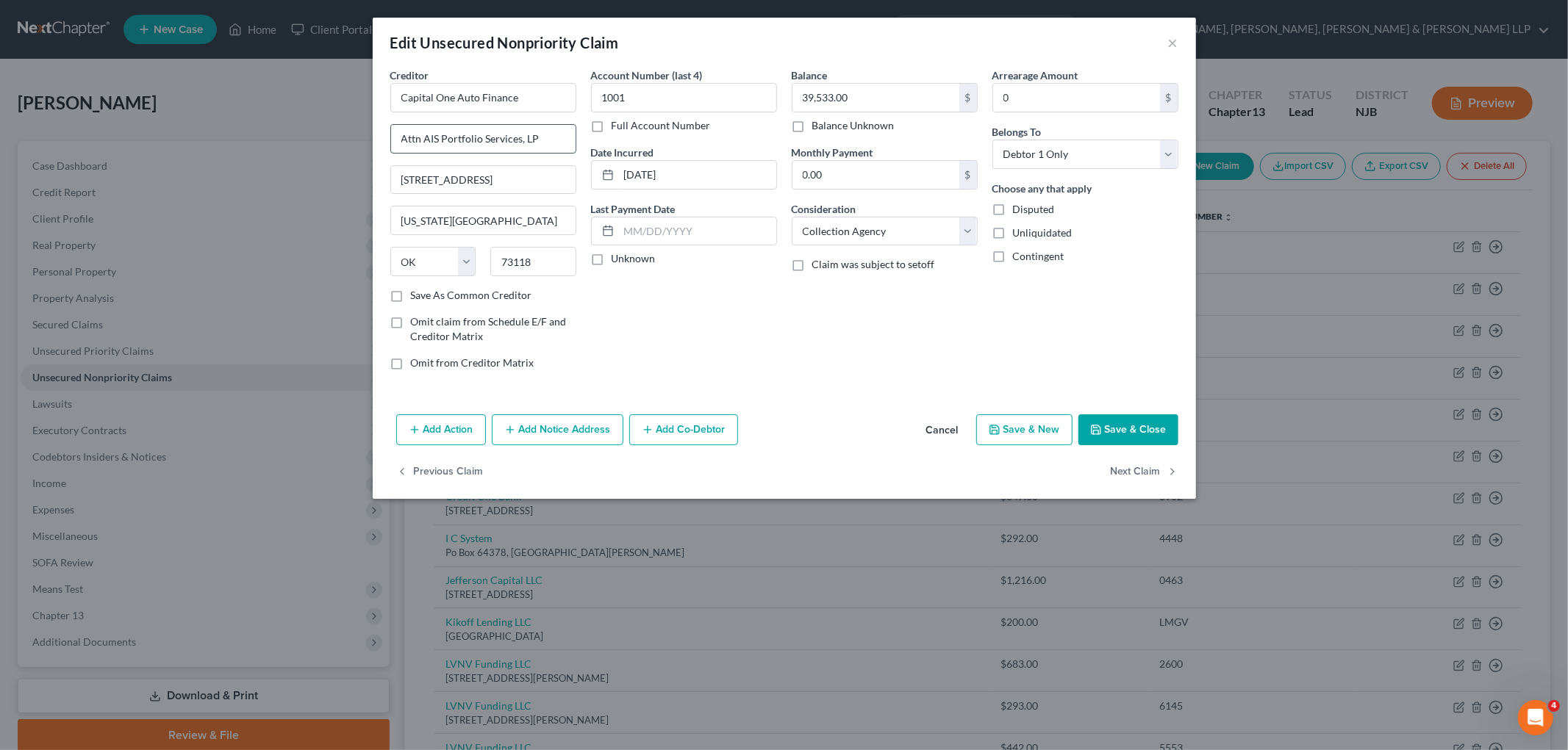
click at [562, 135] on input "Attn AIS Portfolio Services, LP" at bounding box center [483, 139] width 184 height 28
click at [1029, 431] on button "Save & Close" at bounding box center [1128, 429] width 100 height 31
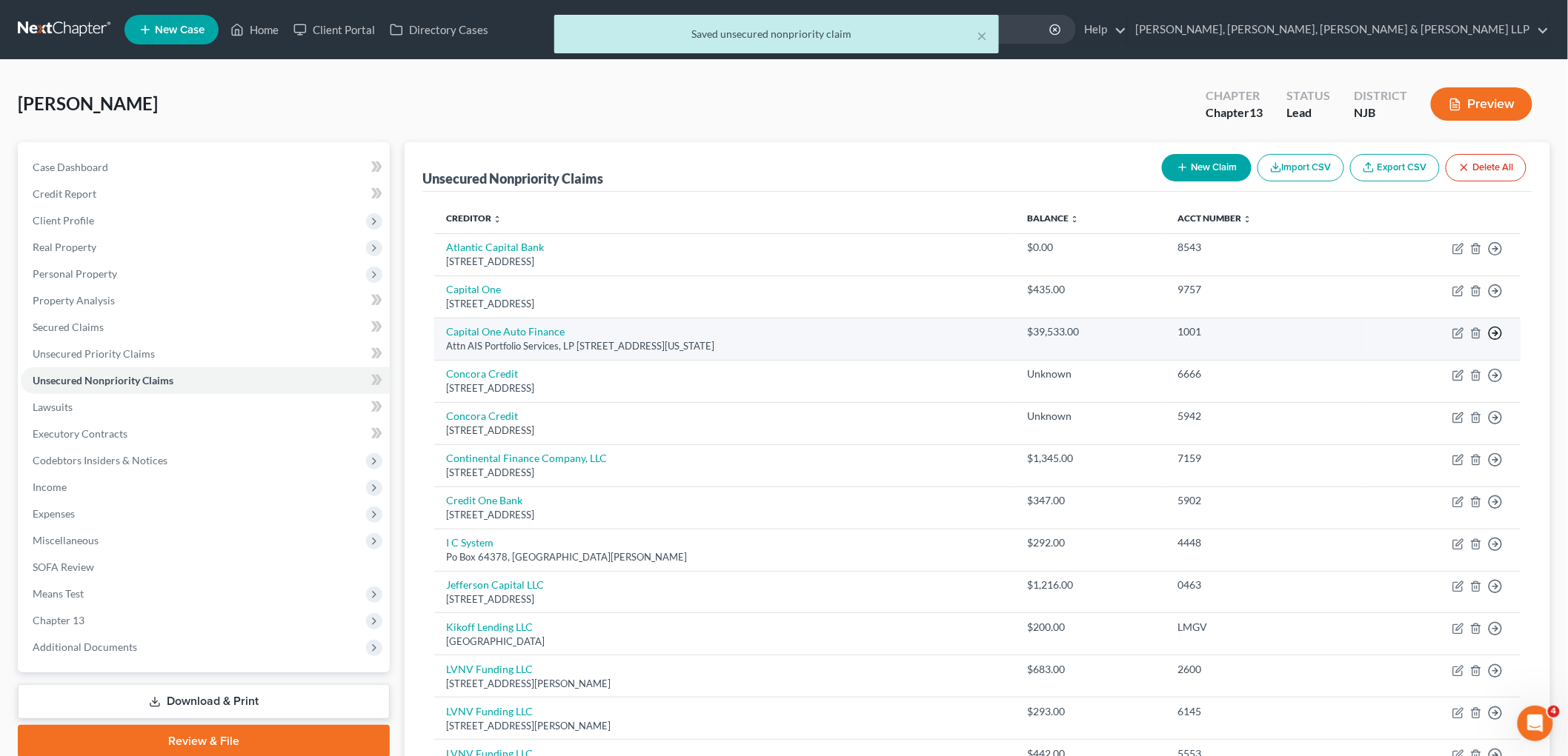
click at [1038, 256] on icon "button" at bounding box center [1495, 249] width 15 height 15
click at [1038, 342] on link "Move to D" at bounding box center [1427, 344] width 124 height 25
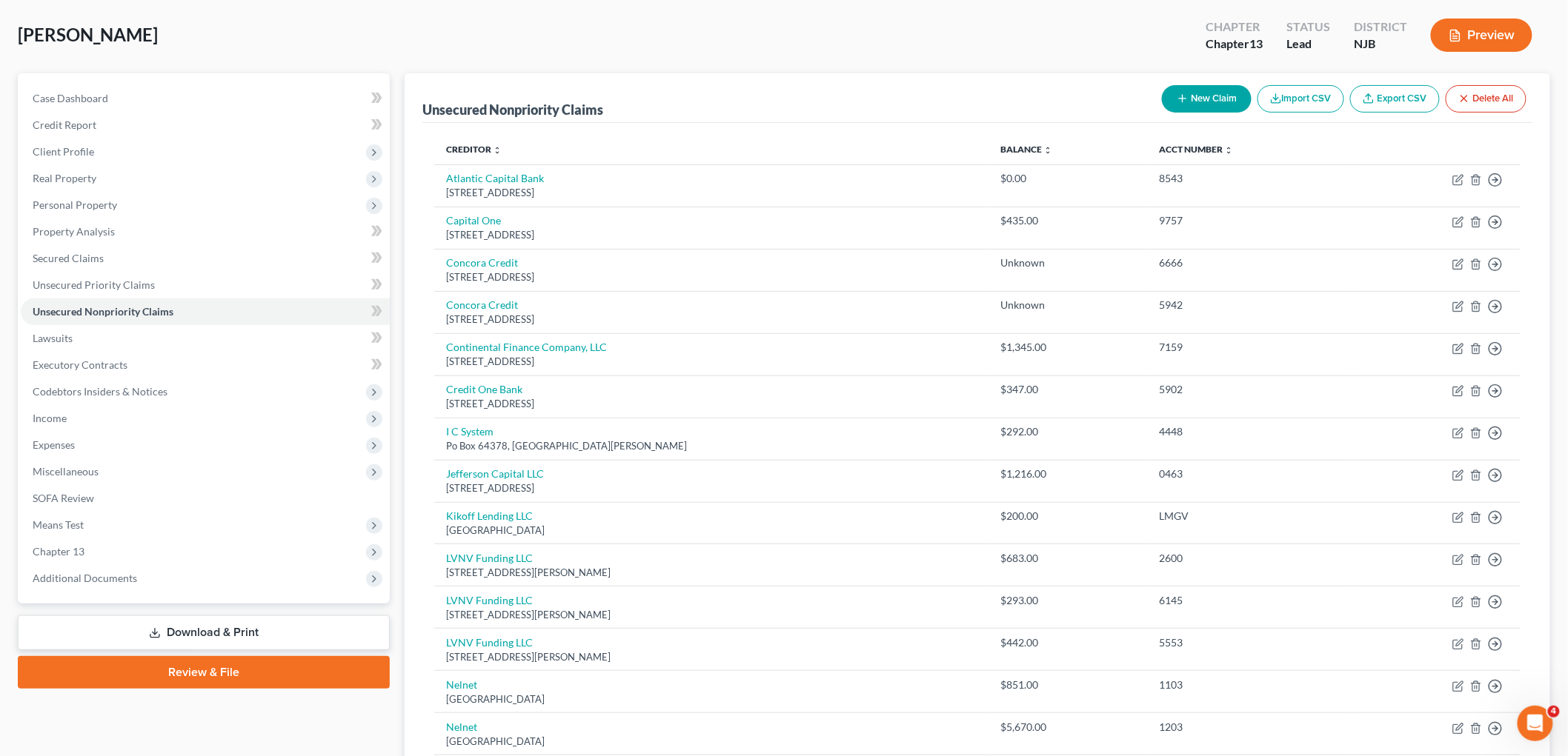
scroll to position [165, 0]
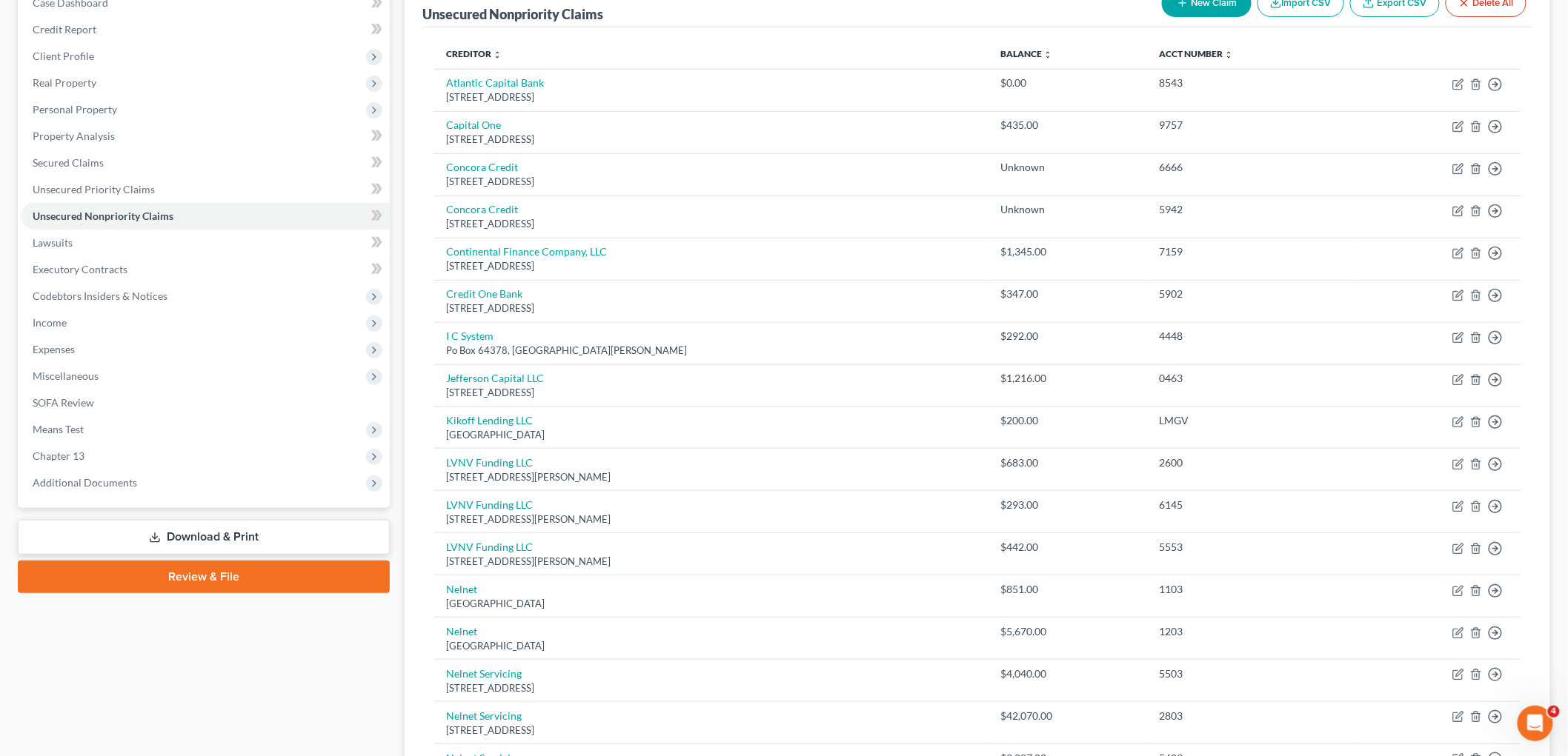
click at [221, 537] on link "Download & Print" at bounding box center [203, 538] width 372 height 35
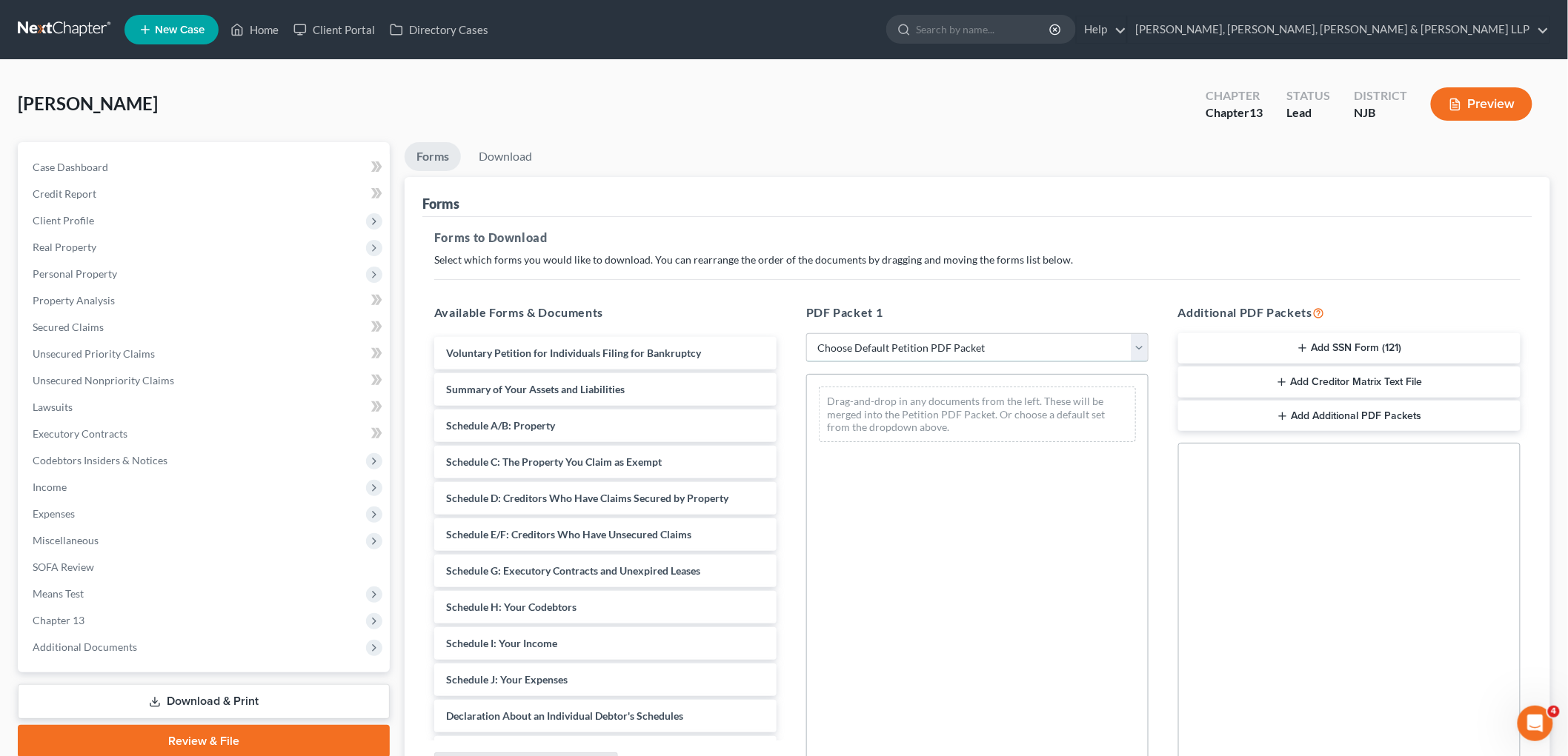
click at [926, 352] on select "Choose Default Petition PDF Packet Complete Bankruptcy Petition (all forms and …" at bounding box center [977, 348] width 342 height 29
click at [807, 334] on select "Choose Default Petition PDF Packet Complete Bankruptcy Petition (all forms and …" at bounding box center [977, 348] width 342 height 29
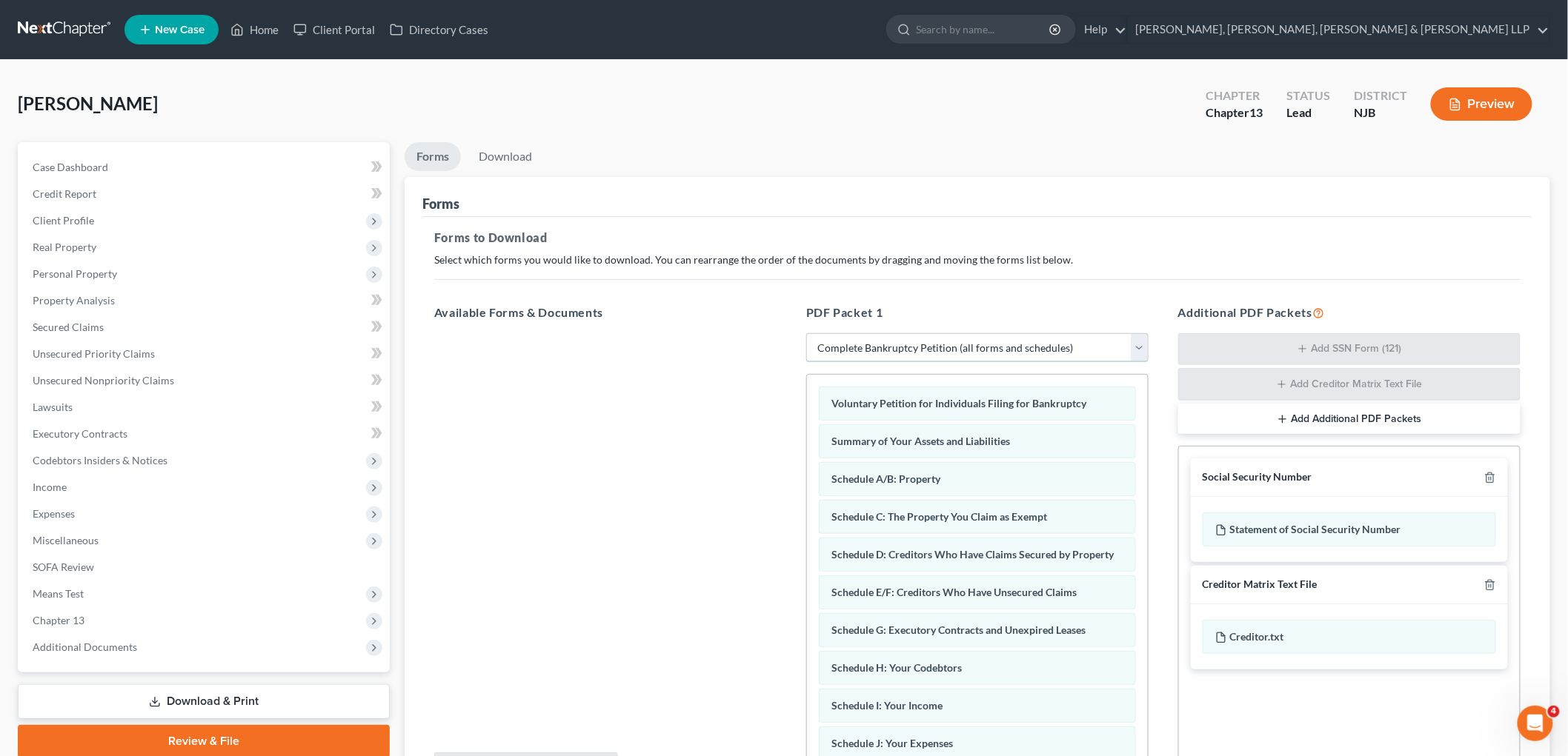
drag, startPoint x: 966, startPoint y: 351, endPoint x: 957, endPoint y: 360, distance: 12.7
click at [966, 351] on select "Choose Default Petition PDF Packet Complete Bankruptcy Petition (all forms and …" at bounding box center [977, 348] width 342 height 29
click at [807, 334] on select "Choose Default Petition PDF Packet Complete Bankruptcy Petition (all forms and …" at bounding box center [977, 348] width 342 height 29
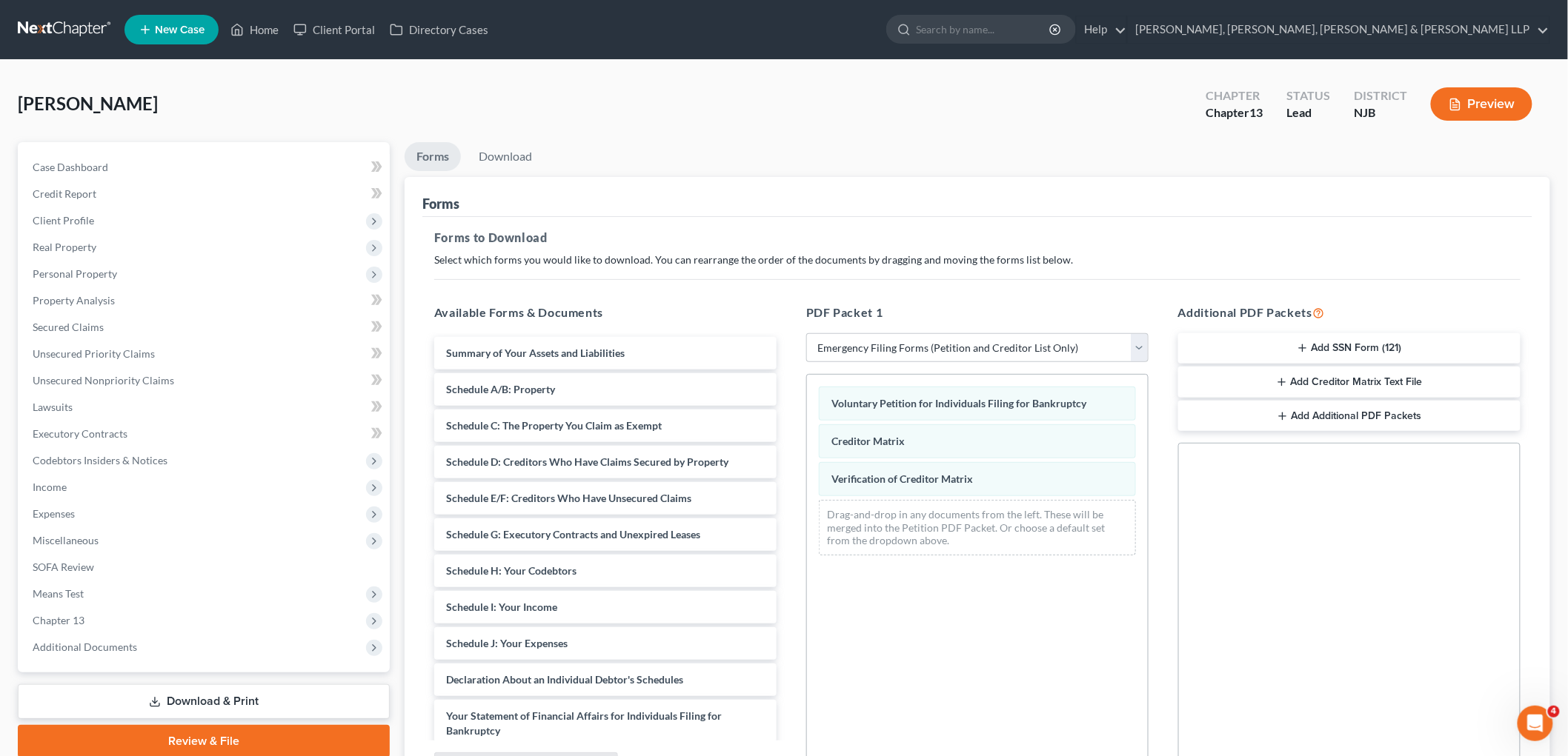
click at [1038, 337] on button "Add SSN Form (121)" at bounding box center [1349, 349] width 342 height 31
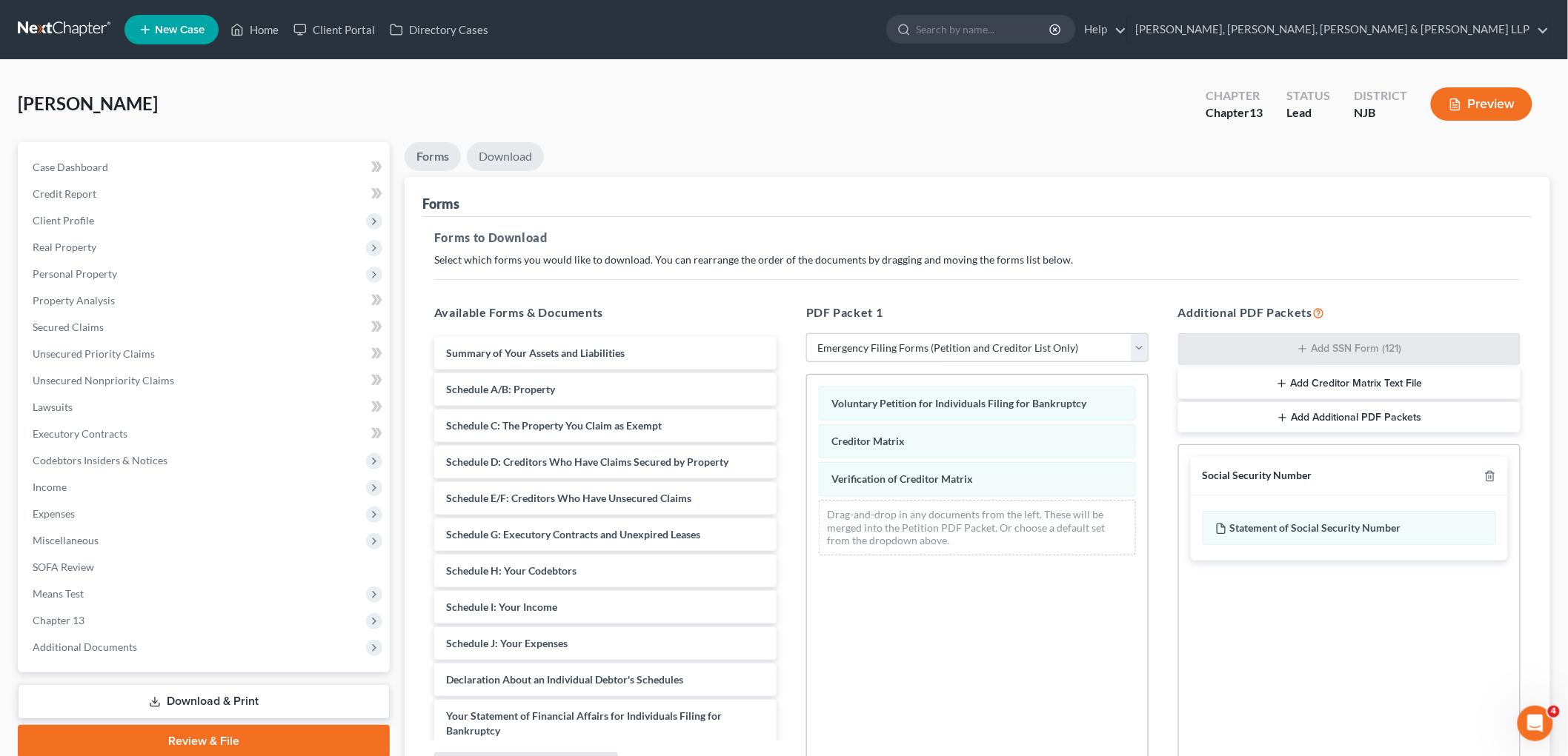
click at [498, 156] on link "Download" at bounding box center [505, 156] width 77 height 29
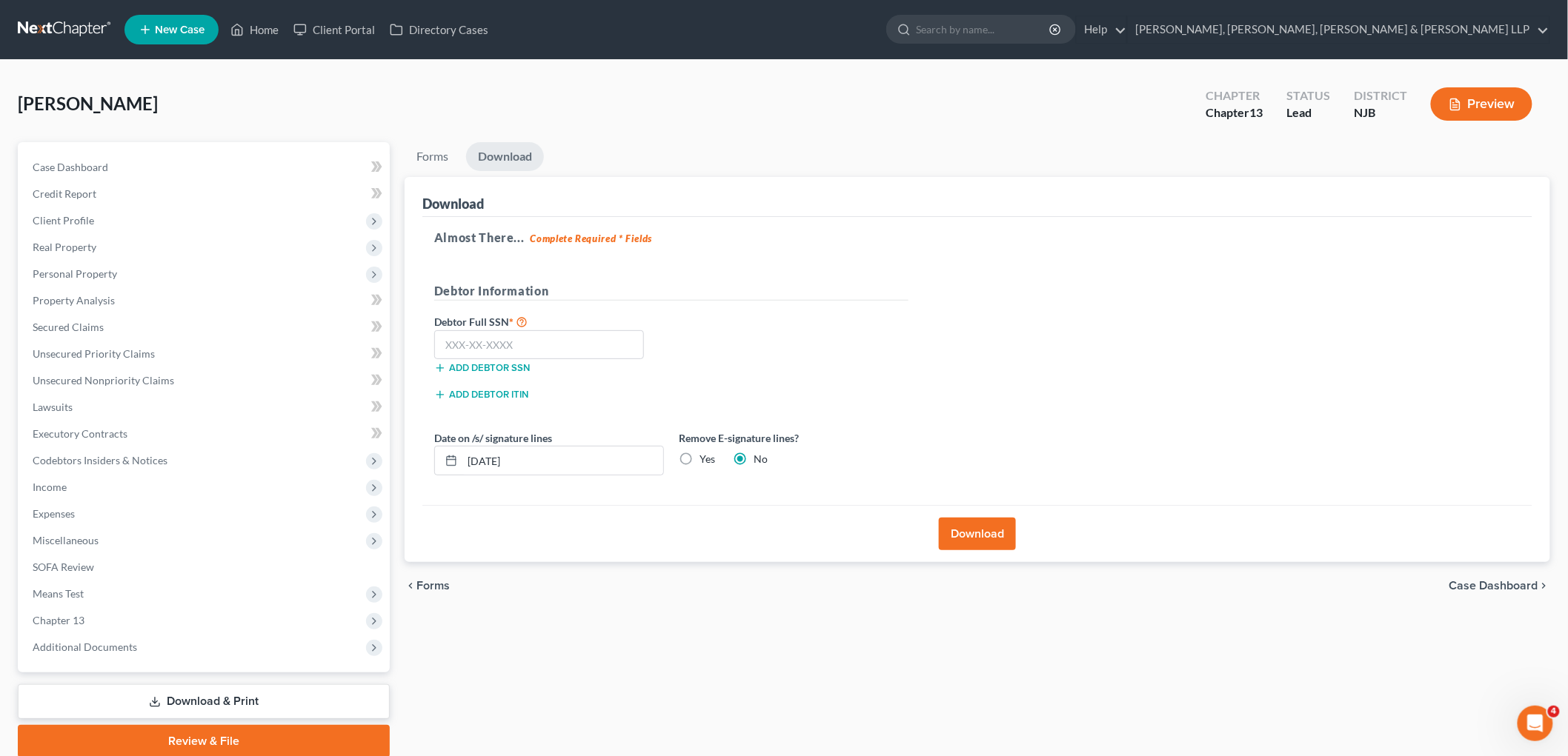
click at [699, 459] on label "Yes" at bounding box center [707, 459] width 16 height 15
click at [705, 459] on input "Yes" at bounding box center [710, 457] width 10 height 10
click at [530, 339] on input "text" at bounding box center [539, 345] width 210 height 29
click at [878, 329] on div "Debtor Full SSN * 157-84-6103 Add debtor SSN" at bounding box center [671, 350] width 489 height 74
click at [975, 531] on button "Download" at bounding box center [977, 534] width 77 height 33
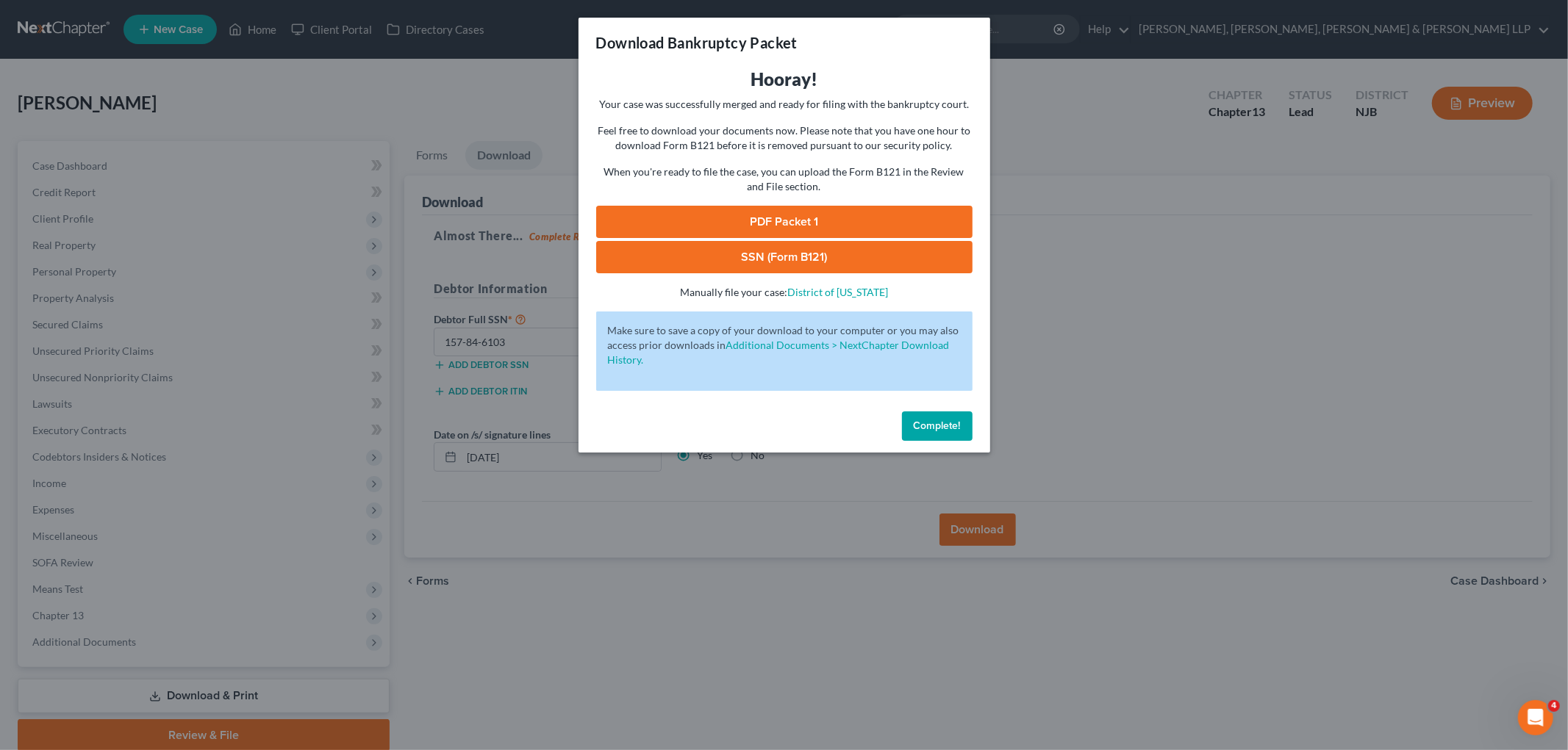
click at [684, 225] on link "PDF Packet 1" at bounding box center [784, 222] width 376 height 32
click at [685, 253] on link "SSN (Form B121)" at bounding box center [784, 256] width 376 height 32
click at [926, 417] on button "Complete!" at bounding box center [937, 426] width 71 height 29
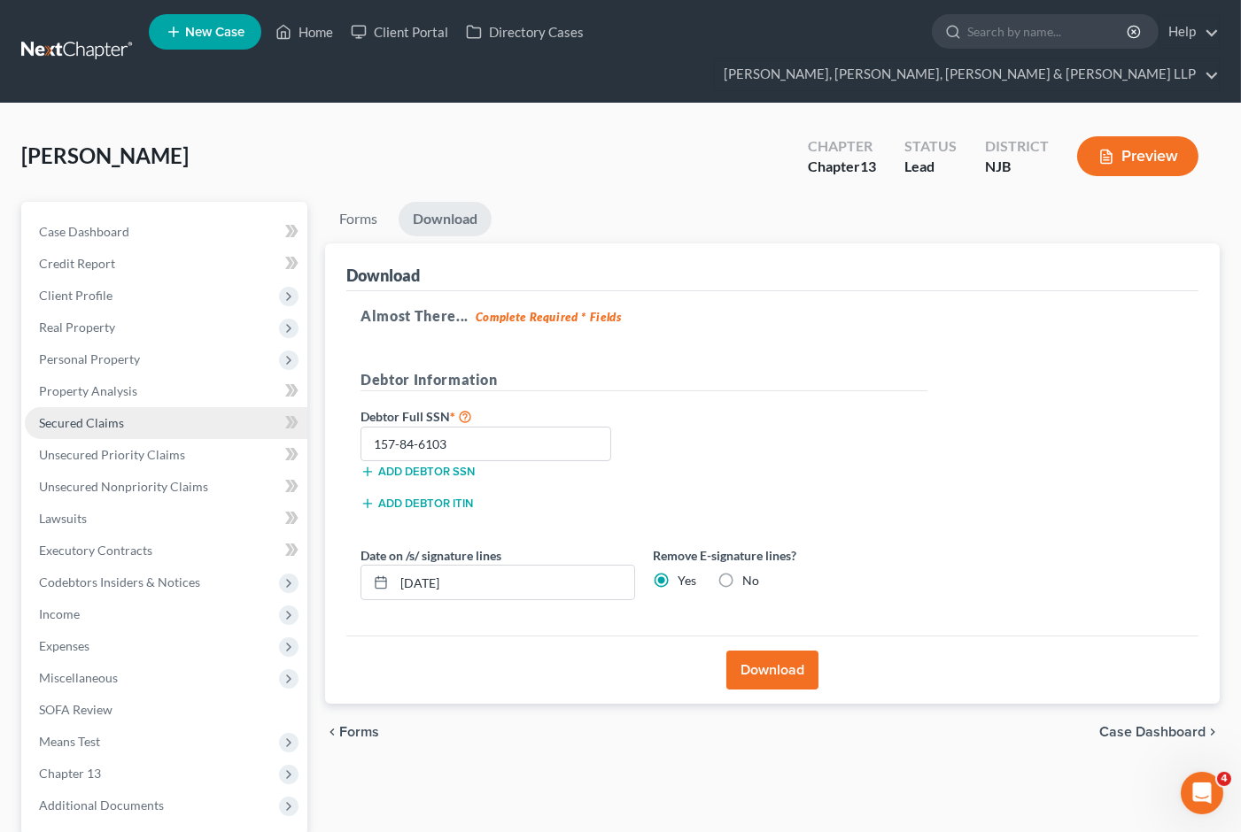
click at [95, 415] on span "Secured Claims" at bounding box center [81, 422] width 85 height 15
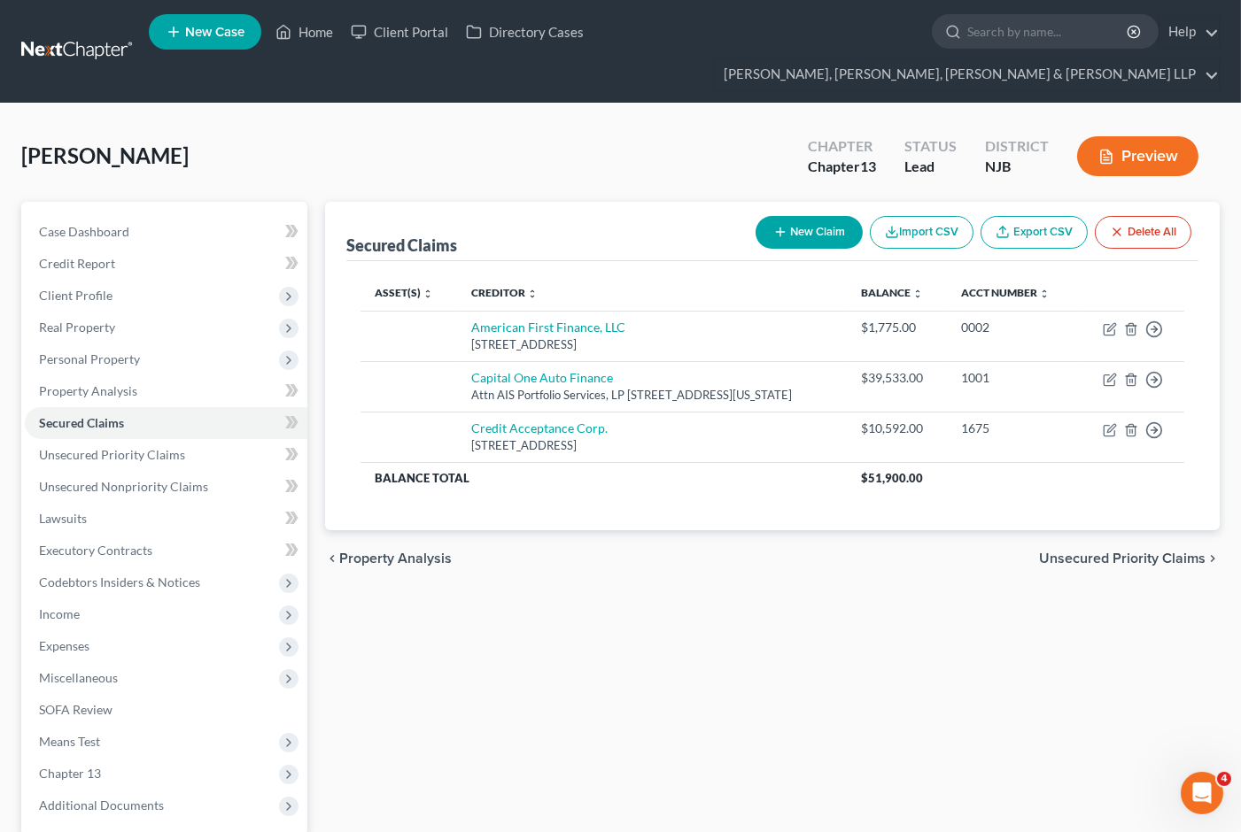
click at [1045, 555] on span "Unsecured Priority Claims" at bounding box center [1122, 559] width 166 height 14
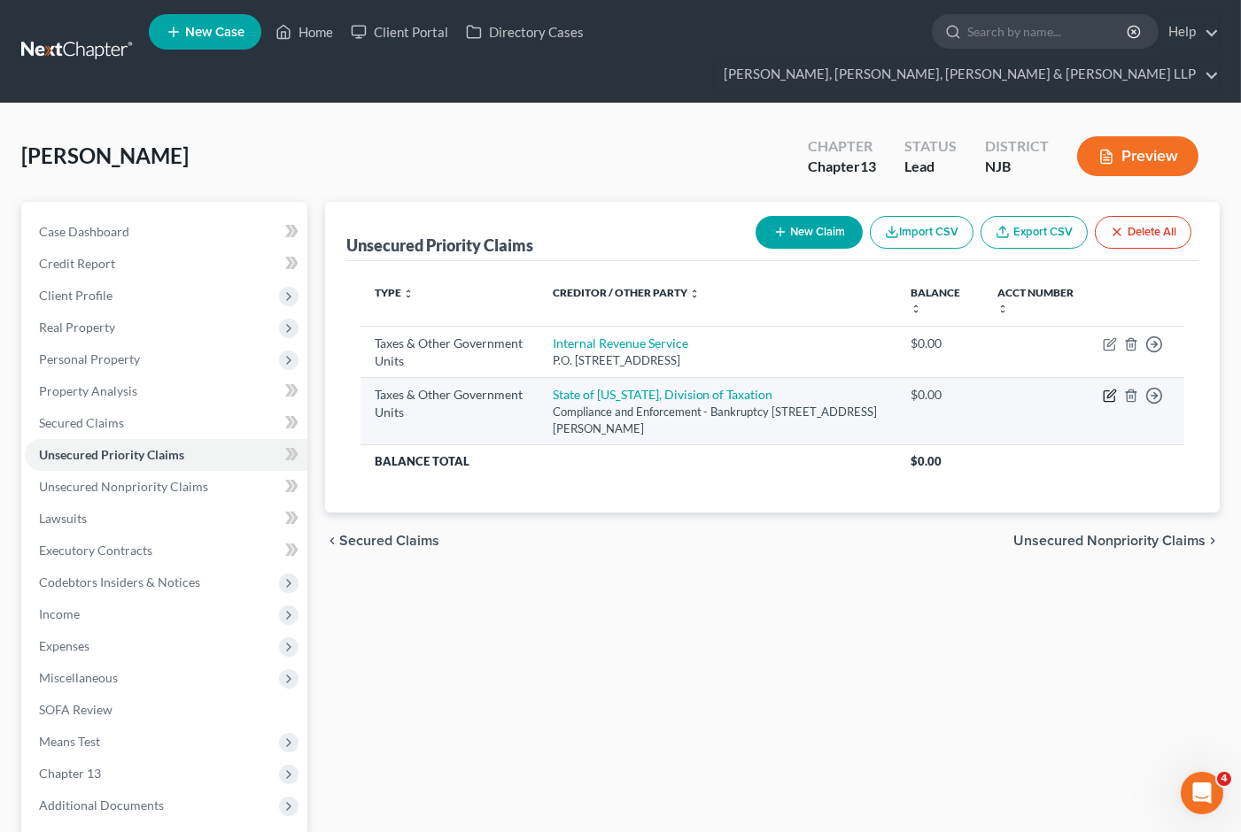
click at [1103, 391] on icon "button" at bounding box center [1108, 396] width 11 height 11
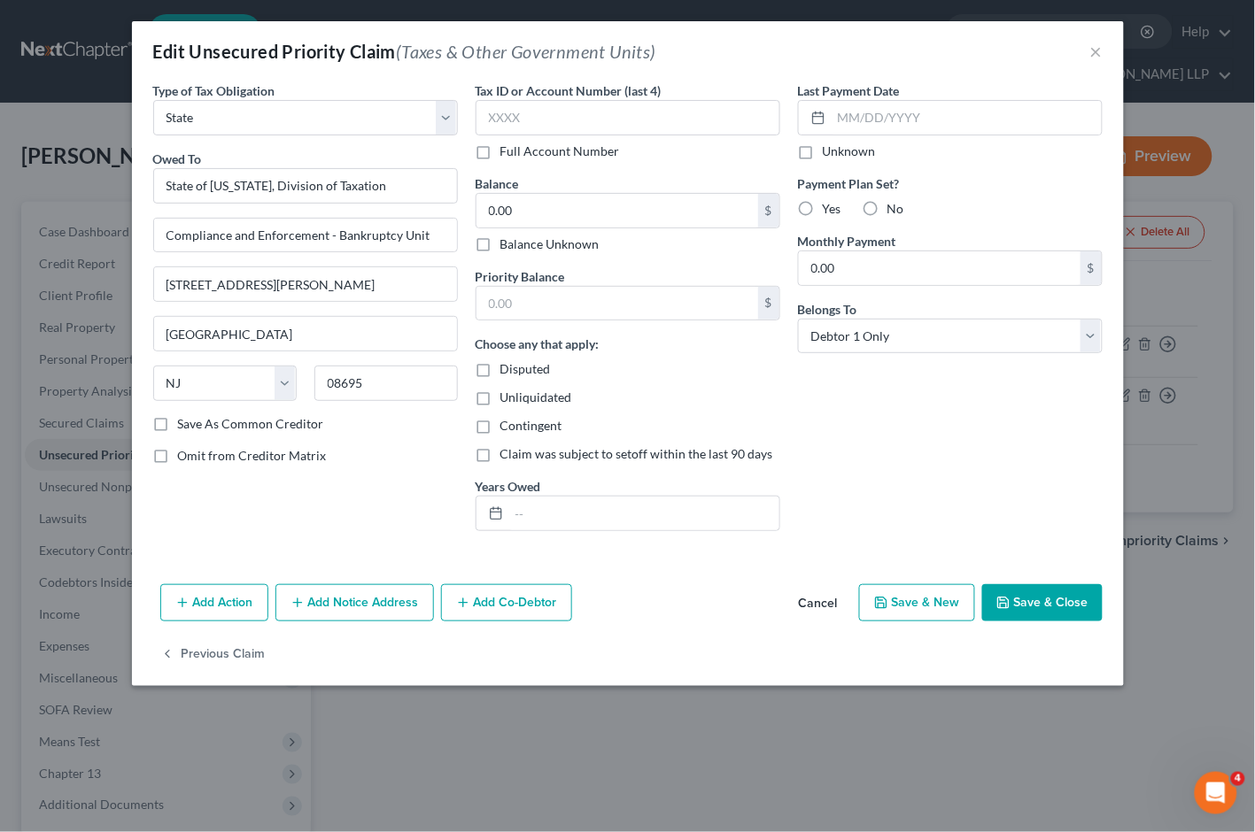
click at [685, 147] on div "Full Account Number" at bounding box center [628, 152] width 305 height 18
click at [578, 111] on input "text" at bounding box center [628, 117] width 305 height 35
paste input "13,2"
click at [525, 214] on input "0.00" at bounding box center [617, 211] width 282 height 34
paste input "13,248"
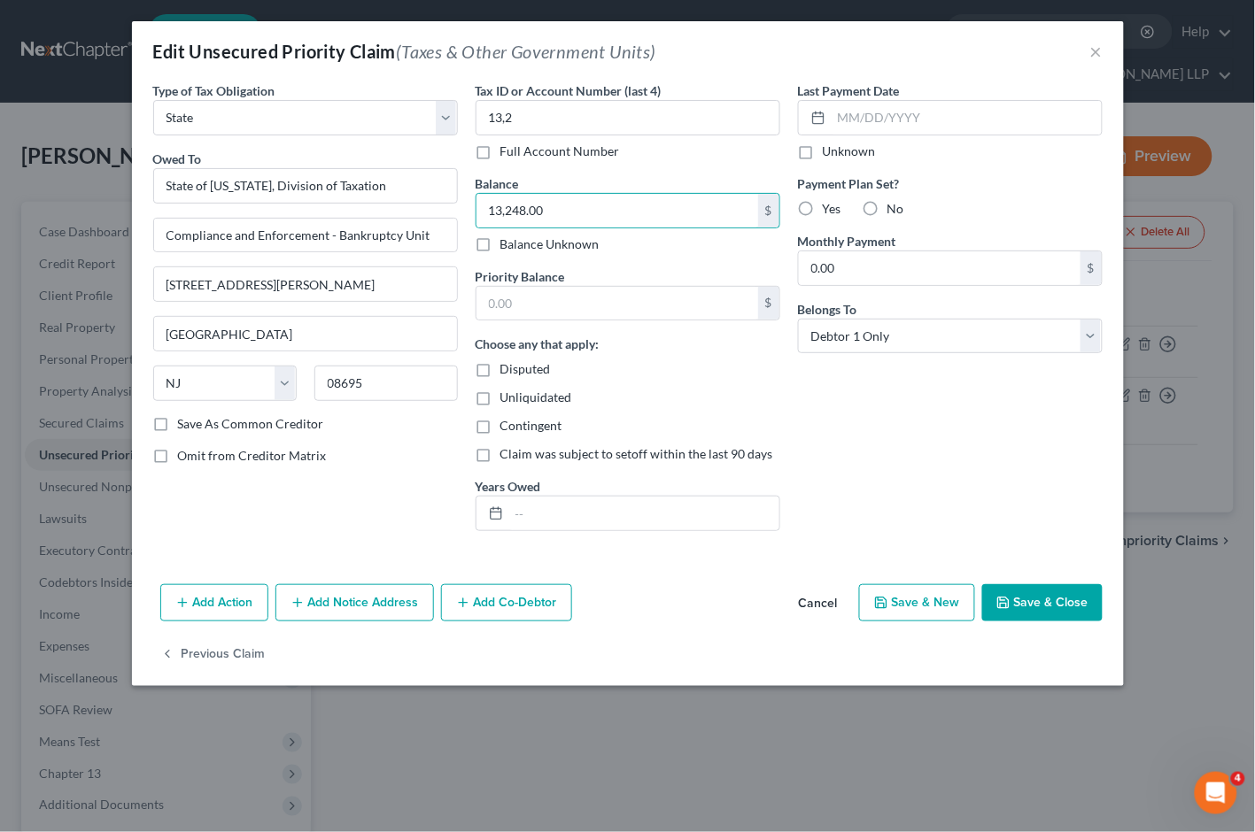
click at [500, 153] on label "Full Account Number" at bounding box center [560, 152] width 120 height 18
click at [507, 153] on input "Full Account Number" at bounding box center [513, 149] width 12 height 12
click at [527, 118] on input "13,2" at bounding box center [628, 117] width 305 height 35
drag, startPoint x: 535, startPoint y: 119, endPoint x: 466, endPoint y: 112, distance: 69.4
click at [462, 116] on div "Type of Tax Obligation * Select Federal City State Franchise Tax Board Other Ow…" at bounding box center [627, 313] width 967 height 464
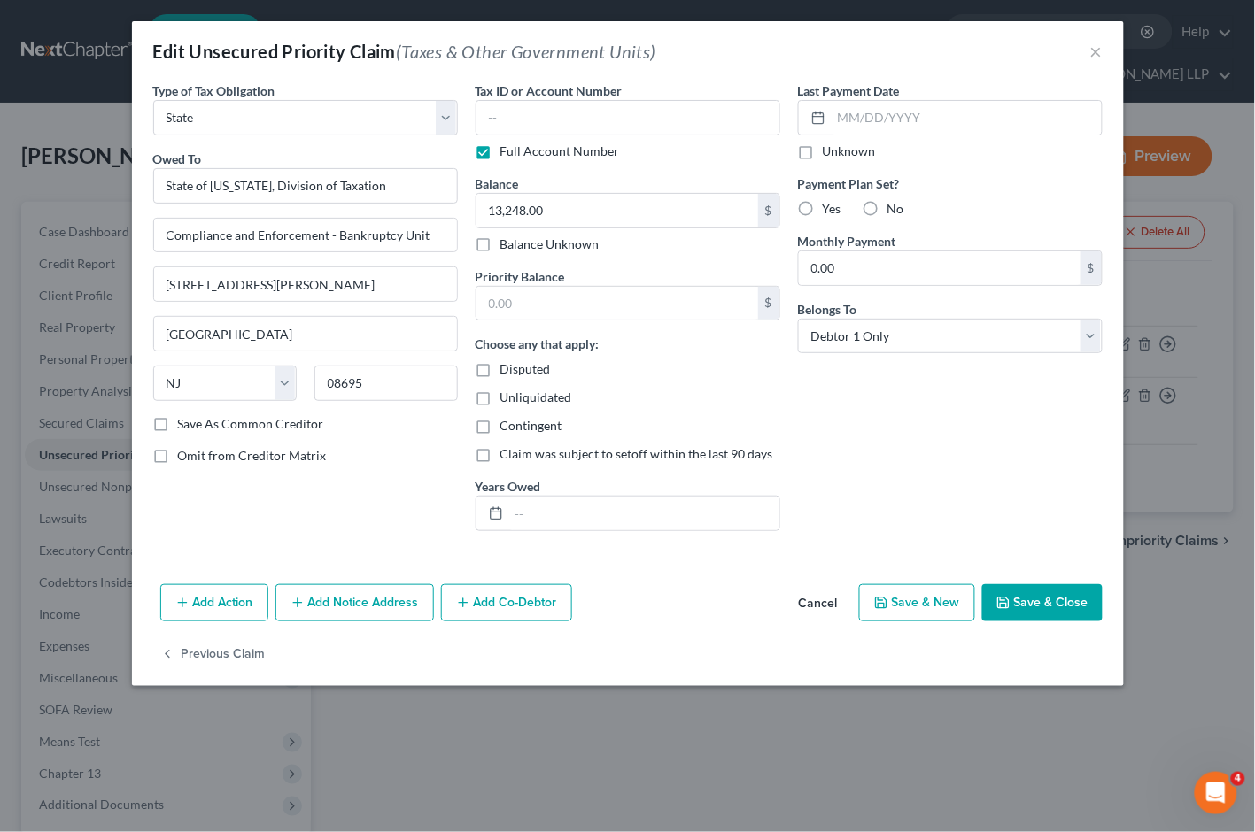
drag, startPoint x: 482, startPoint y: 153, endPoint x: 985, endPoint y: 563, distance: 648.9
click at [500, 152] on label "Full Account Number" at bounding box center [560, 152] width 120 height 18
click at [507, 152] on input "Full Account Number" at bounding box center [513, 149] width 12 height 12
click at [1083, 612] on button "Save & Close" at bounding box center [1042, 602] width 120 height 37
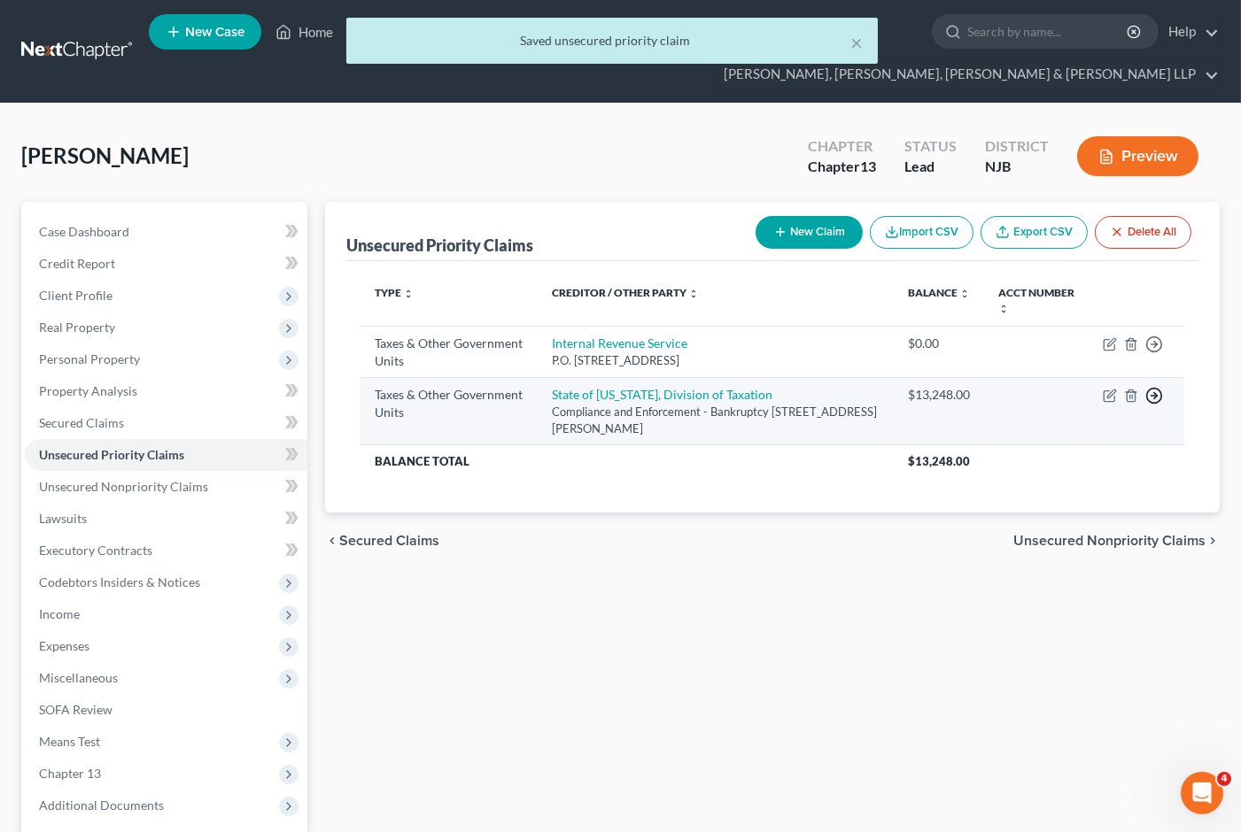
click at [1157, 353] on icon "button" at bounding box center [1154, 345] width 18 height 18
click at [1064, 394] on link "Move to D" at bounding box center [1073, 409] width 148 height 30
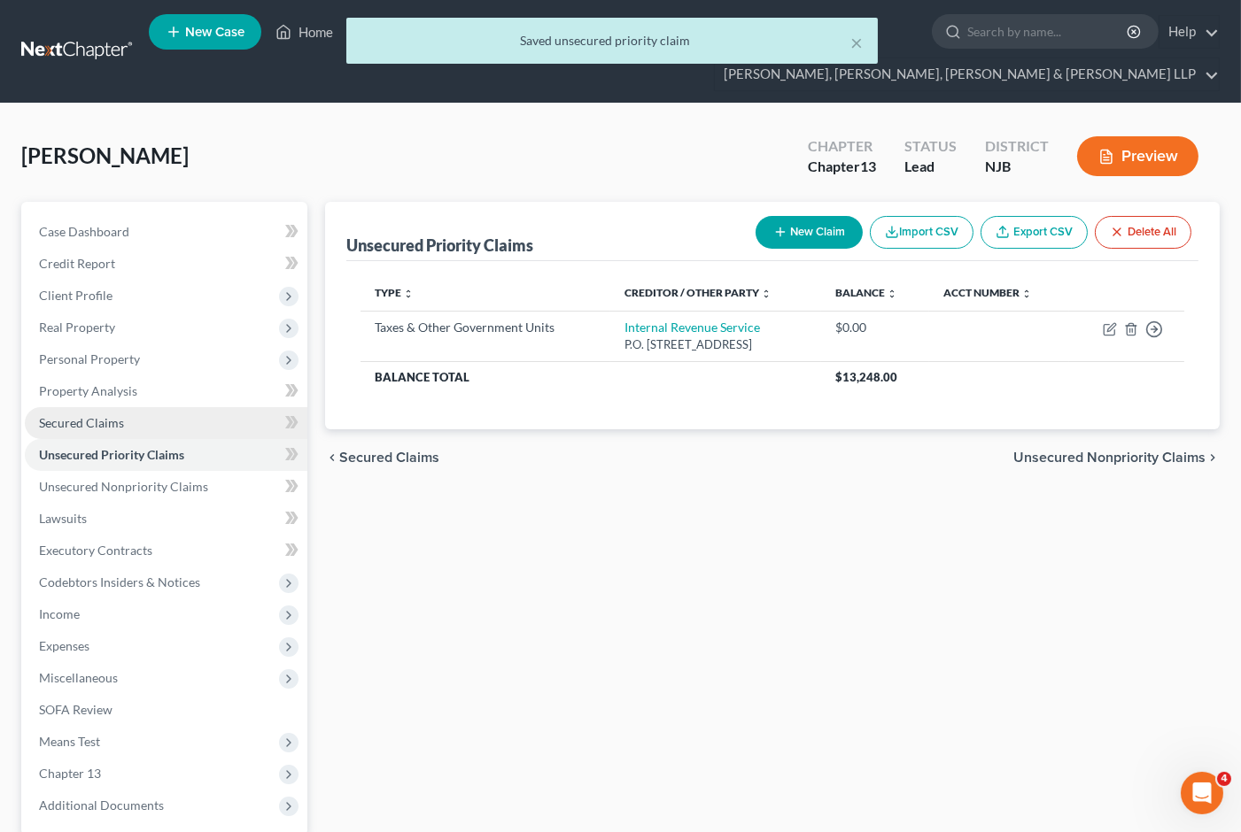
click at [75, 415] on span "Secured Claims" at bounding box center [81, 422] width 85 height 15
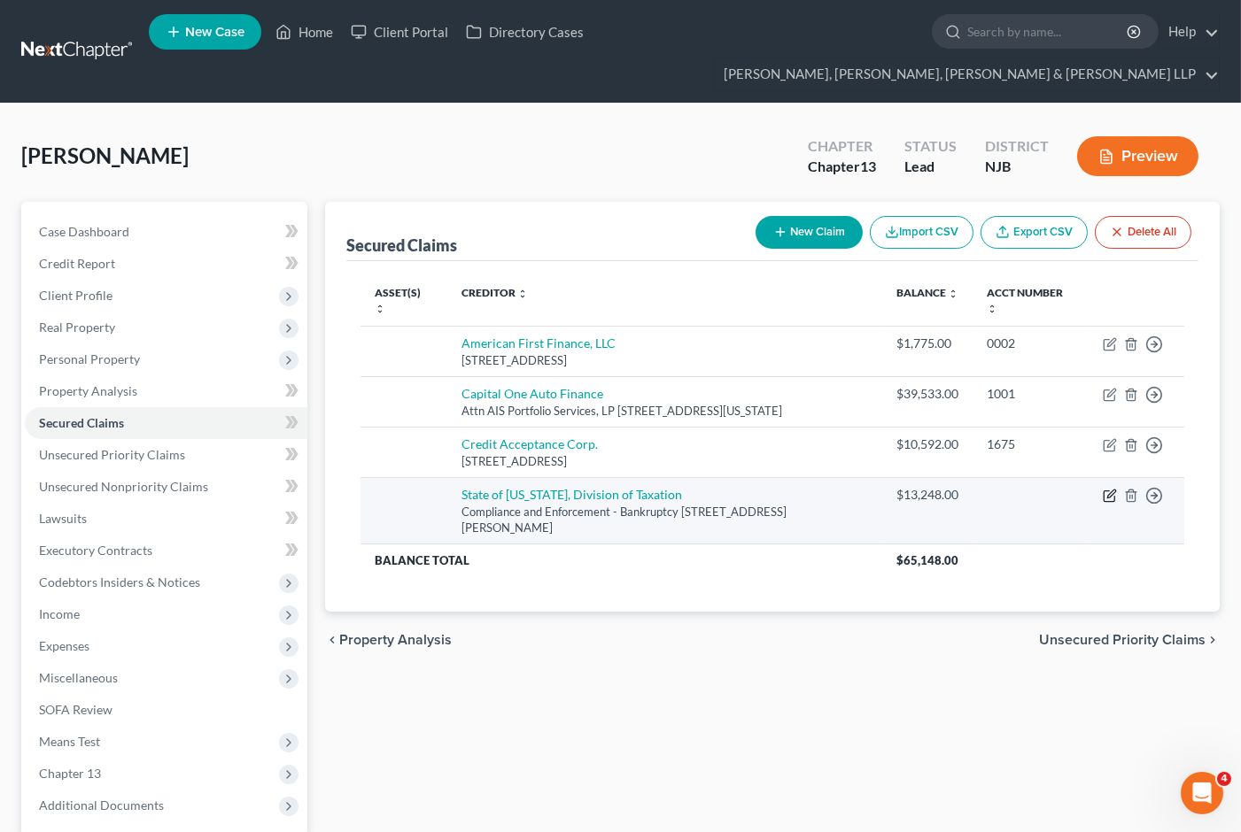
click at [1110, 490] on icon "button" at bounding box center [1111, 494] width 8 height 8
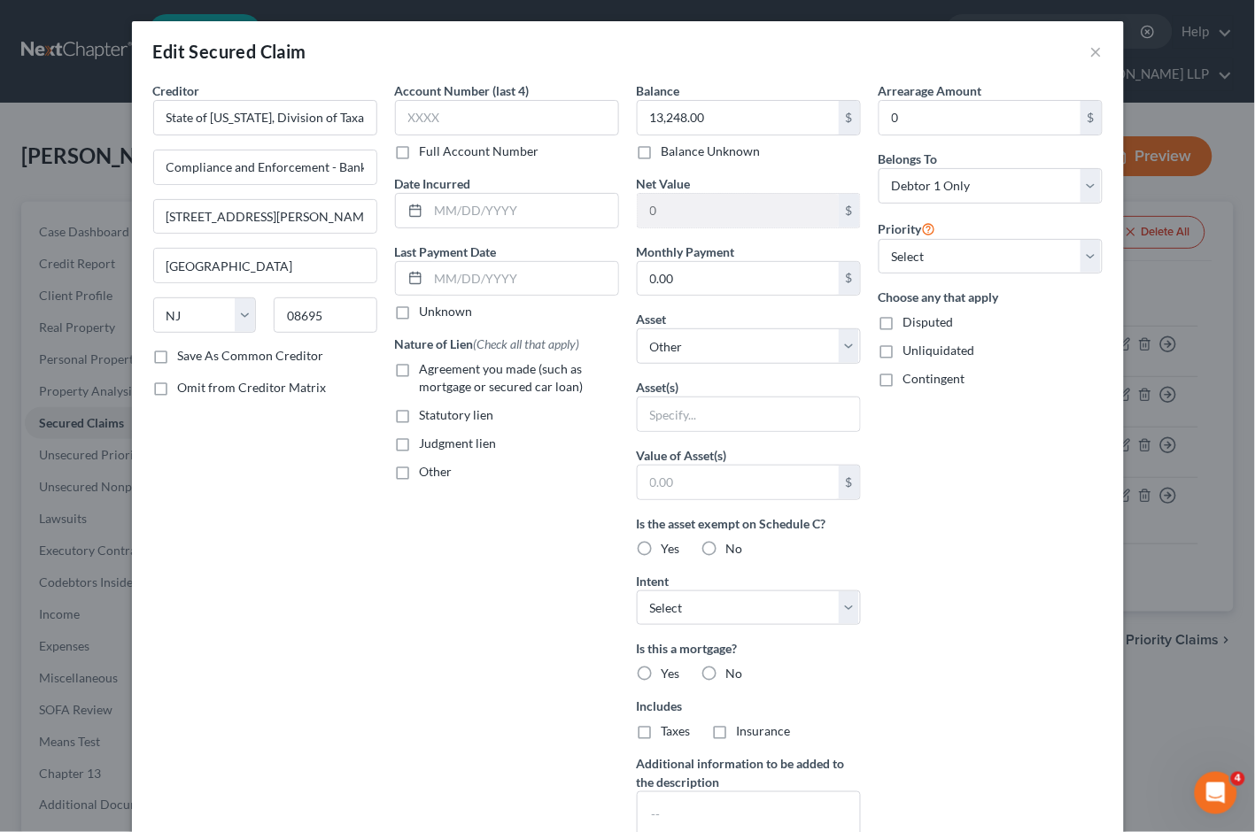
click at [420, 417] on label "Statutory lien" at bounding box center [457, 415] width 74 height 18
click at [427, 417] on input "Statutory lien" at bounding box center [433, 412] width 12 height 12
click at [413, 569] on div "Account Number (last 4) Full Account Number Date Incurred Last Payment Date Unk…" at bounding box center [507, 476] width 242 height 790
click at [515, 561] on div "Account Number (last 4) Full Account Number Date Incurred Last Payment Date Unk…" at bounding box center [507, 476] width 242 height 790
drag, startPoint x: 446, startPoint y: 124, endPoint x: 375, endPoint y: 112, distance: 72.8
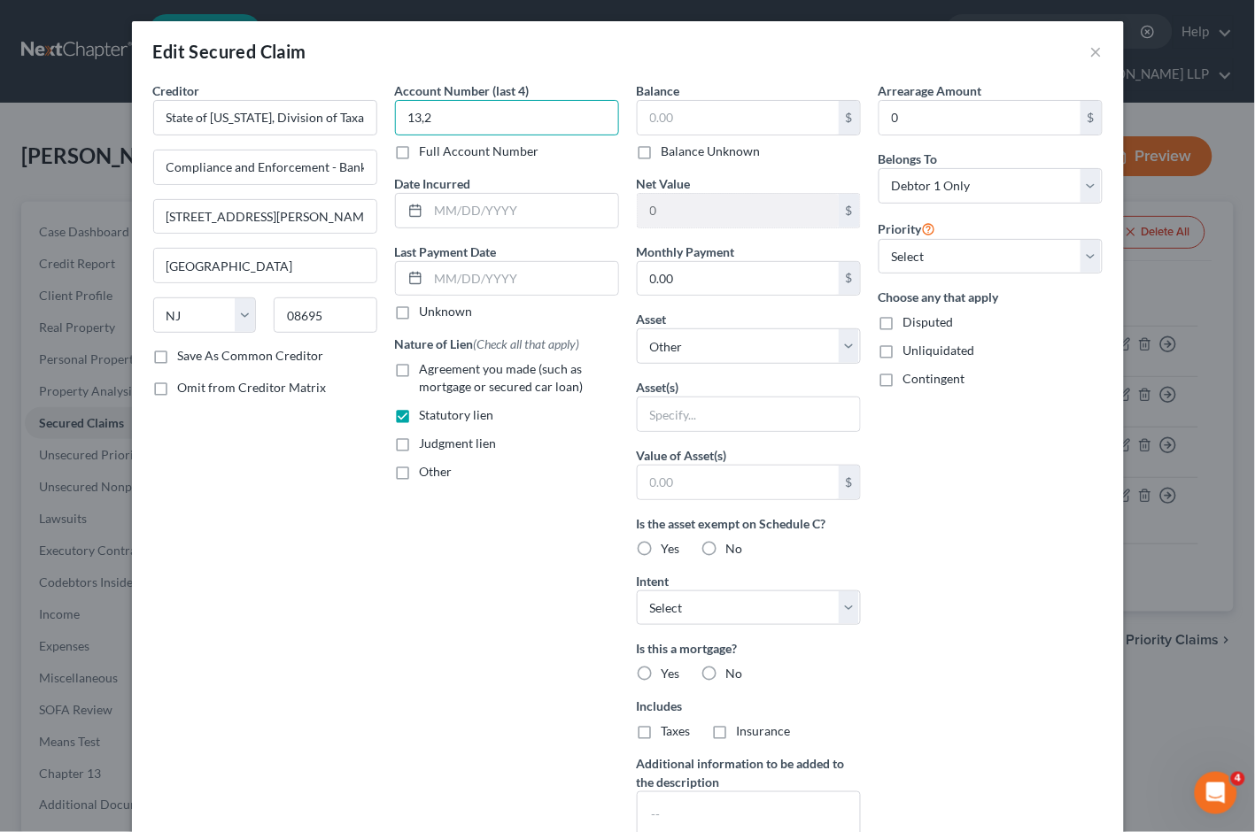
click at [375, 112] on div "Creditor * State of [US_STATE], Division of Taxation Compliance and Enforcement…" at bounding box center [627, 476] width 967 height 790
click at [1090, 51] on button "×" at bounding box center [1096, 51] width 12 height 21
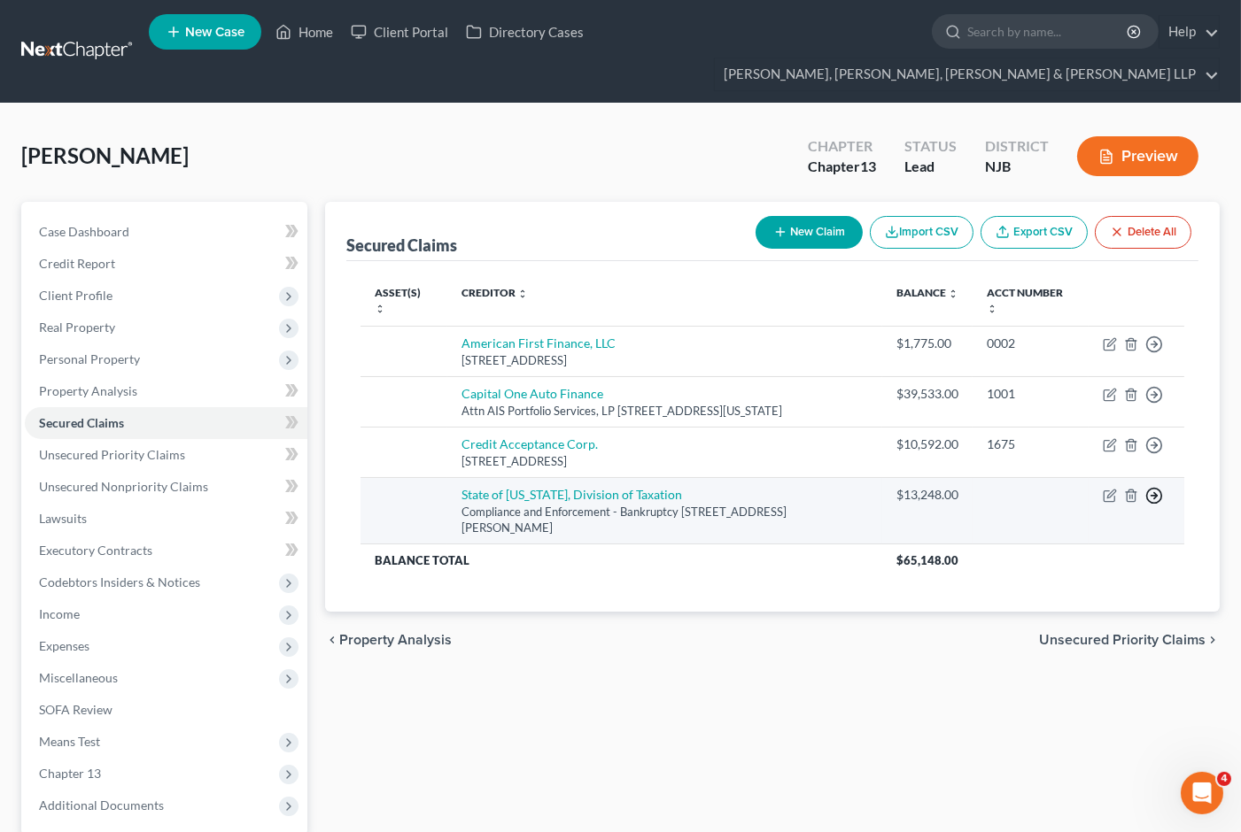
click at [1156, 348] on polyline "button" at bounding box center [1155, 345] width 3 height 6
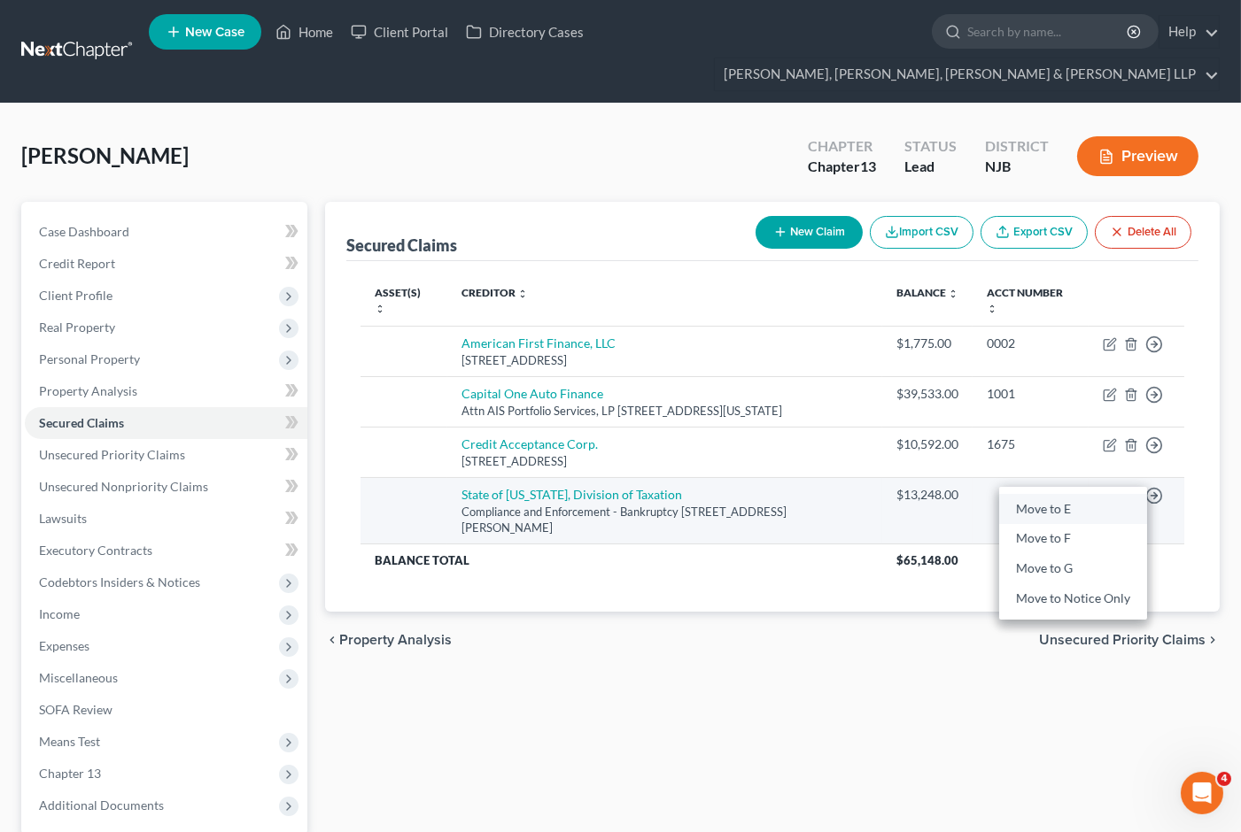
click at [1070, 494] on link "Move to E" at bounding box center [1073, 509] width 148 height 30
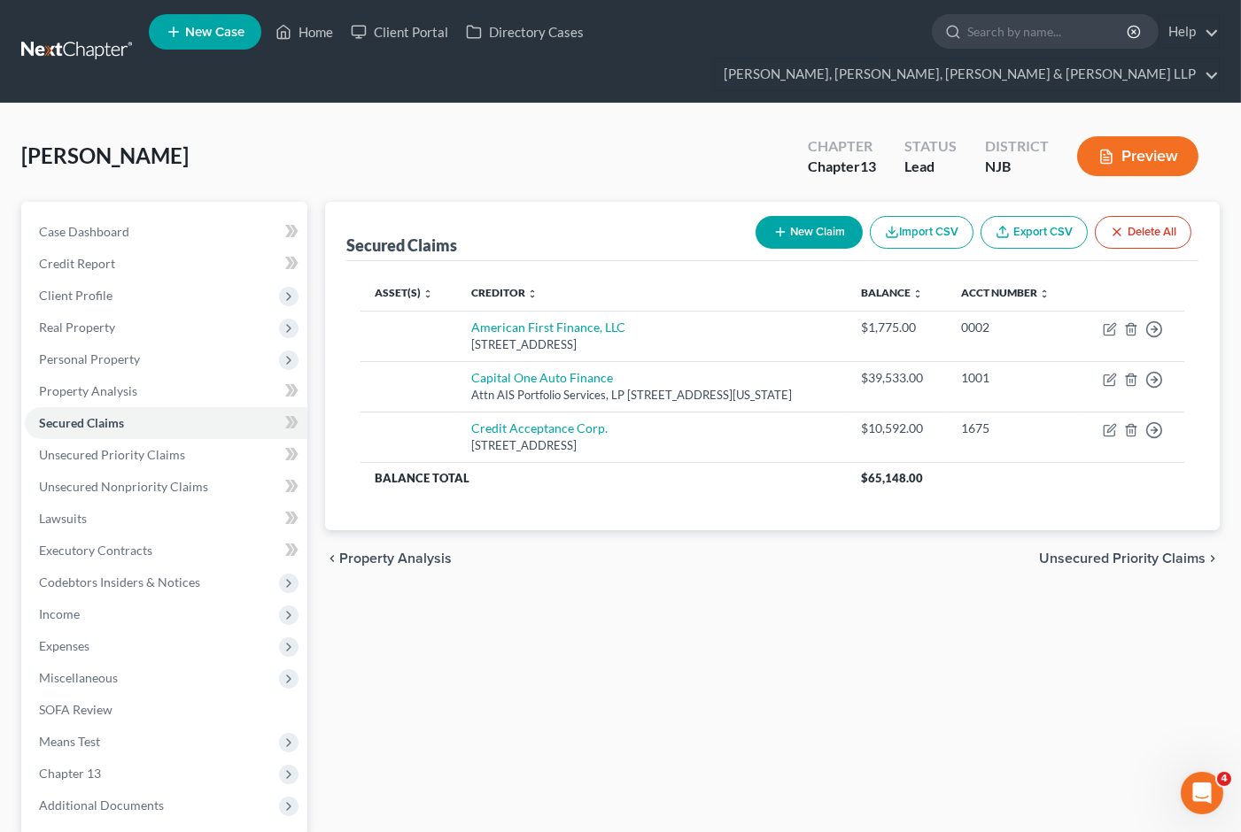
click at [1082, 554] on span "Unsecured Priority Claims" at bounding box center [1122, 559] width 166 height 14
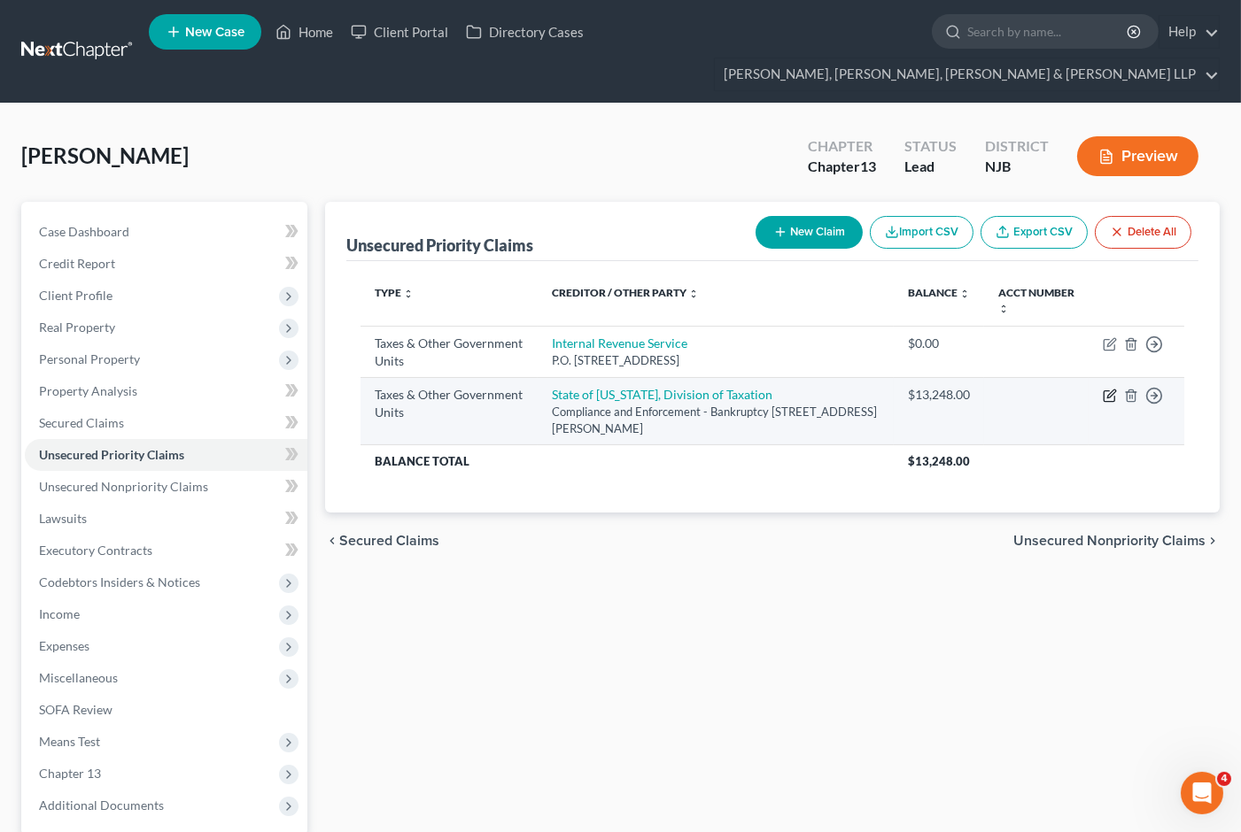
click at [1112, 389] on icon "button" at bounding box center [1110, 396] width 14 height 14
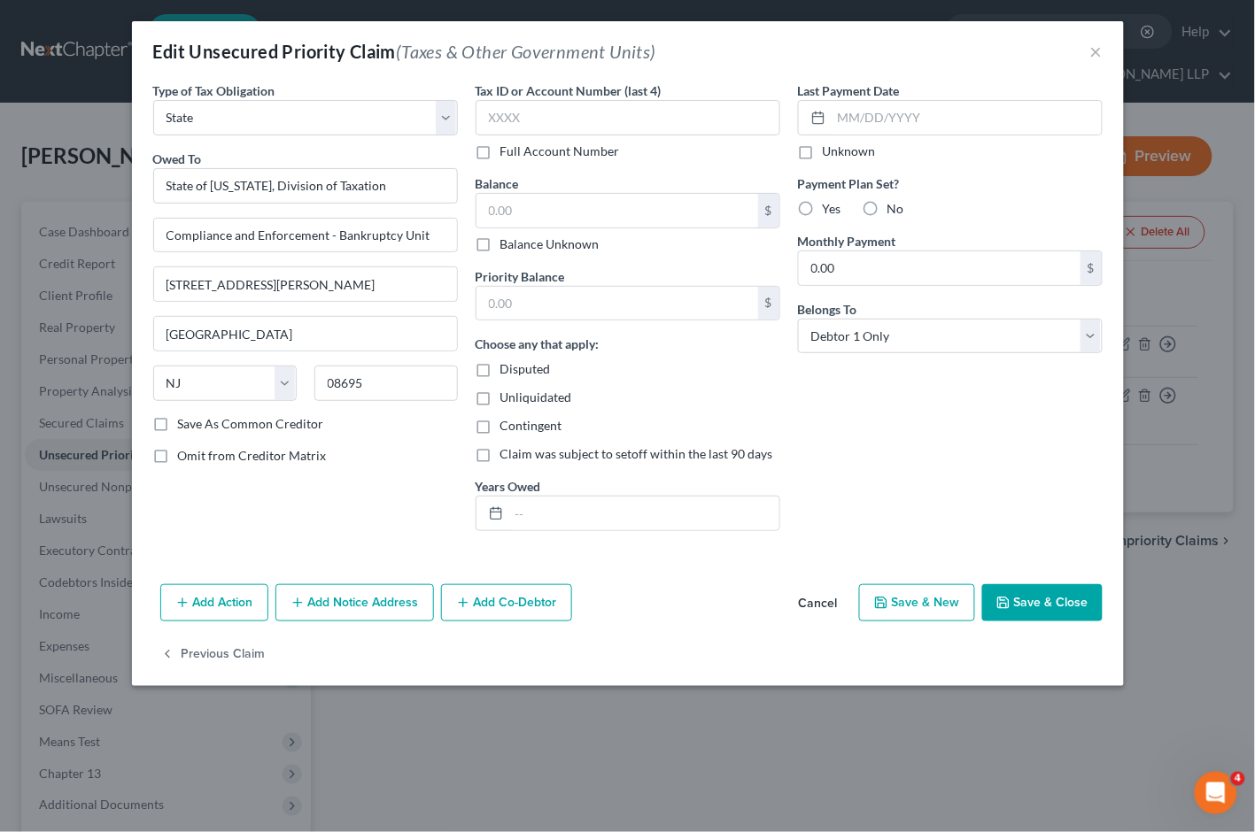
click at [1045, 602] on button "Save & Close" at bounding box center [1042, 602] width 120 height 37
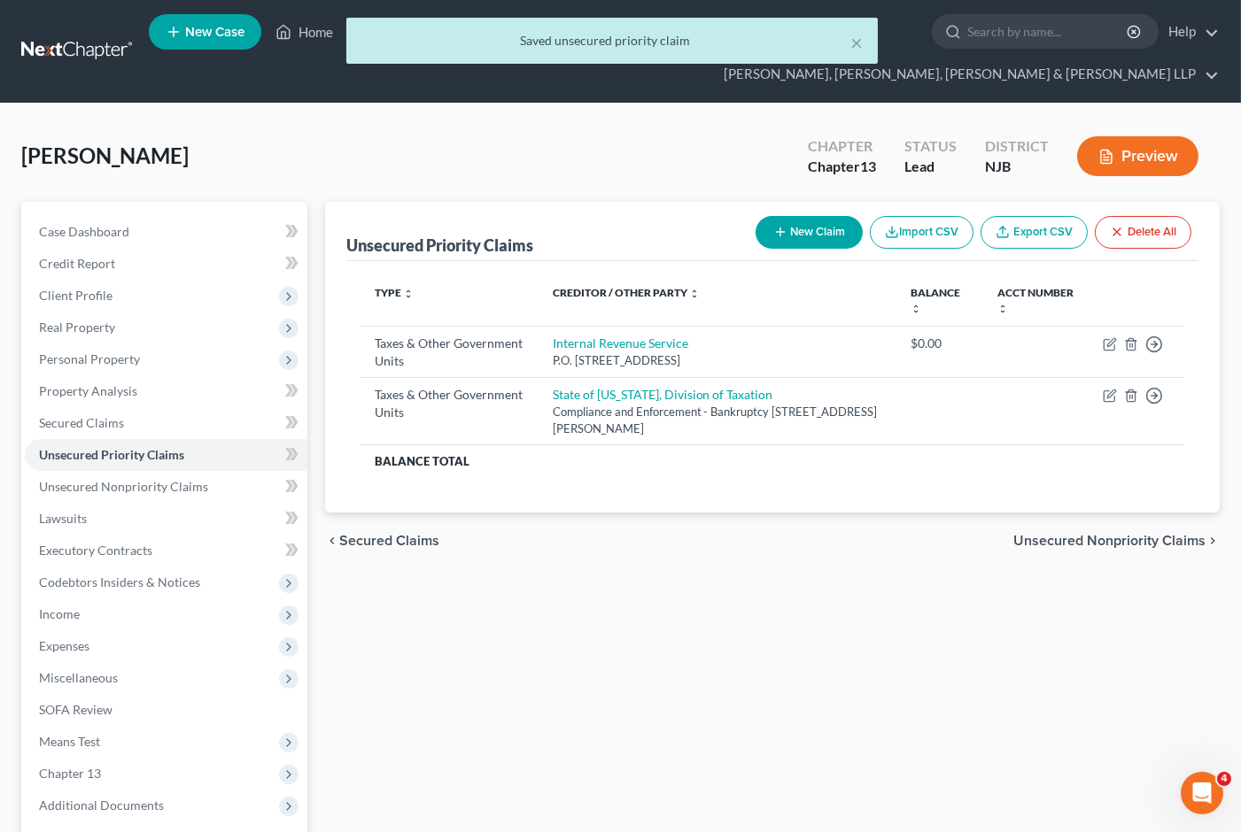
click at [576, 578] on div "Unsecured Priority Claims New Claim Import CSV Export CSV Delete All Type expan…" at bounding box center [772, 570] width 912 height 736
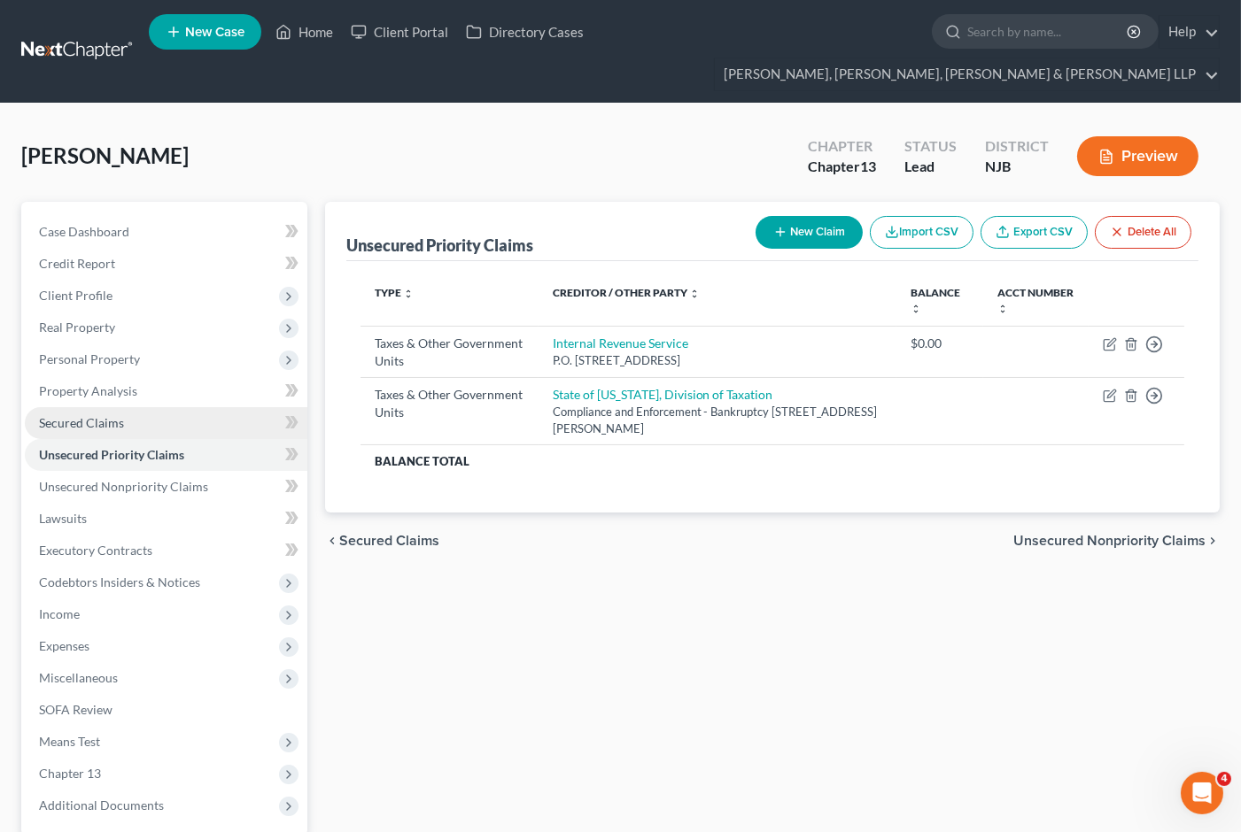
click at [113, 415] on span "Secured Claims" at bounding box center [81, 422] width 85 height 15
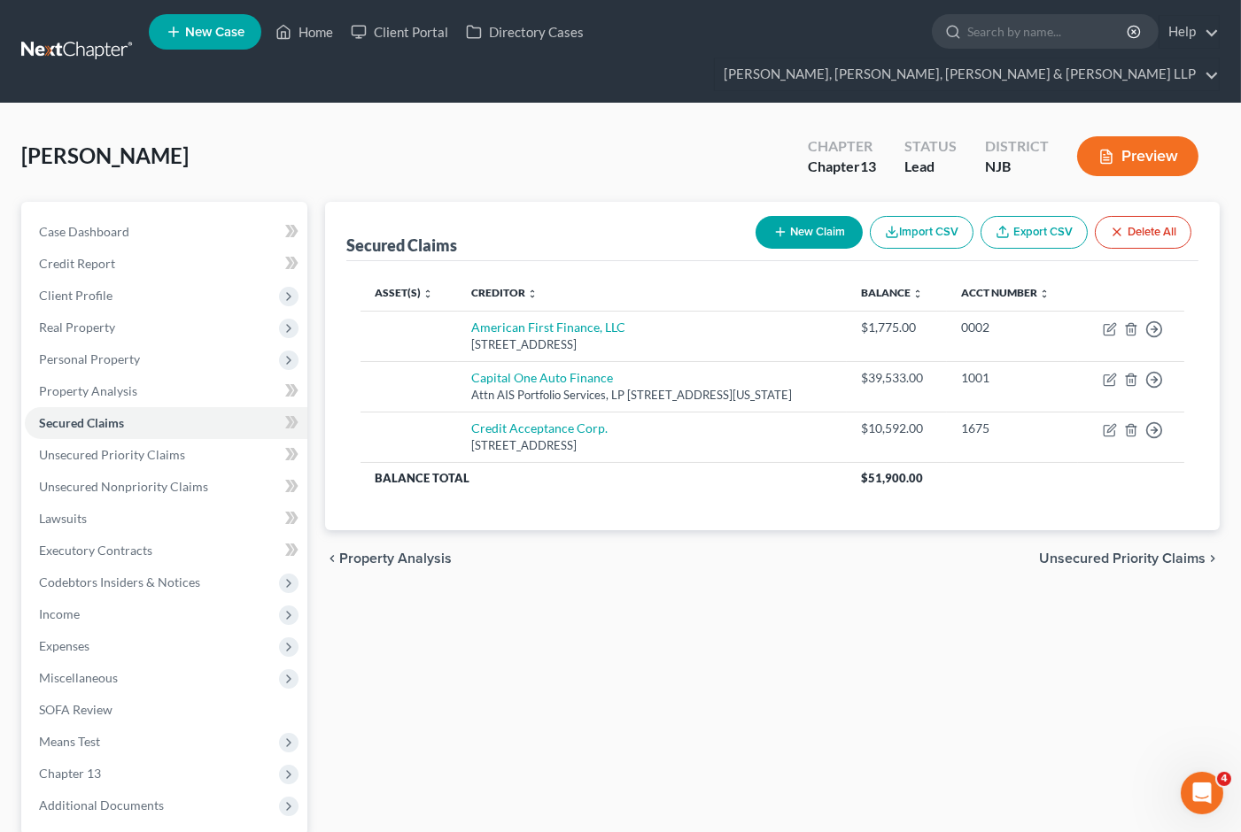
click at [813, 216] on button "New Claim" at bounding box center [808, 232] width 107 height 33
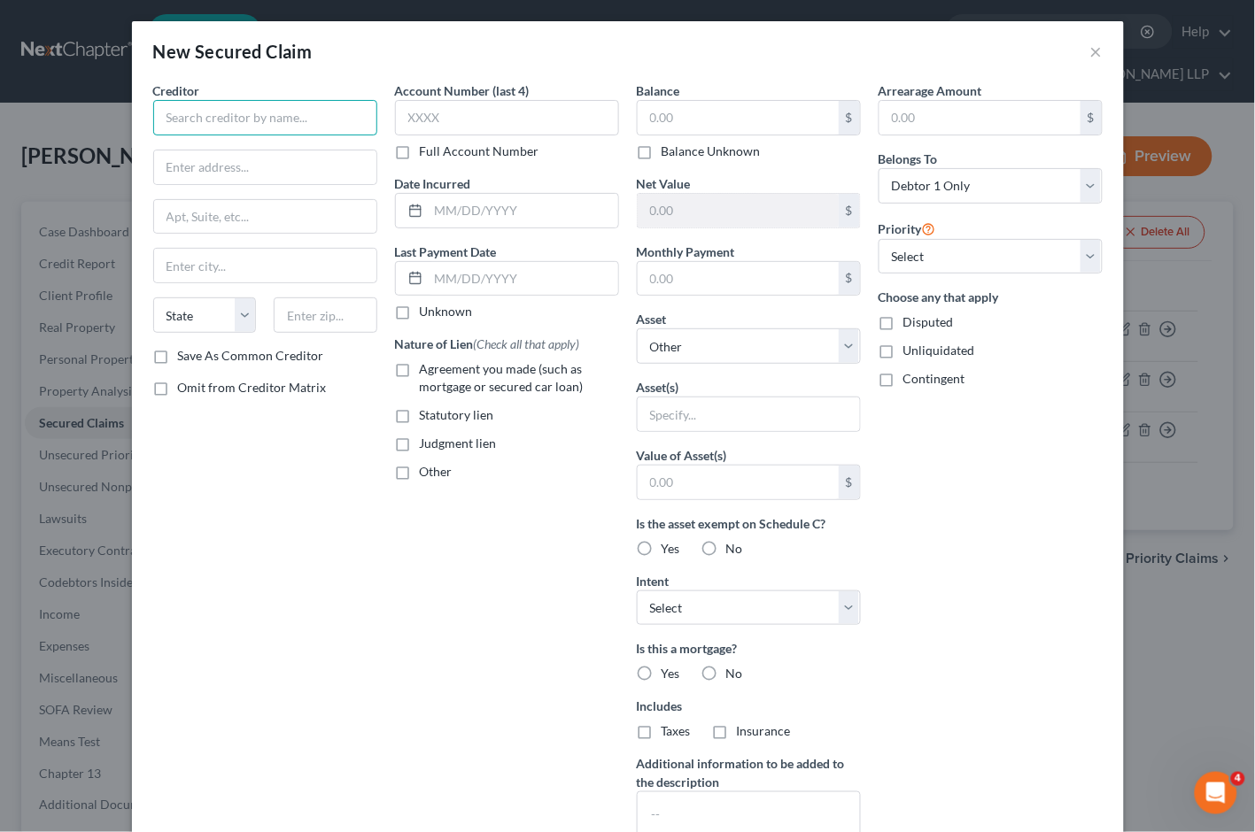
click at [264, 112] on input "text" at bounding box center [265, 117] width 224 height 35
paste input "[US_STATE] Department of Labor"
click at [302, 175] on input "text" at bounding box center [265, 168] width 222 height 34
paste input "Benefit Payment Control"
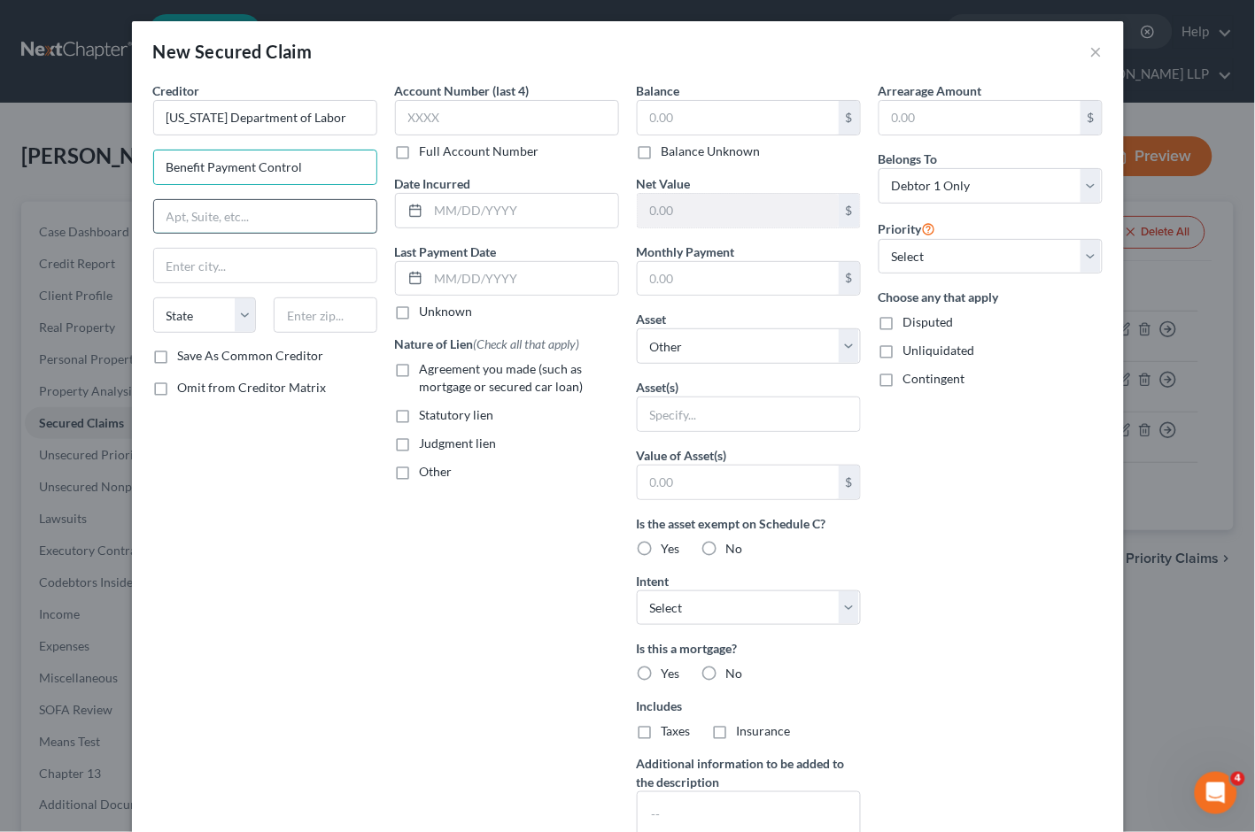
click at [251, 214] on input "text" at bounding box center [265, 217] width 222 height 34
paste input "P.O. Box 951"
drag, startPoint x: 321, startPoint y: 321, endPoint x: 310, endPoint y: 339, distance: 21.1
click at [321, 321] on input "text" at bounding box center [326, 315] width 104 height 35
paste input "08625"
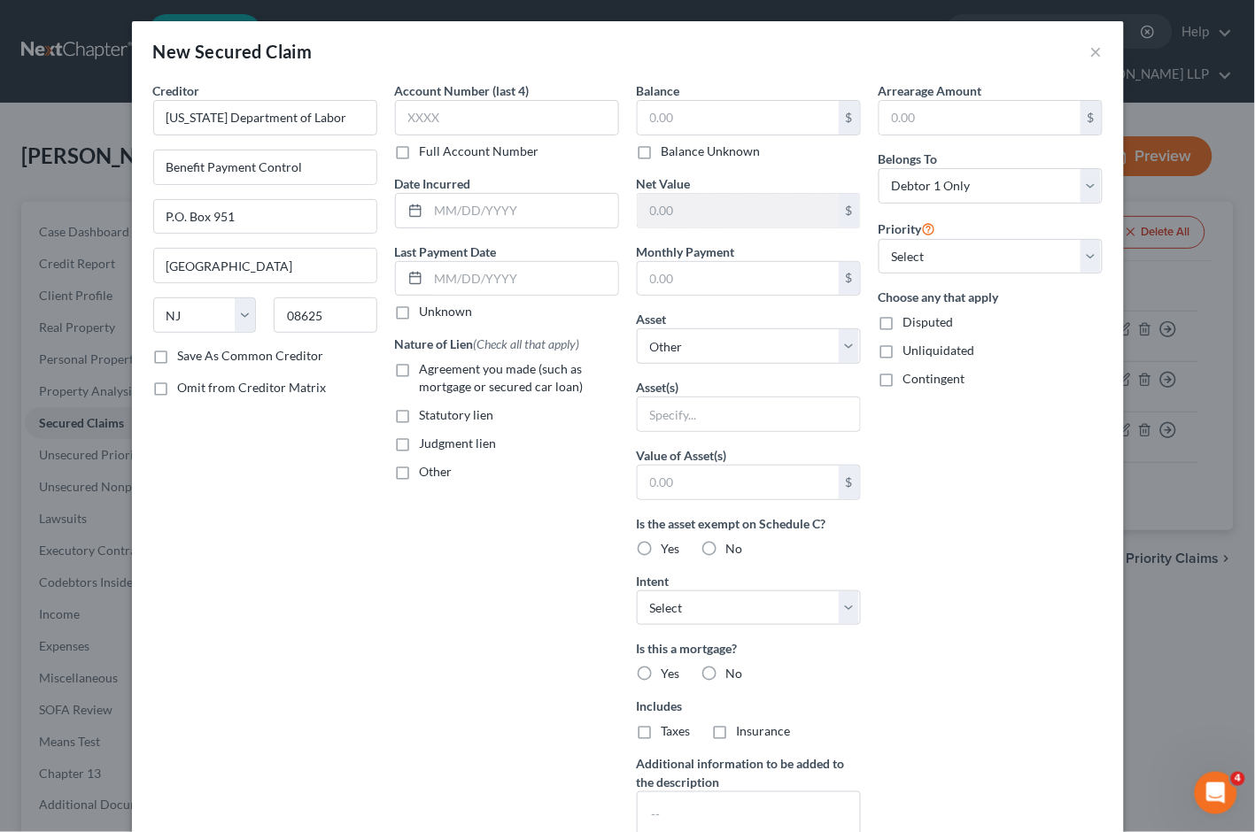
click at [258, 507] on div "Creditor * [US_STATE] Department of Labor Benefit Payment Control P.O. [GEOGRAP…" at bounding box center [265, 476] width 242 height 790
drag, startPoint x: 394, startPoint y: 418, endPoint x: 145, endPoint y: 584, distance: 299.4
click at [420, 417] on label "Statutory lien" at bounding box center [457, 415] width 74 height 18
click at [427, 417] on input "Statutory lien" at bounding box center [433, 412] width 12 height 12
click at [684, 117] on input "text" at bounding box center [738, 118] width 201 height 34
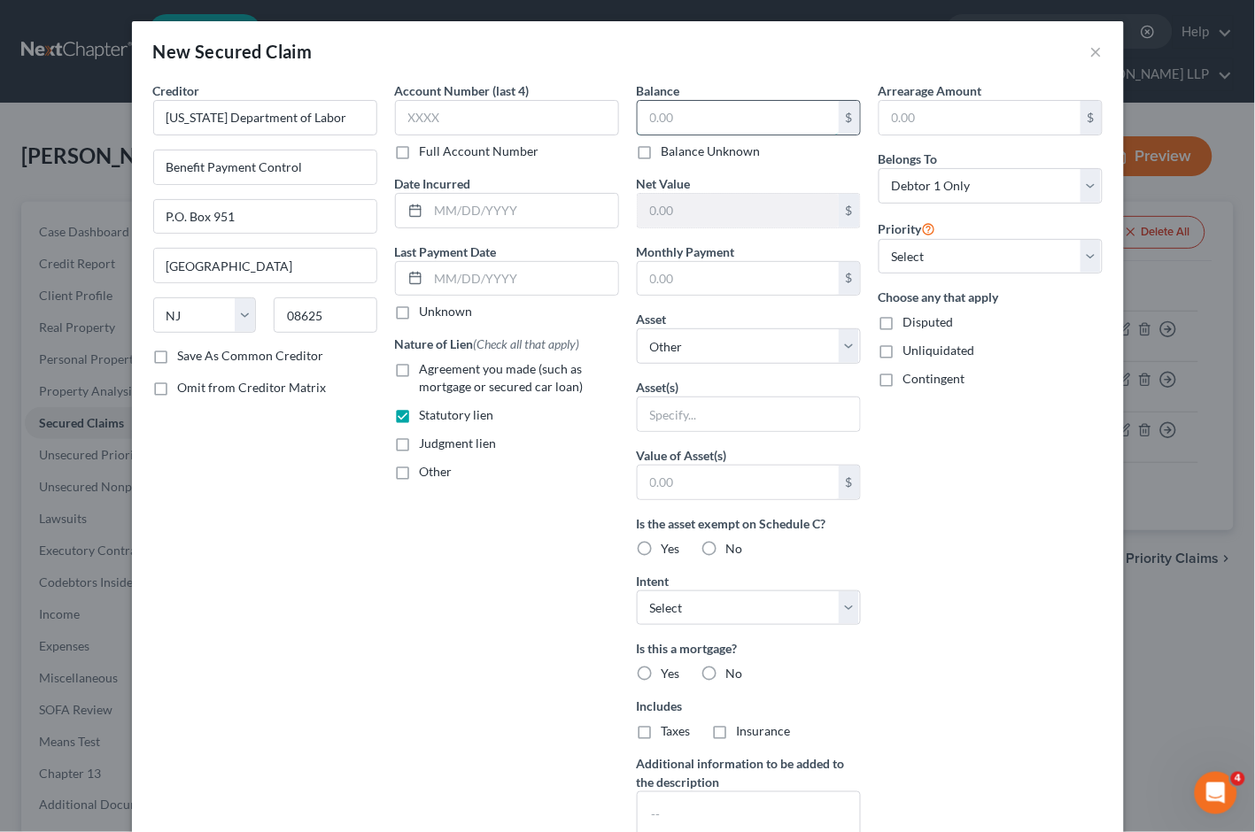
paste input "13,248.00"
click at [500, 599] on div "Account Number (last 4) Full Account Number Date Incurred Last Payment Date Unk…" at bounding box center [507, 476] width 242 height 790
click at [484, 44] on div "New Secured Claim ×" at bounding box center [628, 51] width 992 height 60
click at [452, 211] on input "text" at bounding box center [524, 211] width 190 height 34
paste input "[DATE]"
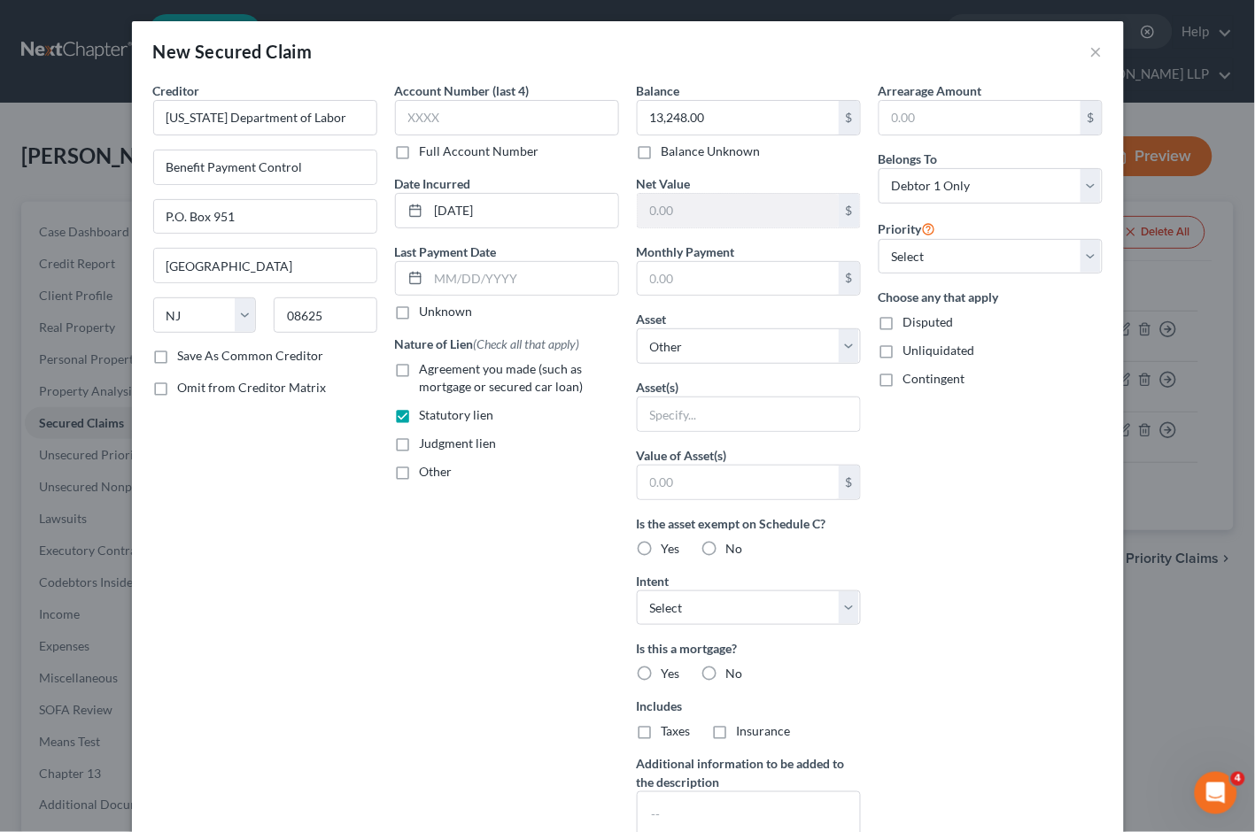
click at [554, 56] on div "New Secured Claim ×" at bounding box center [628, 51] width 992 height 60
click at [420, 152] on label "Full Account Number" at bounding box center [480, 152] width 120 height 18
click at [427, 152] on input "Full Account Number" at bounding box center [433, 149] width 12 height 12
click at [435, 119] on input "text" at bounding box center [507, 117] width 224 height 35
paste input "DJ-202663-2013"
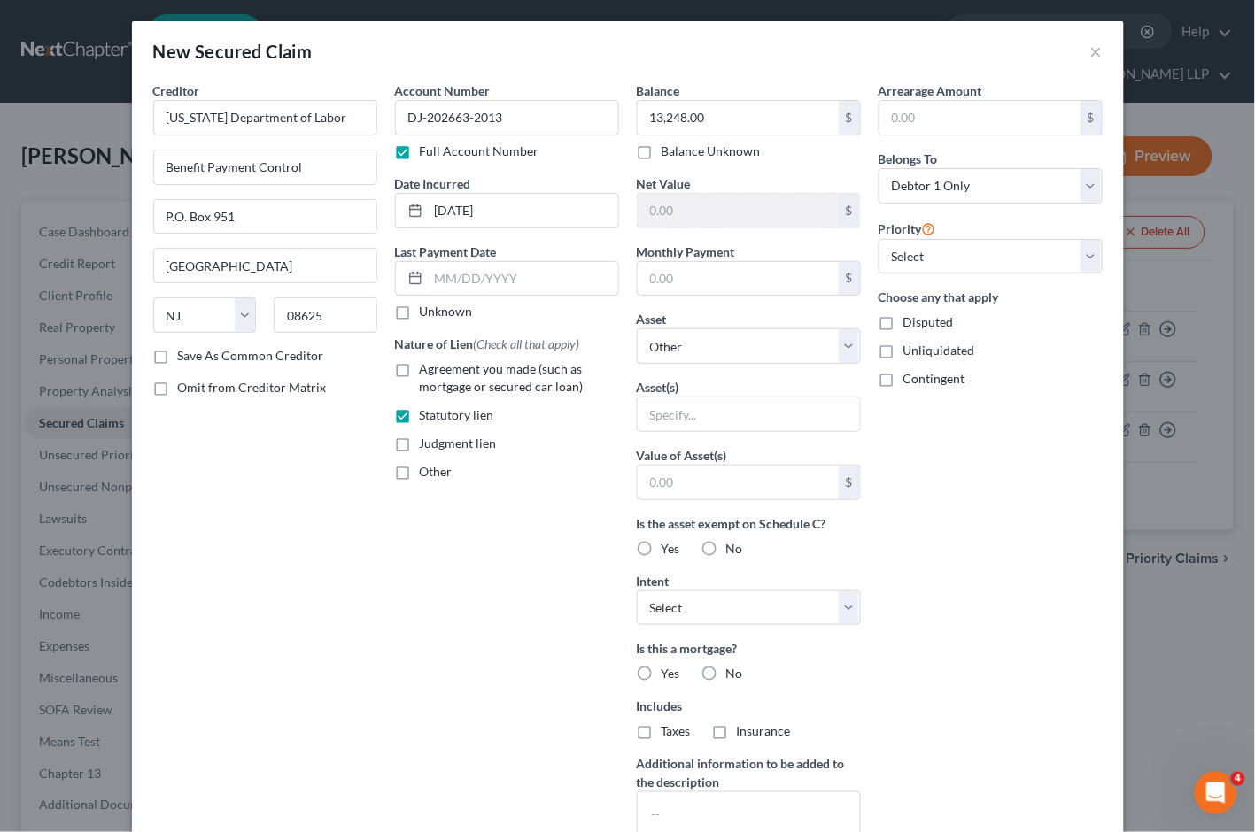
click at [491, 572] on div "Account Number DJ-202663-2013 Full Account Number Date Incurred [DATE] Last Pay…" at bounding box center [507, 476] width 242 height 790
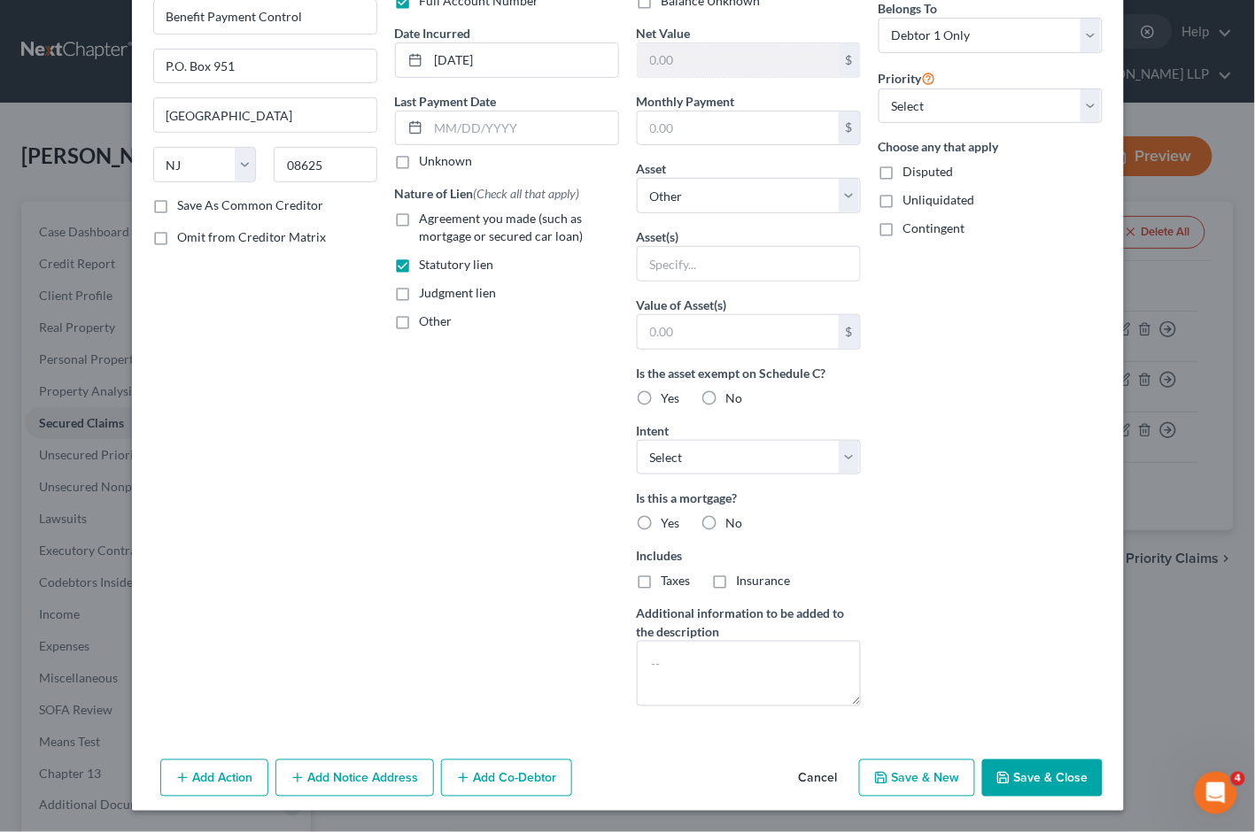
scroll to position [151, 0]
click at [1029, 770] on button "Save & Close" at bounding box center [1042, 778] width 120 height 37
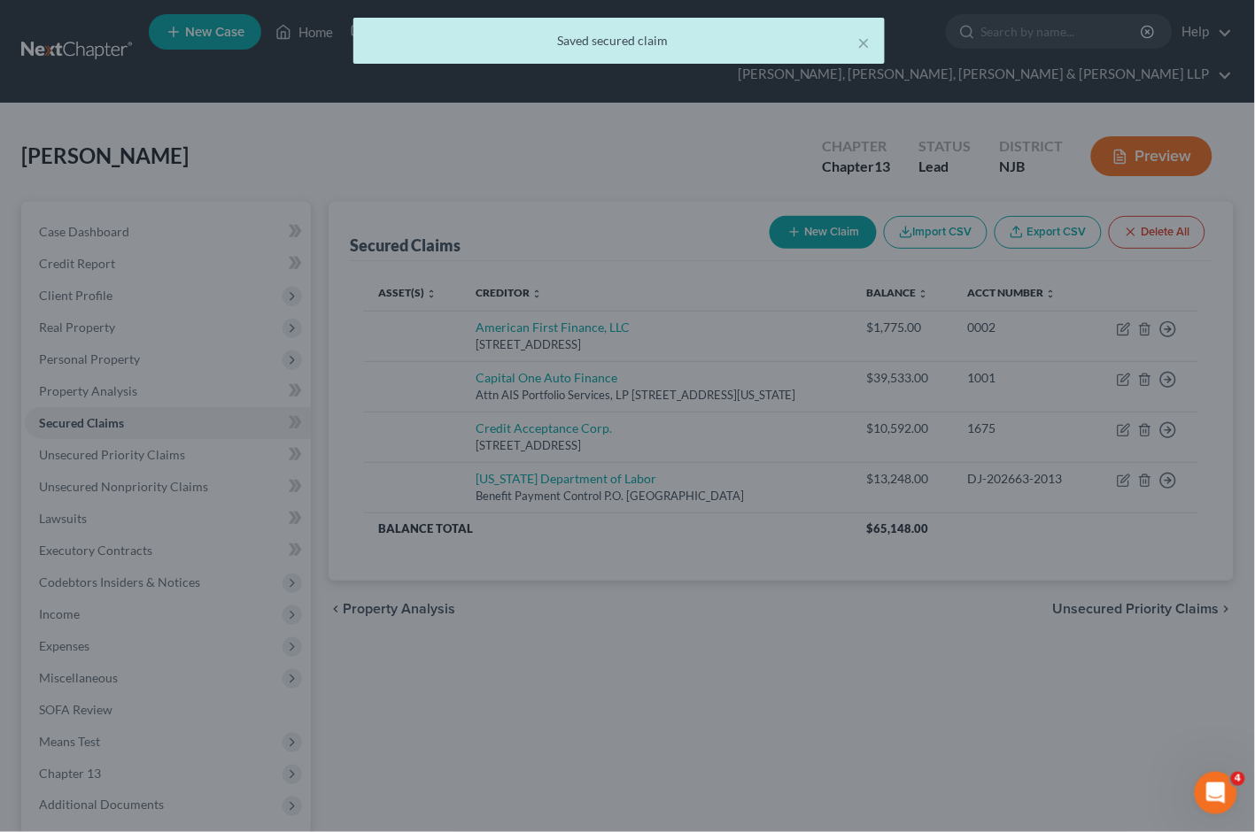
scroll to position [0, 0]
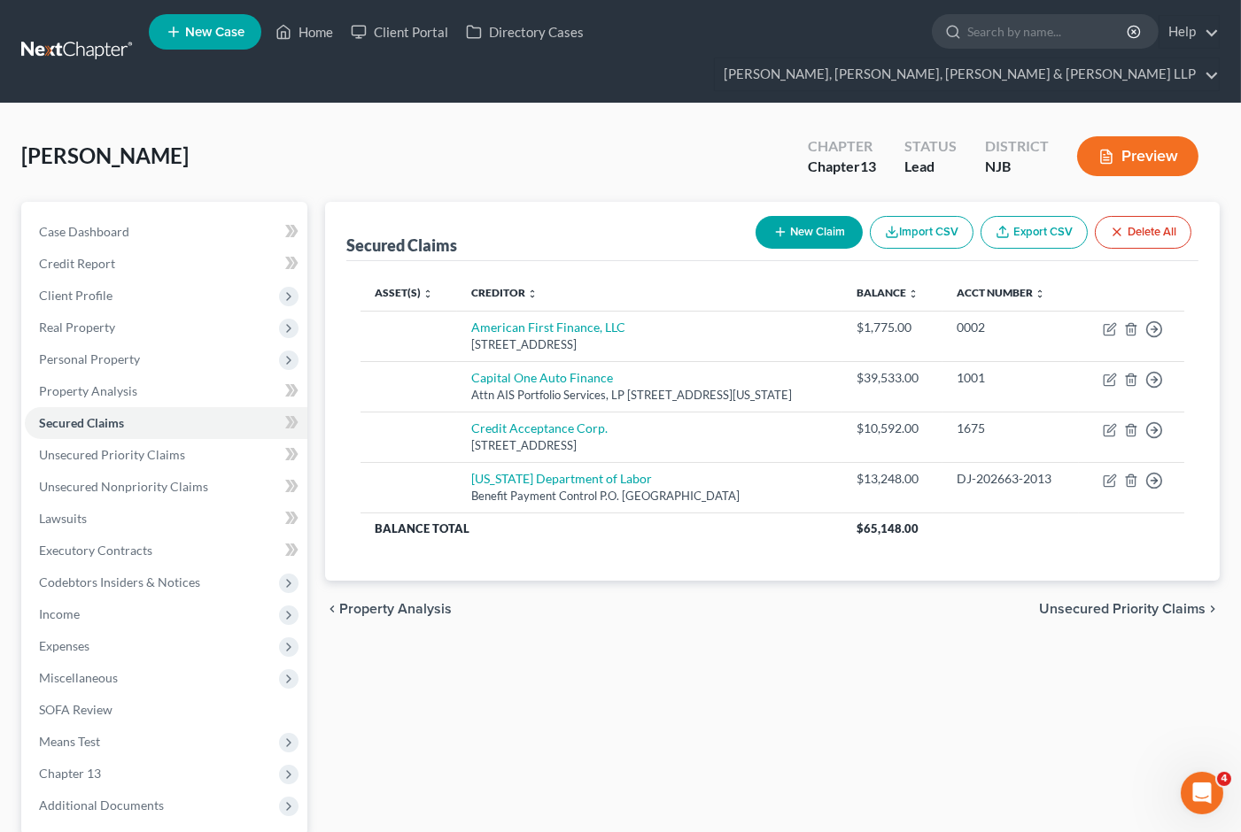
drag, startPoint x: 576, startPoint y: 118, endPoint x: 543, endPoint y: 9, distance: 113.7
click at [576, 125] on div "[PERSON_NAME] Upgraded Chapter Chapter 13 Status Lead District NJB Preview" at bounding box center [620, 163] width 1198 height 77
click at [786, 216] on button "New Claim" at bounding box center [808, 232] width 107 height 33
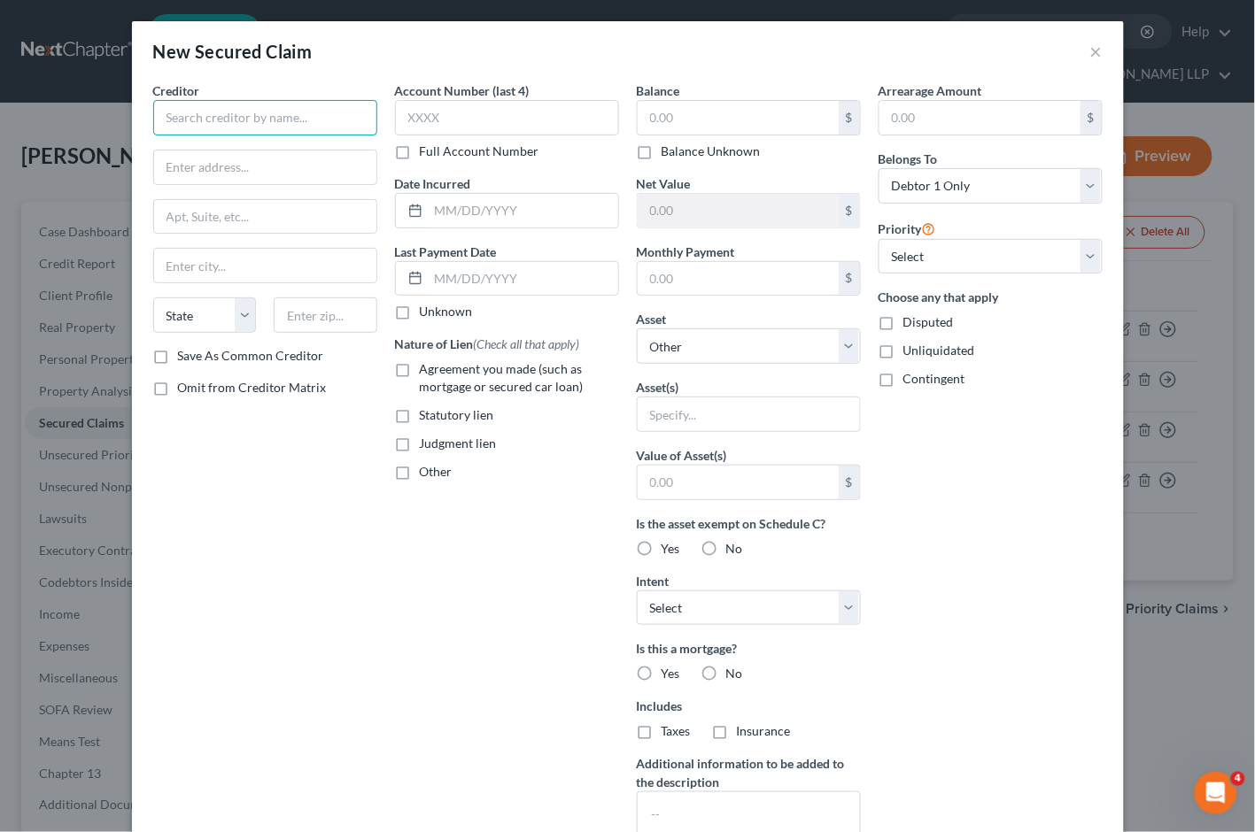
click at [289, 115] on input "text" at bounding box center [265, 117] width 224 height 35
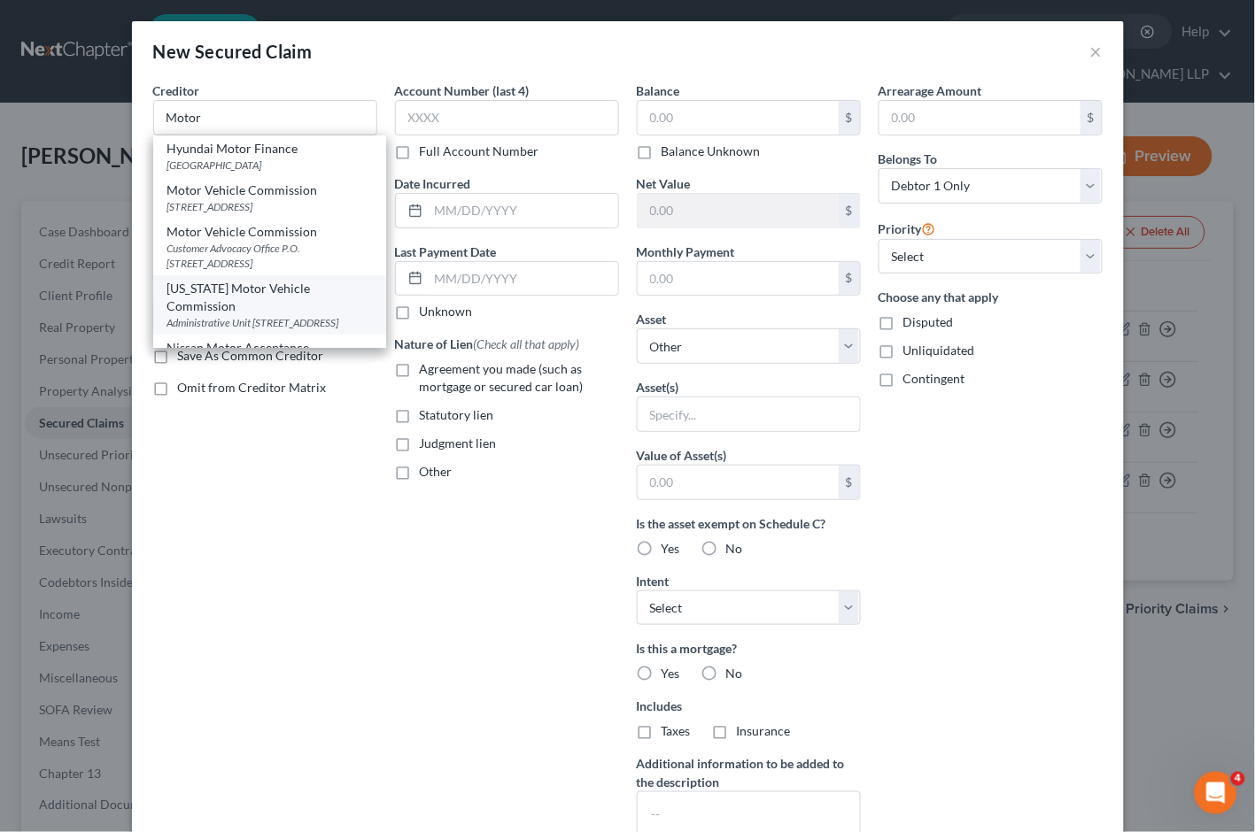
click at [257, 315] on div "[US_STATE] Motor Vehicle Commission" at bounding box center [269, 297] width 205 height 35
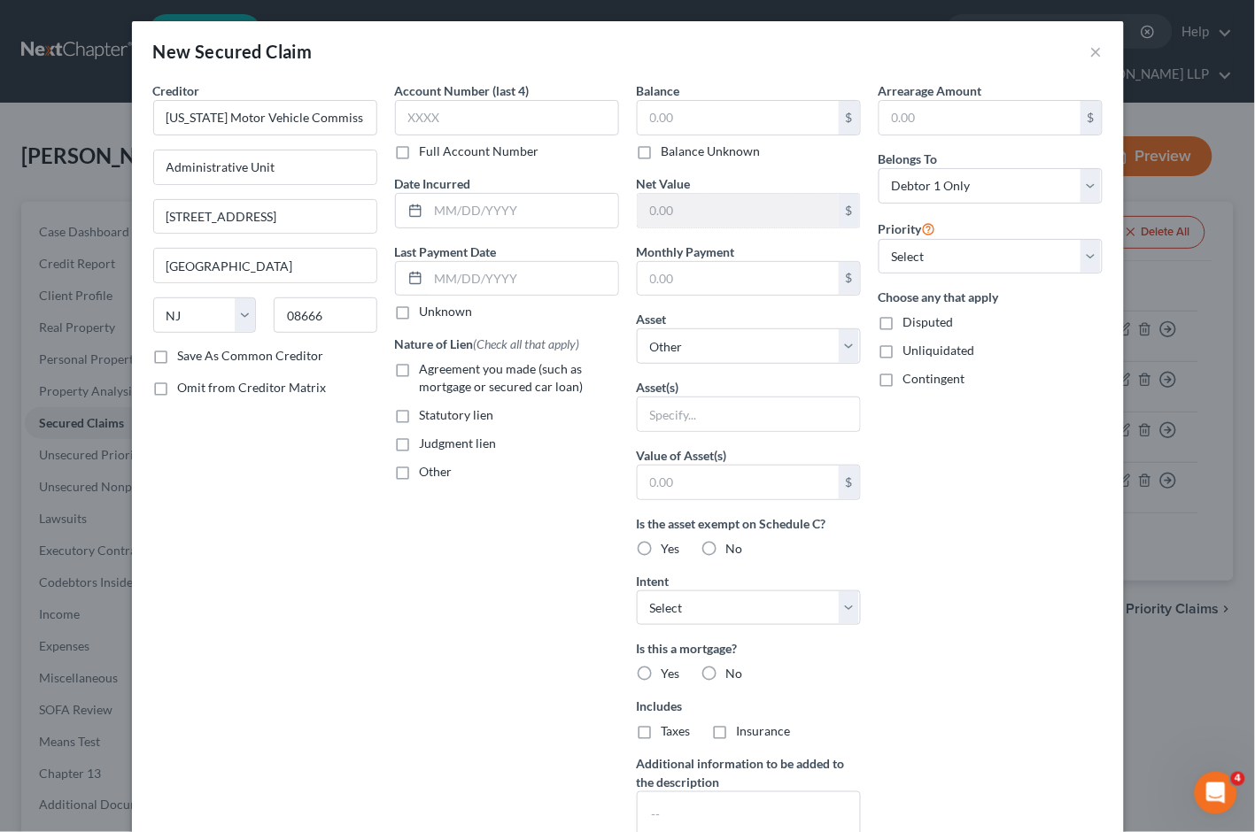
click at [551, 44] on div "New Secured Claim ×" at bounding box center [628, 51] width 992 height 60
click at [420, 152] on label "Full Account Number" at bounding box center [480, 152] width 120 height 18
click at [427, 152] on input "Full Account Number" at bounding box center [433, 149] width 12 height 12
click at [437, 118] on input "text" at bounding box center [507, 117] width 224 height 35
paste input "DJ-183482-2021"
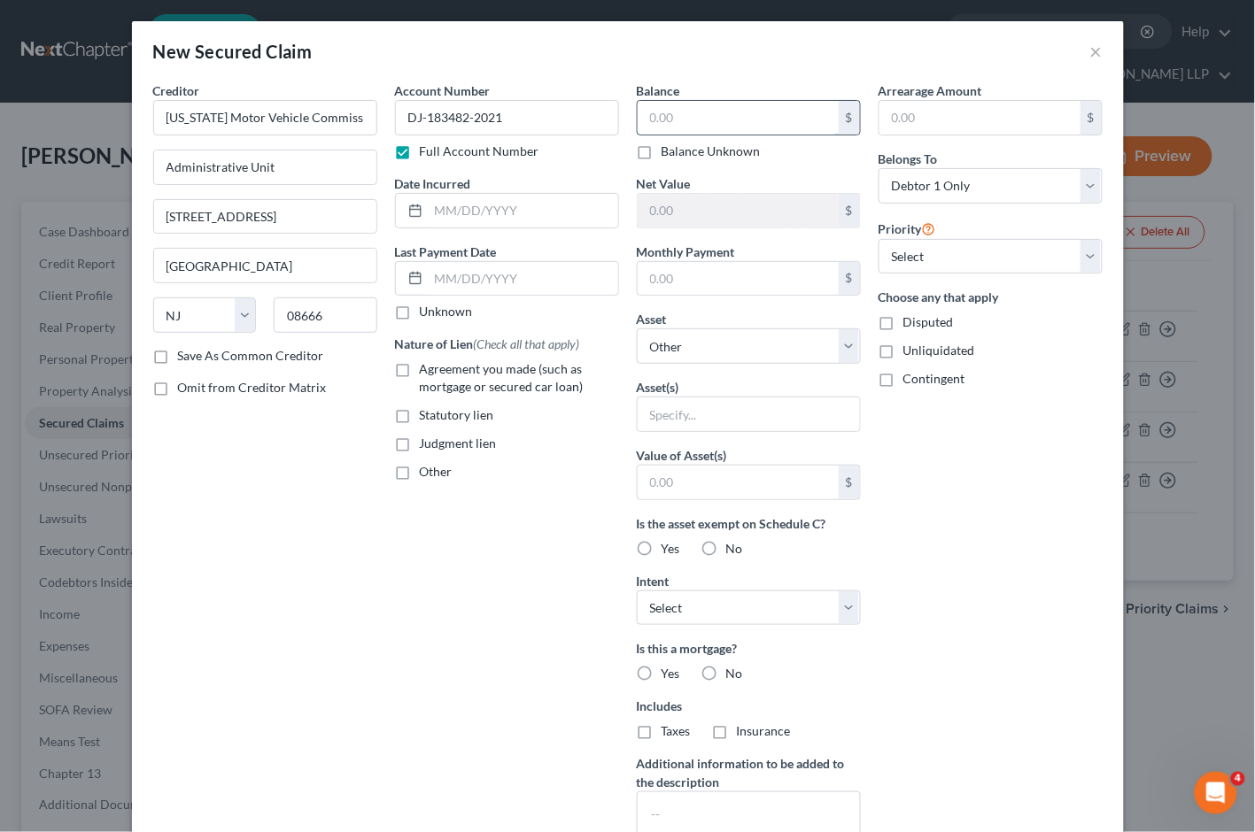
click at [684, 120] on input "text" at bounding box center [738, 118] width 201 height 34
paste input "400.00"
click at [459, 700] on div "Account Number DJ-183482-2021 Full Account Number Date Incurred Last Payment Da…" at bounding box center [507, 476] width 242 height 790
click at [420, 445] on label "Judgment lien" at bounding box center [458, 444] width 77 height 18
click at [427, 445] on input "Judgment lien" at bounding box center [433, 441] width 12 height 12
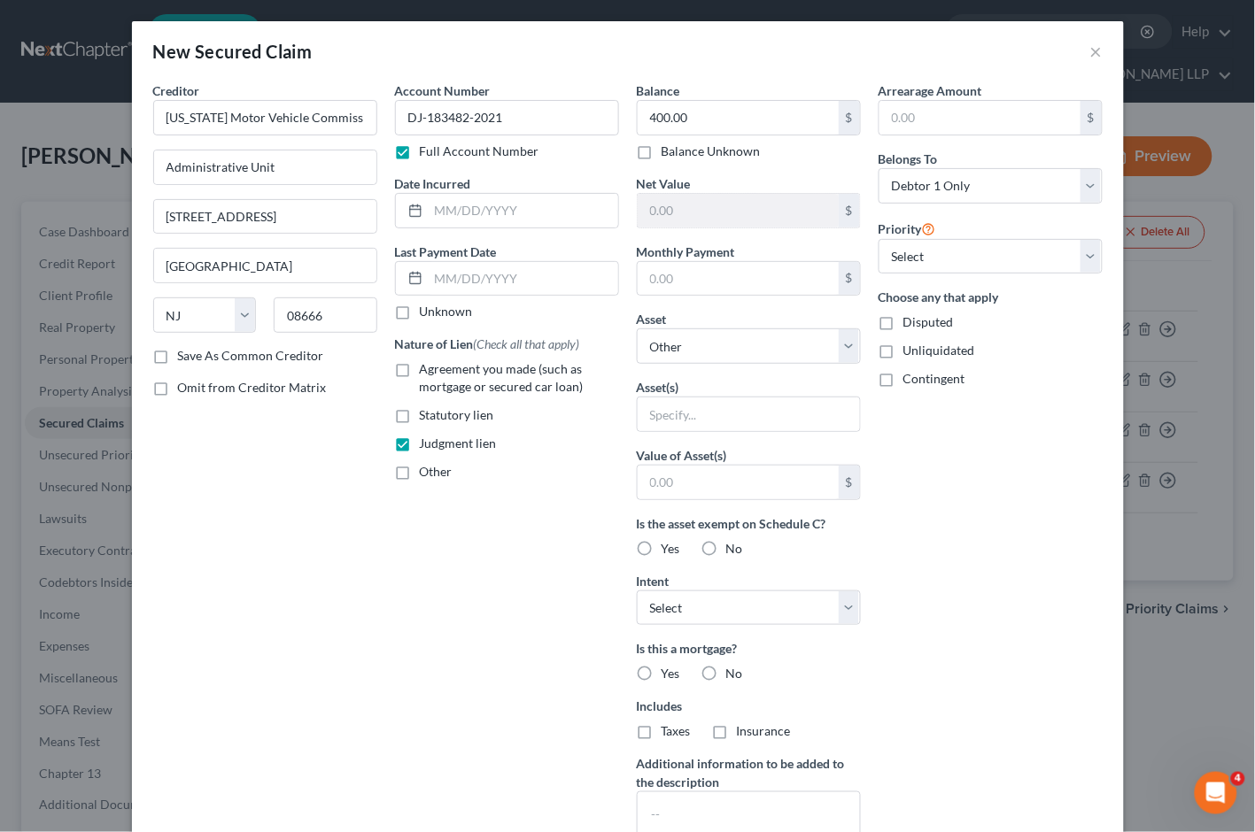
drag, startPoint x: 554, startPoint y: 640, endPoint x: 416, endPoint y: 301, distance: 366.2
click at [553, 636] on div "Account Number DJ-183482-2021 Full Account Number Date Incurred Last Payment Da…" at bounding box center [507, 476] width 242 height 790
click at [464, 209] on input "text" at bounding box center [524, 211] width 190 height 34
paste input "[DATE]"
click at [517, 536] on div "Account Number DJ-183482-2021 Full Account Number Date Incurred [DATE] Last Pay…" at bounding box center [507, 476] width 242 height 790
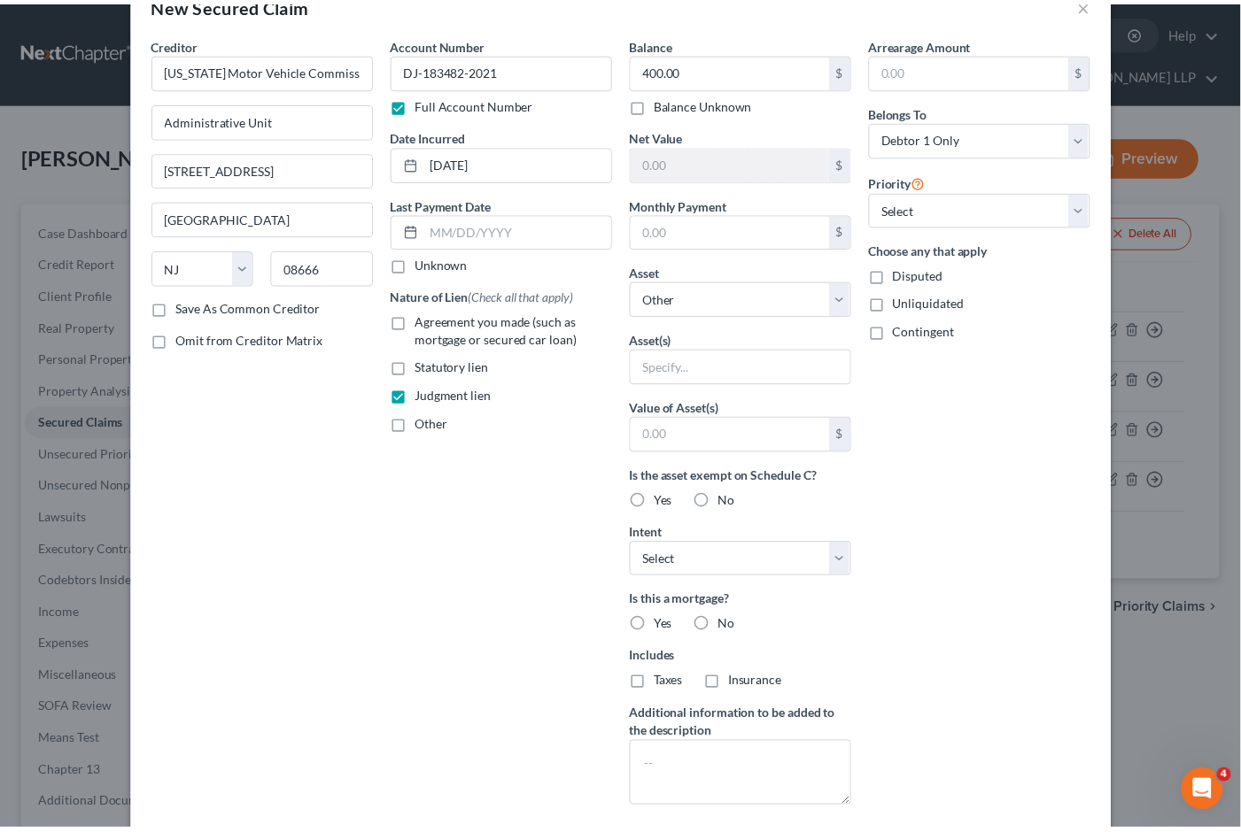
scroll to position [151, 0]
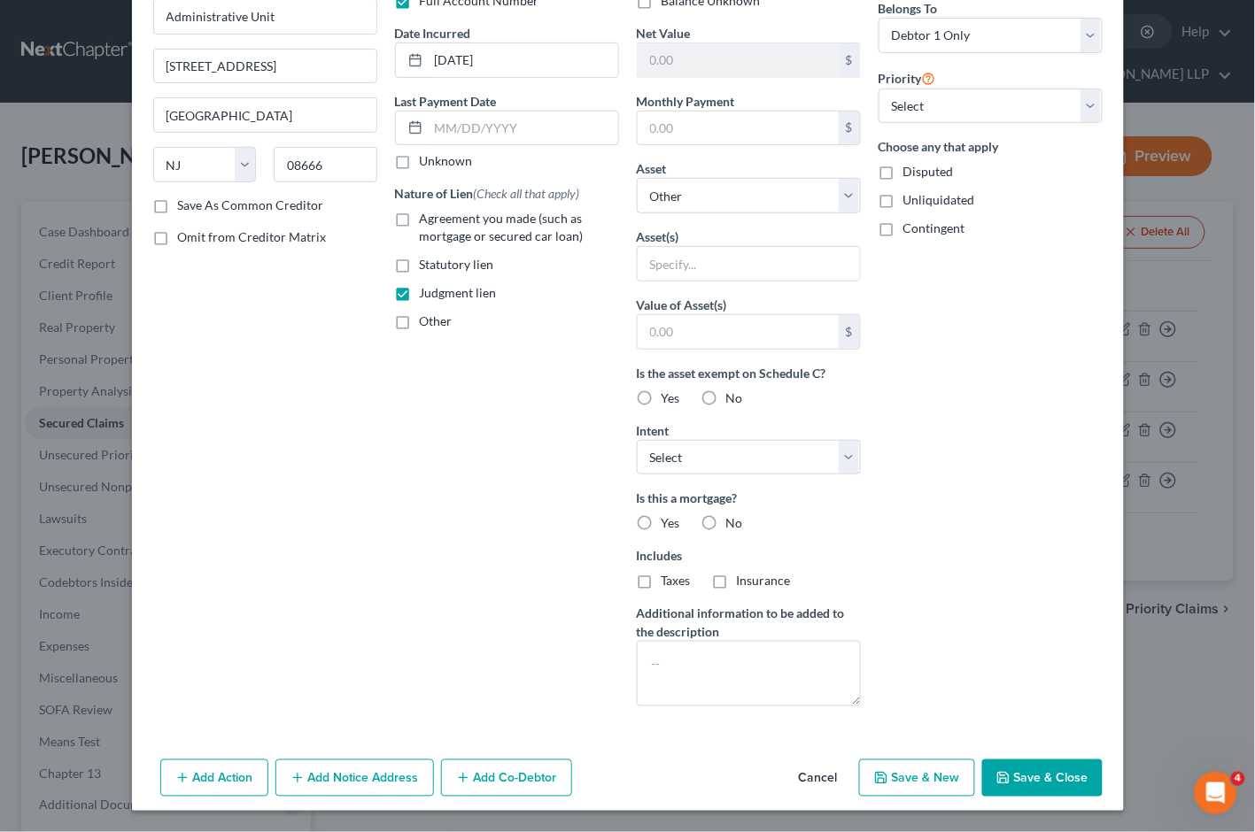
click at [1010, 777] on button "Save & Close" at bounding box center [1042, 778] width 120 height 37
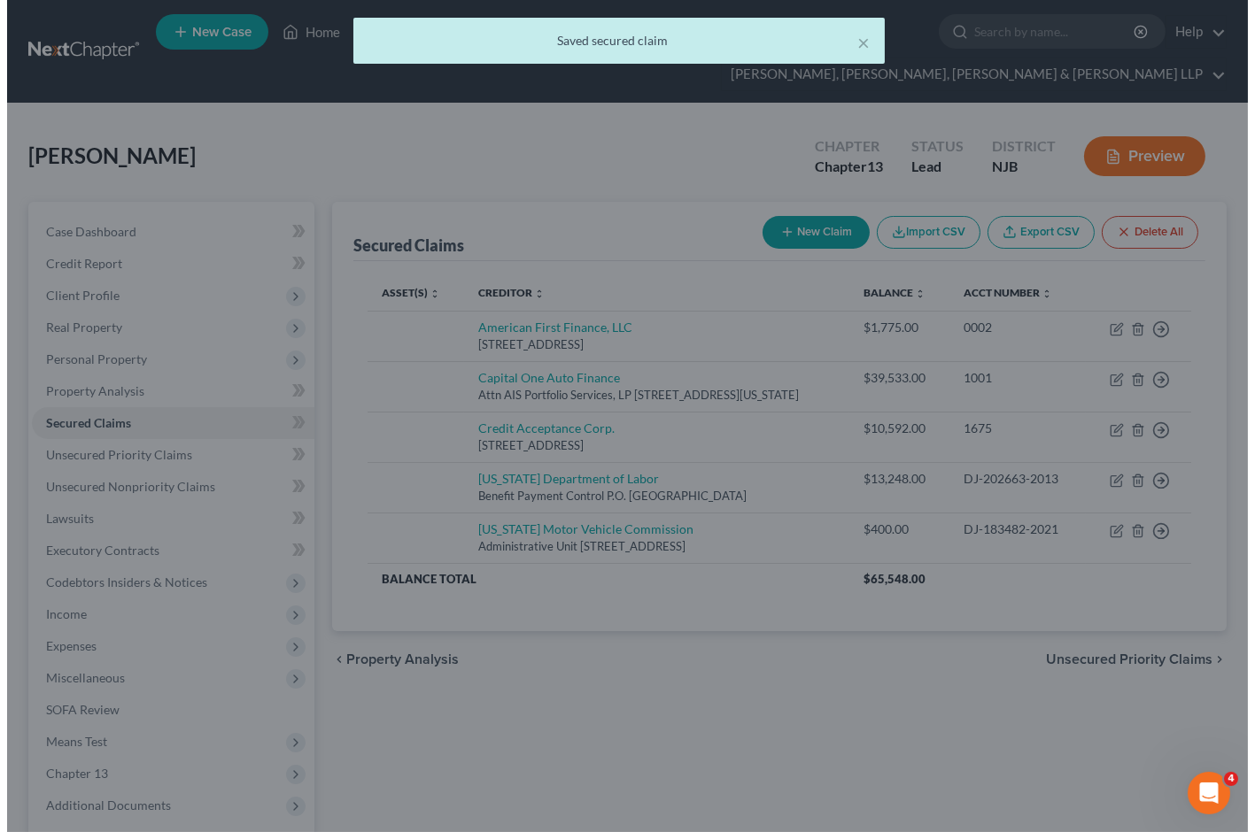
scroll to position [0, 0]
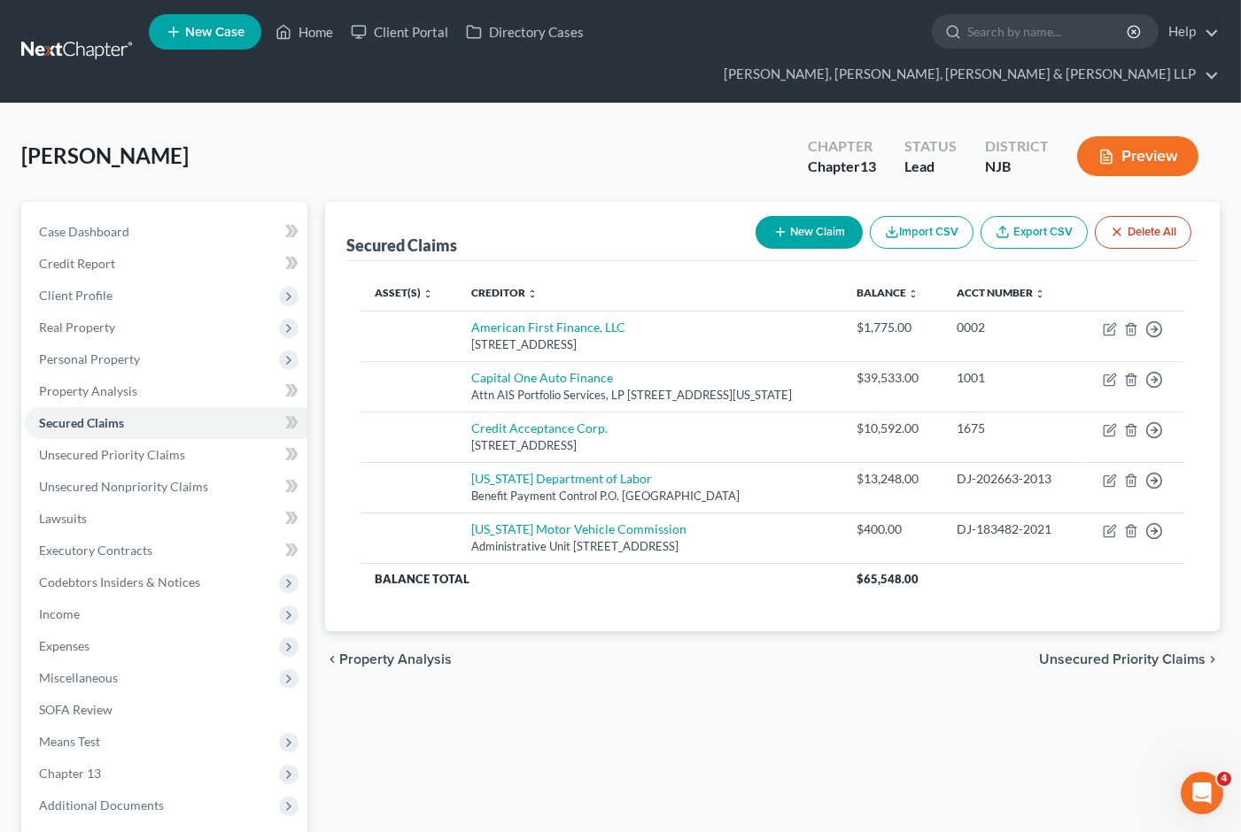
click at [626, 729] on div "Secured Claims New Claim Import CSV Export CSV Delete All Asset(s) expand_more …" at bounding box center [772, 570] width 912 height 736
click at [776, 216] on button "New Claim" at bounding box center [808, 232] width 107 height 33
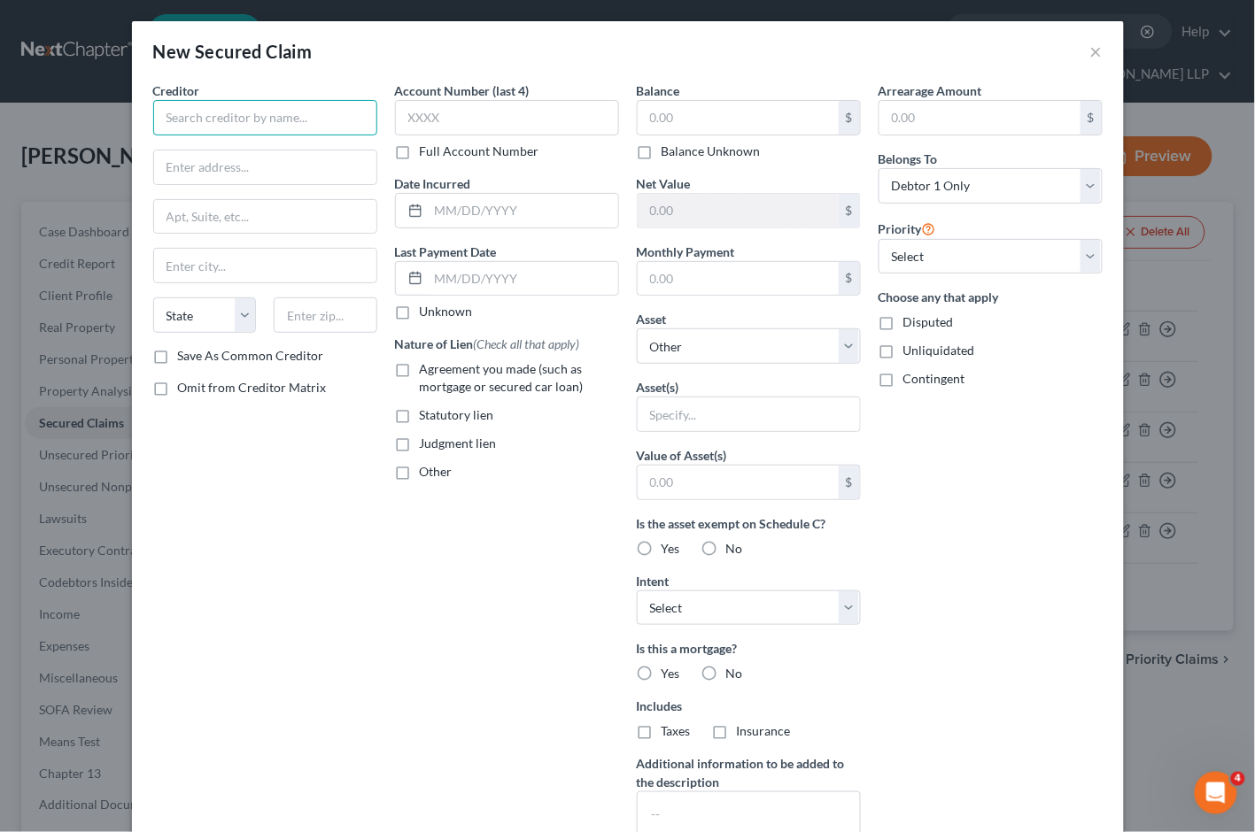
click at [340, 125] on input "text" at bounding box center [265, 117] width 224 height 35
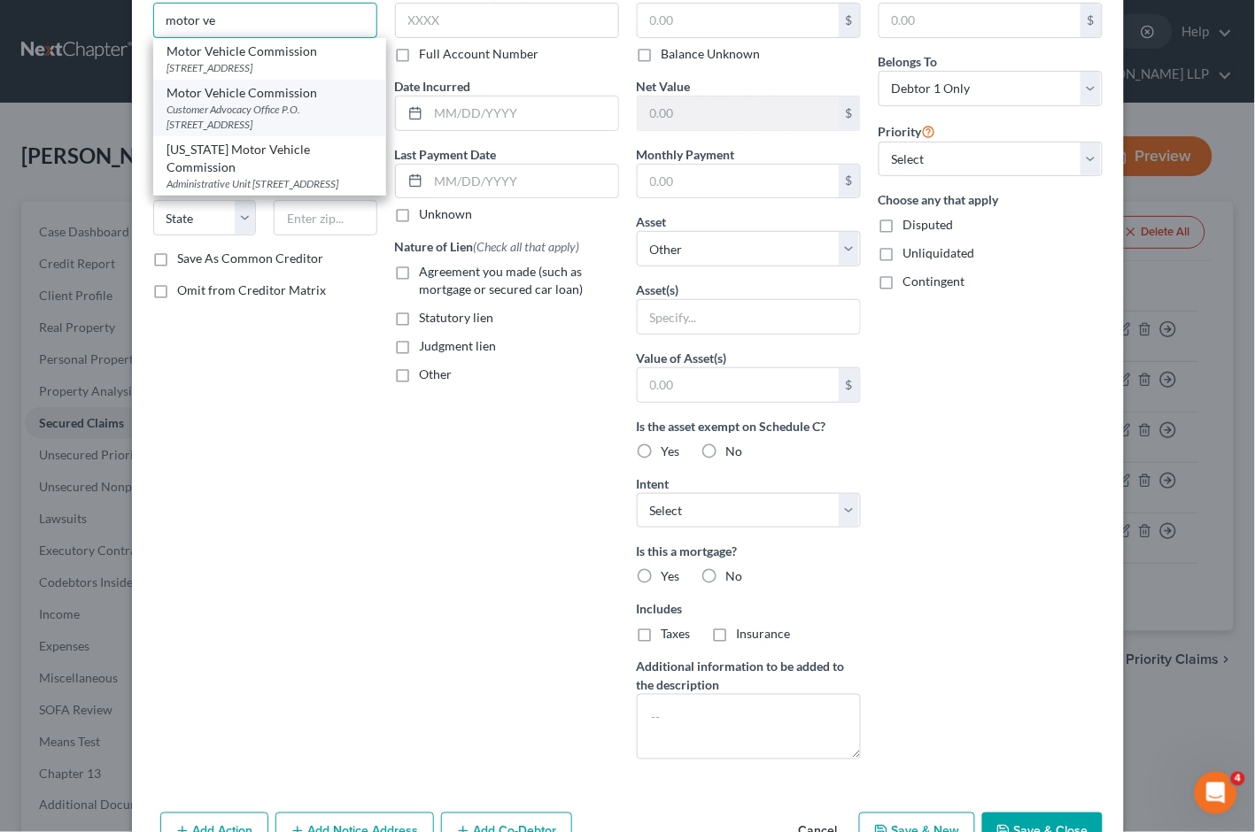
scroll to position [98, 0]
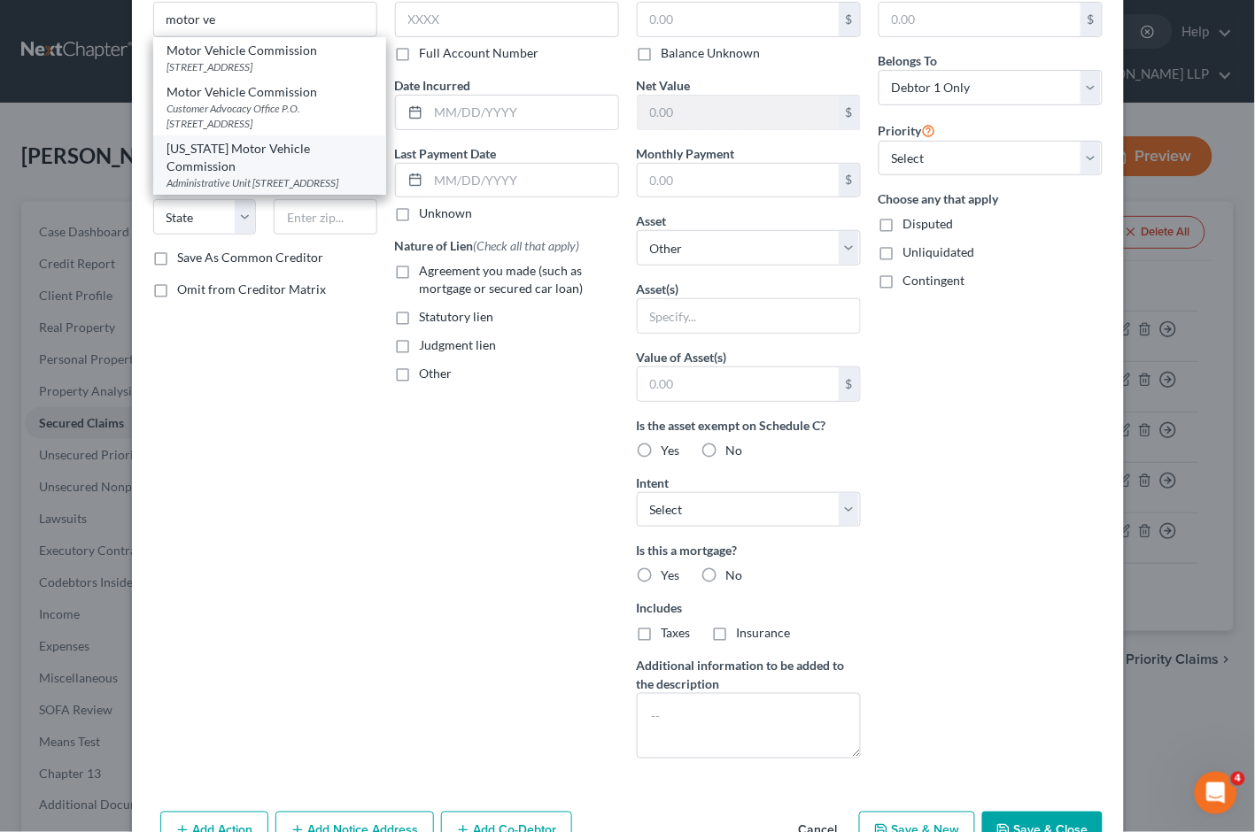
click at [198, 174] on div "[US_STATE] Motor Vehicle Commission" at bounding box center [269, 157] width 205 height 35
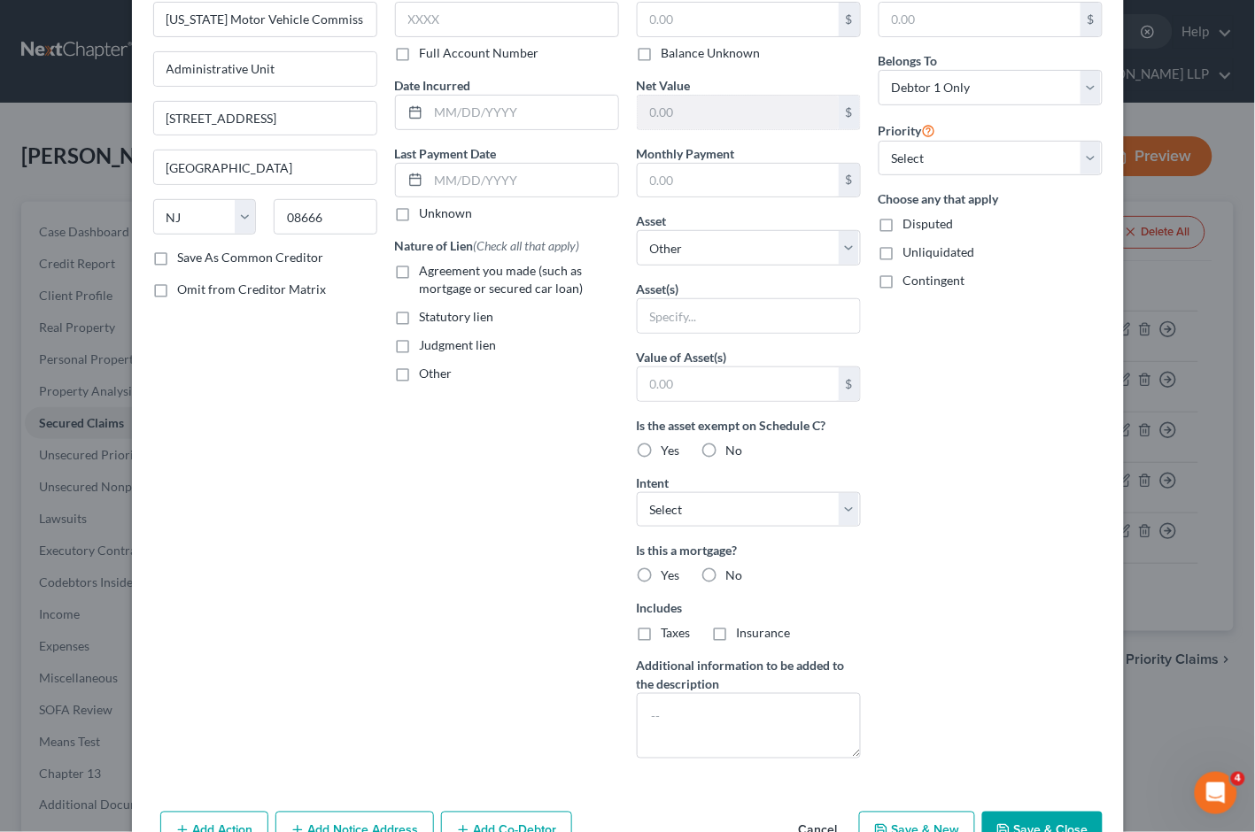
click at [321, 531] on div "Creditor * [US_STATE] Motor Vehicle Commission Administrative Unit [GEOGRAPHIC_…" at bounding box center [265, 378] width 242 height 790
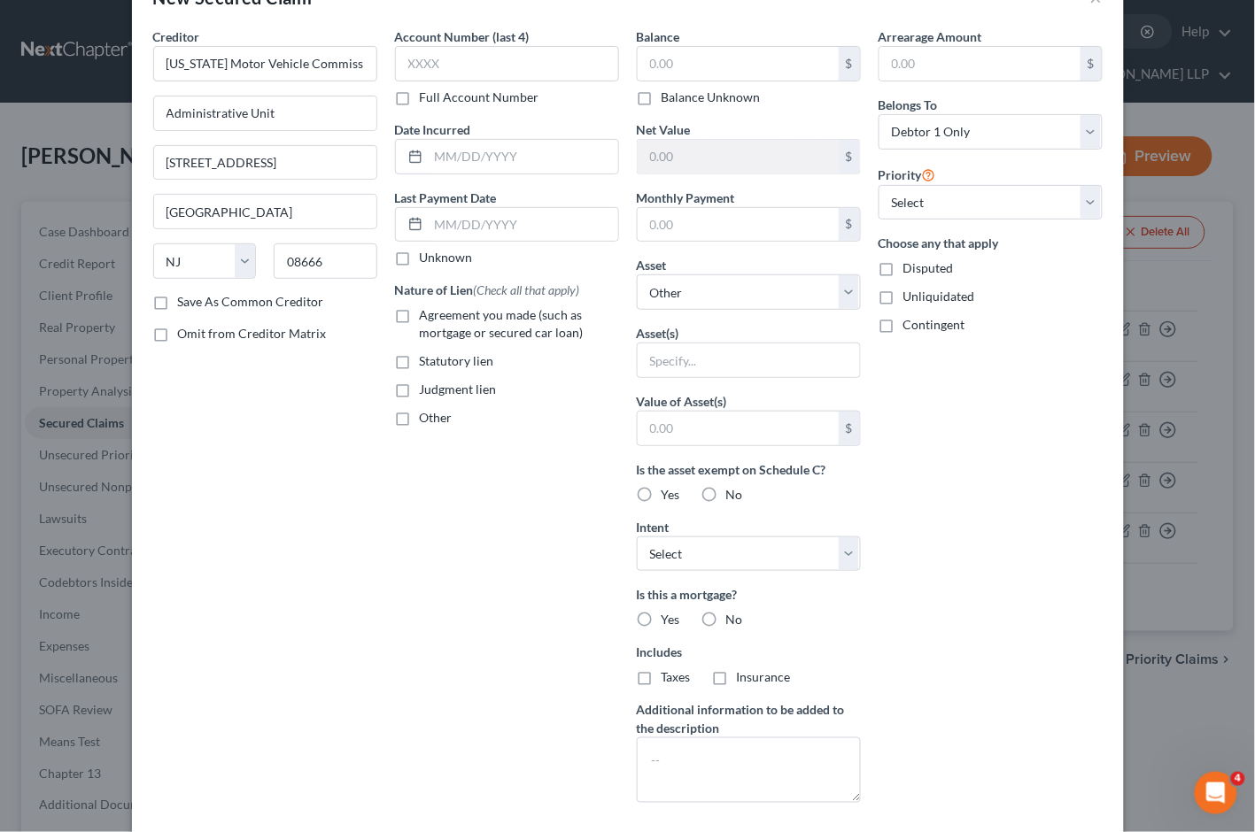
scroll to position [0, 0]
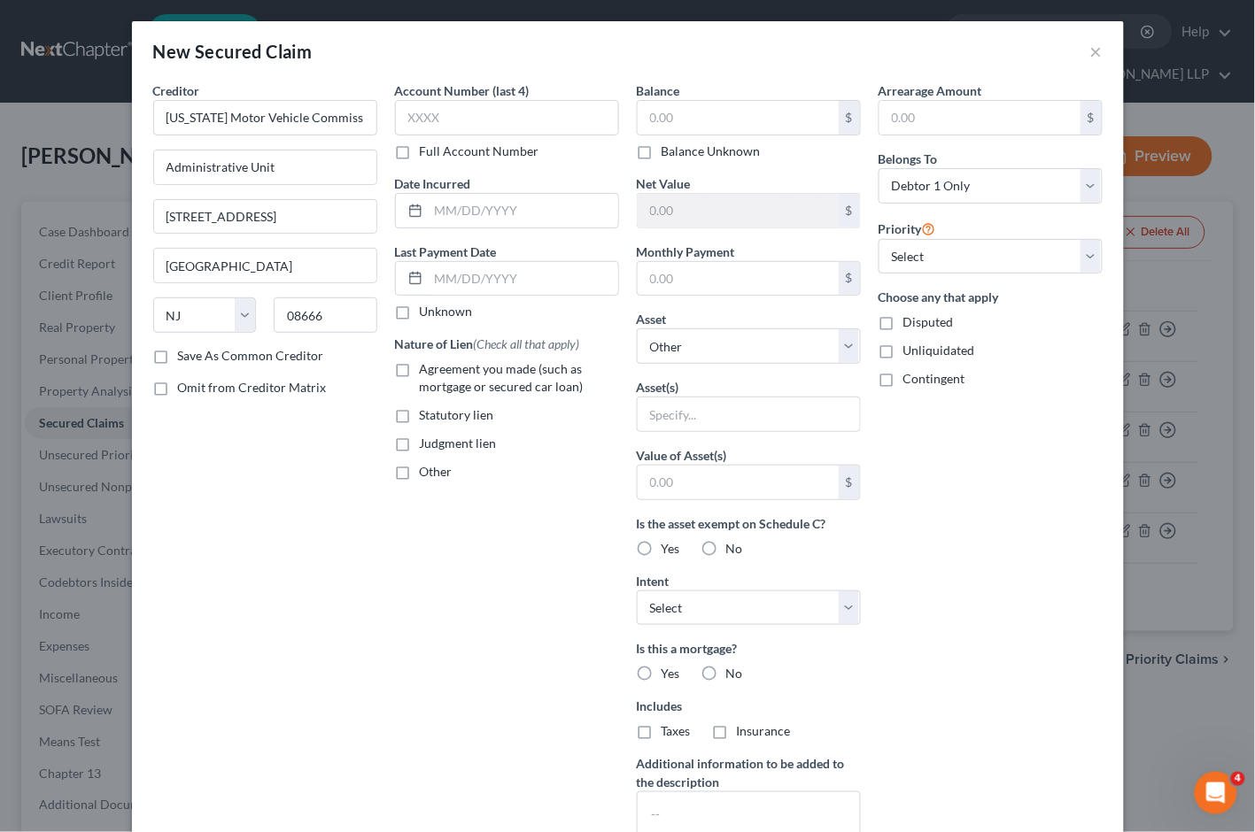
click at [420, 441] on label "Judgment lien" at bounding box center [458, 444] width 77 height 18
click at [427, 441] on input "Judgment lien" at bounding box center [433, 441] width 12 height 12
click at [695, 124] on input "text" at bounding box center [738, 118] width 201 height 34
paste input "500.00"
drag, startPoint x: 488, startPoint y: 204, endPoint x: 396, endPoint y: 301, distance: 134.1
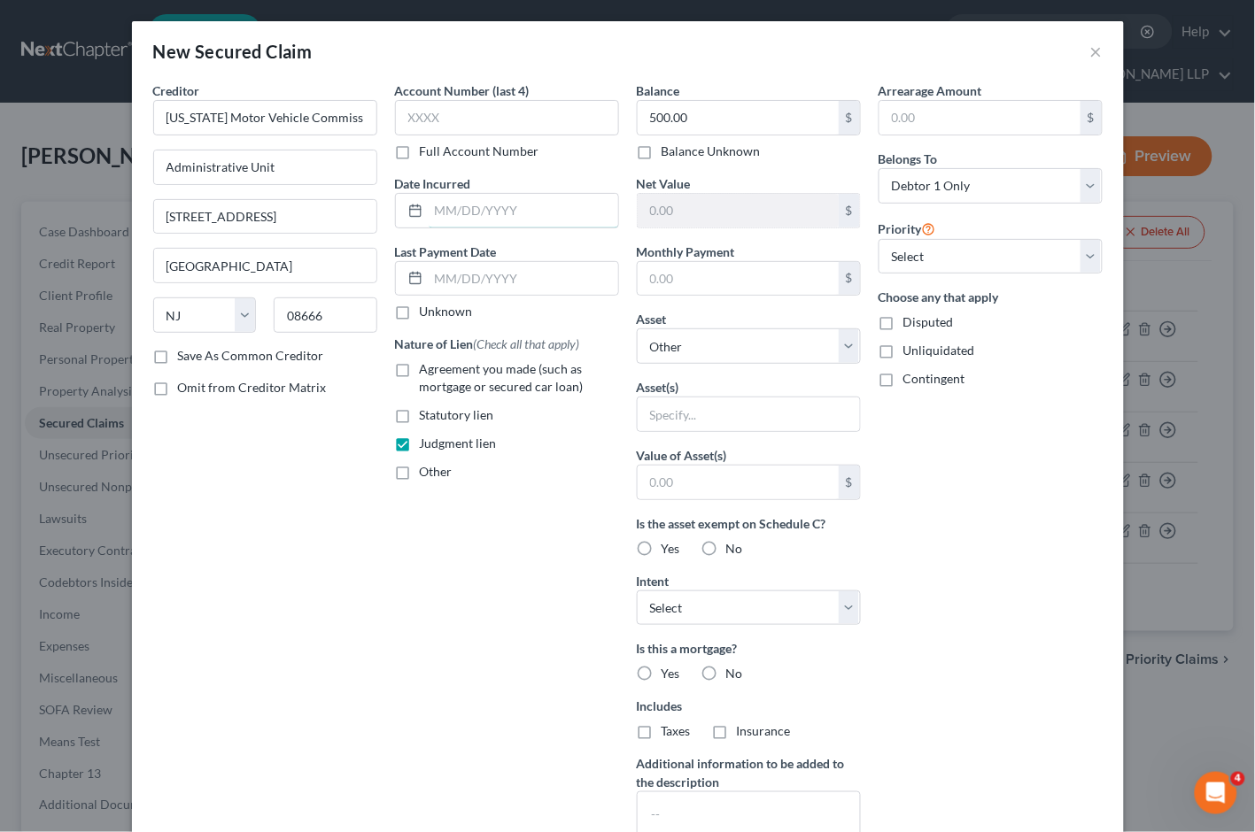
click at [488, 204] on input "text" at bounding box center [524, 211] width 190 height 34
paste input "[DATE]"
click at [588, 39] on div "New Secured Claim ×" at bounding box center [628, 51] width 992 height 60
click at [420, 148] on label "Full Account Number" at bounding box center [480, 152] width 120 height 18
click at [427, 148] on input "Full Account Number" at bounding box center [433, 149] width 12 height 12
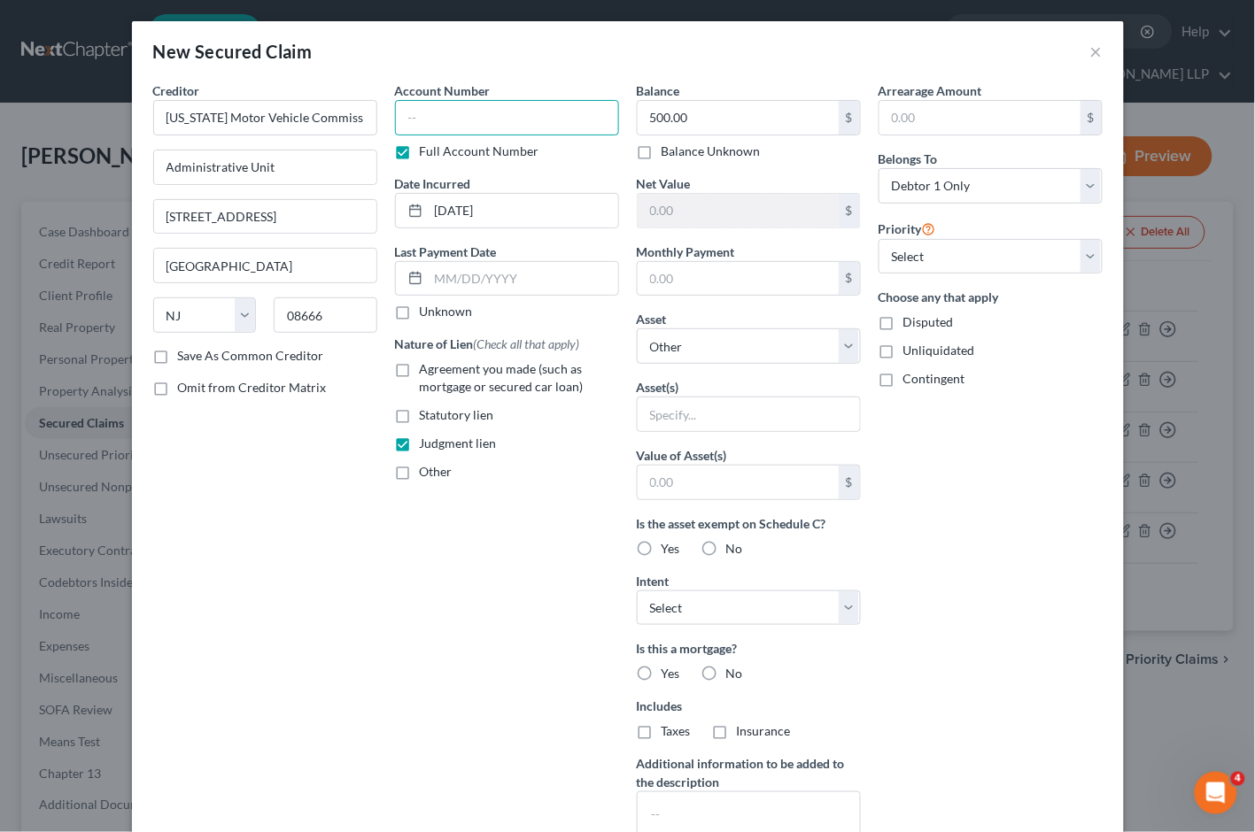
click at [423, 118] on input "text" at bounding box center [507, 117] width 224 height 35
paste input "DJ-108472-2022"
click at [338, 478] on div "Creditor * [US_STATE] Motor Vehicle Commission Administrative Unit [GEOGRAPHIC_…" at bounding box center [265, 476] width 242 height 790
click at [505, 208] on input "[DATE]" at bounding box center [524, 211] width 190 height 34
click at [532, 595] on div "Account Number DJ-108472-2022 Full Account Number Date Incurred [DATE] Last Pay…" at bounding box center [507, 476] width 242 height 790
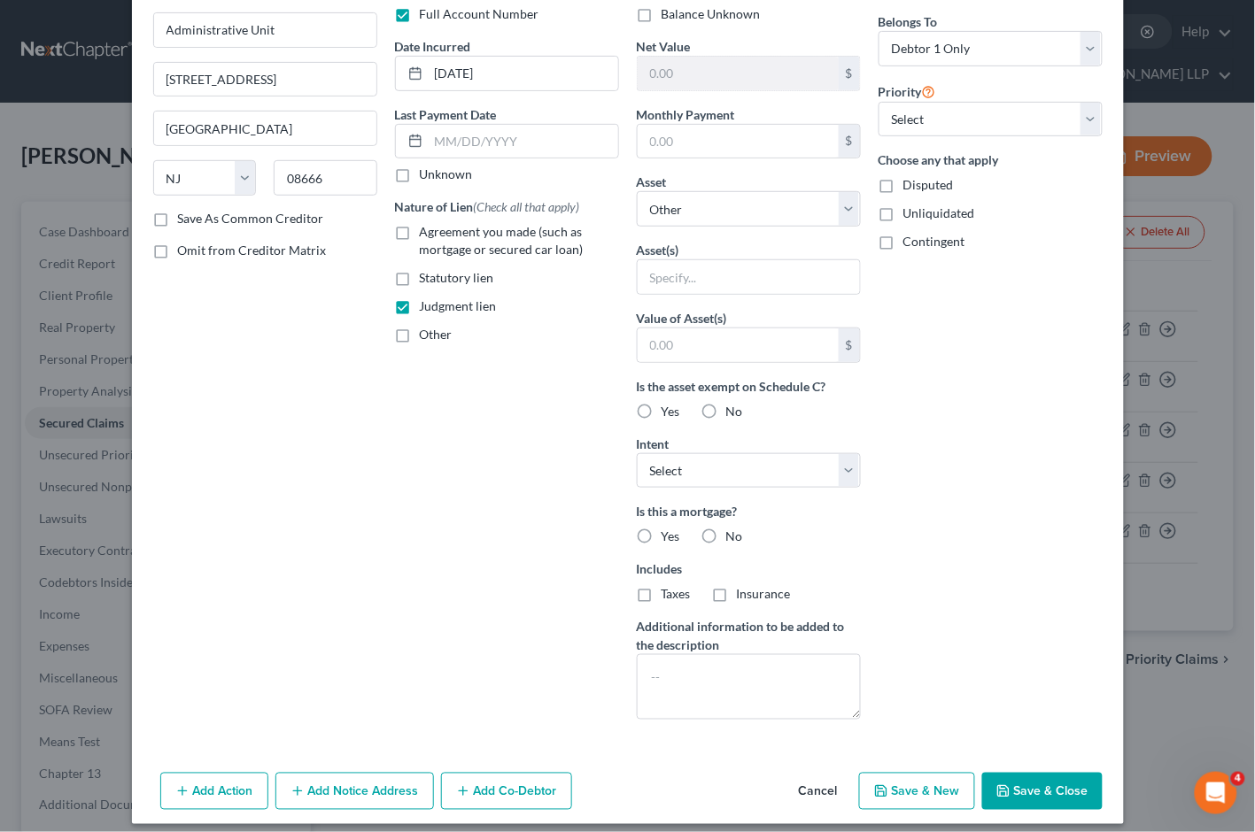
scroll to position [151, 0]
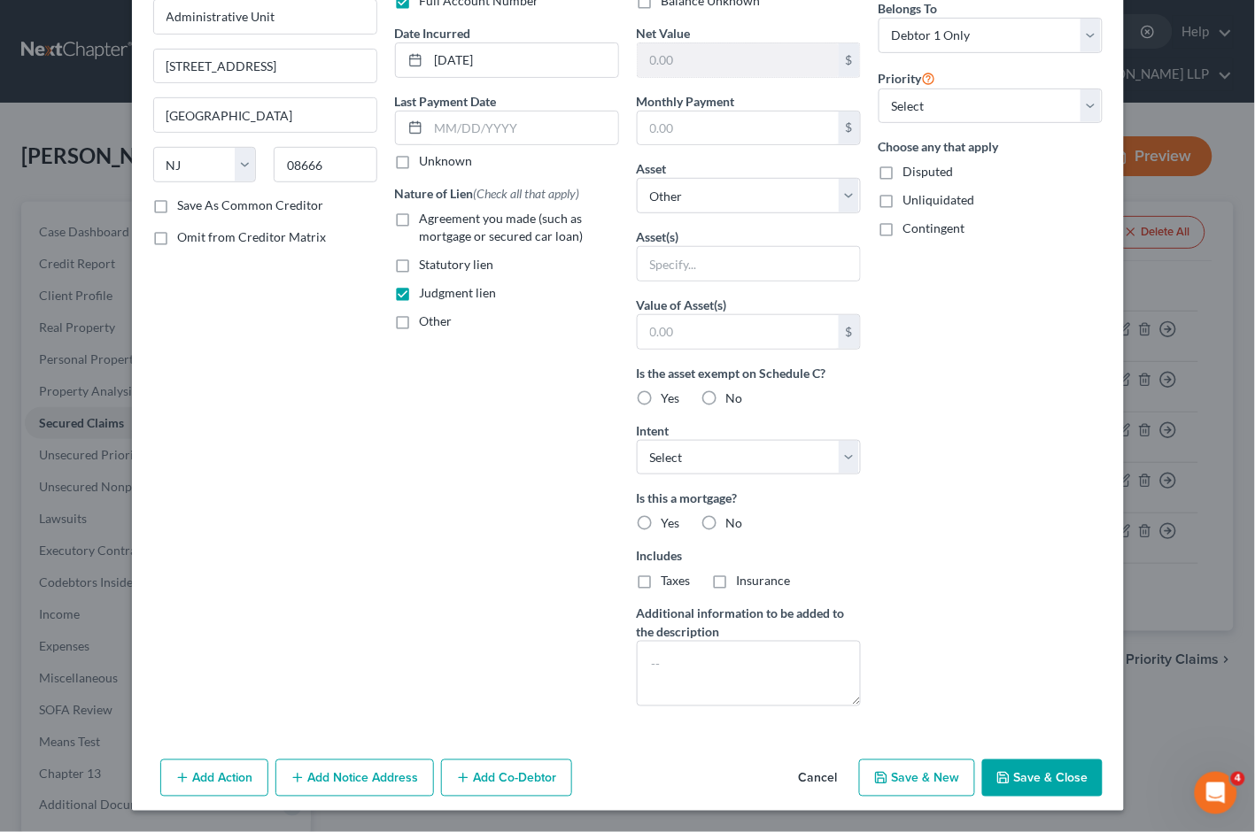
click at [1033, 777] on button "Save & Close" at bounding box center [1042, 778] width 120 height 37
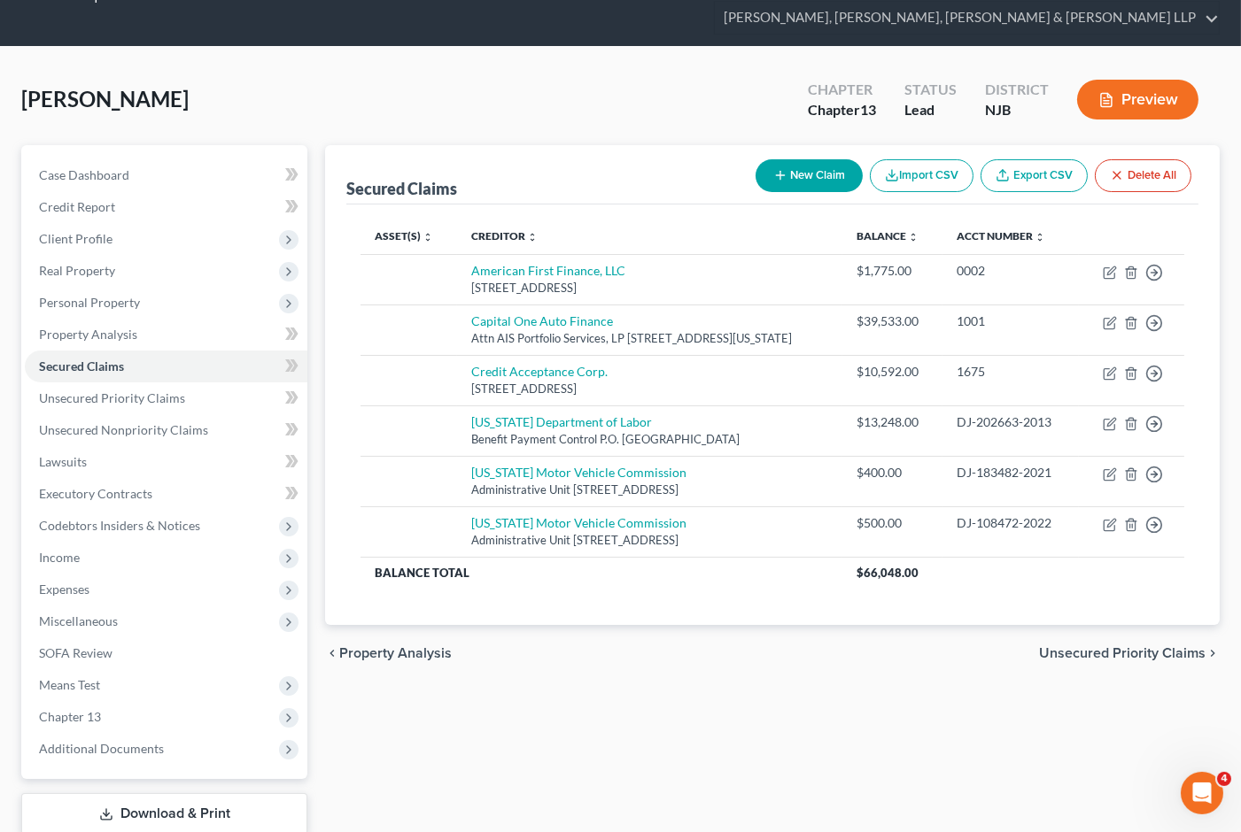
scroll to position [138, 0]
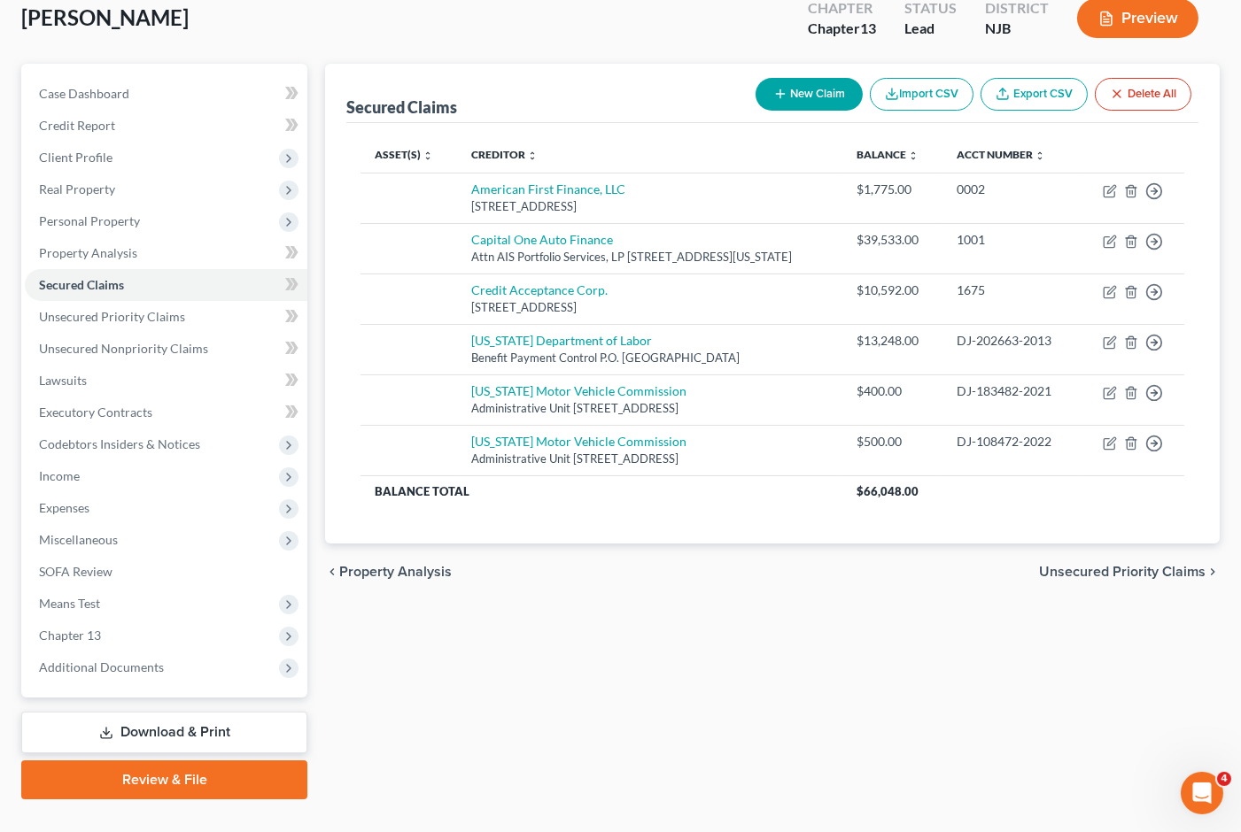
click at [151, 712] on link "Download & Print" at bounding box center [164, 733] width 286 height 42
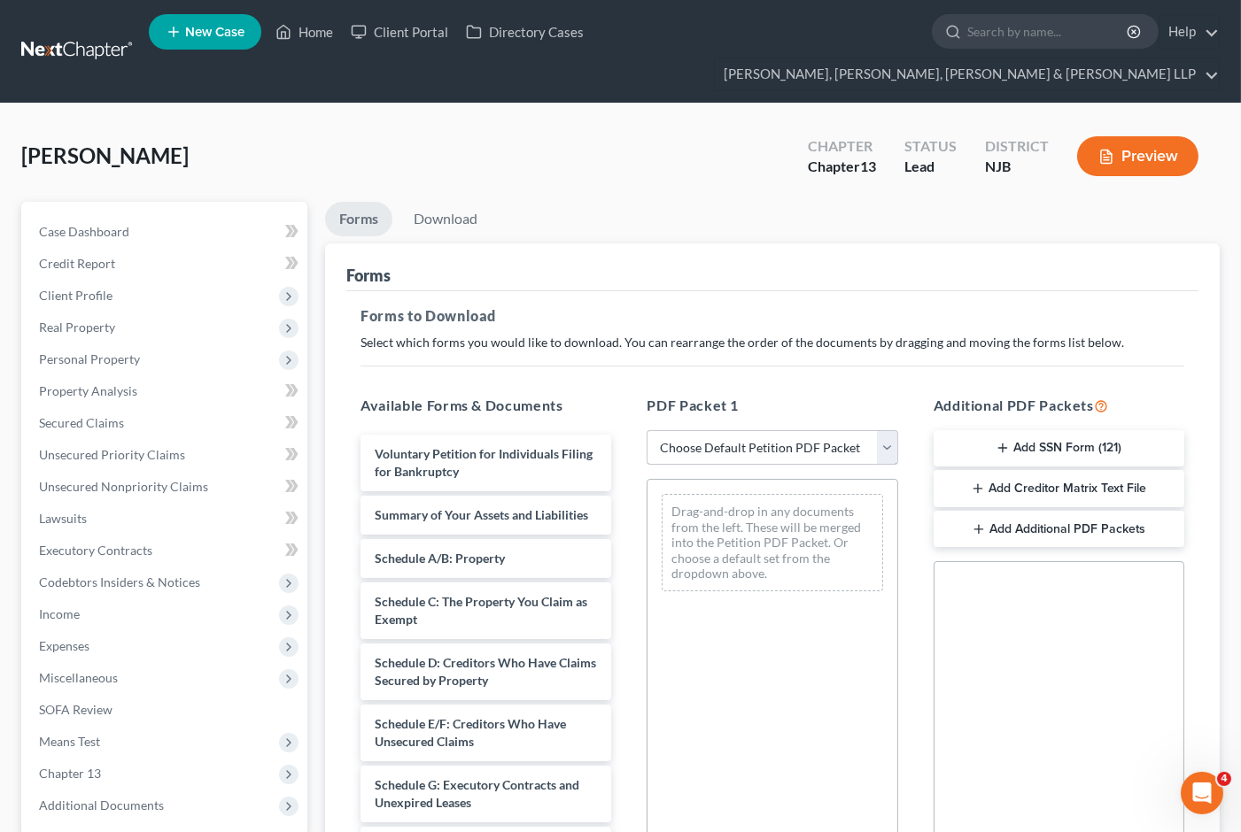
click at [723, 430] on select "Choose Default Petition PDF Packet Complete Bankruptcy Petition (all forms and …" at bounding box center [771, 447] width 251 height 35
click at [646, 430] on select "Choose Default Petition PDF Packet Complete Bankruptcy Petition (all forms and …" at bounding box center [771, 447] width 251 height 35
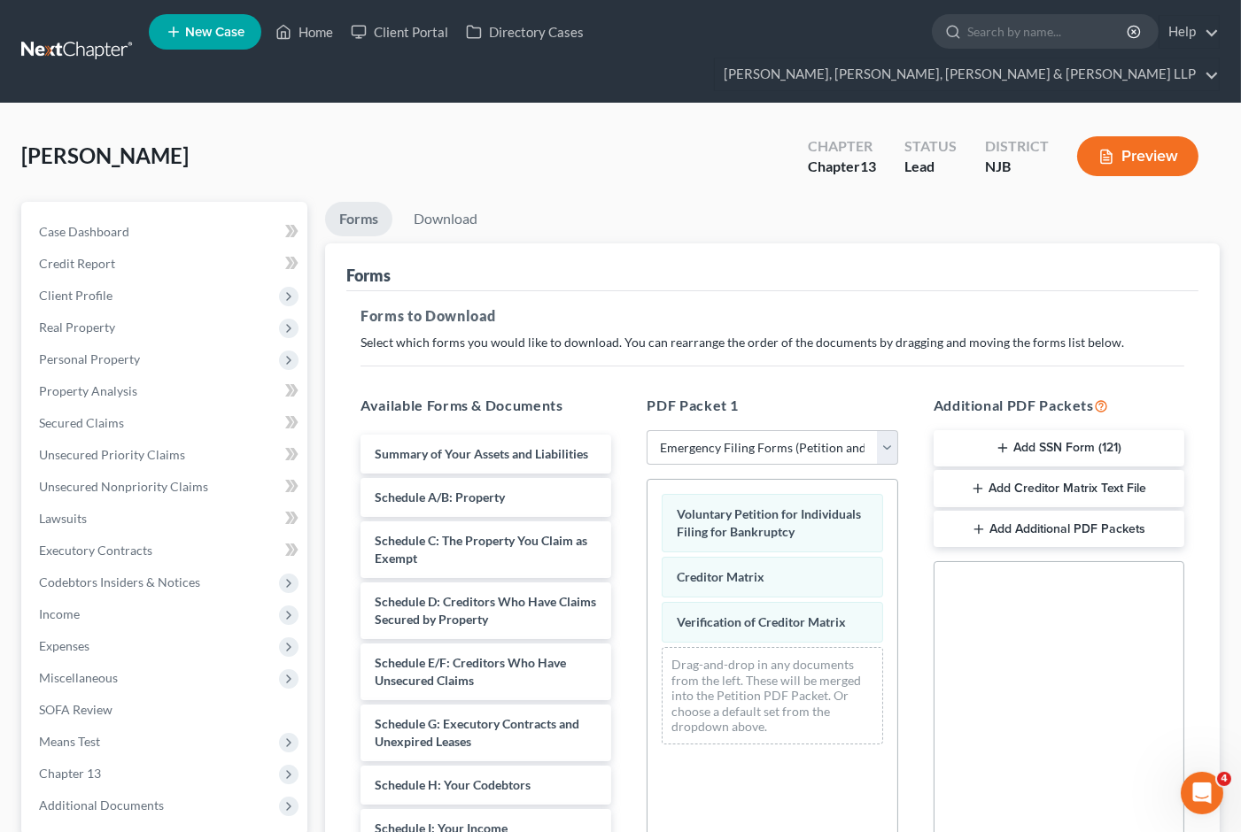
click at [1008, 441] on icon "button" at bounding box center [1002, 448] width 14 height 14
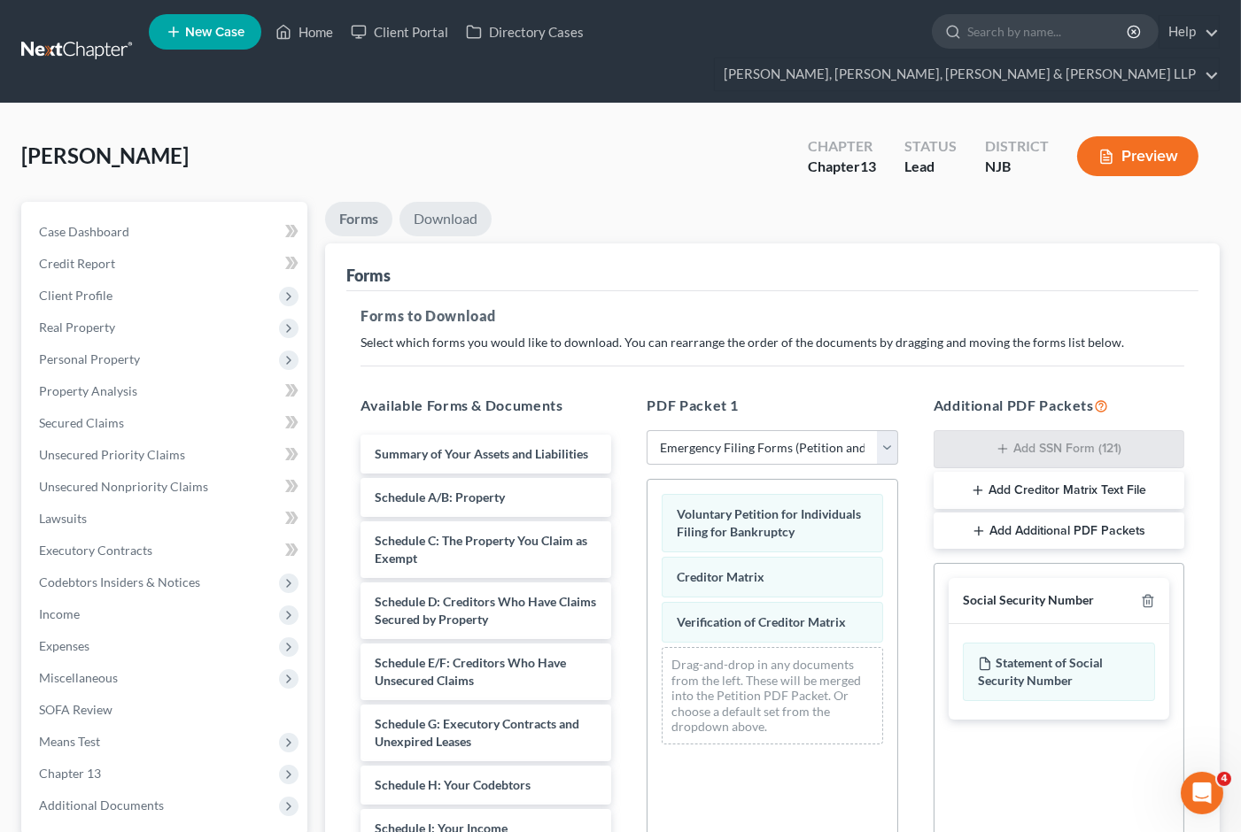
click at [448, 202] on link "Download" at bounding box center [445, 219] width 92 height 35
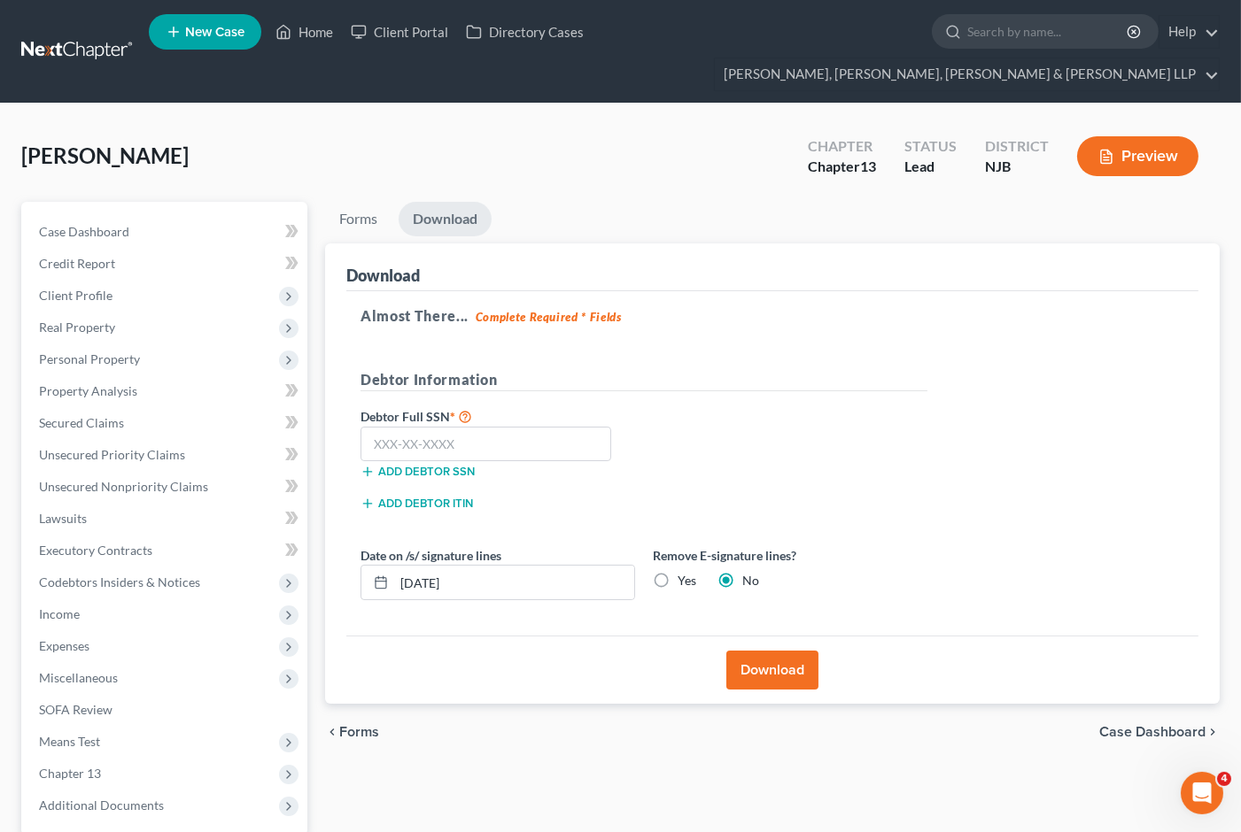
click at [677, 572] on label "Yes" at bounding box center [686, 581] width 19 height 18
click at [685, 572] on input "Yes" at bounding box center [691, 578] width 12 height 12
click at [460, 427] on input "text" at bounding box center [485, 444] width 251 height 35
click at [774, 406] on div "Debtor Full SSN * 157-84-6103 Add debtor SSN" at bounding box center [644, 450] width 584 height 89
click at [776, 651] on button "Download" at bounding box center [772, 670] width 92 height 39
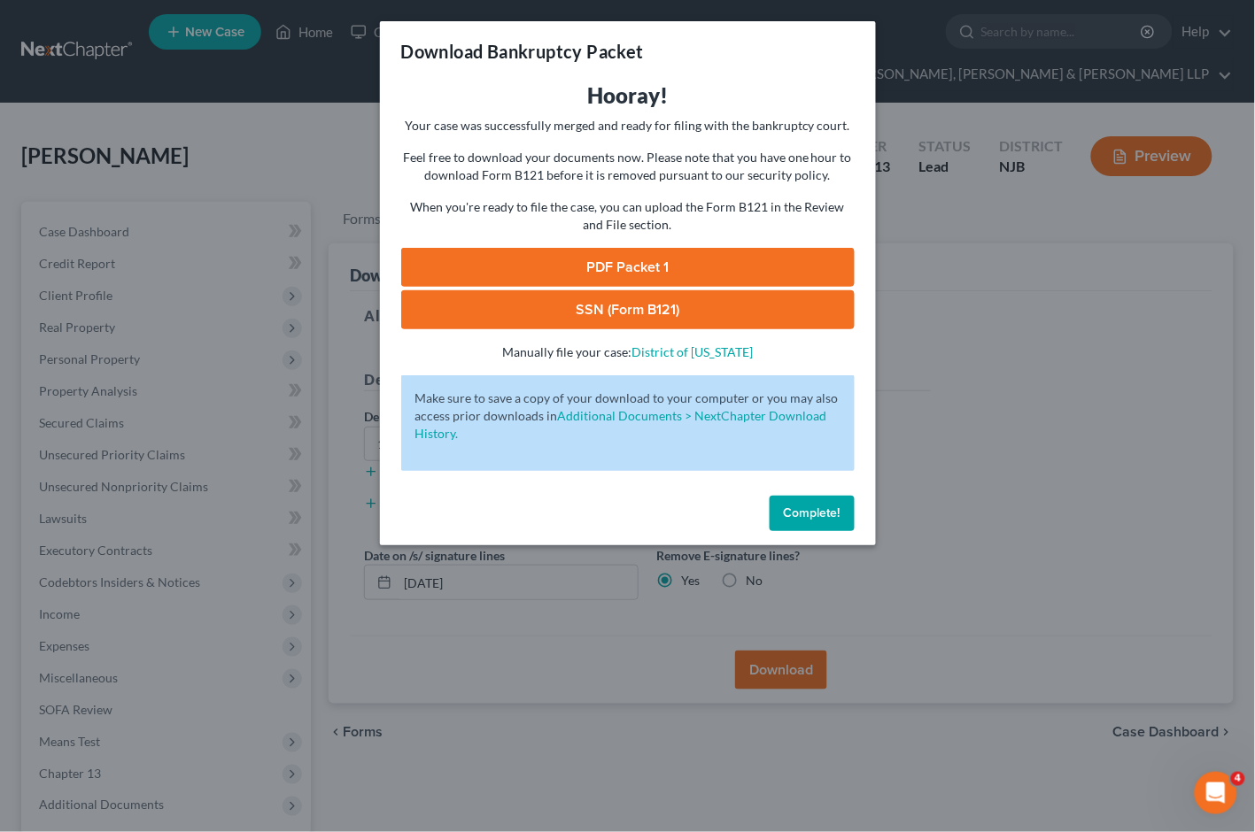
click at [515, 262] on link "PDF Packet 1" at bounding box center [627, 267] width 453 height 39
click at [544, 299] on link "SSN (Form B121)" at bounding box center [627, 309] width 453 height 39
click at [807, 514] on span "Complete!" at bounding box center [812, 513] width 57 height 15
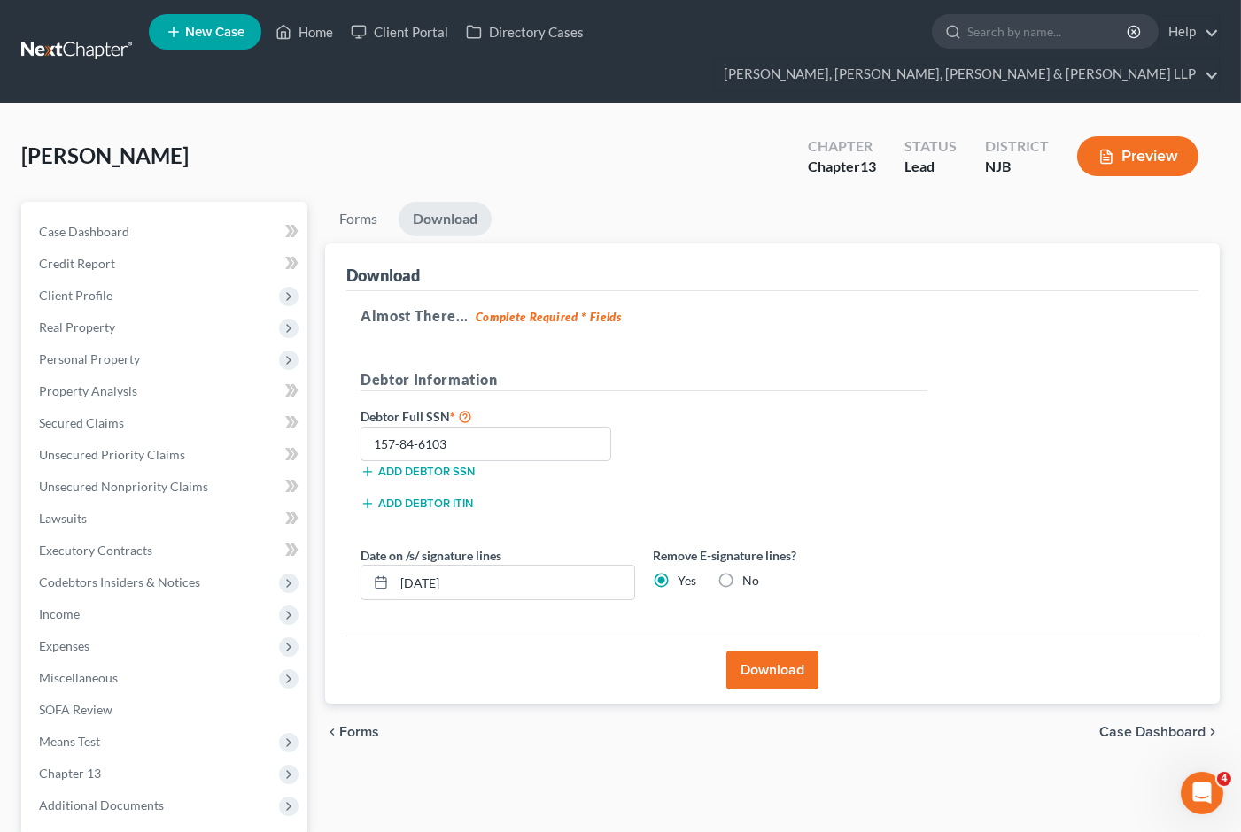
click at [626, 142] on div "[PERSON_NAME] Upgraded Chapter Chapter 13 Status Lead District NJB Preview" at bounding box center [620, 163] width 1198 height 77
click at [1160, 202] on ul "Forms Download" at bounding box center [772, 223] width 894 height 42
click at [742, 572] on label "No" at bounding box center [750, 581] width 17 height 18
click at [749, 572] on input "No" at bounding box center [755, 578] width 12 height 12
click at [798, 651] on button "Download" at bounding box center [772, 670] width 92 height 39
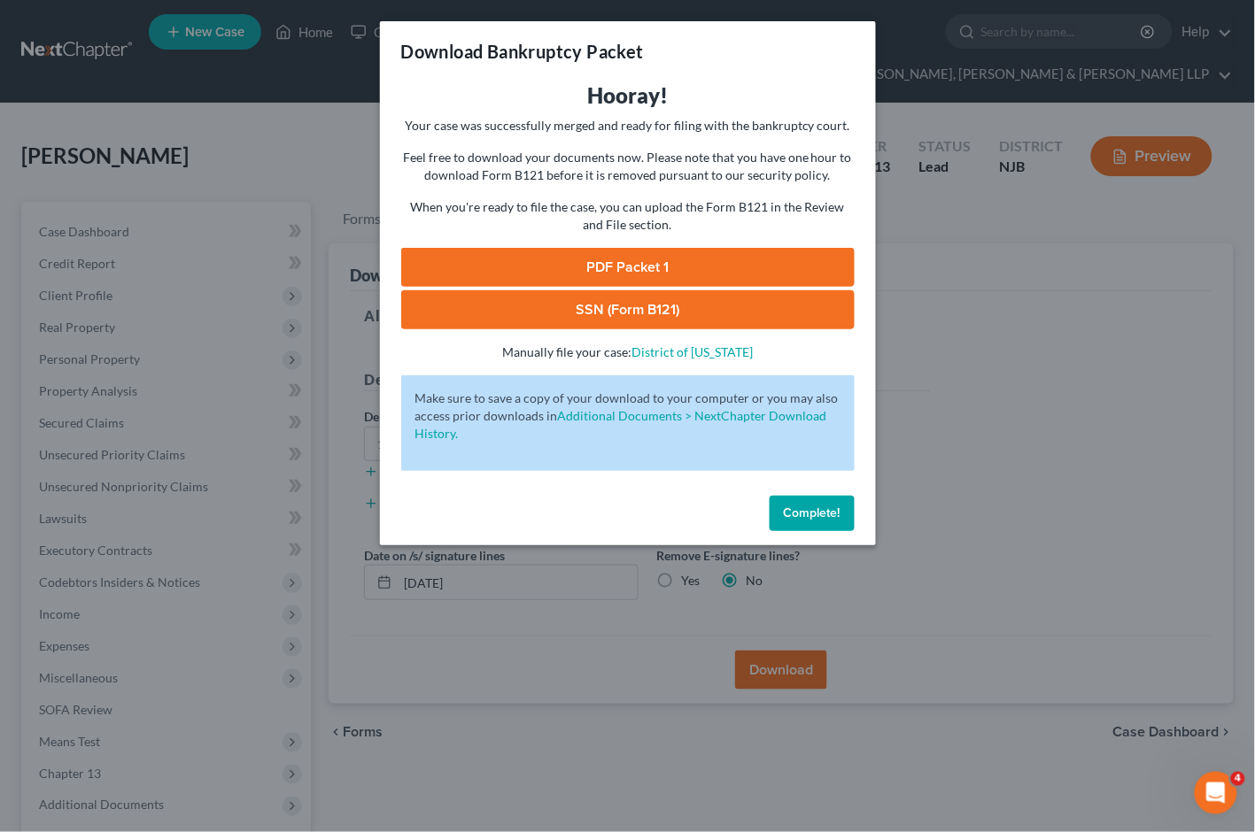
drag, startPoint x: 585, startPoint y: 257, endPoint x: 254, endPoint y: 14, distance: 410.6
click at [585, 257] on link "PDF Packet 1" at bounding box center [627, 267] width 453 height 39
click at [788, 521] on button "Complete!" at bounding box center [812, 513] width 85 height 35
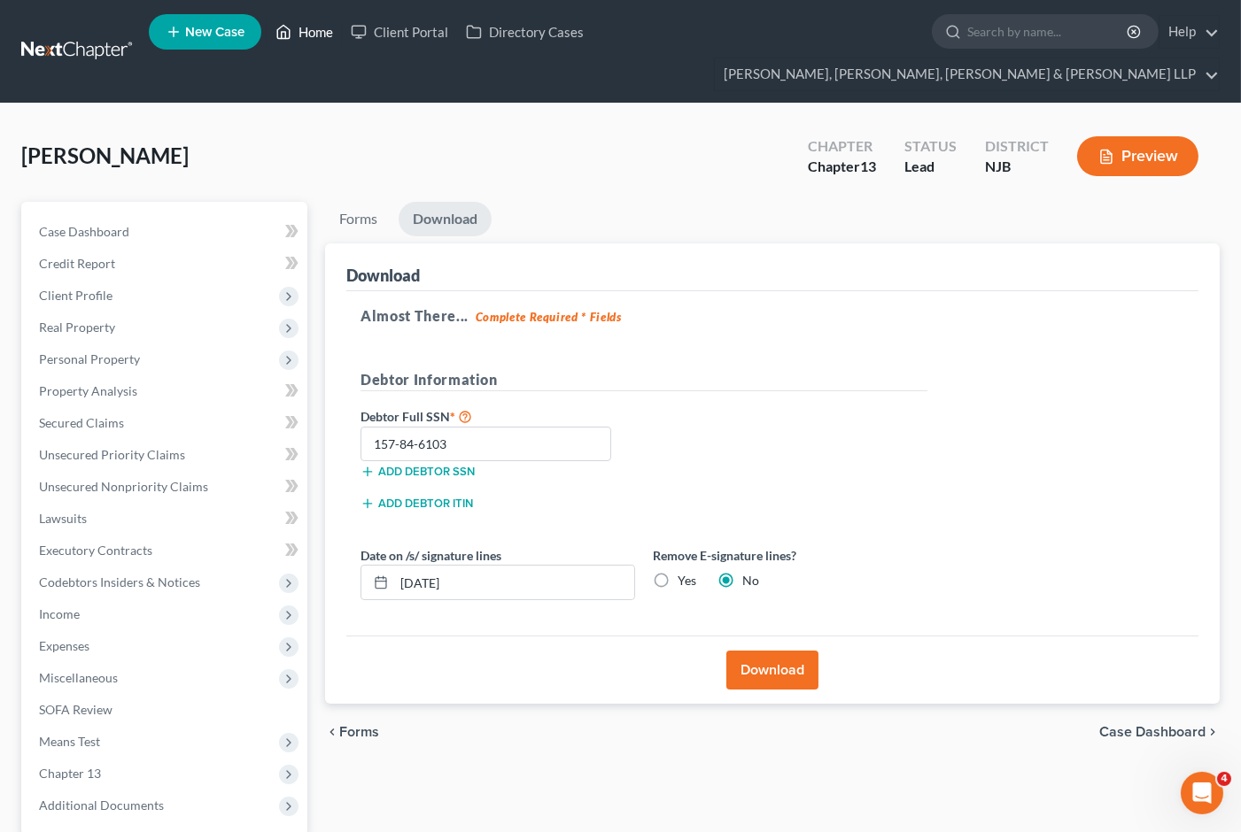
click at [301, 41] on link "Home" at bounding box center [304, 32] width 75 height 32
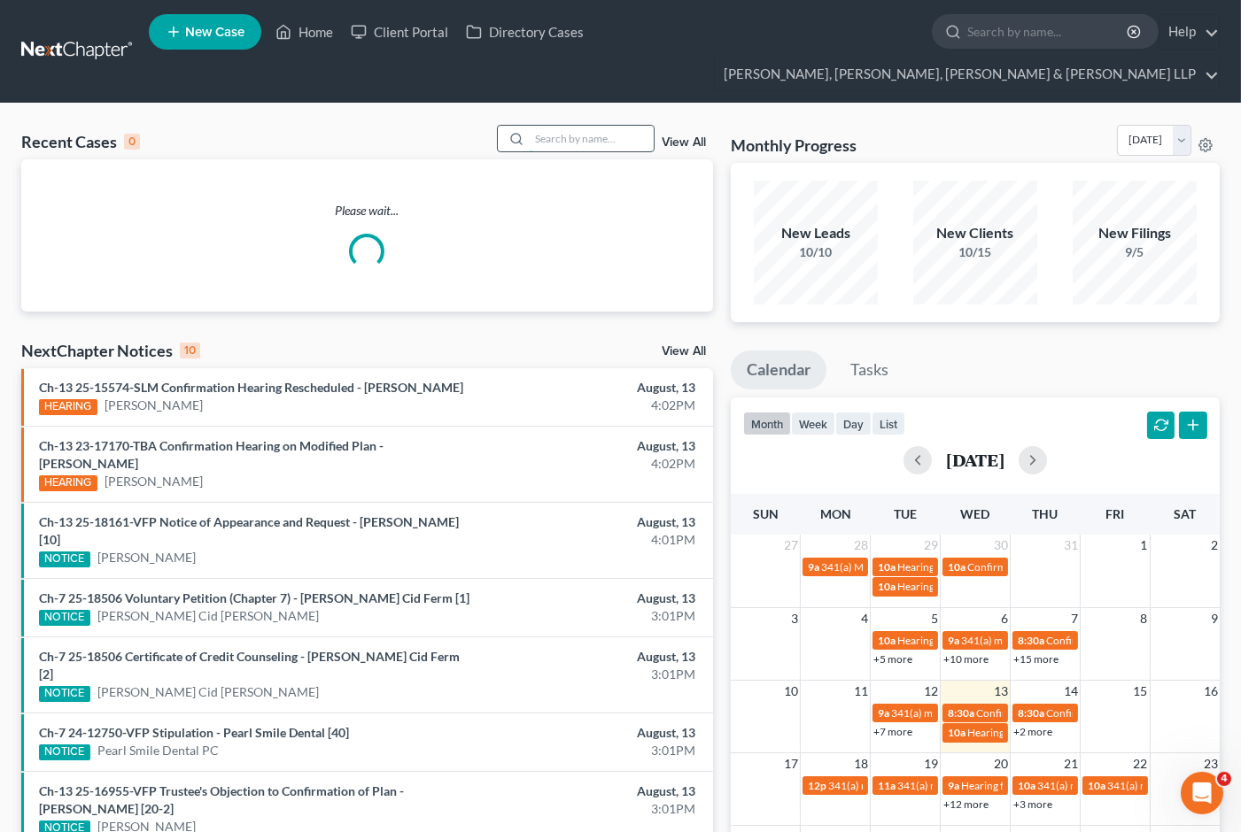
click at [558, 126] on input "search" at bounding box center [592, 139] width 124 height 26
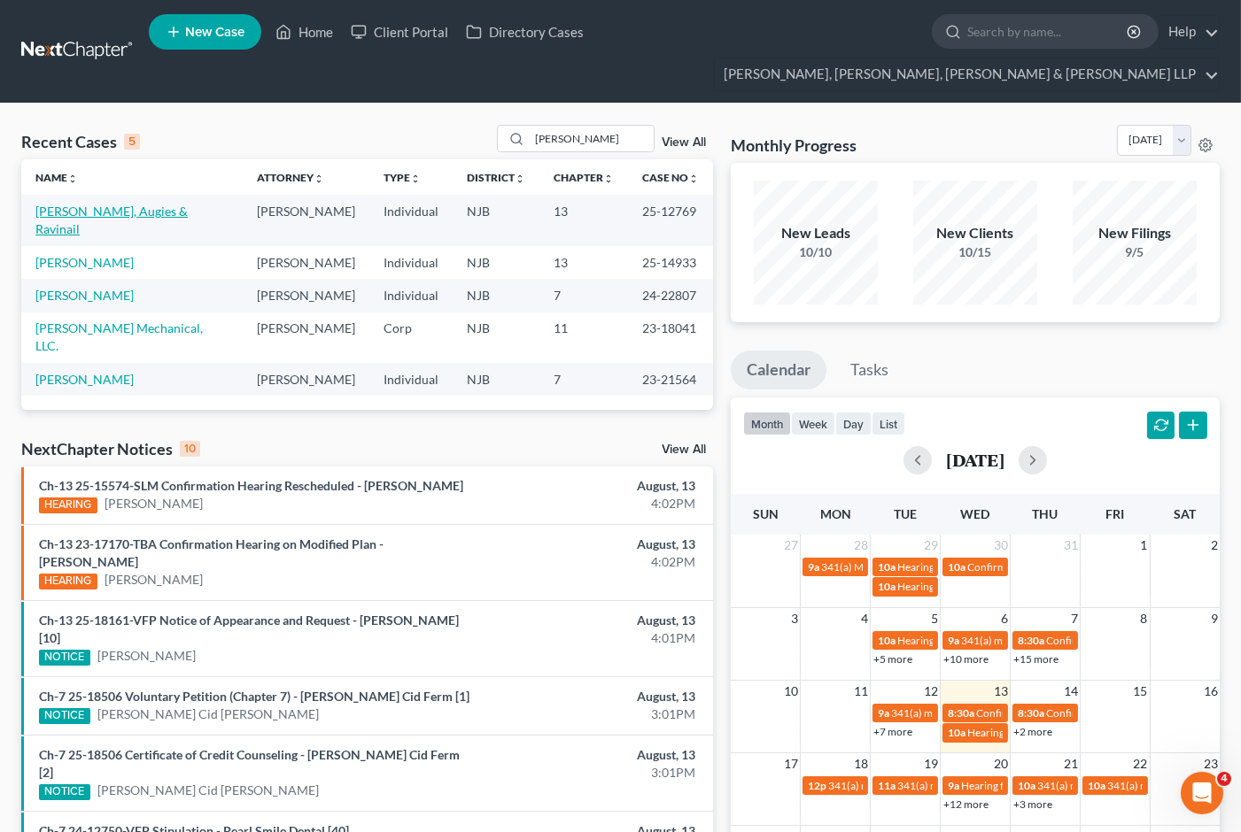
click at [124, 204] on link "[PERSON_NAME], Augies & Ravinail" at bounding box center [111, 220] width 152 height 33
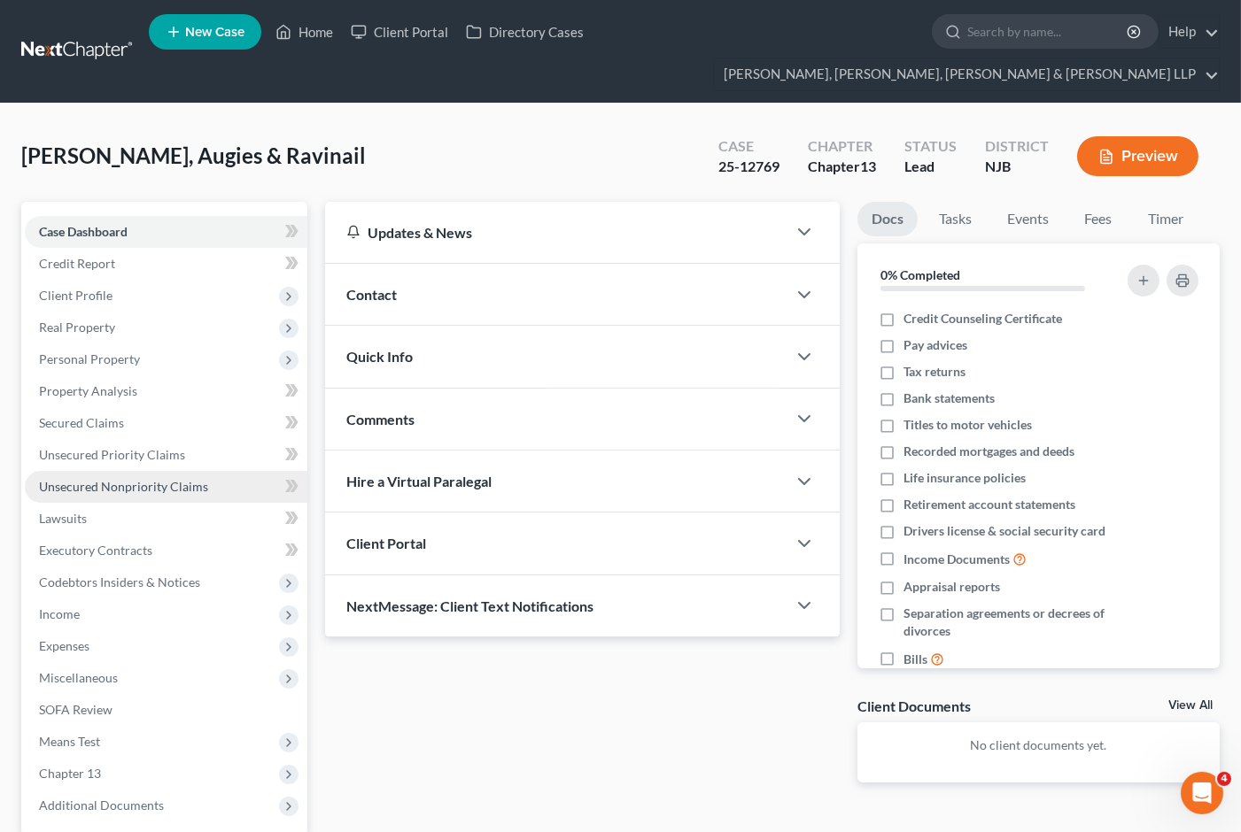
click at [89, 479] on span "Unsecured Nonpriority Claims" at bounding box center [123, 486] width 169 height 15
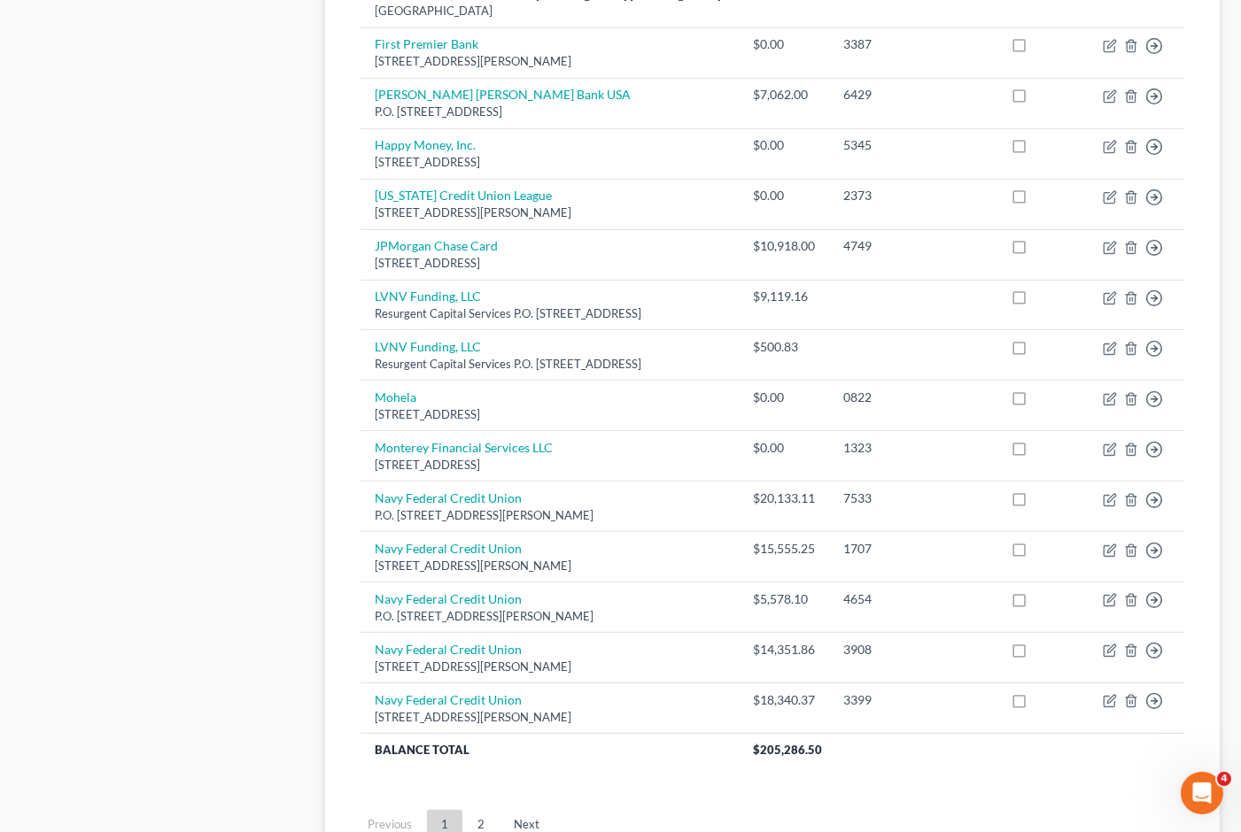
scroll to position [1251, 0]
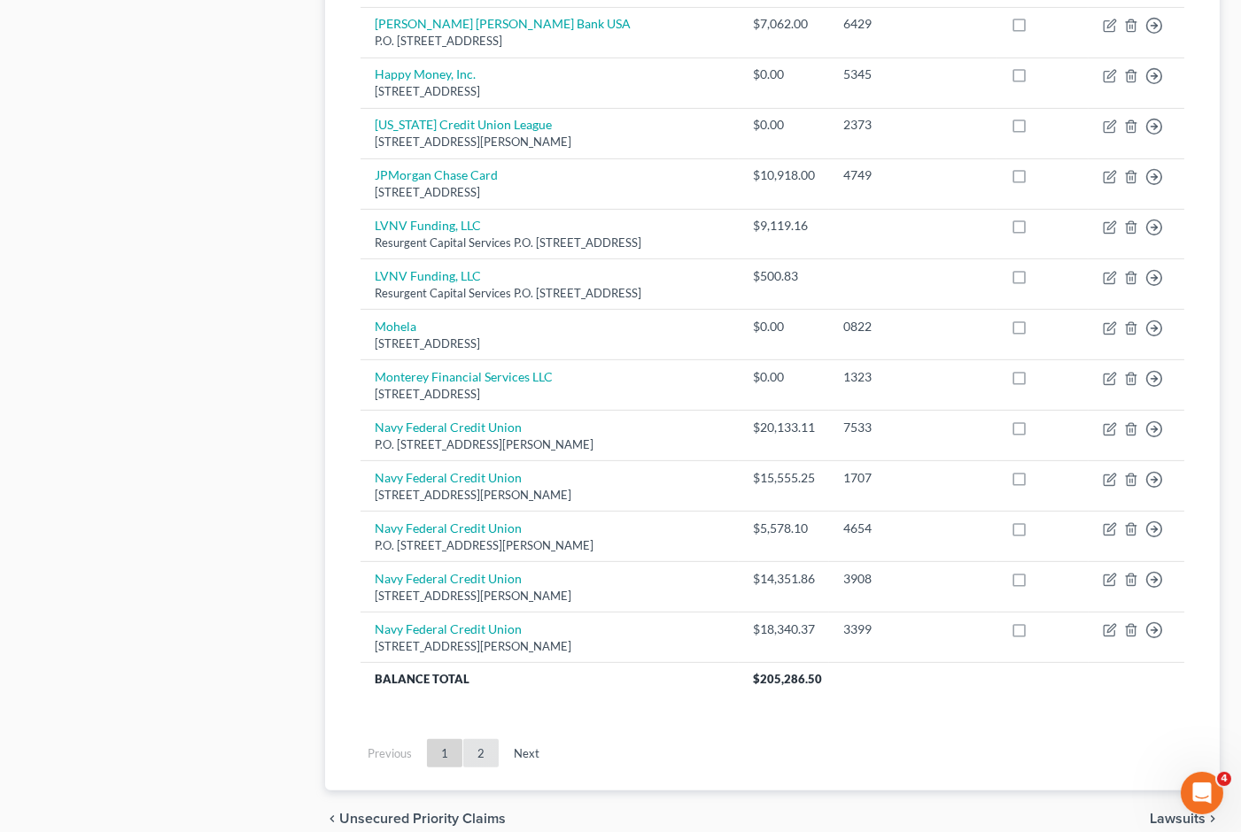
click at [478, 739] on link "2" at bounding box center [480, 753] width 35 height 28
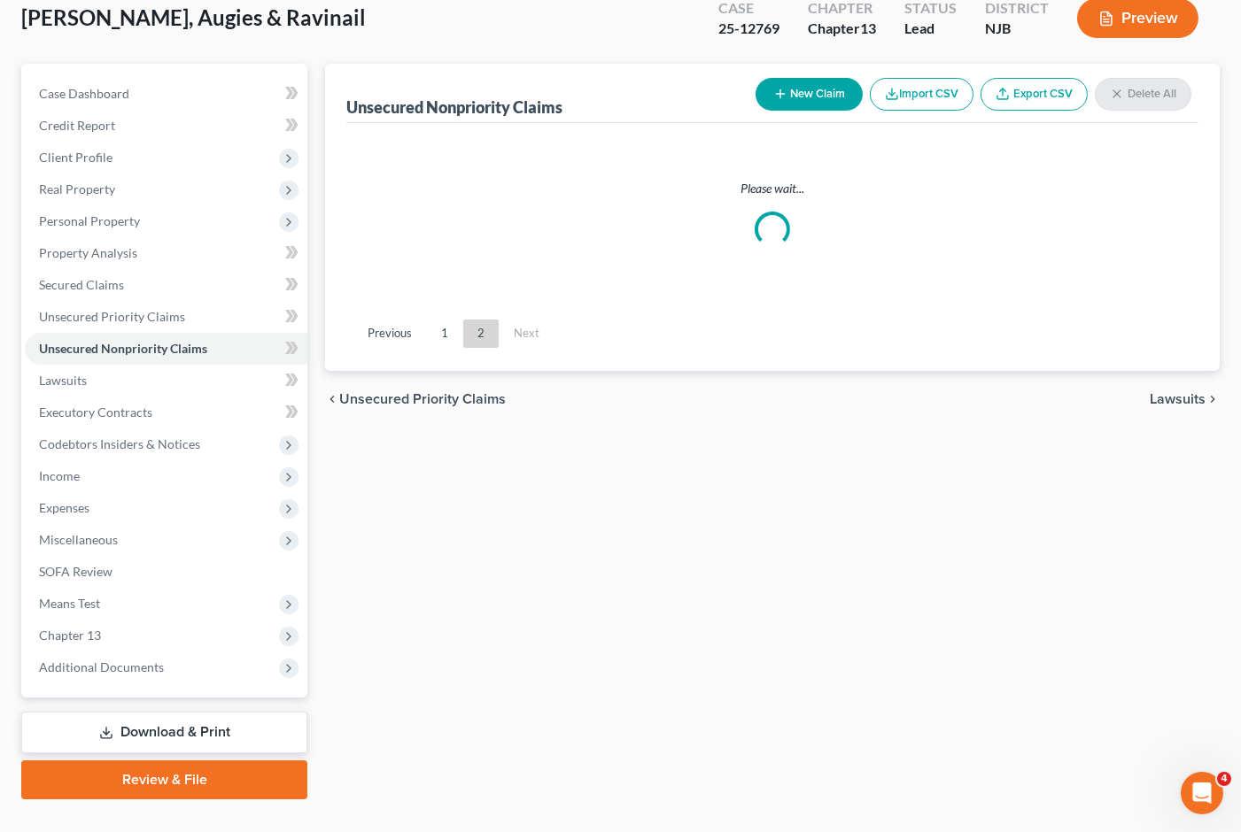
scroll to position [341, 0]
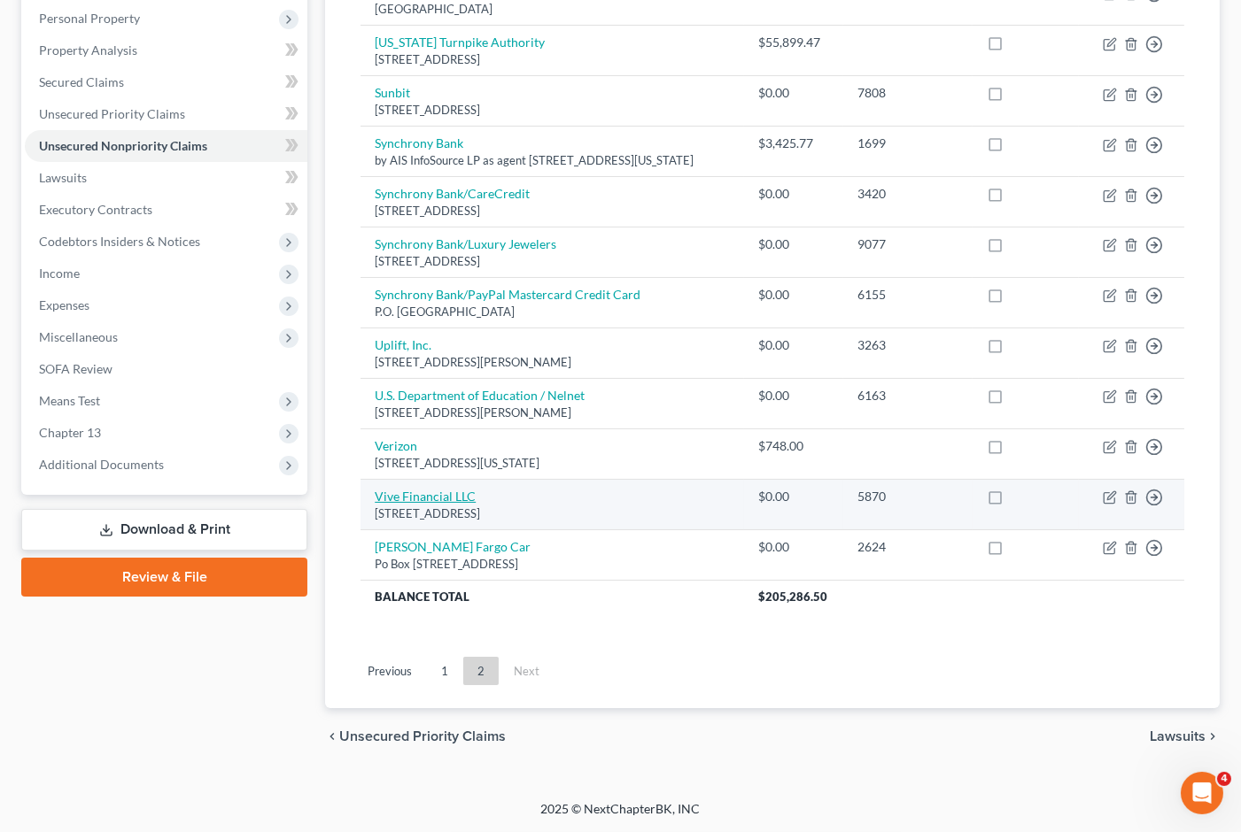
drag, startPoint x: 608, startPoint y: 515, endPoint x: 378, endPoint y: 501, distance: 230.7
click at [378, 501] on td "Vive Financial LLC [STREET_ADDRESS]" at bounding box center [551, 505] width 383 height 50
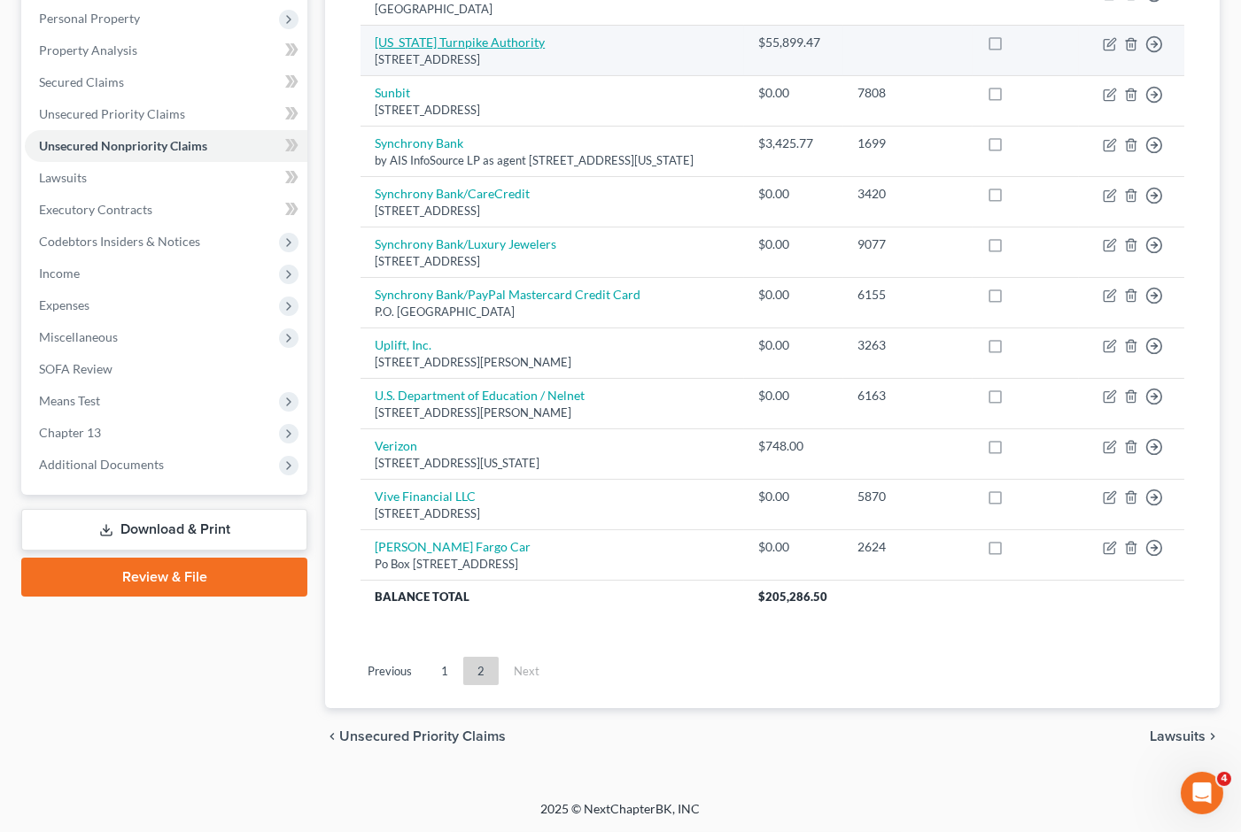
scroll to position [0, 0]
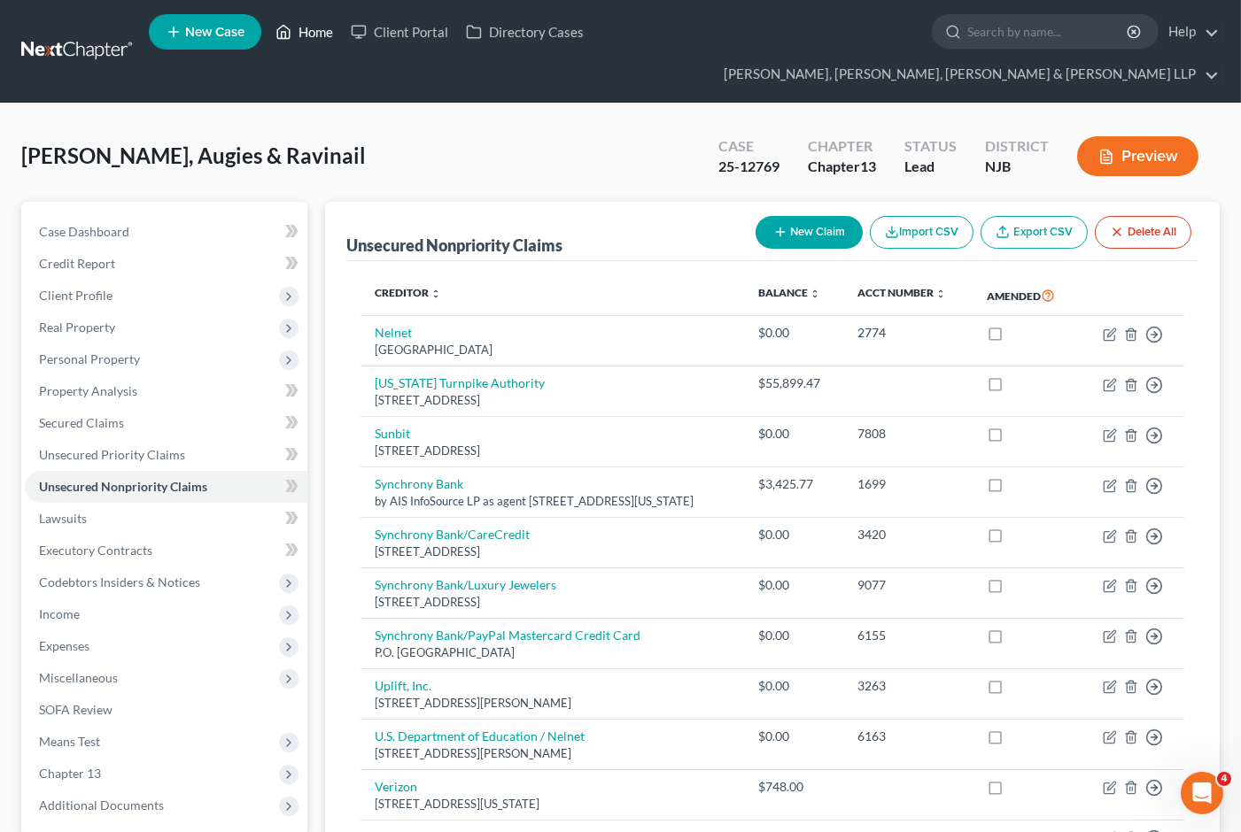
click at [310, 33] on link "Home" at bounding box center [304, 32] width 75 height 32
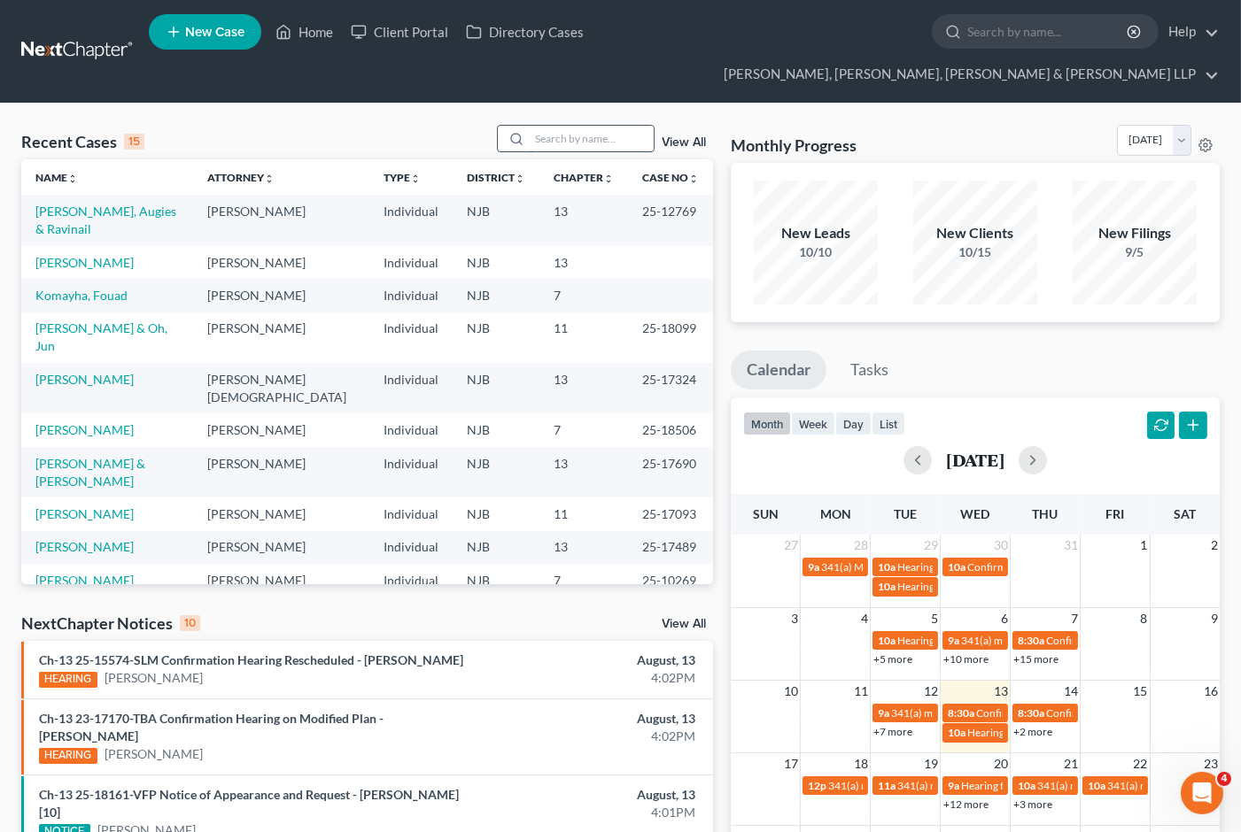
click at [558, 126] on input "search" at bounding box center [592, 139] width 124 height 26
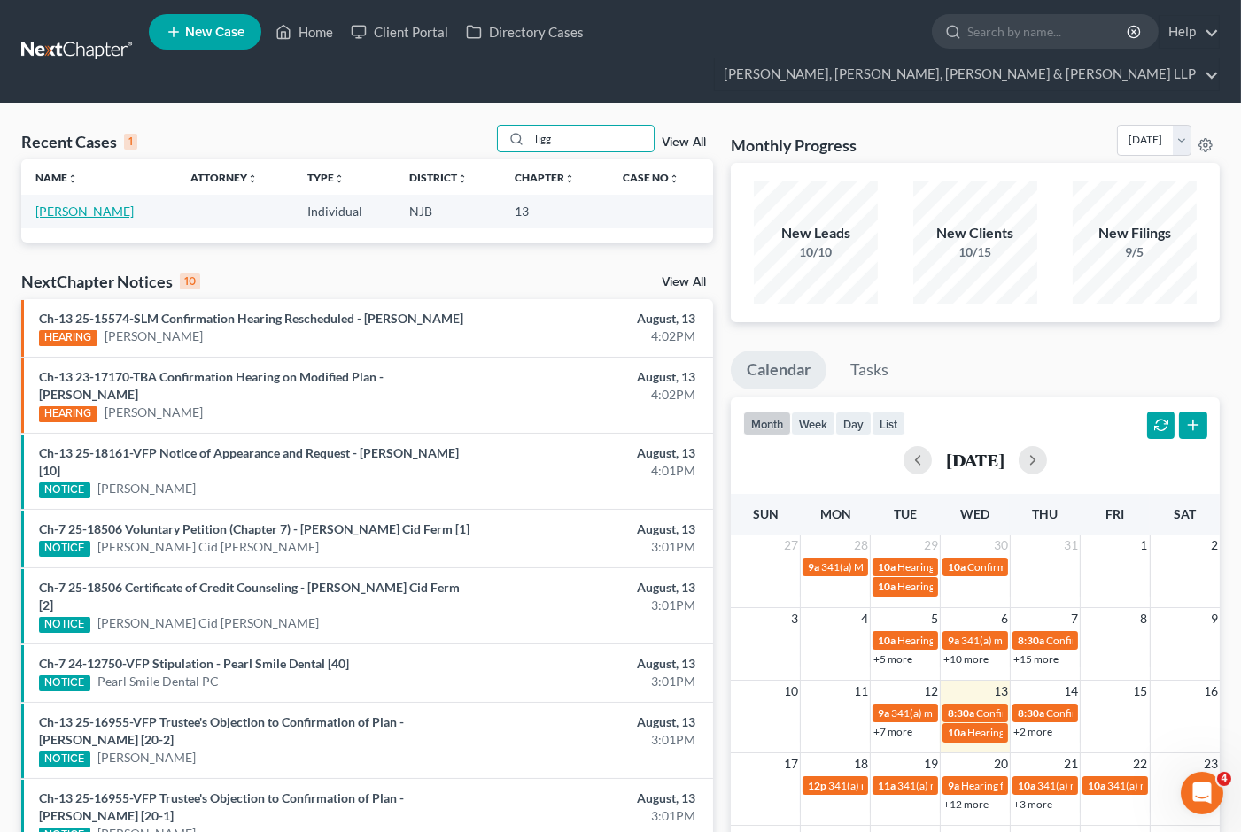
click at [115, 204] on link "[PERSON_NAME]" at bounding box center [84, 211] width 98 height 15
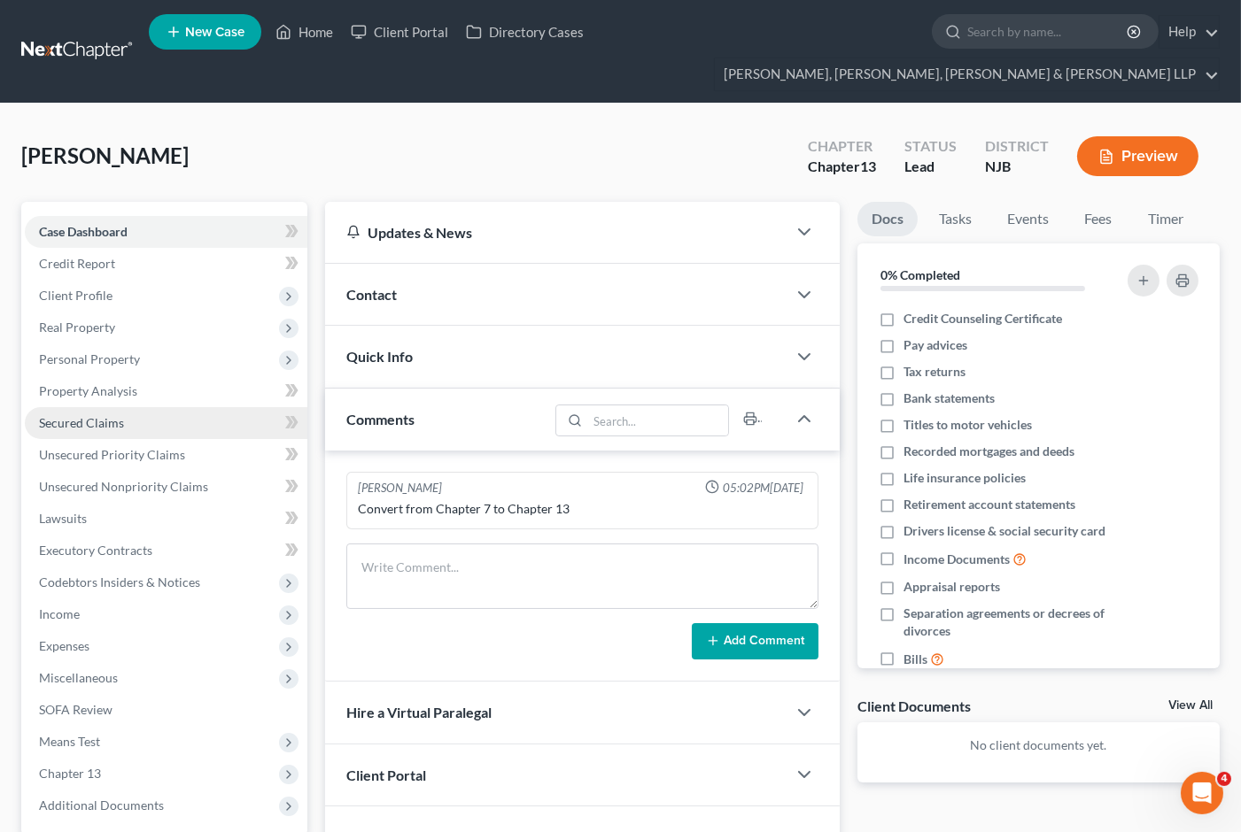
click at [74, 415] on span "Secured Claims" at bounding box center [81, 422] width 85 height 15
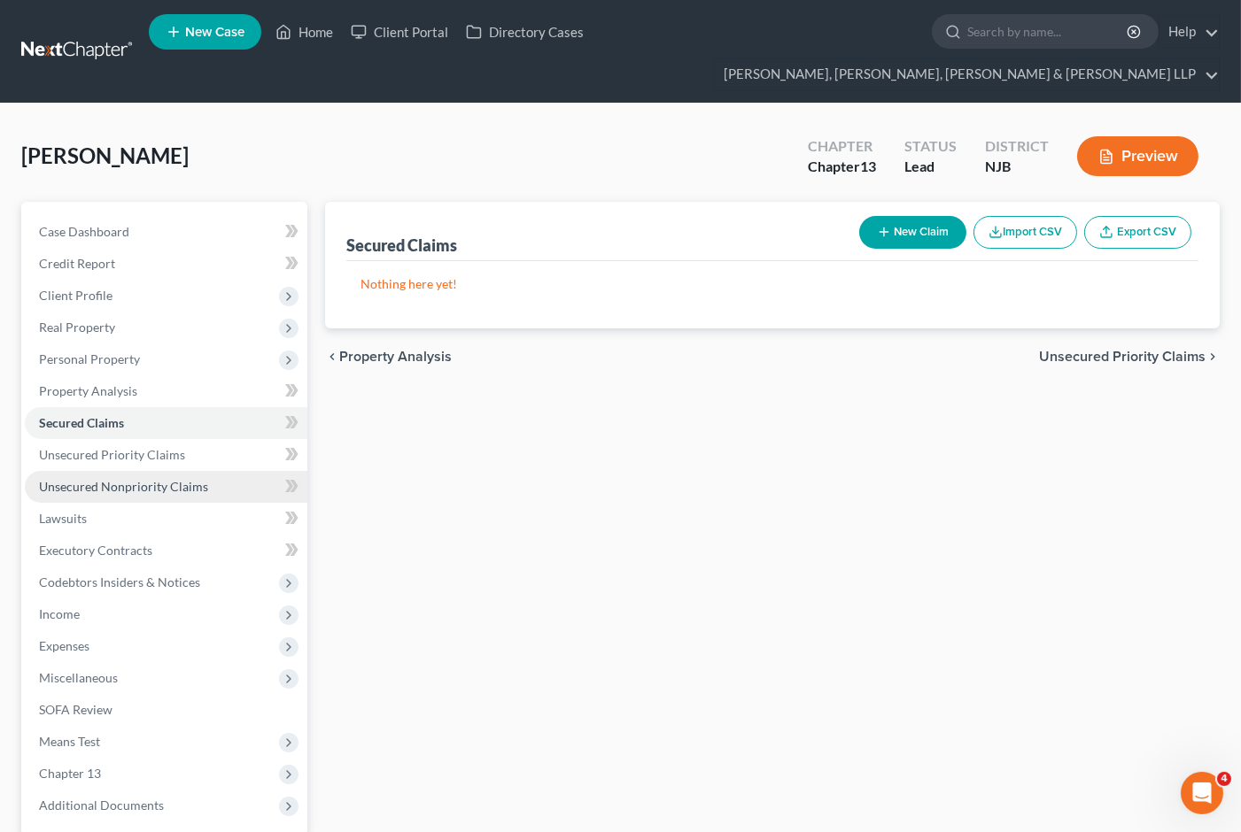
click at [106, 479] on span "Unsecured Nonpriority Claims" at bounding box center [123, 486] width 169 height 15
click at [897, 216] on button "New Claim" at bounding box center [912, 232] width 107 height 33
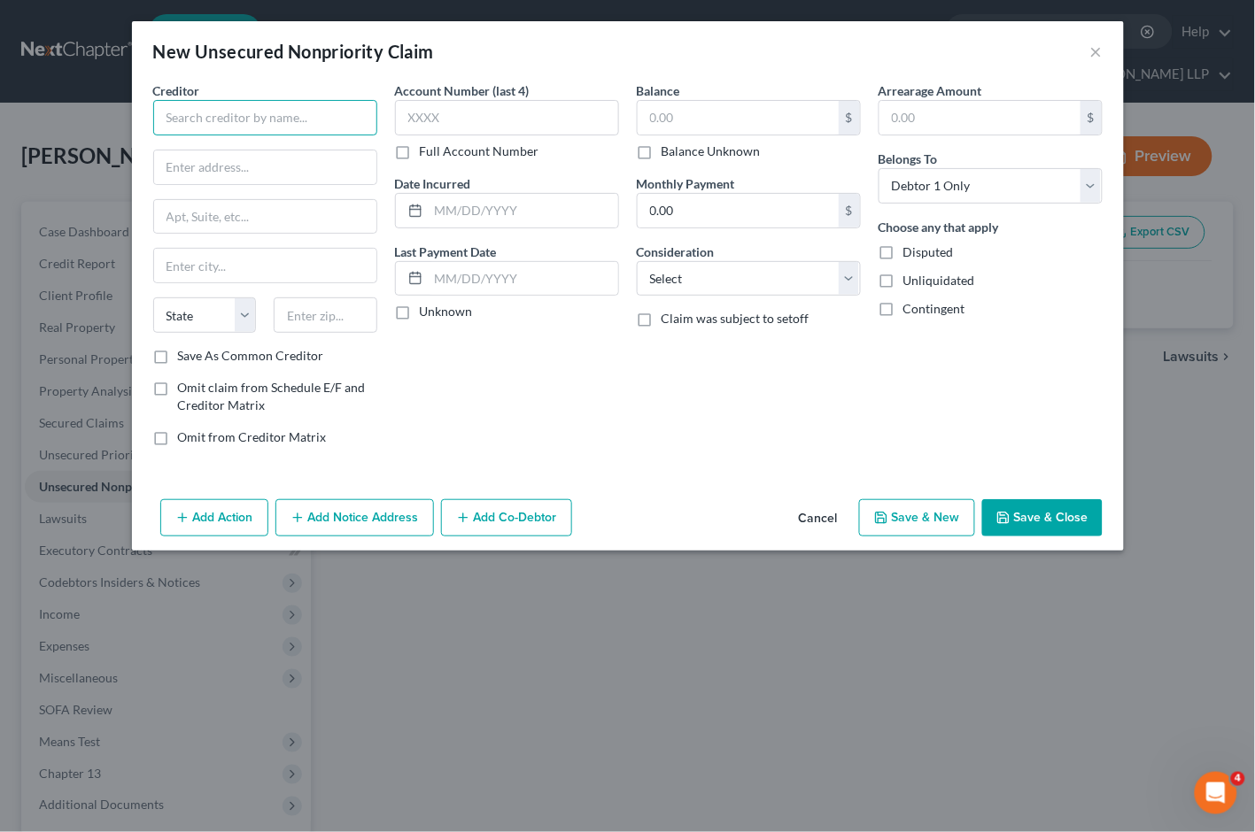
click at [295, 120] on input "text" at bounding box center [265, 117] width 224 height 35
paste input "[PERSON_NAME] & [PERSON_NAME], and [PERSON_NAME]"
click at [299, 165] on input "text" at bounding box center [265, 168] width 222 height 34
paste input "[STREET_ADDRESS],"
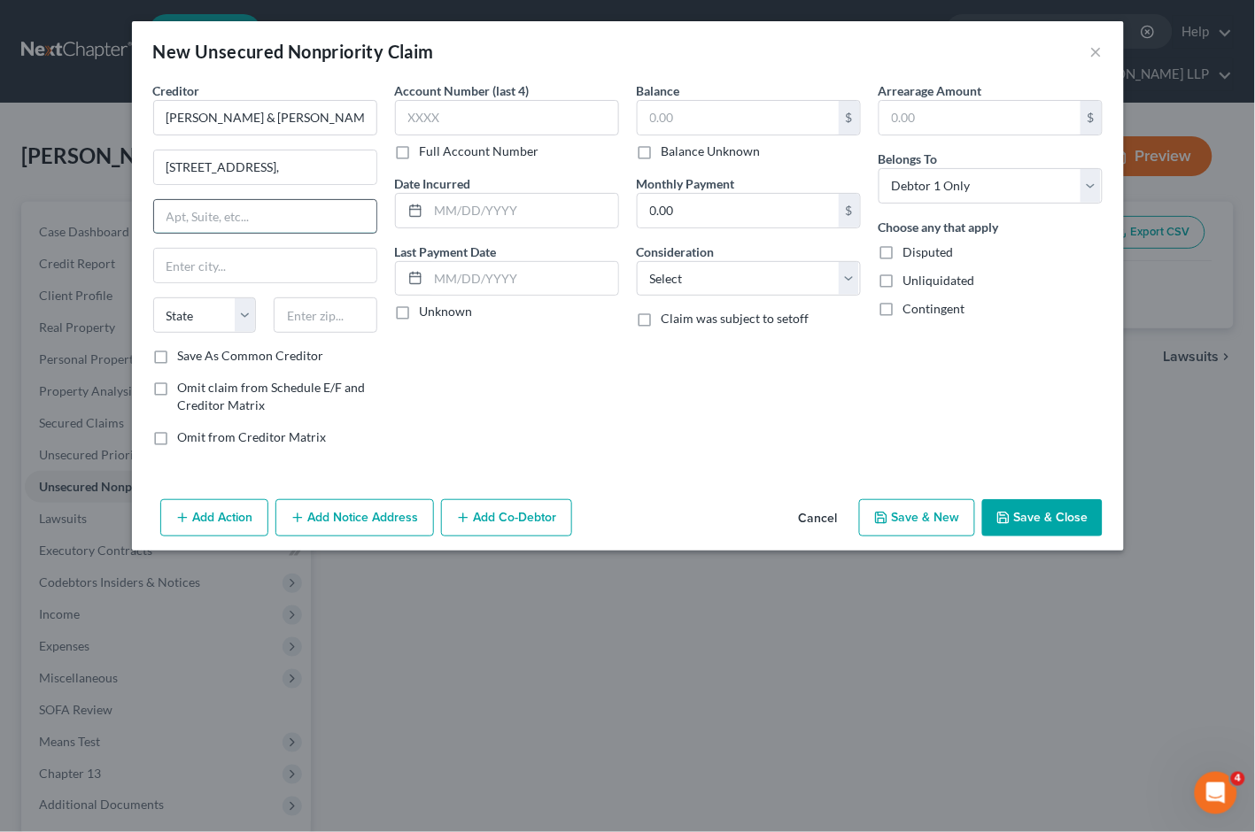
click at [306, 217] on input "text" at bounding box center [265, 217] width 222 height 34
paste input "18th Floor,"
click at [570, 379] on div "Account Number (last 4) Full Account Number Date Incurred Last Payment Date Unk…" at bounding box center [507, 270] width 242 height 379
click at [321, 316] on input "text" at bounding box center [326, 315] width 104 height 35
paste input "19102"
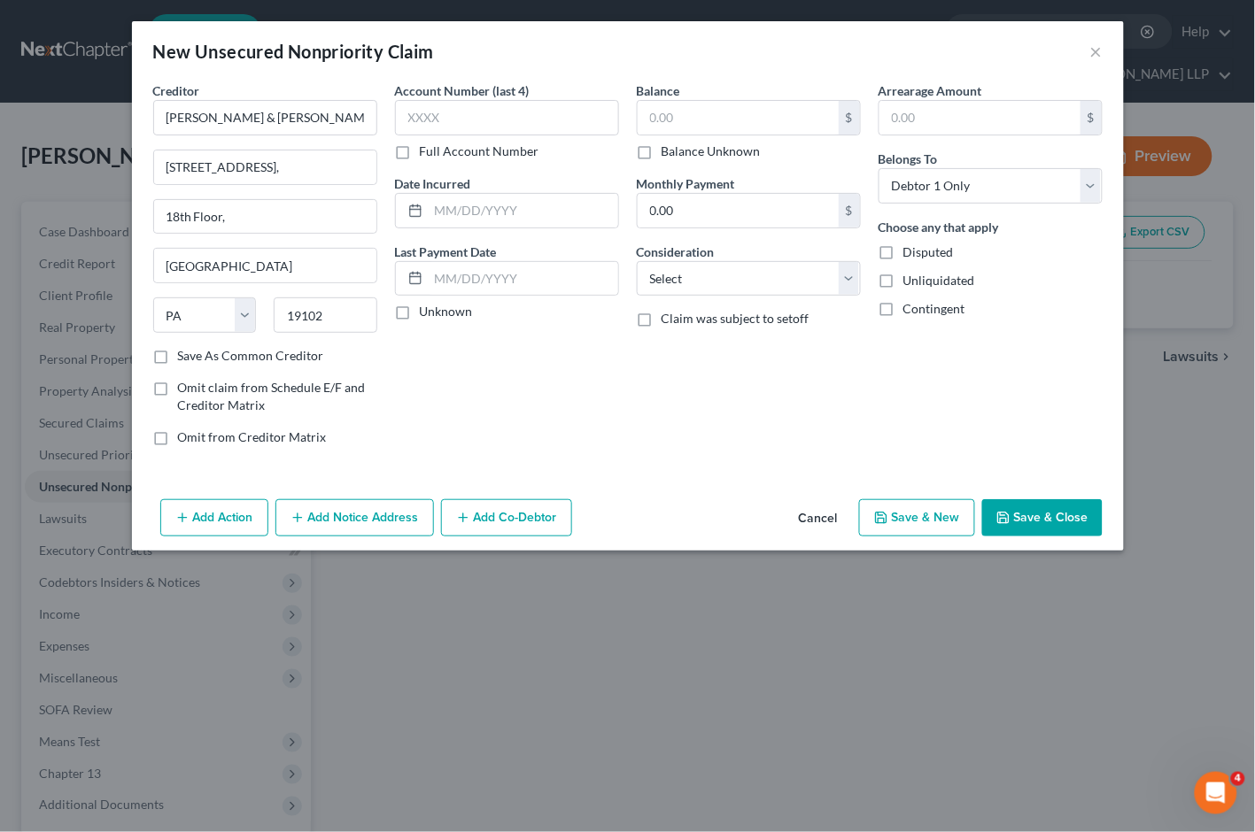
click at [615, 384] on div "Account Number (last 4) Full Account Number Date Incurred Last Payment Date Unk…" at bounding box center [507, 270] width 242 height 379
click at [1047, 520] on button "Save & Close" at bounding box center [1042, 517] width 120 height 37
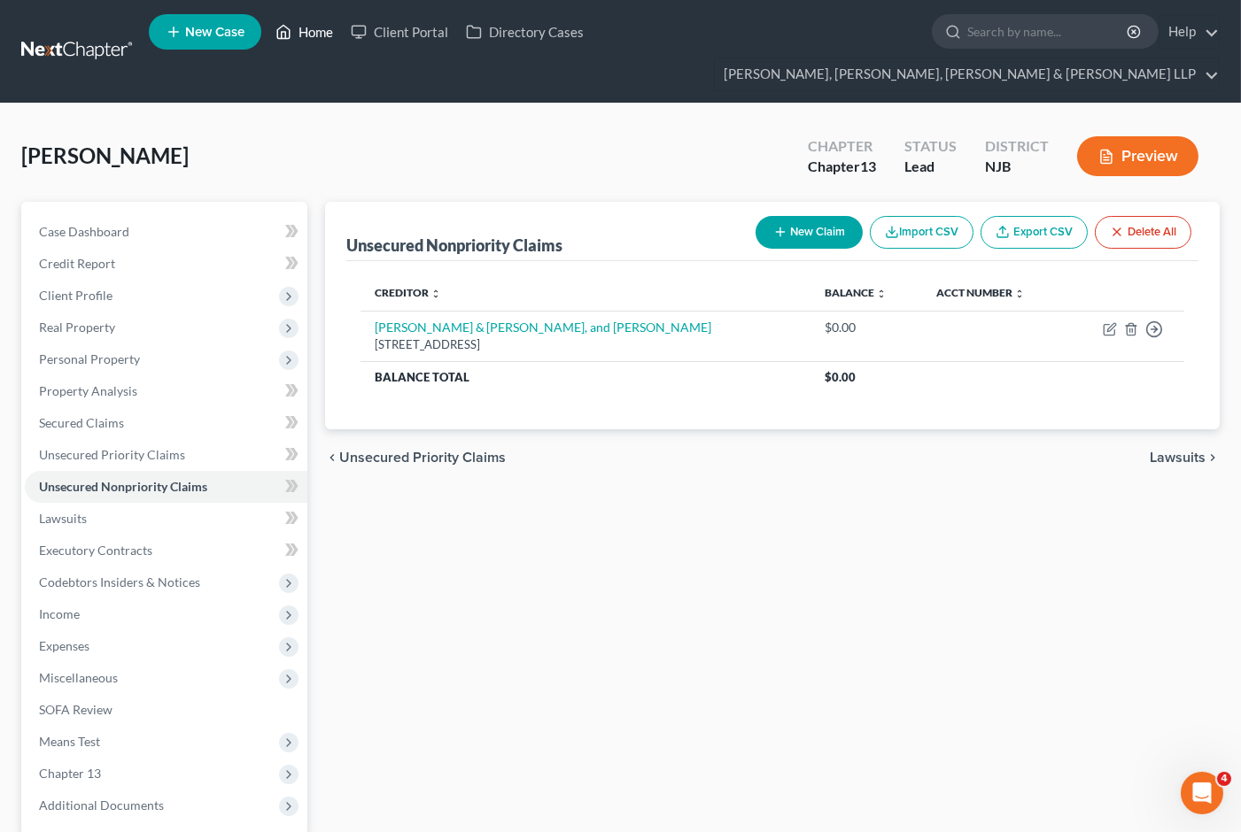
click at [319, 39] on link "Home" at bounding box center [304, 32] width 75 height 32
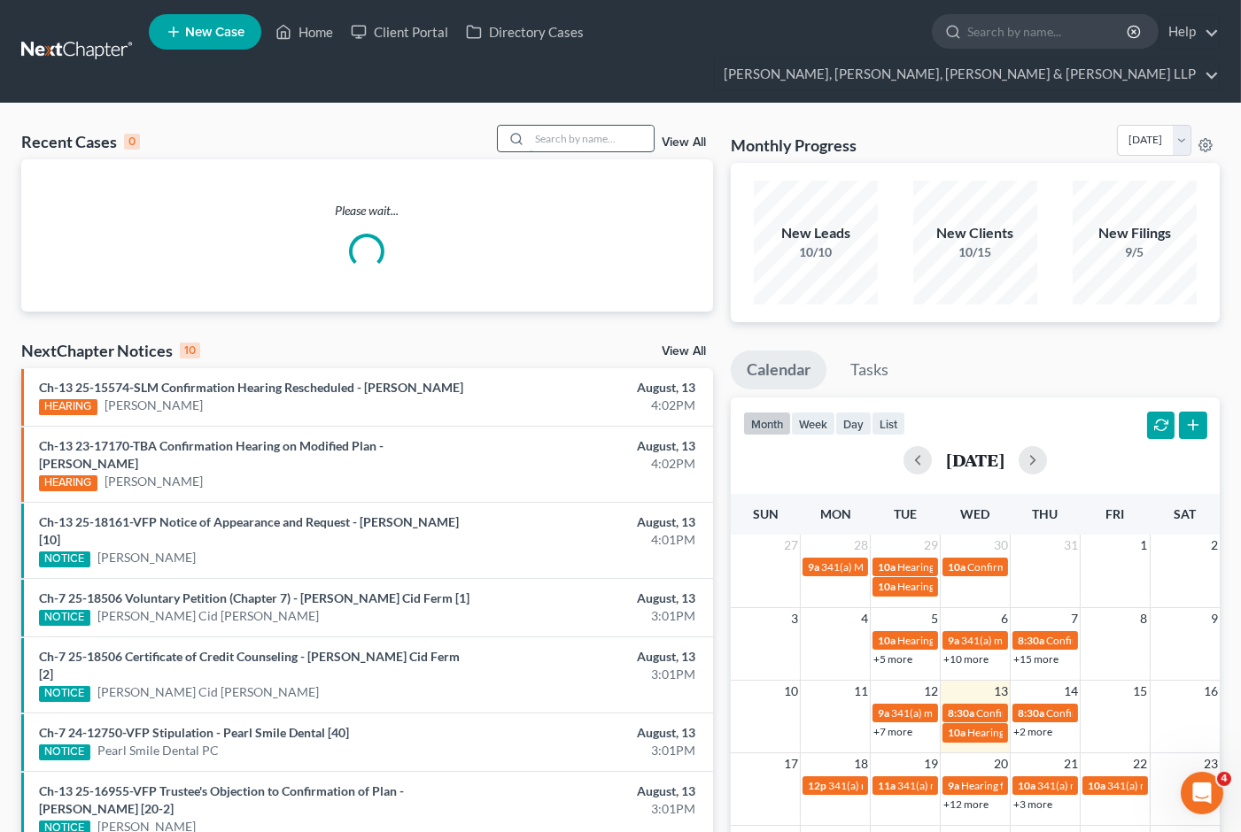
click at [553, 126] on input "search" at bounding box center [592, 139] width 124 height 26
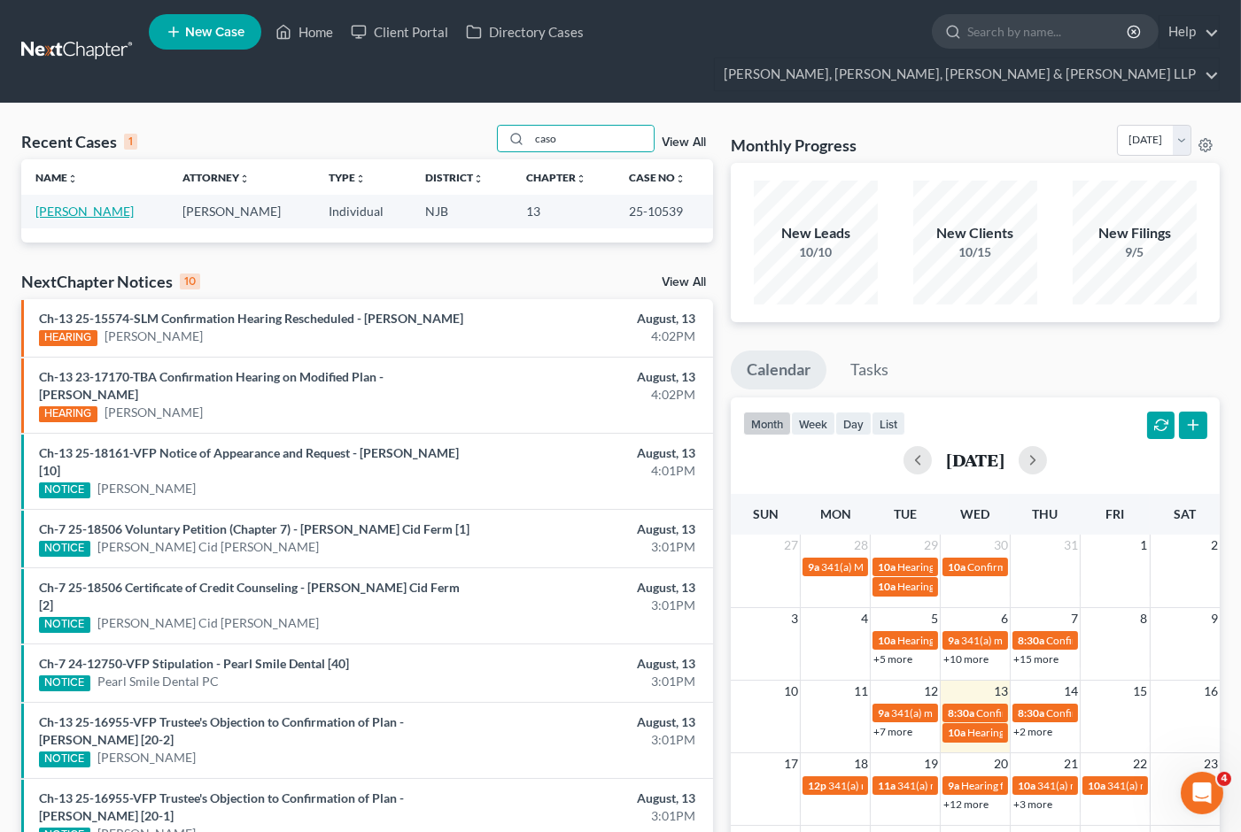
click at [71, 204] on link "[PERSON_NAME]" at bounding box center [84, 211] width 98 height 15
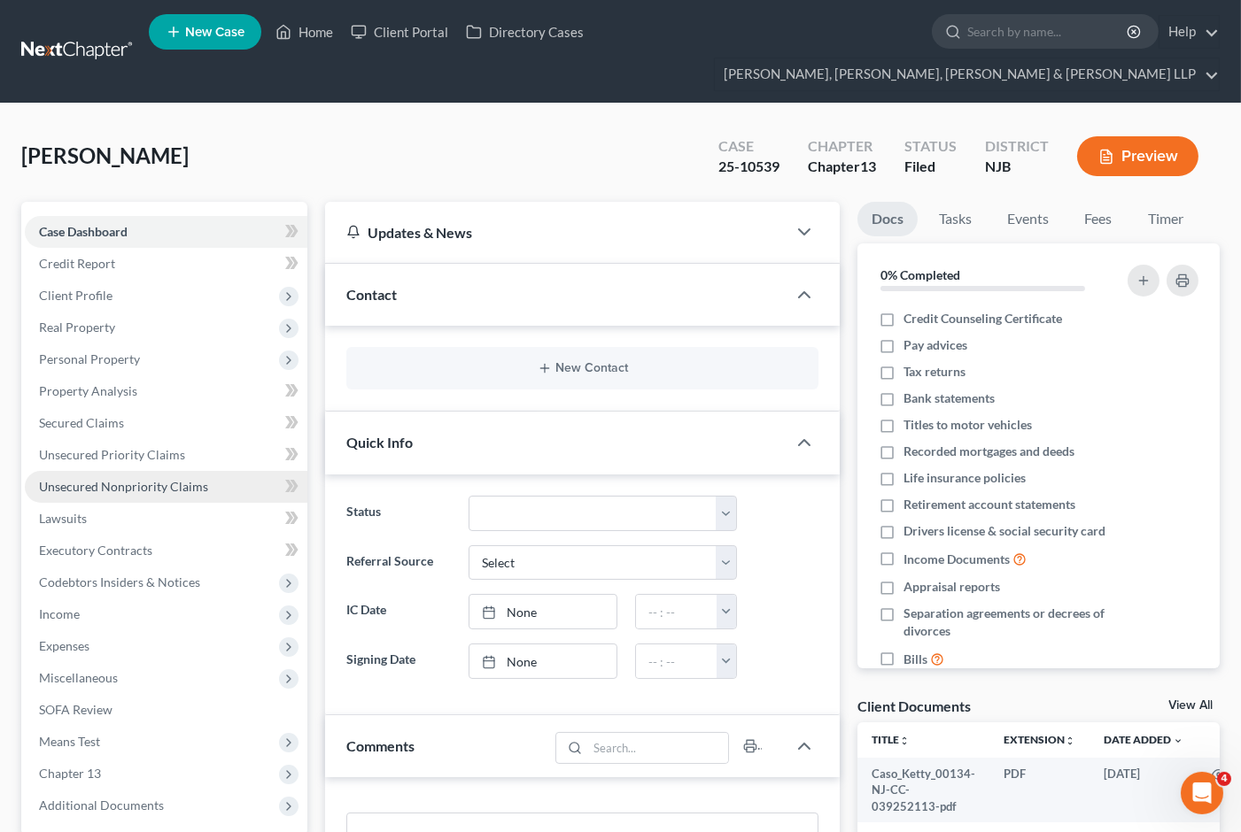
click at [110, 479] on span "Unsecured Nonpriority Claims" at bounding box center [123, 486] width 169 height 15
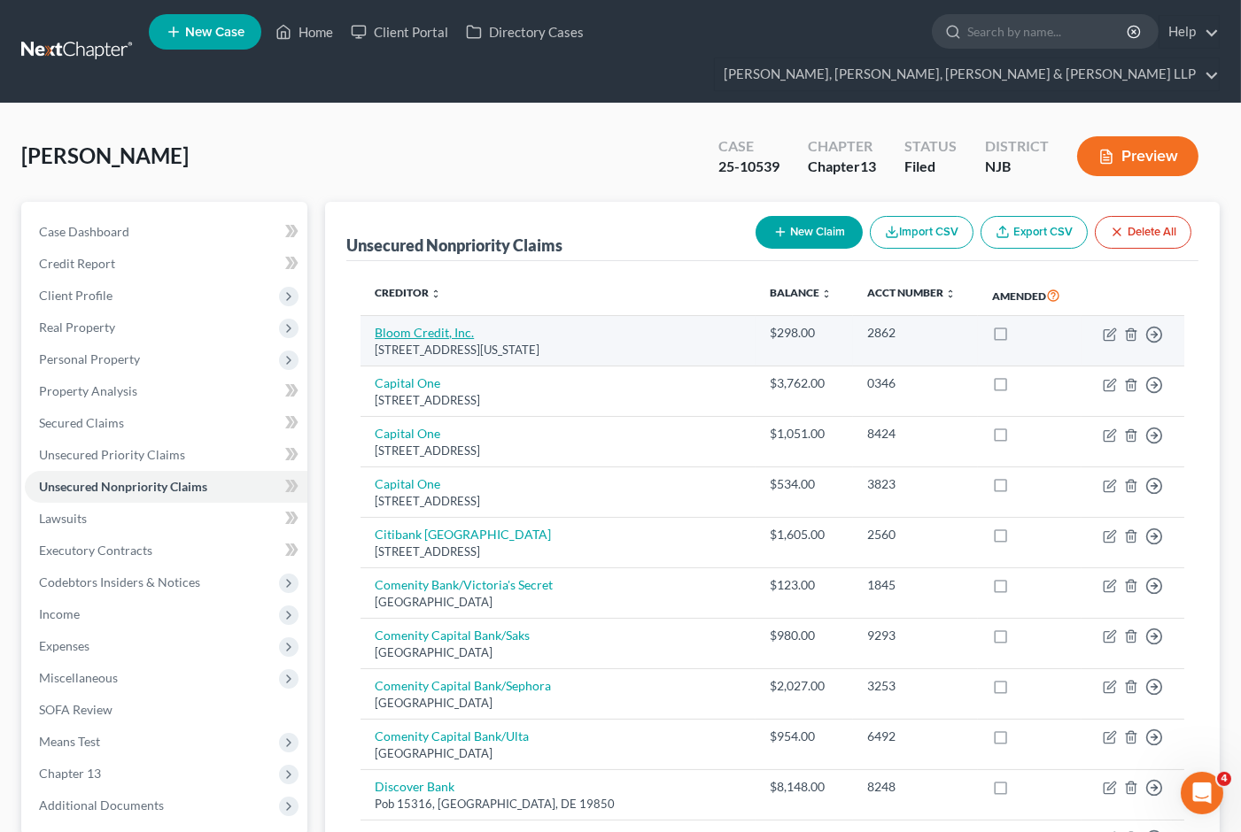
drag, startPoint x: 607, startPoint y: 320, endPoint x: 376, endPoint y: 298, distance: 231.2
click at [376, 316] on td "Bloom Credit, Inc. [STREET_ADDRESS][US_STATE]" at bounding box center [557, 341] width 395 height 50
click at [1108, 329] on icon "button" at bounding box center [1111, 333] width 8 height 8
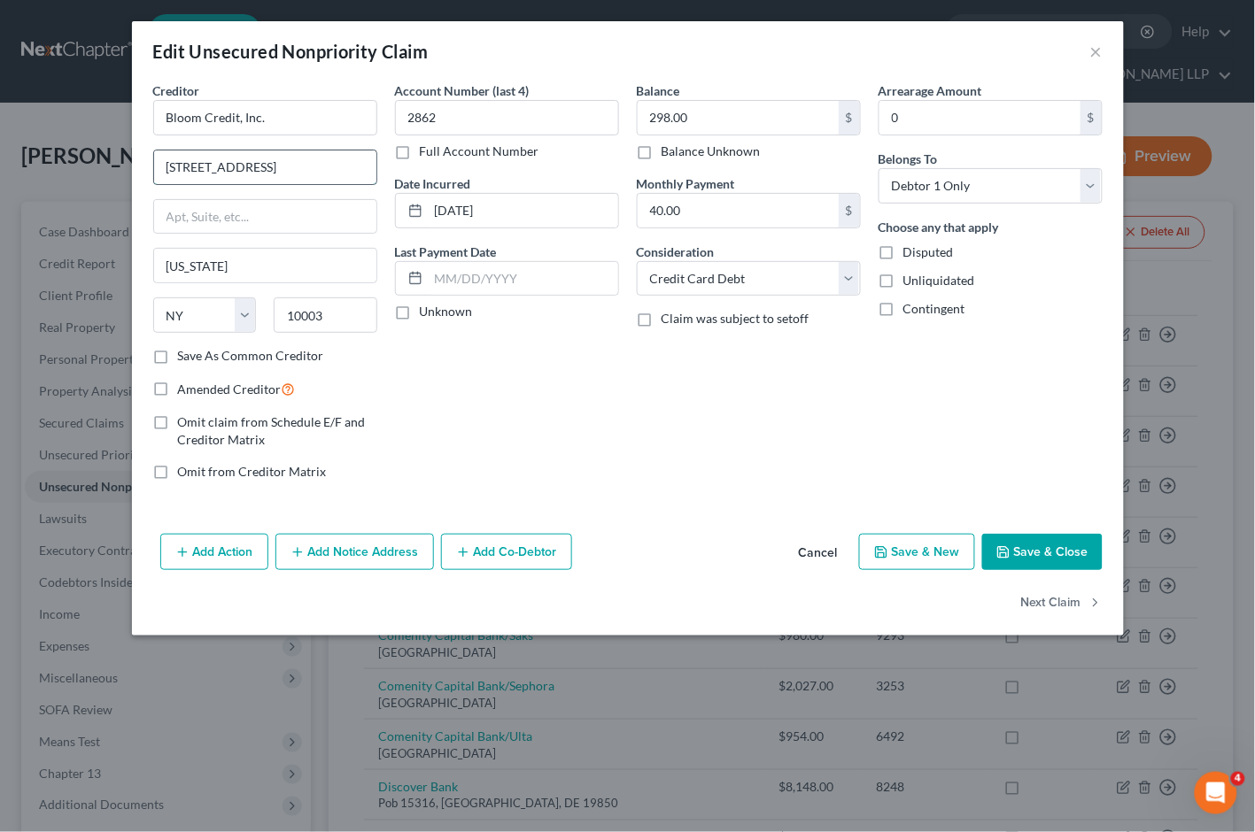
drag, startPoint x: 321, startPoint y: 166, endPoint x: 160, endPoint y: 163, distance: 160.3
click at [160, 163] on input "[STREET_ADDRESS]" at bounding box center [265, 168] width 222 height 34
paste input "[STREET_ADDRESS]"
click at [236, 169] on input "[STREET_ADDRESS]" at bounding box center [265, 168] width 222 height 34
click at [180, 163] on input "[STREET_ADDRESS]" at bounding box center [265, 168] width 222 height 34
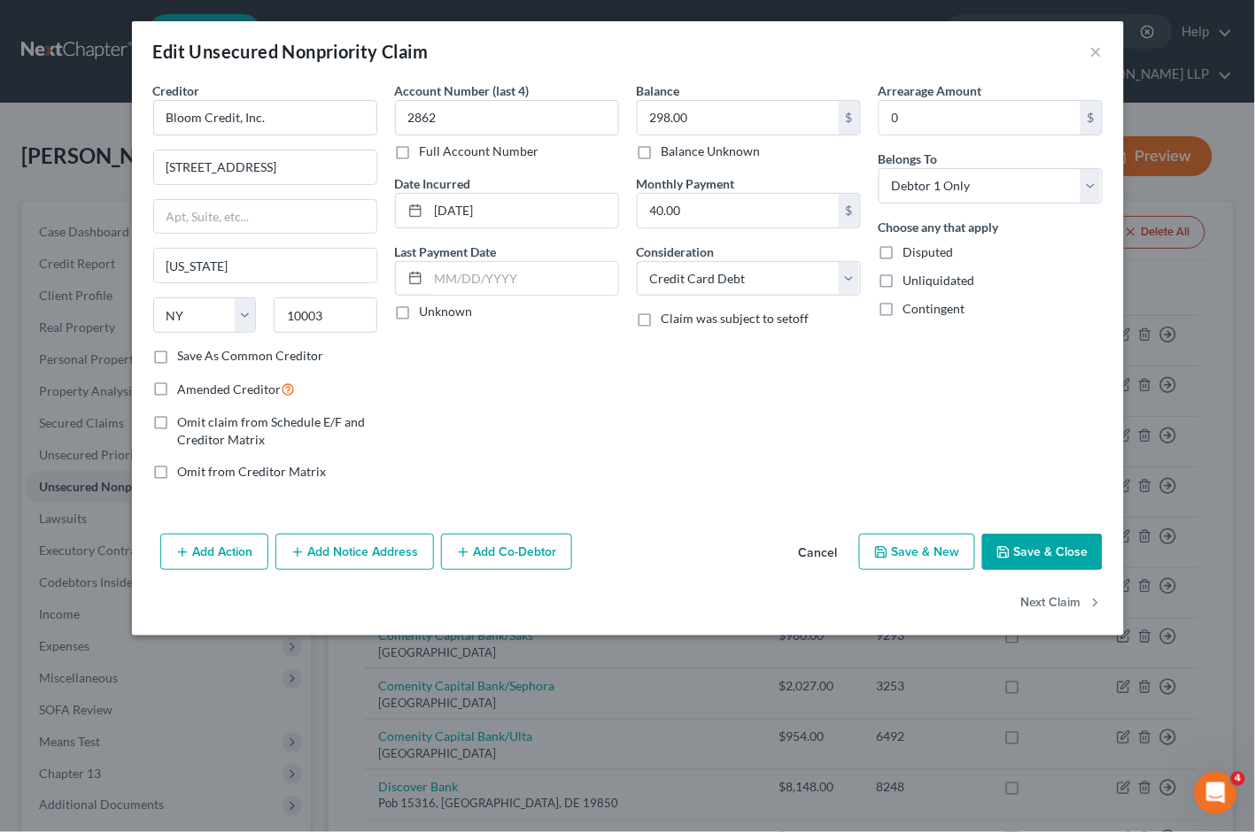
click at [563, 448] on div "Account Number (last 4) 2862 Full Account Number Date Incurred [DATE] Last Paym…" at bounding box center [507, 288] width 242 height 414
drag, startPoint x: 352, startPoint y: 316, endPoint x: 538, endPoint y: 391, distance: 199.8
click at [277, 316] on input "10003" at bounding box center [326, 315] width 104 height 35
paste input "1"
click at [538, 391] on div "Account Number (last 4) 2862 Full Account Number Date Incurred [DATE] Last Paym…" at bounding box center [507, 288] width 242 height 414
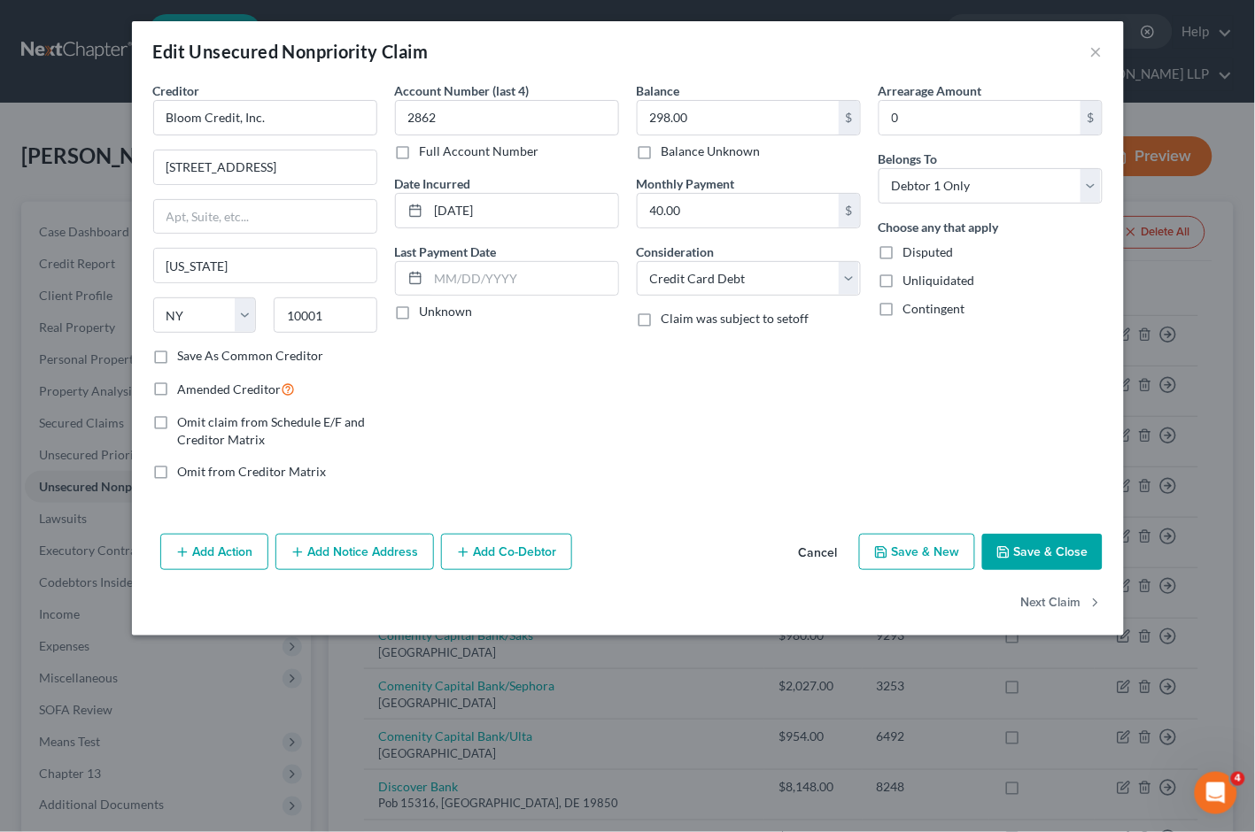
click at [1072, 550] on button "Save & Close" at bounding box center [1042, 552] width 120 height 37
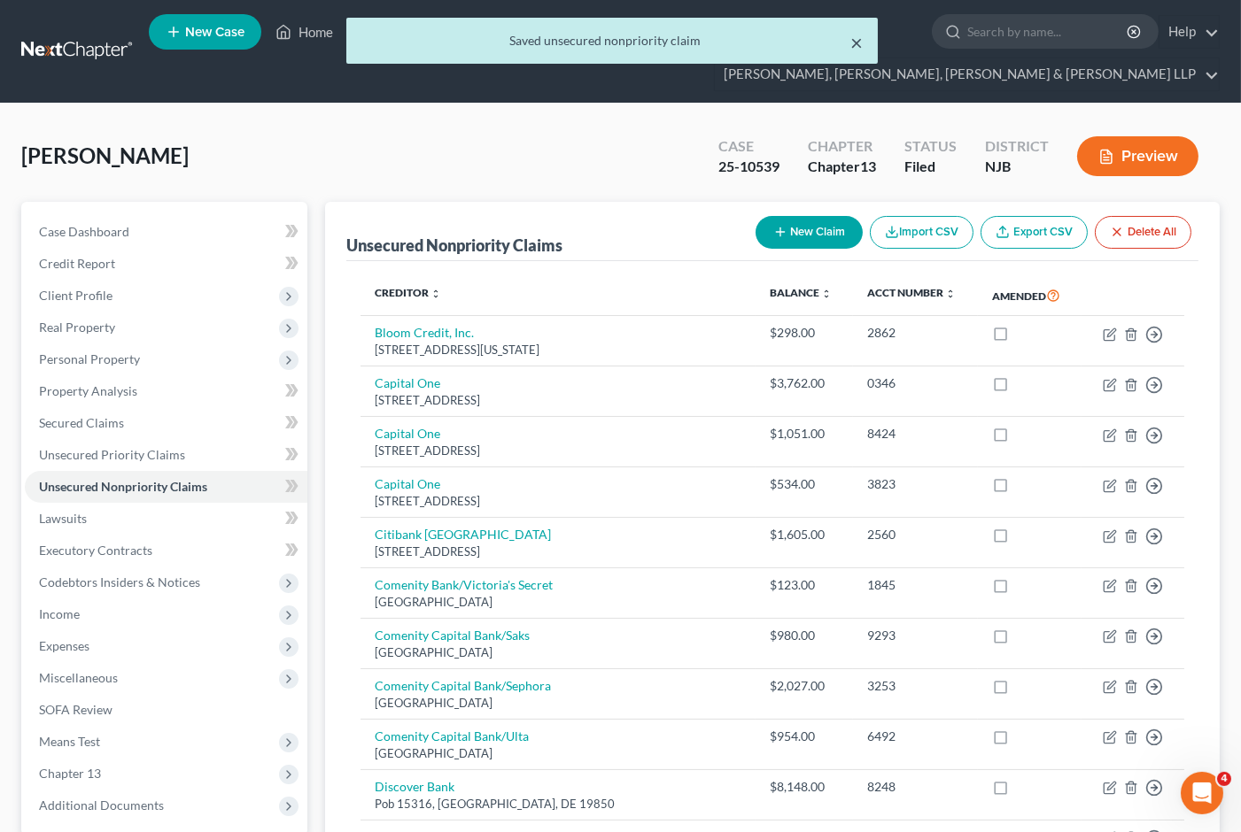
click at [855, 38] on button "×" at bounding box center [857, 42] width 12 height 21
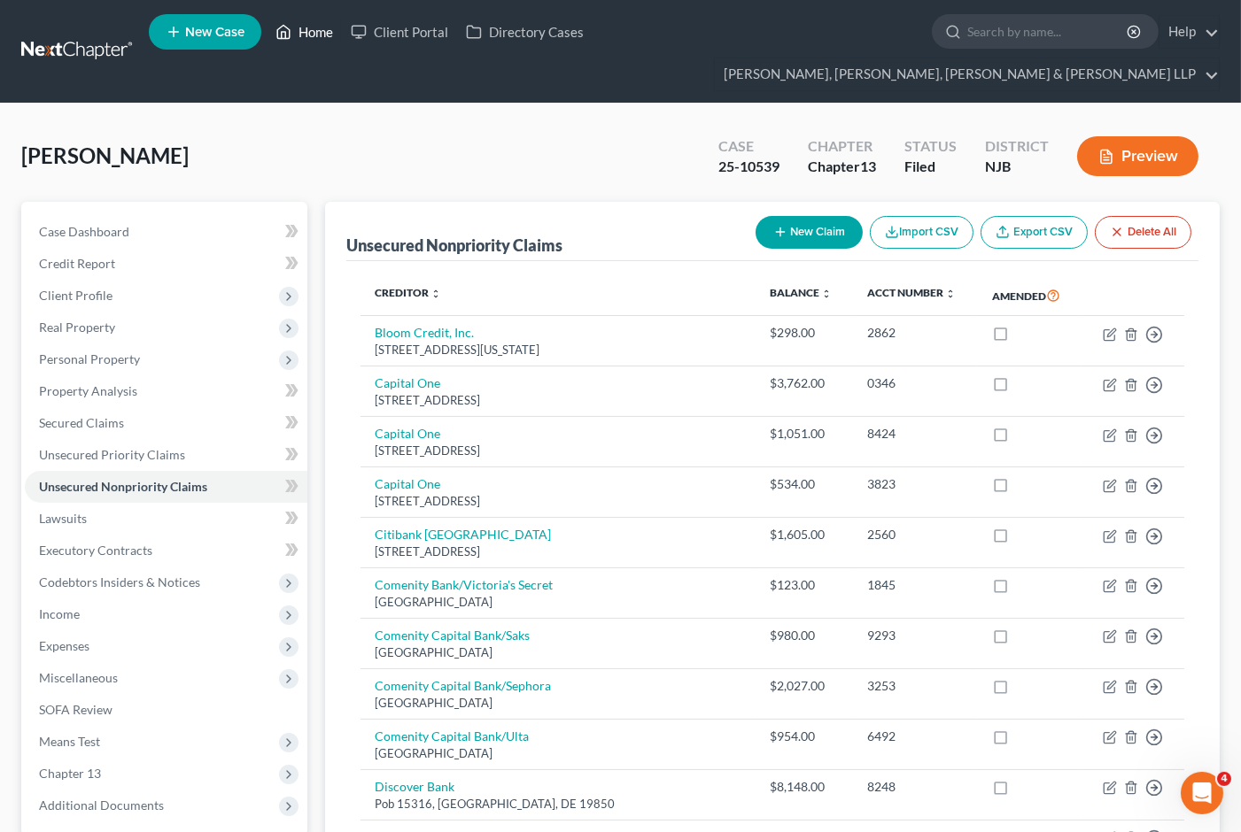
click at [314, 35] on link "Home" at bounding box center [304, 32] width 75 height 32
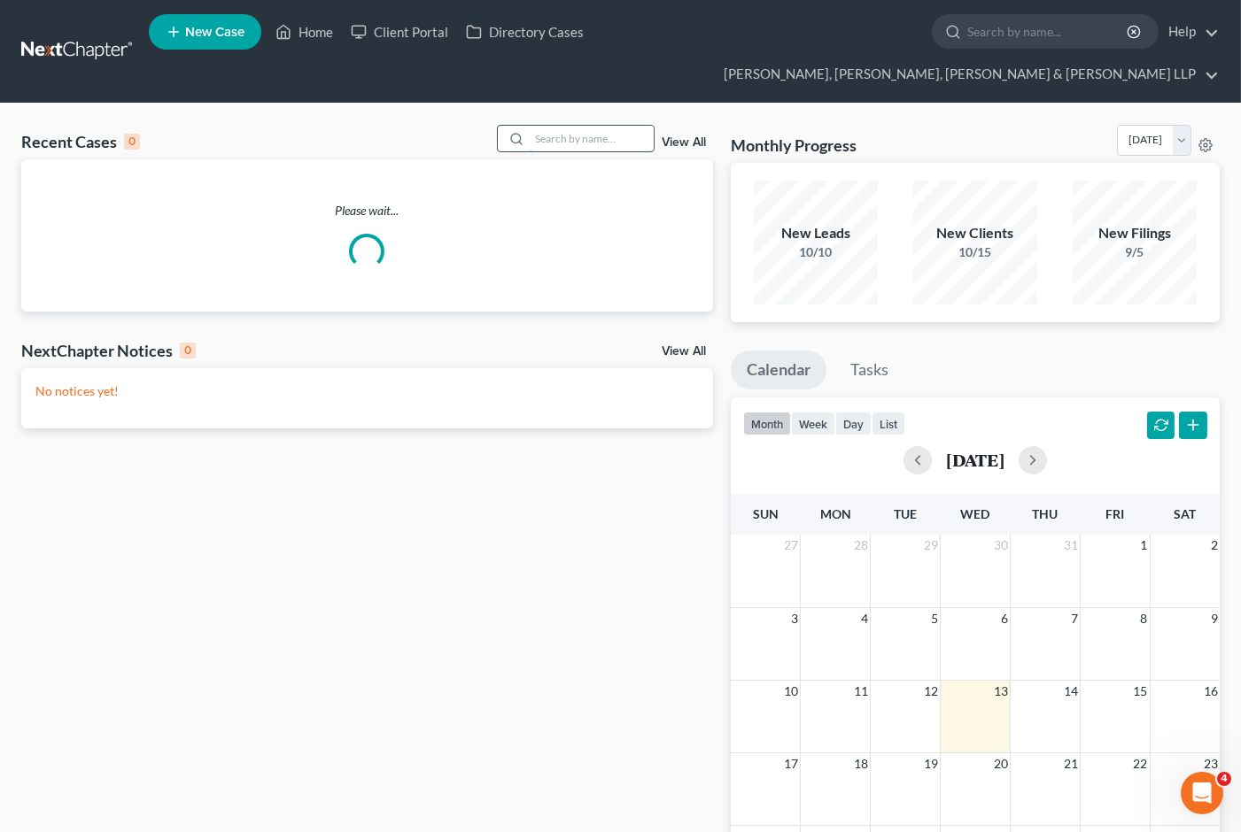
click at [606, 126] on input "search" at bounding box center [592, 139] width 124 height 26
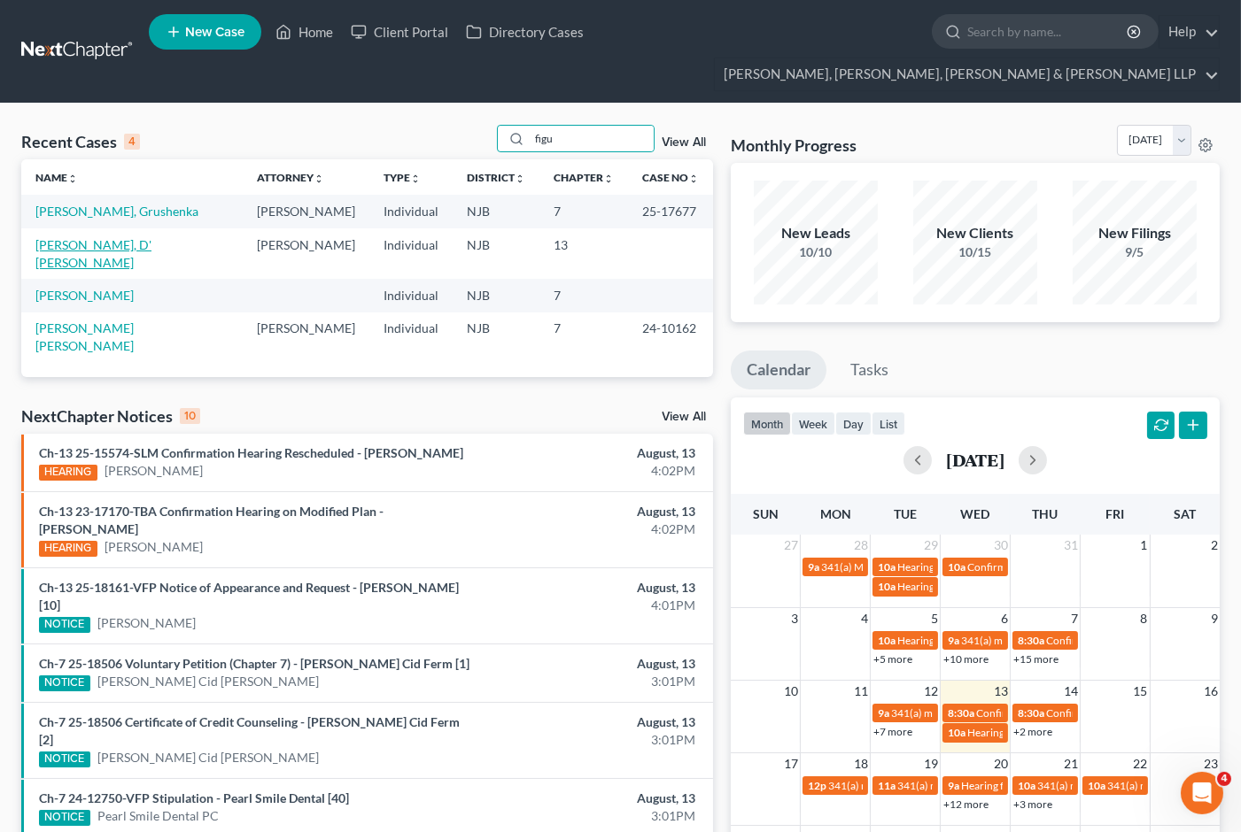
click at [116, 237] on link "[PERSON_NAME], D' [PERSON_NAME]" at bounding box center [93, 253] width 116 height 33
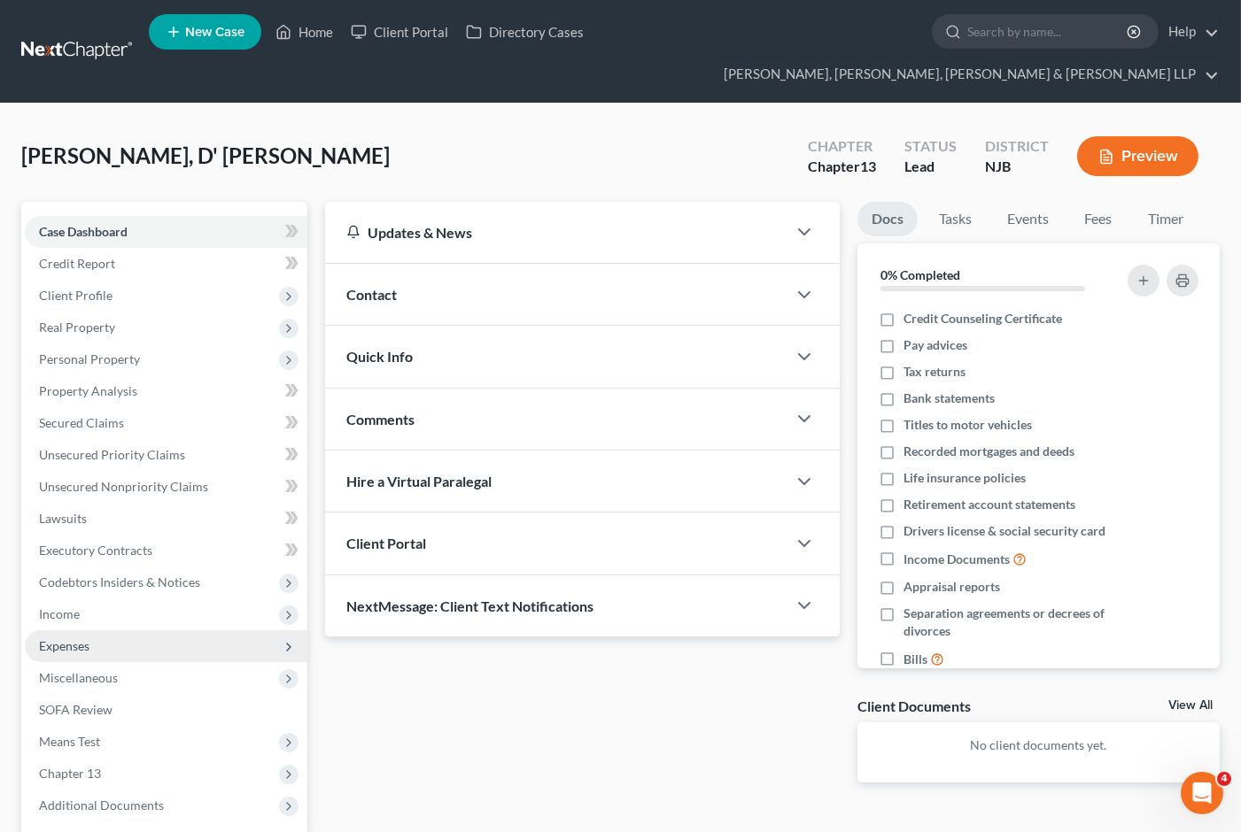
click at [80, 638] on span "Expenses" at bounding box center [64, 645] width 50 height 15
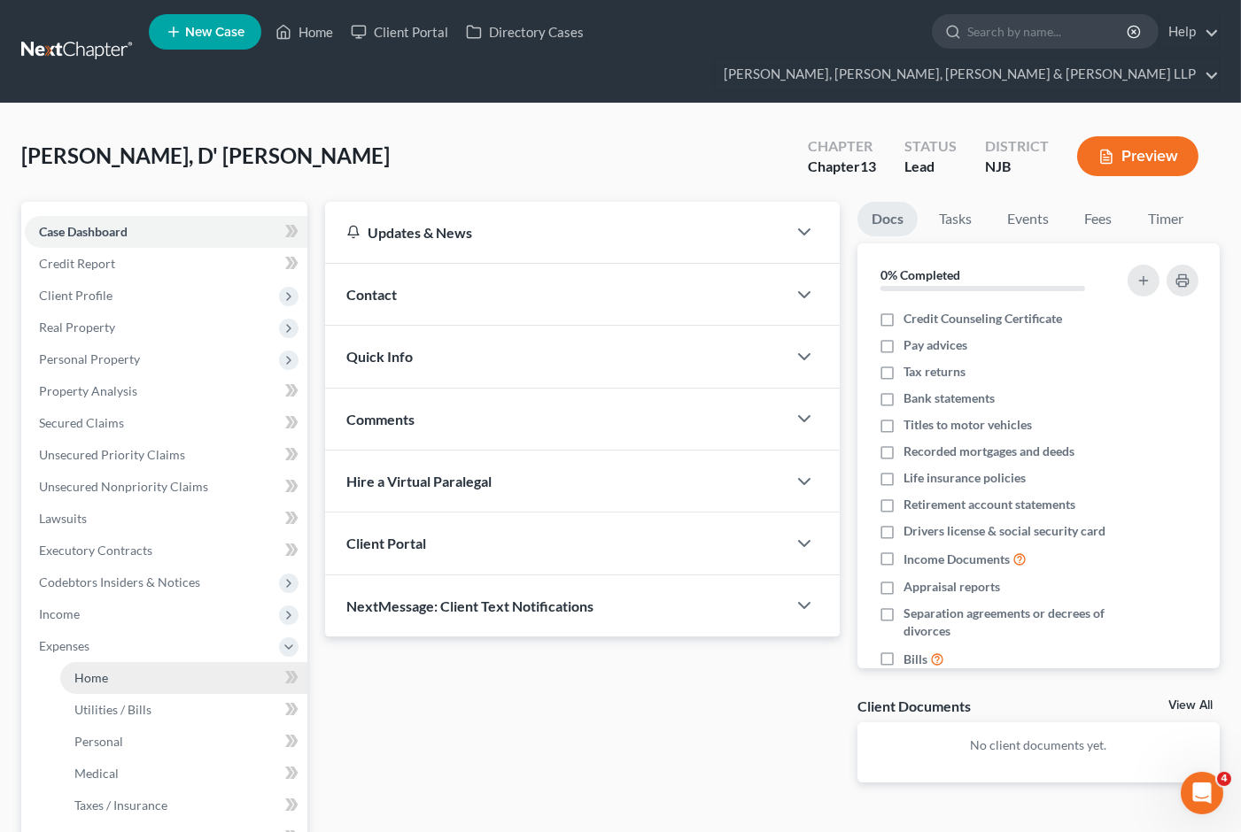
click at [97, 670] on span "Home" at bounding box center [91, 677] width 34 height 15
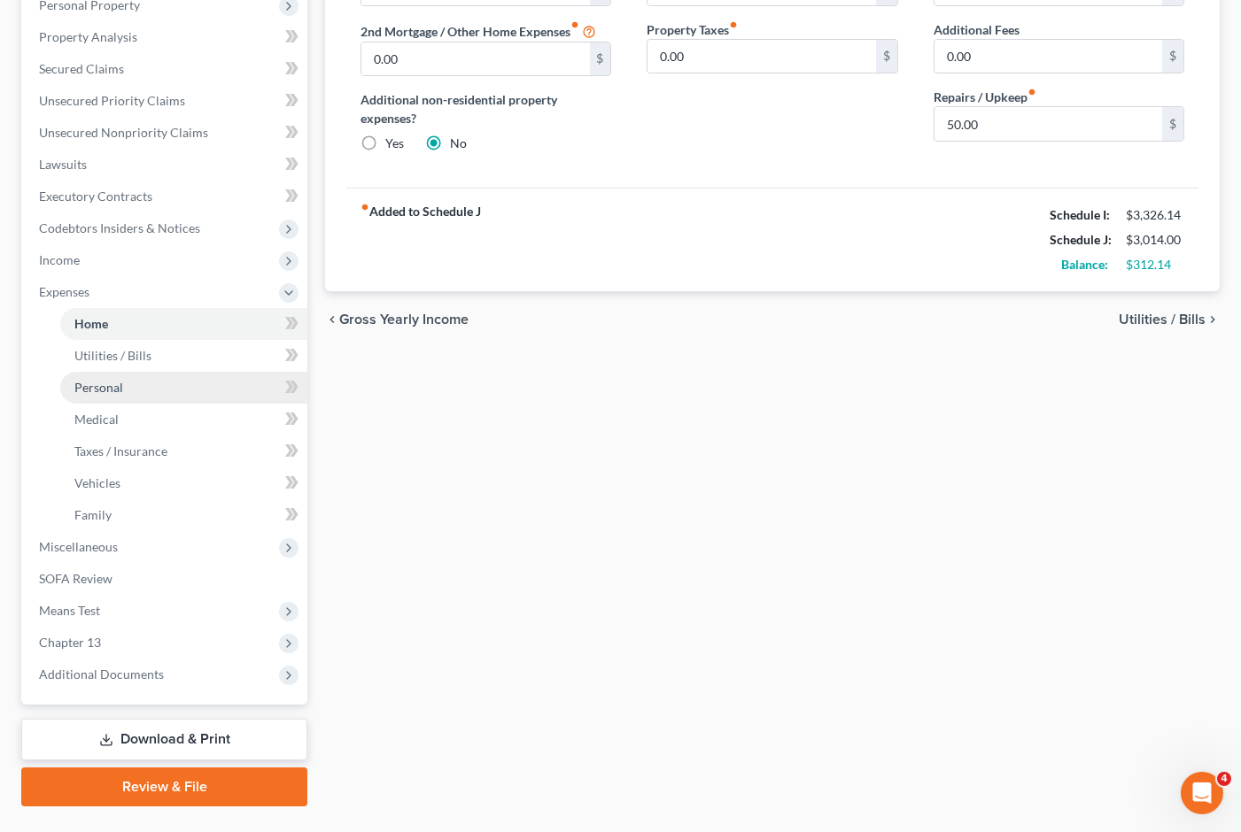
scroll to position [361, 0]
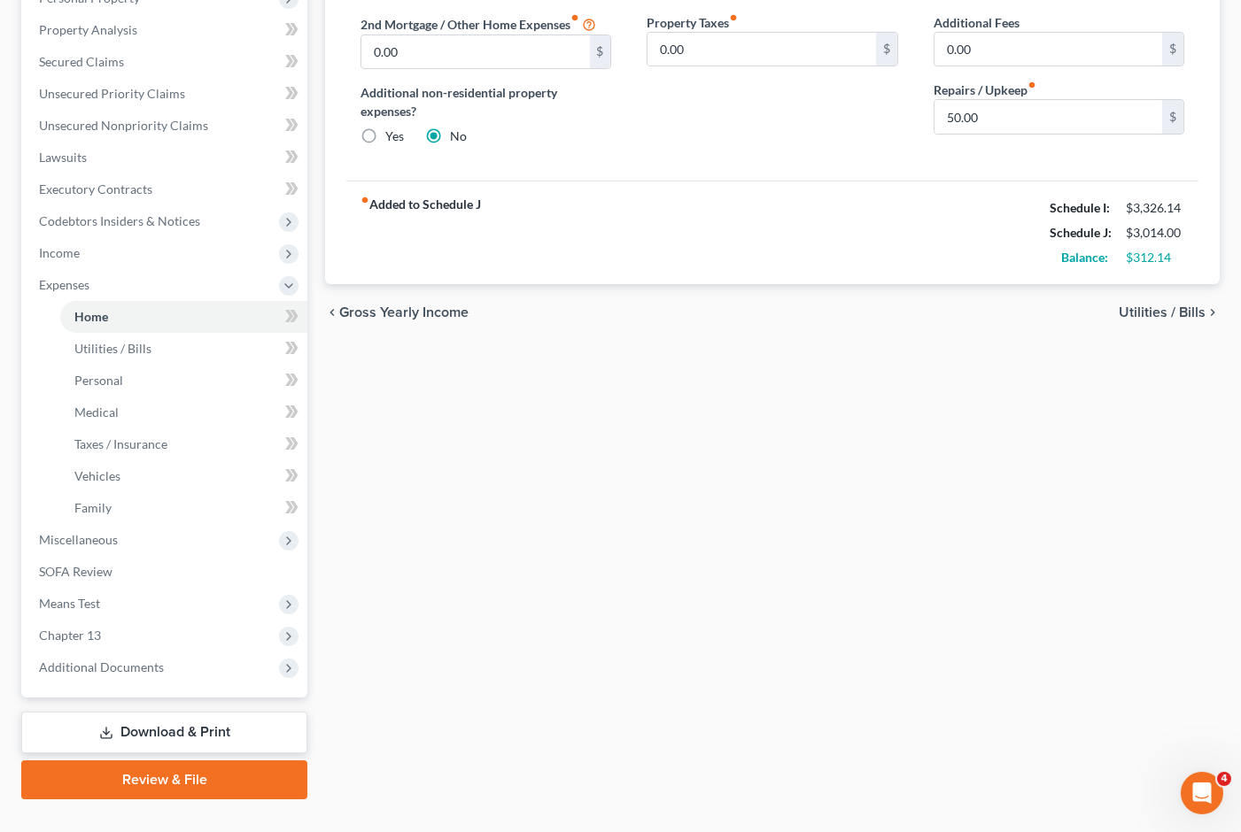
click at [171, 761] on link "Review & File" at bounding box center [164, 780] width 286 height 39
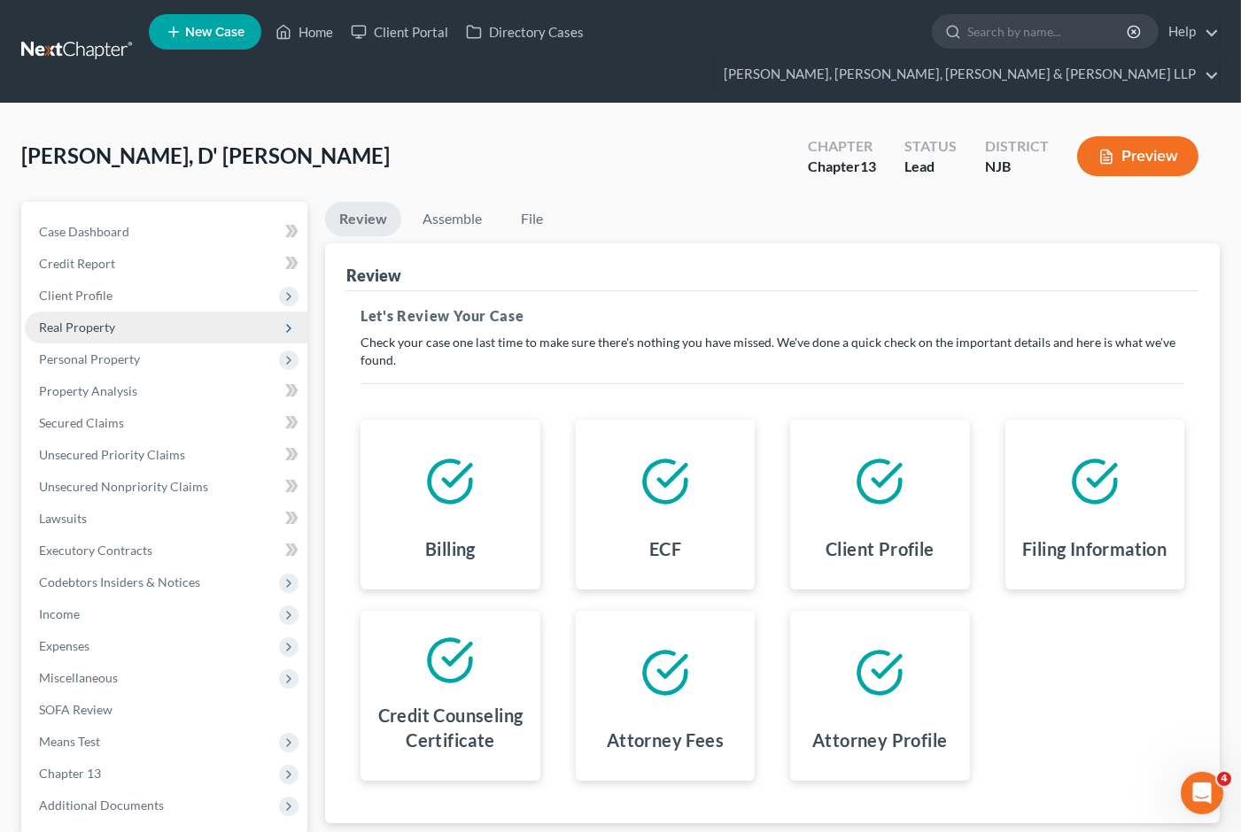
click at [86, 320] on span "Real Property" at bounding box center [77, 327] width 76 height 15
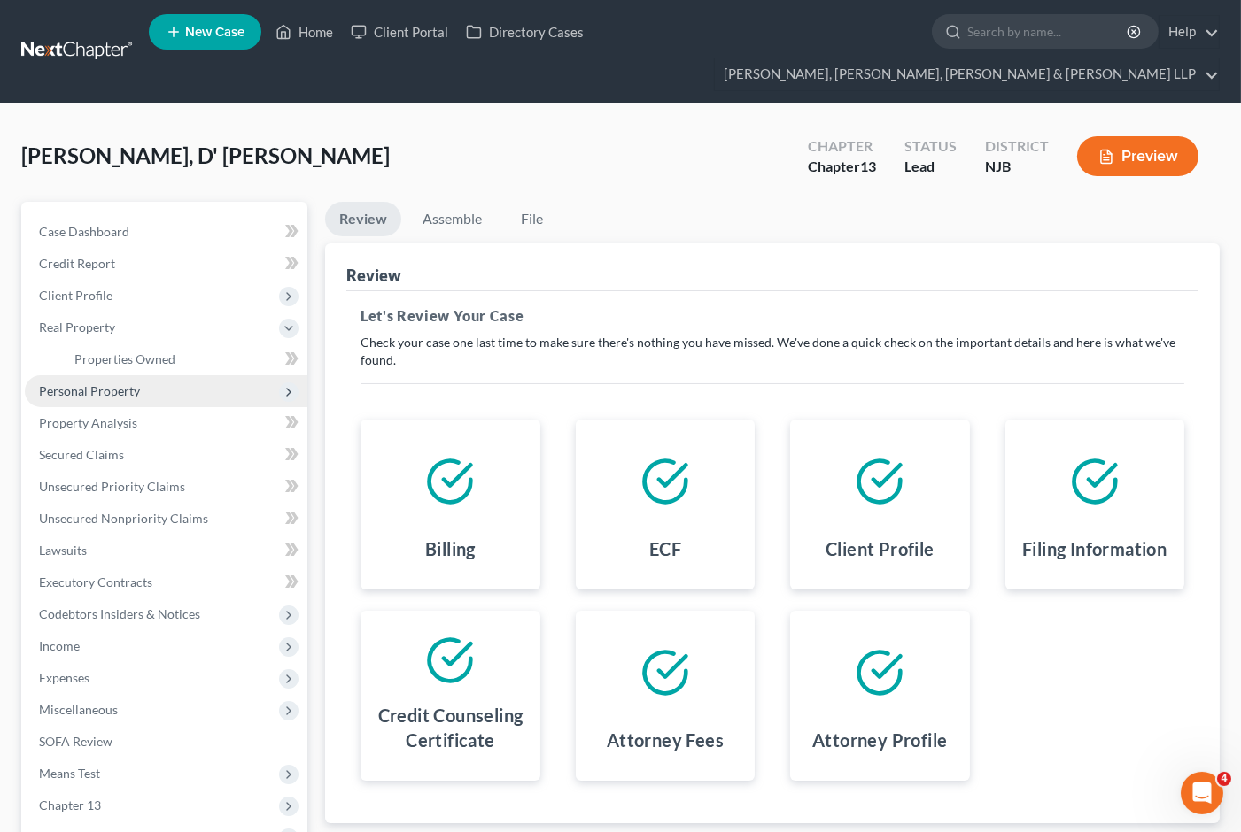
click at [102, 375] on span "Personal Property" at bounding box center [166, 391] width 282 height 32
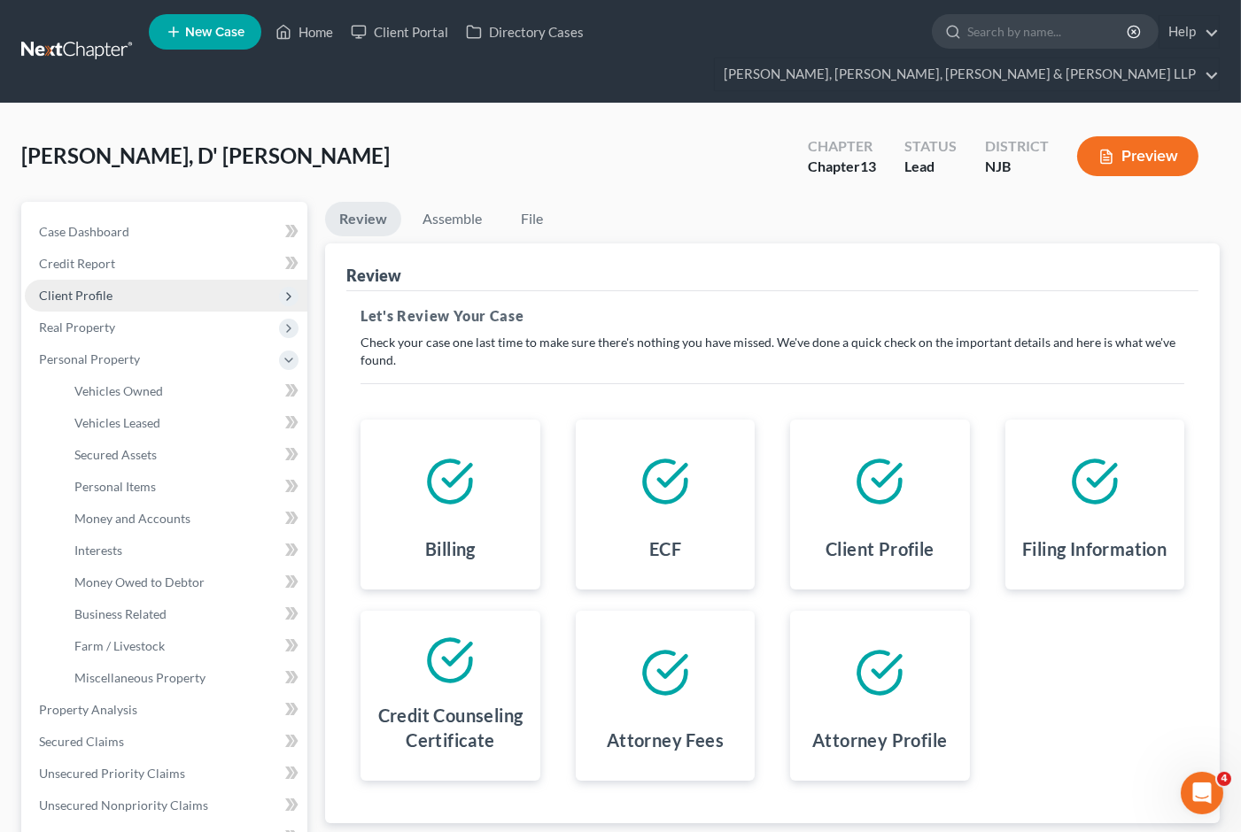
click at [87, 288] on span "Client Profile" at bounding box center [76, 295] width 74 height 15
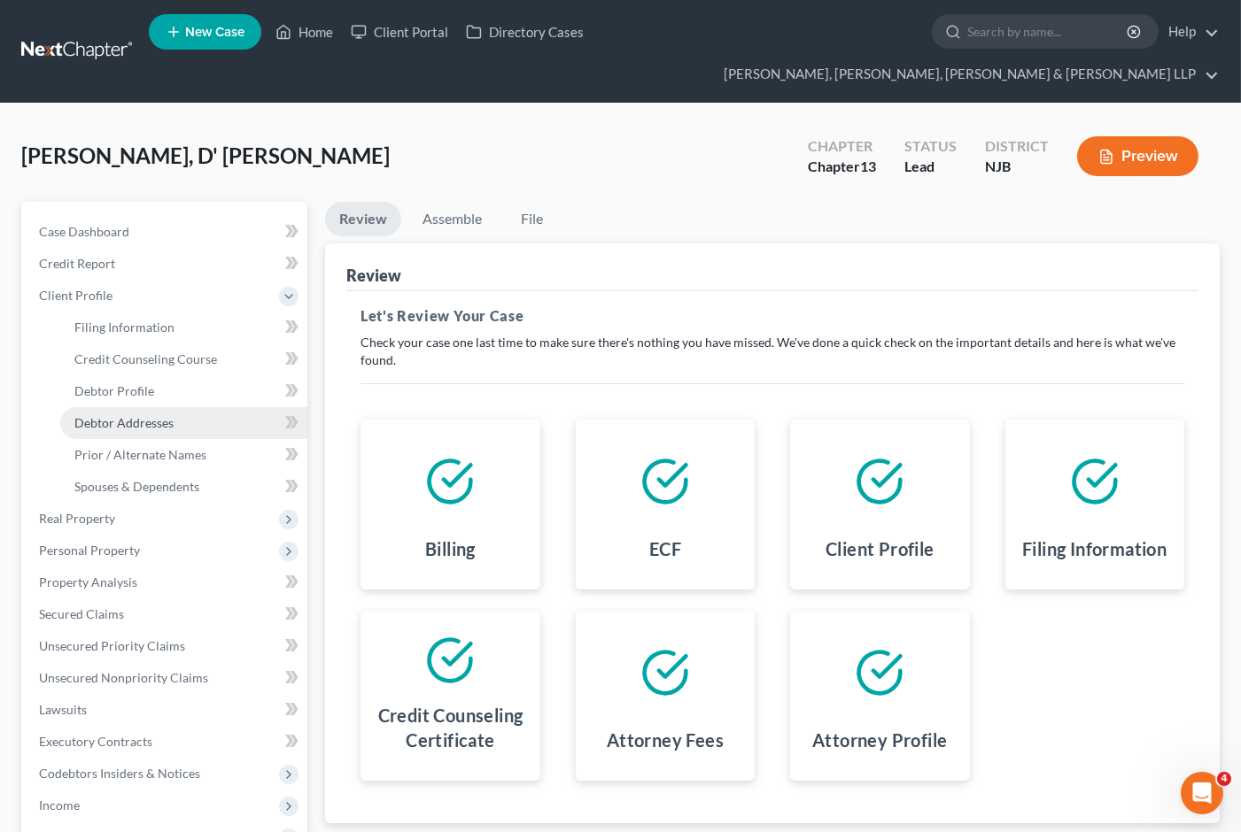
click at [107, 415] on span "Debtor Addresses" at bounding box center [123, 422] width 99 height 15
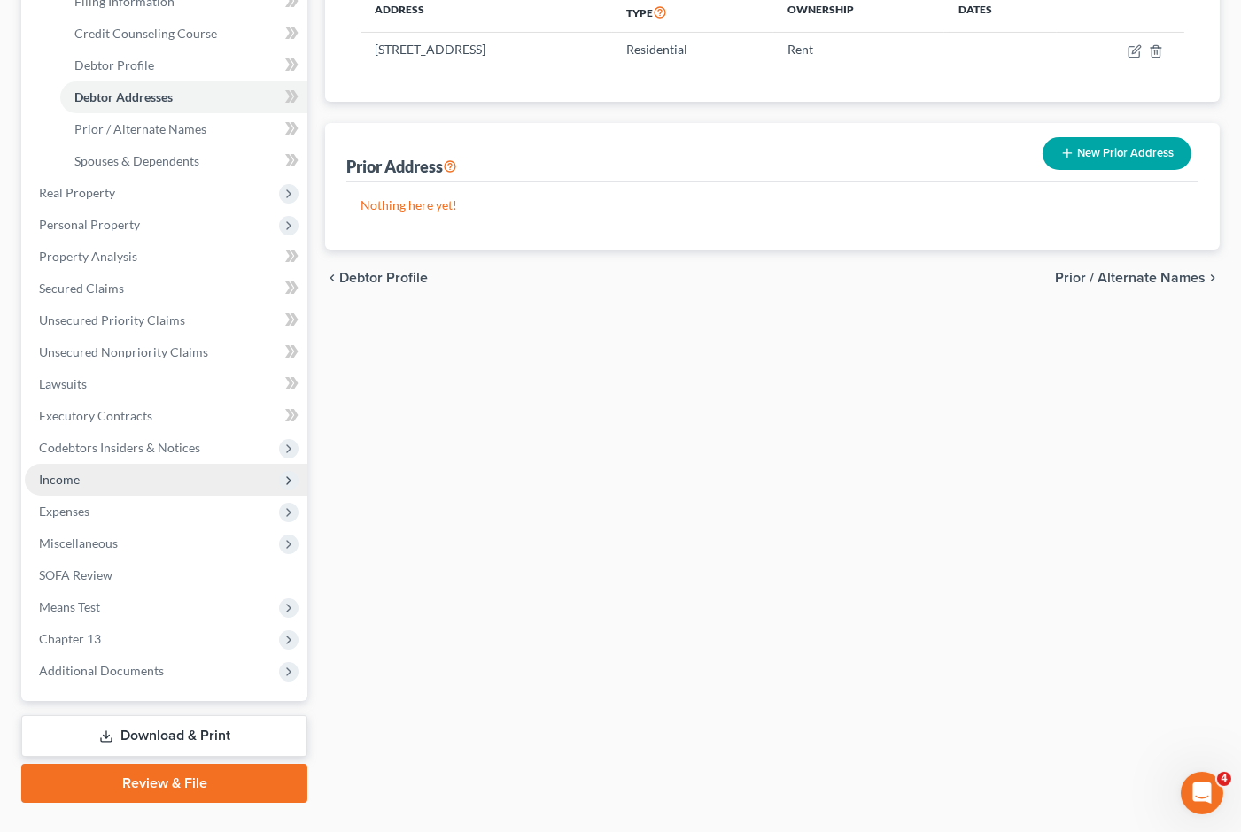
scroll to position [330, 0]
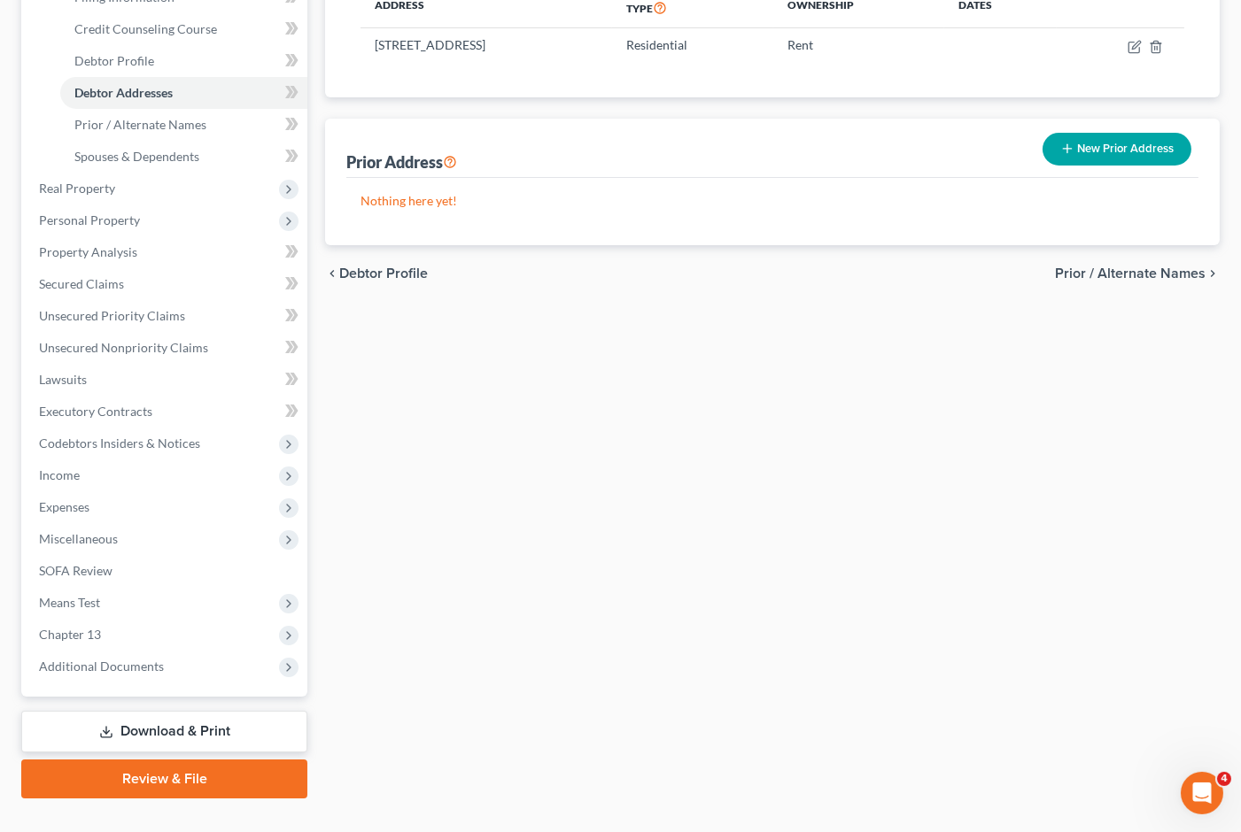
click at [148, 760] on link "Review & File" at bounding box center [164, 779] width 286 height 39
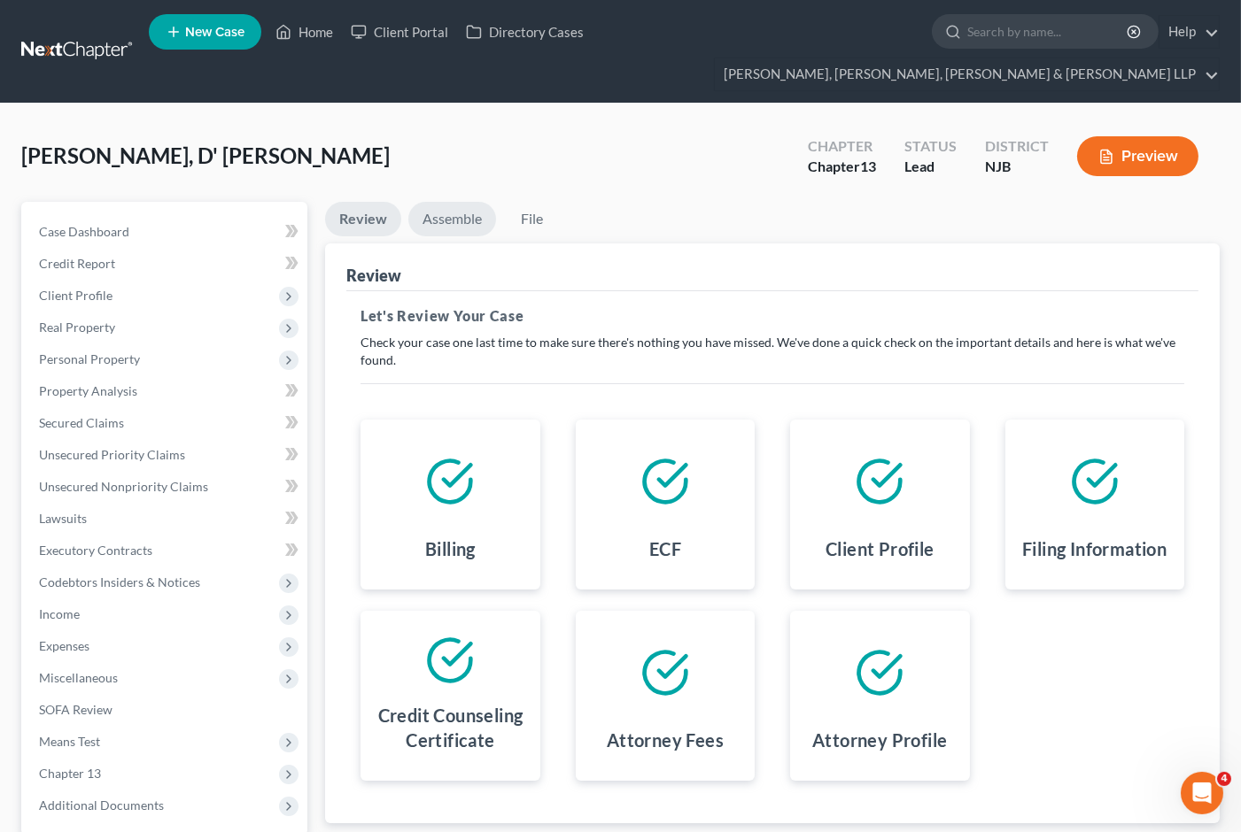
click at [439, 202] on link "Assemble" at bounding box center [452, 219] width 88 height 35
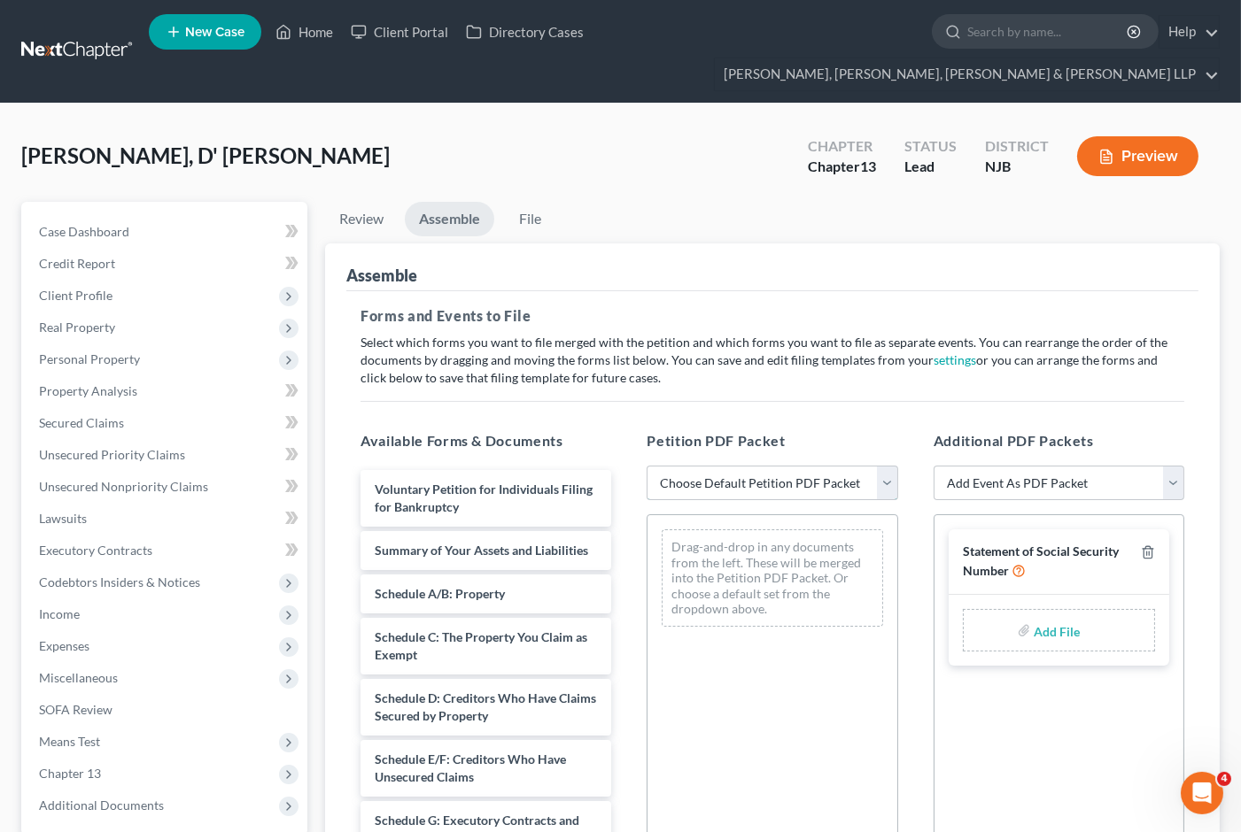
drag, startPoint x: 718, startPoint y: 450, endPoint x: 718, endPoint y: 465, distance: 15.1
click at [718, 466] on select "Choose Default Petition PDF Packet Complete Bankruptcy Petition (all forms and …" at bounding box center [771, 483] width 251 height 35
click at [646, 466] on select "Choose Default Petition PDF Packet Complete Bankruptcy Petition (all forms and …" at bounding box center [771, 483] width 251 height 35
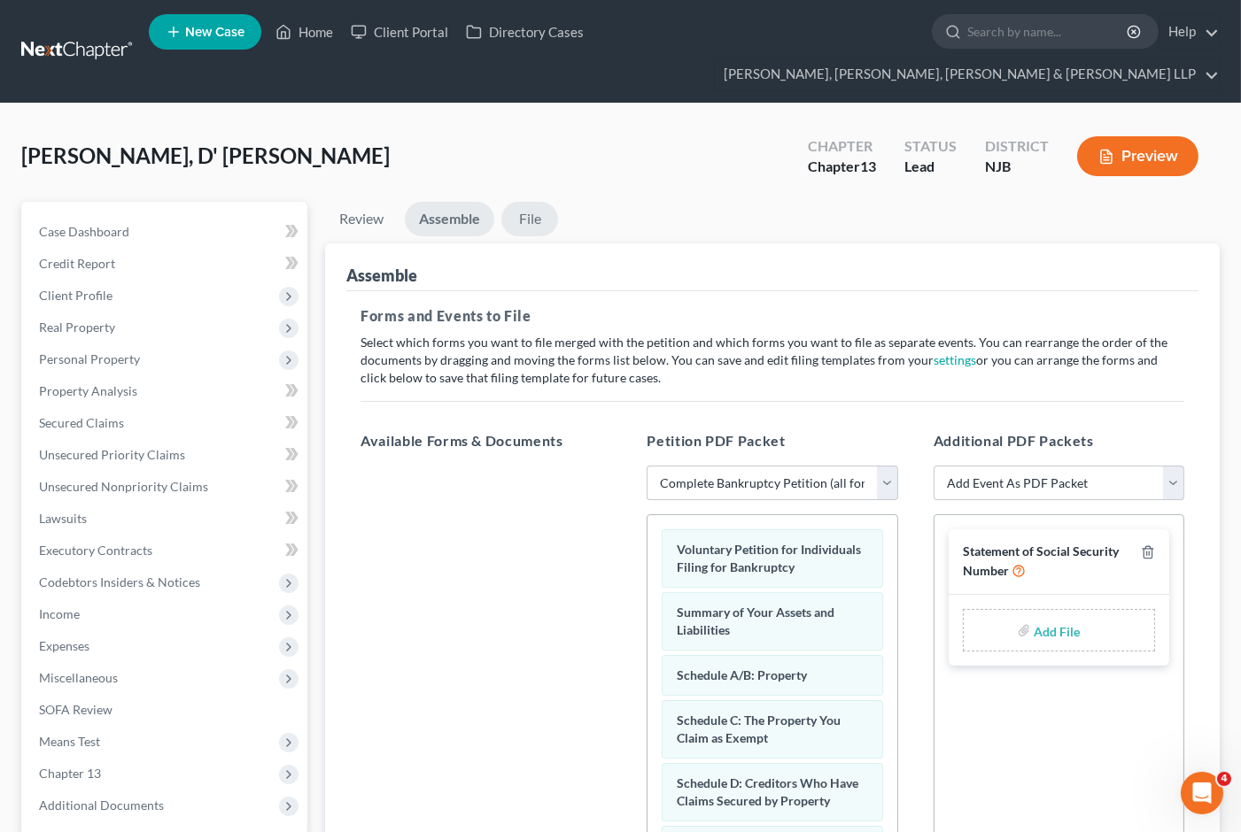
click at [526, 202] on link "File" at bounding box center [529, 219] width 57 height 35
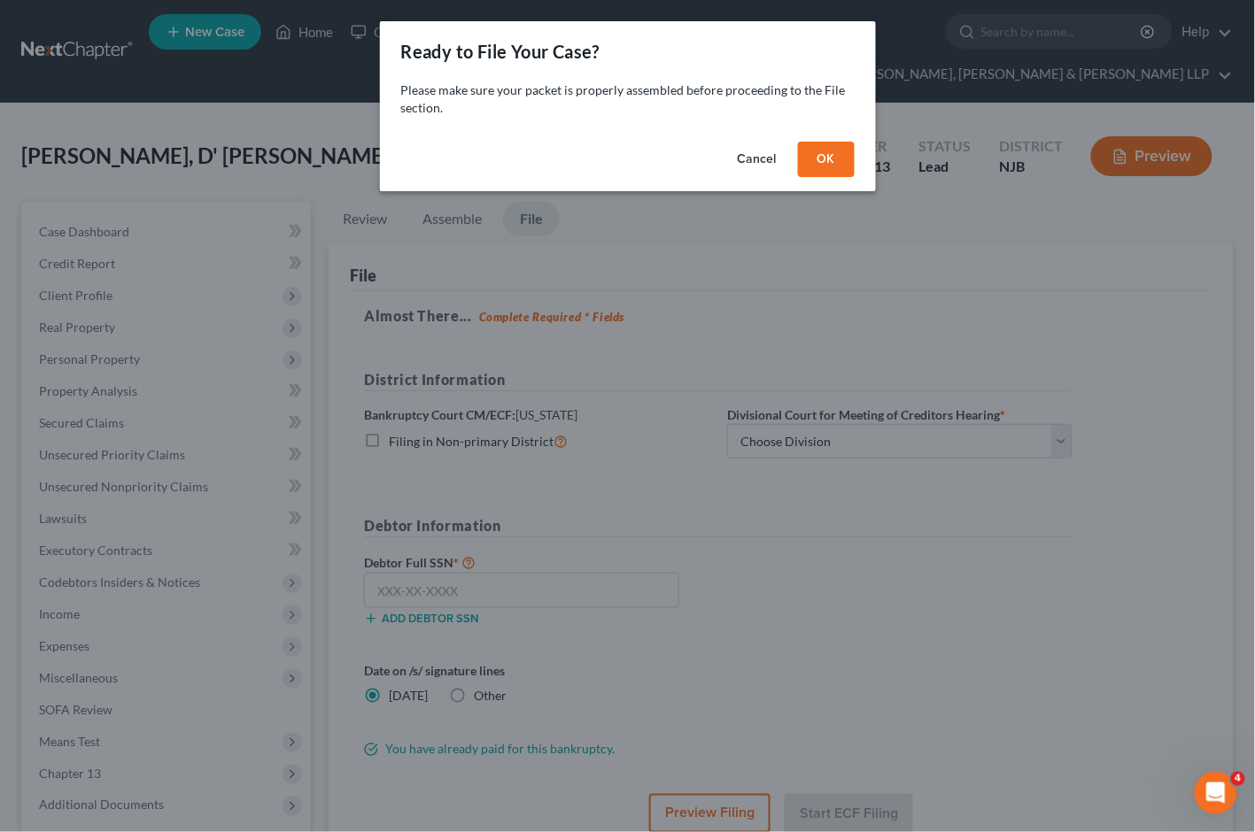
click at [826, 152] on button "OK" at bounding box center [826, 159] width 57 height 35
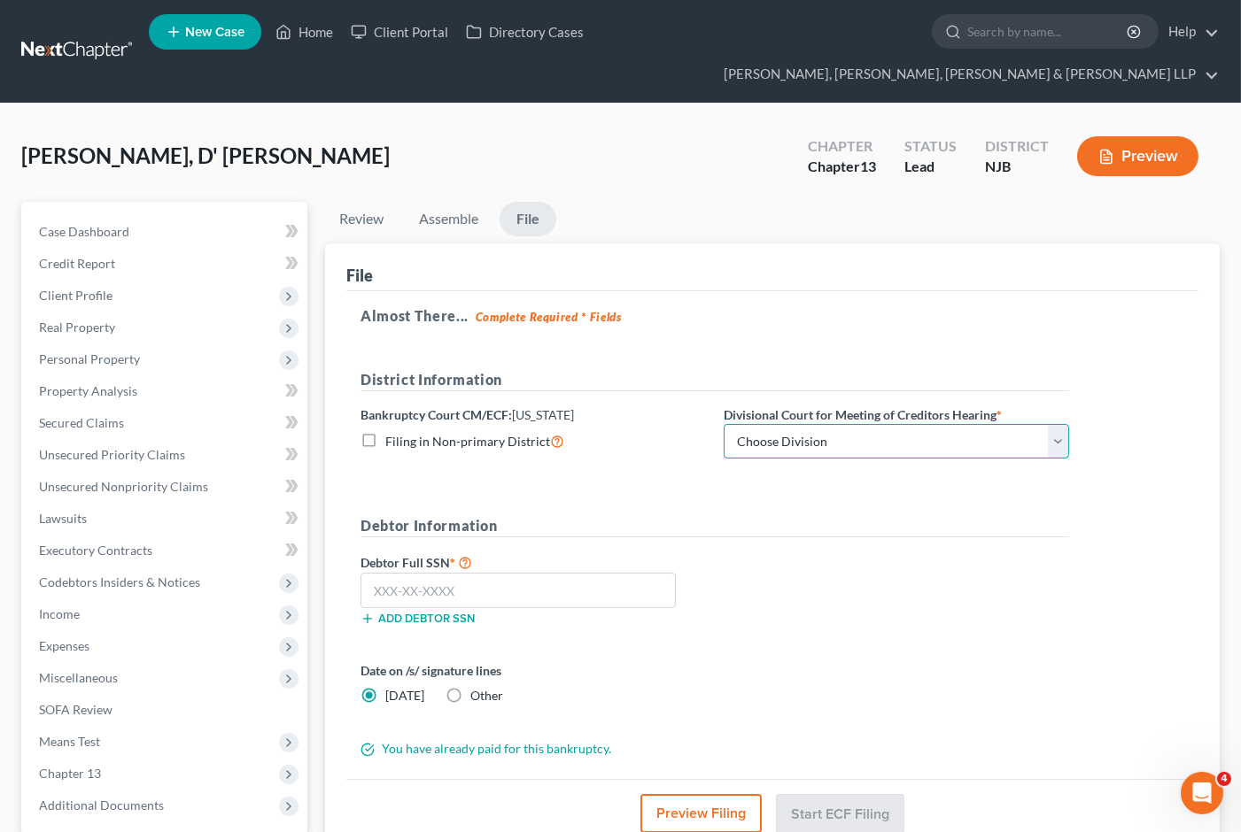
click at [813, 424] on select "Choose Division [GEOGRAPHIC_DATA] [GEOGRAPHIC_DATA]/[GEOGRAPHIC_DATA] [GEOGRAPH…" at bounding box center [896, 441] width 345 height 35
click at [724, 424] on select "Choose Division [GEOGRAPHIC_DATA] [GEOGRAPHIC_DATA]/[GEOGRAPHIC_DATA] [GEOGRAPH…" at bounding box center [896, 441] width 345 height 35
click at [626, 515] on h5 "Debtor Information" at bounding box center [714, 526] width 708 height 22
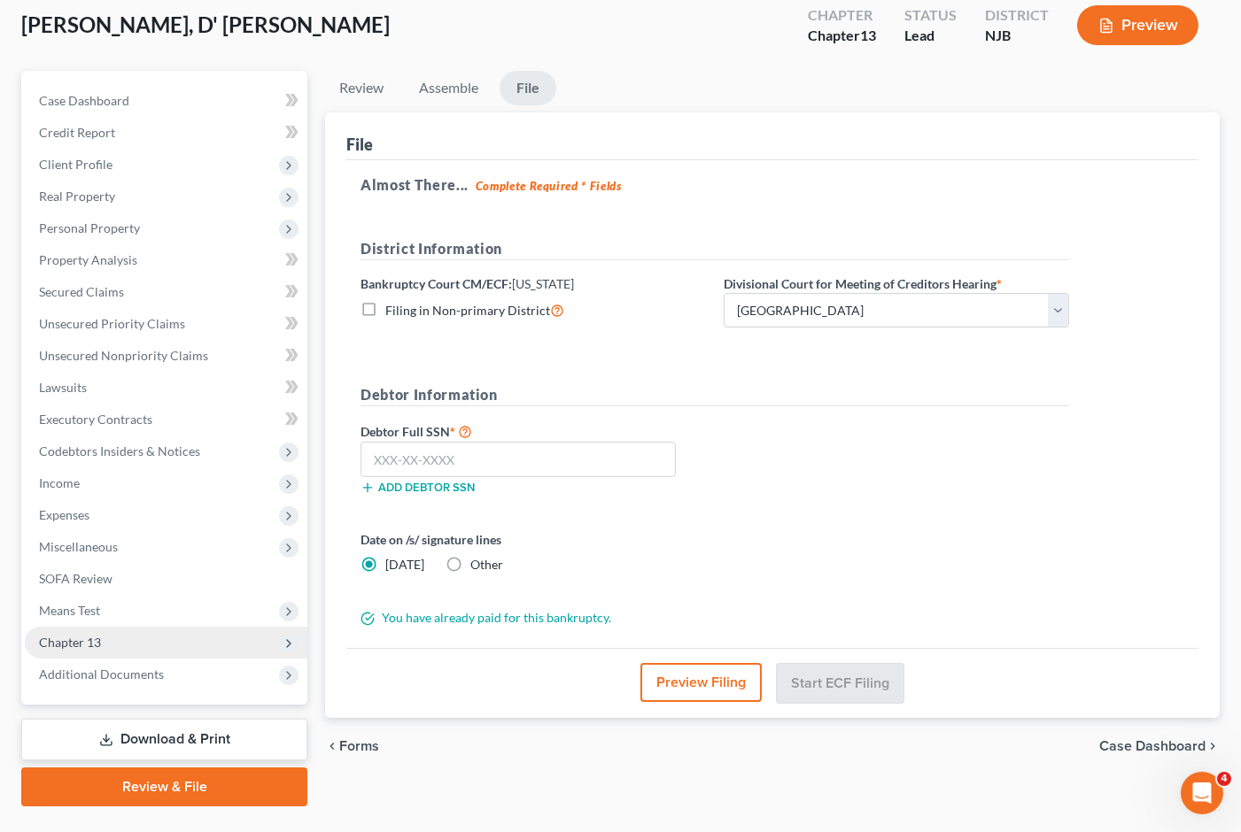
scroll to position [138, 0]
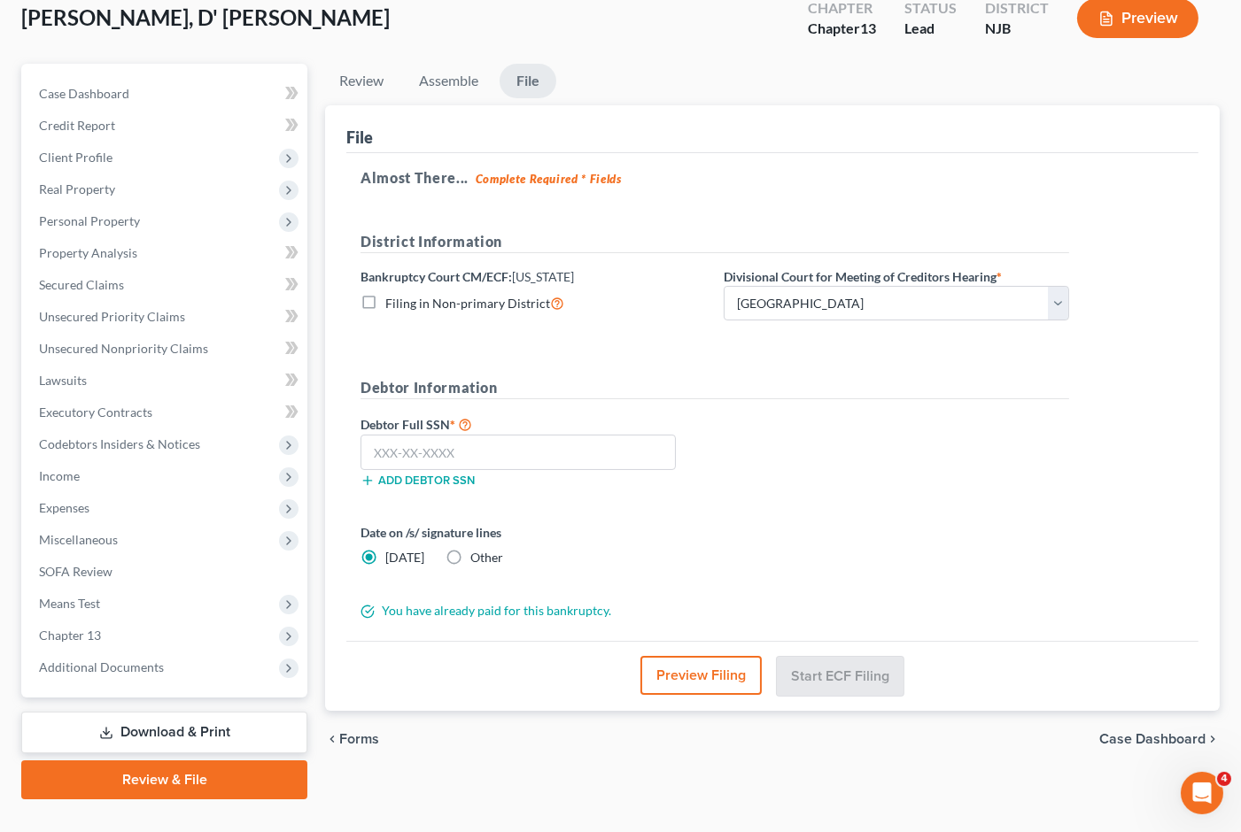
click at [470, 549] on label "Other" at bounding box center [486, 558] width 33 height 18
click at [477, 549] on input "Other" at bounding box center [483, 555] width 12 height 12
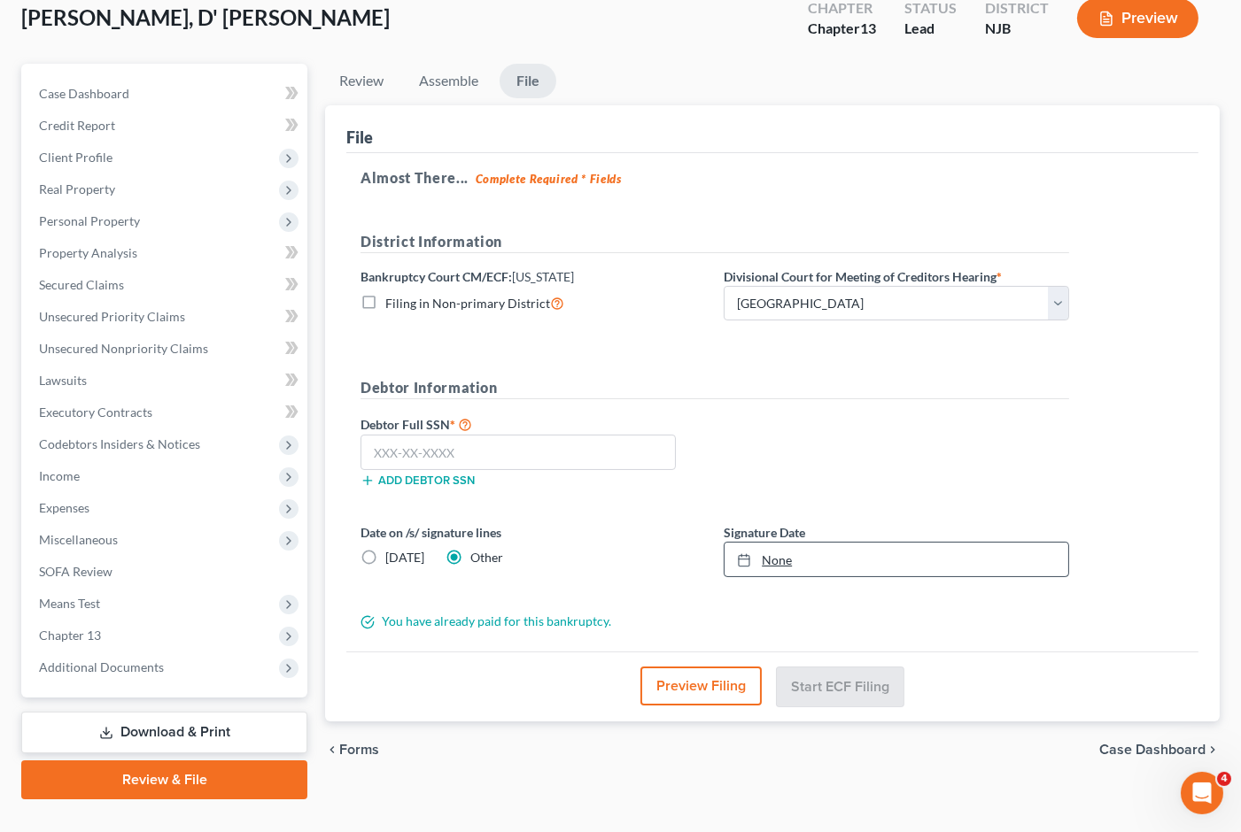
click at [848, 543] on link "None" at bounding box center [896, 560] width 344 height 34
click at [669, 562] on form "District Information Bankruptcy Court CM/ECF: [US_STATE] Filing in Non-primary …" at bounding box center [714, 430] width 708 height 399
click at [481, 435] on input "text" at bounding box center [517, 452] width 315 height 35
drag, startPoint x: 569, startPoint y: 314, endPoint x: 492, endPoint y: 416, distance: 127.7
click at [569, 313] on form "District Information Bankruptcy Court CM/ECF: [US_STATE] Filing in Non-primary …" at bounding box center [714, 430] width 708 height 399
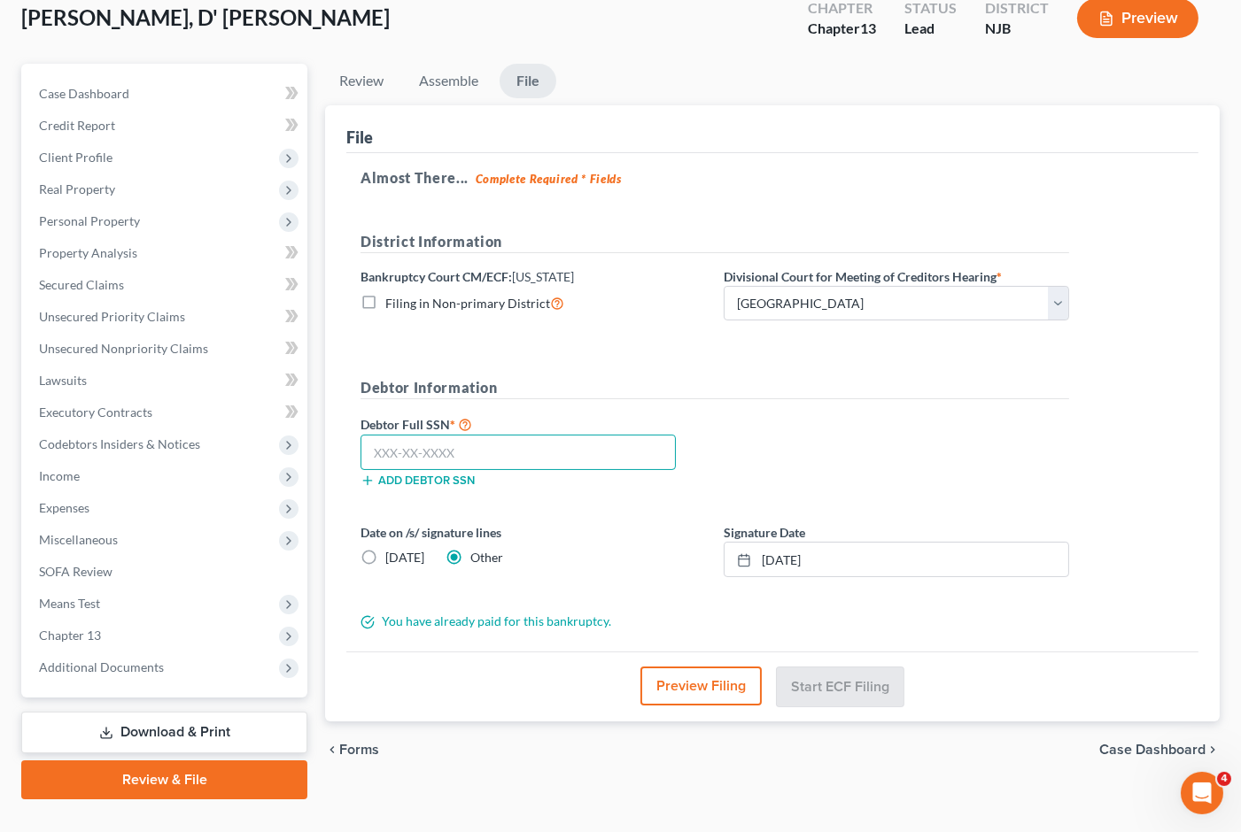
click at [491, 435] on input "text" at bounding box center [517, 452] width 315 height 35
click at [799, 378] on div "Debtor Information Debtor Full SSN * 136-68-5300 Add debtor SSN" at bounding box center [715, 439] width 726 height 125
drag, startPoint x: 454, startPoint y: 423, endPoint x: 375, endPoint y: 421, distance: 79.7
click at [375, 435] on input "136-68-5300" at bounding box center [517, 452] width 315 height 35
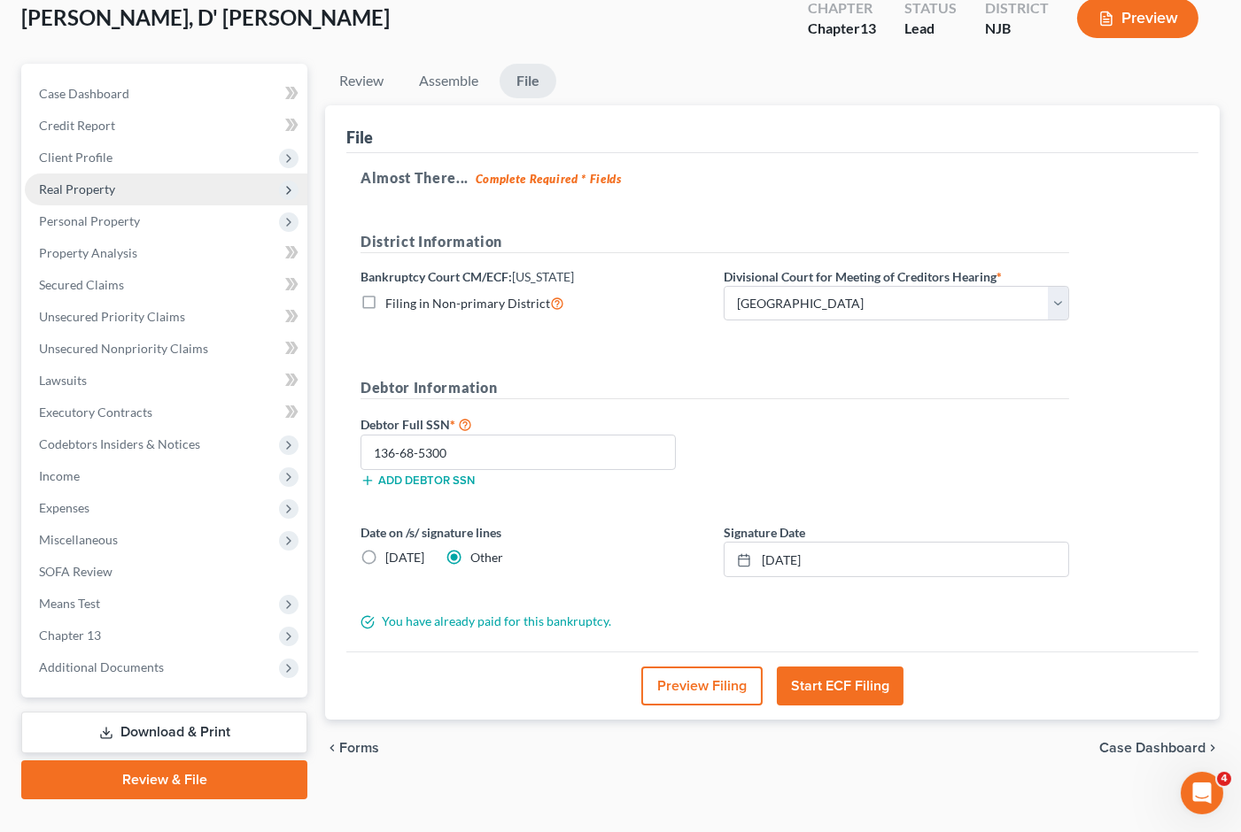
click at [101, 182] on span "Real Property" at bounding box center [77, 189] width 76 height 15
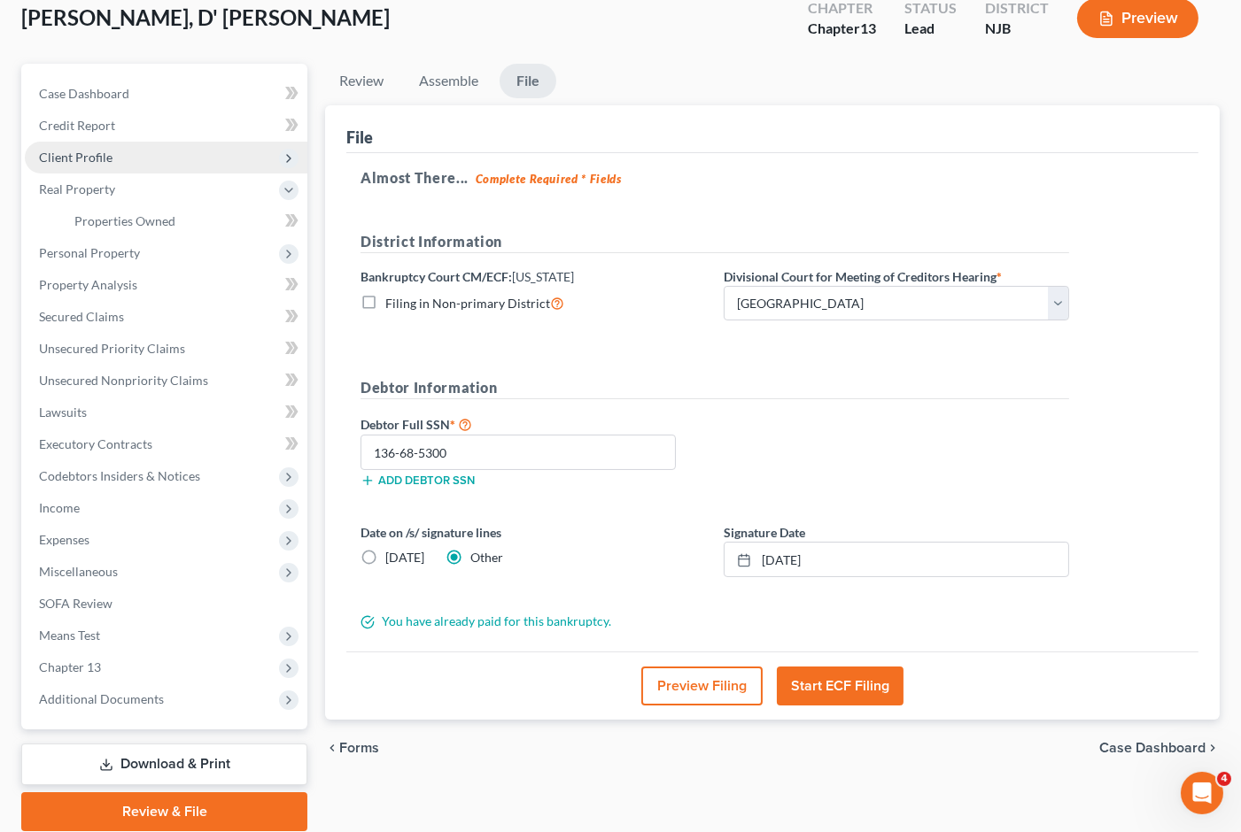
click at [99, 150] on span "Client Profile" at bounding box center [76, 157] width 74 height 15
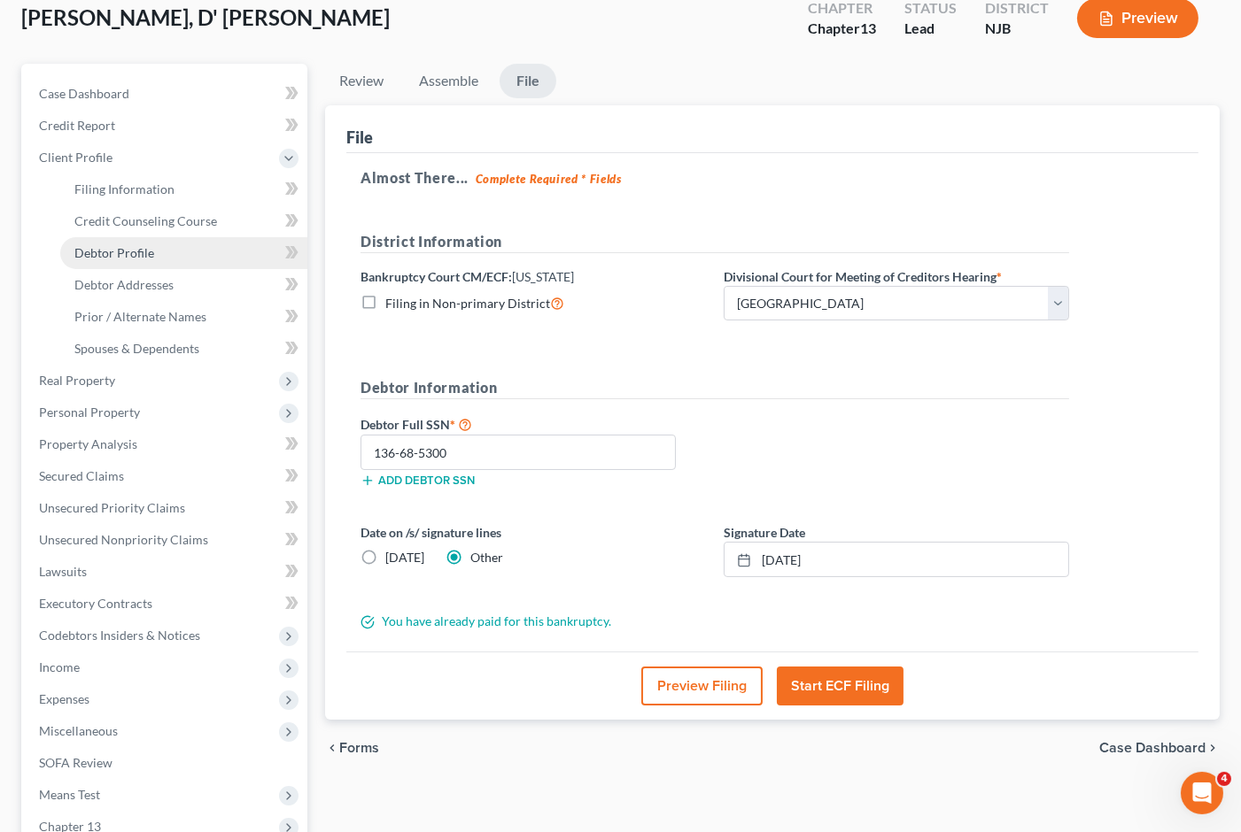
click at [119, 245] on span "Debtor Profile" at bounding box center [114, 252] width 80 height 15
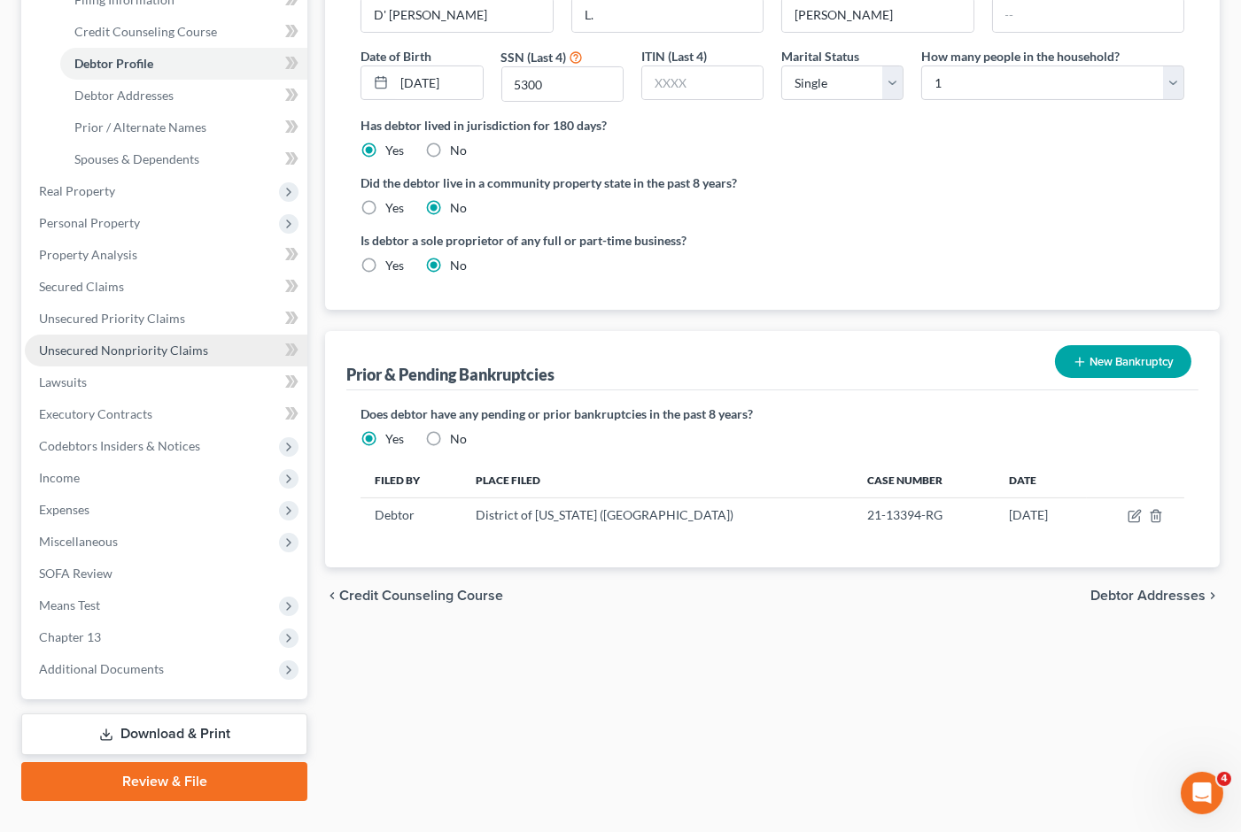
scroll to position [330, 0]
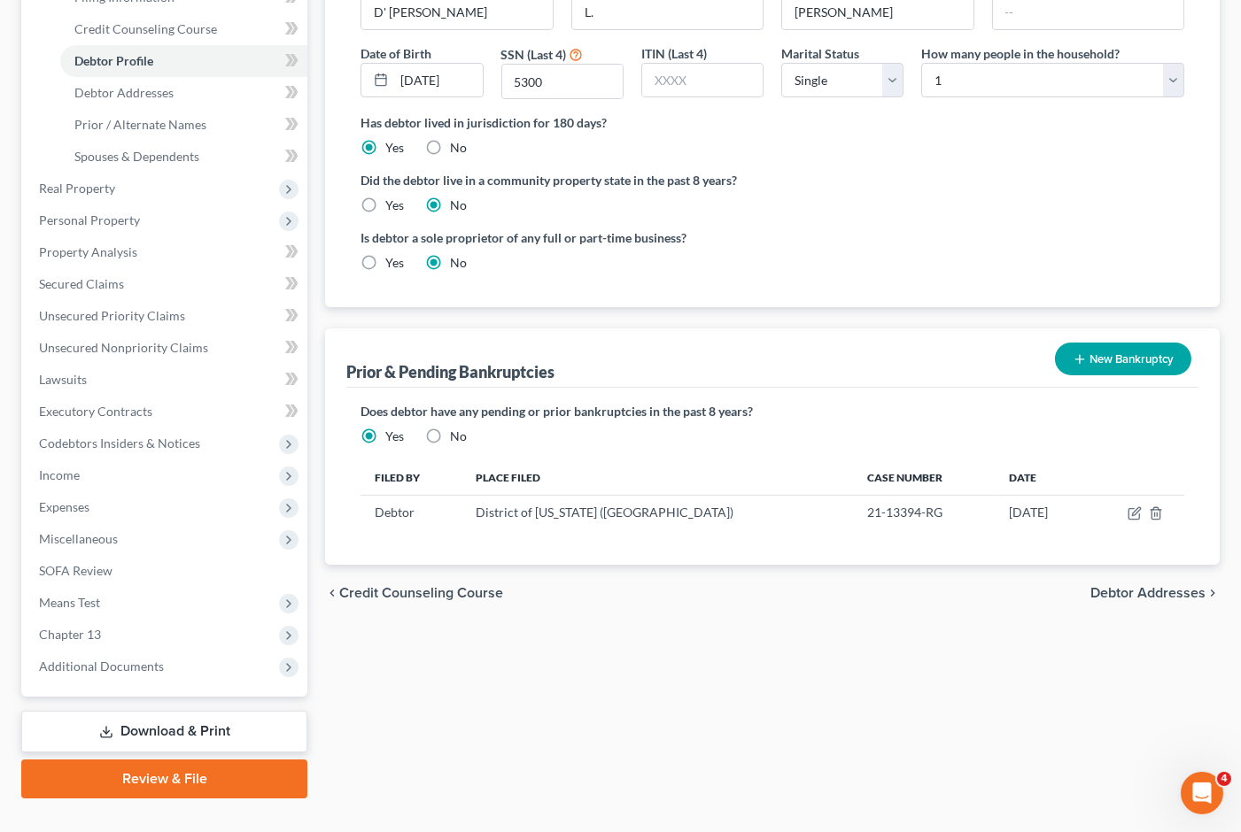
click at [166, 760] on link "Review & File" at bounding box center [164, 779] width 286 height 39
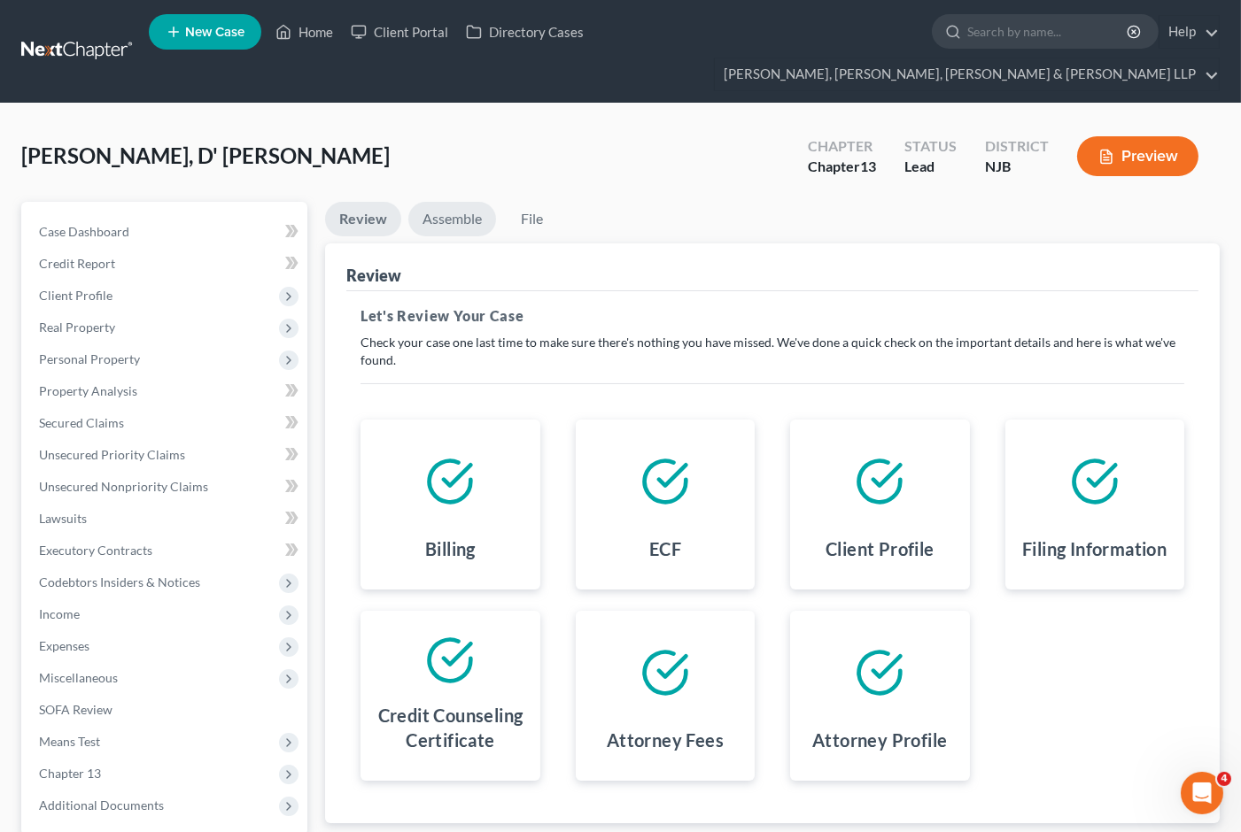
click at [443, 202] on link "Assemble" at bounding box center [452, 219] width 88 height 35
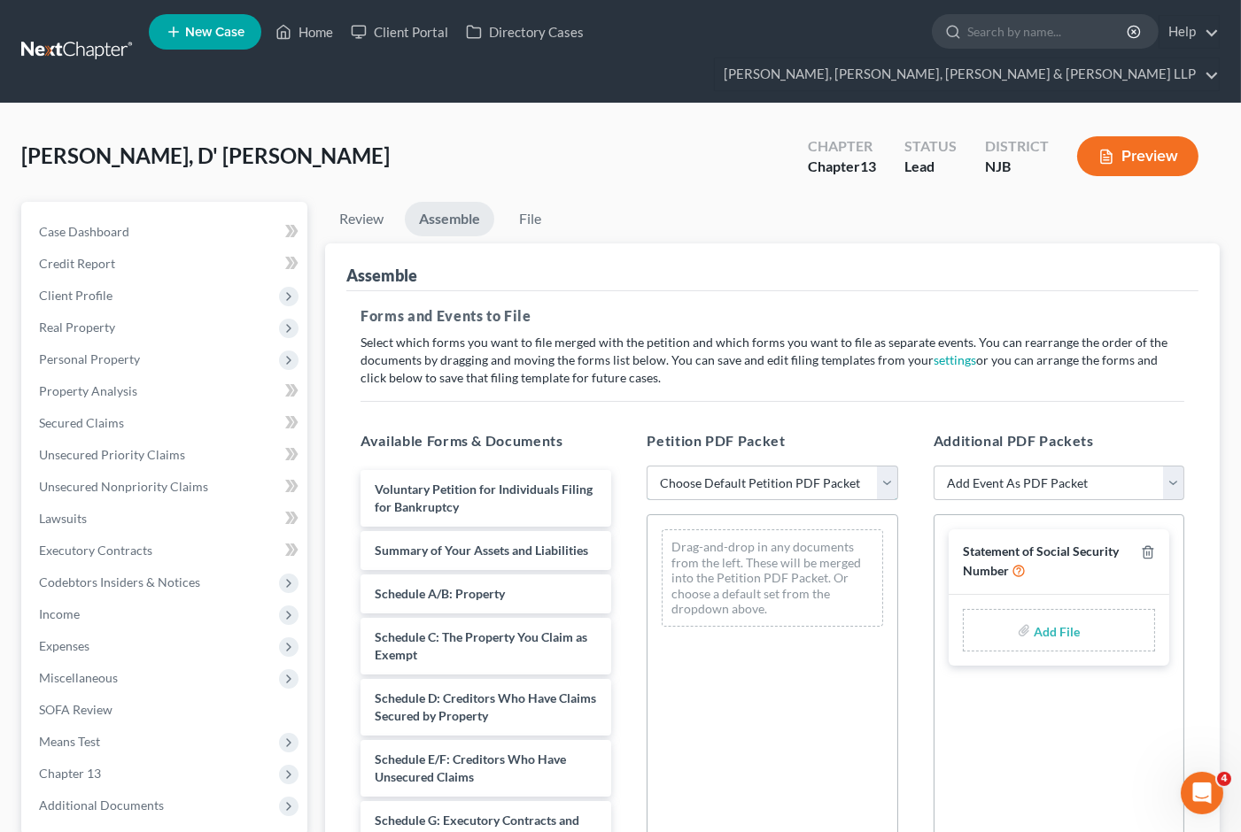
drag, startPoint x: 777, startPoint y: 452, endPoint x: 771, endPoint y: 464, distance: 13.5
click at [777, 466] on select "Choose Default Petition PDF Packet Complete Bankruptcy Petition (all forms and …" at bounding box center [771, 483] width 251 height 35
click at [646, 466] on select "Choose Default Petition PDF Packet Complete Bankruptcy Petition (all forms and …" at bounding box center [771, 483] width 251 height 35
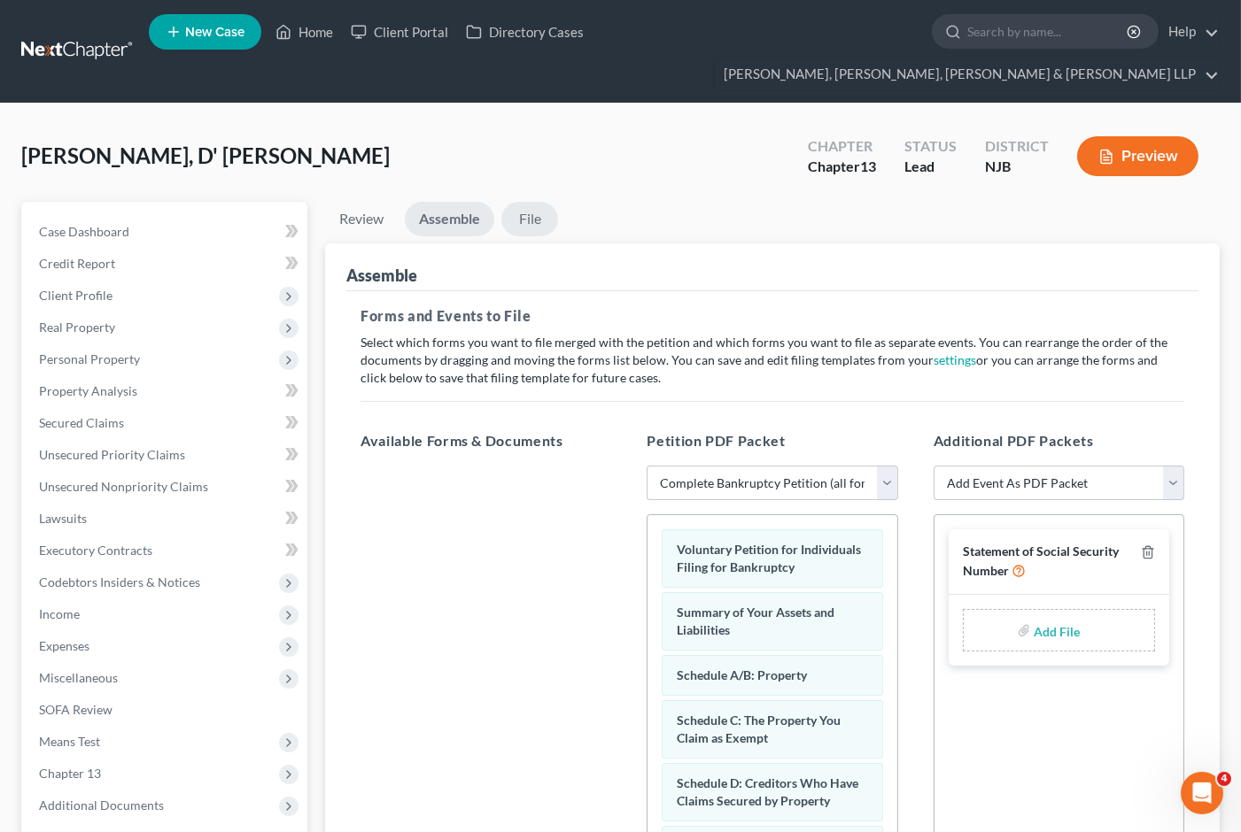
click at [524, 202] on link "File" at bounding box center [529, 219] width 57 height 35
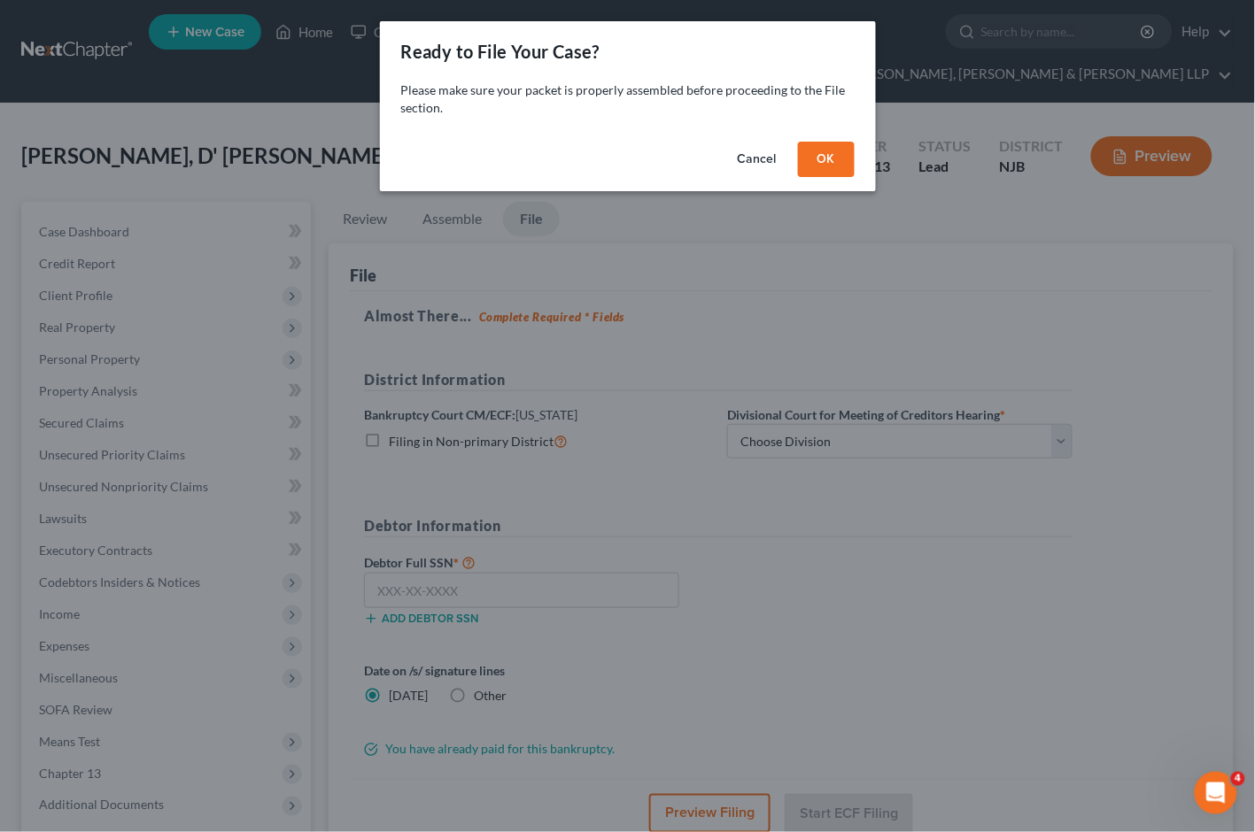
click at [829, 157] on button "OK" at bounding box center [826, 159] width 57 height 35
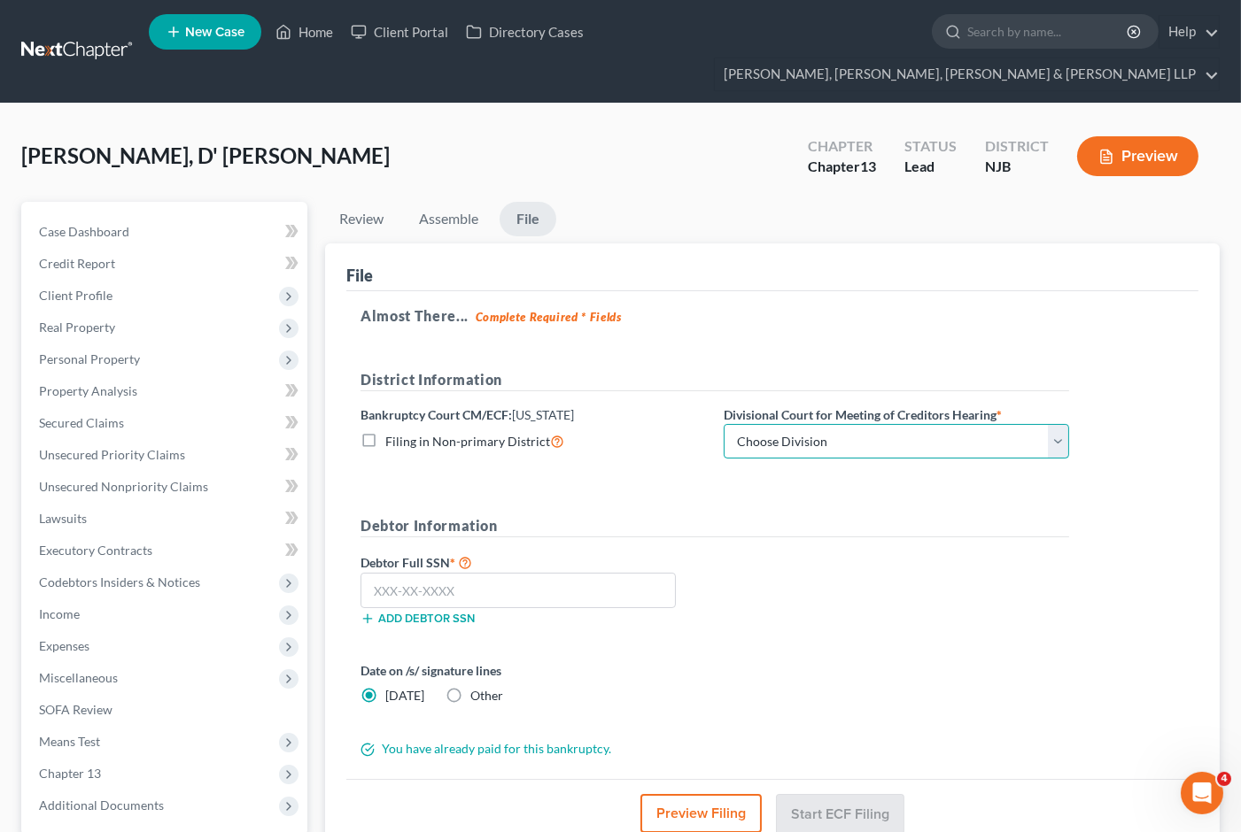
click at [778, 424] on select "Choose Division [GEOGRAPHIC_DATA] [GEOGRAPHIC_DATA]/[GEOGRAPHIC_DATA] [GEOGRAPH…" at bounding box center [896, 441] width 345 height 35
click at [724, 424] on select "Choose Division [GEOGRAPHIC_DATA] [GEOGRAPHIC_DATA]/[GEOGRAPHIC_DATA] [GEOGRAPH…" at bounding box center [896, 441] width 345 height 35
click at [545, 573] on input "text" at bounding box center [517, 590] width 315 height 35
paste input "136-68-5300"
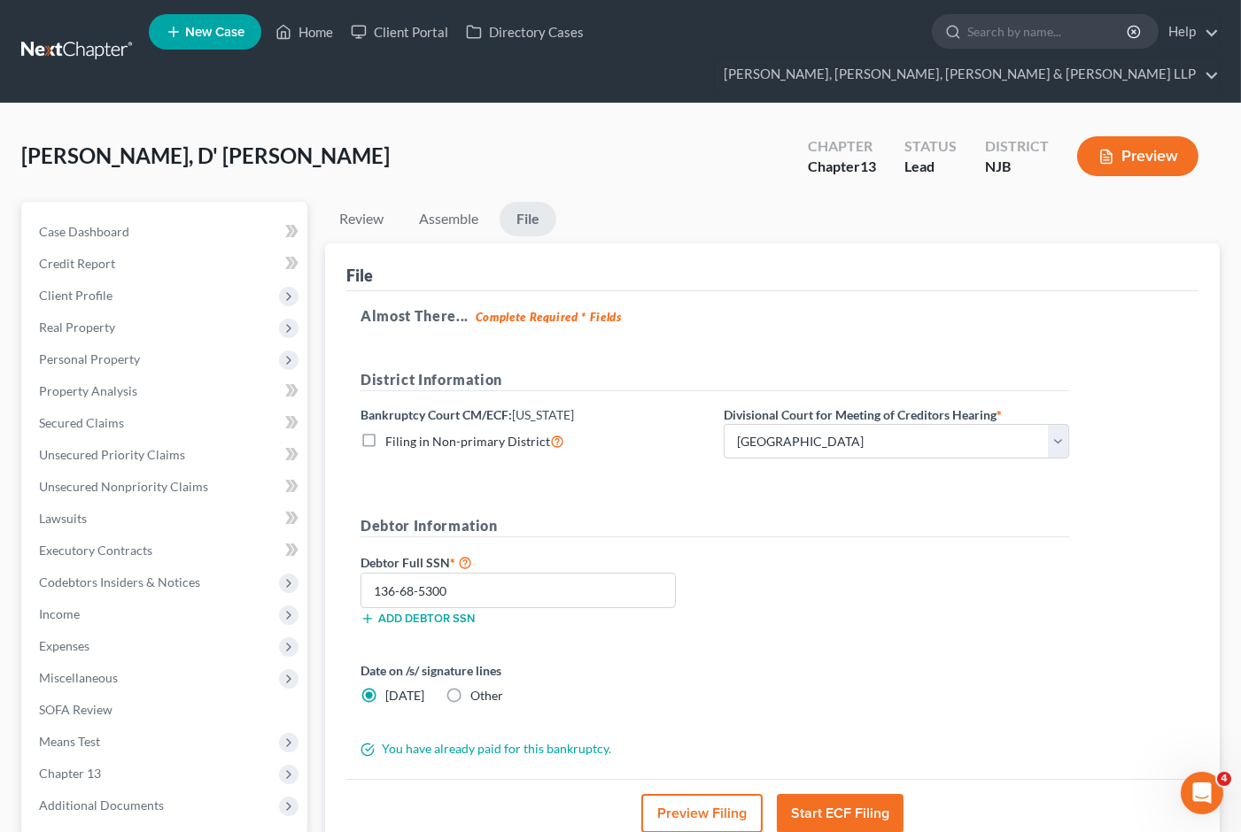
click at [782, 605] on div "Debtor Full SSN * 136-68-5300 Add debtor SSN" at bounding box center [715, 596] width 726 height 89
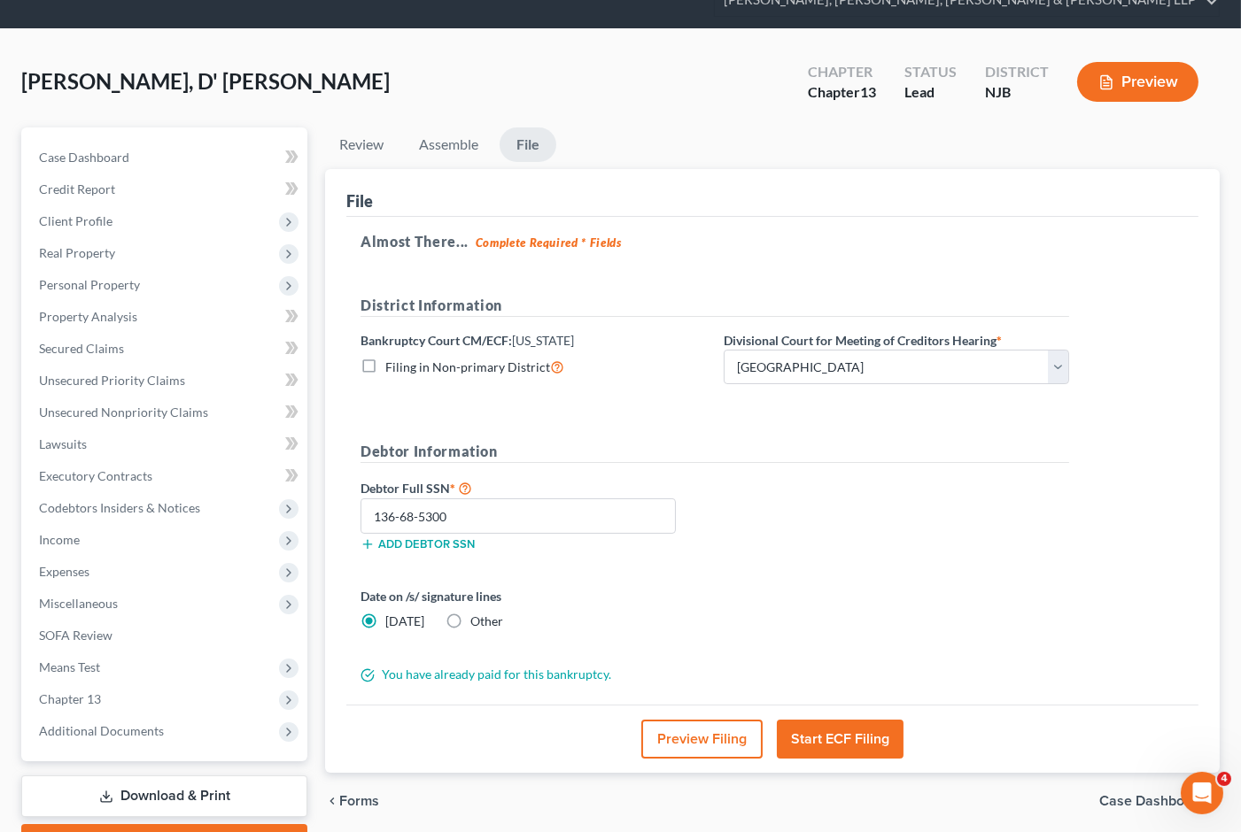
scroll to position [138, 0]
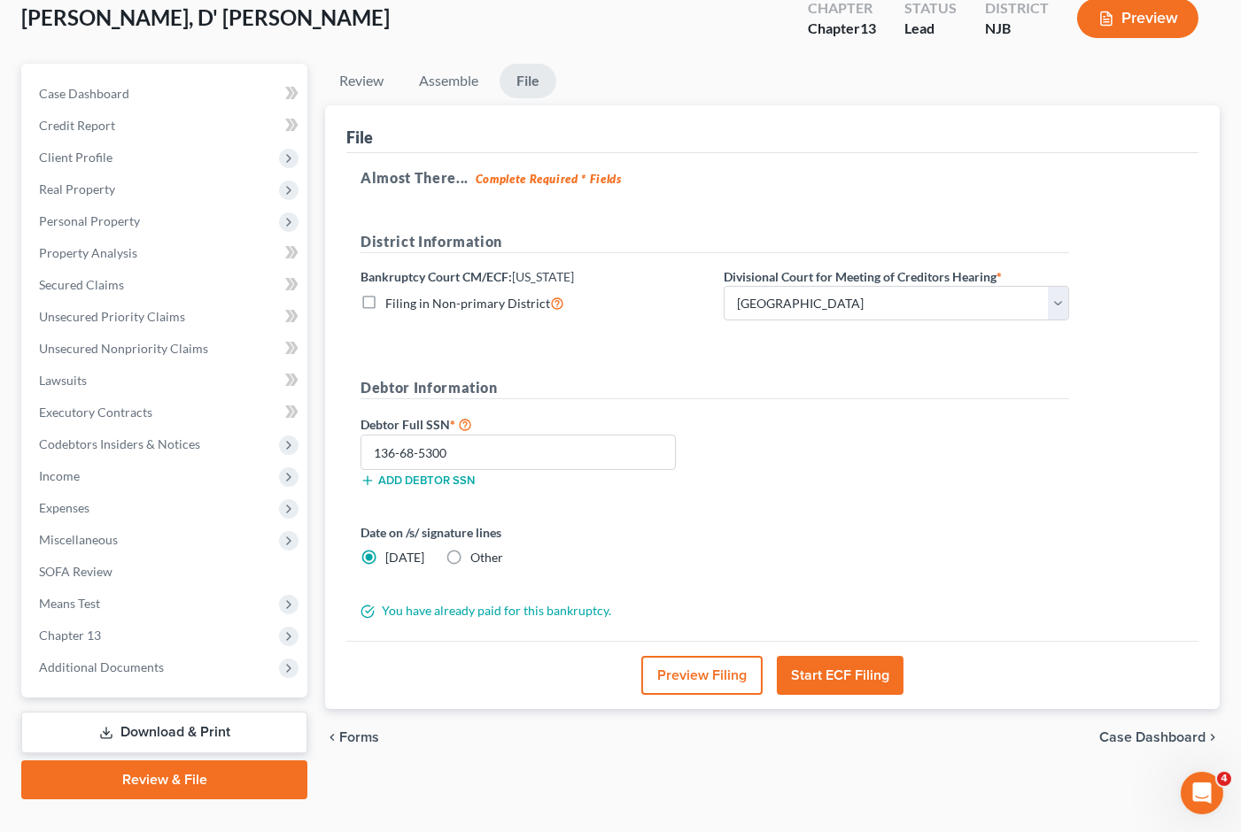
click at [470, 549] on label "Other" at bounding box center [486, 558] width 33 height 18
click at [477, 549] on input "Other" at bounding box center [483, 555] width 12 height 12
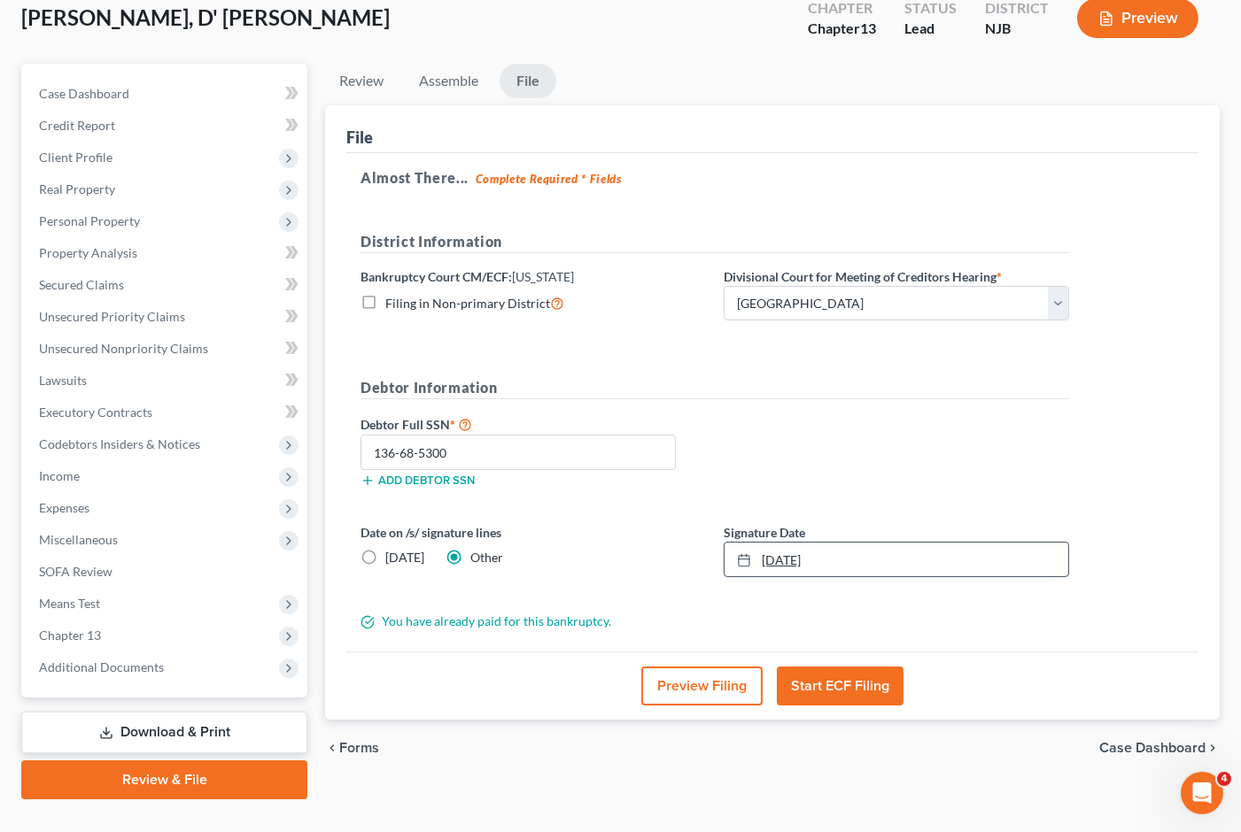
click at [969, 543] on link "[DATE]" at bounding box center [896, 560] width 344 height 34
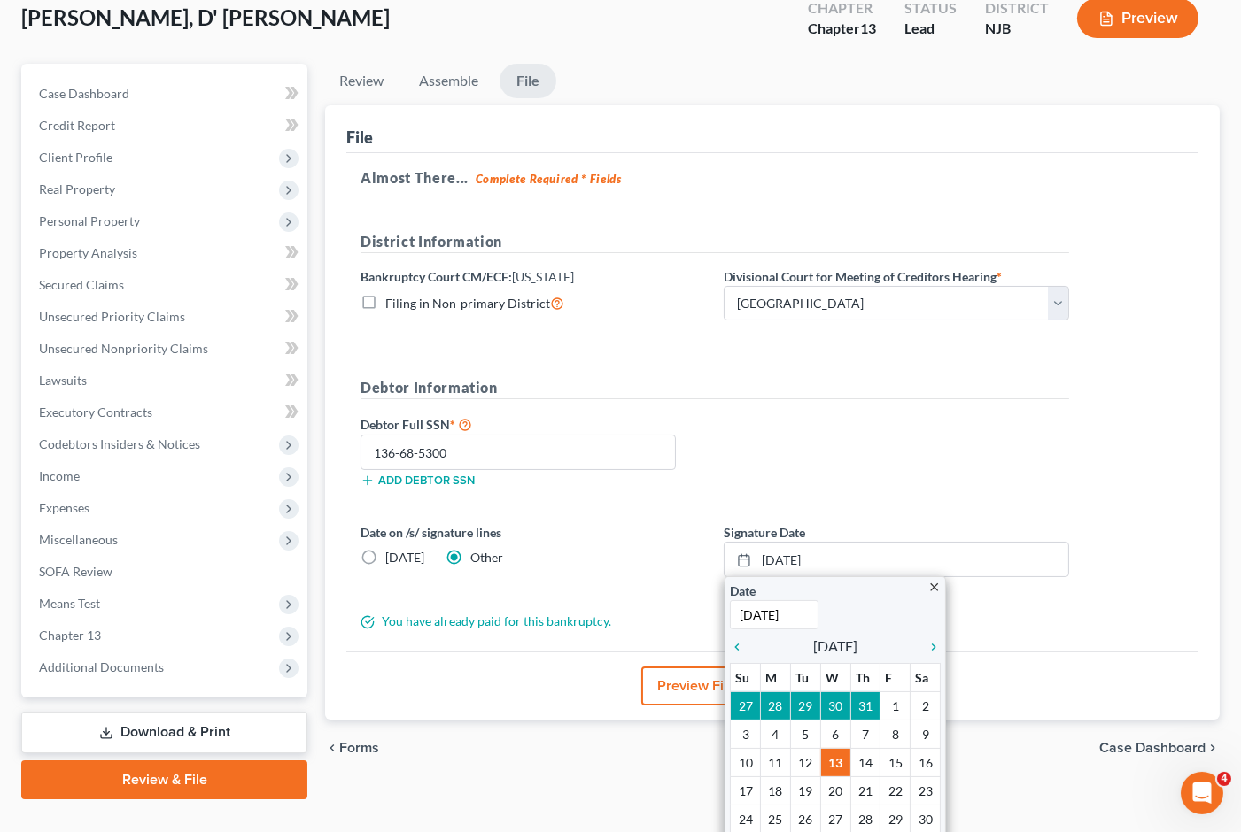
drag, startPoint x: 895, startPoint y: 669, endPoint x: 896, endPoint y: 648, distance: 21.3
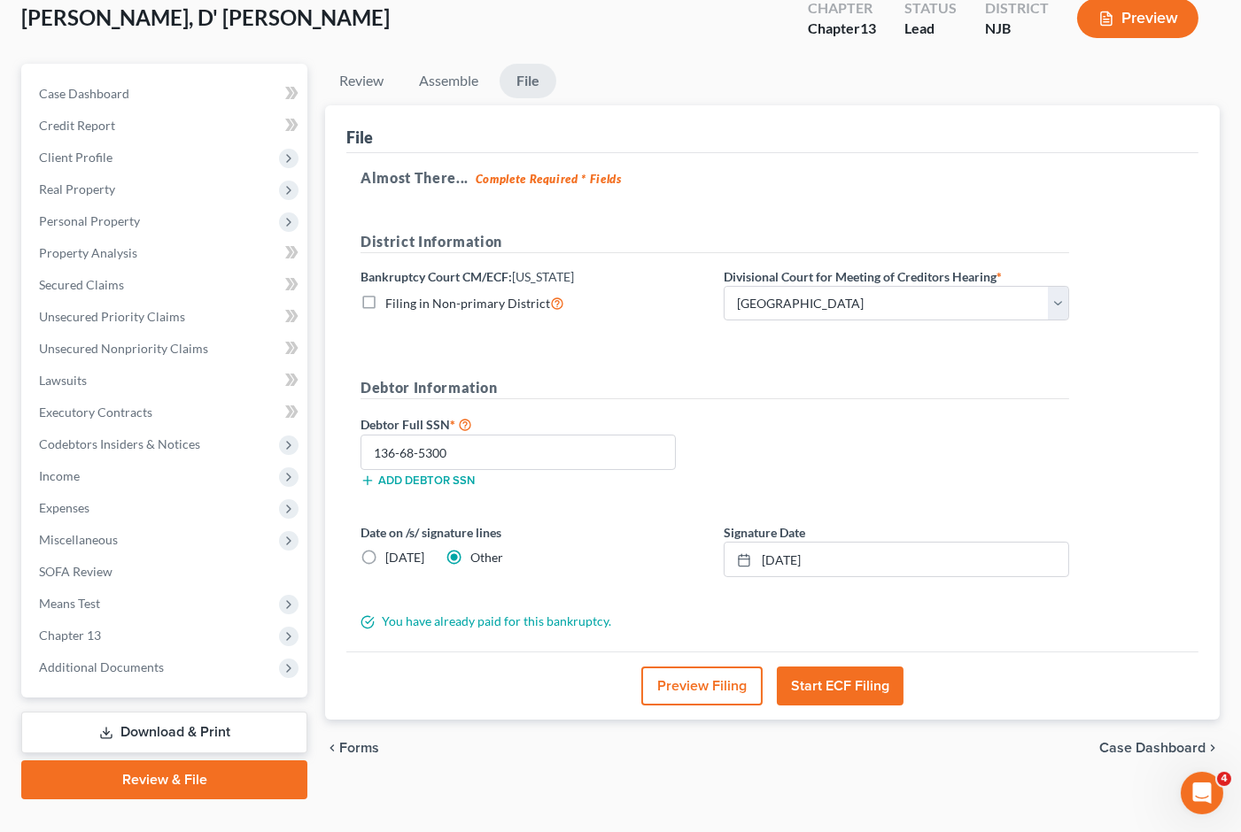
click at [907, 446] on div "Debtor Full SSN * 136-68-5300 Add debtor SSN" at bounding box center [715, 458] width 726 height 89
click at [865, 667] on button "Start ECF Filing" at bounding box center [840, 686] width 127 height 39
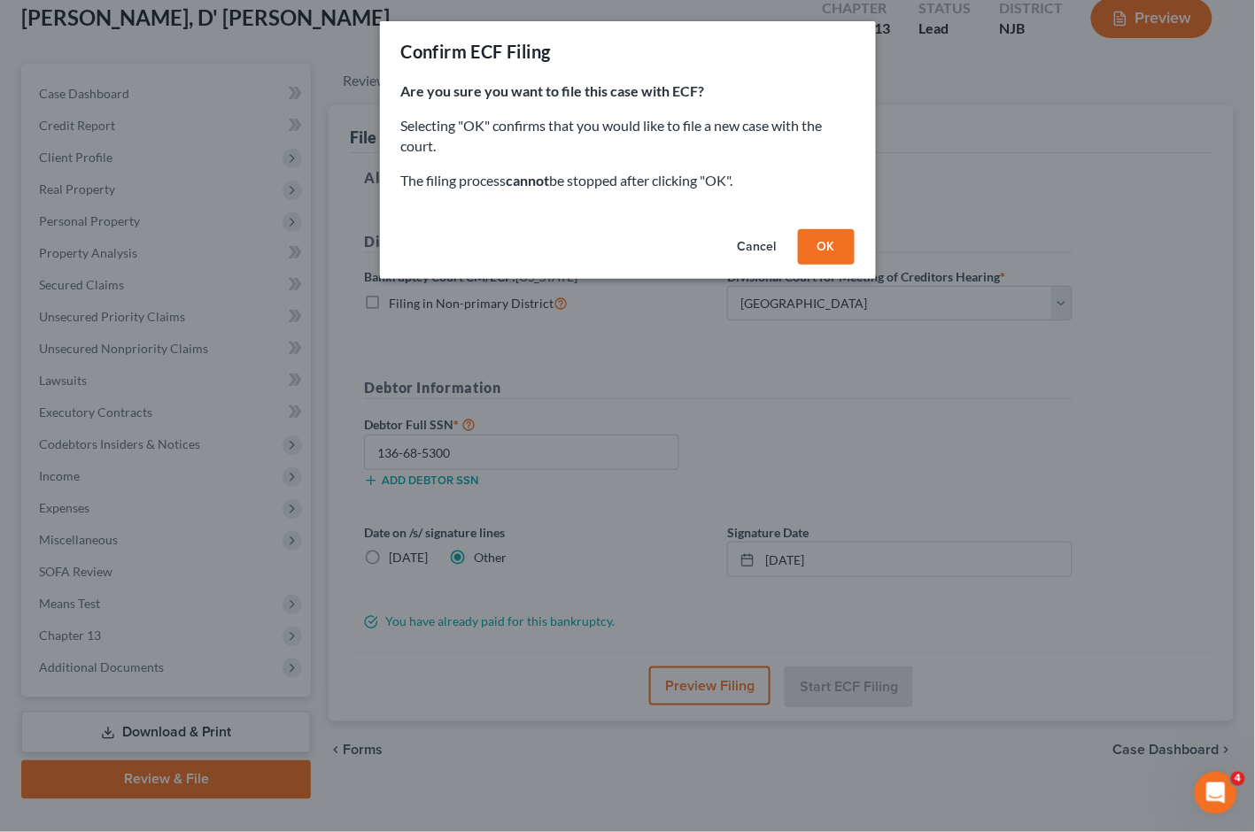
click at [818, 243] on button "OK" at bounding box center [826, 246] width 57 height 35
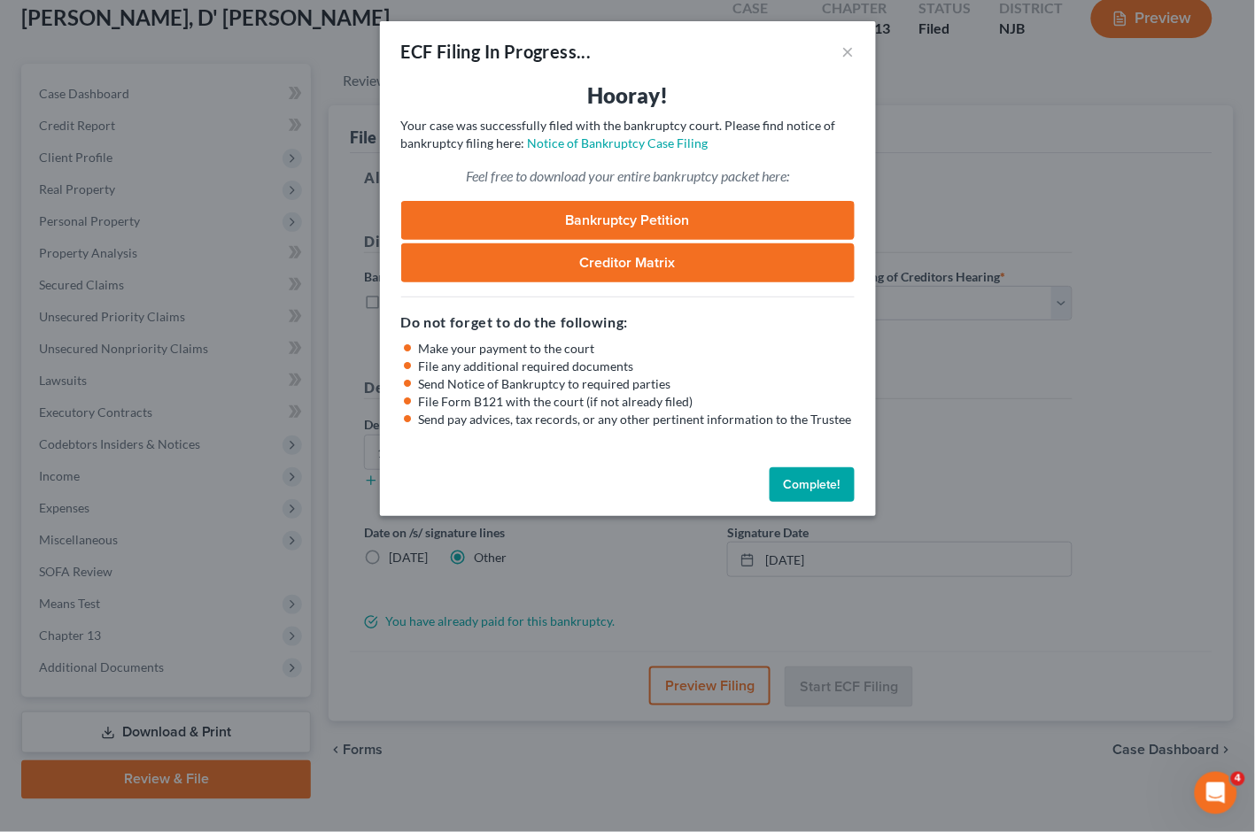
click at [810, 489] on button "Complete!" at bounding box center [812, 485] width 85 height 35
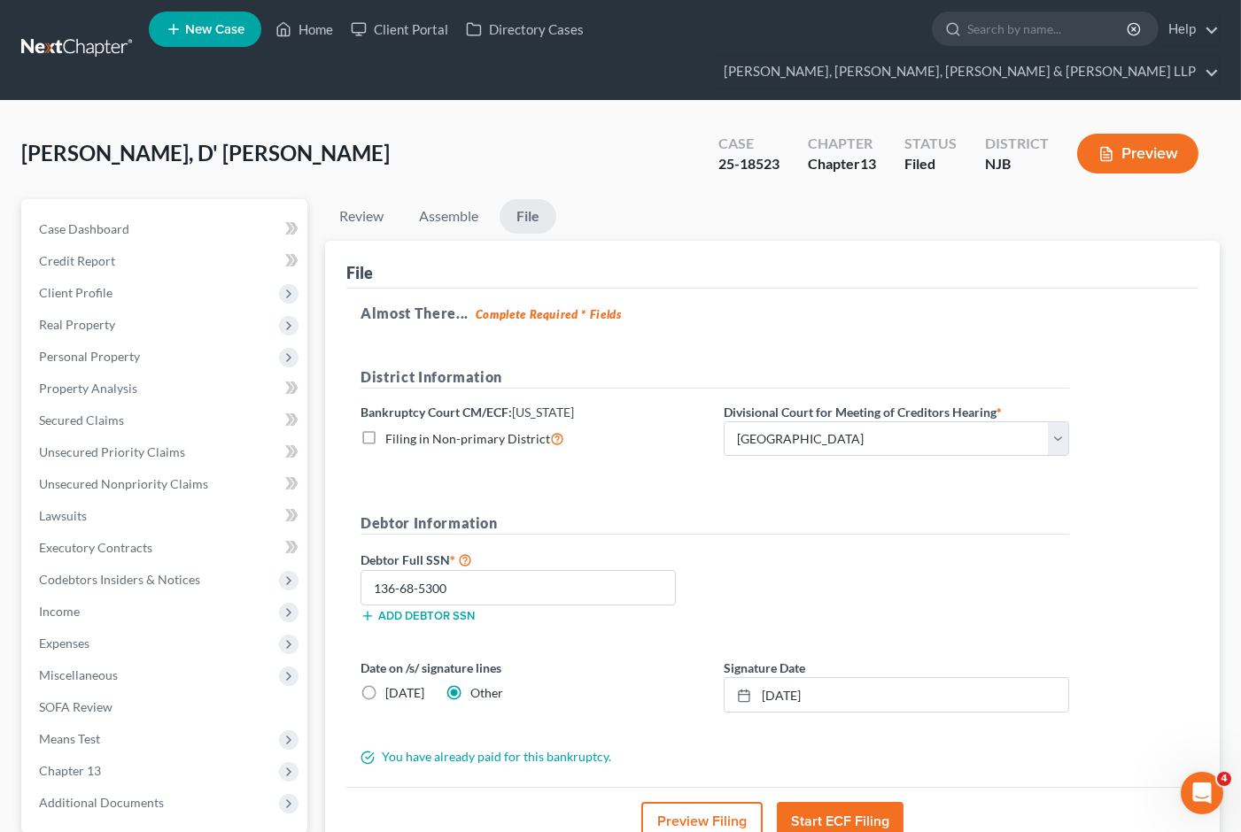
scroll to position [0, 0]
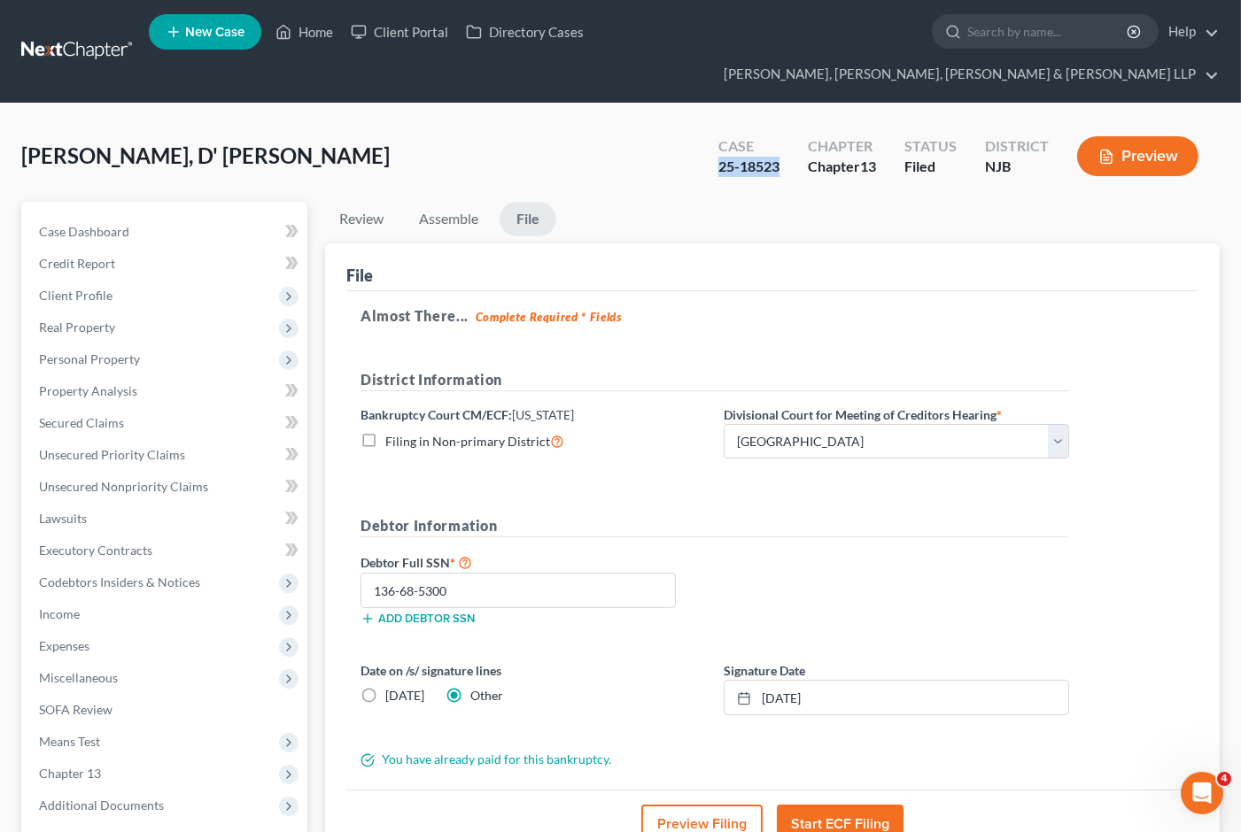
drag, startPoint x: 776, startPoint y: 131, endPoint x: 710, endPoint y: 128, distance: 65.6
click at [710, 132] on div "Case 25-18523" at bounding box center [748, 158] width 89 height 52
drag, startPoint x: 1164, startPoint y: 160, endPoint x: 332, endPoint y: 333, distance: 849.3
click at [1164, 160] on div "[PERSON_NAME], D' [PERSON_NAME] Upgraded Case 25-18523 Chapter Chapter 13 Statu…" at bounding box center [620, 163] width 1198 height 77
click at [316, 34] on link "Home" at bounding box center [304, 32] width 75 height 32
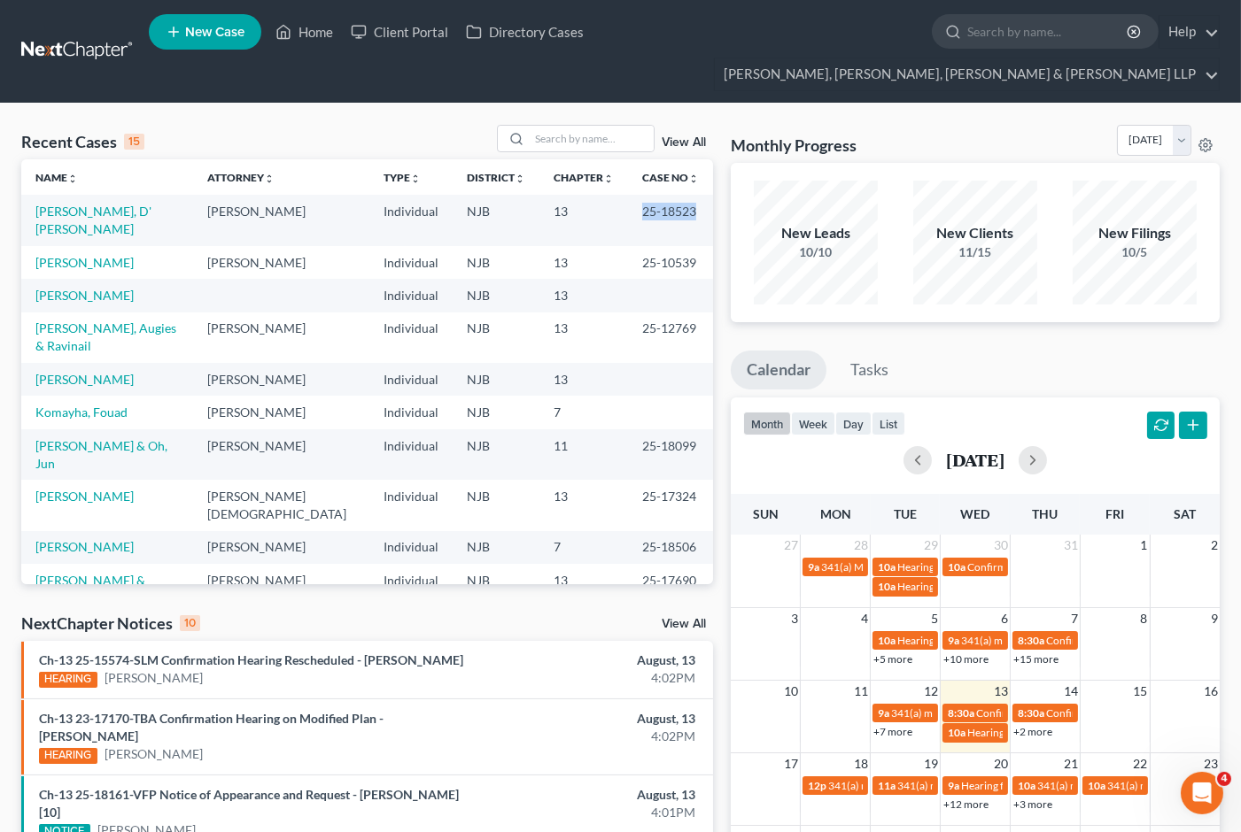
drag, startPoint x: 623, startPoint y: 178, endPoint x: 675, endPoint y: 183, distance: 52.5
click at [675, 195] on td "25-18523" at bounding box center [670, 220] width 85 height 50
